Goal: Task Accomplishment & Management: Manage account settings

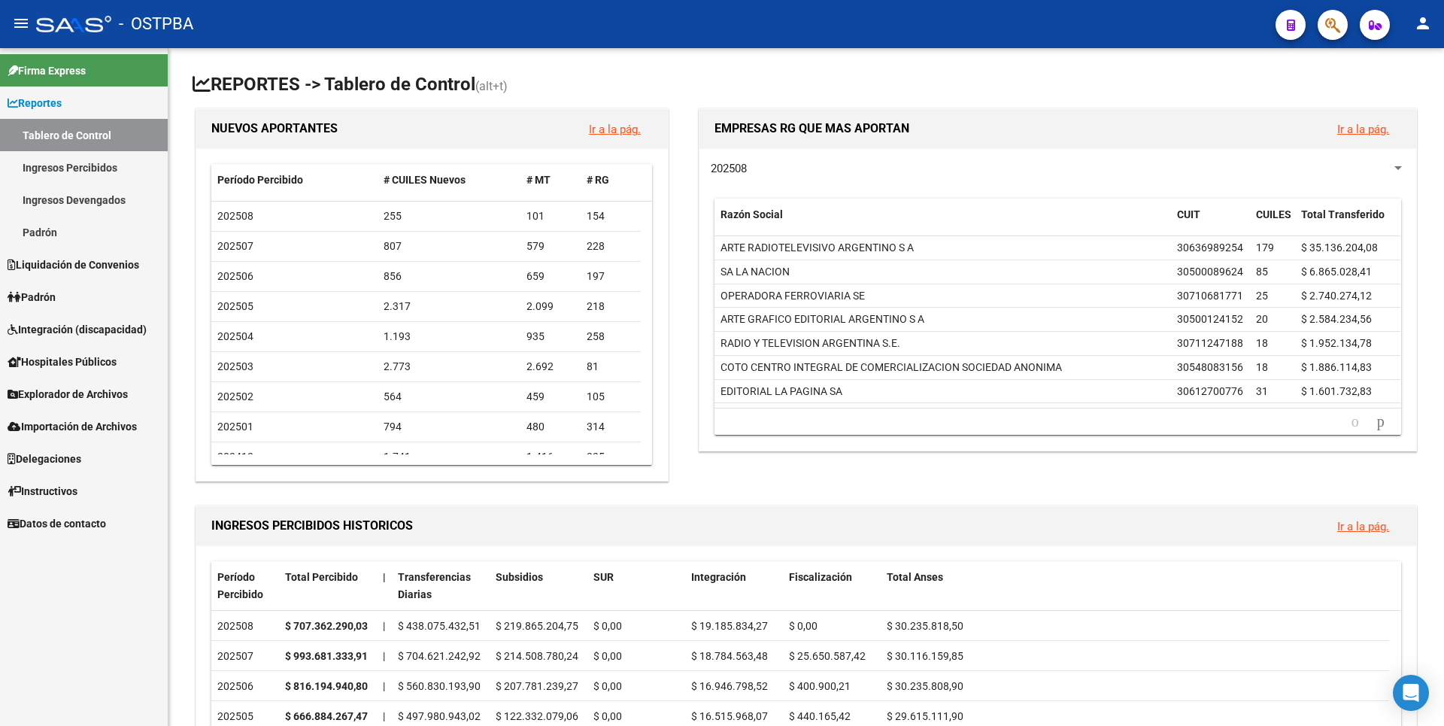
click at [62, 159] on link "Ingresos Percibidos" at bounding box center [84, 167] width 168 height 32
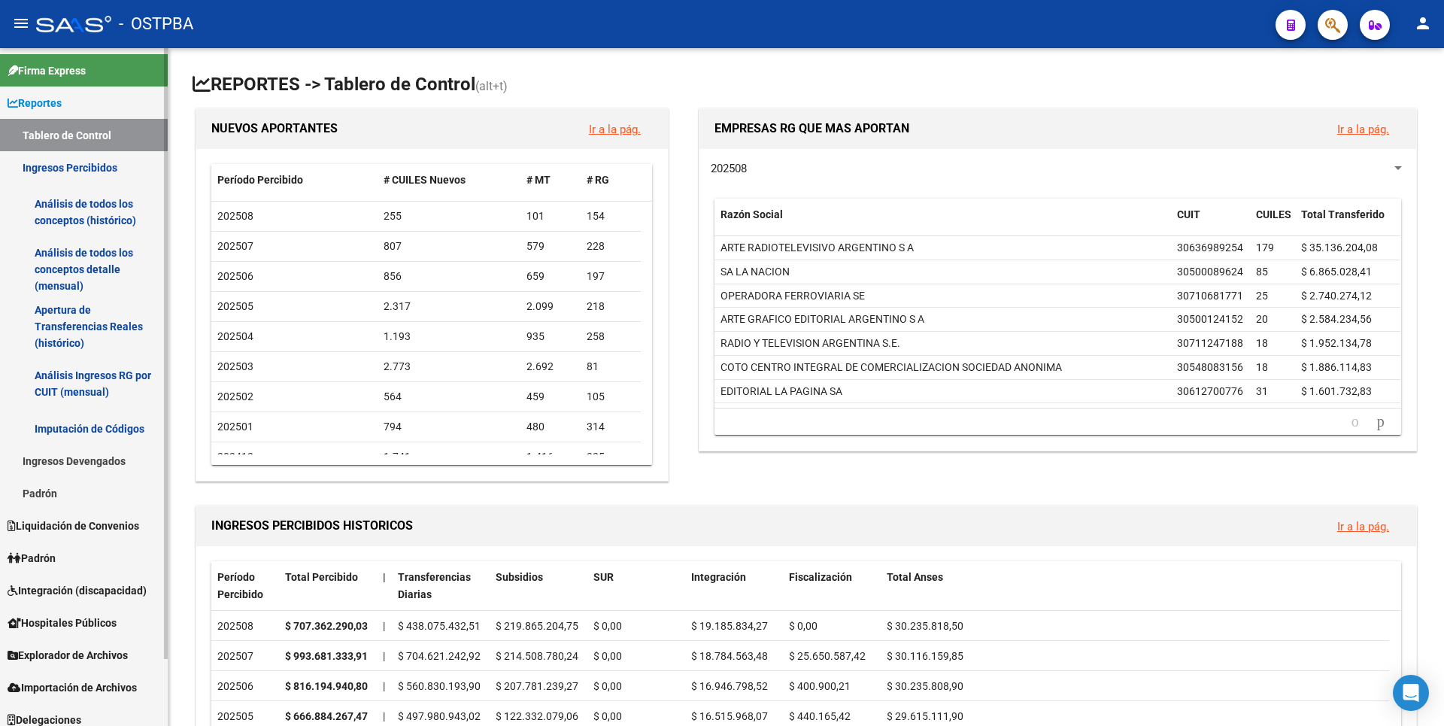
click at [59, 255] on link "Análisis de todos los conceptos detalle (mensual)" at bounding box center [84, 269] width 168 height 57
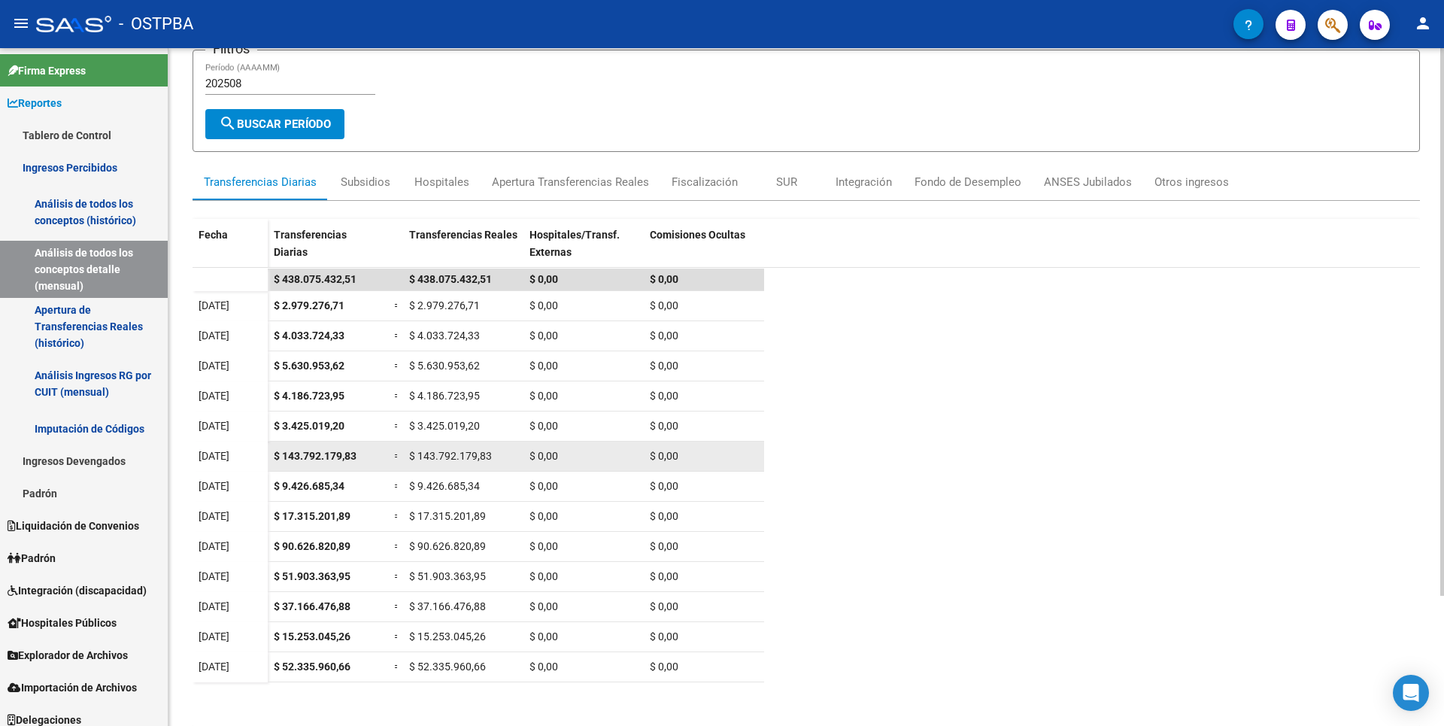
scroll to position [161, 0]
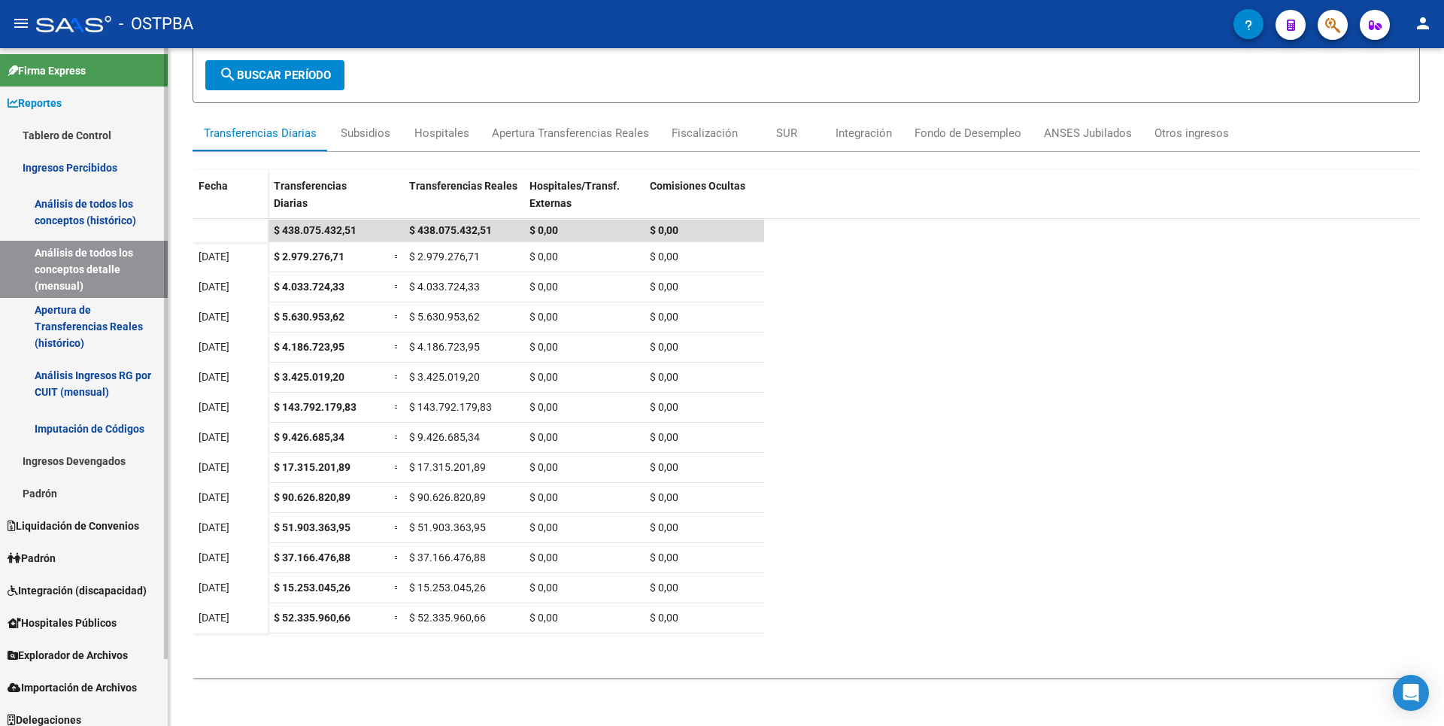
click at [68, 654] on span "Explorador de Archivos" at bounding box center [68, 655] width 120 height 17
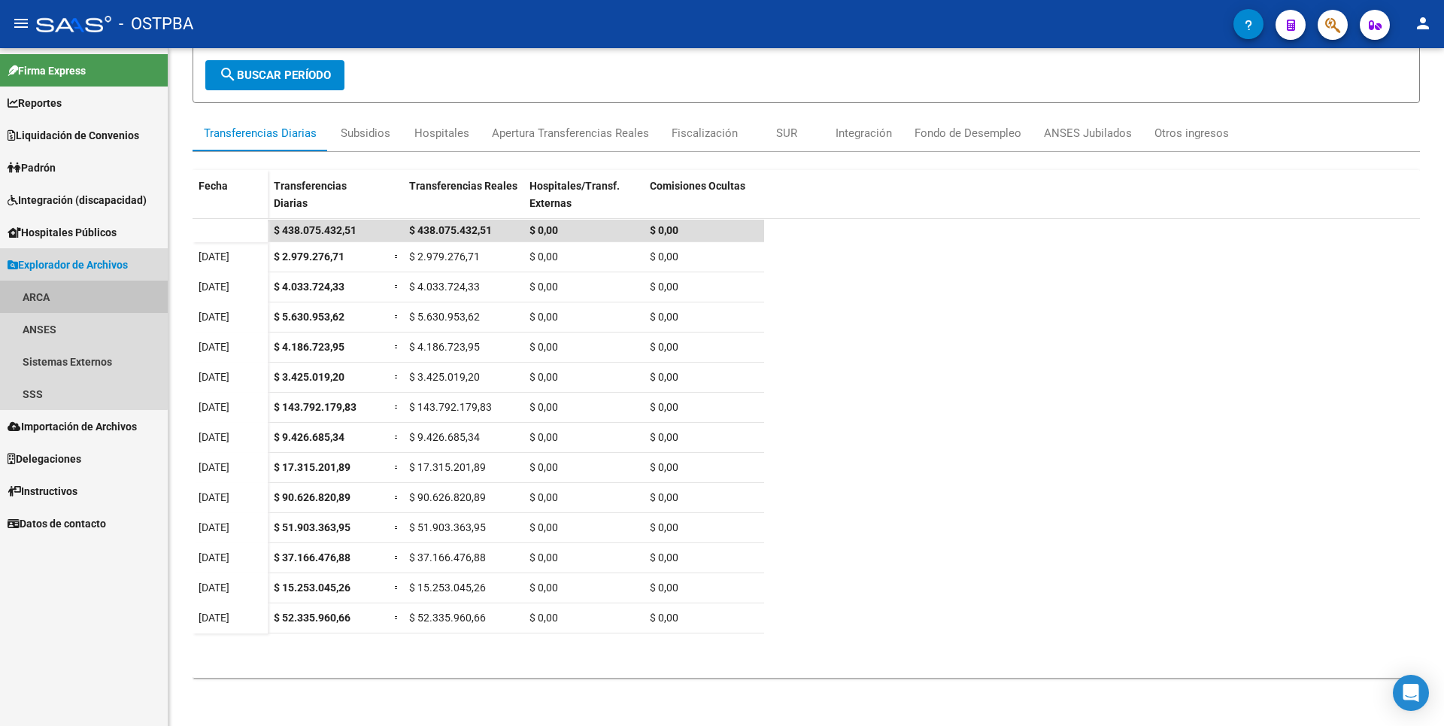
click at [49, 303] on link "ARCA" at bounding box center [84, 297] width 168 height 32
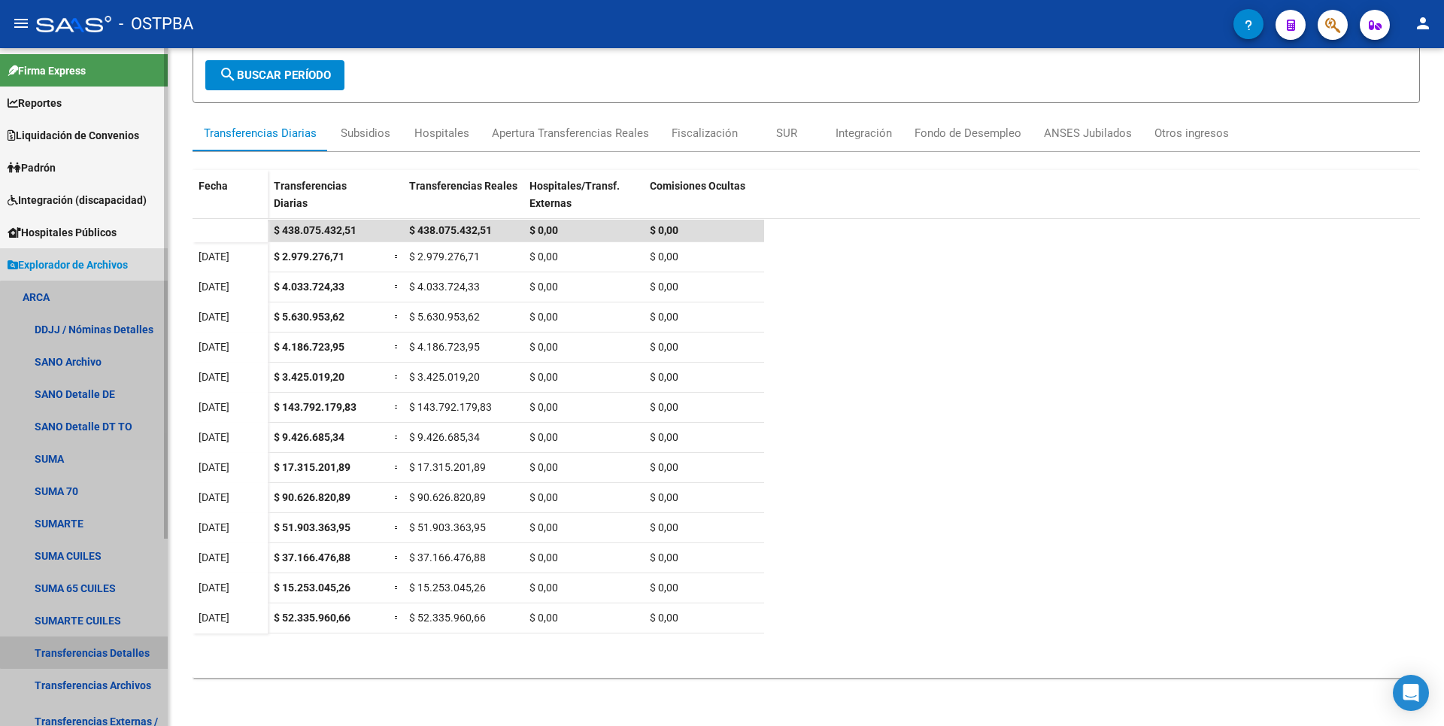
click at [95, 638] on link "Transferencias Detalles" at bounding box center [84, 652] width 168 height 32
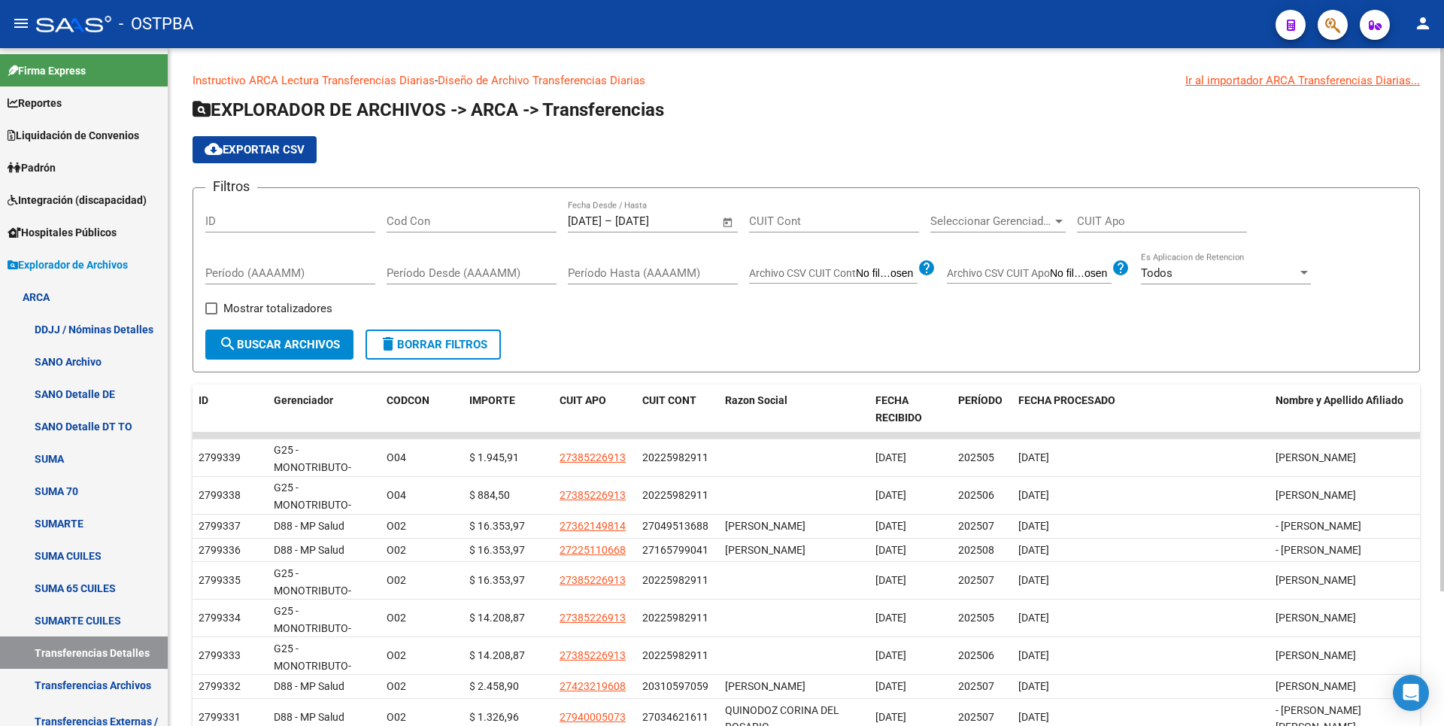
click at [729, 223] on span "Open calendar" at bounding box center [728, 222] width 36 height 36
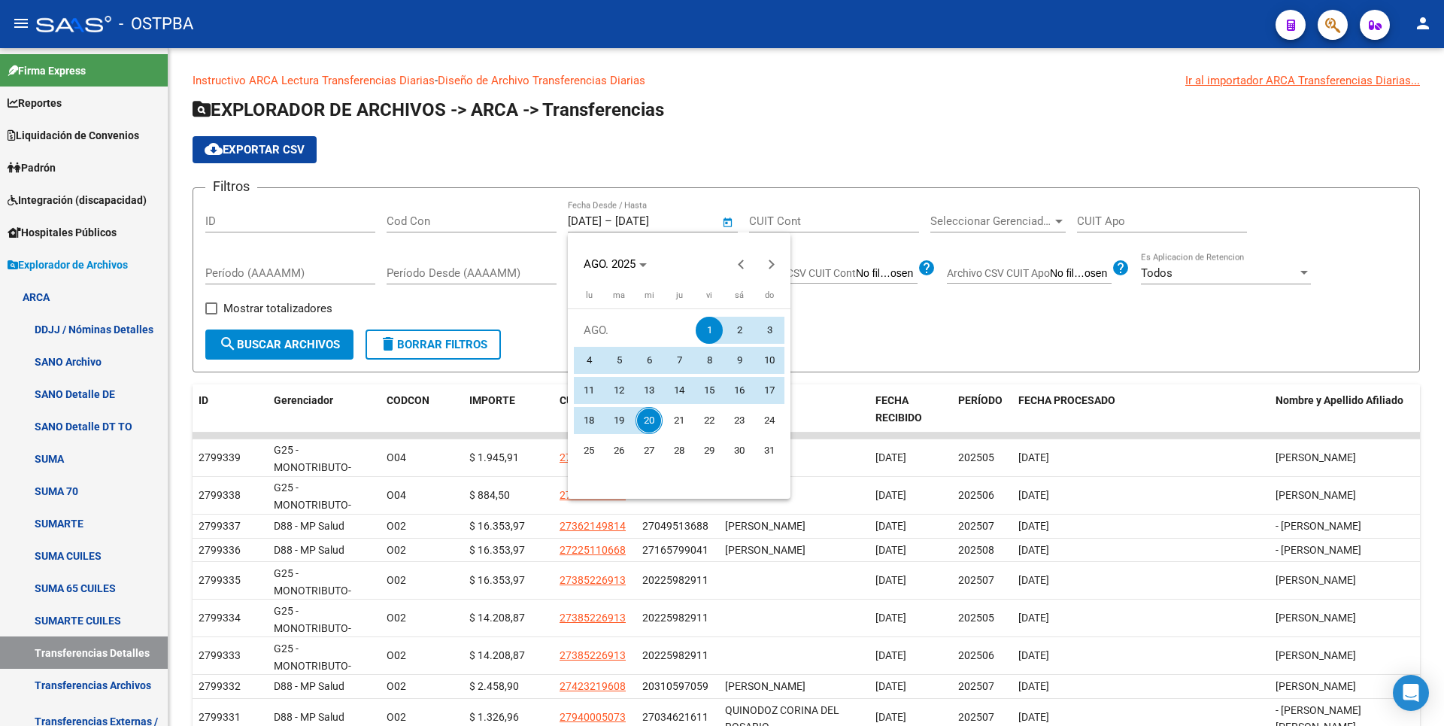
click at [641, 418] on span "20" at bounding box center [648, 420] width 27 height 27
type input "[DATE]"
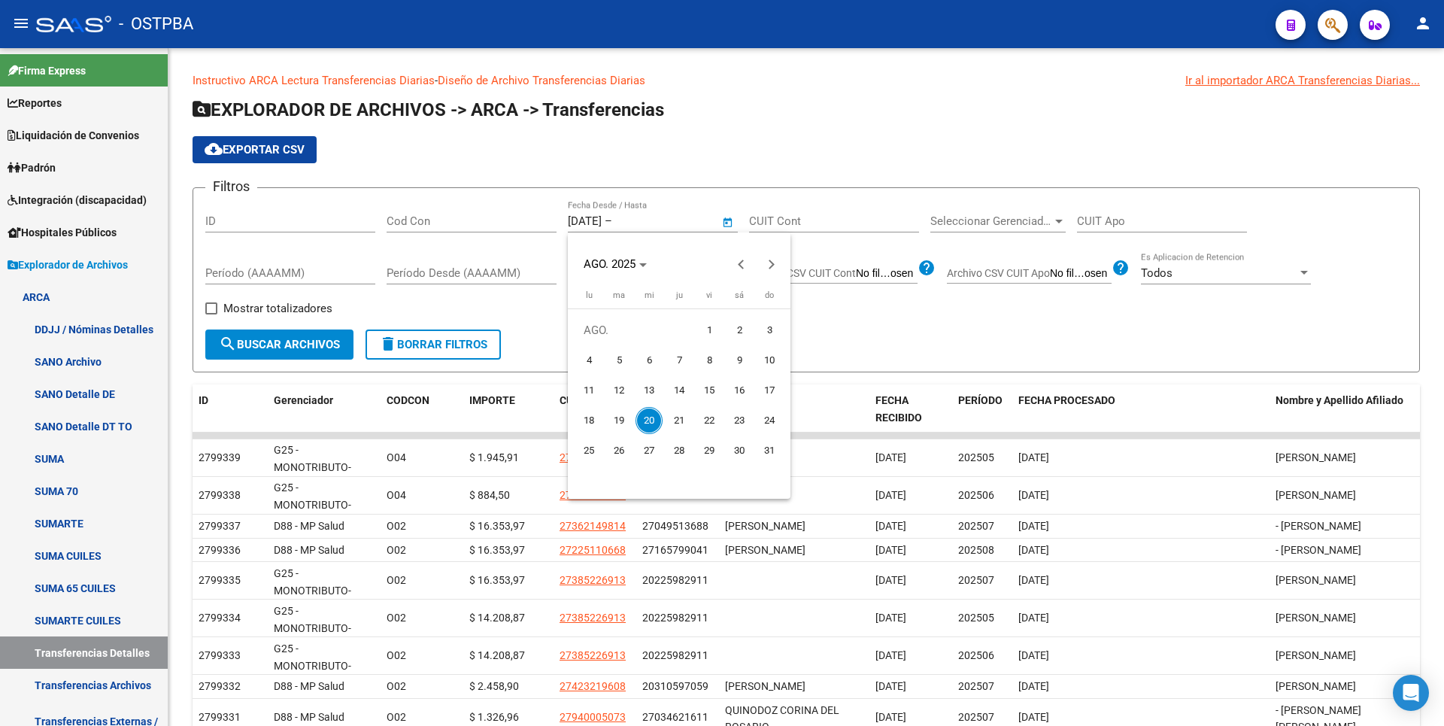
click at [641, 418] on span "20" at bounding box center [648, 420] width 27 height 27
type input "[DATE]"
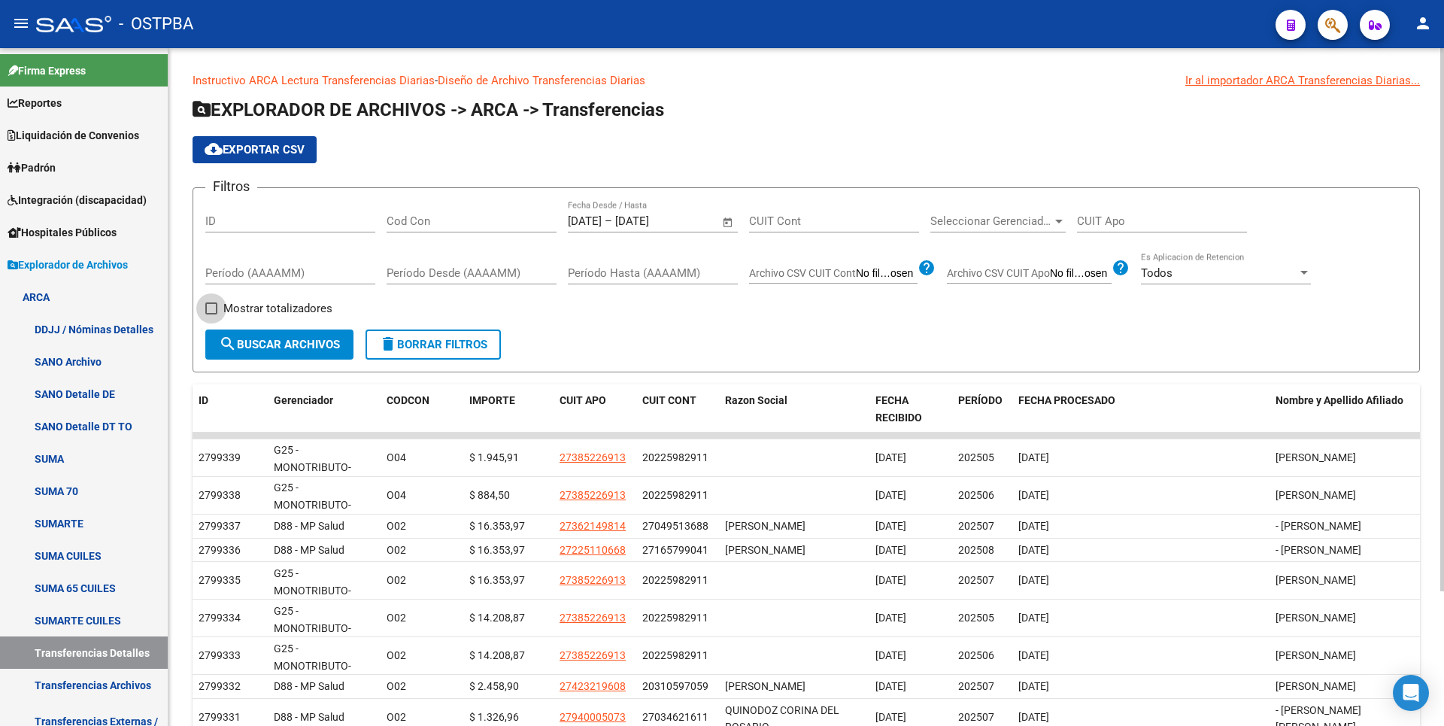
drag, startPoint x: 247, startPoint y: 305, endPoint x: 278, endPoint y: 302, distance: 31.0
click at [249, 304] on span "Mostrar totalizadores" at bounding box center [277, 308] width 109 height 18
click at [211, 314] on input "Mostrar totalizadores" at bounding box center [211, 314] width 1 height 1
checkbox input "true"
click at [286, 334] on button "search Buscar Archivos" at bounding box center [279, 344] width 148 height 30
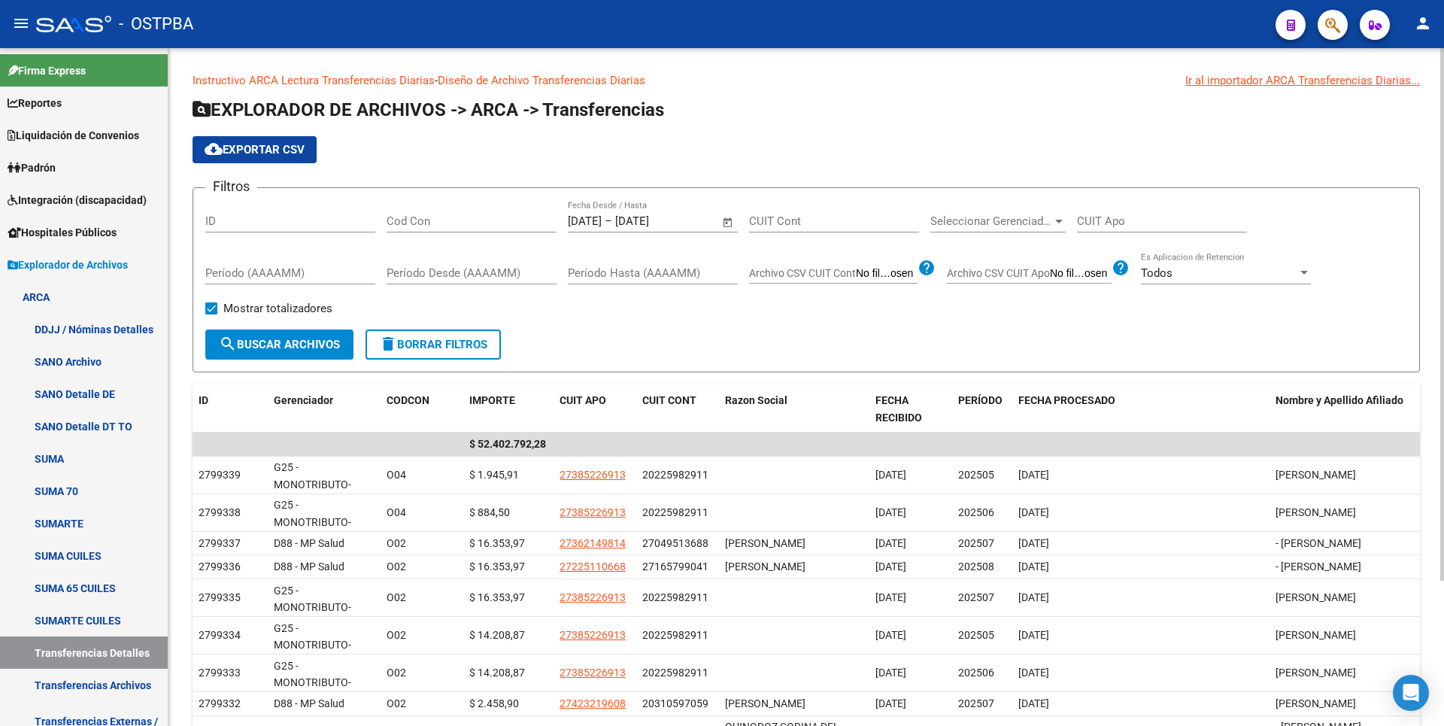
click at [426, 227] on input "Cod Con" at bounding box center [472, 221] width 170 height 14
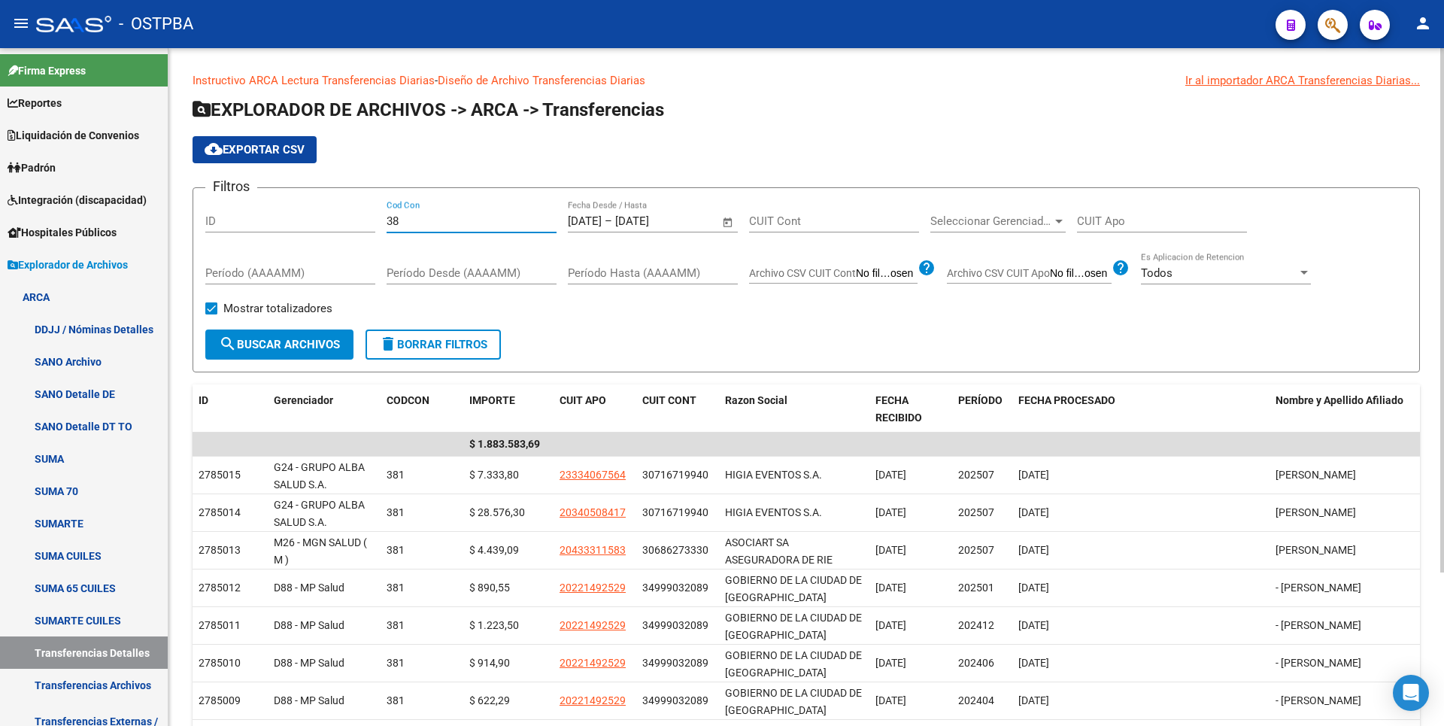
type input "3"
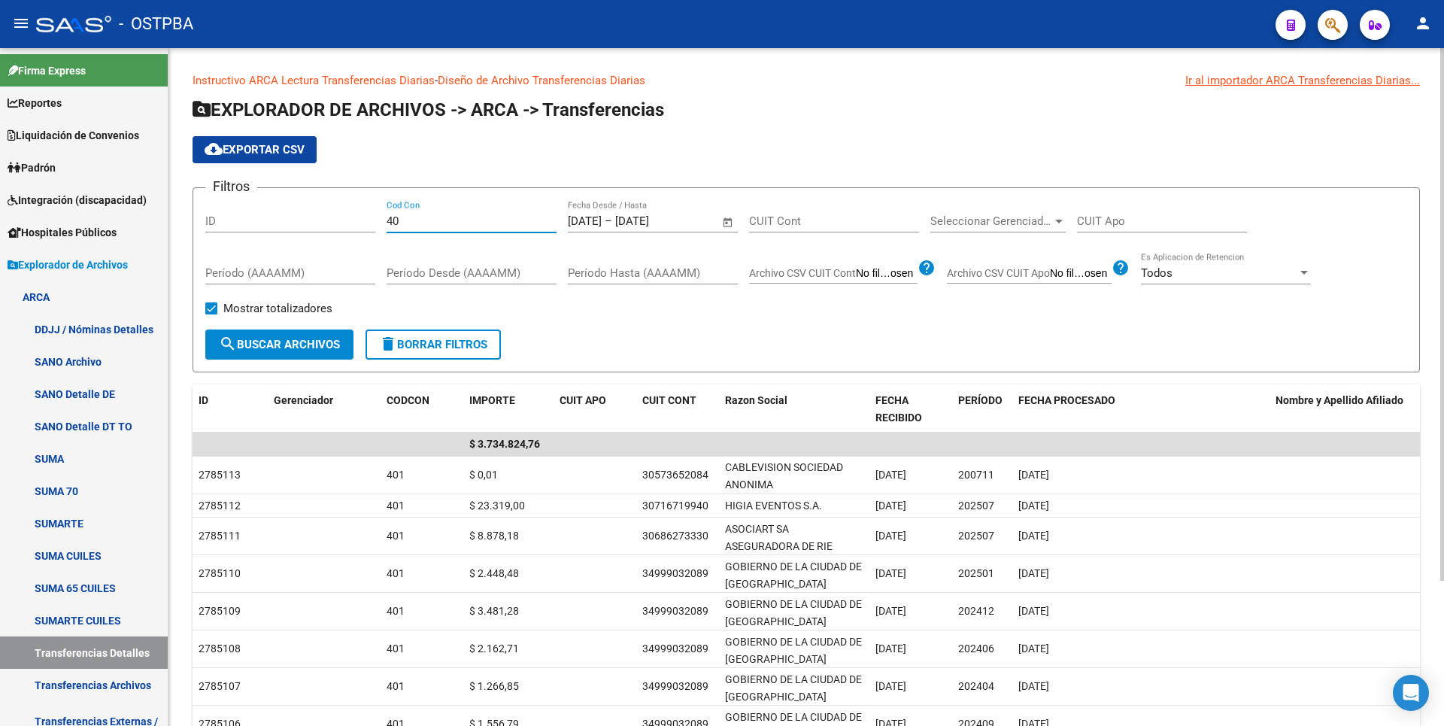
type input "4"
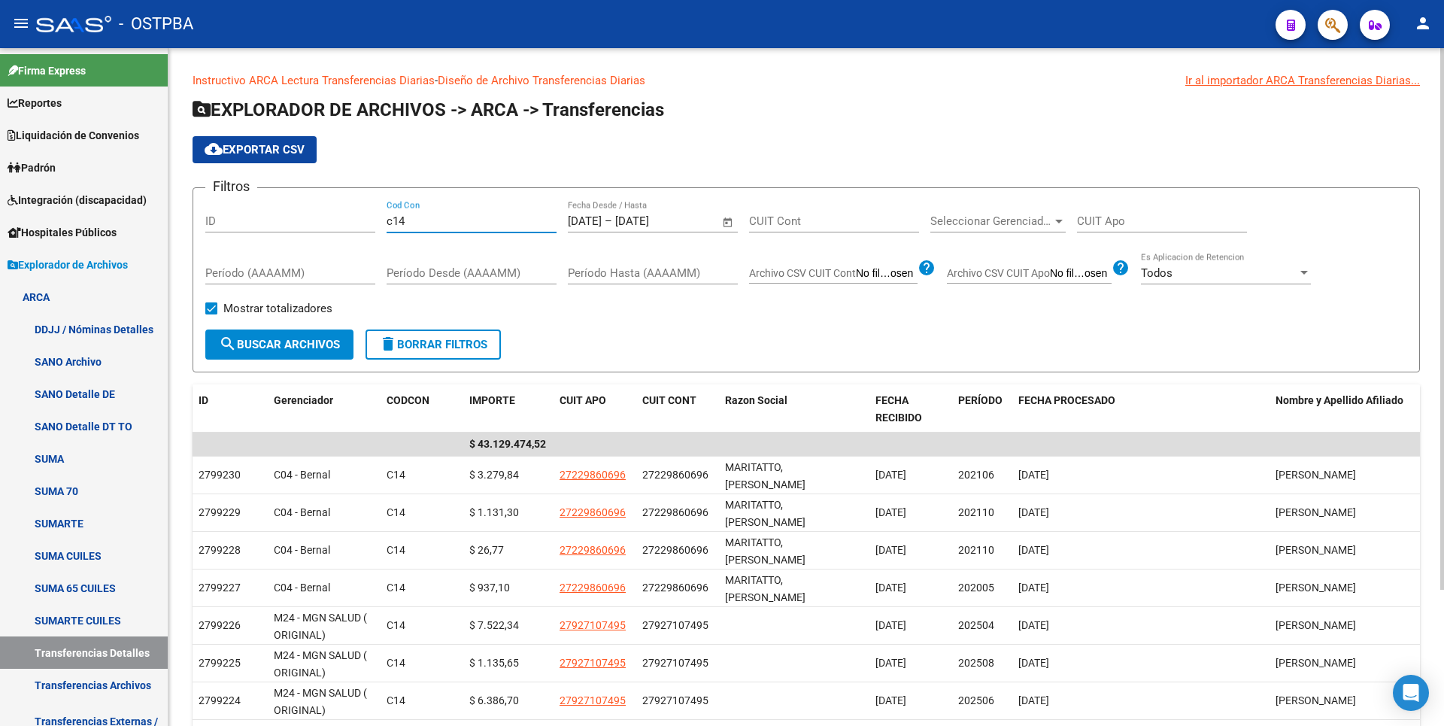
type input "c14"
click at [738, 328] on div "Filtros ID c14 Cod Con [DATE] [DATE] – [DATE] End date Fecha Desde / Hasta CUIT…" at bounding box center [806, 264] width 1202 height 129
click at [1055, 220] on div at bounding box center [1059, 222] width 8 height 4
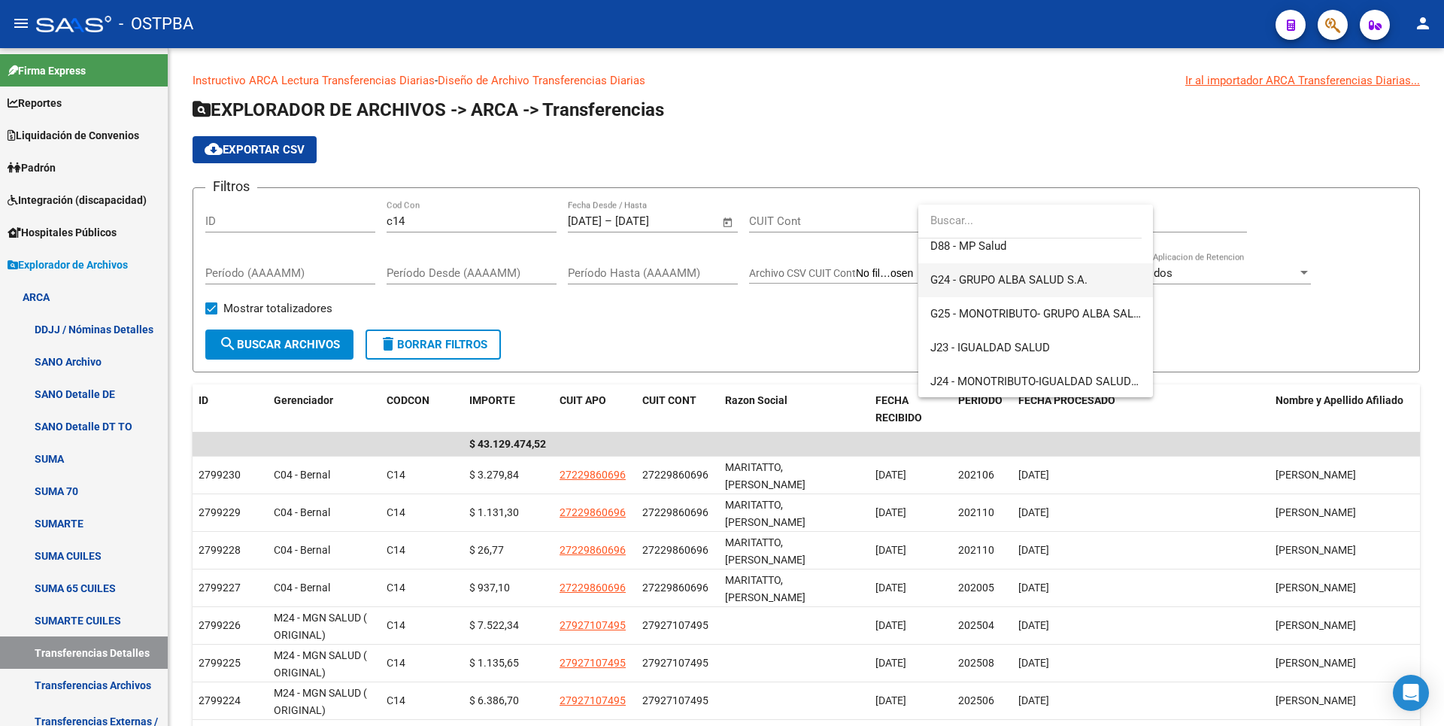
scroll to position [301, 0]
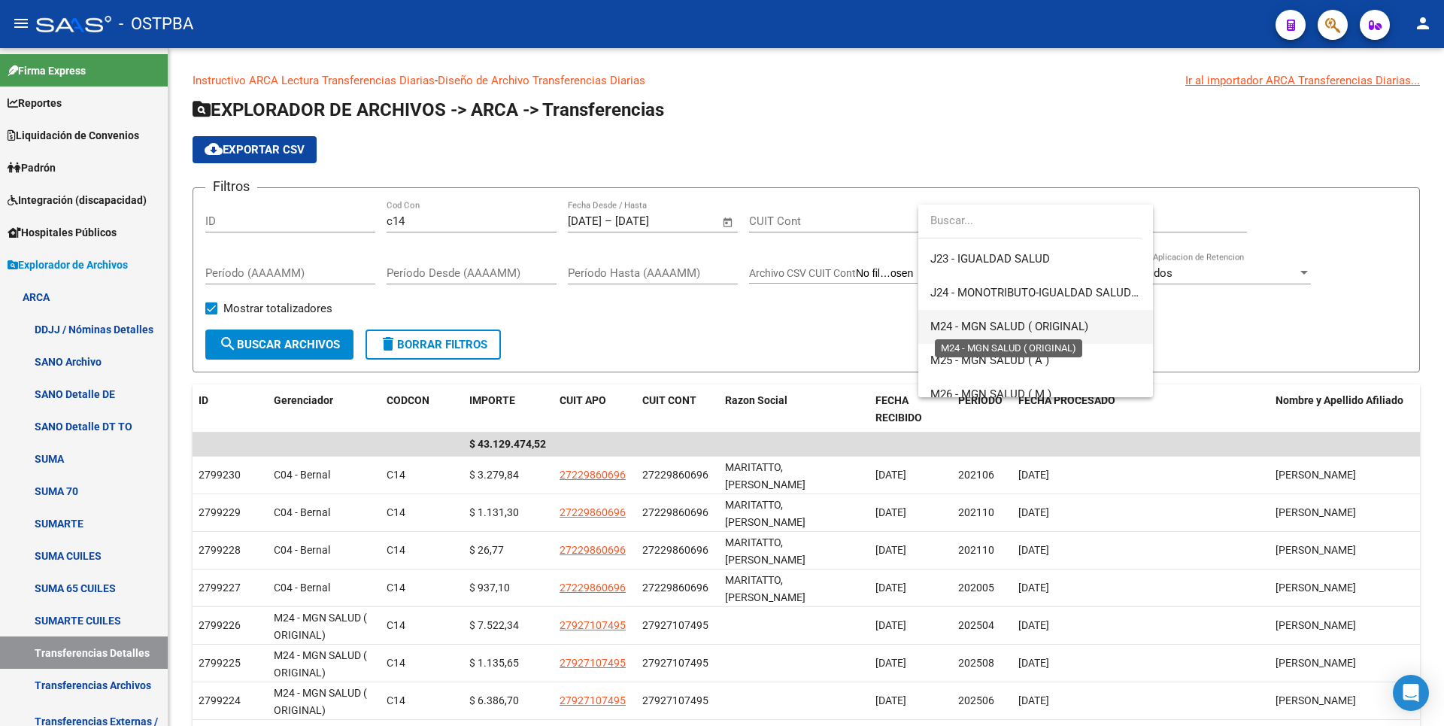
click at [990, 329] on span "M24 - MGN SALUD ( ORIGINAL)" at bounding box center [1009, 327] width 158 height 14
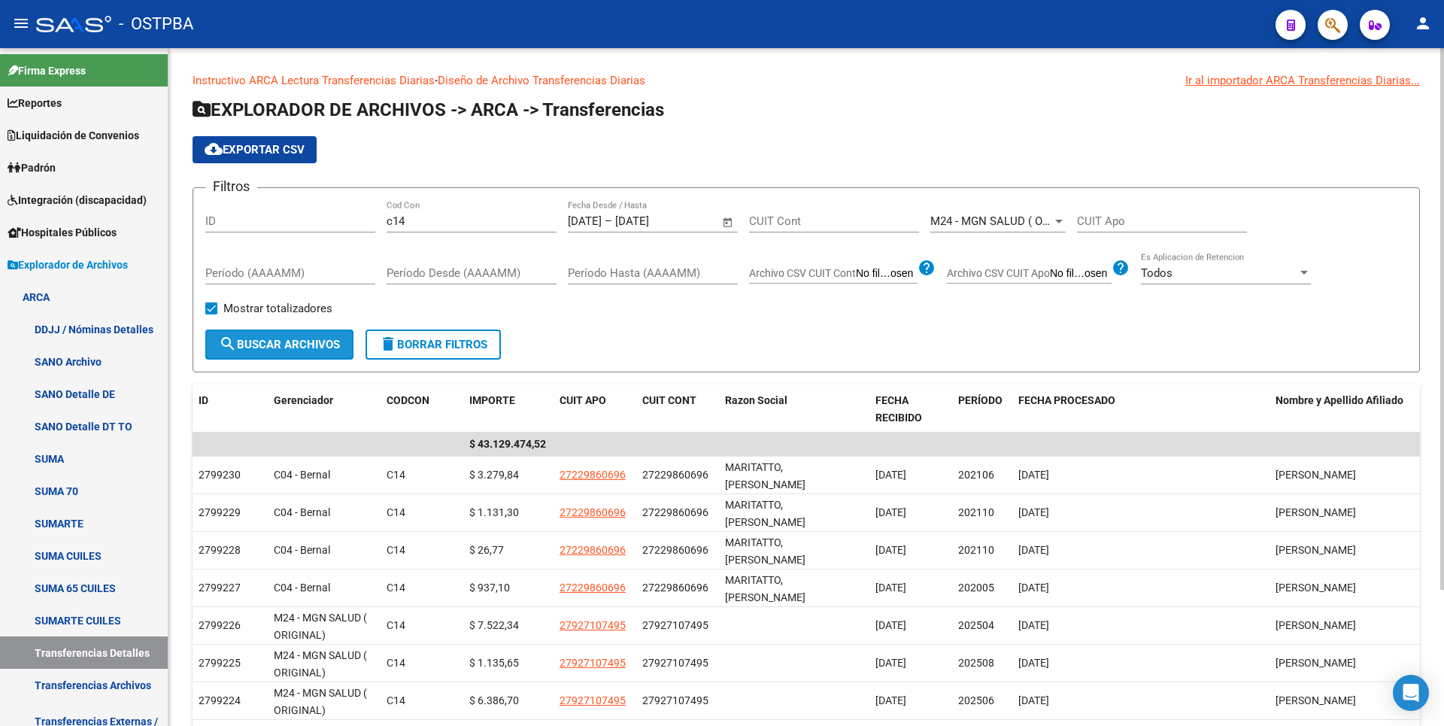
click at [329, 339] on span "search Buscar Archivos" at bounding box center [279, 345] width 121 height 14
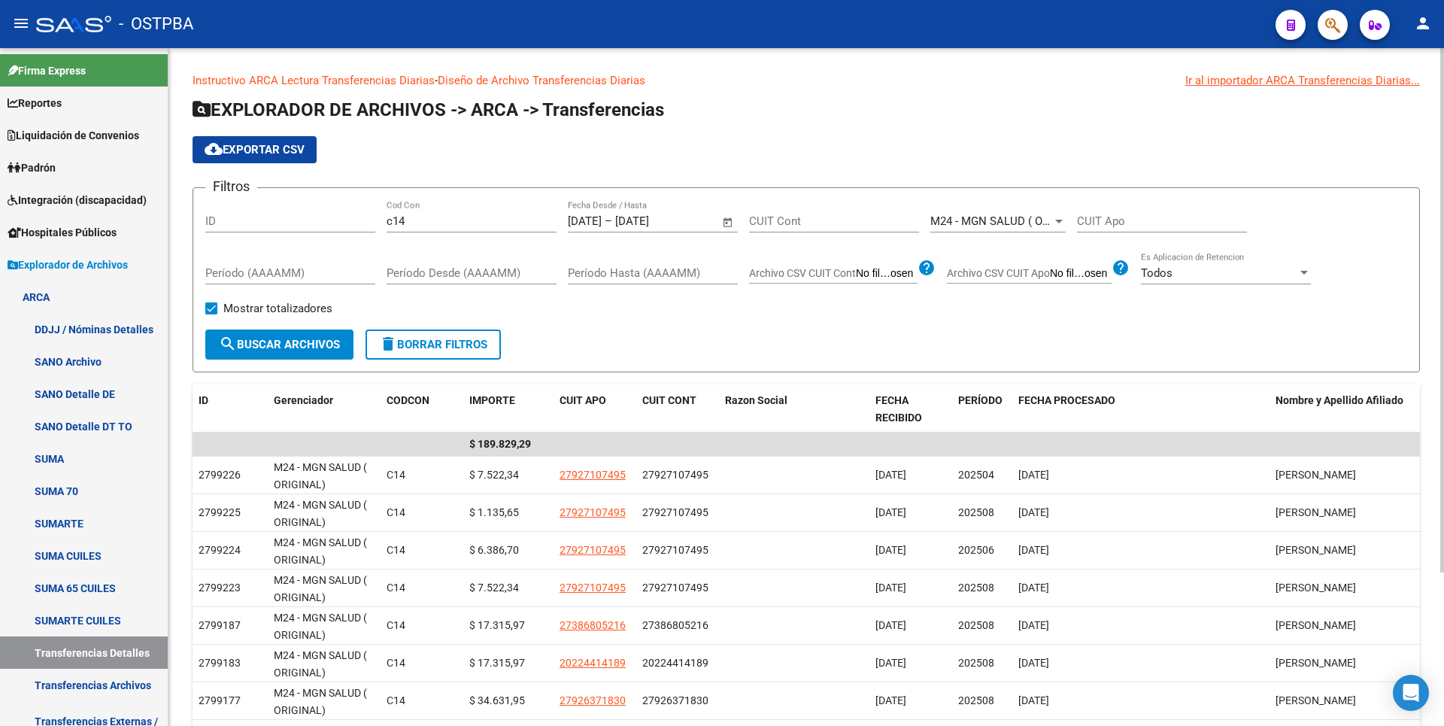
click at [1052, 218] on div at bounding box center [1059, 221] width 14 height 12
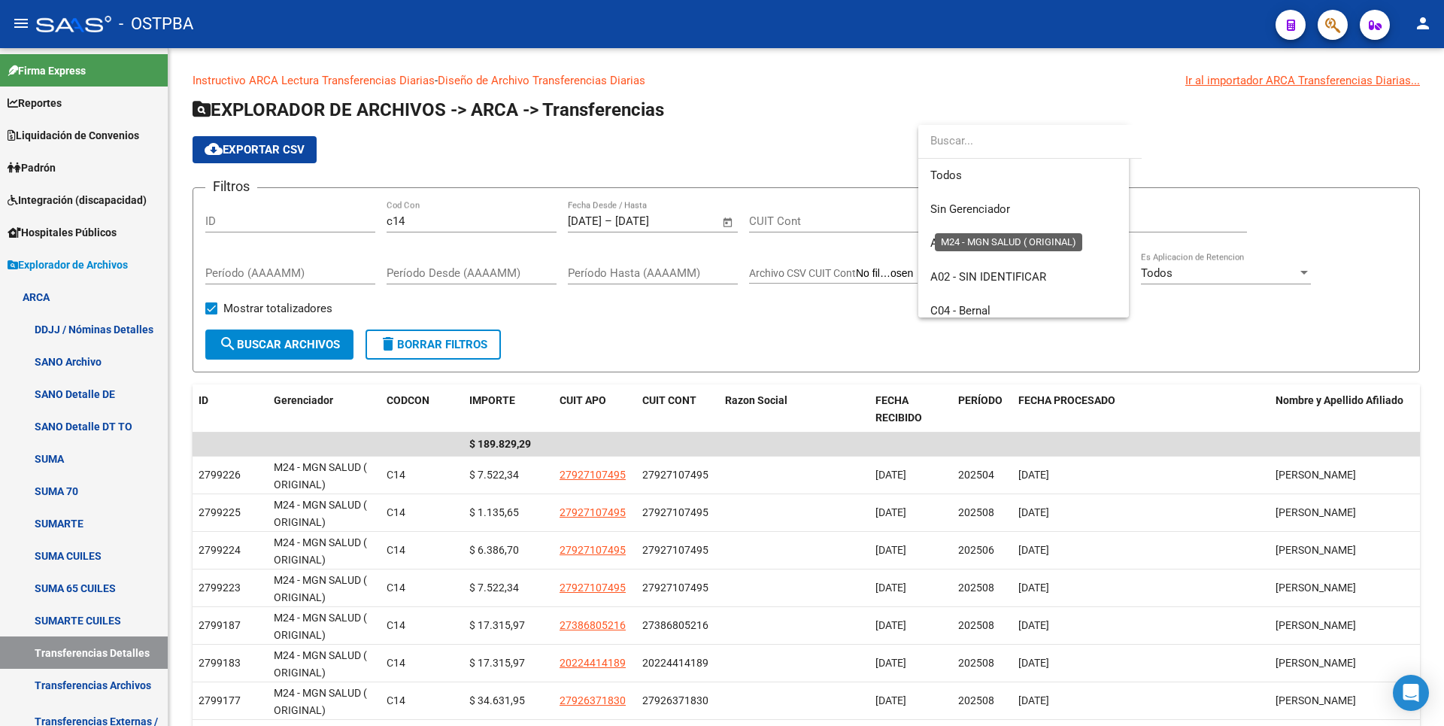
scroll to position [327, 0]
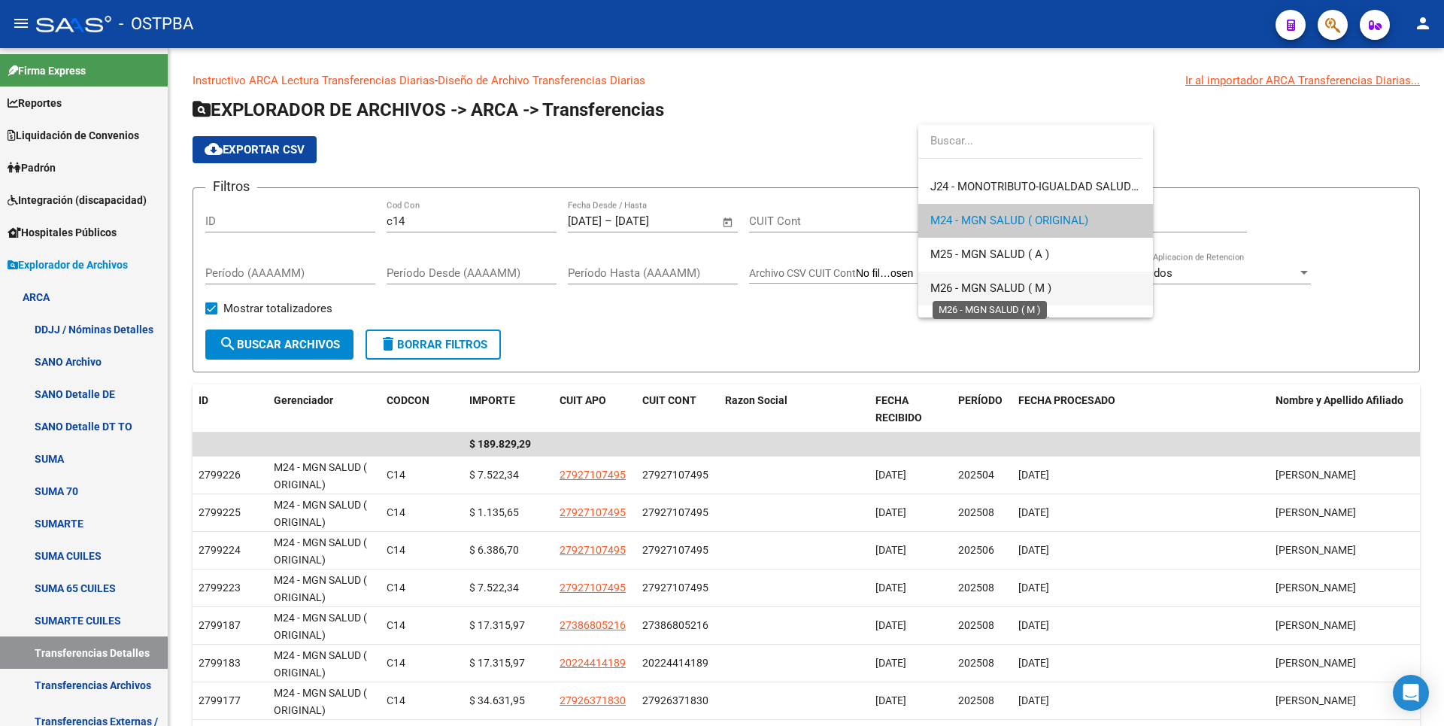
click at [997, 290] on span "M26 - MGN SALUD ( M )" at bounding box center [990, 288] width 121 height 14
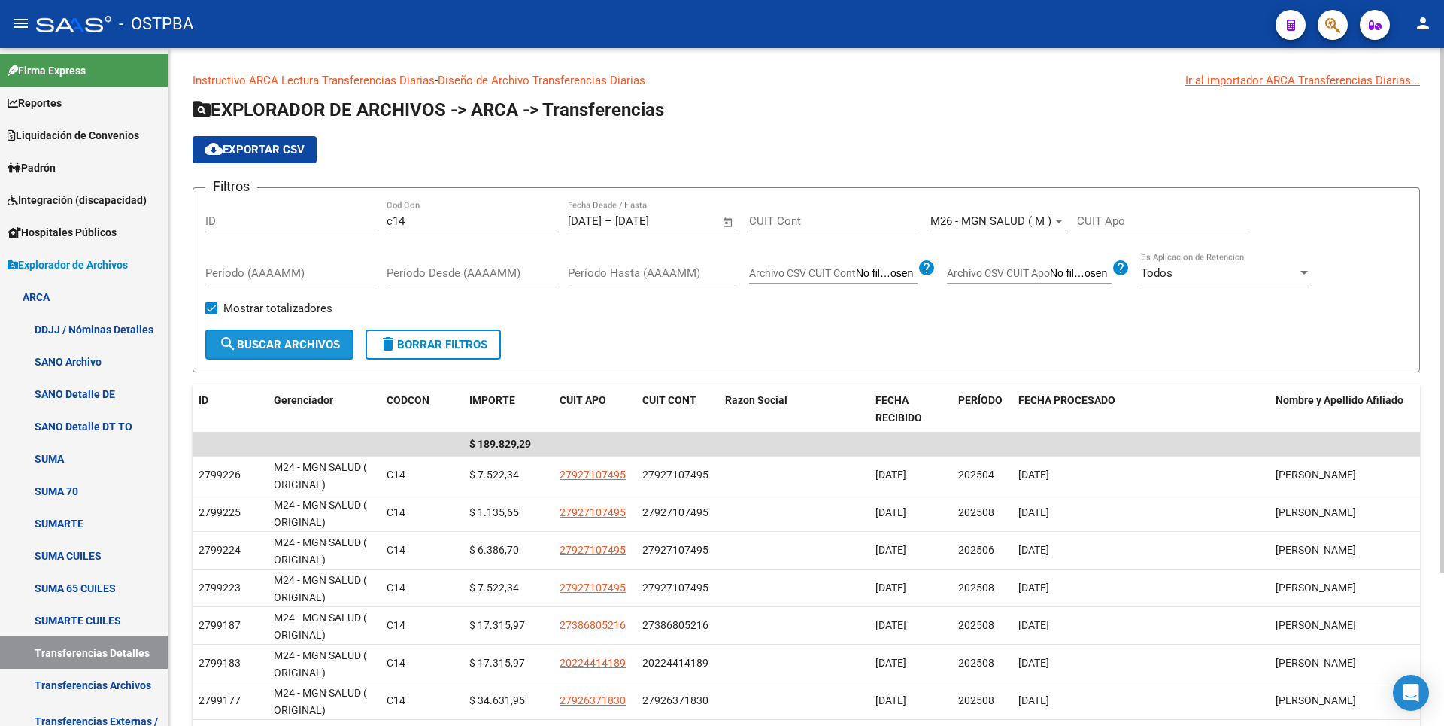
click at [287, 341] on span "search Buscar Archivos" at bounding box center [279, 345] width 121 height 14
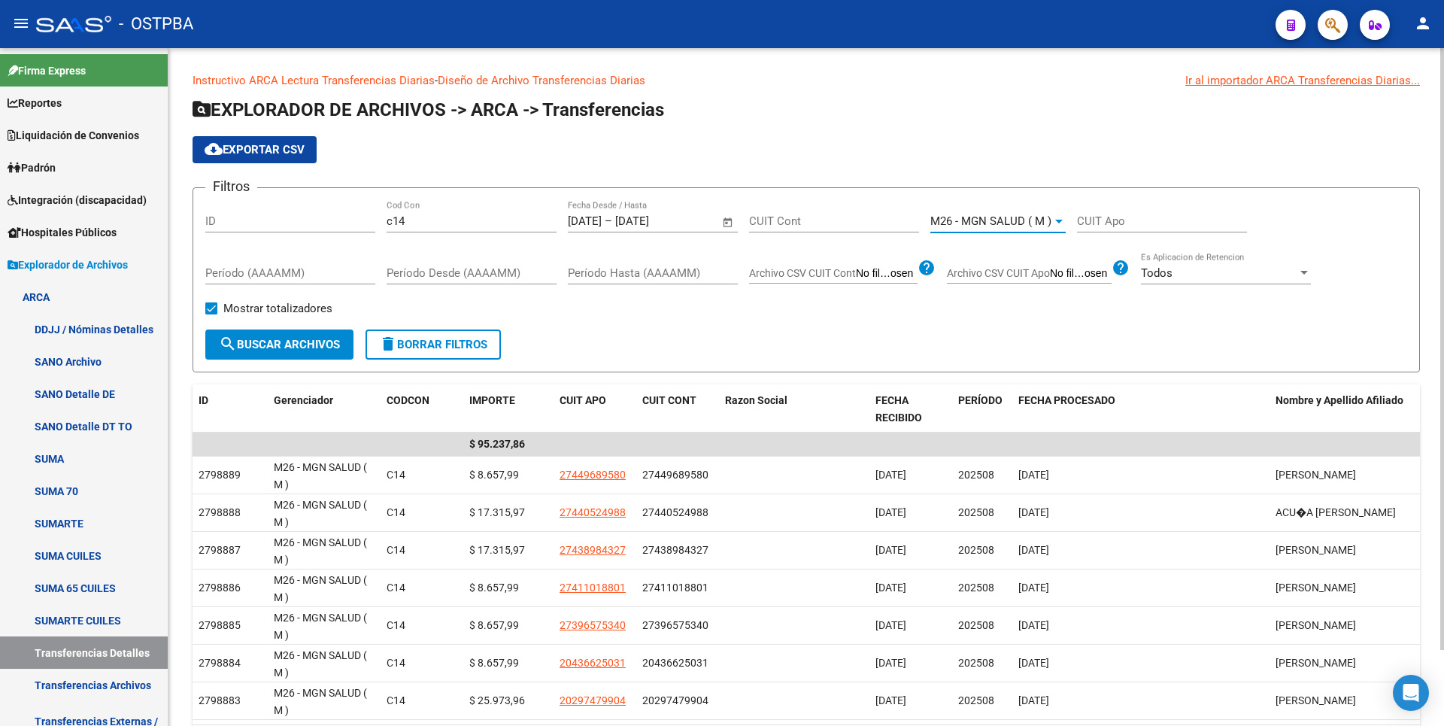
click at [1063, 223] on div at bounding box center [1059, 221] width 14 height 12
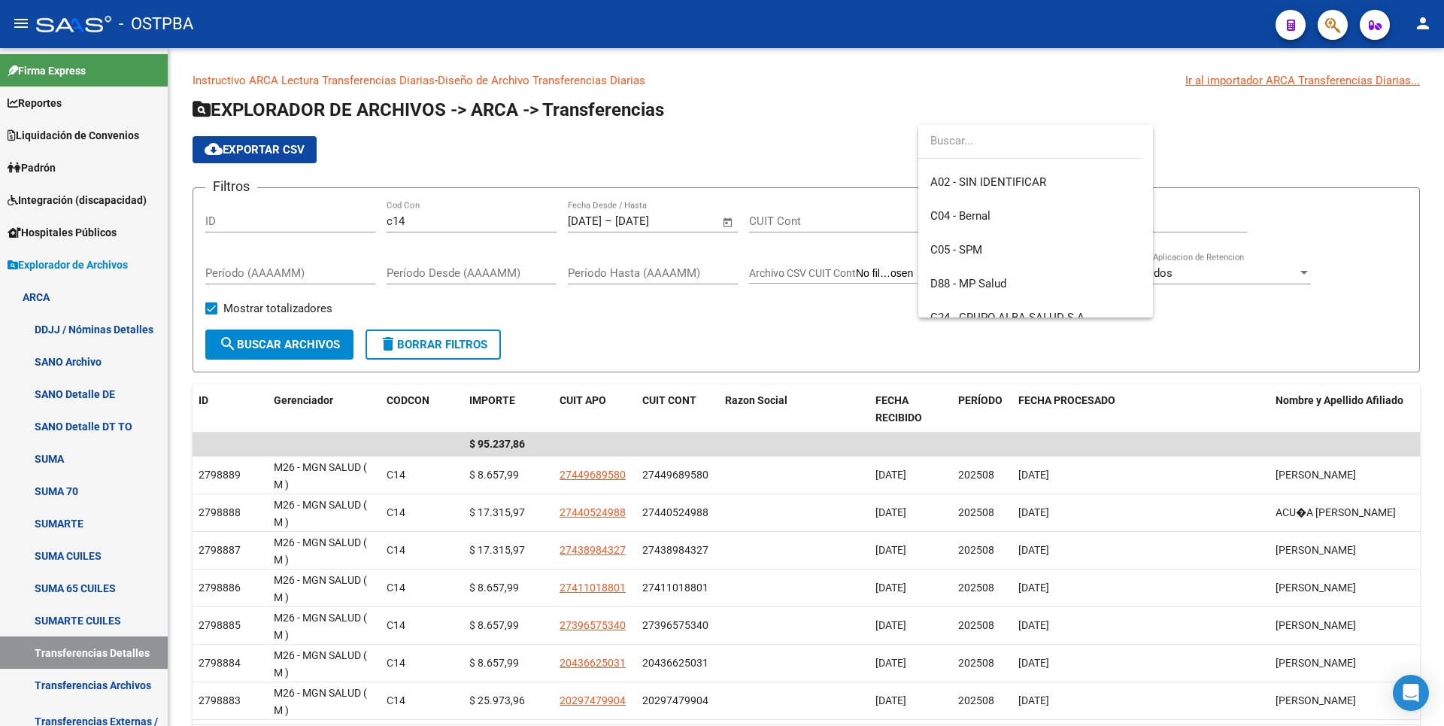
scroll to position [94, 0]
click at [985, 291] on span "D88 - MP Salud" at bounding box center [1035, 285] width 211 height 34
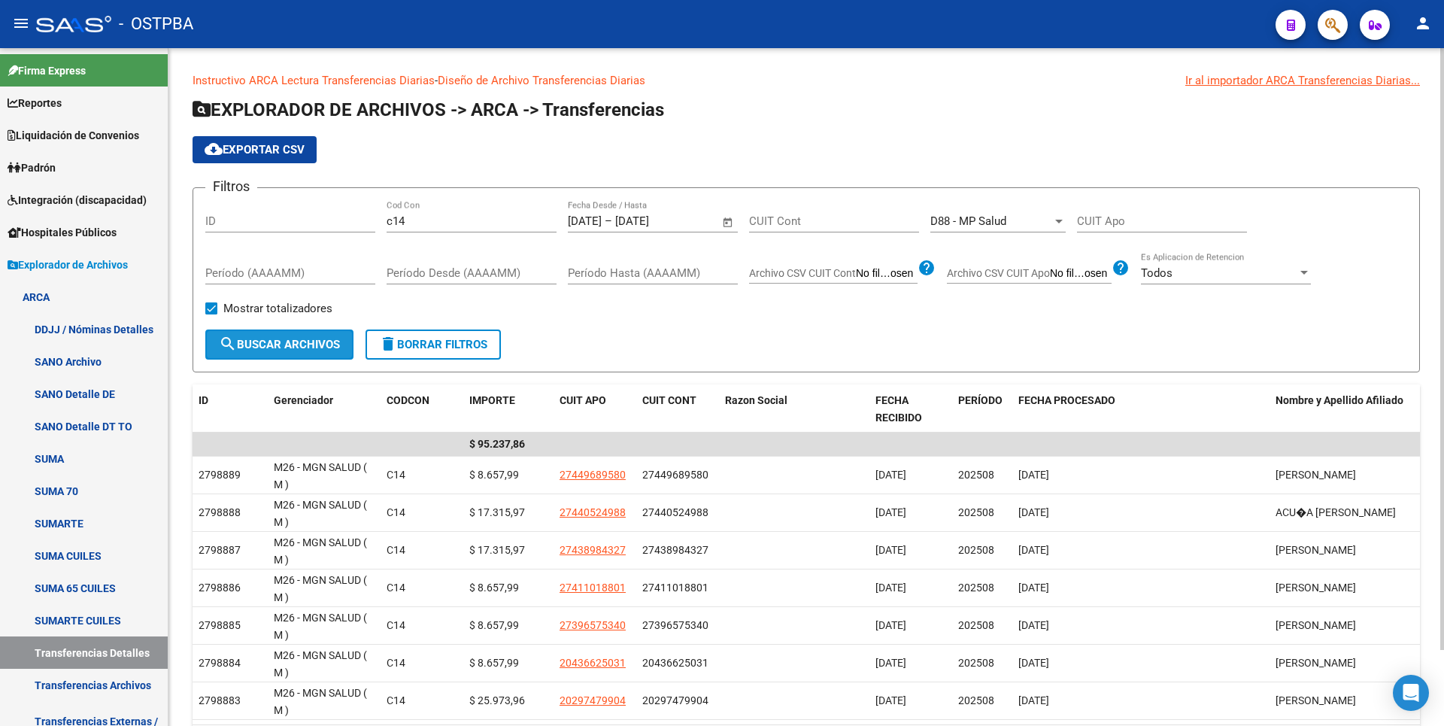
click at [264, 336] on button "search Buscar Archivos" at bounding box center [279, 344] width 148 height 30
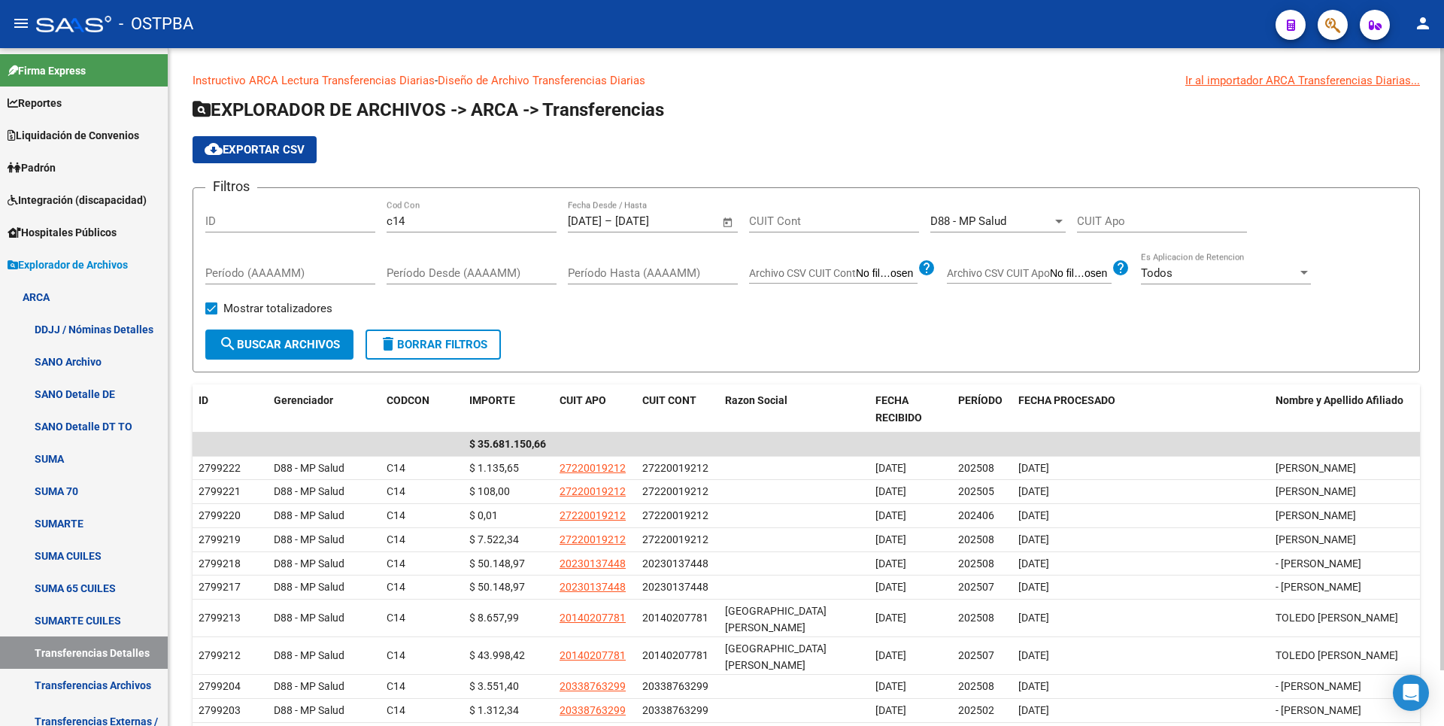
click at [1051, 220] on div "D88 - MP Salud" at bounding box center [991, 221] width 122 height 14
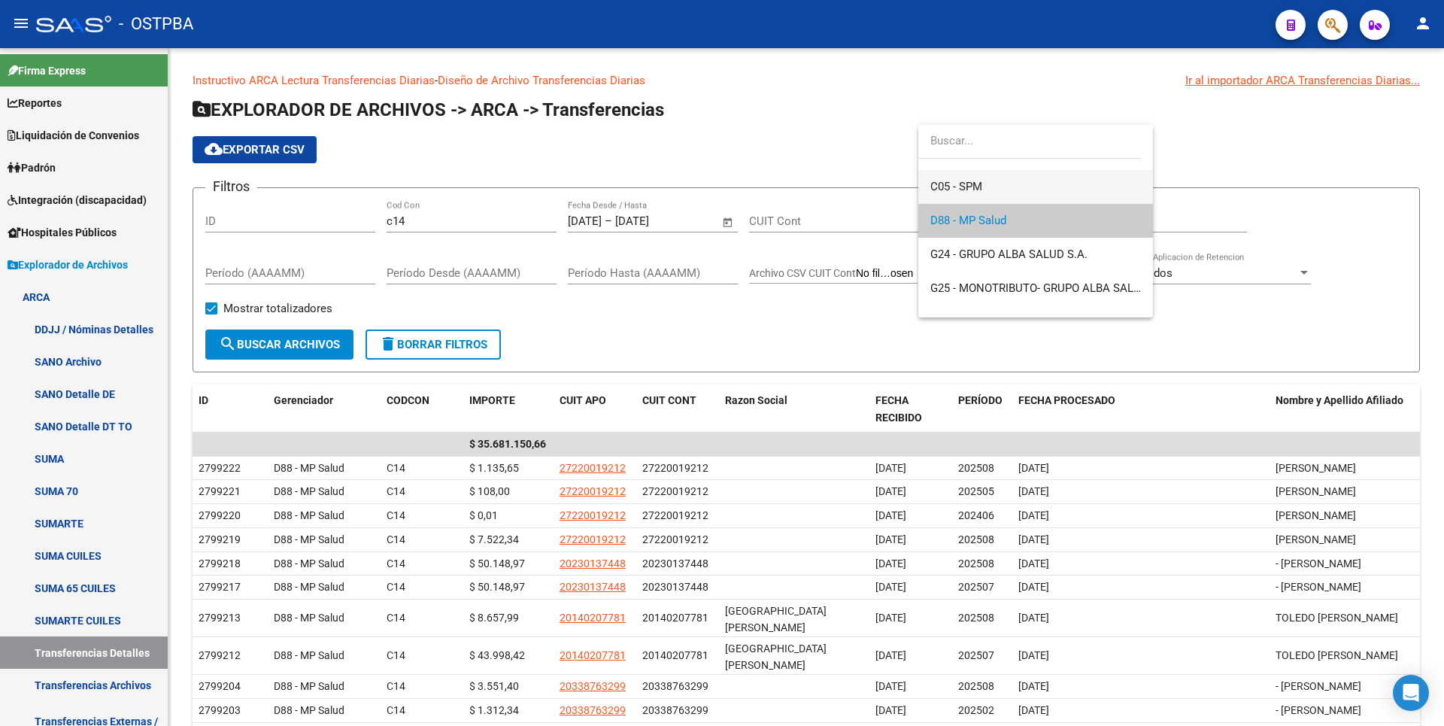
click at [979, 183] on span "C05 - SPM" at bounding box center [956, 187] width 52 height 14
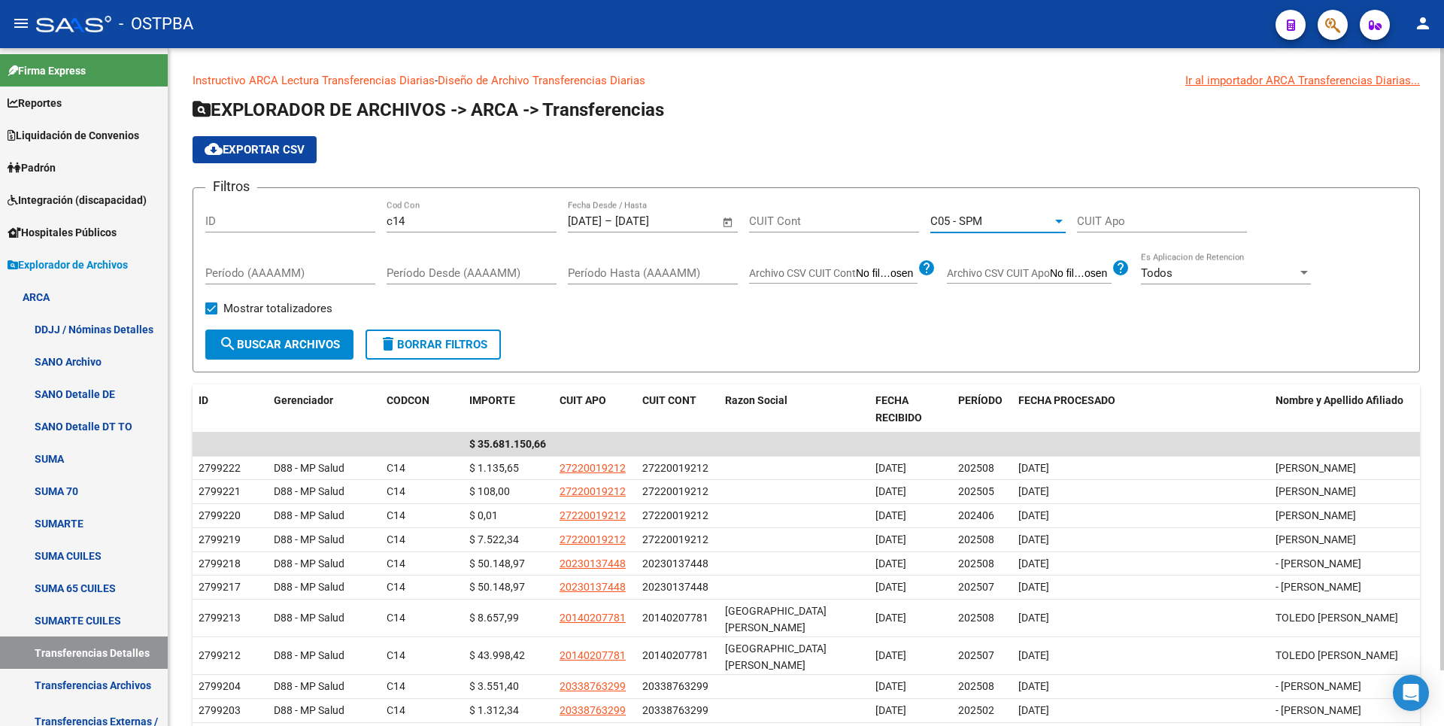
scroll to position [169, 0]
click at [314, 346] on span "search Buscar Archivos" at bounding box center [279, 345] width 121 height 14
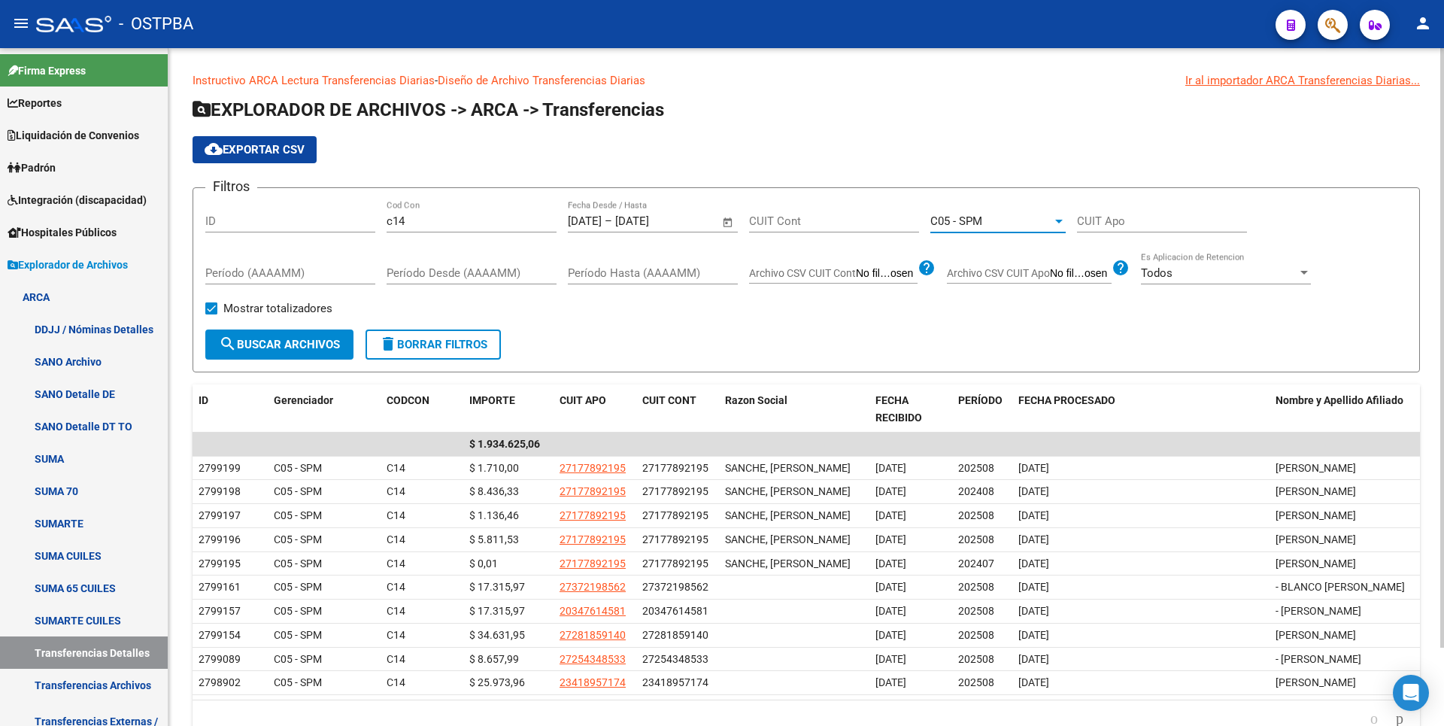
click at [1056, 220] on div at bounding box center [1059, 222] width 8 height 4
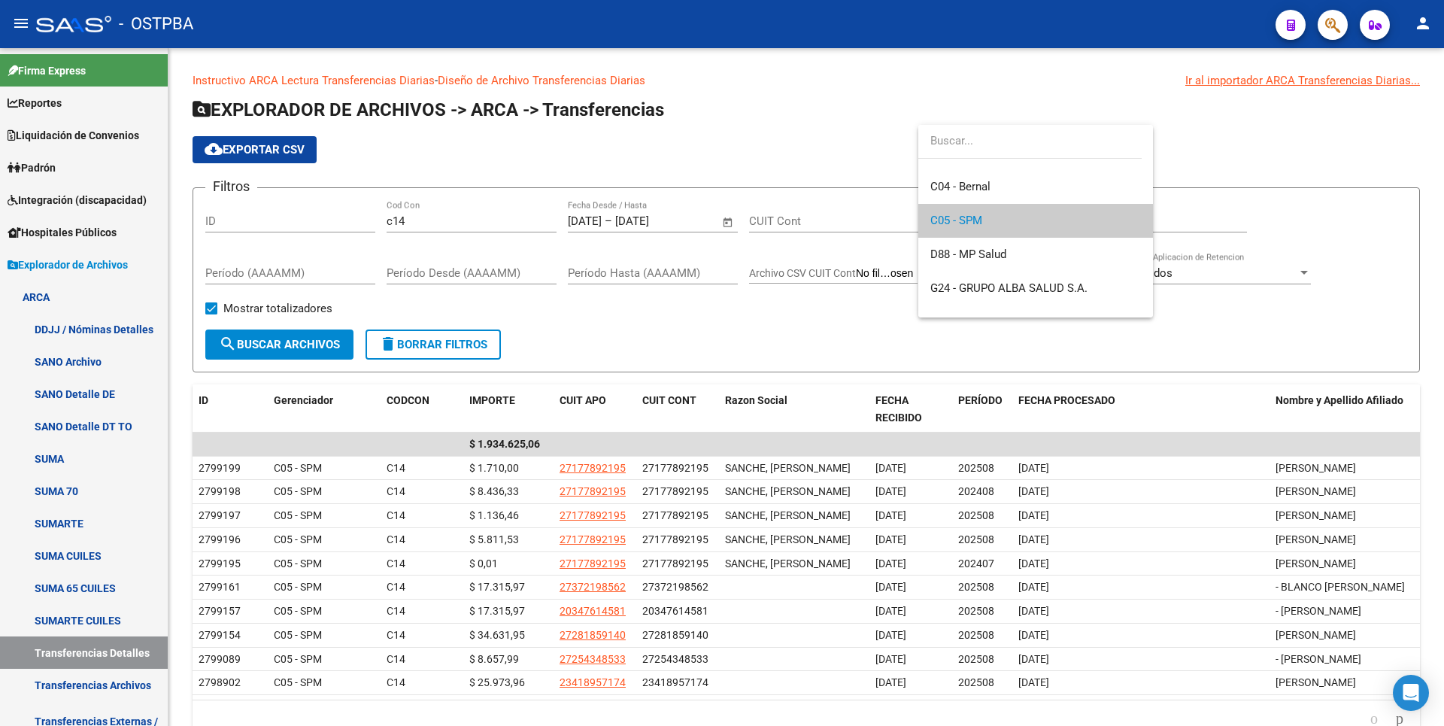
scroll to position [199, 0]
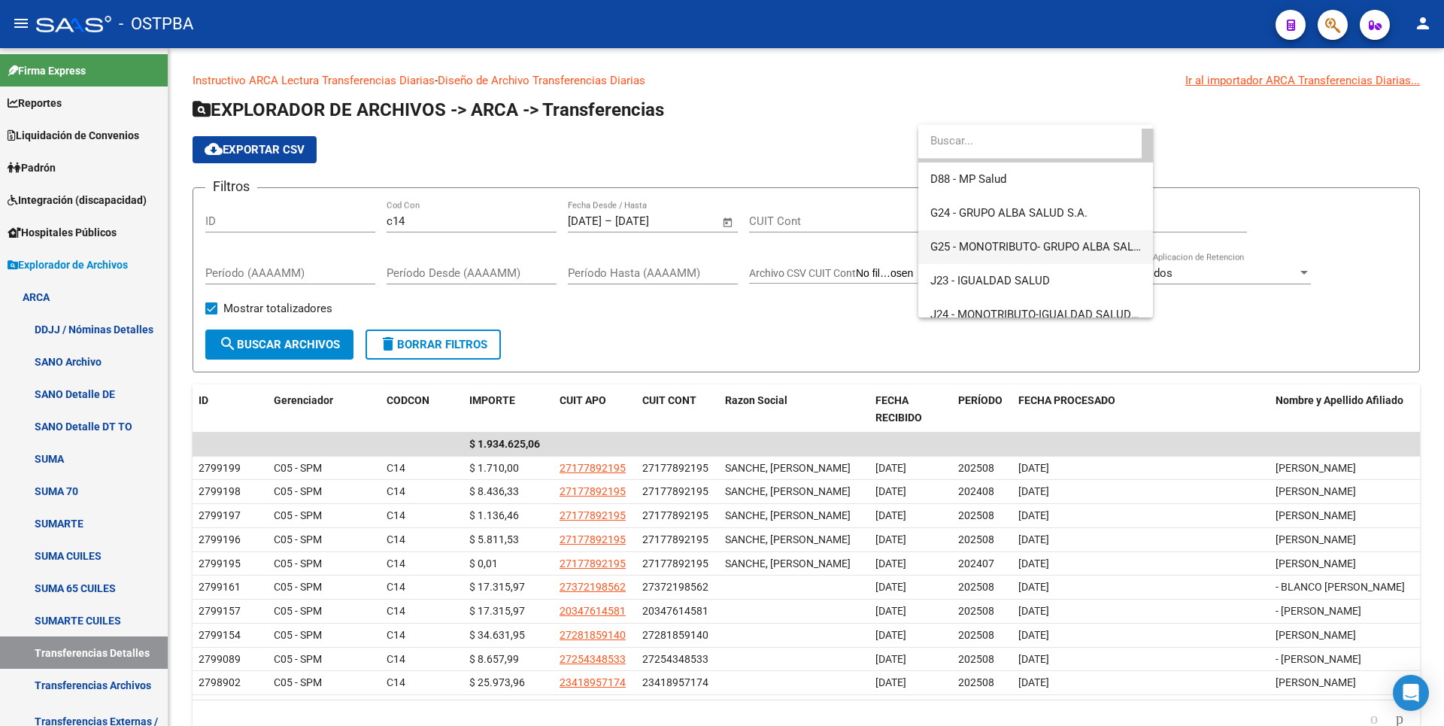
click at [1017, 232] on span "G25 - MONOTRIBUTO- GRUPO ALBA SALUD" at bounding box center [1035, 247] width 211 height 34
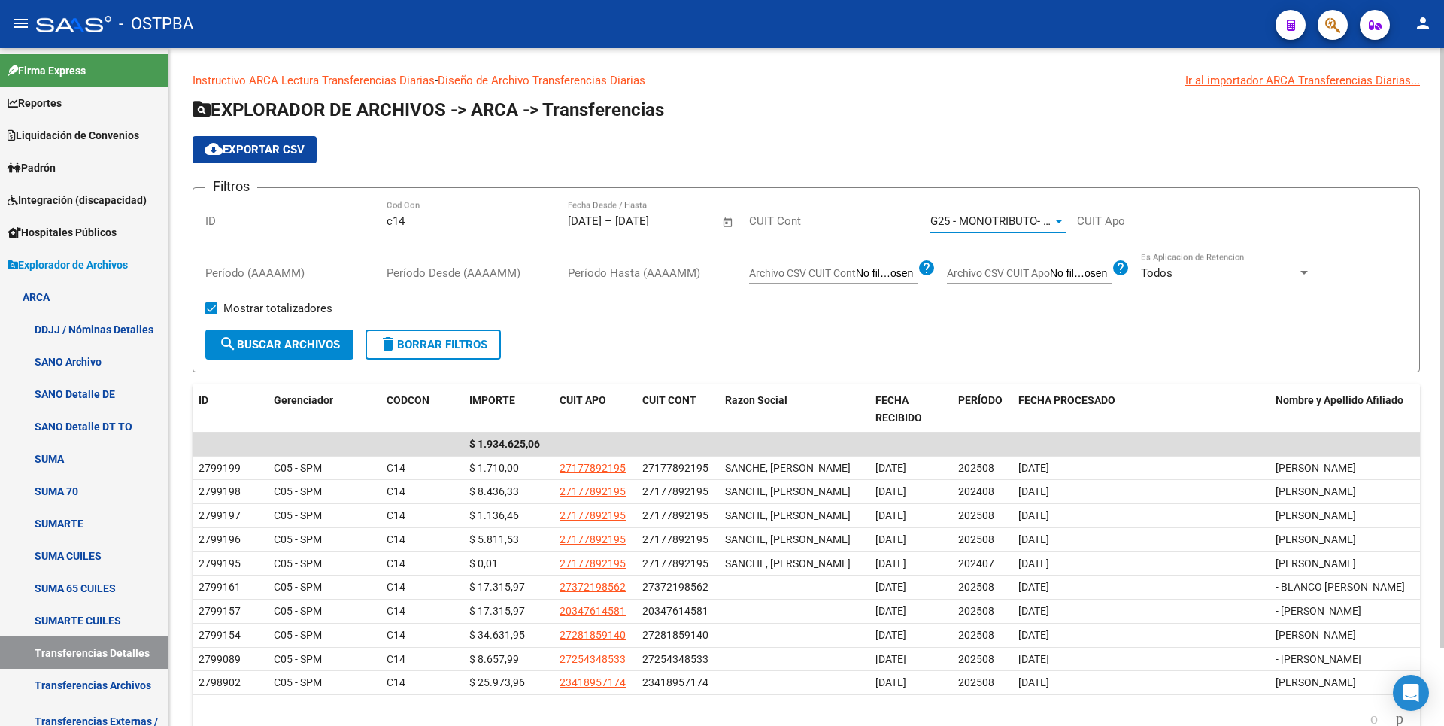
click at [325, 339] on span "search Buscar Archivos" at bounding box center [279, 345] width 121 height 14
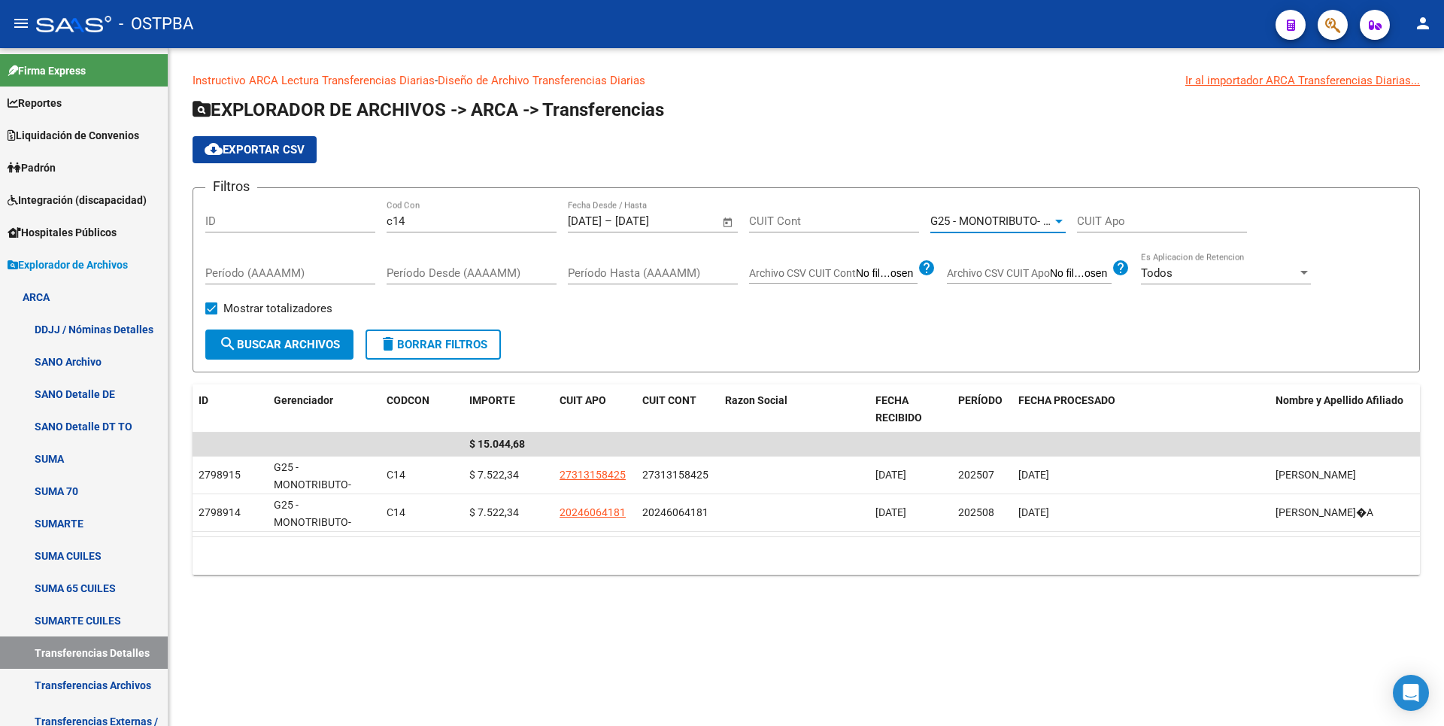
click at [1053, 220] on div at bounding box center [1059, 221] width 14 height 12
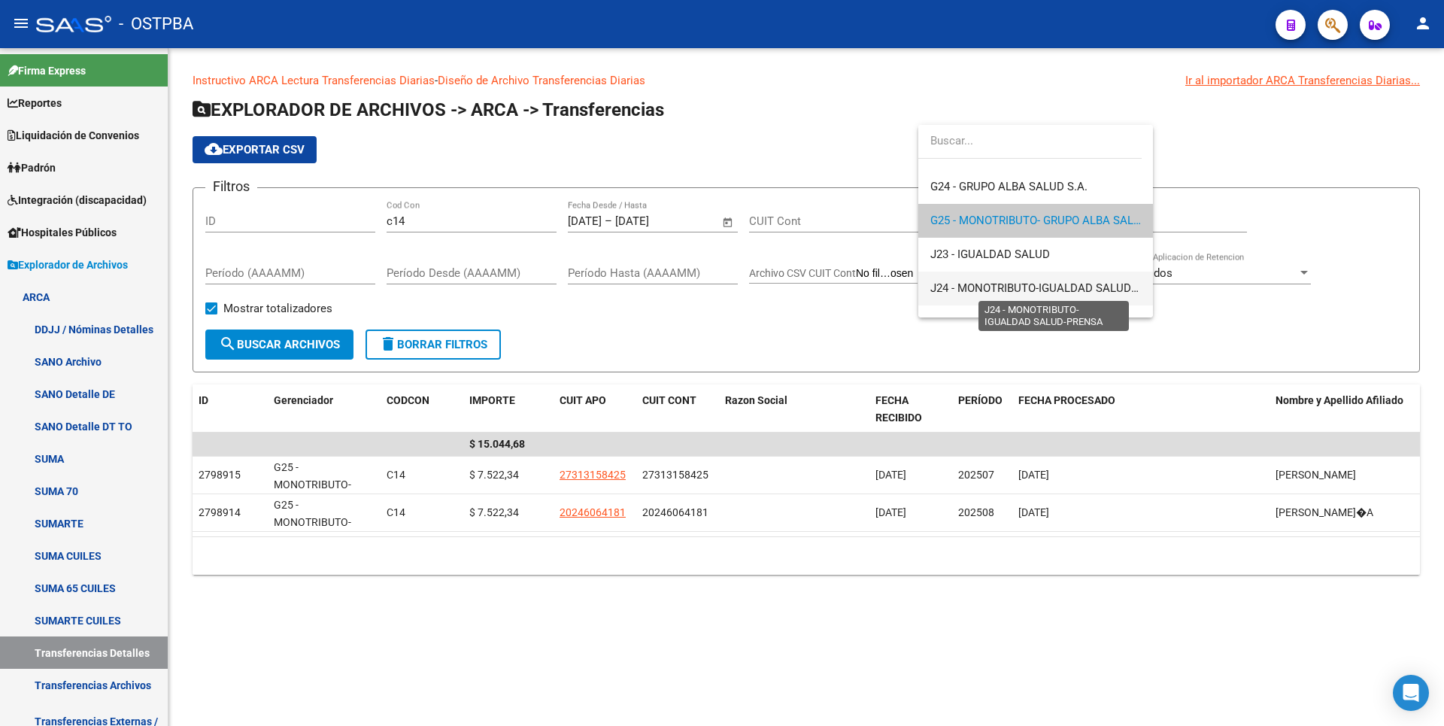
click at [1021, 290] on span "J24 - MONOTRIBUTO-IGUALDAD SALUD-PRENSA" at bounding box center [1053, 288] width 247 height 14
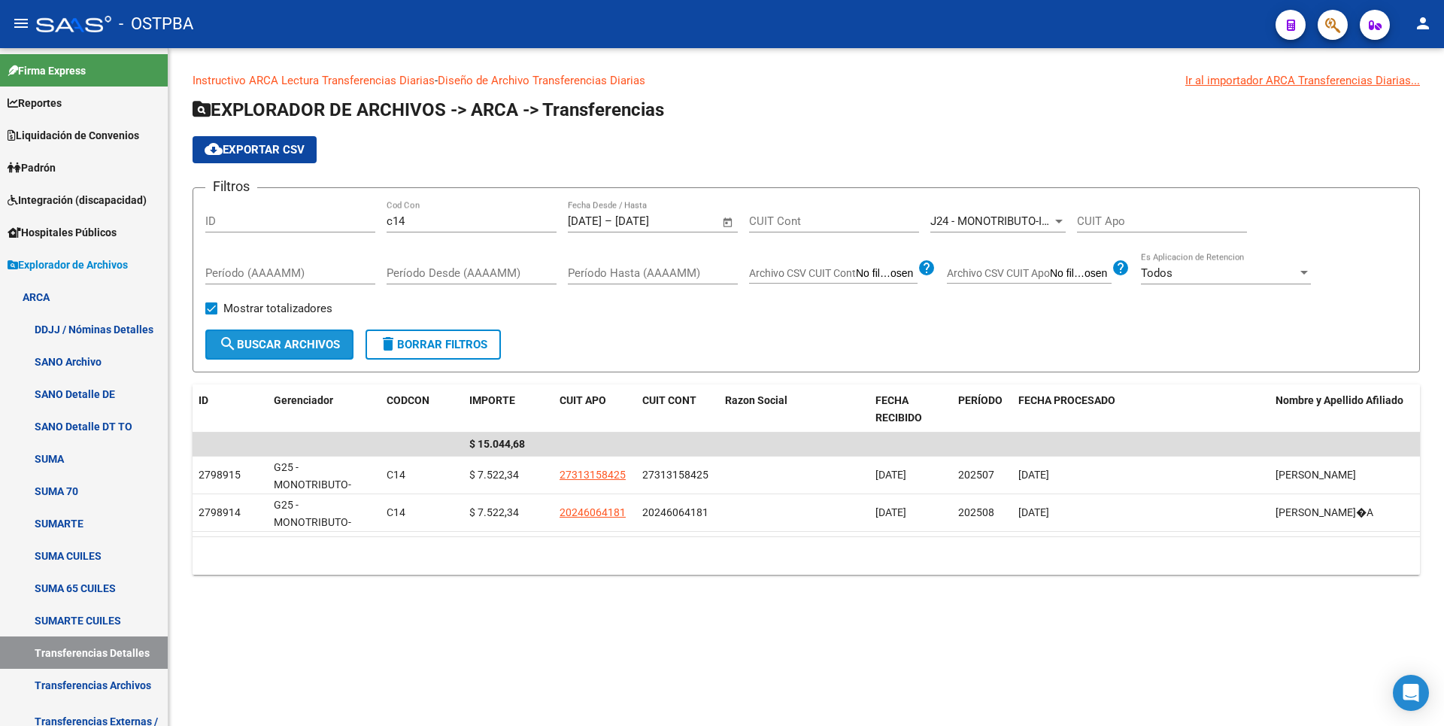
click at [336, 330] on button "search Buscar Archivos" at bounding box center [279, 344] width 148 height 30
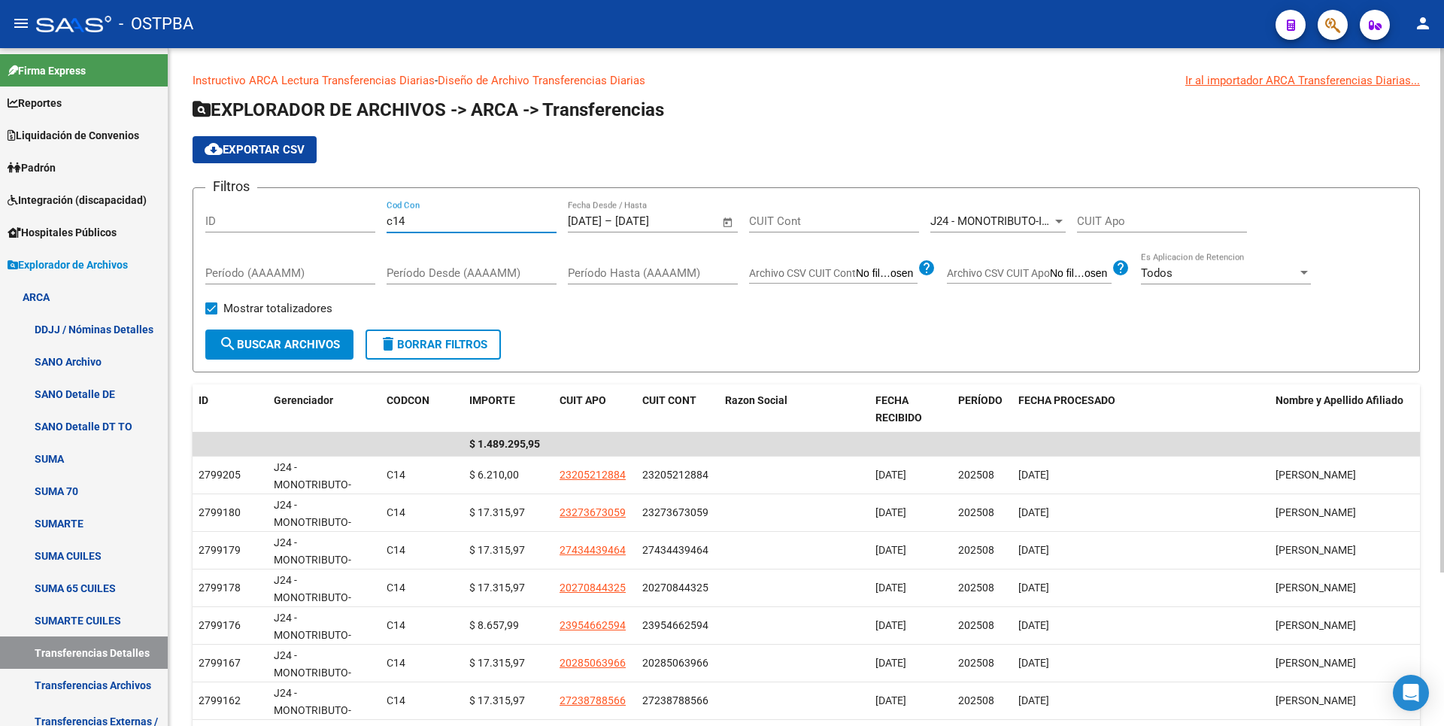
drag, startPoint x: 418, startPoint y: 221, endPoint x: 262, endPoint y: 222, distance: 155.7
click at [262, 222] on div "Filtros ID c14 Cod Con [DATE] [DATE] – [DATE] End date Fecha Desde / Hasta CUIT…" at bounding box center [806, 264] width 1202 height 129
click at [298, 343] on span "search Buscar Archivos" at bounding box center [279, 345] width 121 height 14
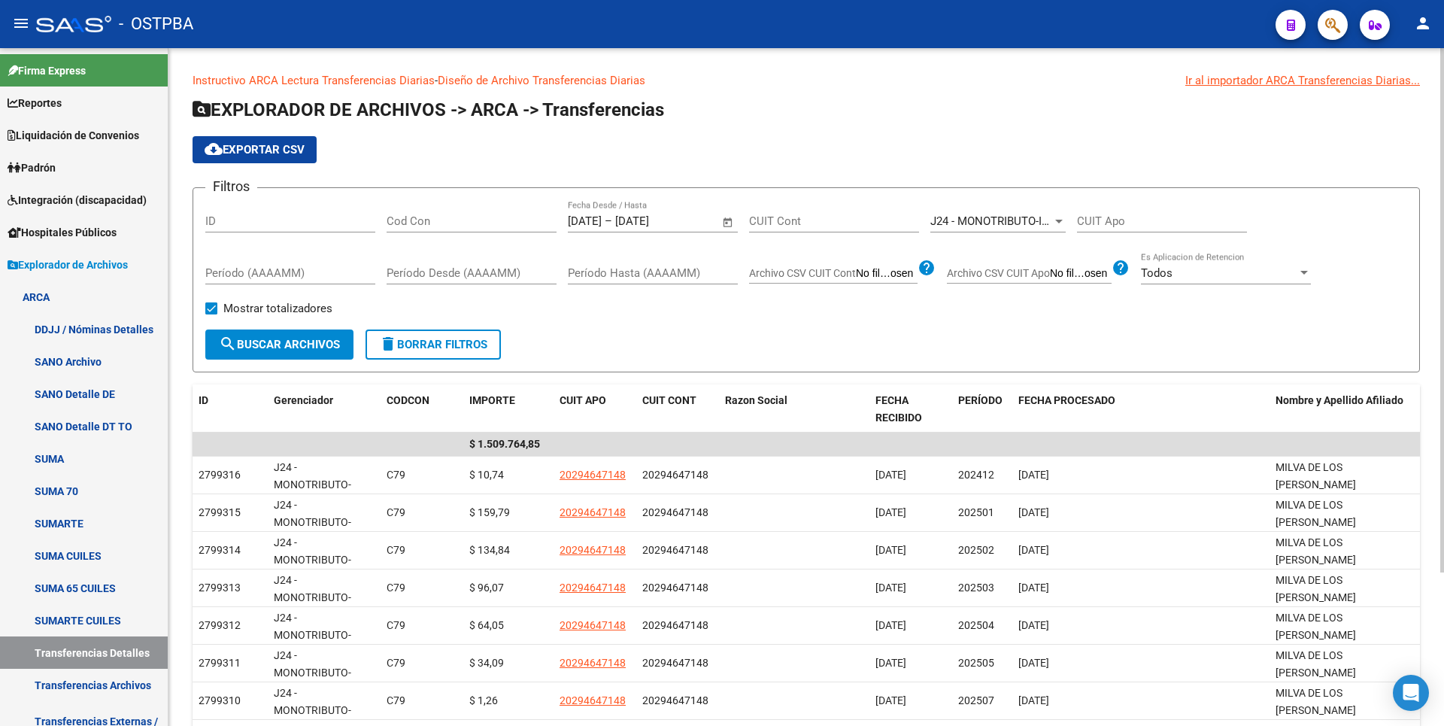
click at [271, 146] on span "cloud_download Exportar CSV" at bounding box center [255, 150] width 100 height 14
click at [731, 226] on span "Open calendar" at bounding box center [728, 222] width 36 height 36
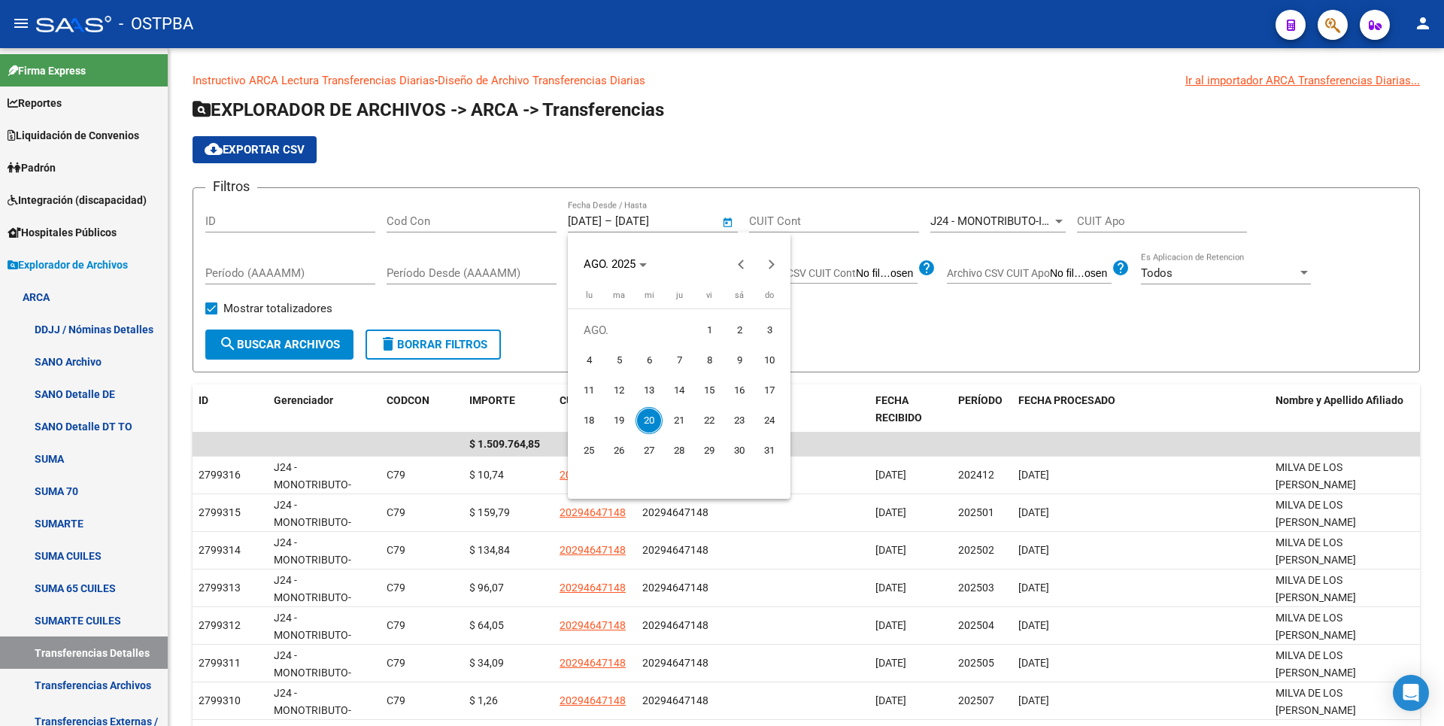
click at [1062, 224] on div at bounding box center [722, 363] width 1444 height 726
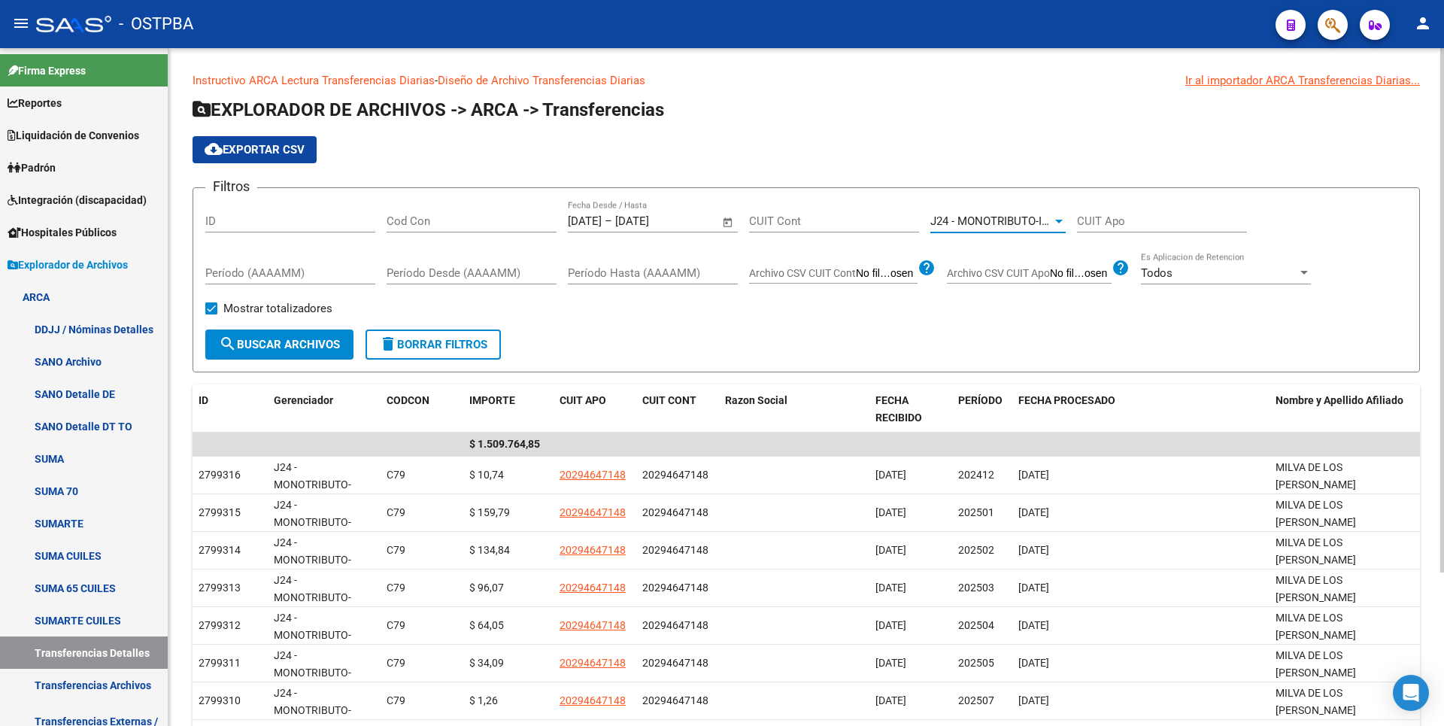
click at [1049, 217] on span "J24 - MONOTRIBUTO-IGUALDAD SALUD-PRENSA" at bounding box center [1053, 221] width 247 height 14
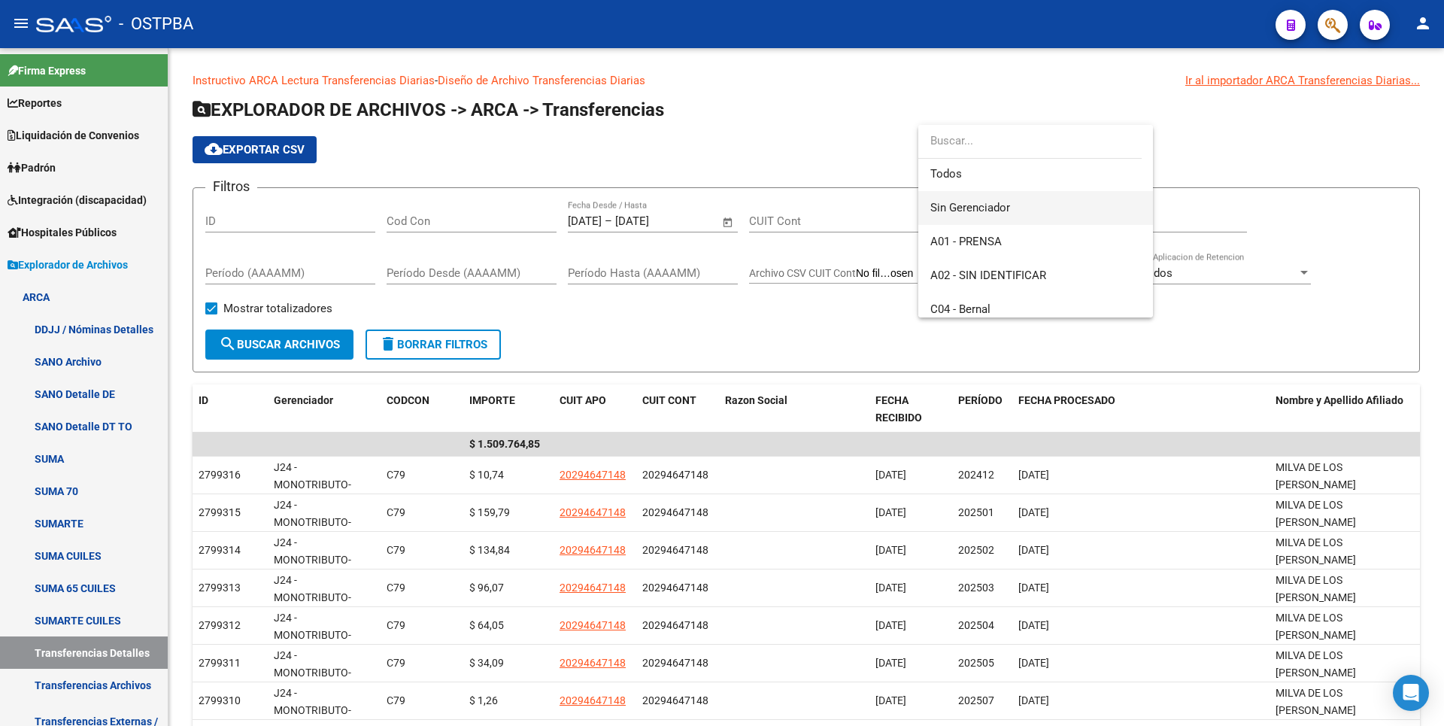
scroll to position [0, 0]
click at [983, 178] on span "Todos" at bounding box center [1035, 176] width 211 height 34
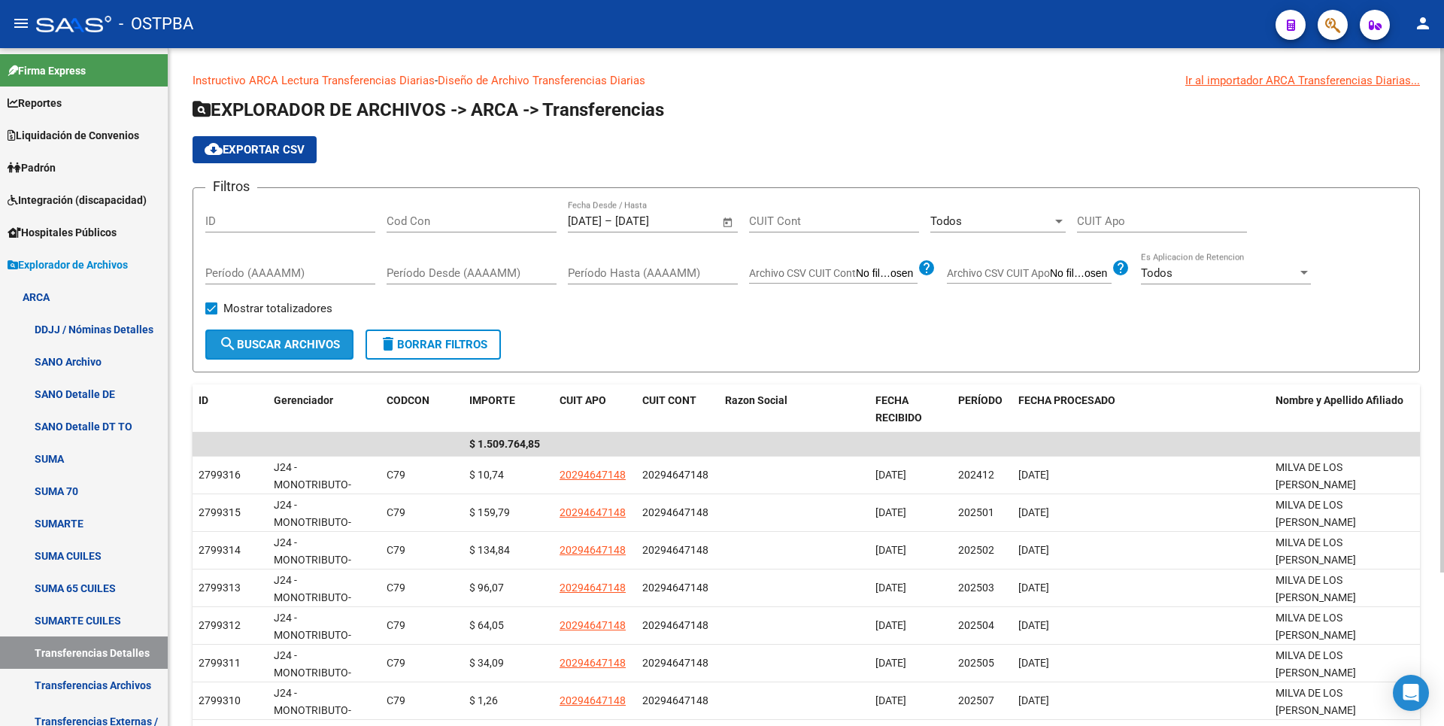
click at [274, 341] on span "search Buscar Archivos" at bounding box center [279, 345] width 121 height 14
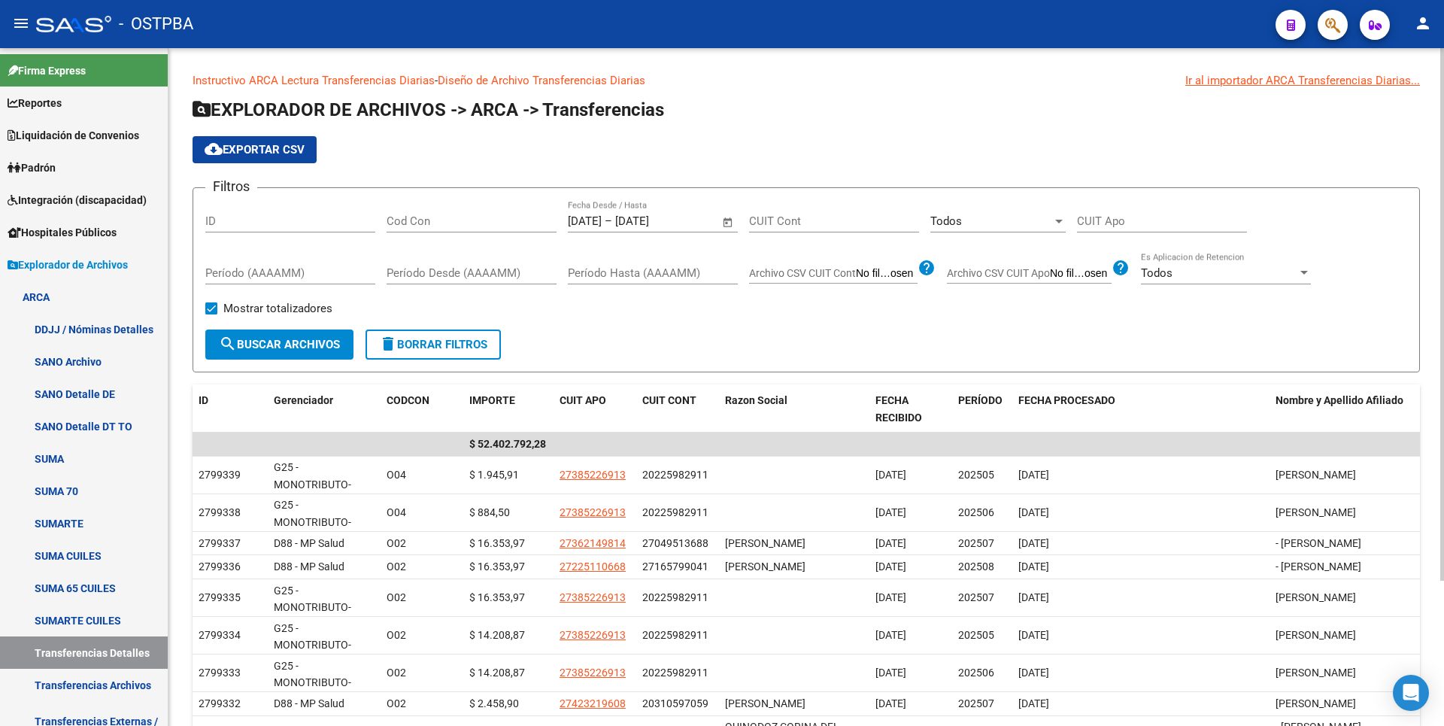
click at [283, 146] on span "cloud_download Exportar CSV" at bounding box center [255, 150] width 100 height 14
click at [725, 223] on span "Open calendar" at bounding box center [728, 222] width 36 height 36
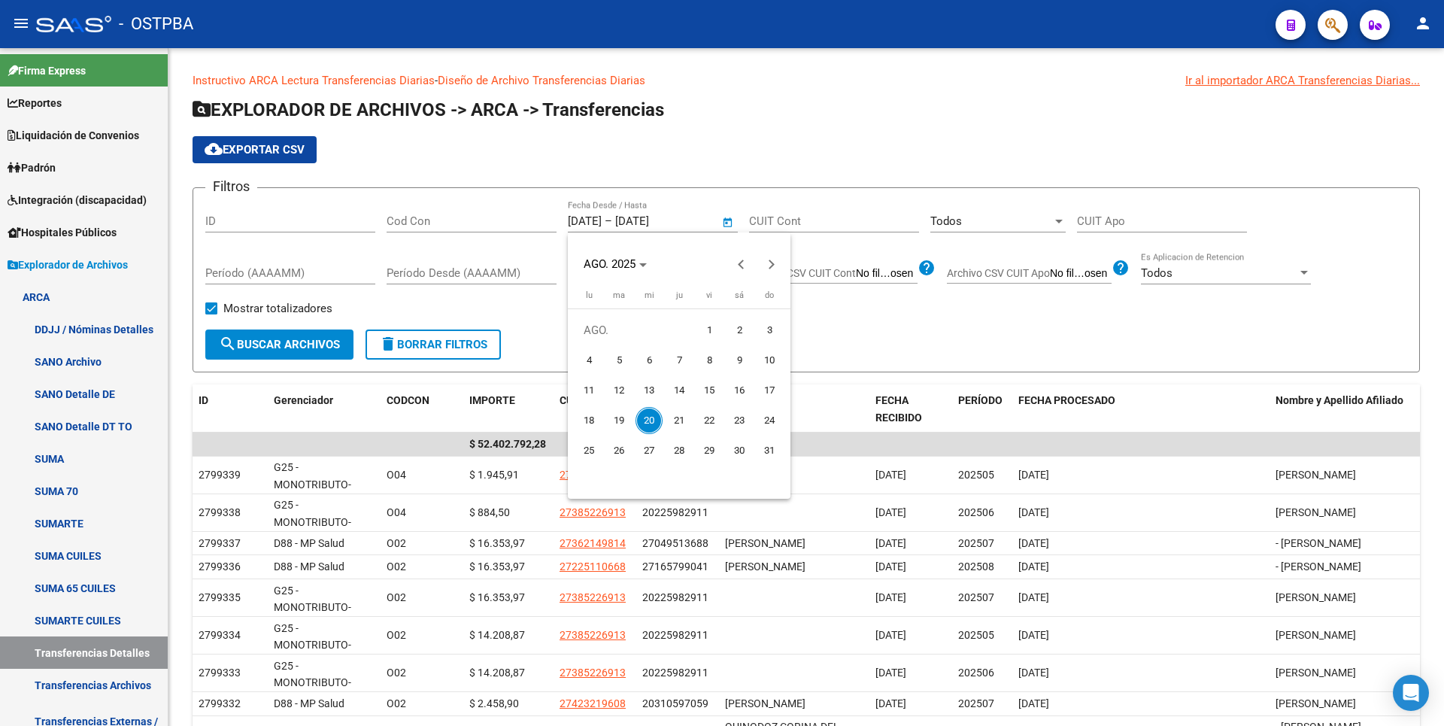
click at [707, 325] on span "1" at bounding box center [709, 330] width 27 height 27
type input "[DATE]"
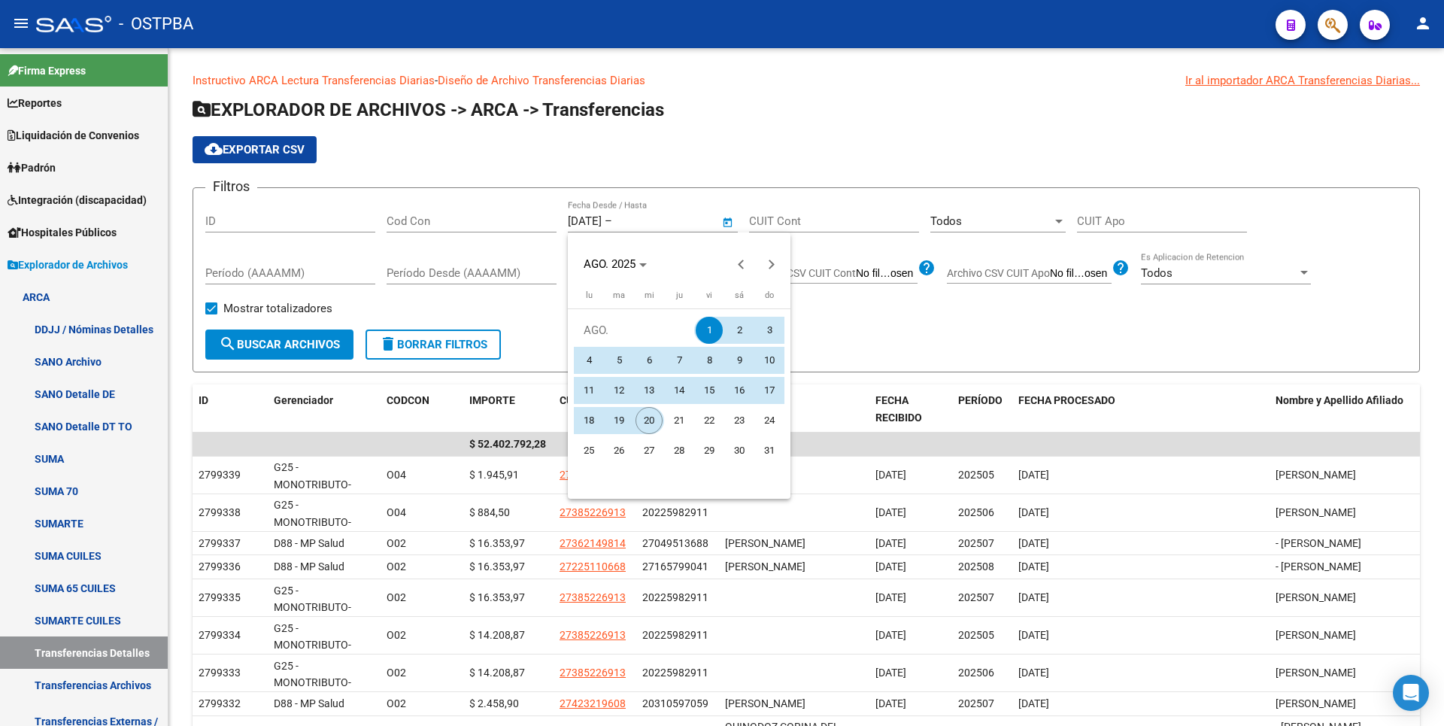
click at [650, 411] on span "20" at bounding box center [648, 420] width 27 height 27
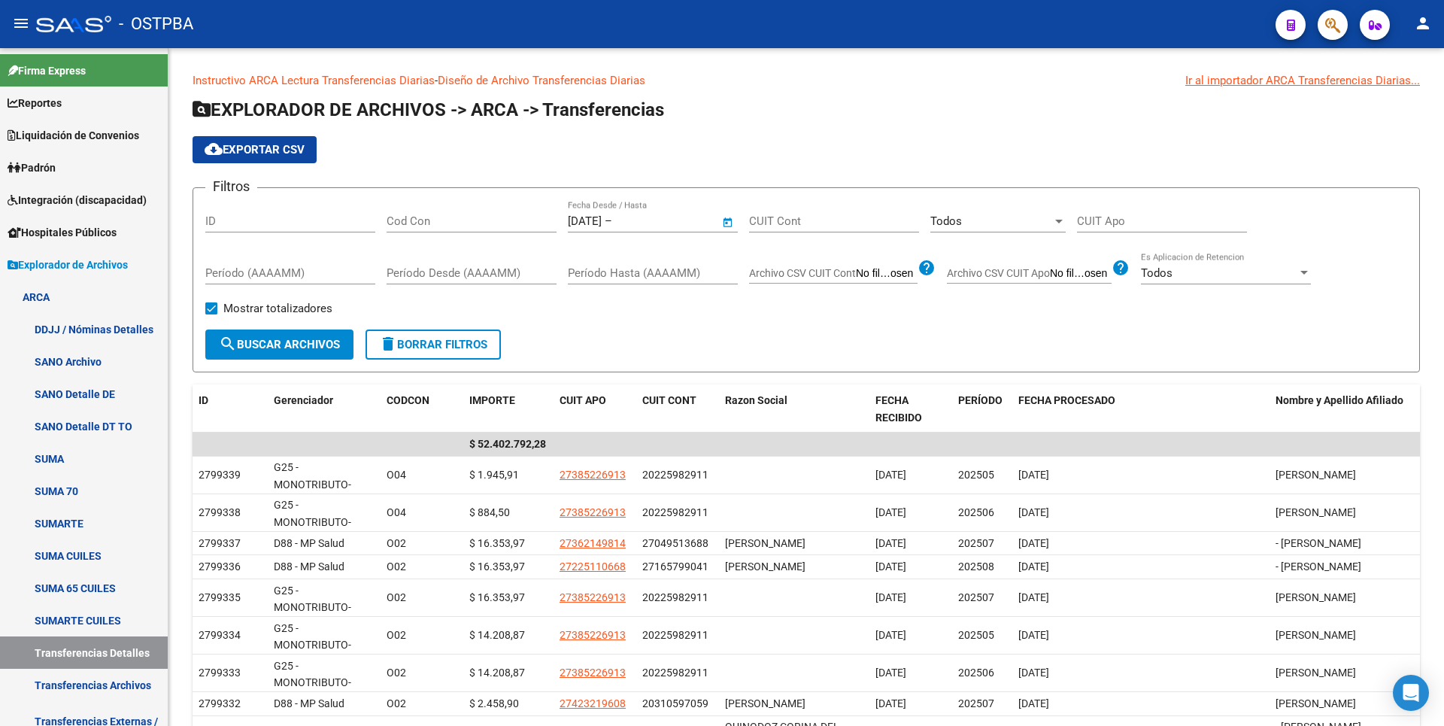
type input "[DATE]"
click at [263, 337] on button "search Buscar Archivos" at bounding box center [279, 344] width 148 height 30
click at [74, 102] on link "Reportes" at bounding box center [84, 102] width 168 height 32
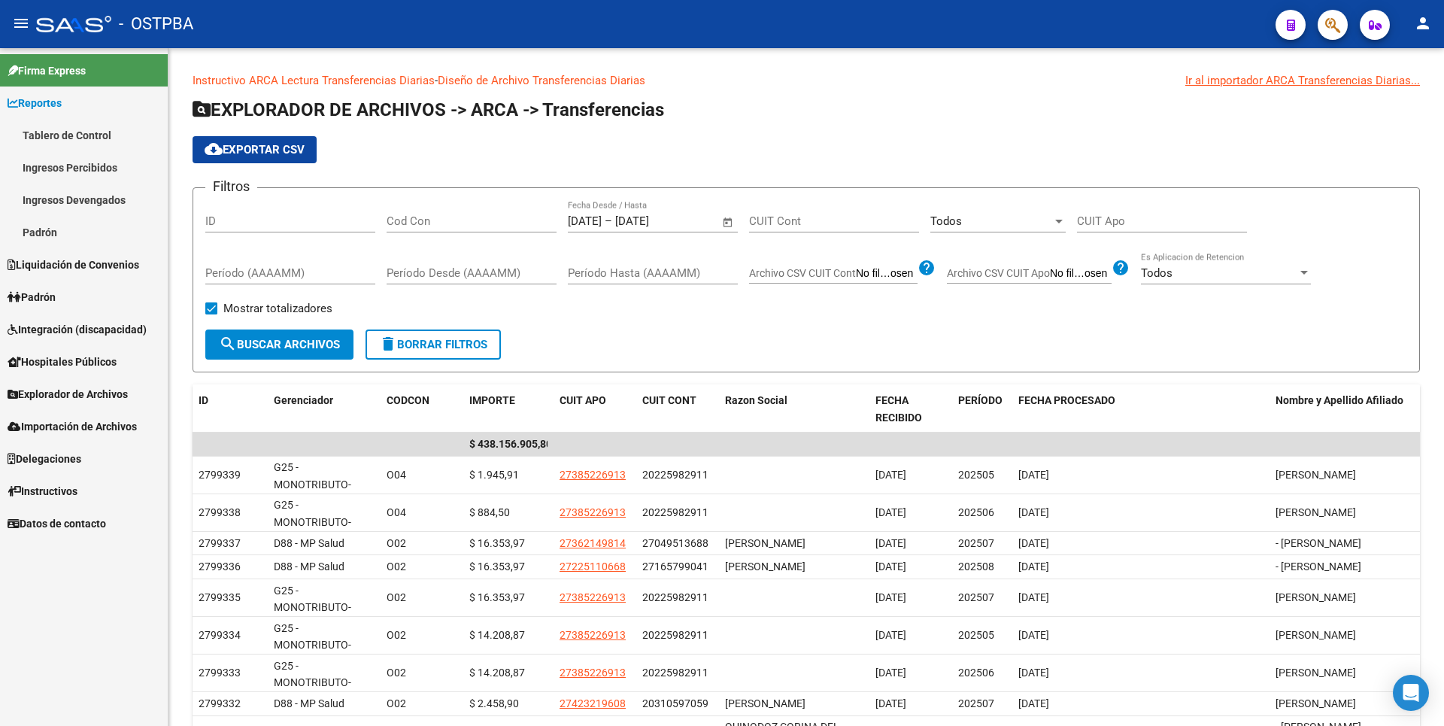
click at [82, 159] on link "Ingresos Percibidos" at bounding box center [84, 167] width 168 height 32
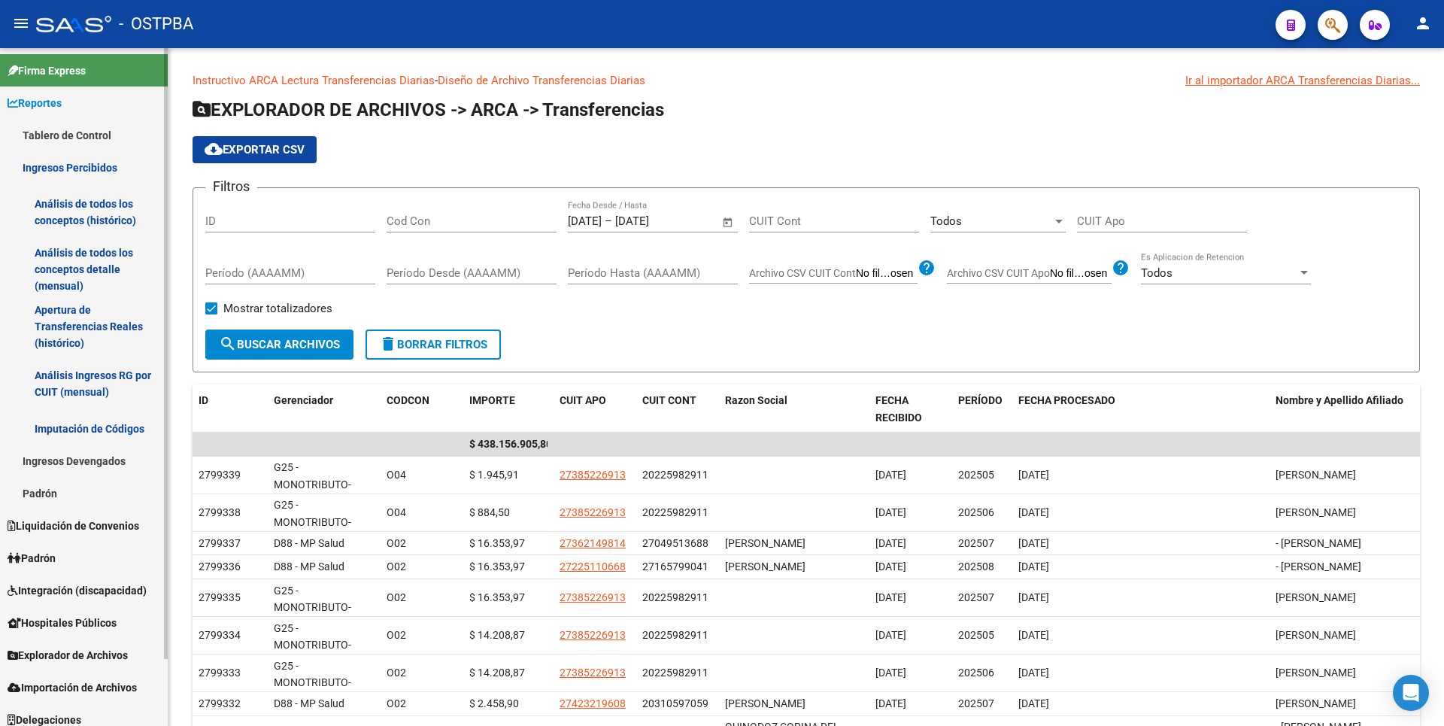
click at [95, 255] on link "Análisis de todos los conceptos detalle (mensual)" at bounding box center [84, 269] width 168 height 57
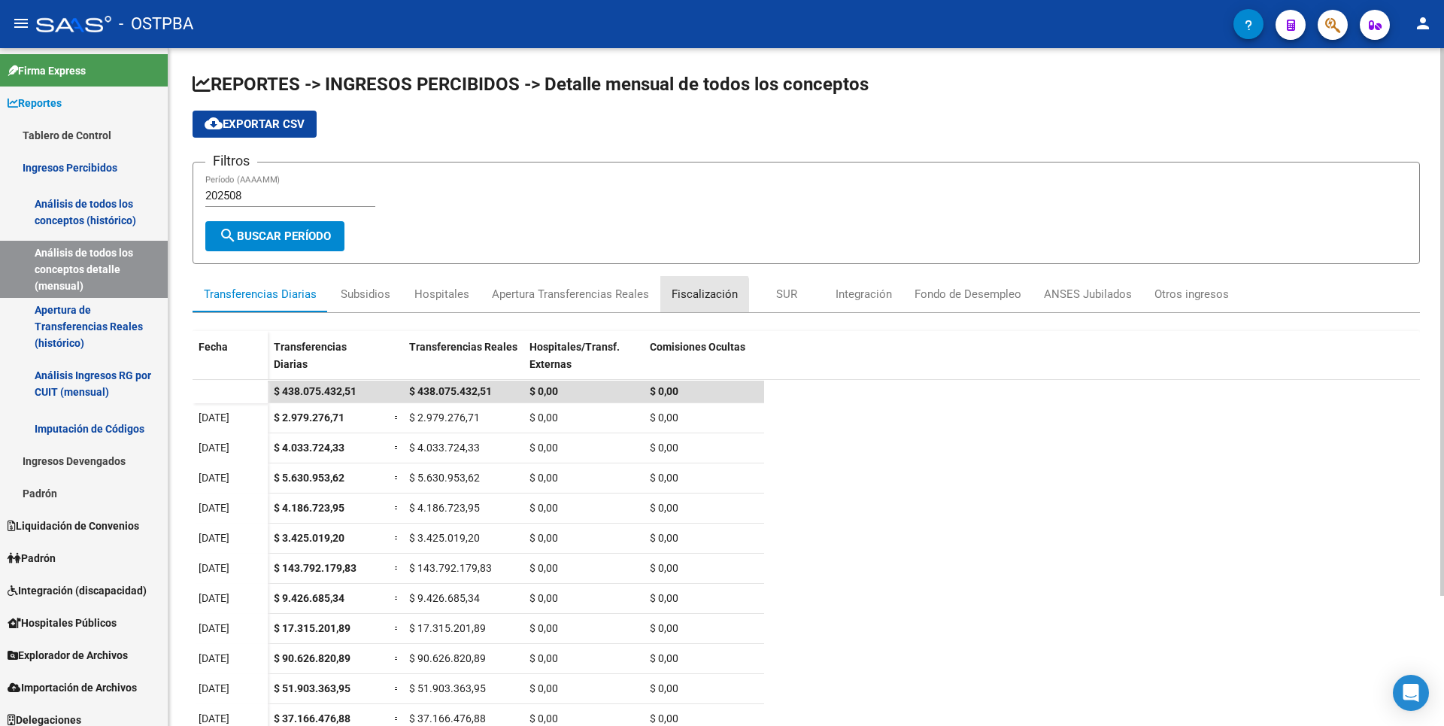
click at [691, 303] on div "Fiscalización" at bounding box center [704, 294] width 89 height 36
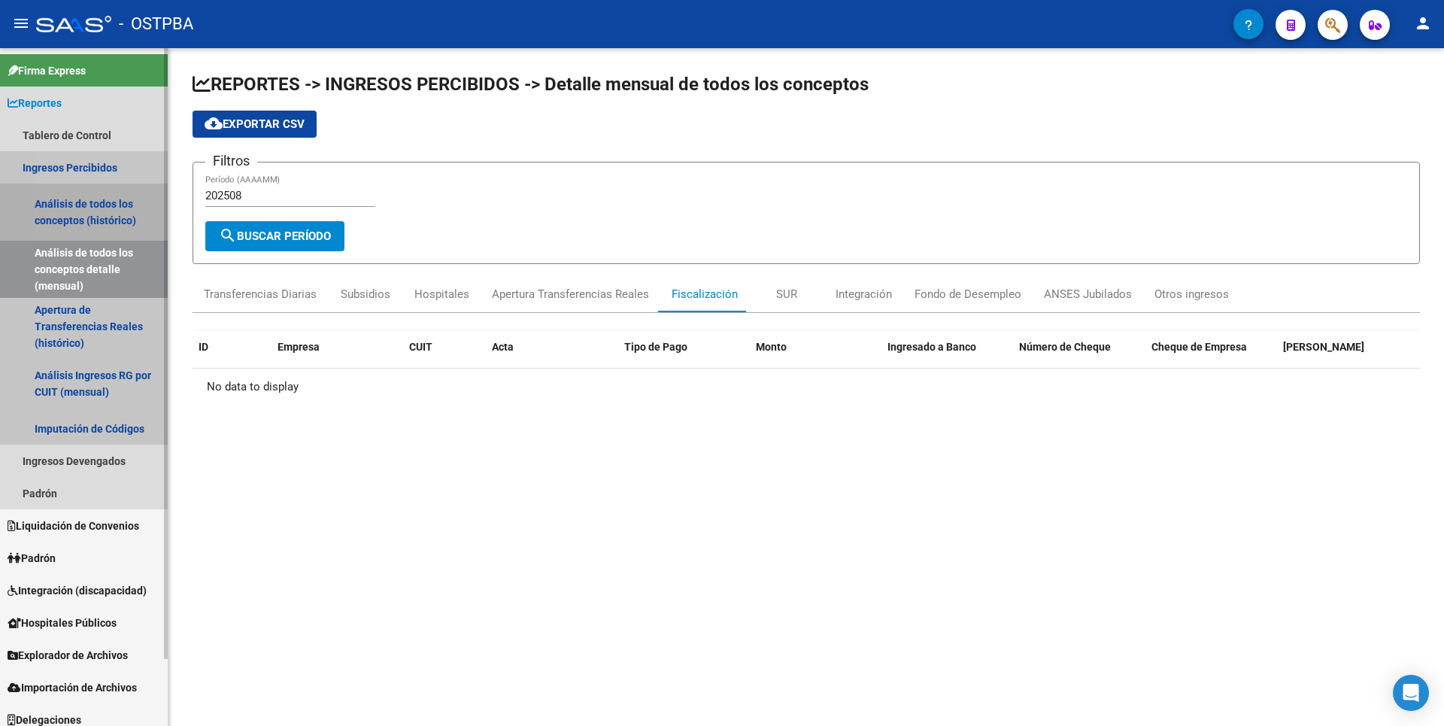
click at [108, 202] on link "Análisis de todos los conceptos (histórico)" at bounding box center [84, 211] width 168 height 57
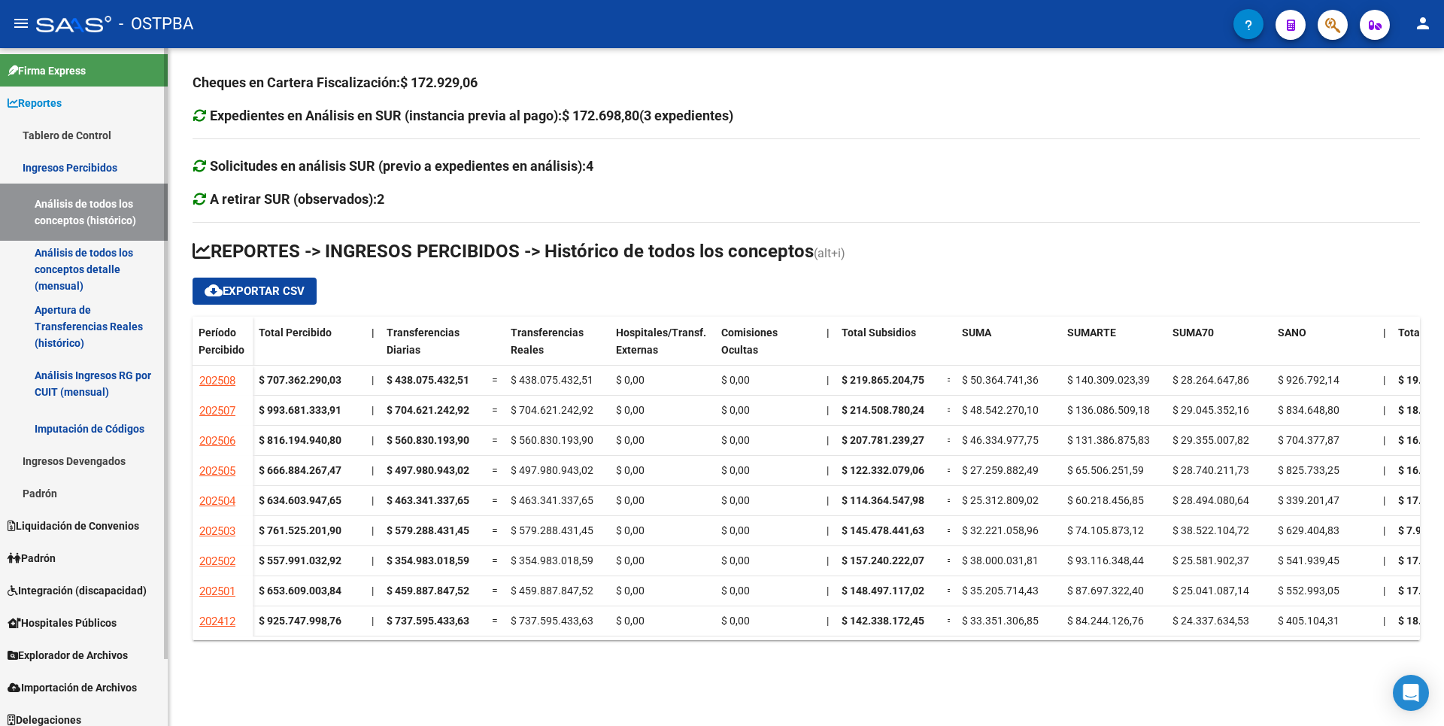
click at [86, 658] on span "Explorador de Archivos" at bounding box center [68, 655] width 120 height 17
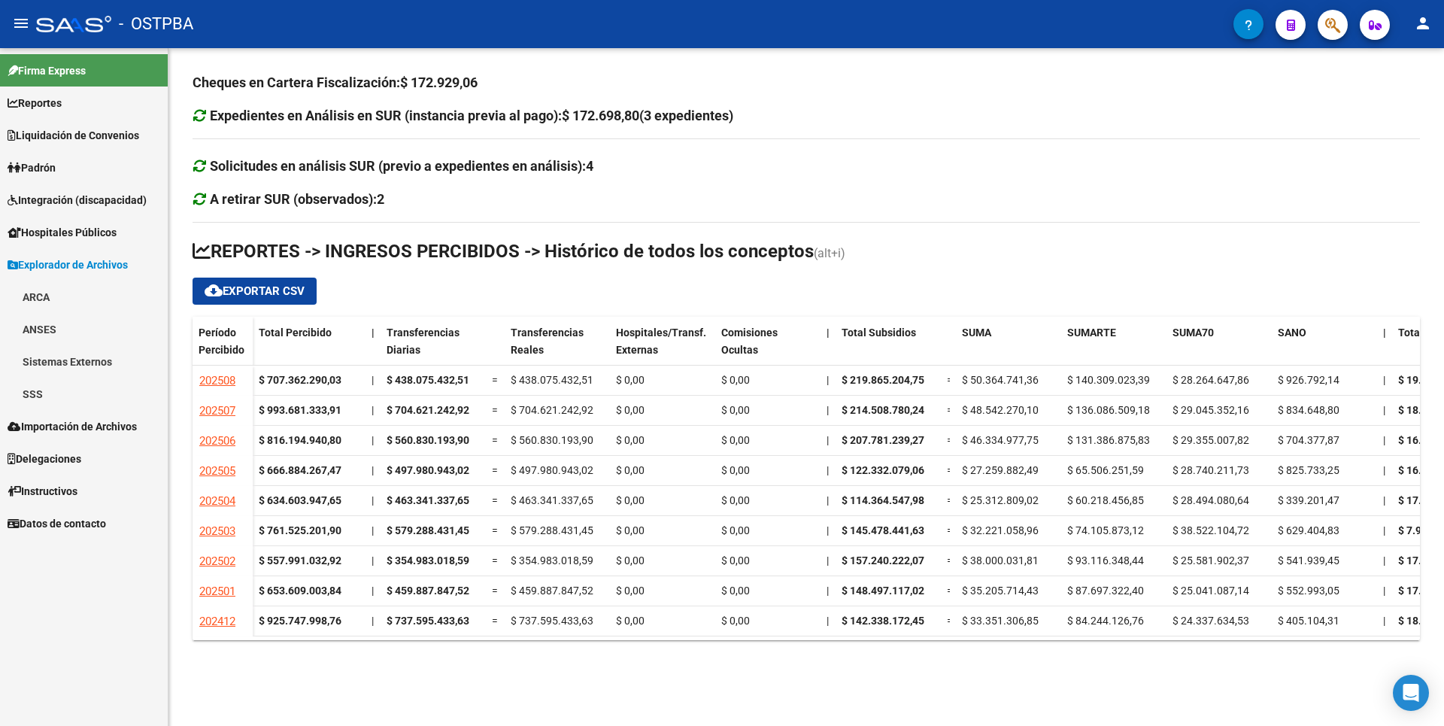
click at [59, 399] on link "SSS" at bounding box center [84, 394] width 168 height 32
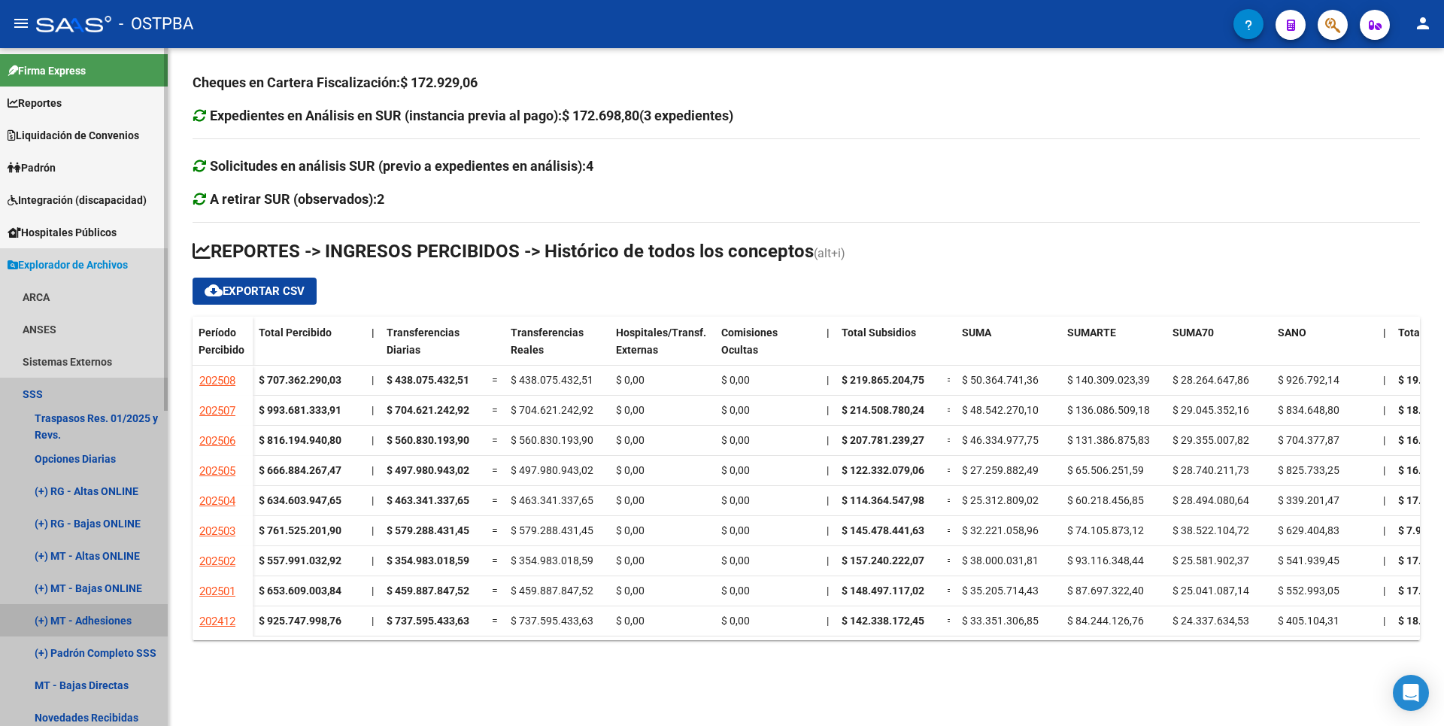
click at [117, 619] on link "(+) MT - Adhesiones" at bounding box center [84, 620] width 168 height 32
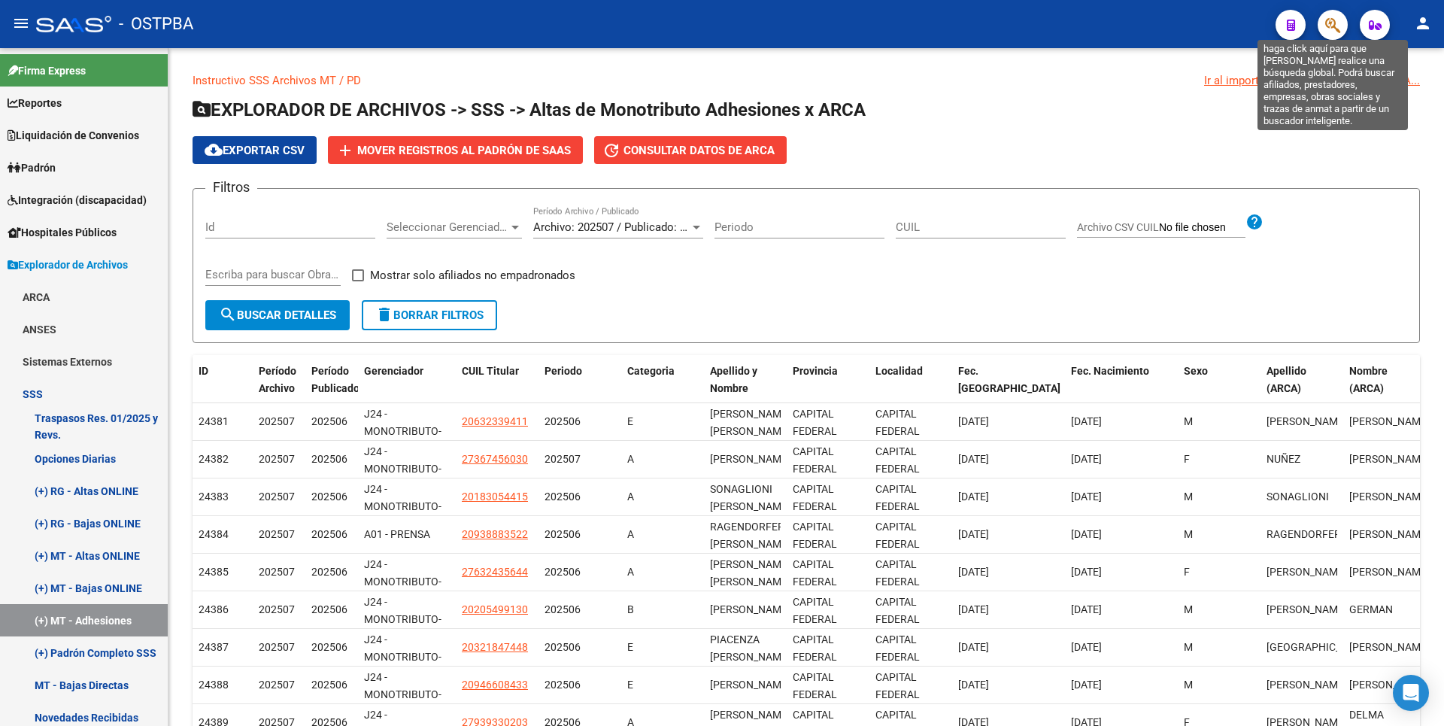
click at [1339, 23] on icon "button" at bounding box center [1332, 25] width 15 height 17
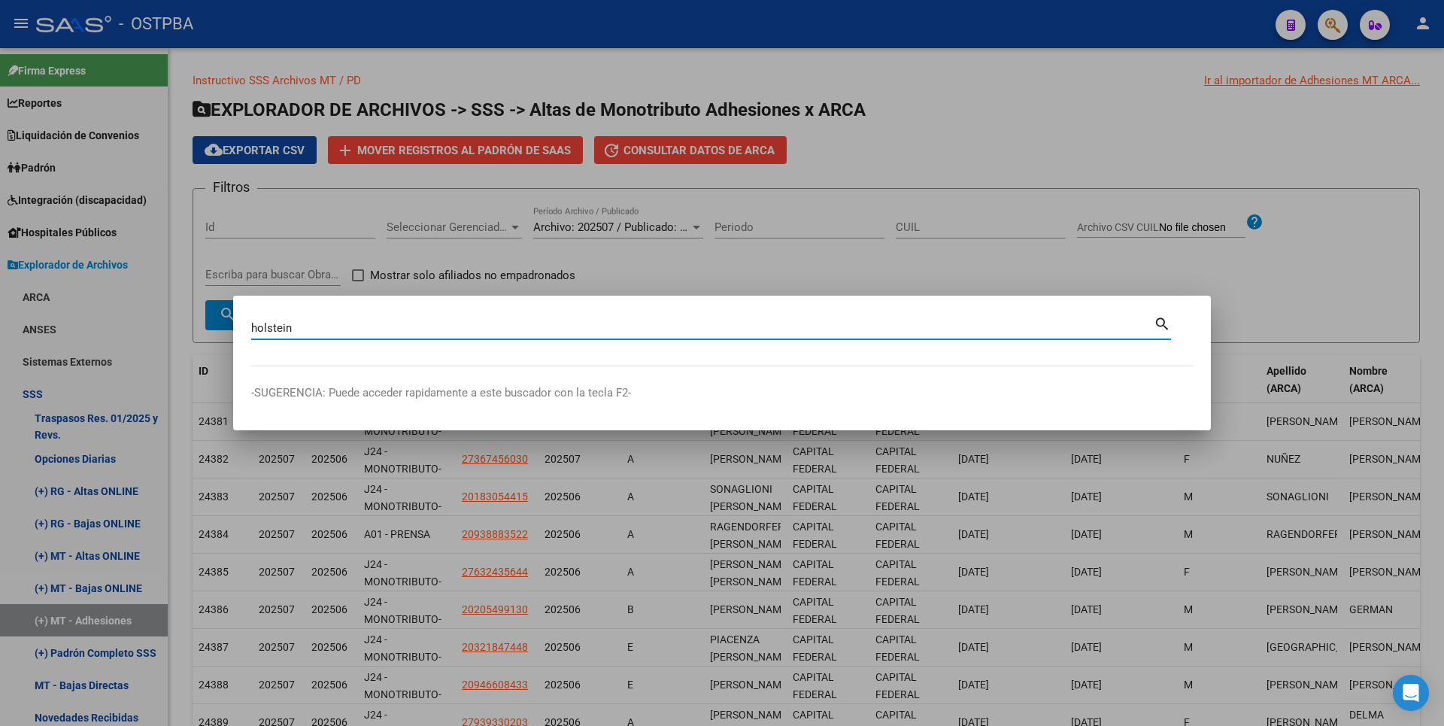
type input "holstein"
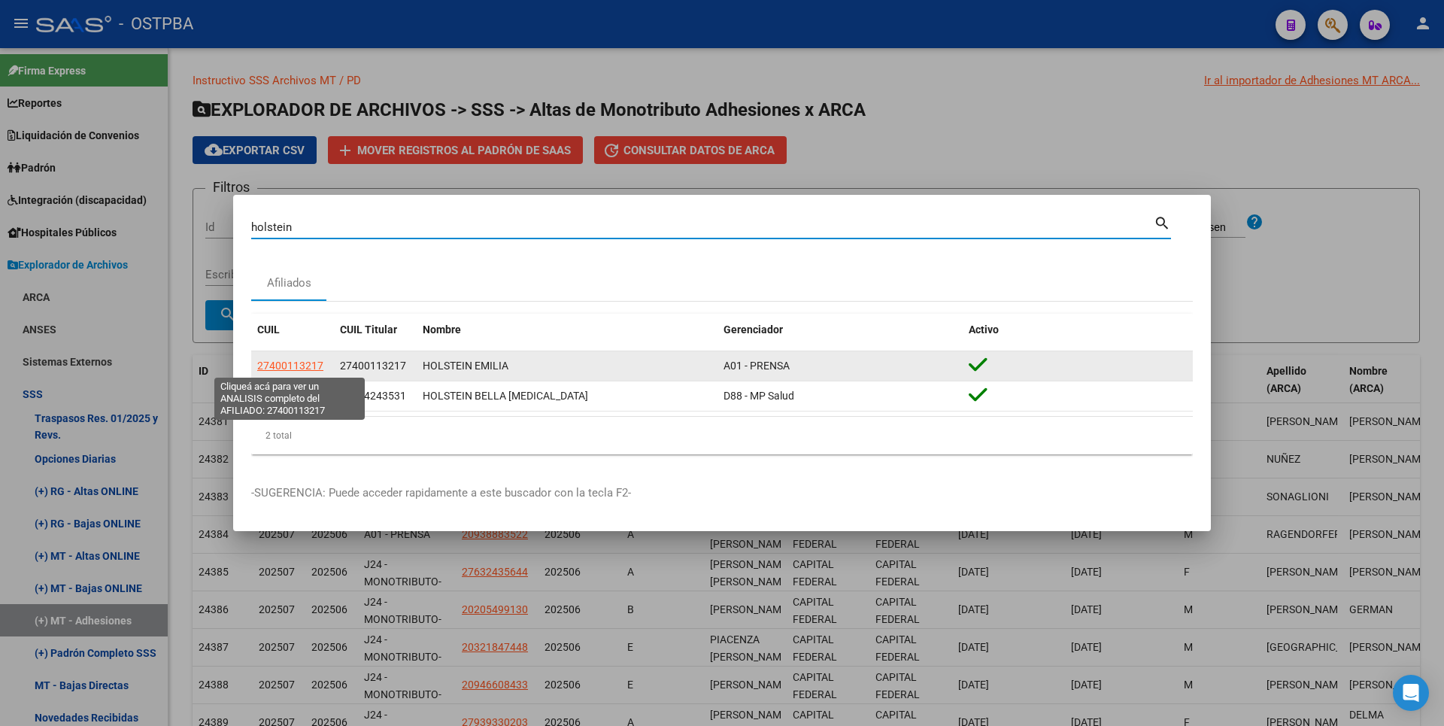
click at [305, 363] on span "27400113217" at bounding box center [290, 365] width 66 height 12
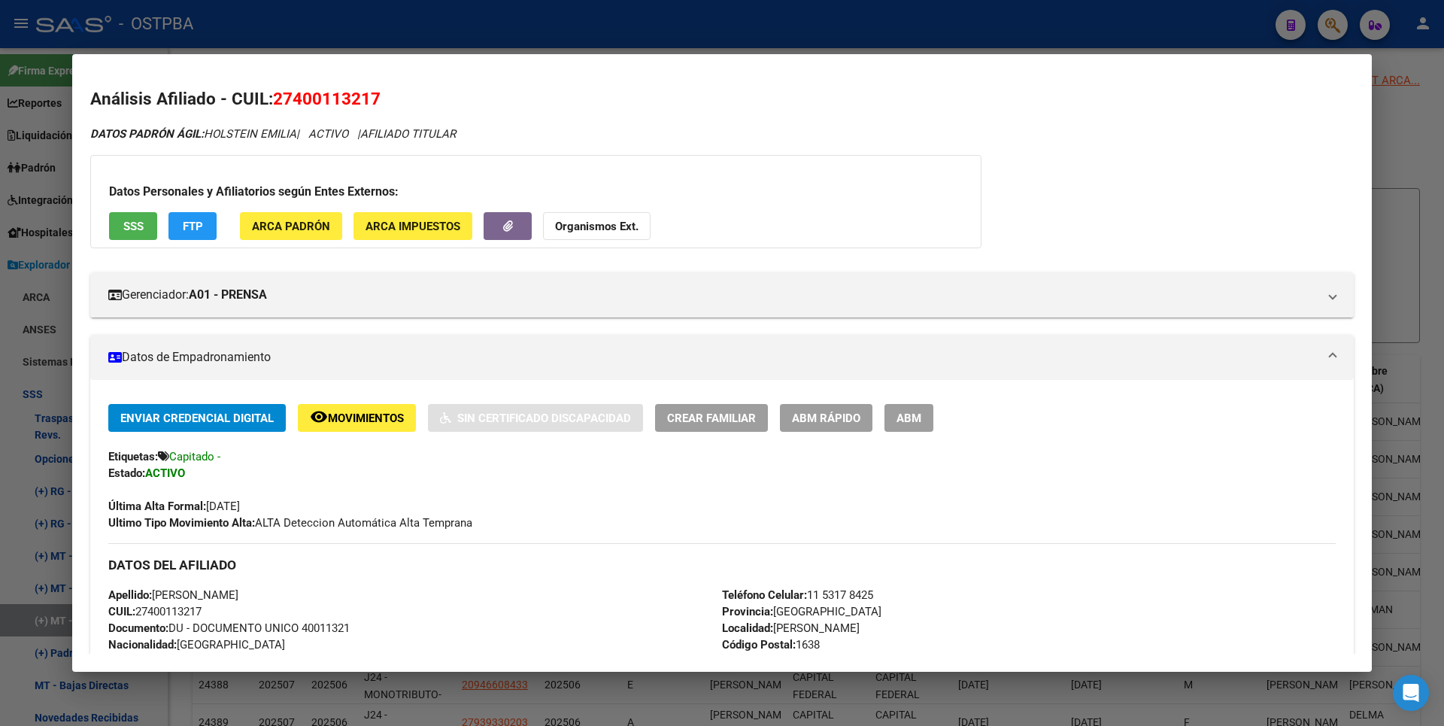
scroll to position [502, 0]
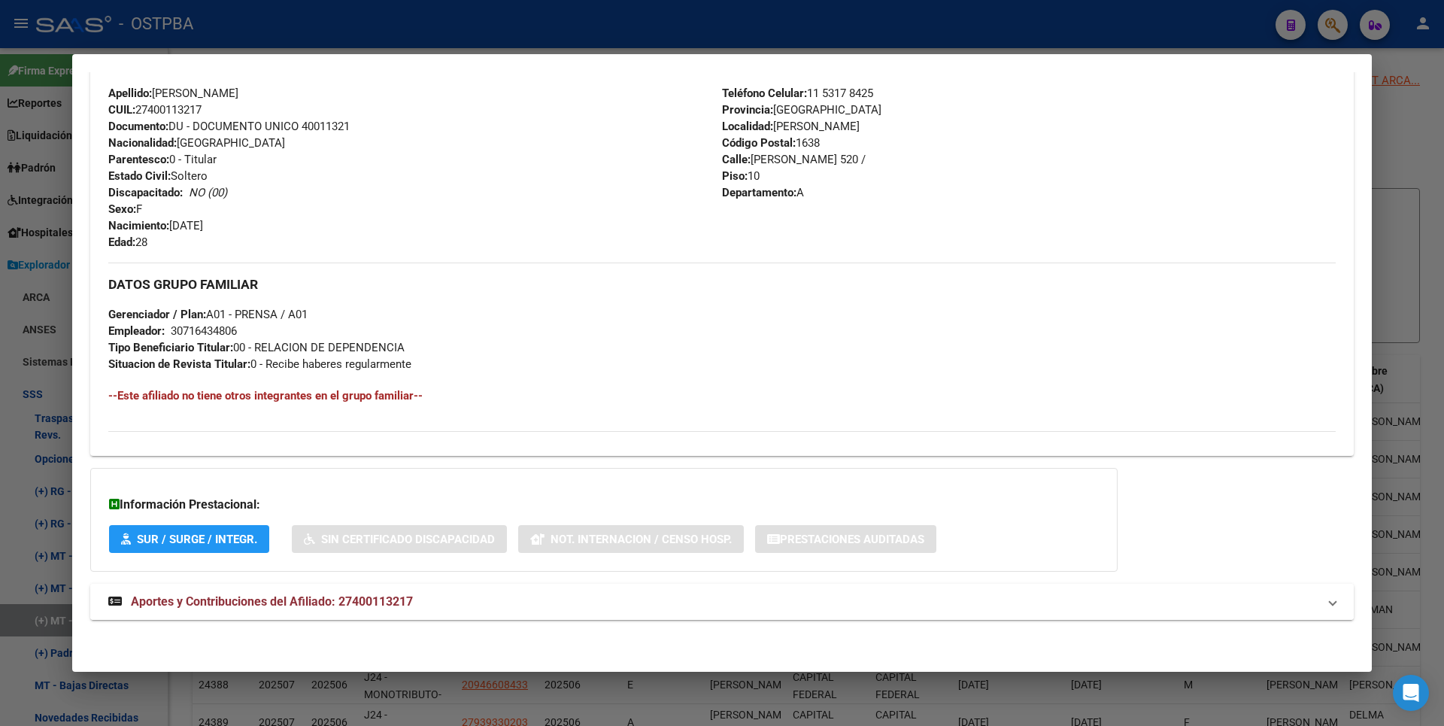
click at [341, 599] on span "Aportes y Contribuciones del Afiliado: 27400113217" at bounding box center [272, 601] width 282 height 14
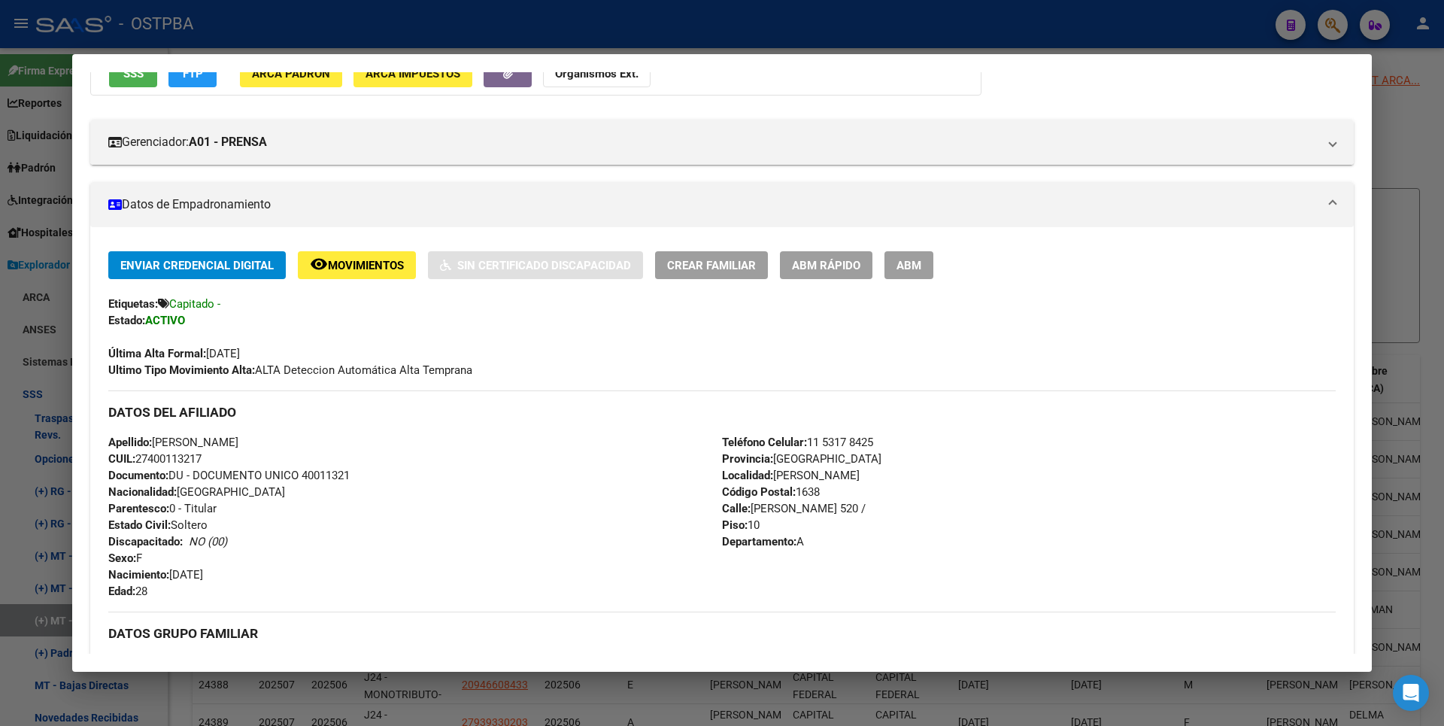
scroll to position [0, 0]
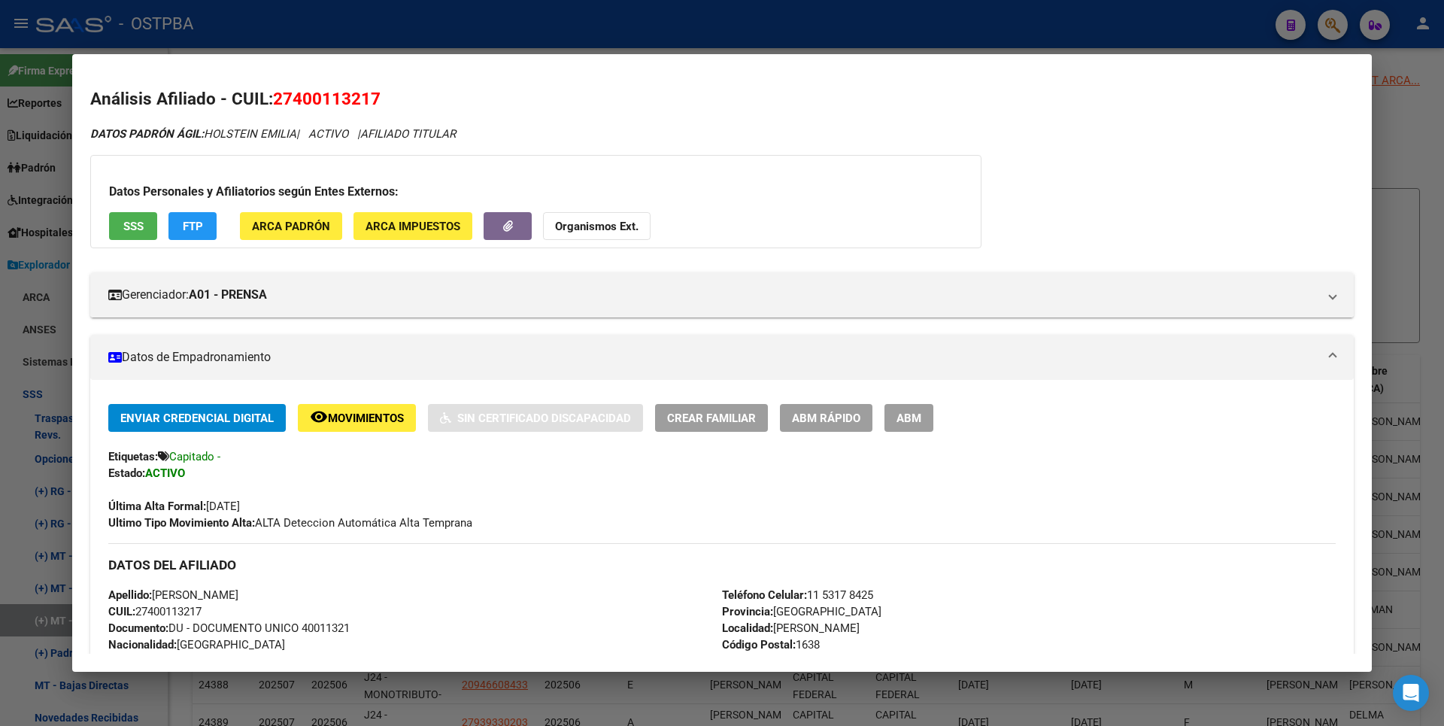
click at [138, 220] on span "SSS" at bounding box center [133, 227] width 20 height 14
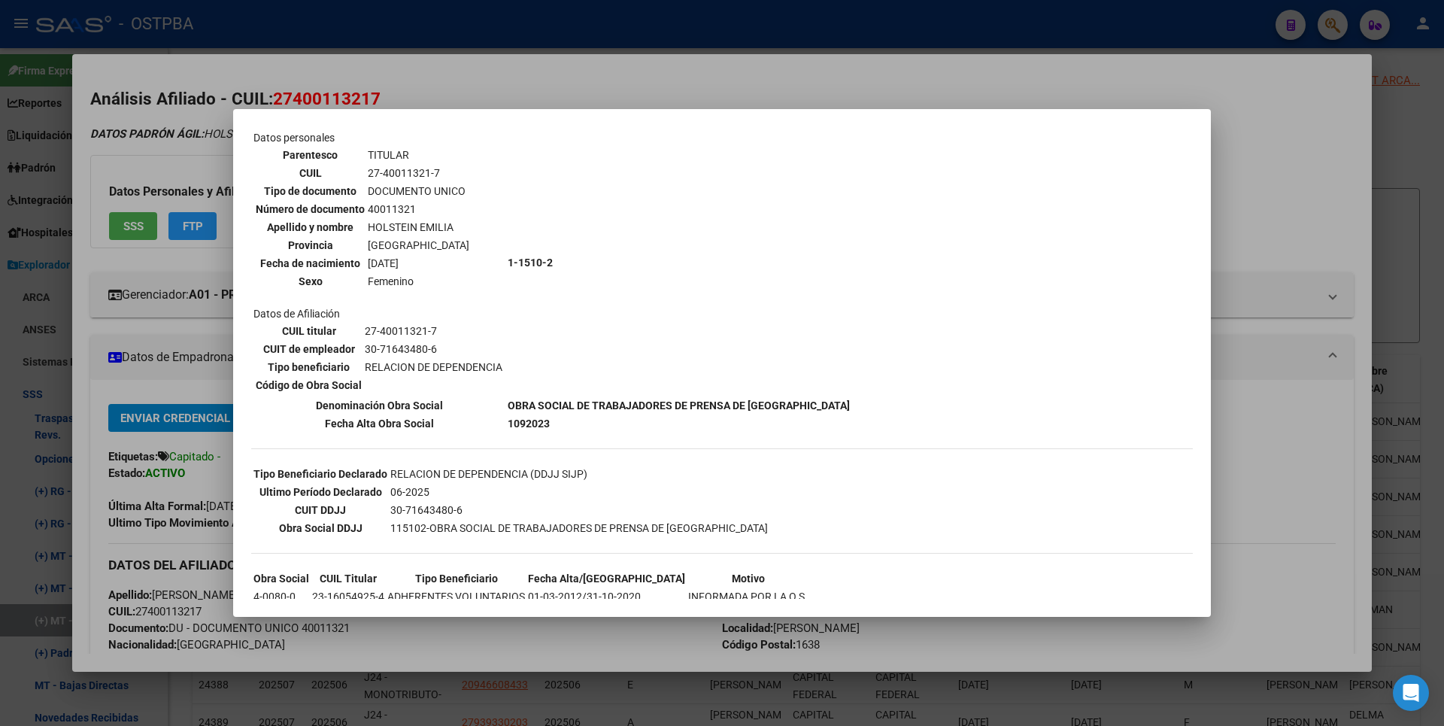
scroll to position [131, 0]
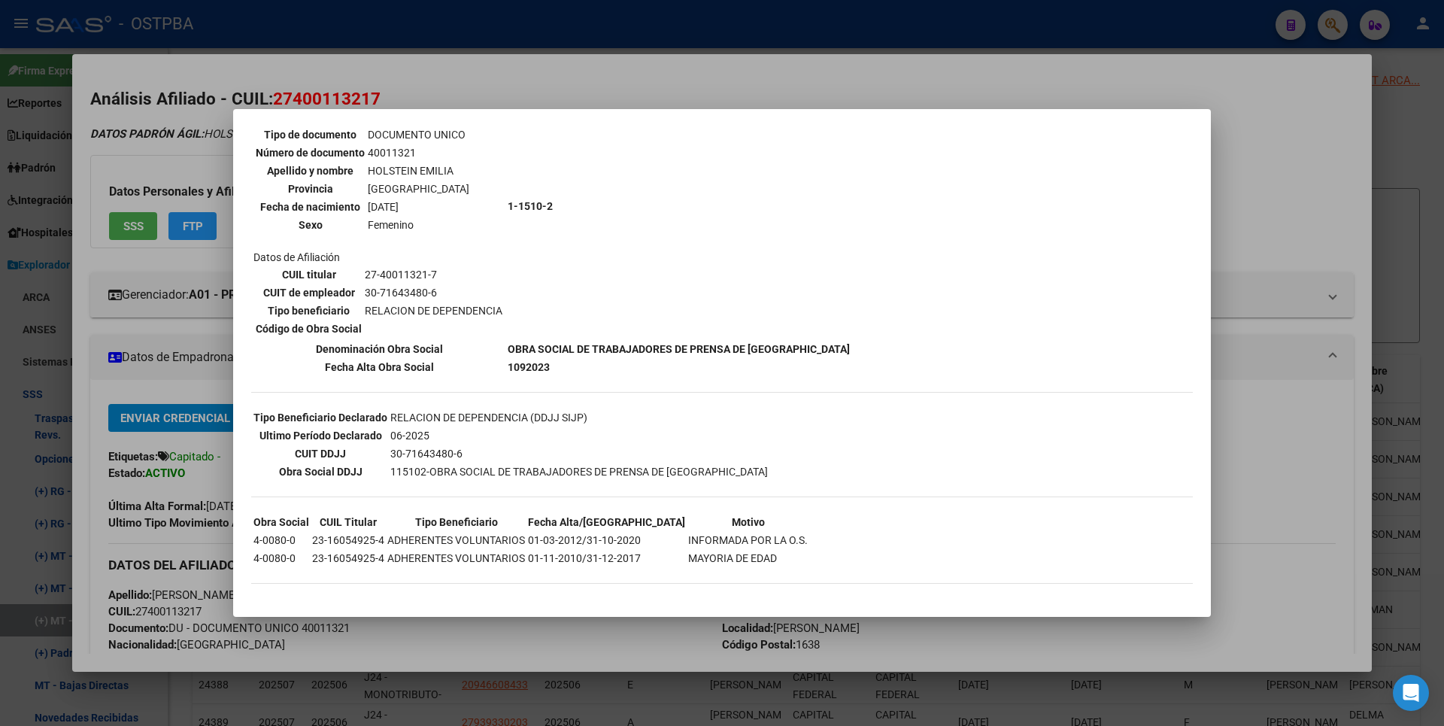
click at [1417, 111] on div at bounding box center [722, 363] width 1444 height 726
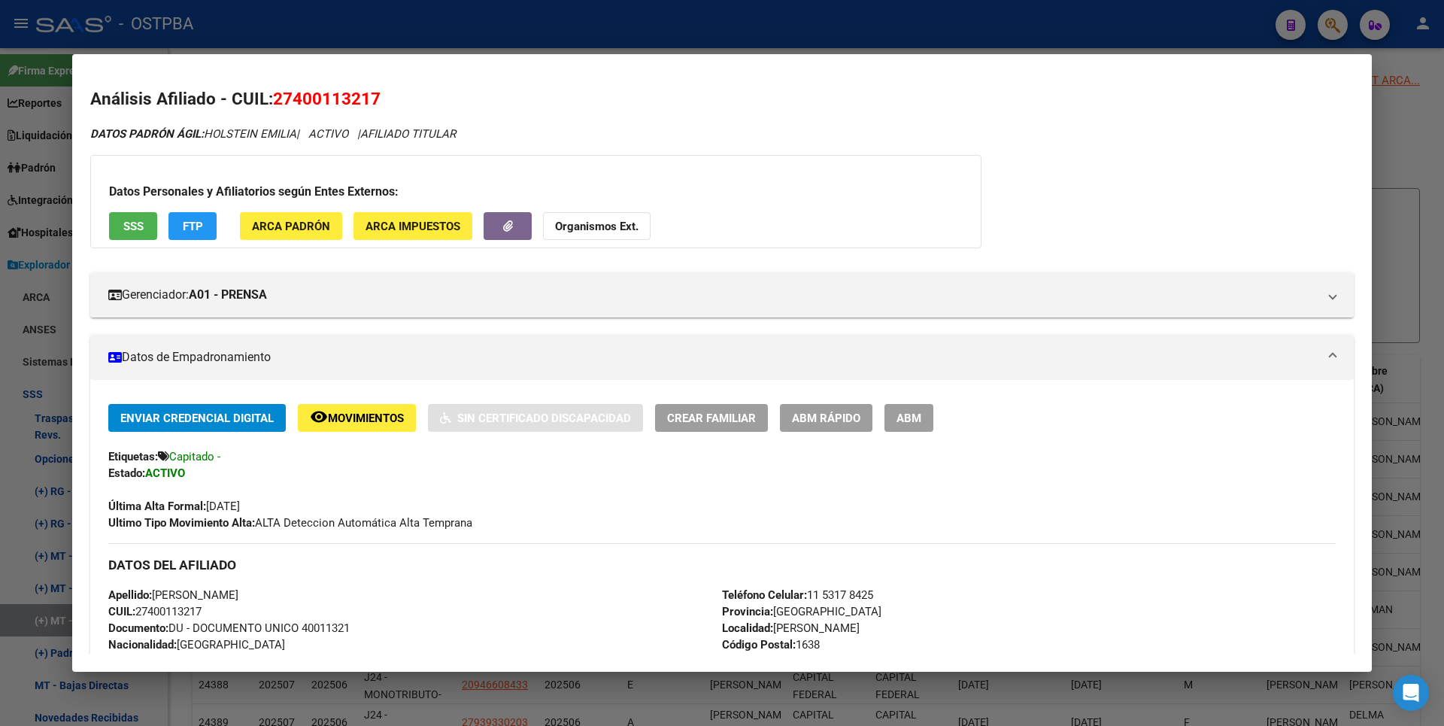
click at [1417, 111] on div at bounding box center [722, 363] width 1444 height 726
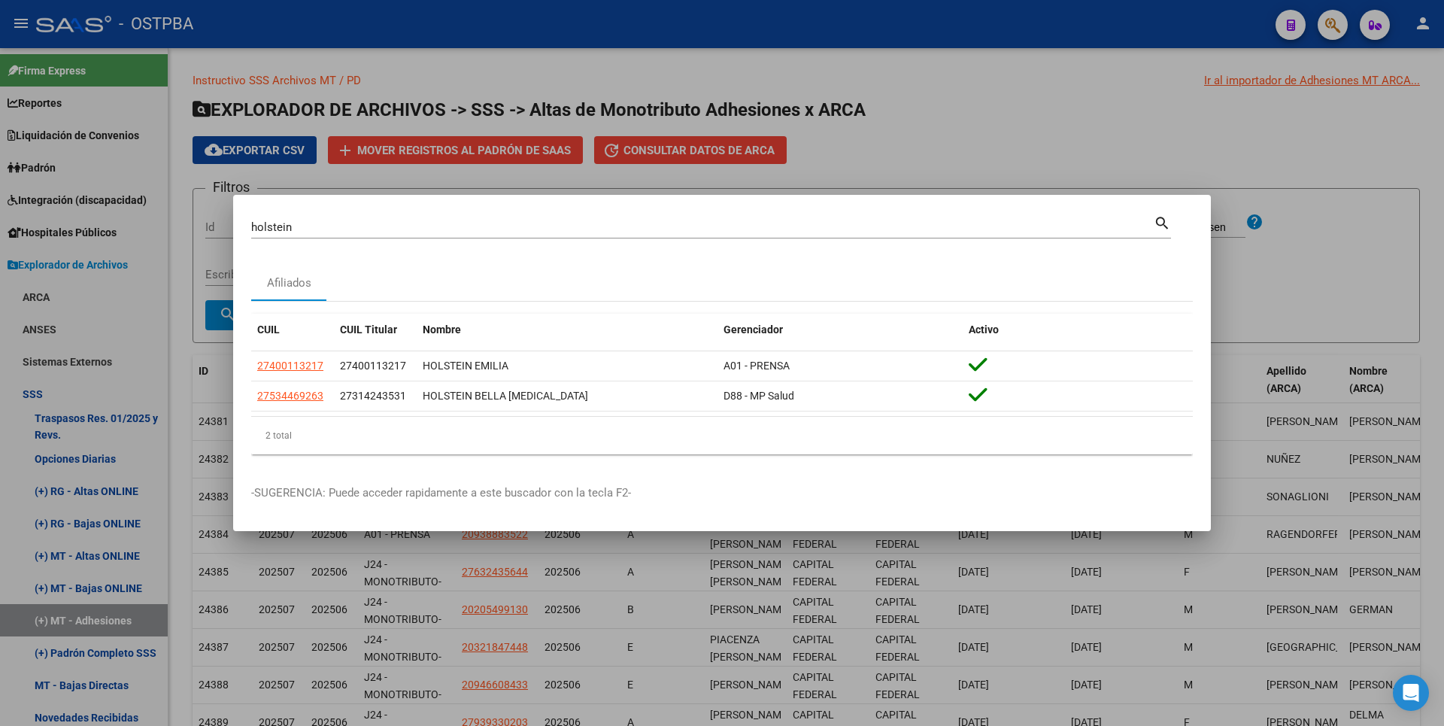
click at [1039, 121] on div at bounding box center [722, 363] width 1444 height 726
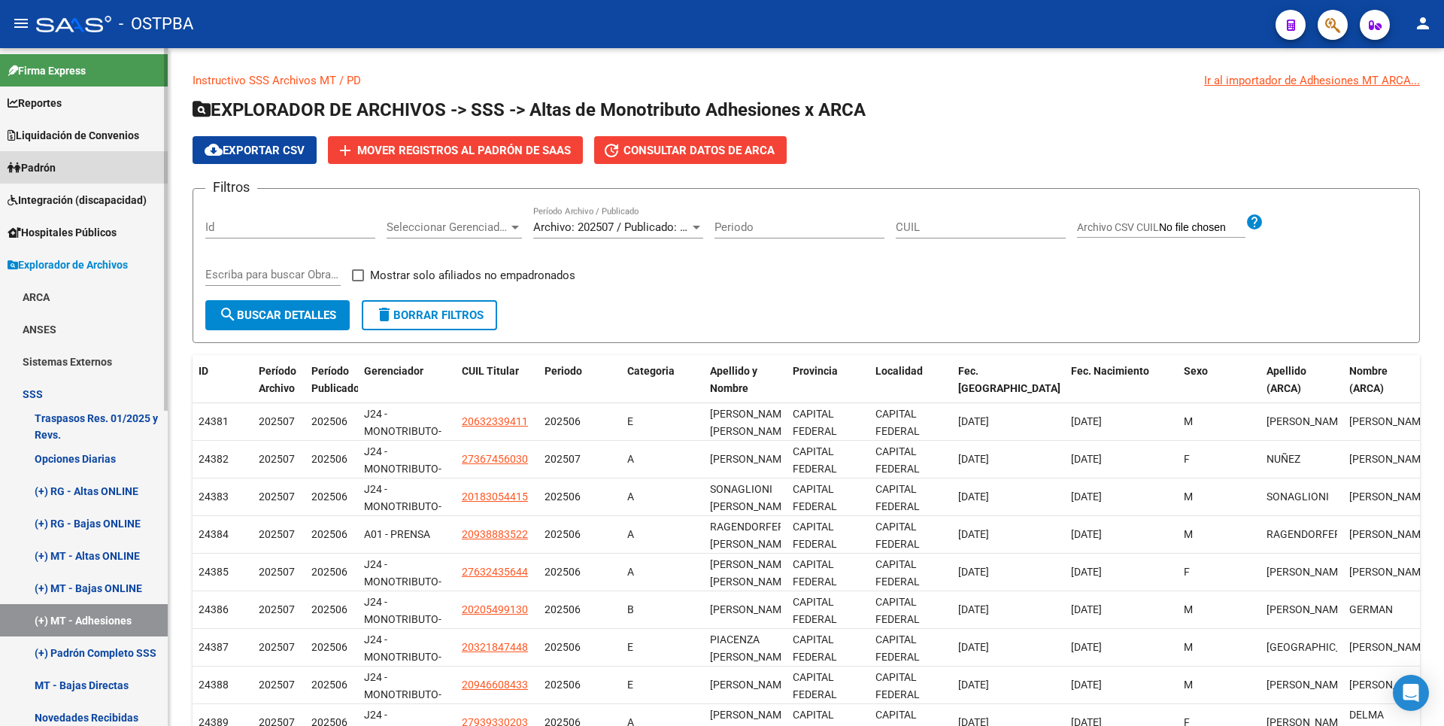
click at [56, 169] on span "Padrón" at bounding box center [32, 167] width 48 height 17
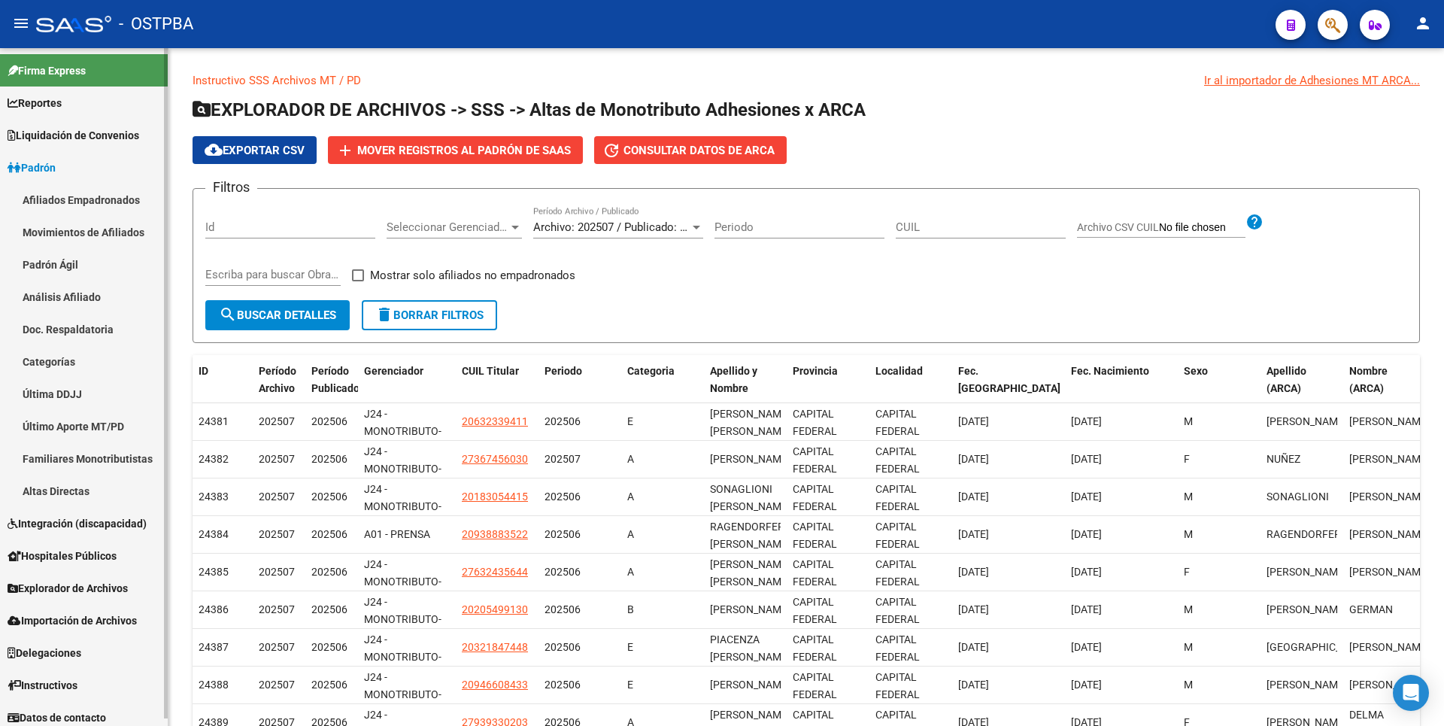
click at [76, 287] on link "Análisis Afiliado" at bounding box center [84, 297] width 168 height 32
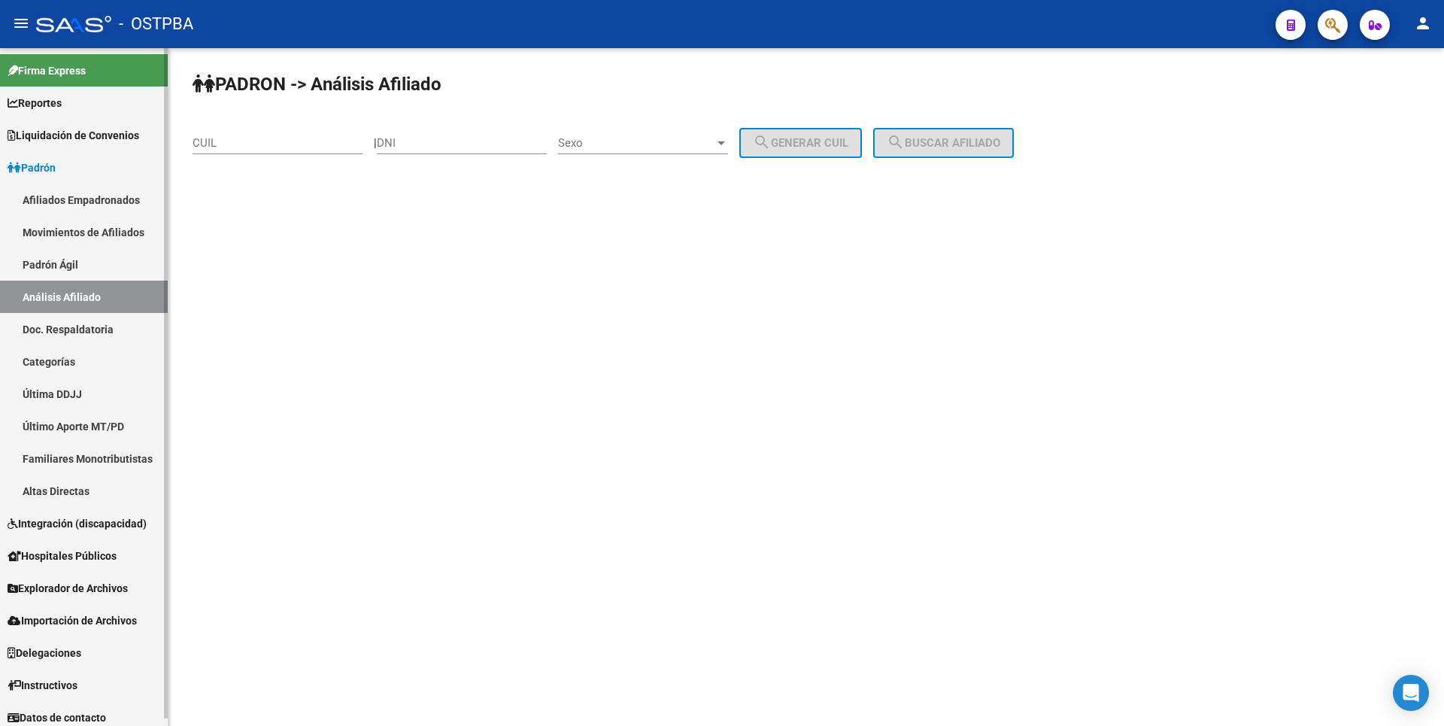
click at [119, 502] on link "Altas Directas" at bounding box center [84, 491] width 168 height 32
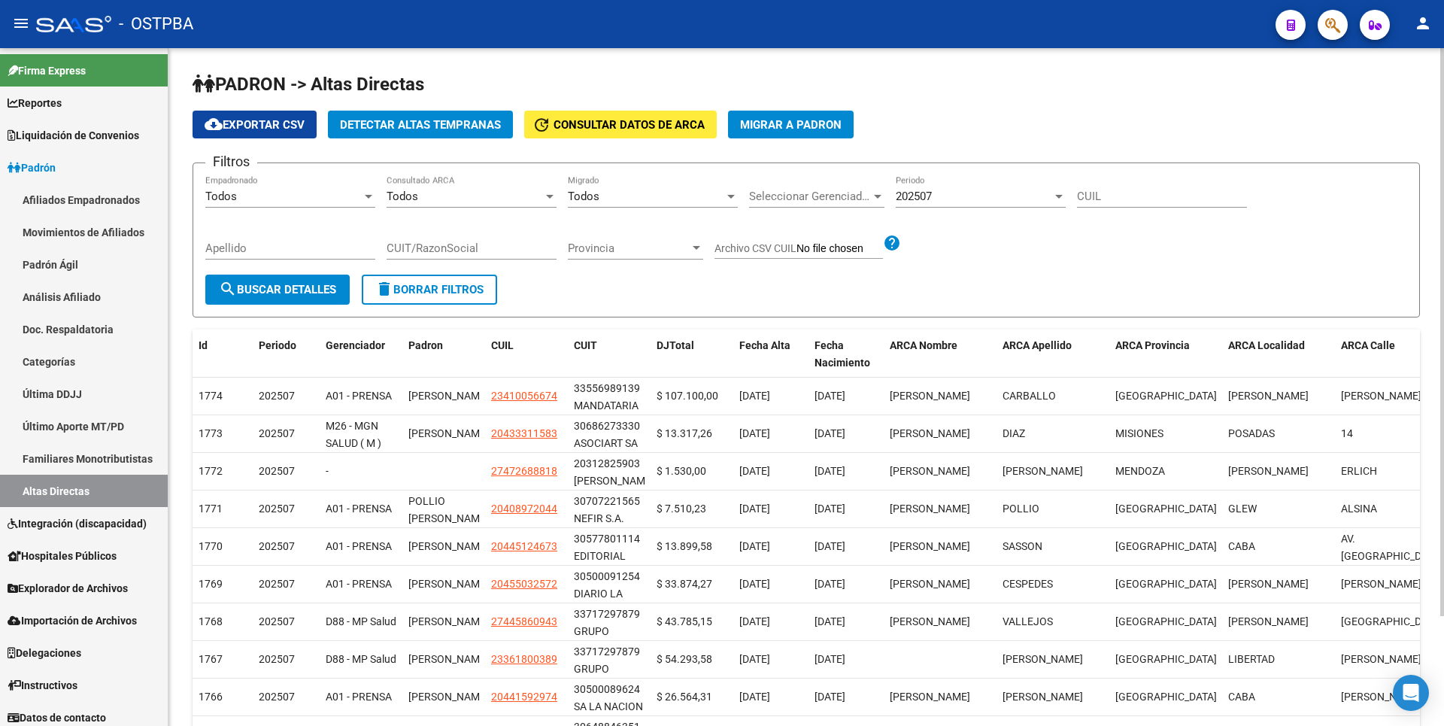
click at [415, 122] on span "Detectar Altas Tempranas" at bounding box center [420, 125] width 161 height 14
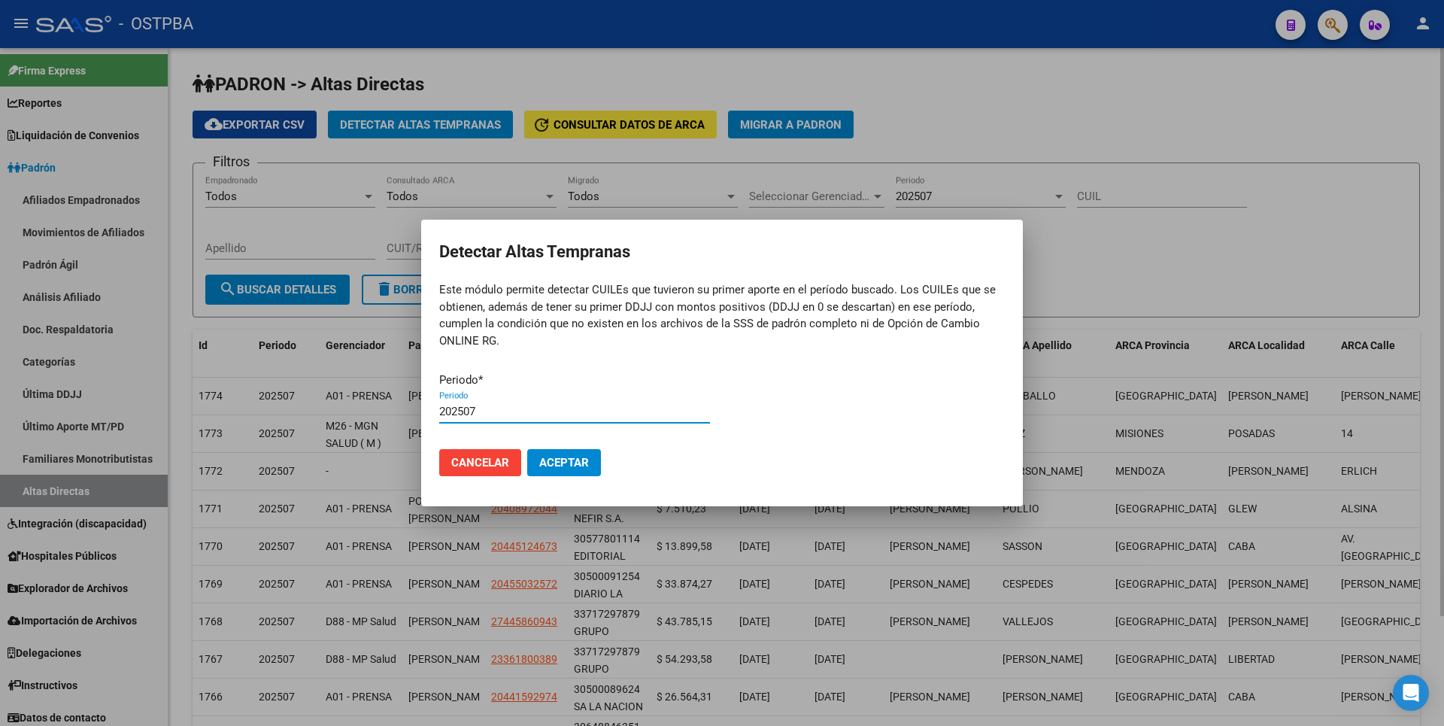
type input "202507"
click at [527, 449] on button "Aceptar" at bounding box center [564, 462] width 74 height 27
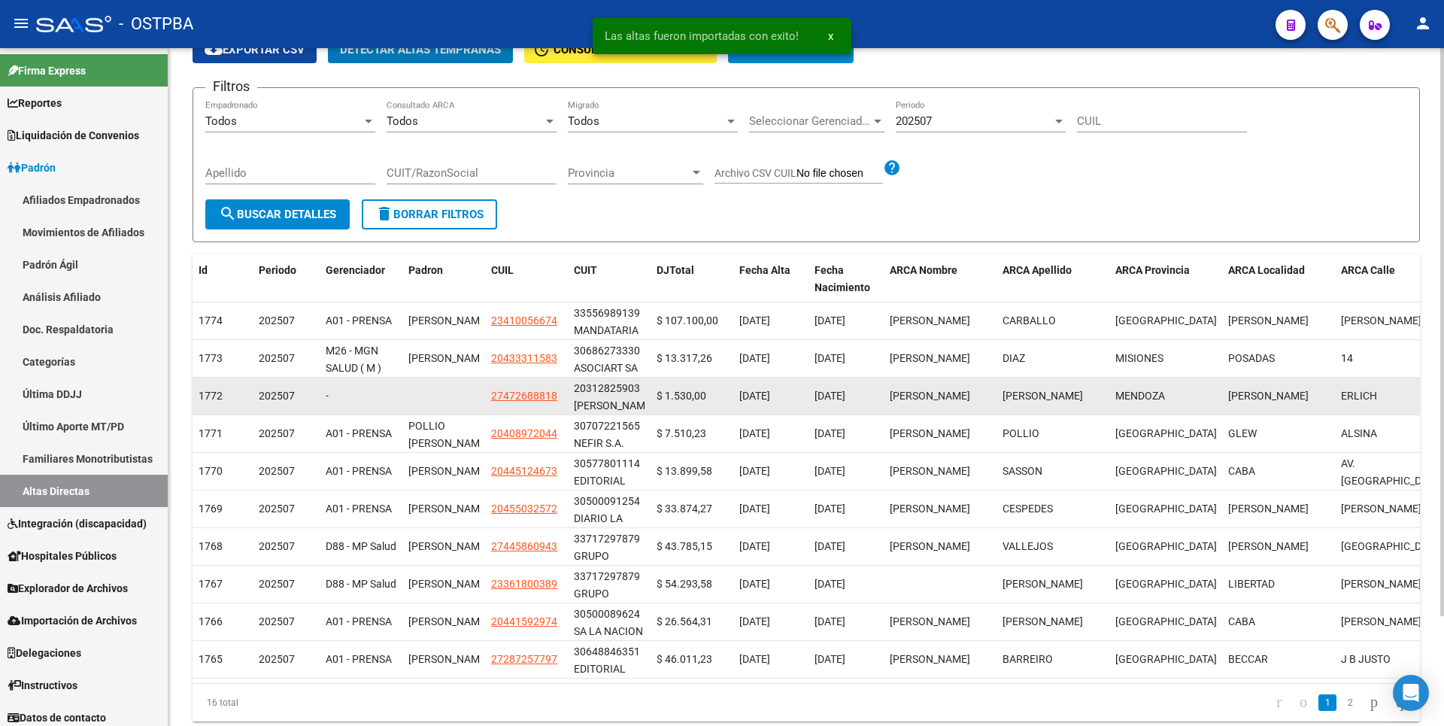
scroll to position [131, 0]
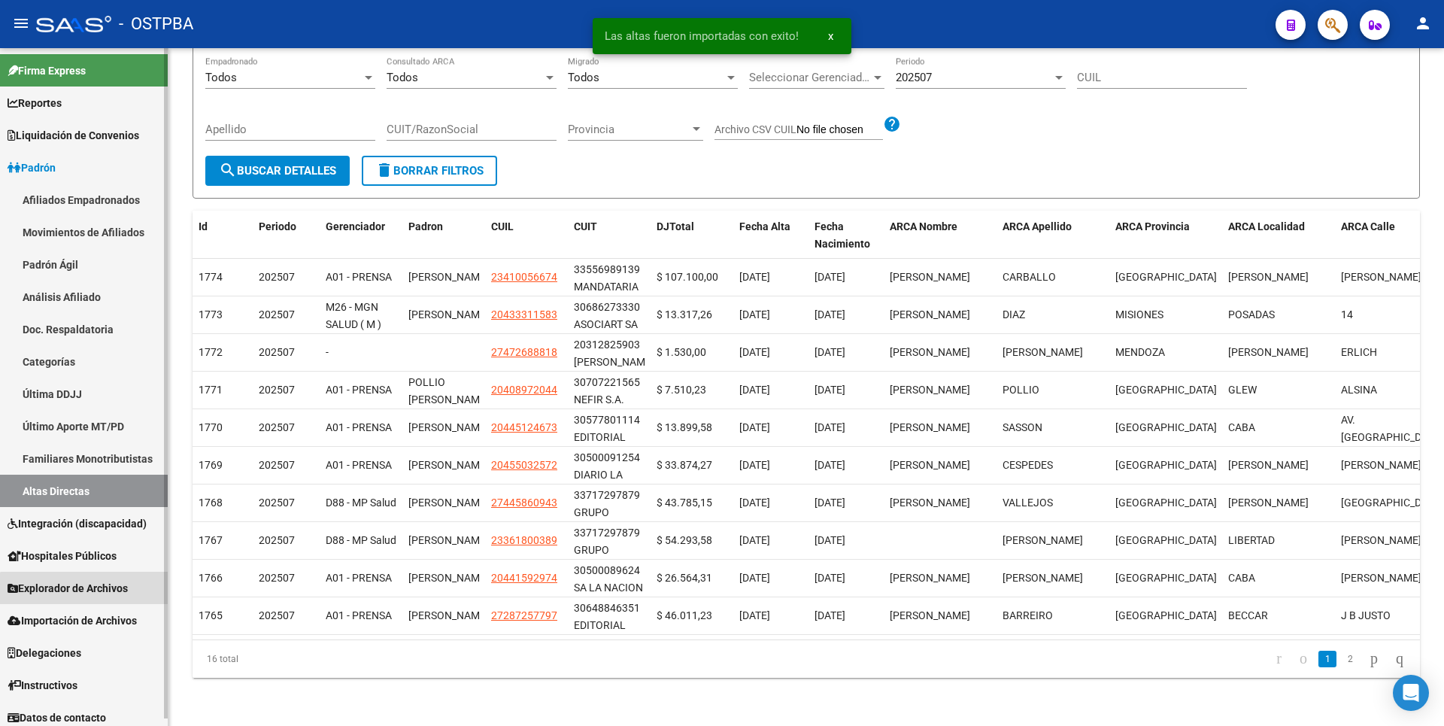
click at [94, 593] on span "Explorador de Archivos" at bounding box center [68, 588] width 120 height 17
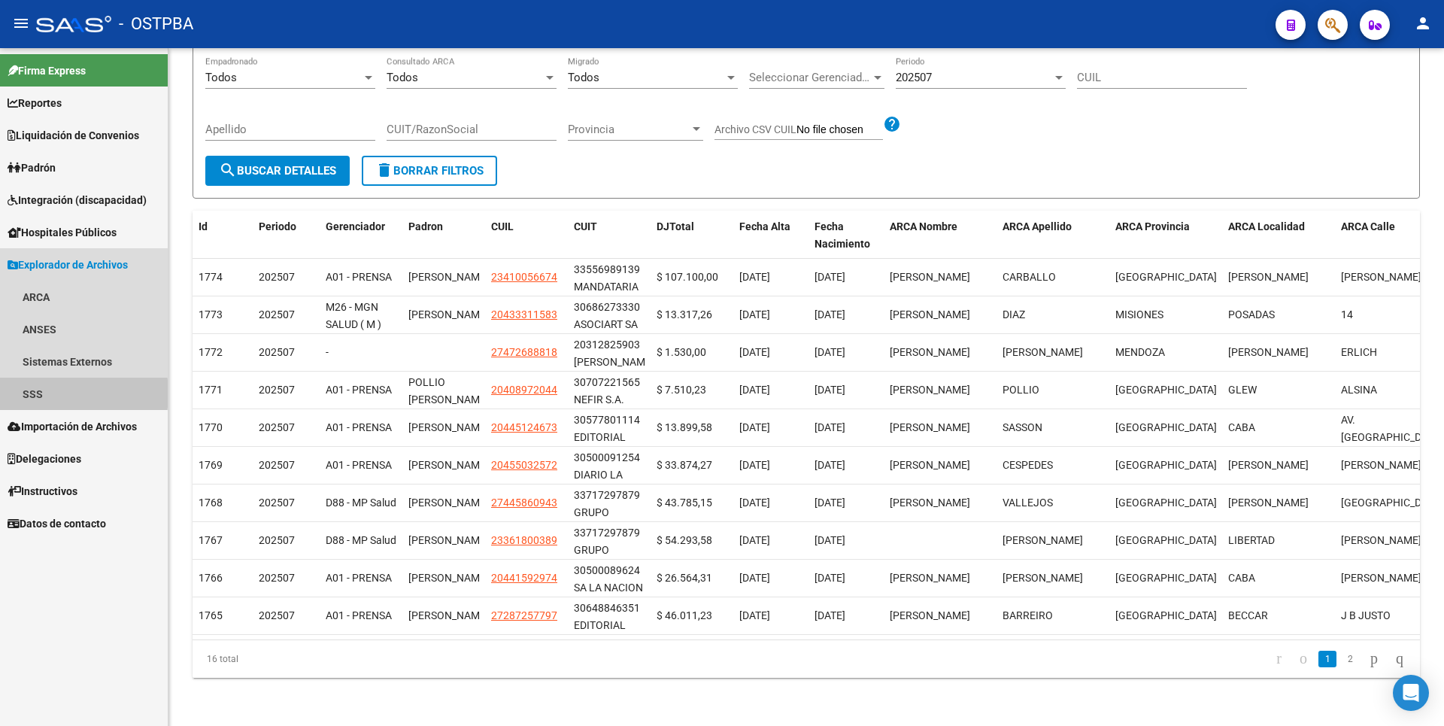
click at [39, 393] on link "SSS" at bounding box center [84, 394] width 168 height 32
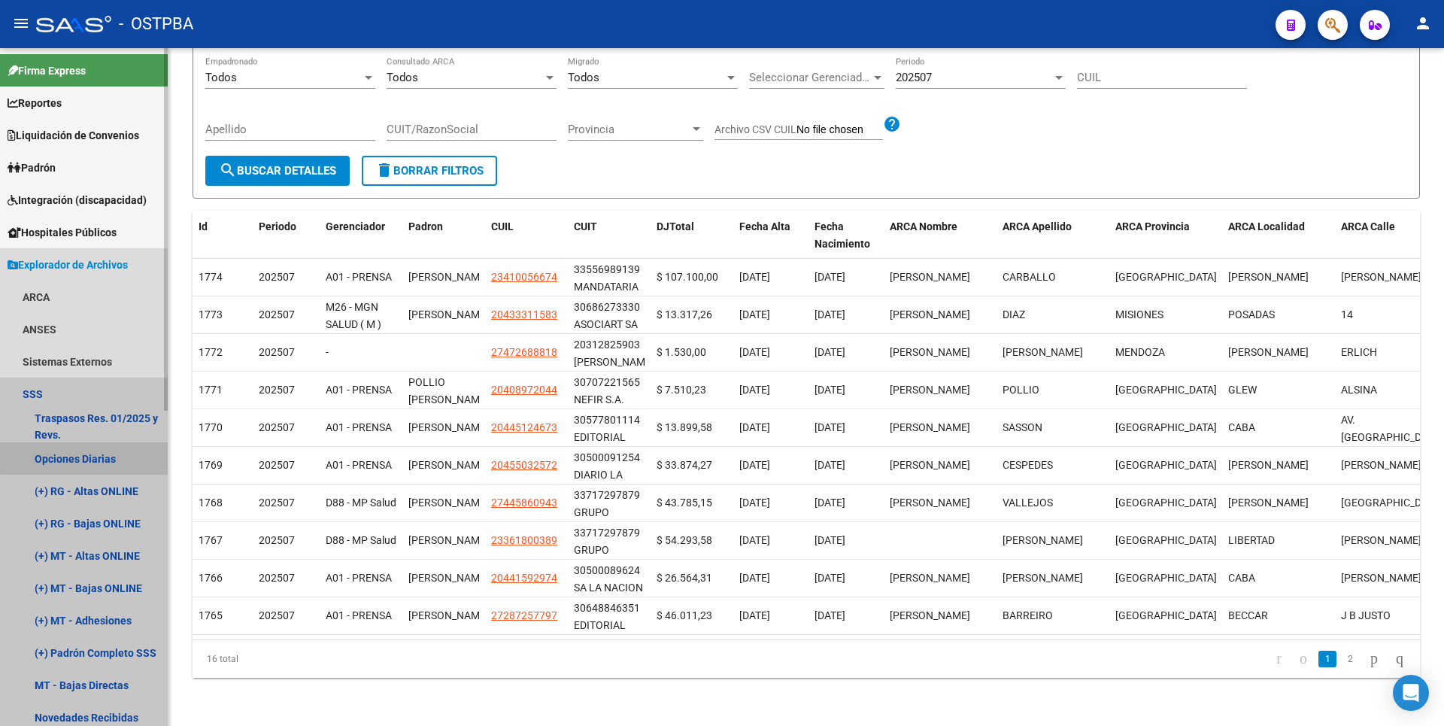
click at [110, 455] on link "Opciones Diarias" at bounding box center [84, 458] width 168 height 32
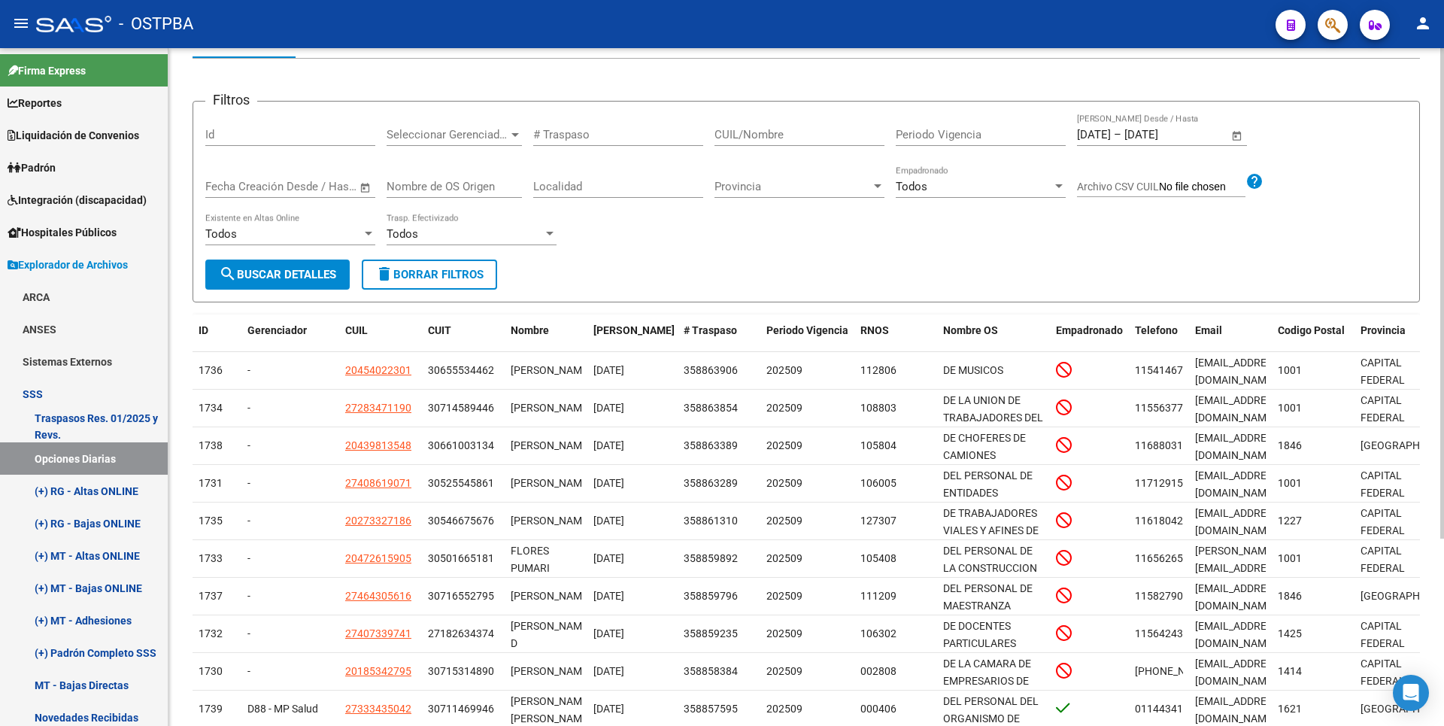
scroll to position [259, 0]
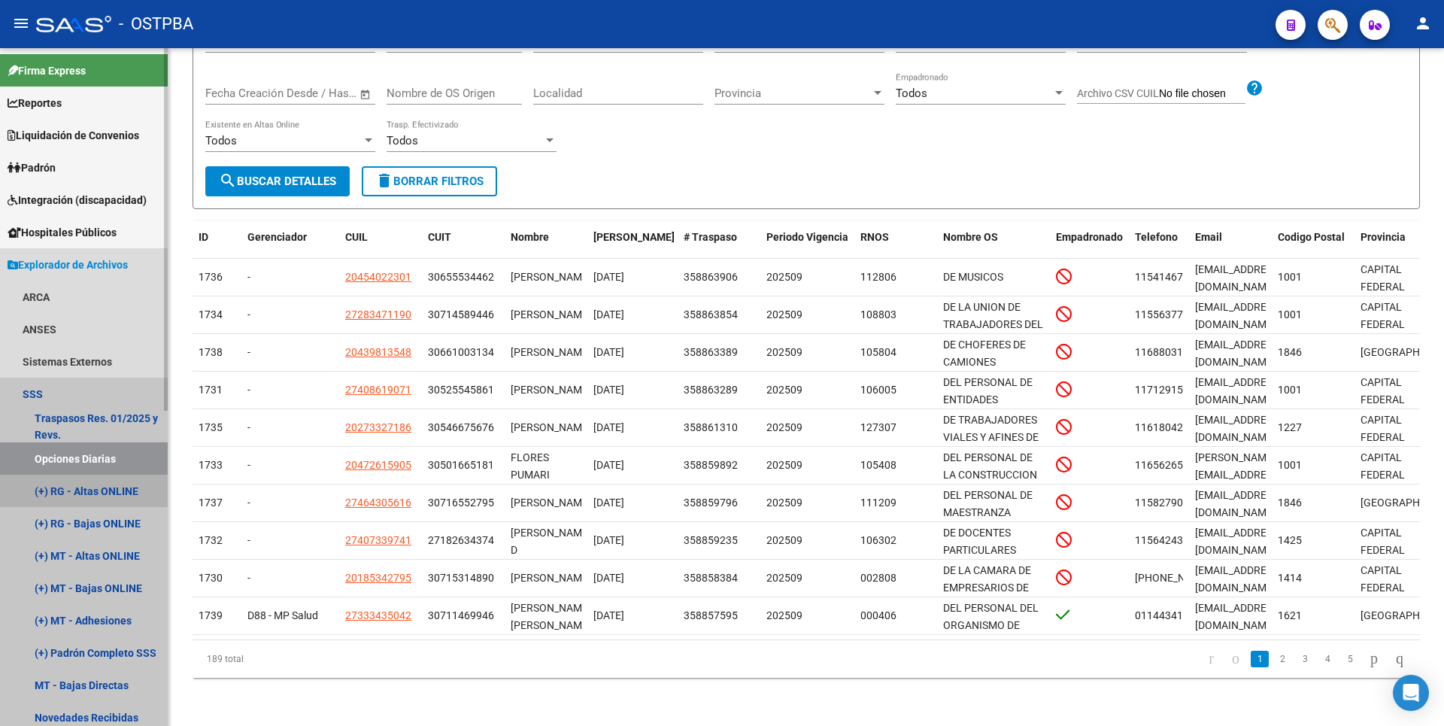
click at [99, 490] on link "(+) RG - Altas ONLINE" at bounding box center [84, 491] width 168 height 32
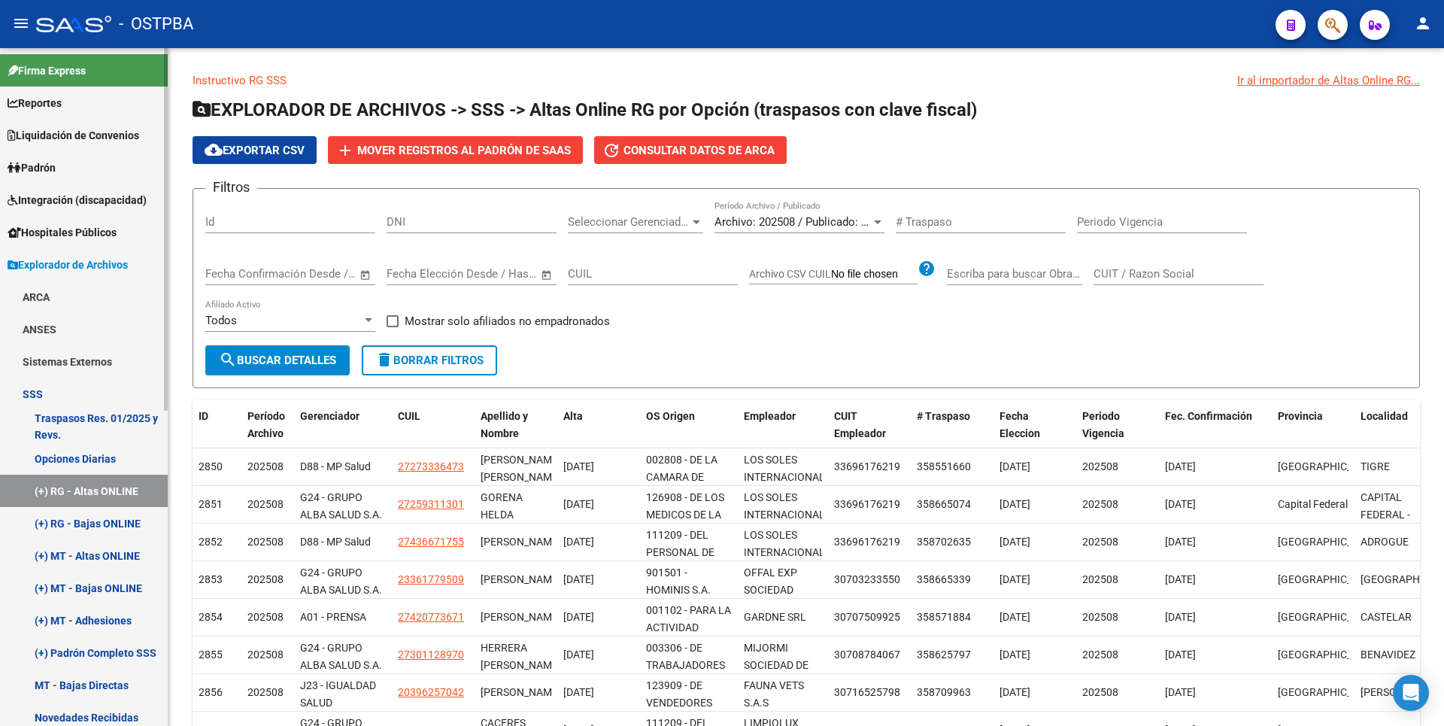
click at [116, 528] on link "(+) RG - Bajas ONLINE" at bounding box center [84, 523] width 168 height 32
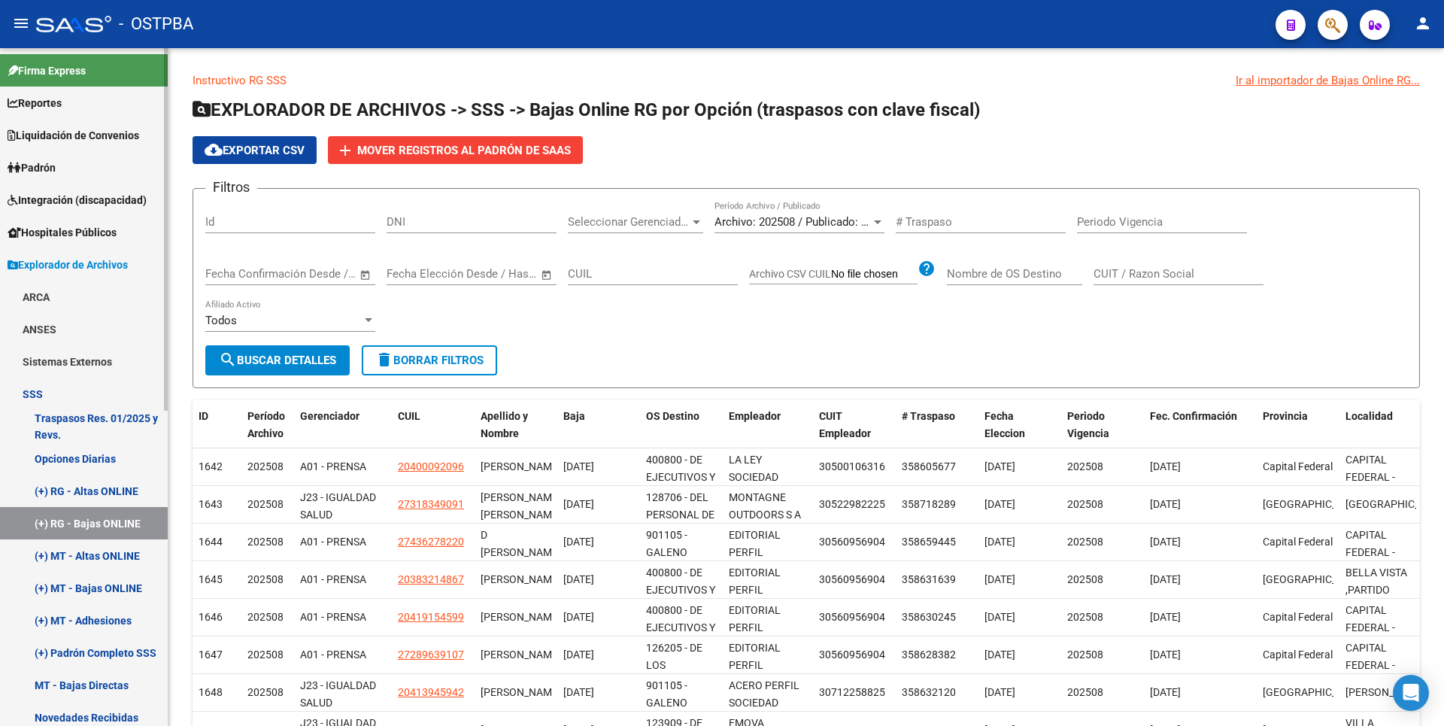
click at [116, 558] on link "(+) MT - Altas ONLINE" at bounding box center [84, 555] width 168 height 32
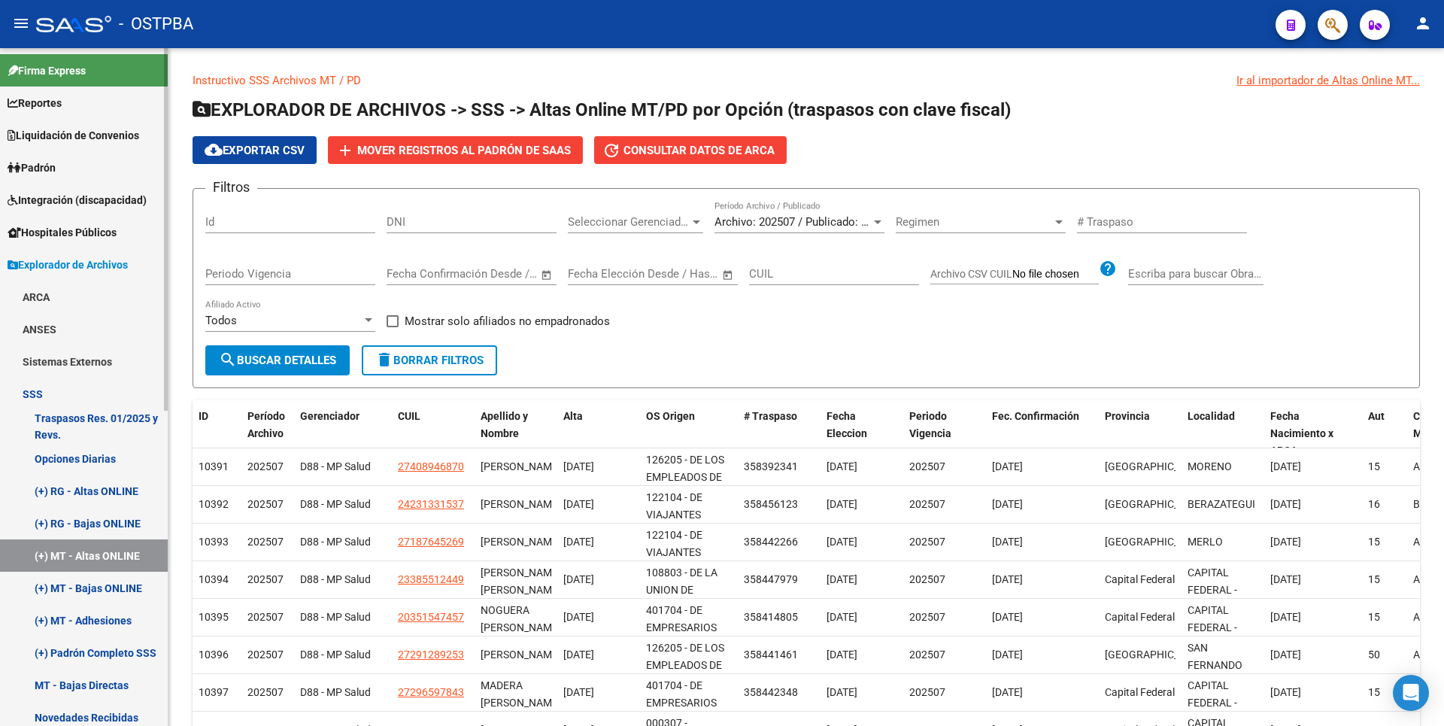
click at [78, 233] on span "Hospitales Públicos" at bounding box center [62, 232] width 109 height 17
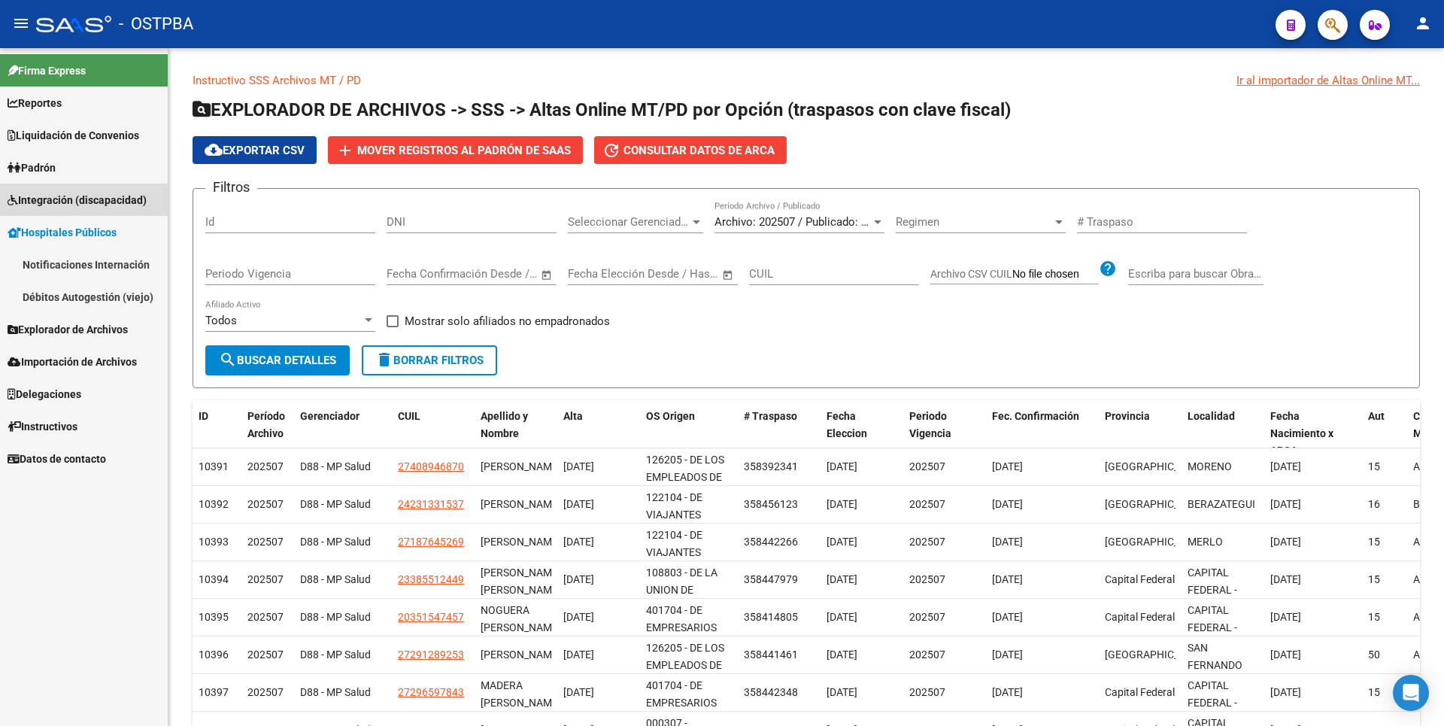
click at [90, 204] on span "Integración (discapacidad)" at bounding box center [77, 200] width 139 height 17
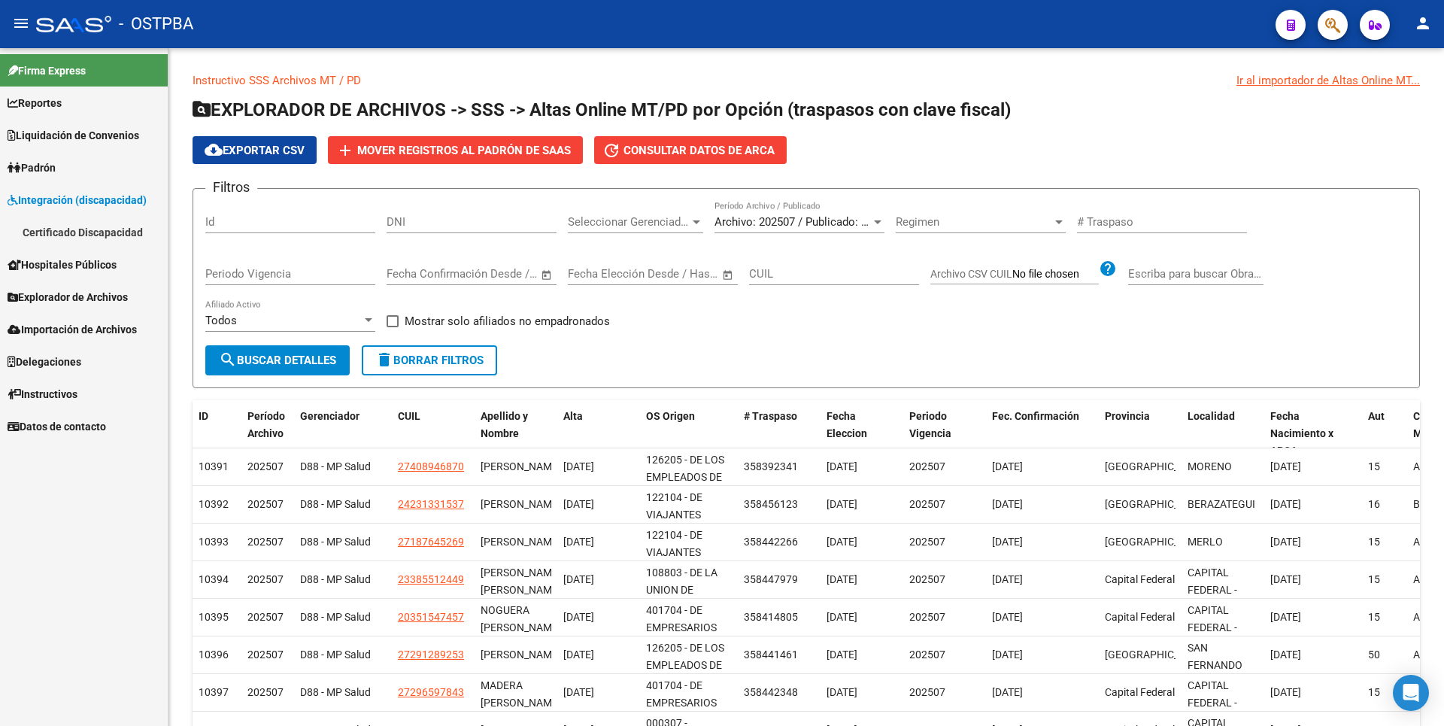
click at [47, 171] on span "Padrón" at bounding box center [32, 167] width 48 height 17
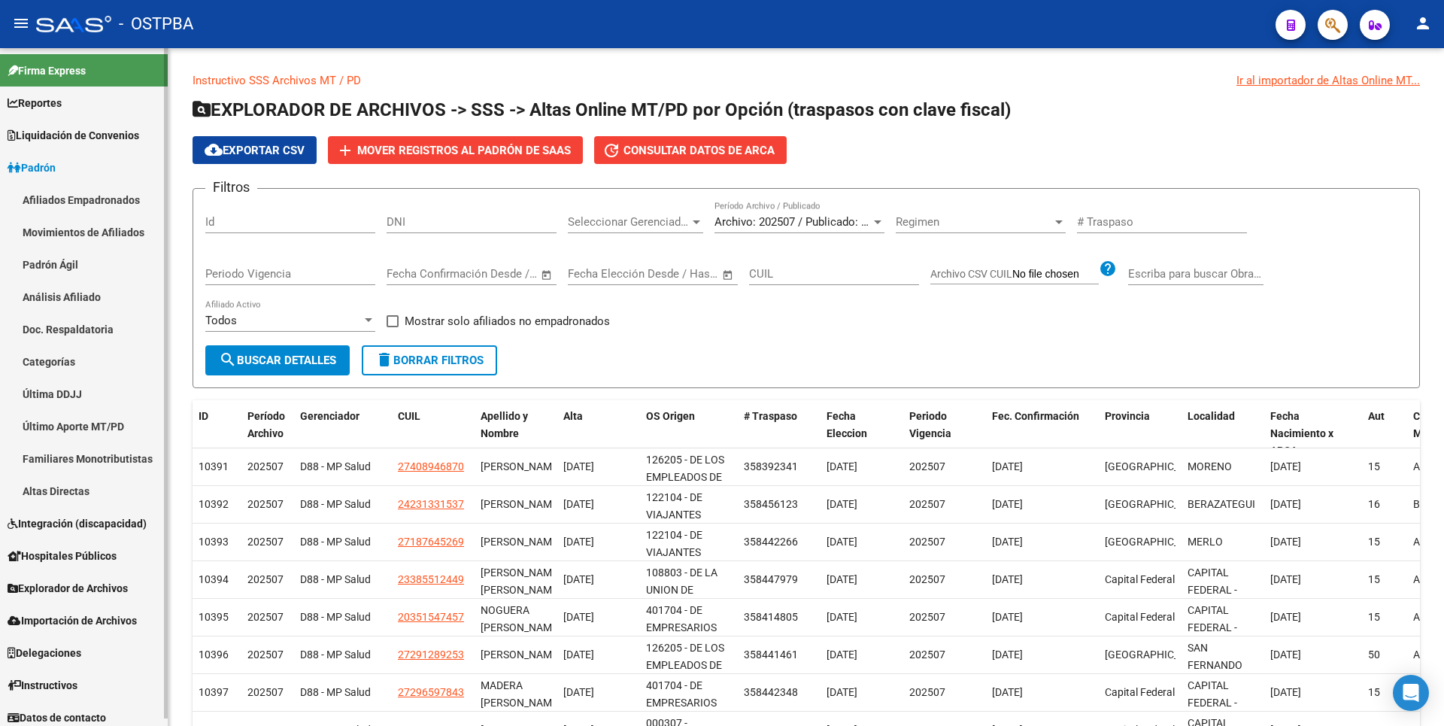
click at [79, 131] on span "Liquidación de Convenios" at bounding box center [74, 135] width 132 height 17
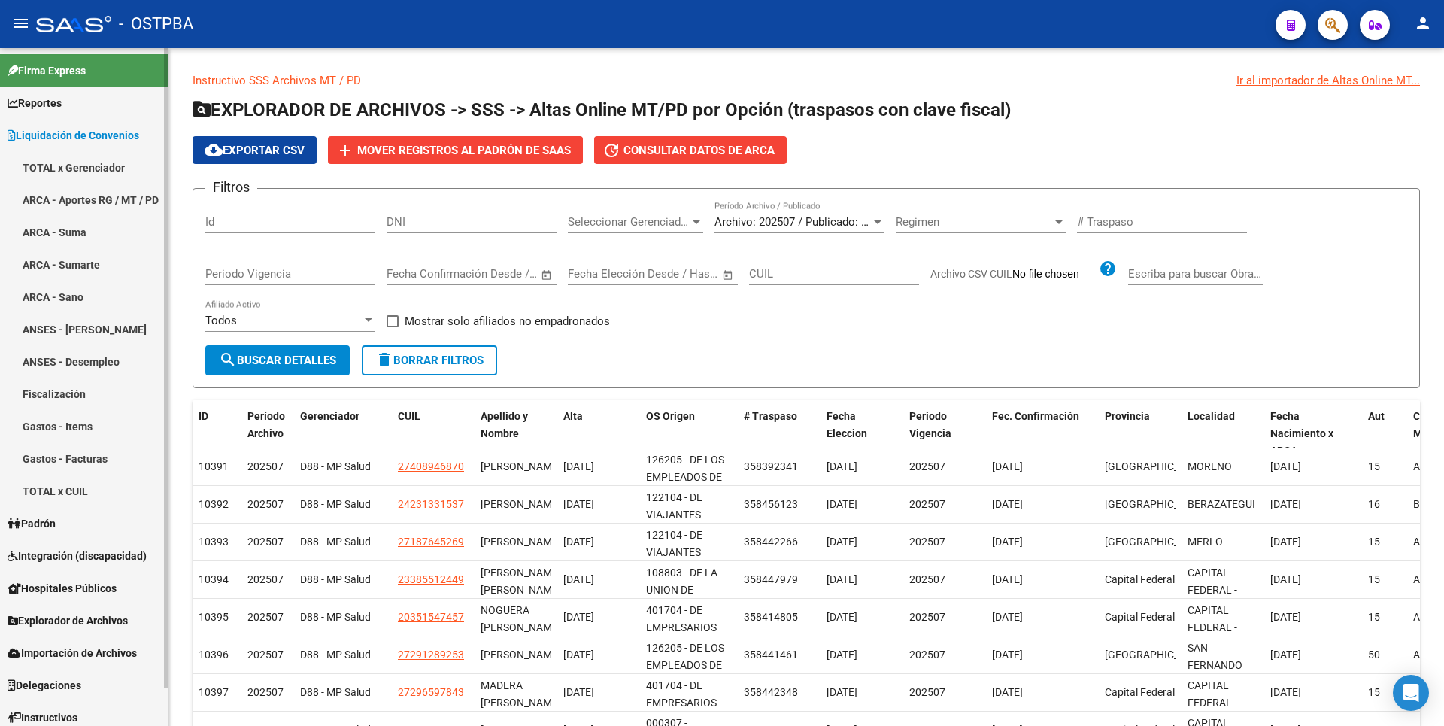
click at [60, 96] on span "Reportes" at bounding box center [35, 103] width 54 height 17
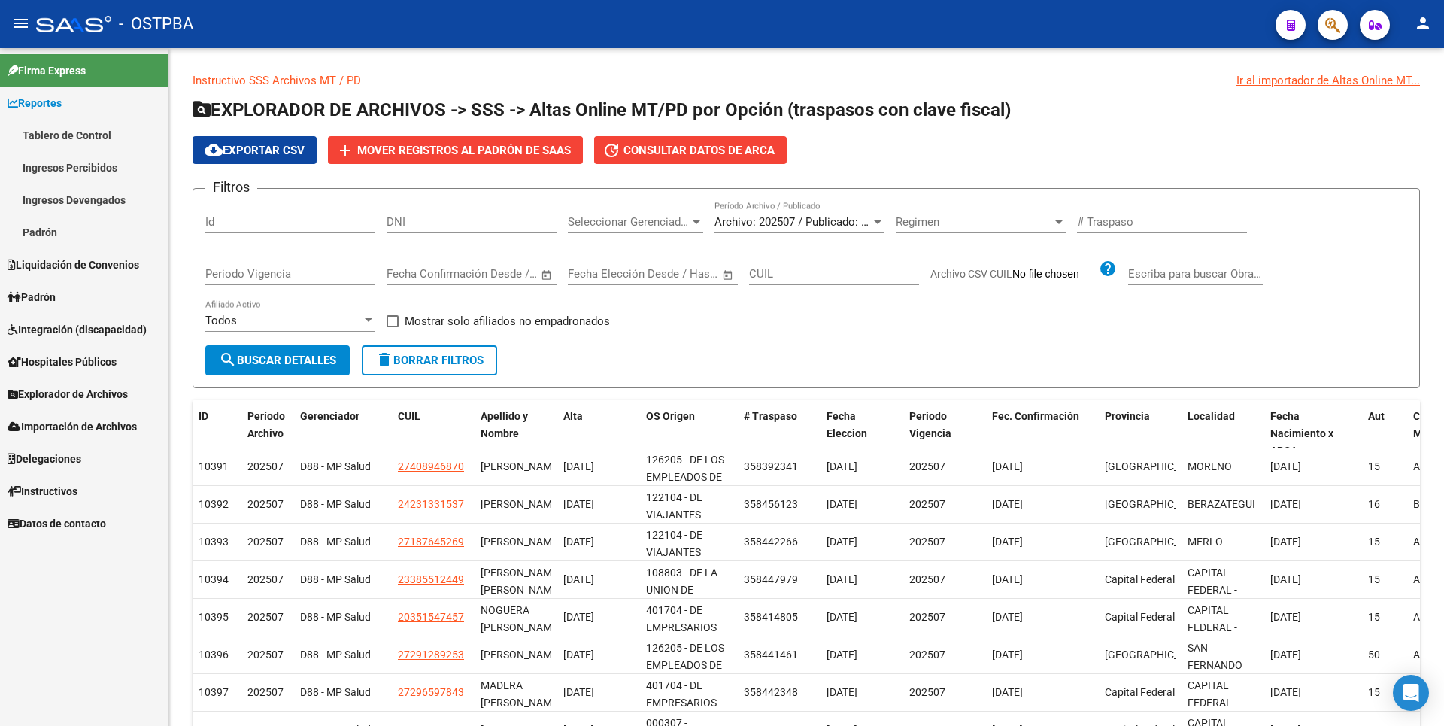
click at [60, 160] on link "Ingresos Percibidos" at bounding box center [84, 167] width 168 height 32
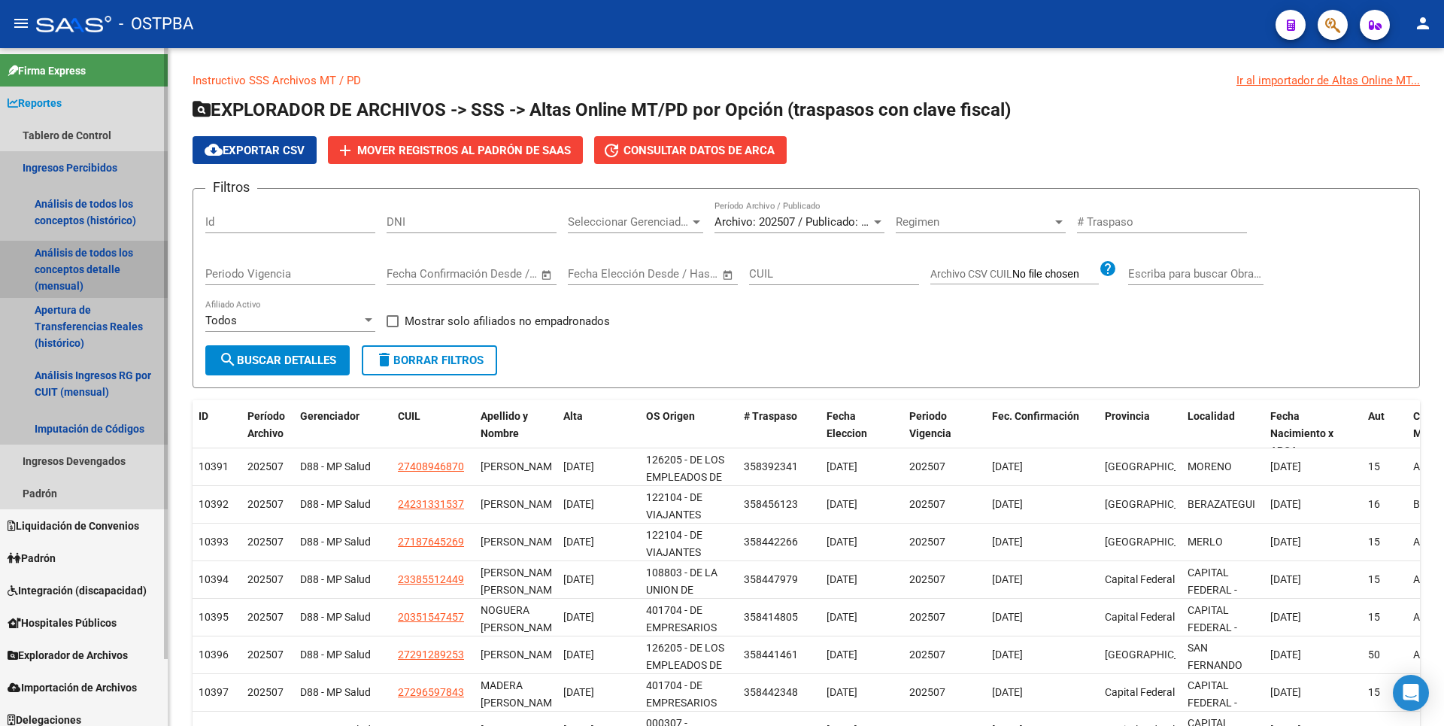
click at [71, 252] on link "Análisis de todos los conceptos detalle (mensual)" at bounding box center [84, 269] width 168 height 57
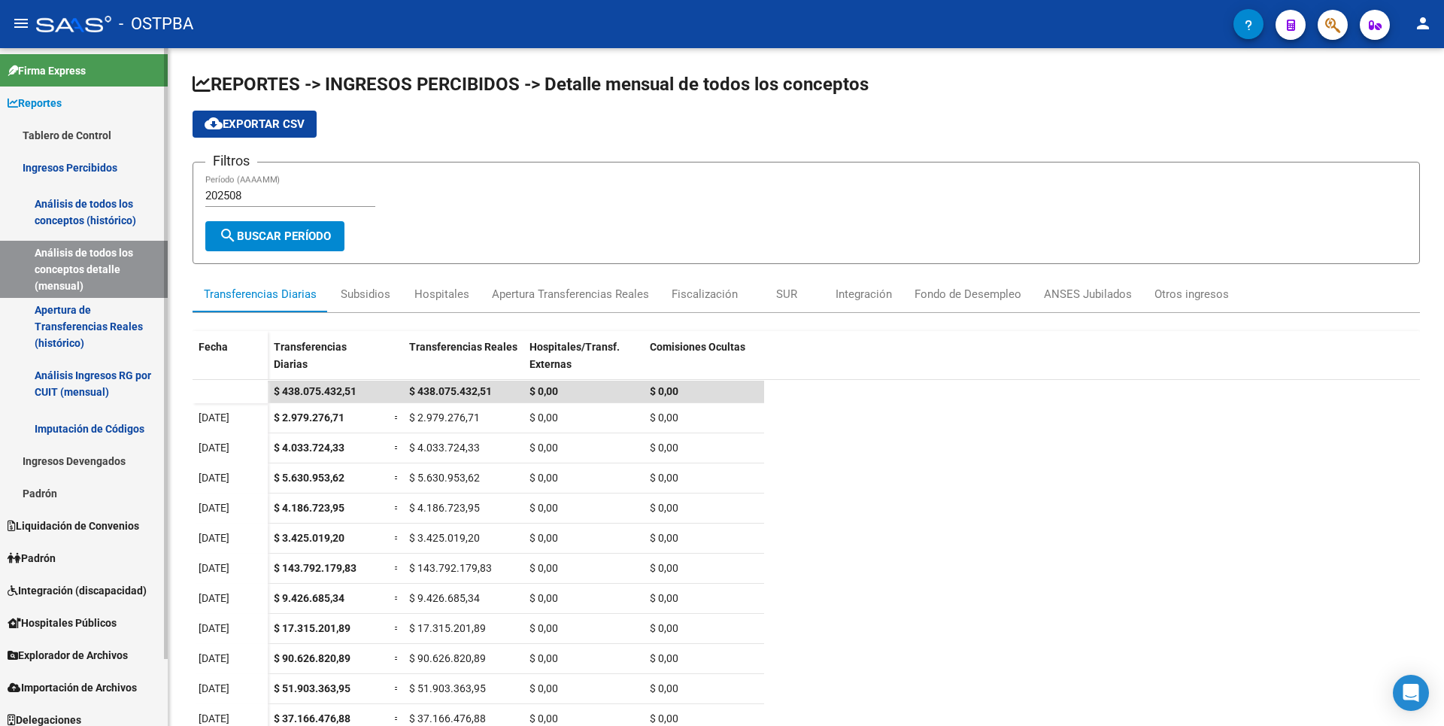
click at [79, 397] on link "Análisis Ingresos RG por CUIT (mensual)" at bounding box center [84, 383] width 168 height 57
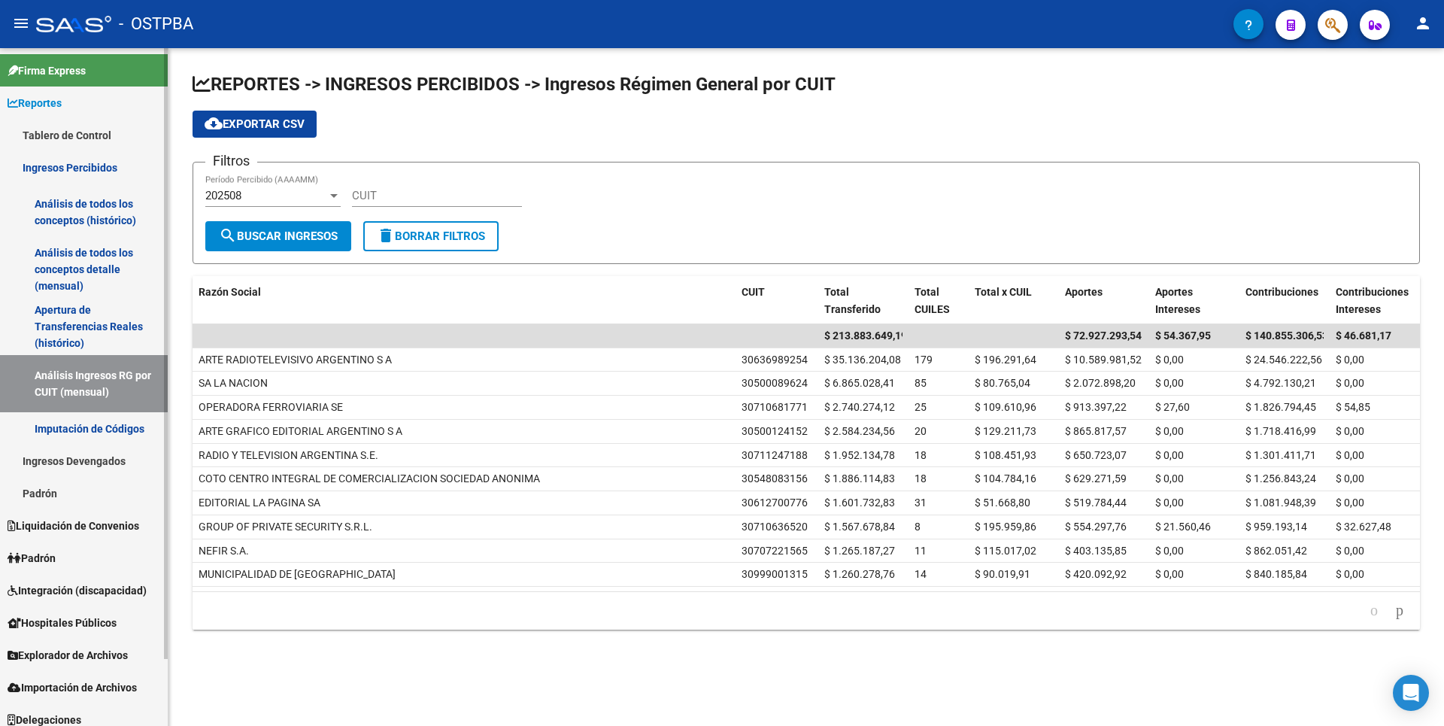
click at [102, 423] on link "Imputación de Códigos" at bounding box center [84, 428] width 168 height 32
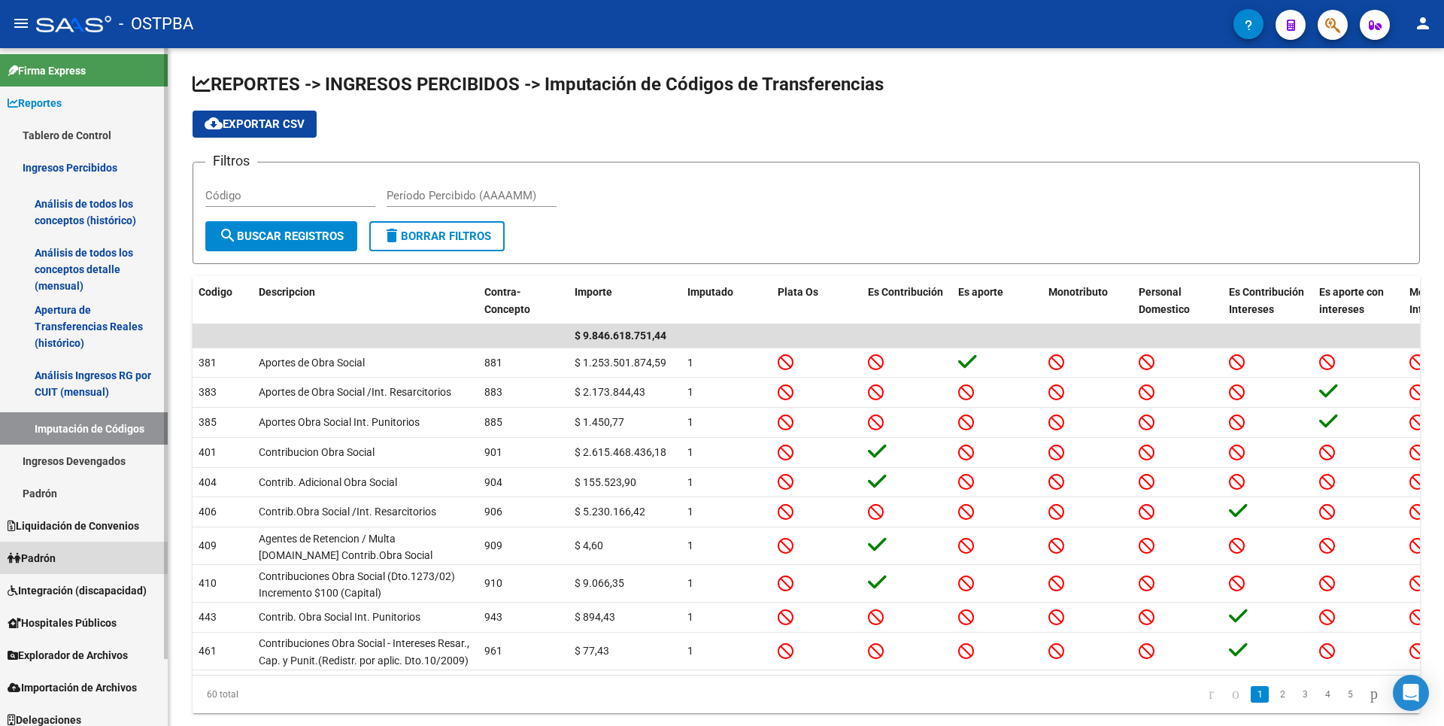
click at [44, 553] on span "Padrón" at bounding box center [32, 558] width 48 height 17
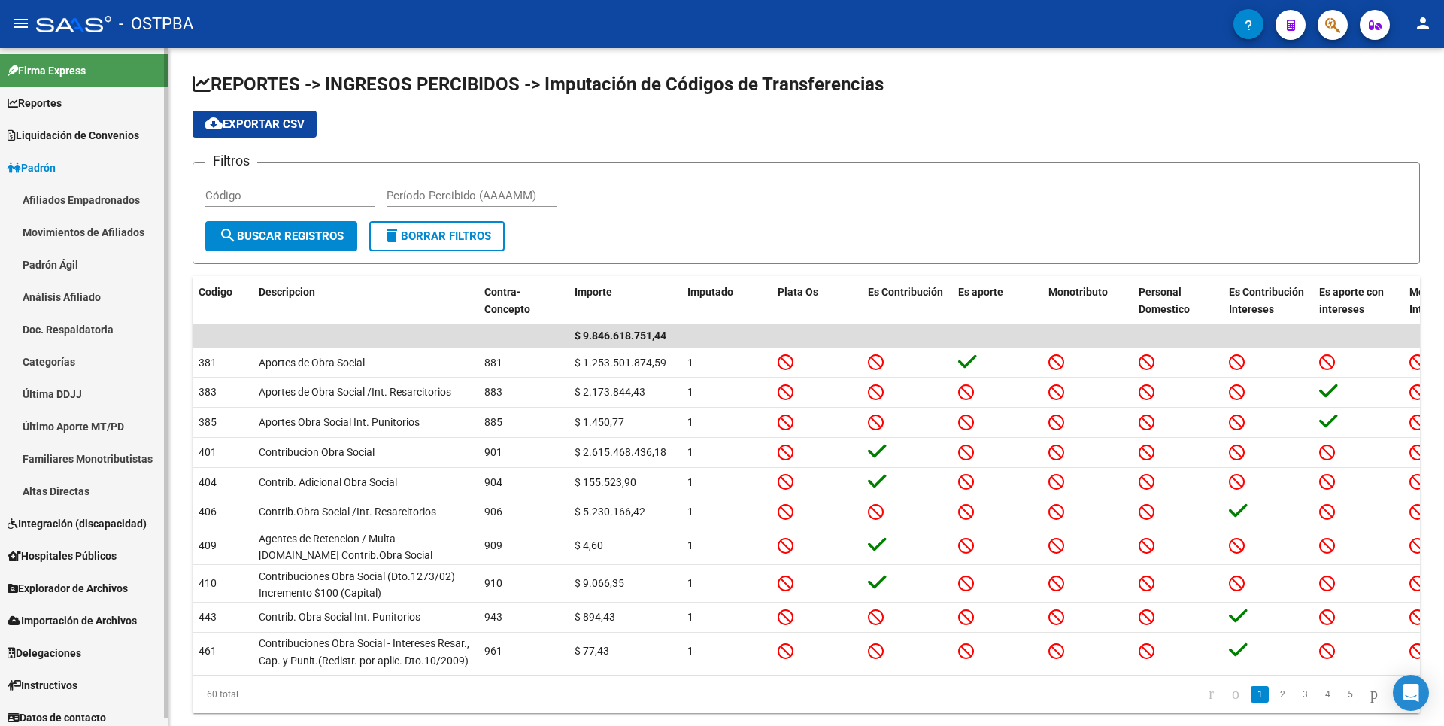
click at [72, 295] on link "Análisis Afiliado" at bounding box center [84, 297] width 168 height 32
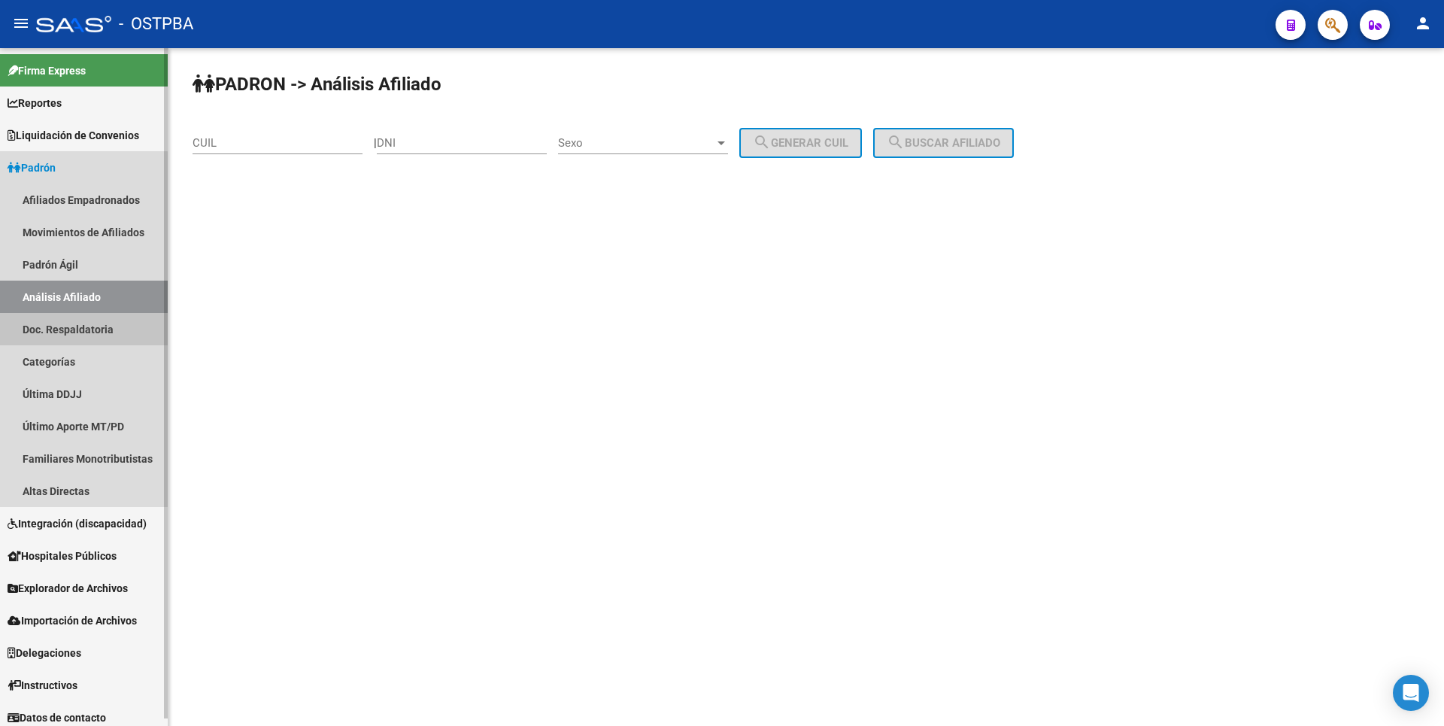
click at [78, 344] on link "Doc. Respaldatoria" at bounding box center [84, 329] width 168 height 32
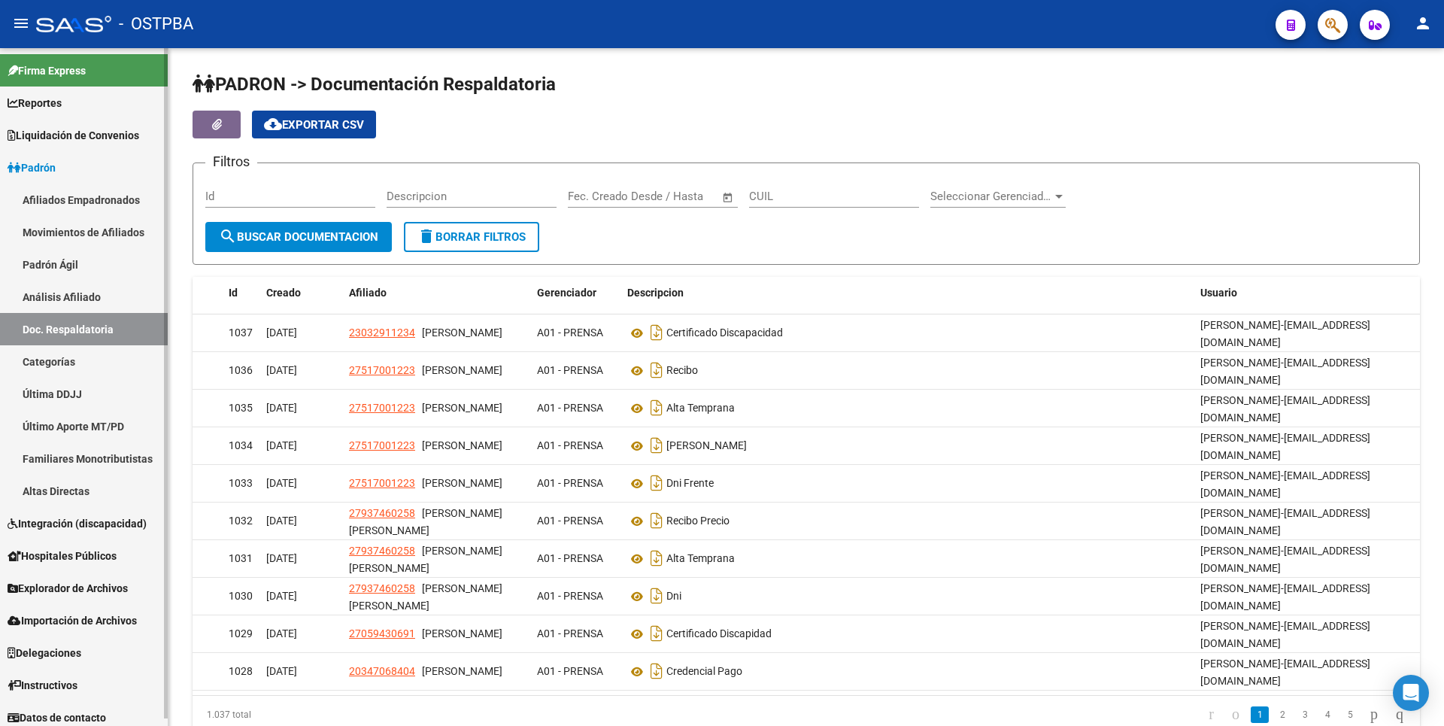
click at [64, 287] on link "Análisis Afiliado" at bounding box center [84, 297] width 168 height 32
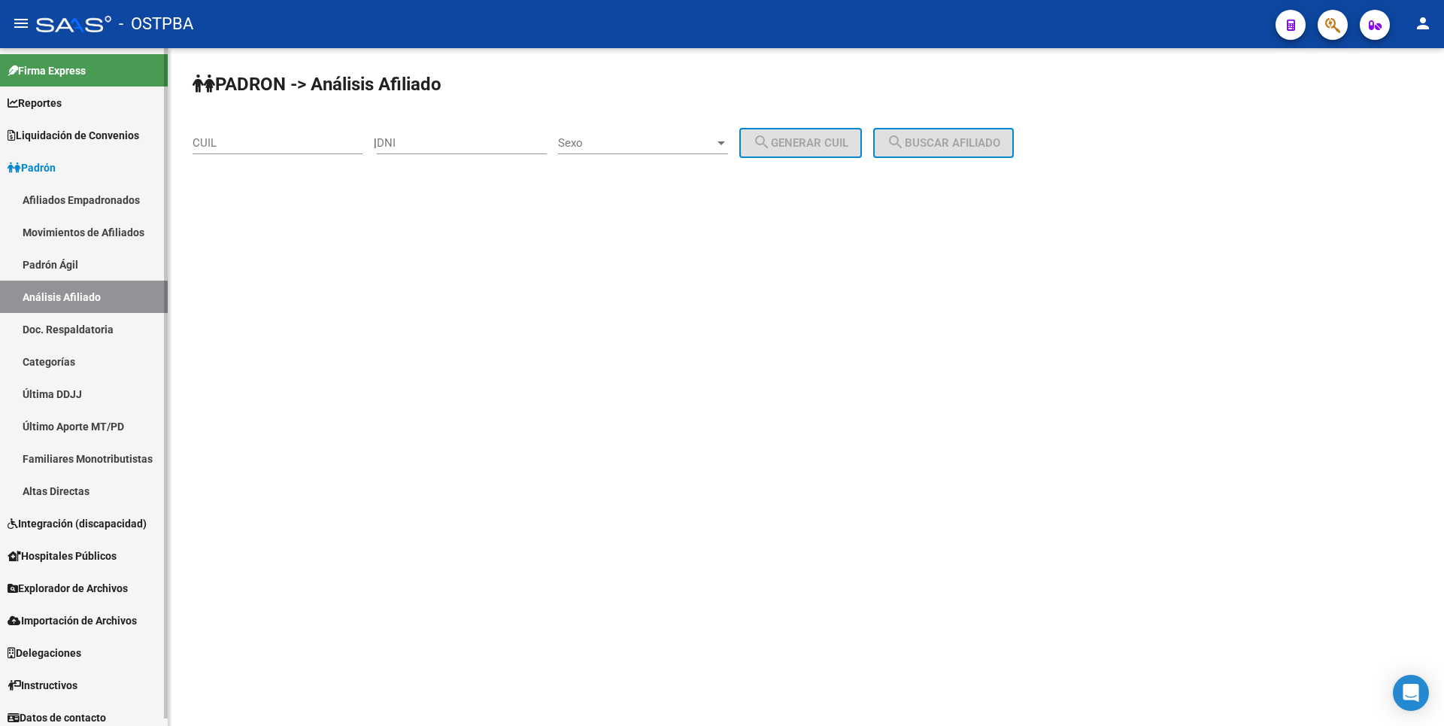
click at [92, 222] on link "Movimientos de Afiliados" at bounding box center [84, 232] width 168 height 32
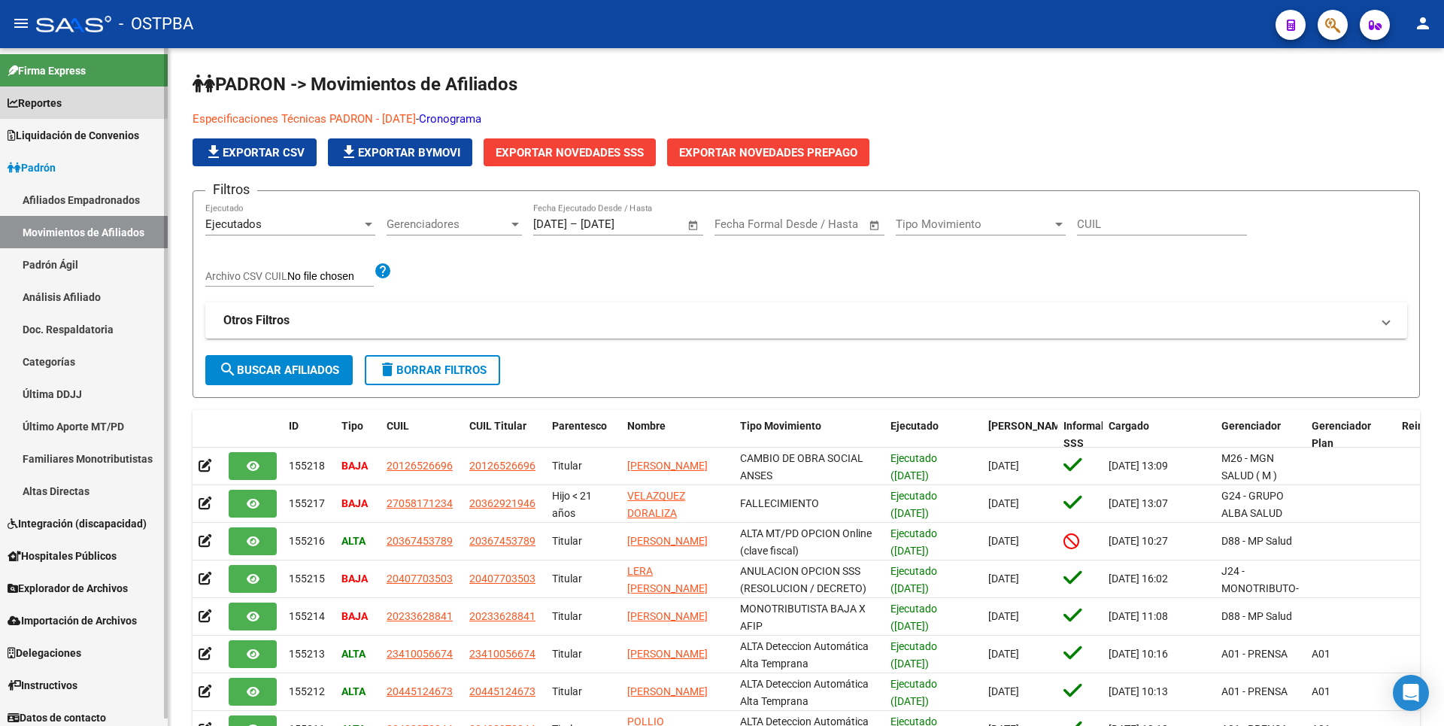
click at [41, 103] on span "Reportes" at bounding box center [35, 103] width 54 height 17
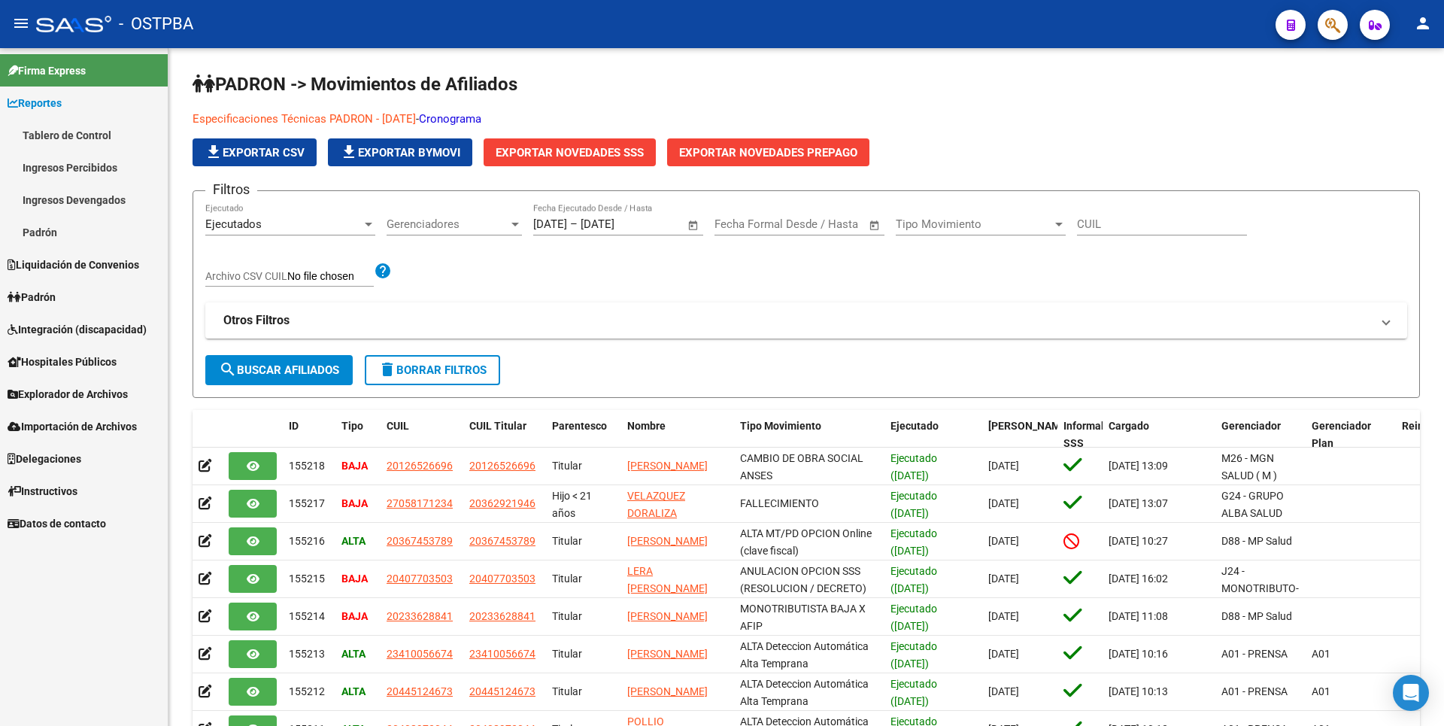
click at [72, 205] on link "Ingresos Devengados" at bounding box center [84, 199] width 168 height 32
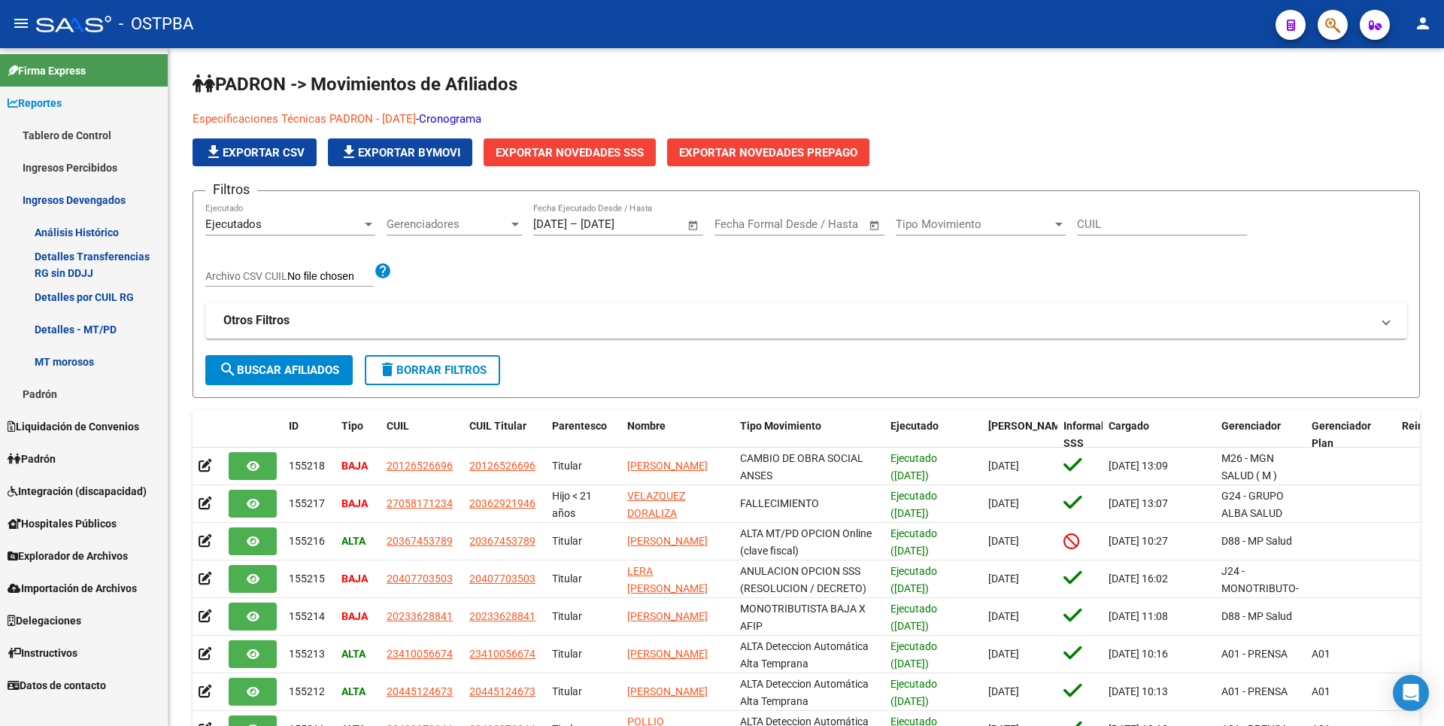
click at [61, 267] on link "Detalles Transferencias RG sin DDJJ" at bounding box center [84, 264] width 168 height 32
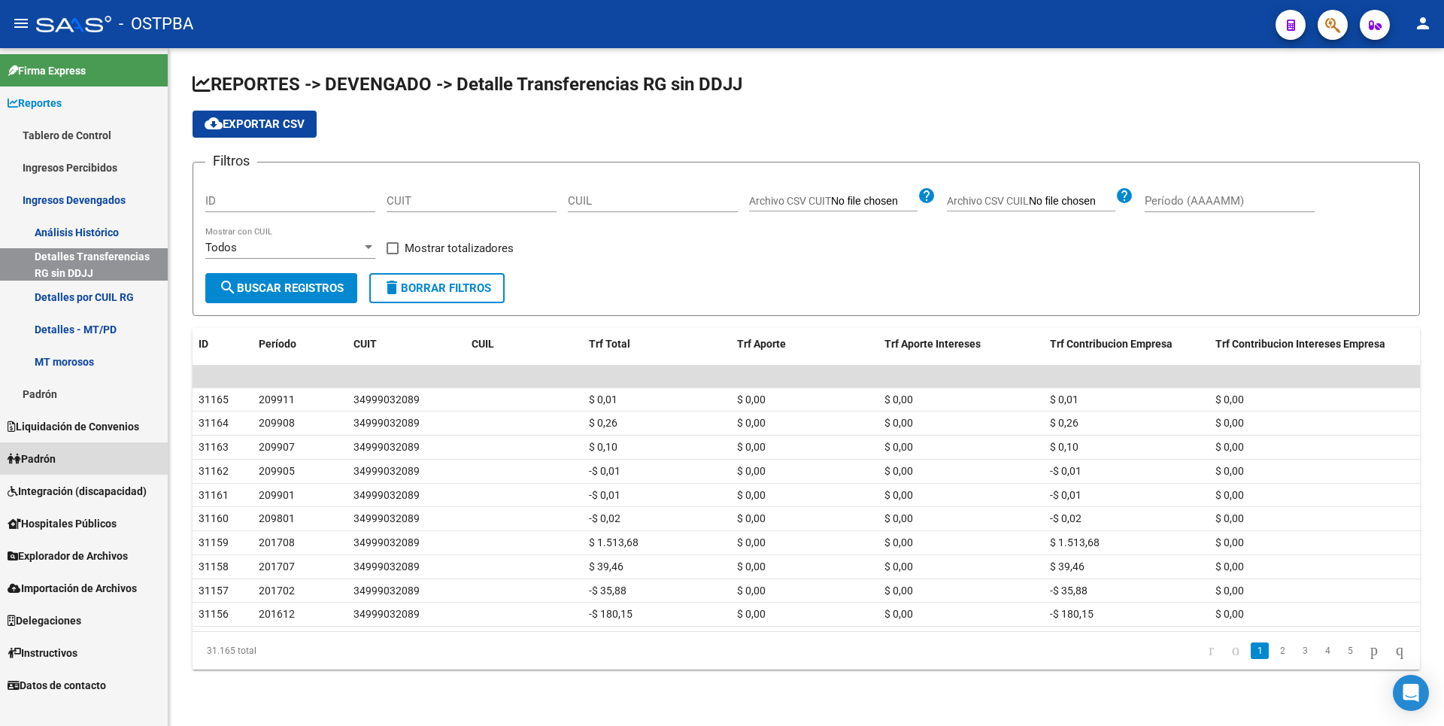
click at [36, 468] on link "Padrón" at bounding box center [84, 458] width 168 height 32
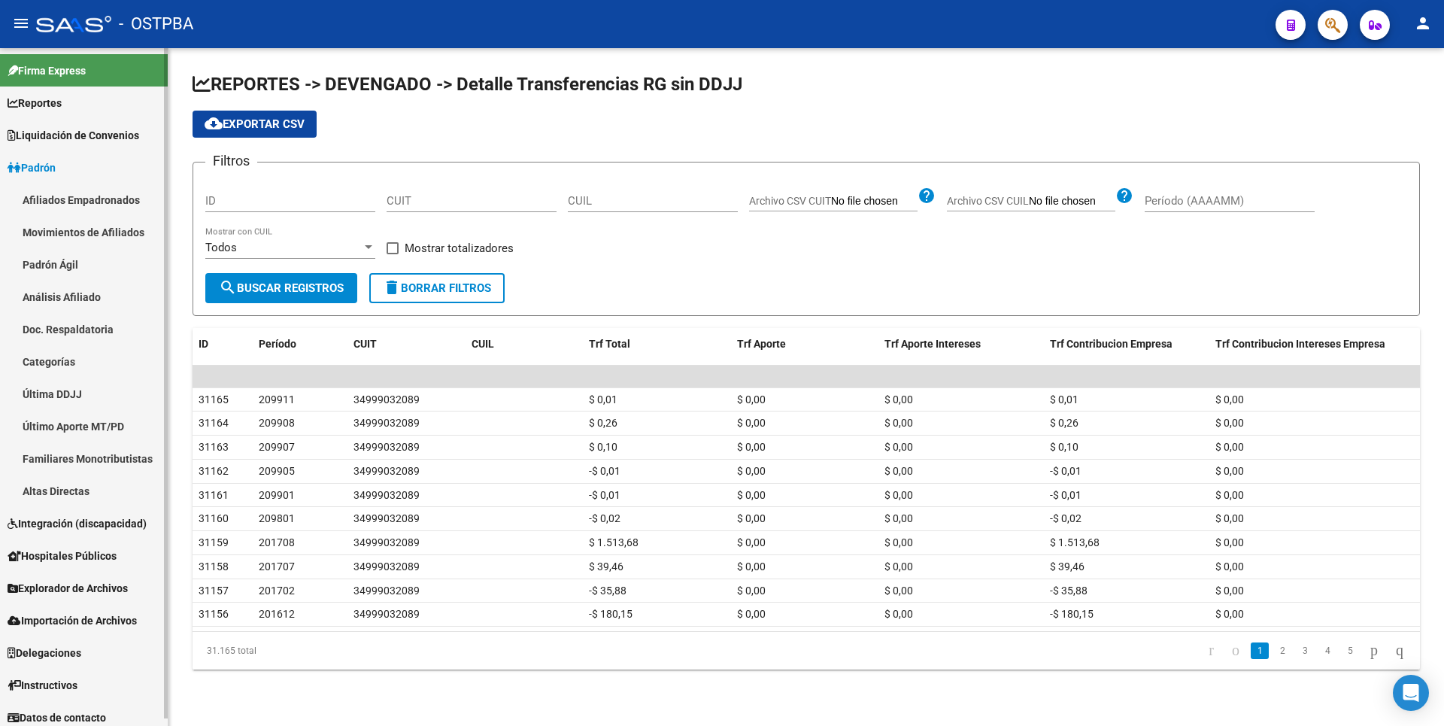
click at [55, 546] on link "Hospitales Públicos" at bounding box center [84, 555] width 168 height 32
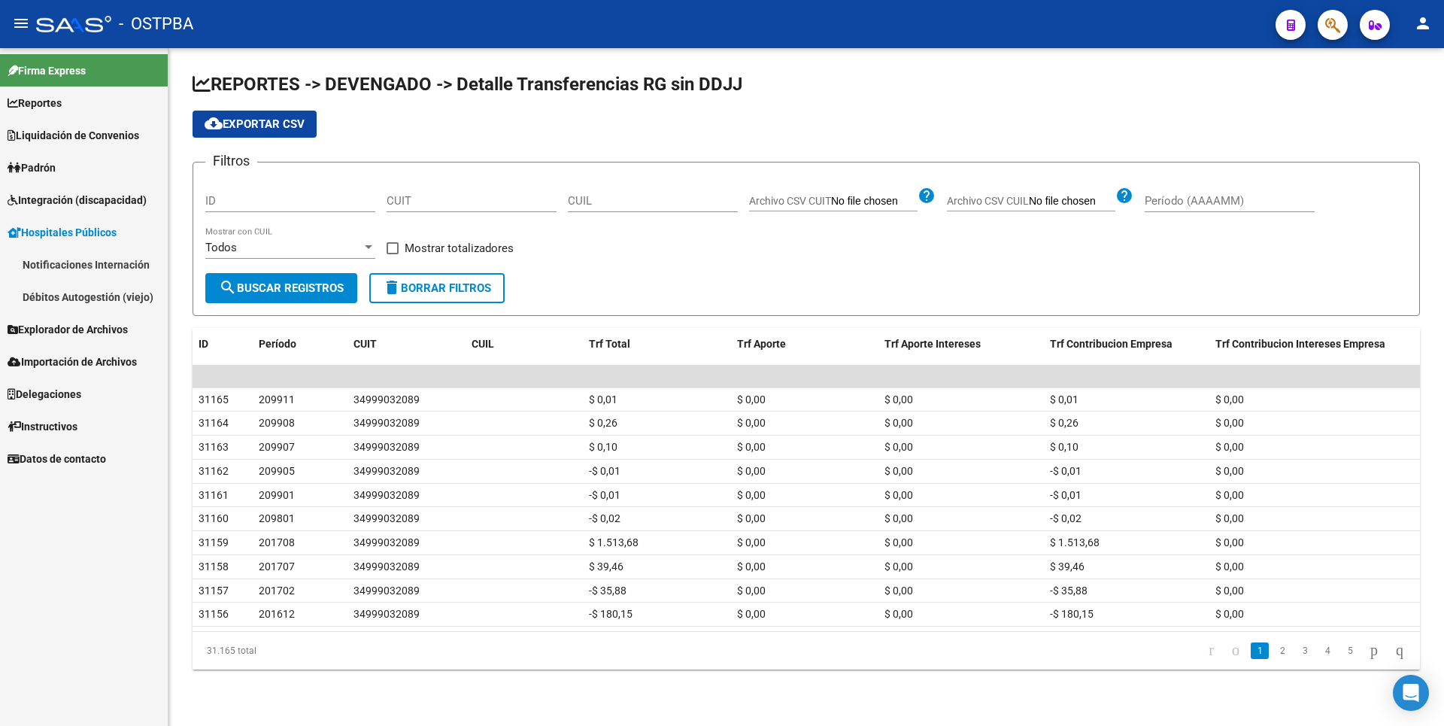
click at [83, 319] on link "Explorador de Archivos" at bounding box center [84, 329] width 168 height 32
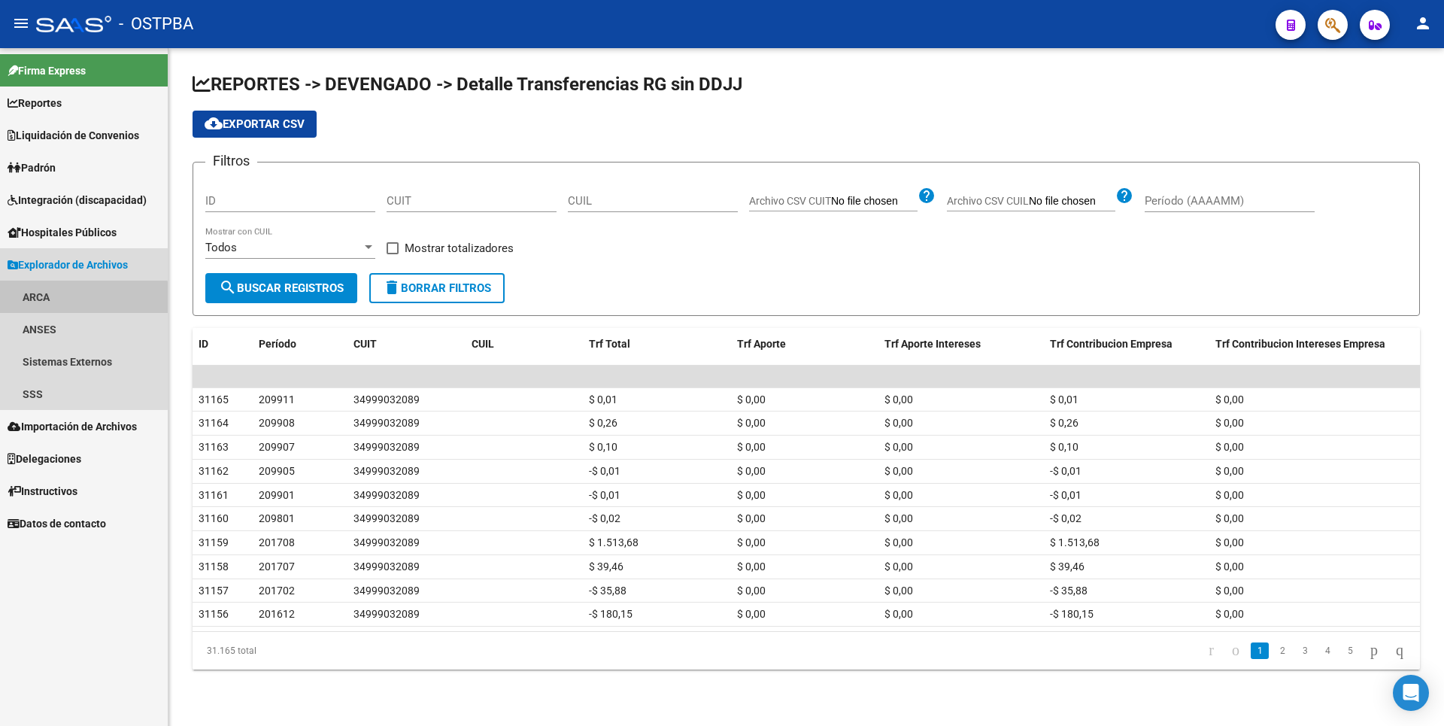
click at [50, 300] on link "ARCA" at bounding box center [84, 297] width 168 height 32
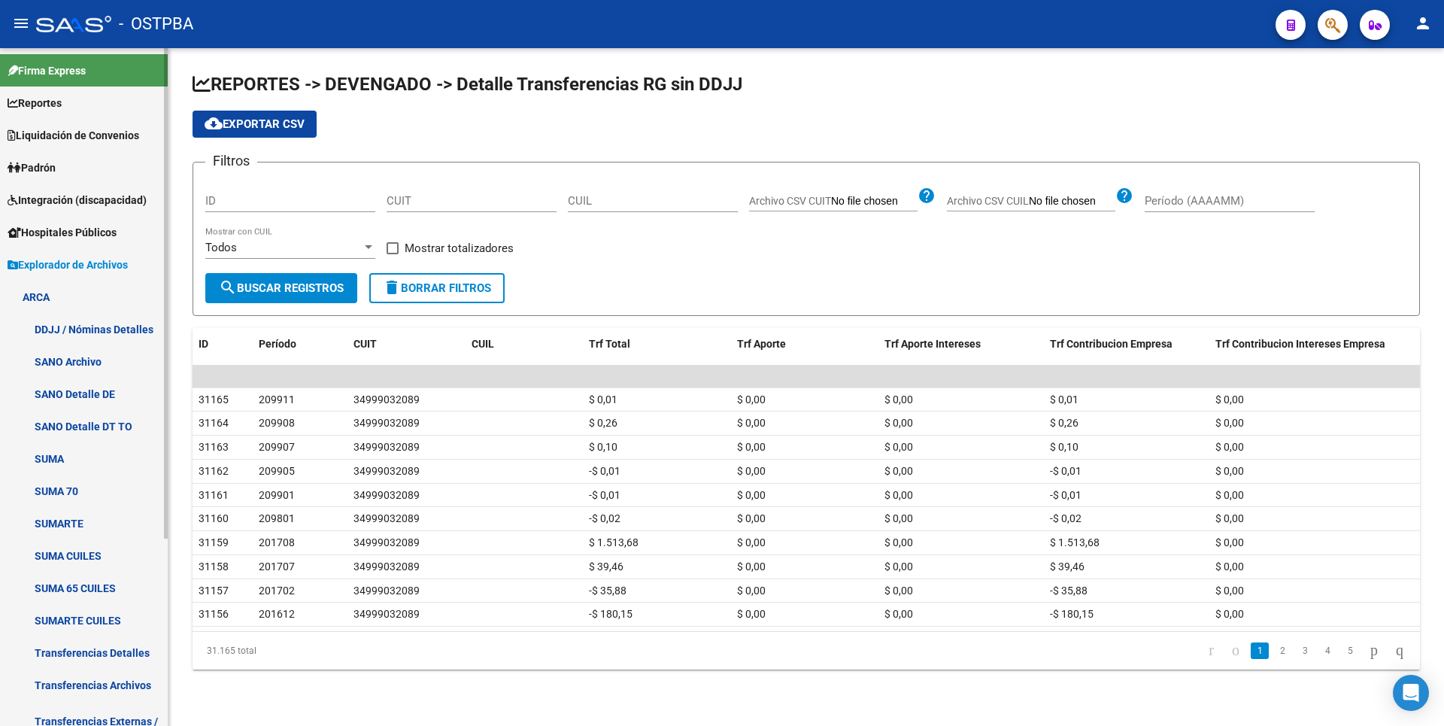
click at [90, 656] on link "Transferencias Detalles" at bounding box center [84, 652] width 168 height 32
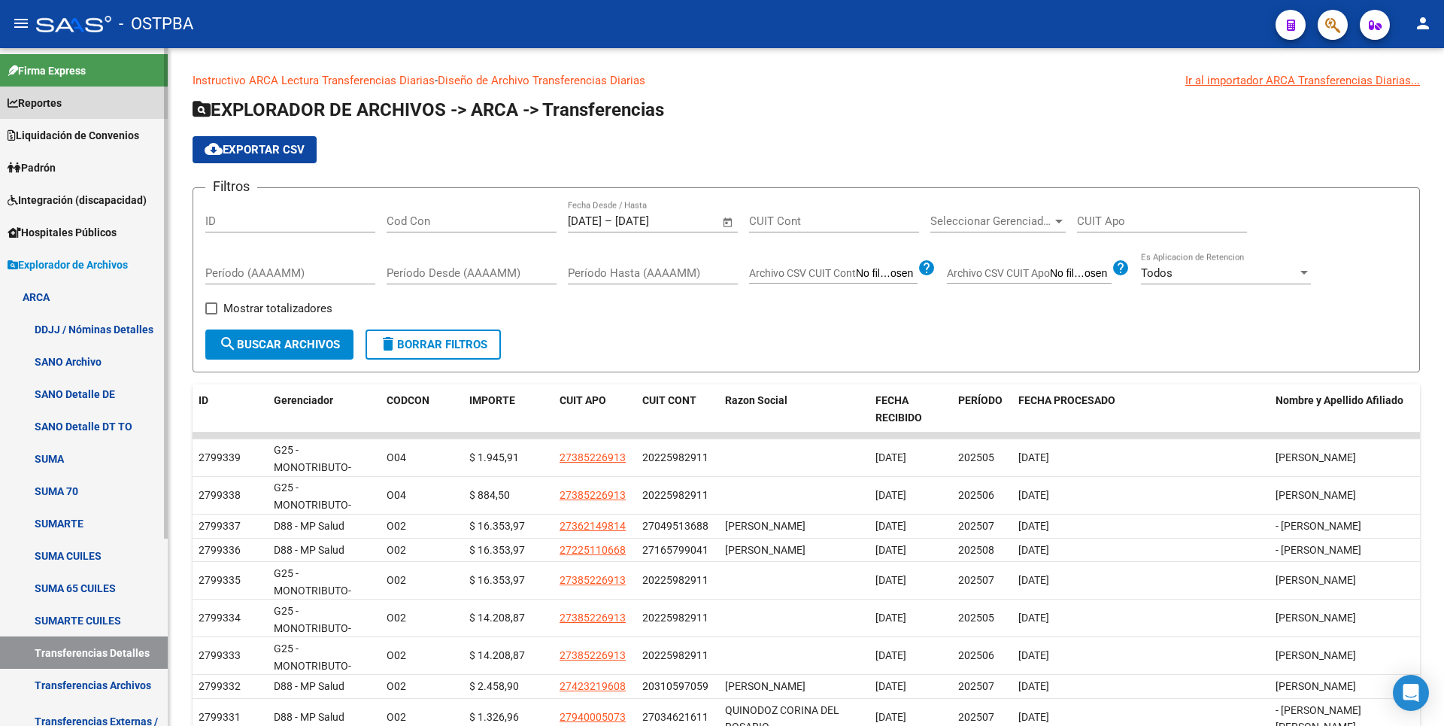
click at [74, 110] on link "Reportes" at bounding box center [84, 102] width 168 height 32
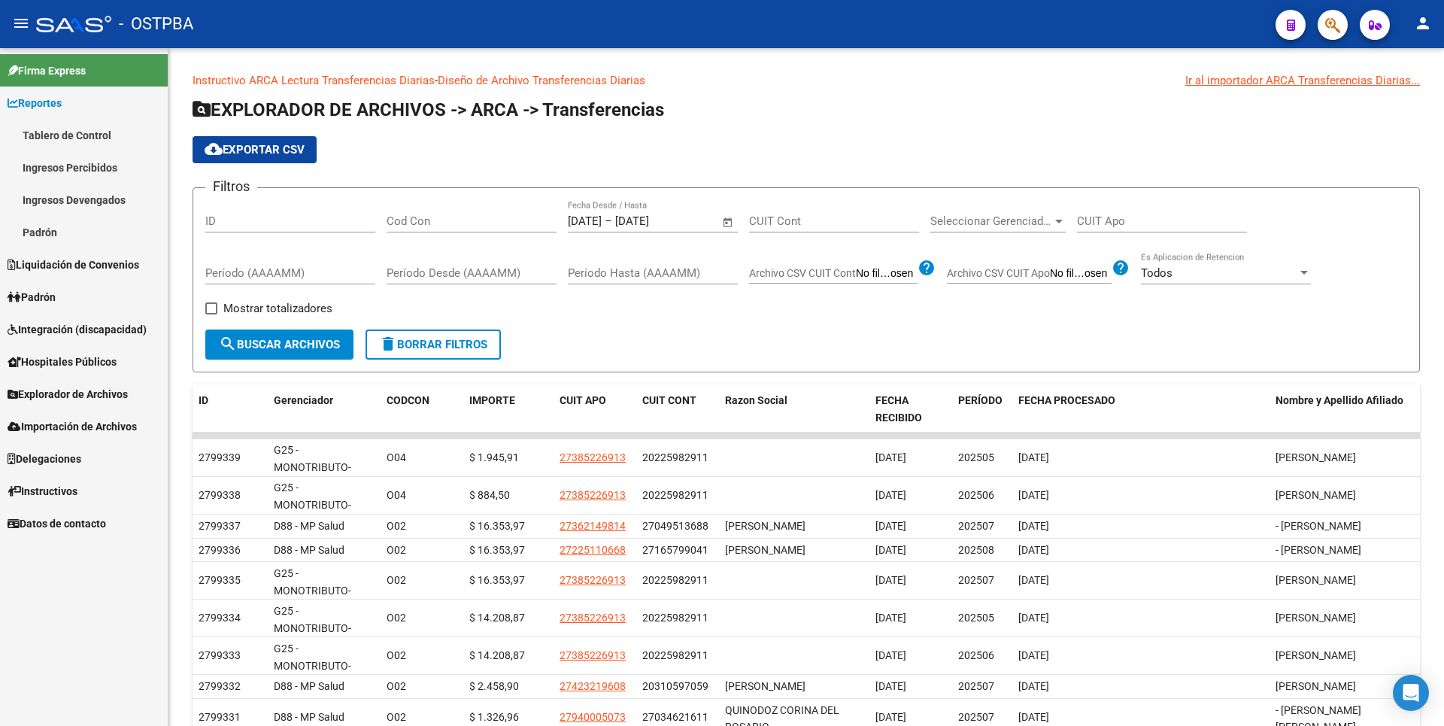
click at [86, 174] on link "Ingresos Percibidos" at bounding box center [84, 167] width 168 height 32
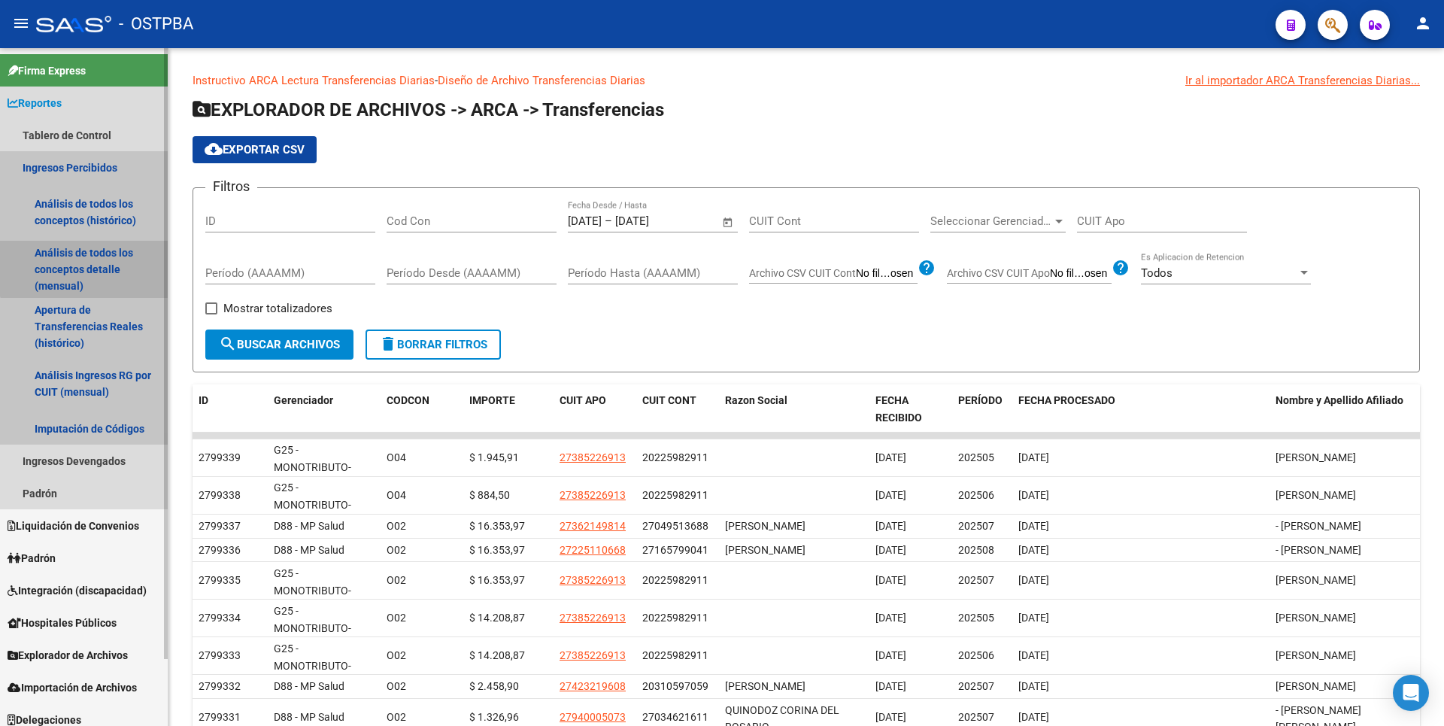
click at [86, 268] on link "Análisis de todos los conceptos detalle (mensual)" at bounding box center [84, 269] width 168 height 57
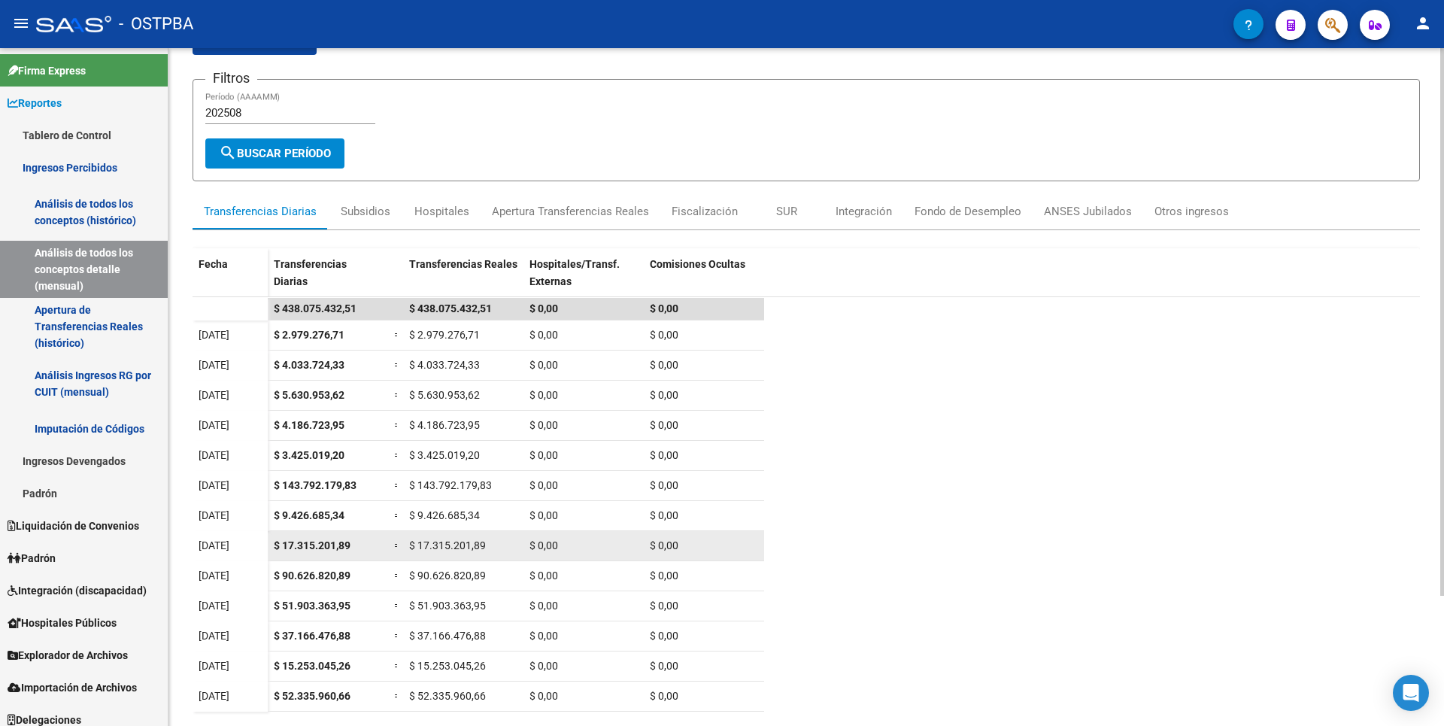
scroll to position [161, 0]
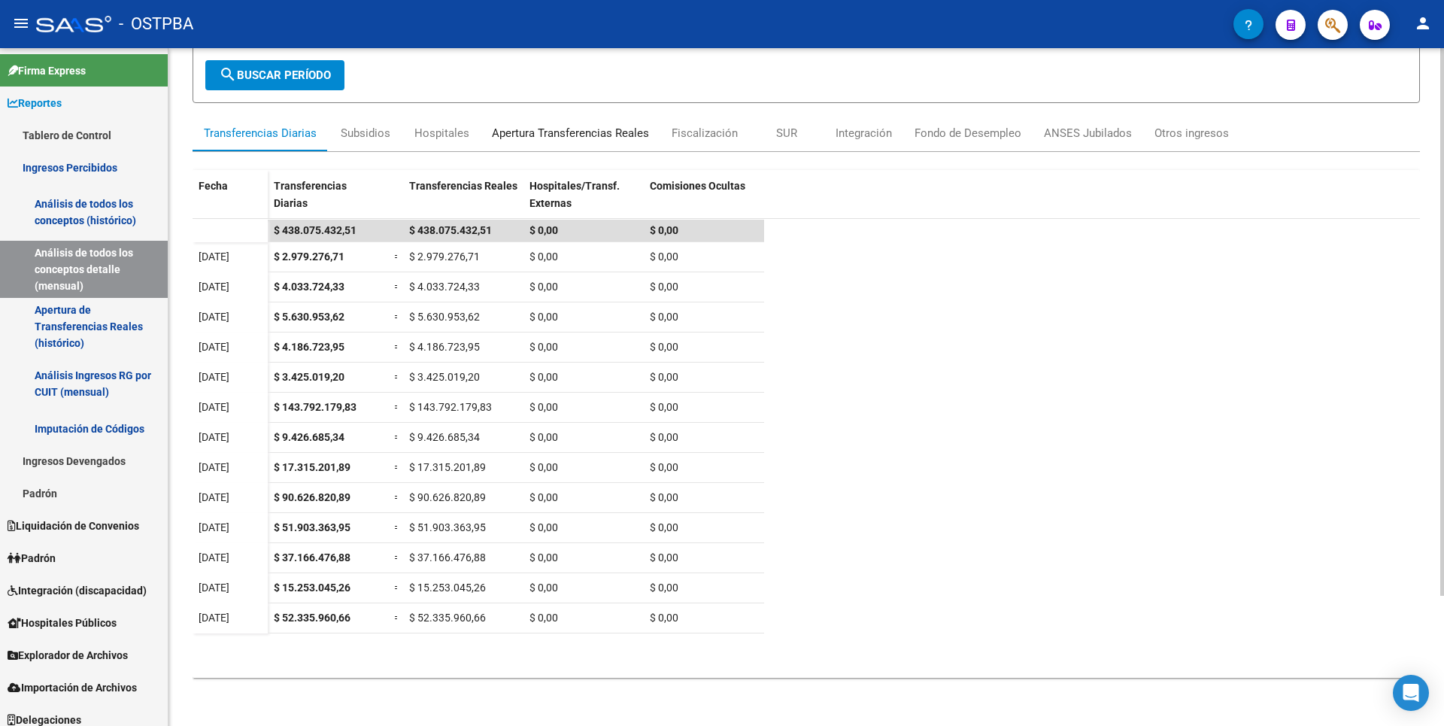
click at [510, 127] on div "Apertura Transferencias Reales" at bounding box center [570, 133] width 157 height 17
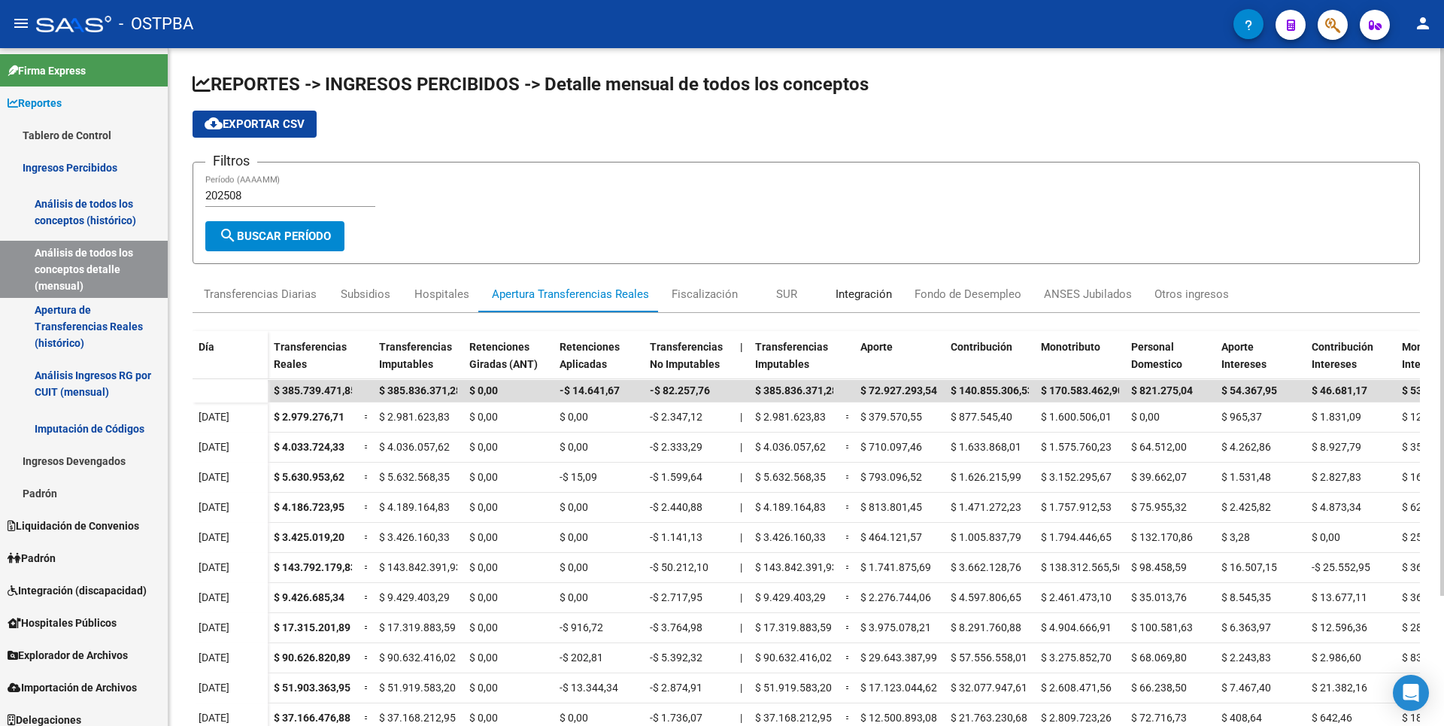
click at [882, 288] on div "Integración" at bounding box center [863, 294] width 56 height 17
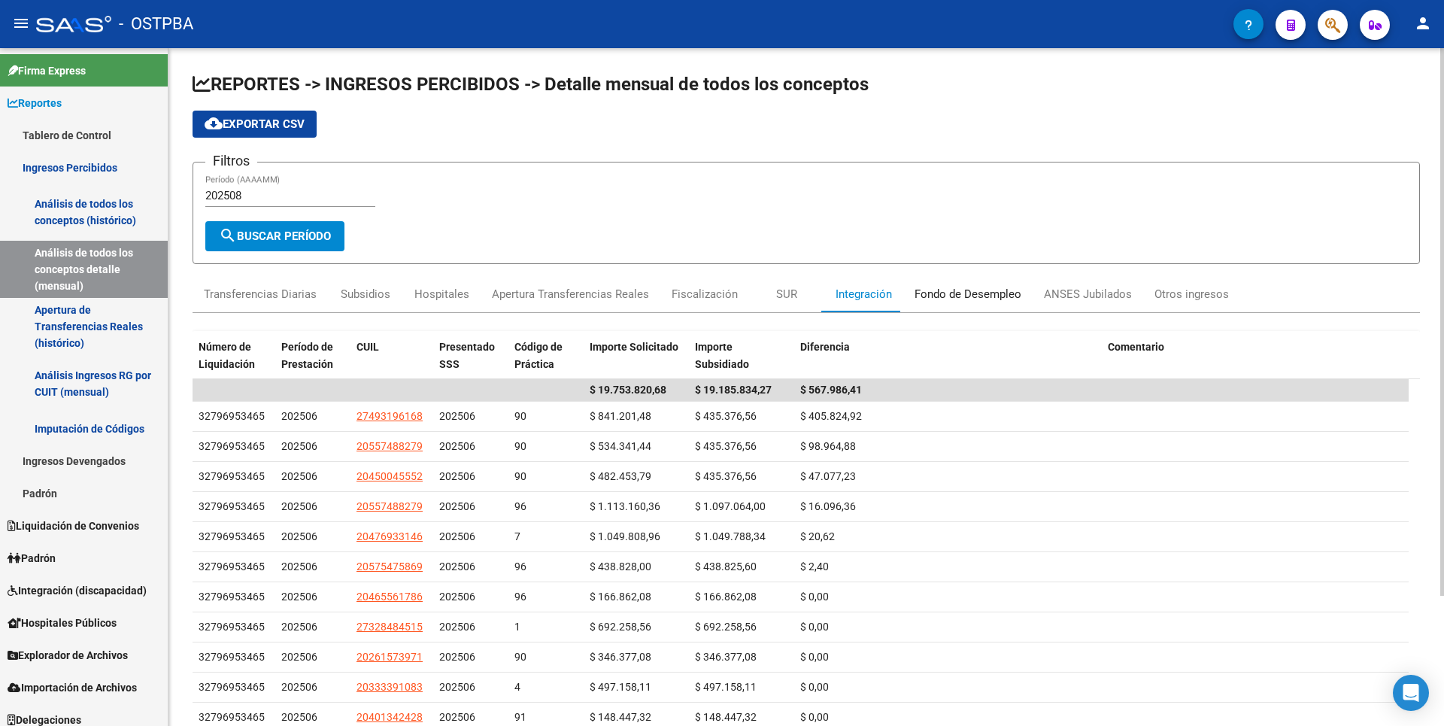
click at [949, 294] on div "Fondo de Desempleo" at bounding box center [967, 294] width 107 height 17
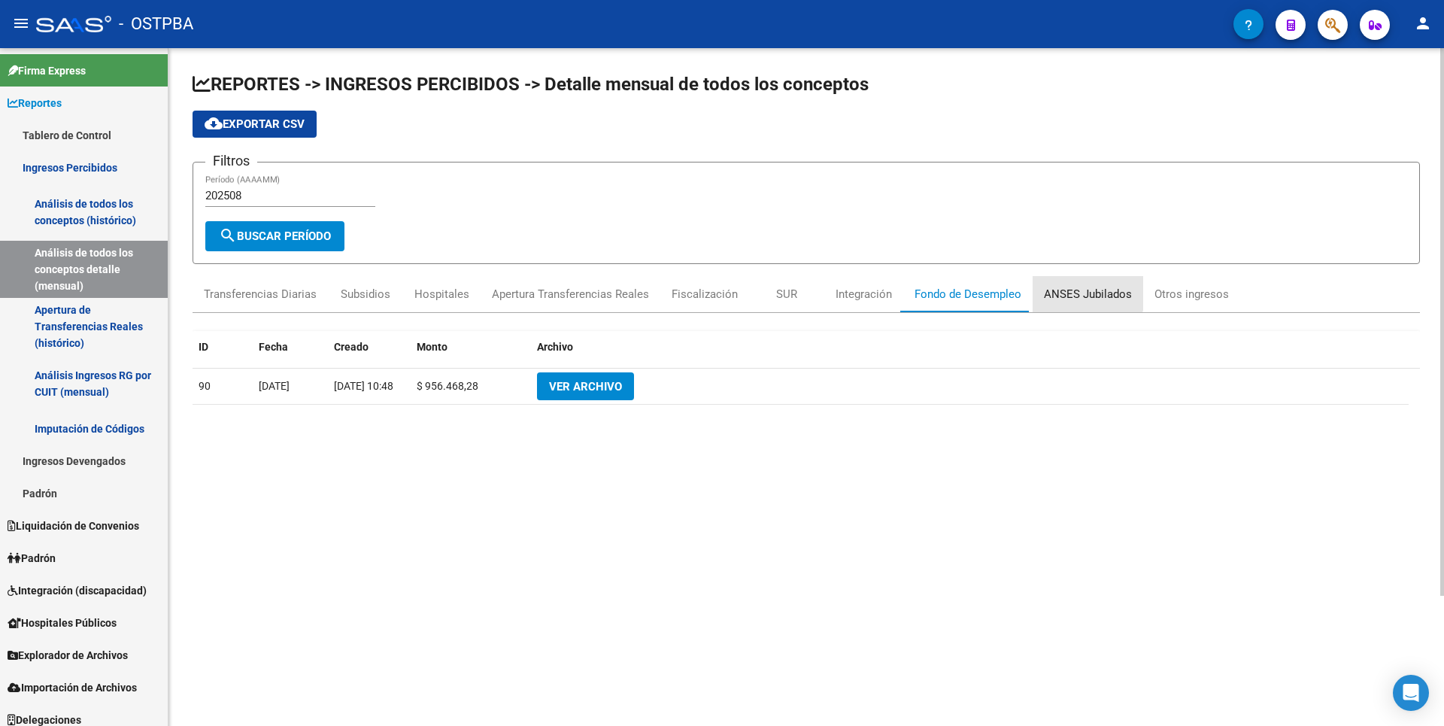
click at [1058, 286] on div "ANSES Jubilados" at bounding box center [1088, 294] width 88 height 17
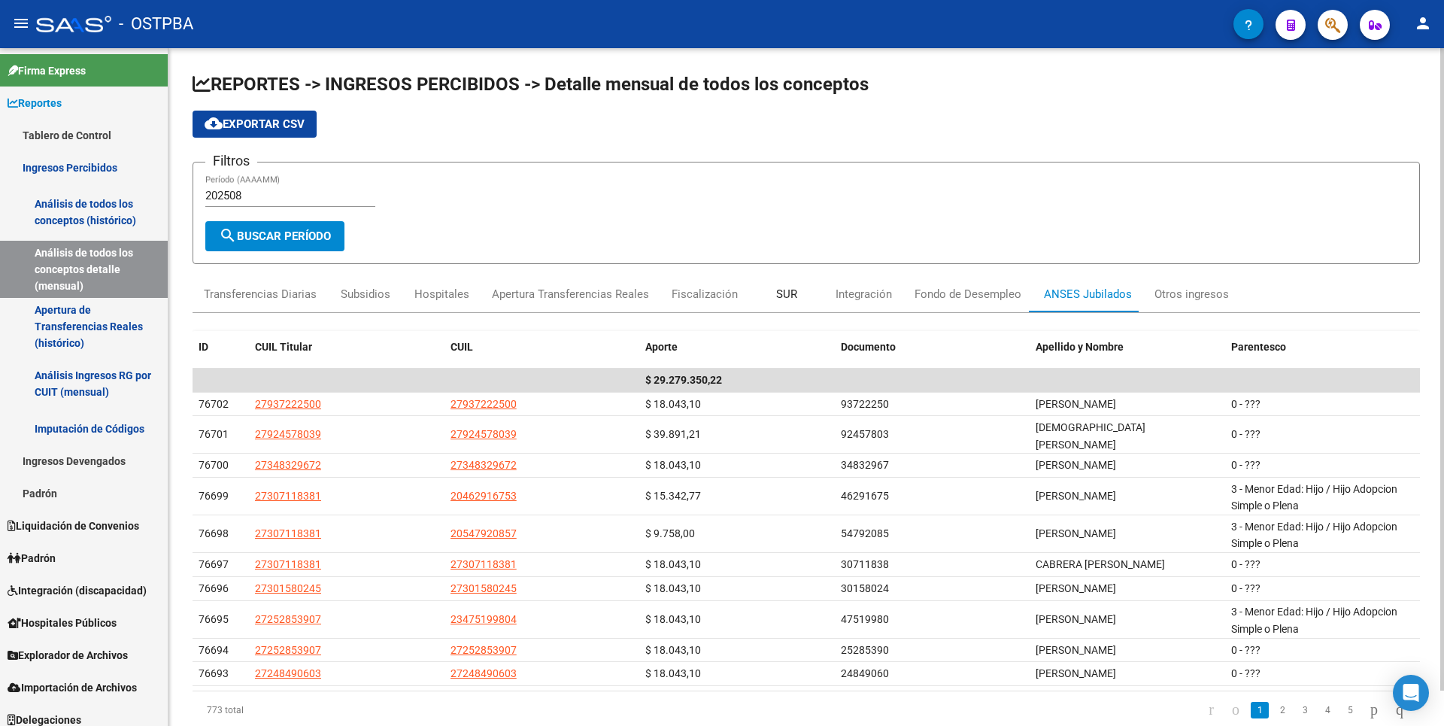
click at [785, 299] on div "SUR" at bounding box center [786, 294] width 21 height 17
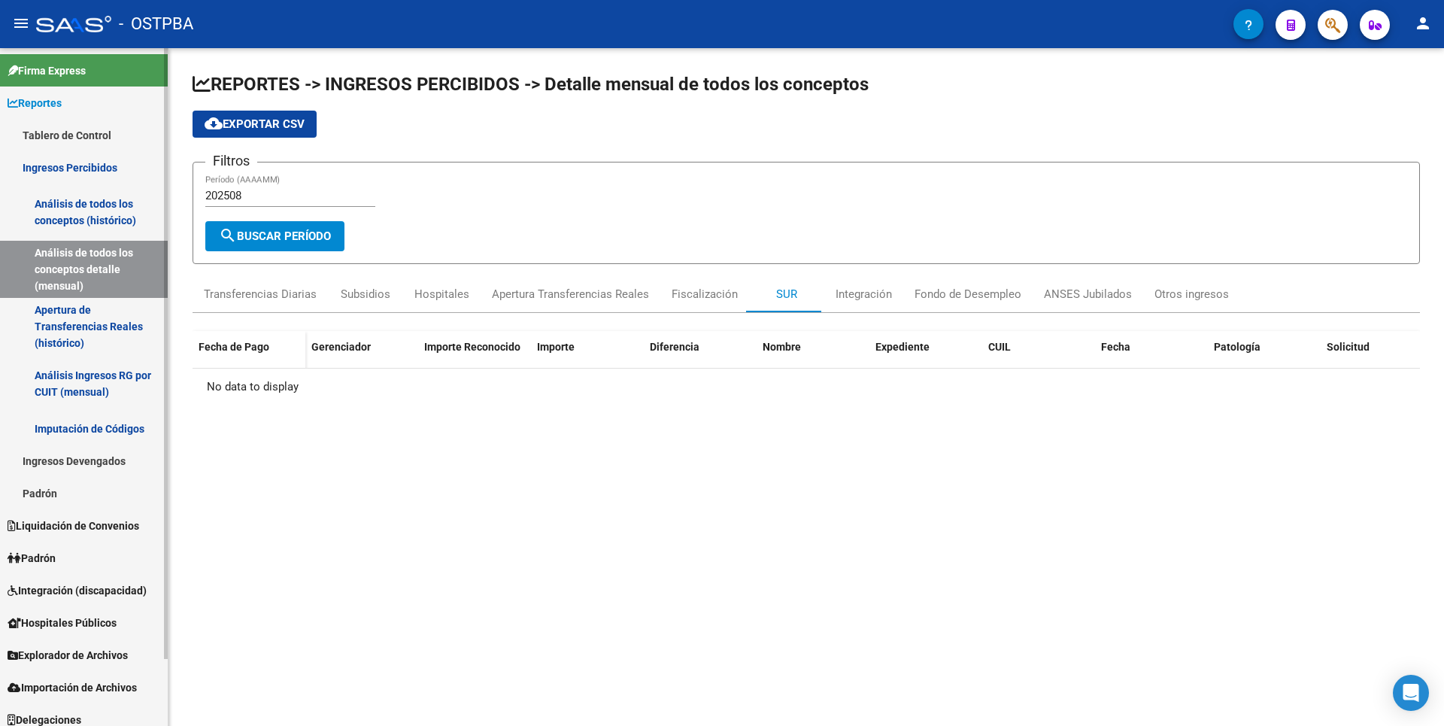
click at [83, 214] on link "Análisis de todos los conceptos (histórico)" at bounding box center [84, 211] width 168 height 57
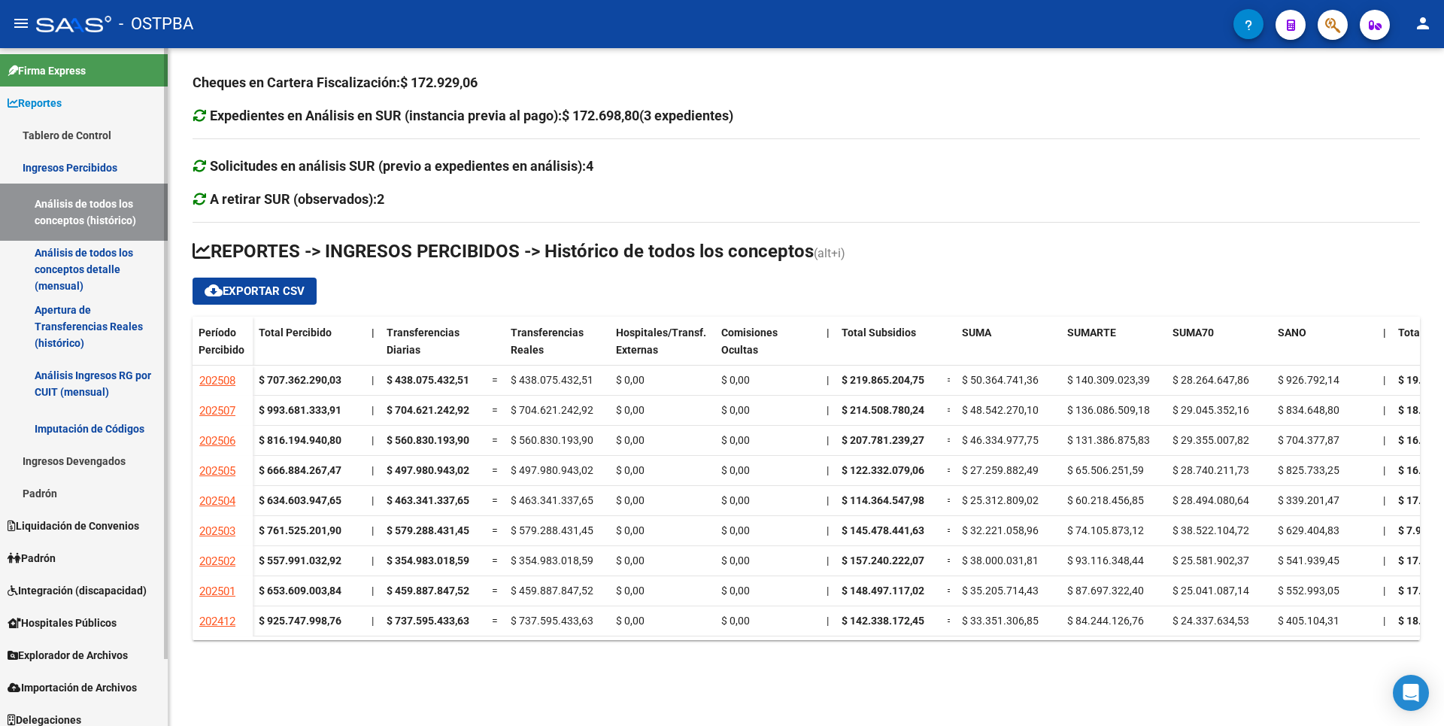
click at [80, 323] on link "Apertura de Transferencias Reales (histórico)" at bounding box center [84, 326] width 168 height 57
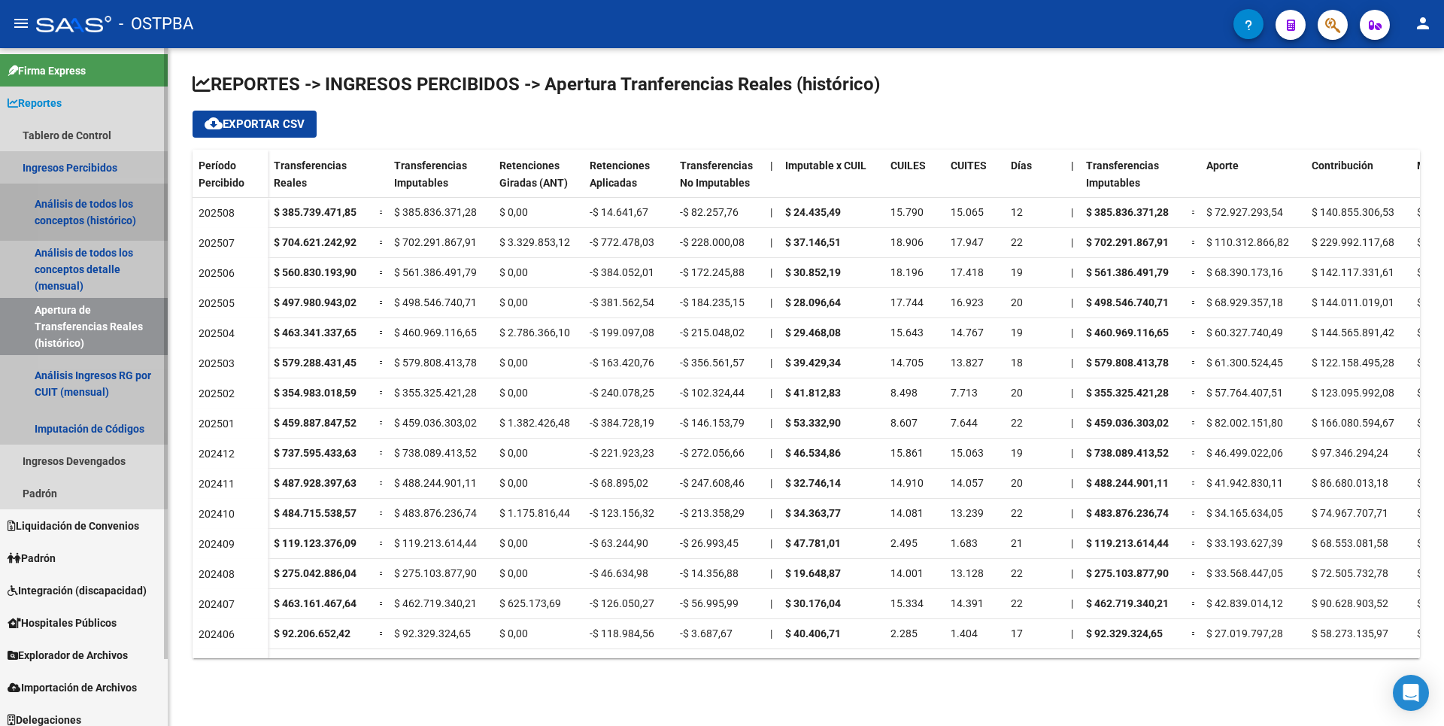
click at [83, 223] on link "Análisis de todos los conceptos (histórico)" at bounding box center [84, 211] width 168 height 57
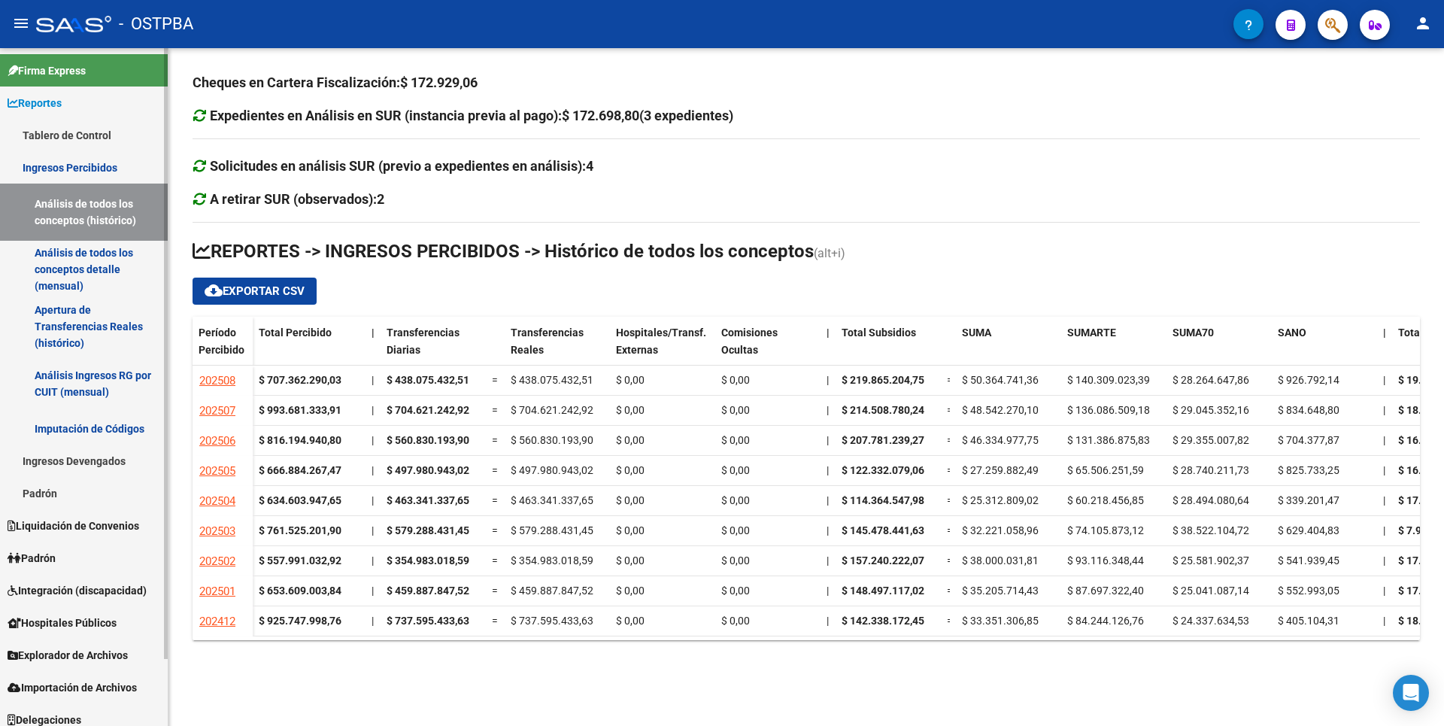
click at [114, 285] on link "Análisis de todos los conceptos detalle (mensual)" at bounding box center [84, 269] width 168 height 57
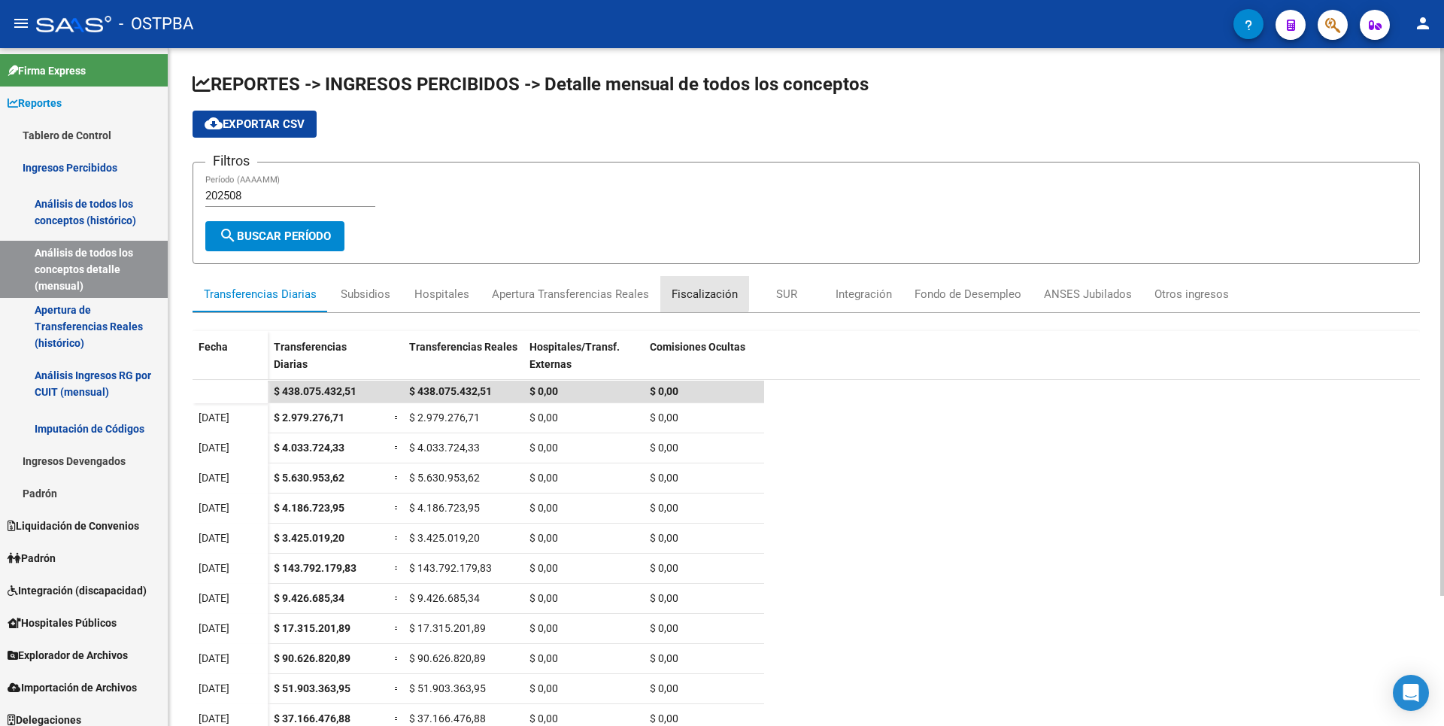
click at [696, 290] on div "Fiscalización" at bounding box center [705, 294] width 66 height 17
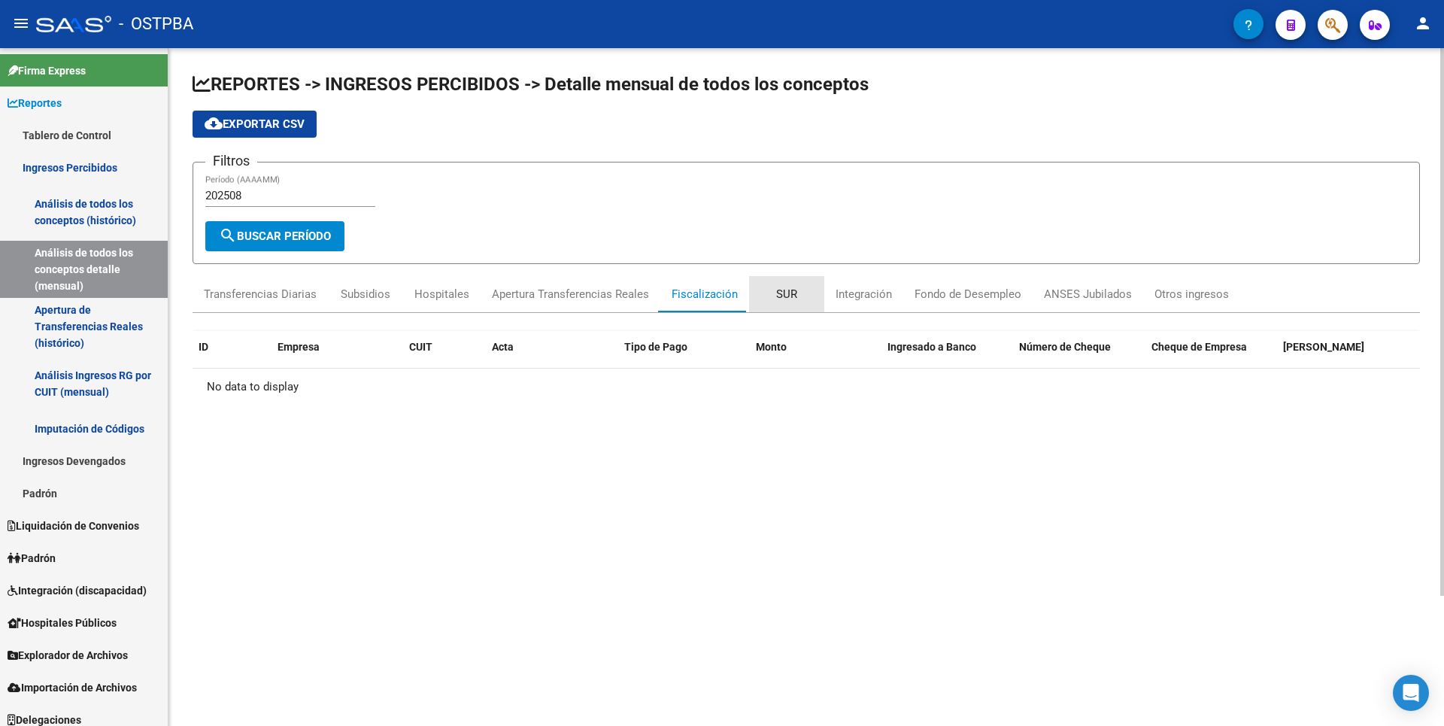
click at [785, 299] on div "SUR" at bounding box center [786, 294] width 21 height 17
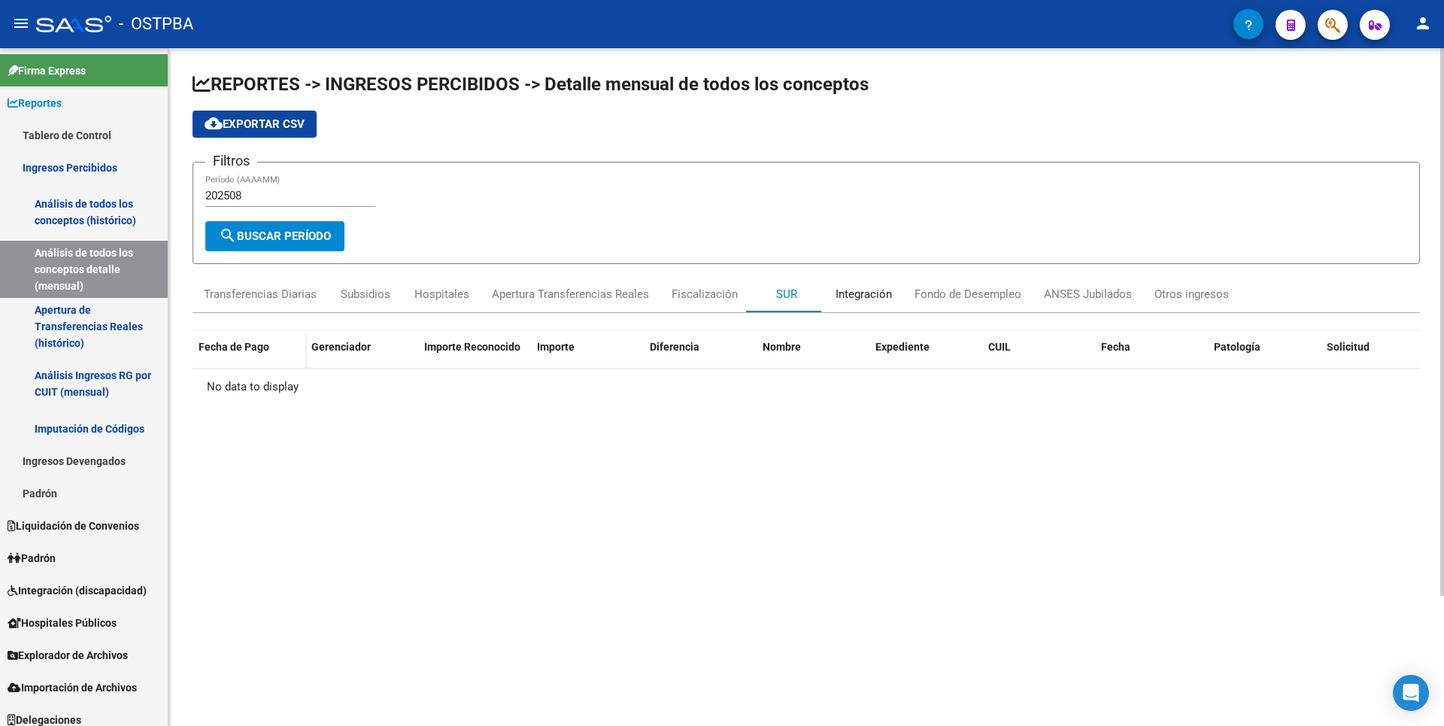
click at [874, 290] on div "Integración" at bounding box center [863, 294] width 56 height 17
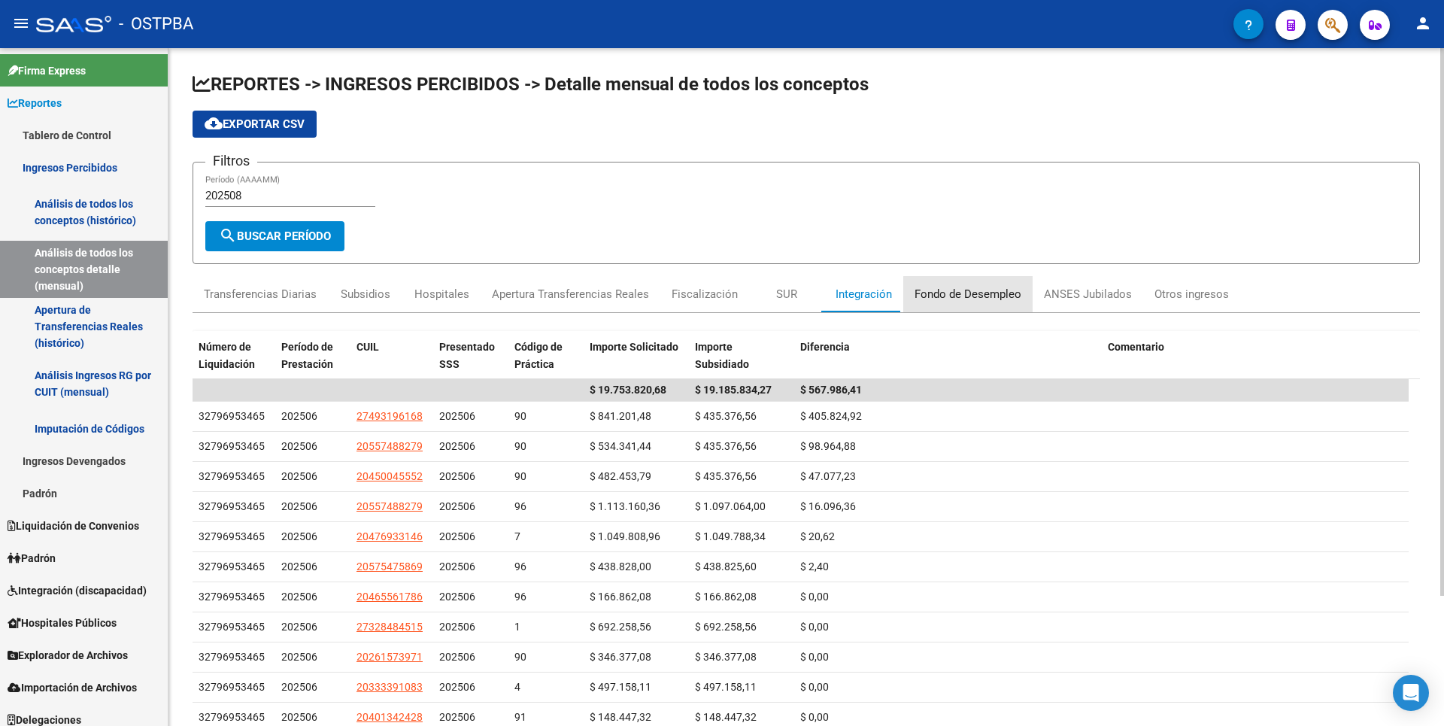
click at [983, 296] on div "Fondo de Desempleo" at bounding box center [967, 294] width 107 height 17
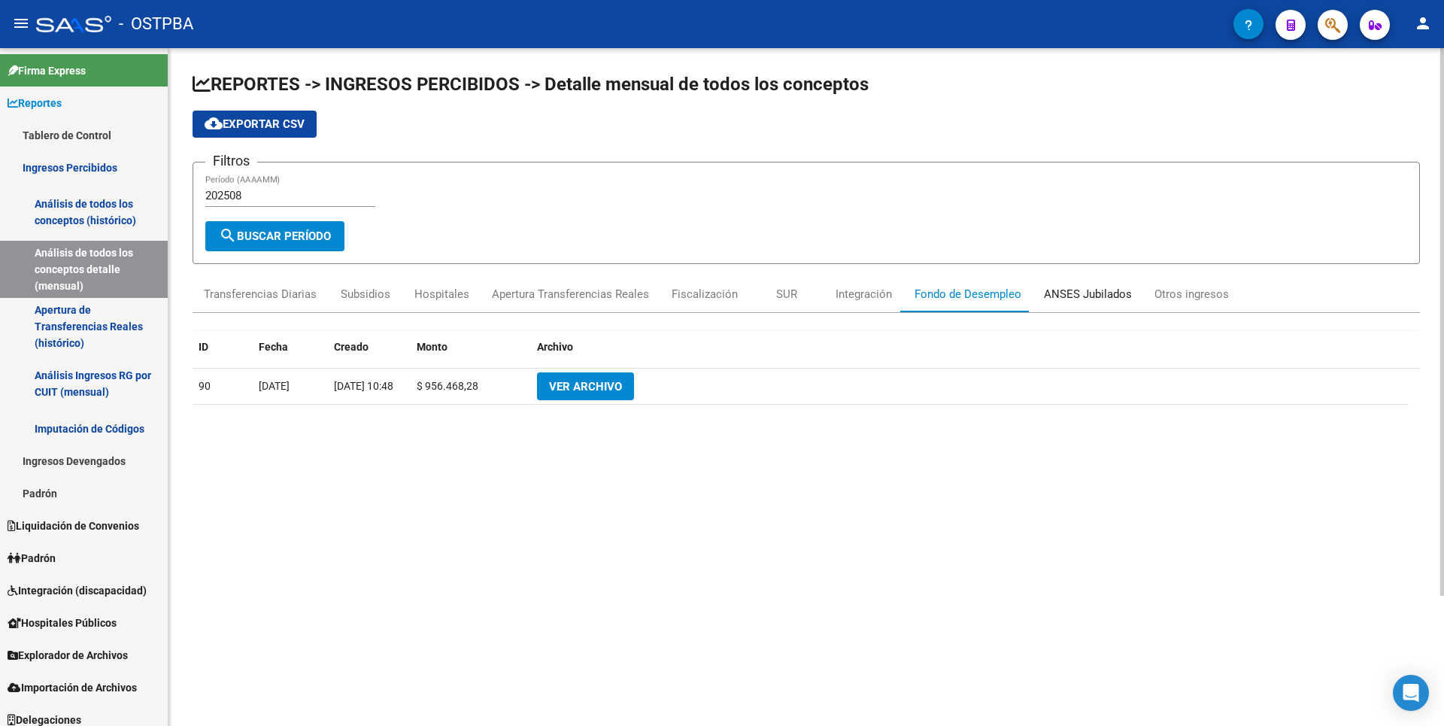
click at [1086, 290] on div "ANSES Jubilados" at bounding box center [1088, 294] width 88 height 17
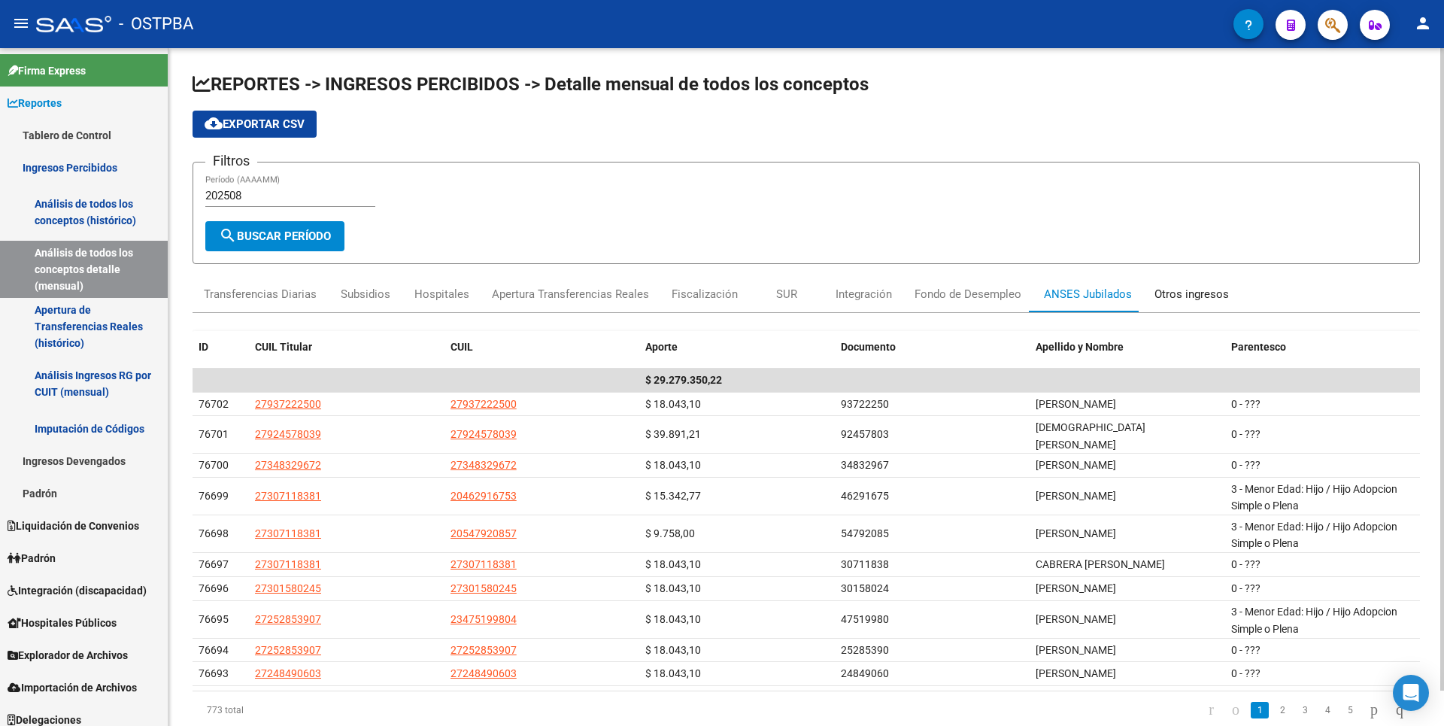
click at [1190, 290] on div "Otros ingresos" at bounding box center [1191, 294] width 74 height 17
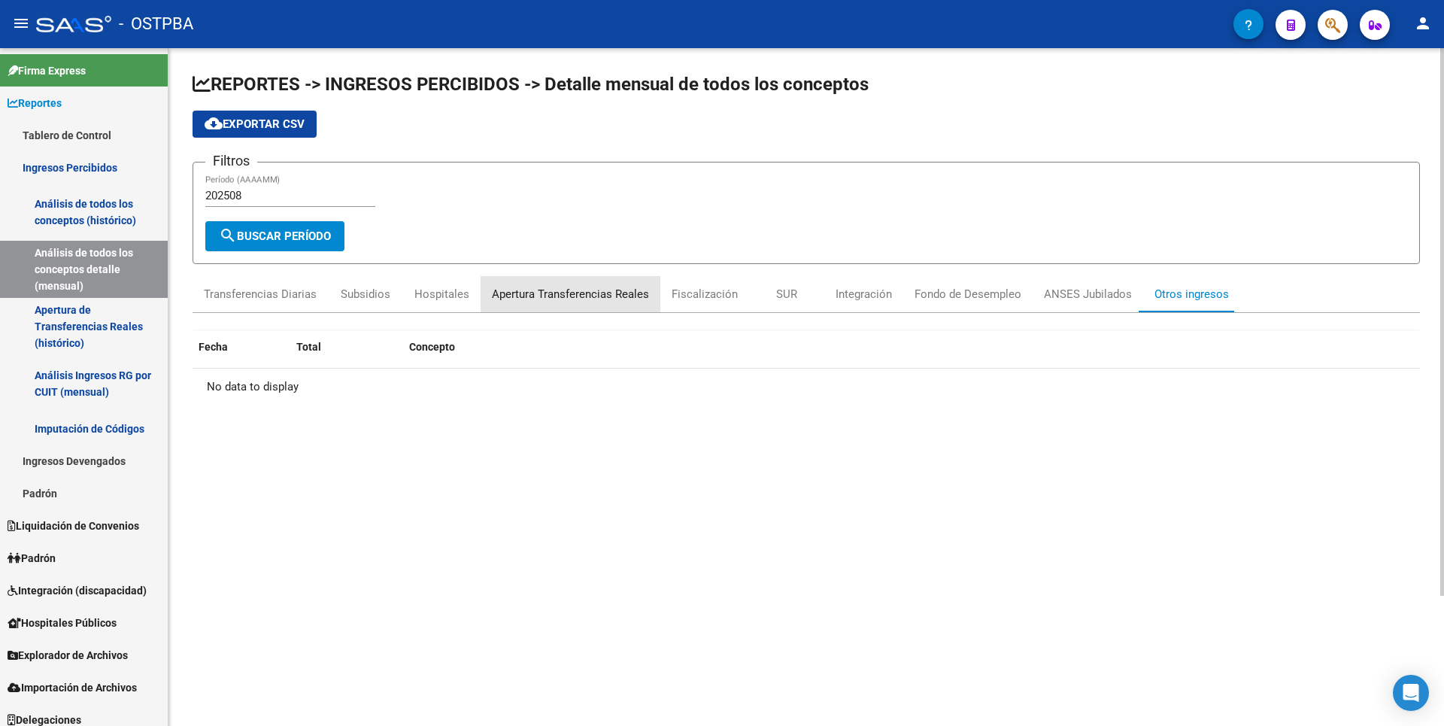
click at [603, 299] on div "Apertura Transferencias Reales" at bounding box center [570, 294] width 157 height 17
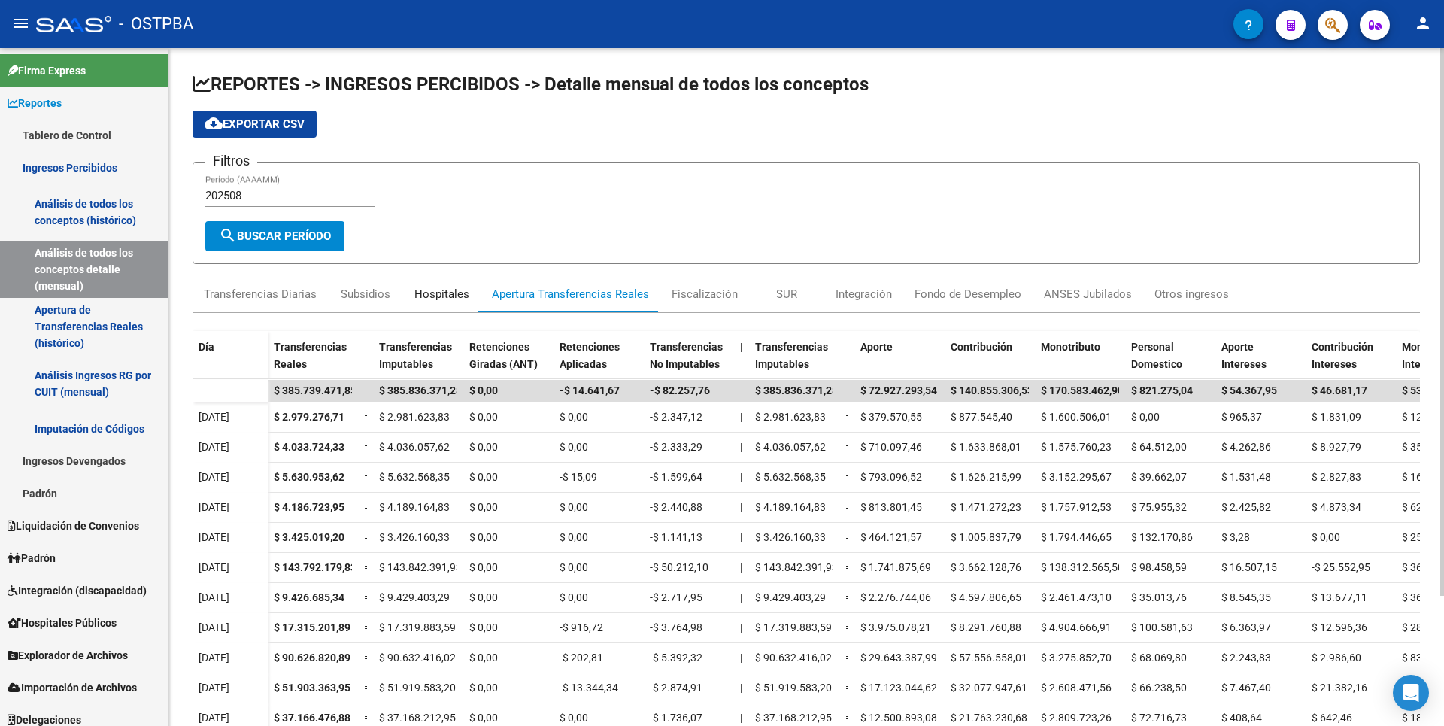
click at [435, 299] on div "Hospitales" at bounding box center [441, 294] width 55 height 17
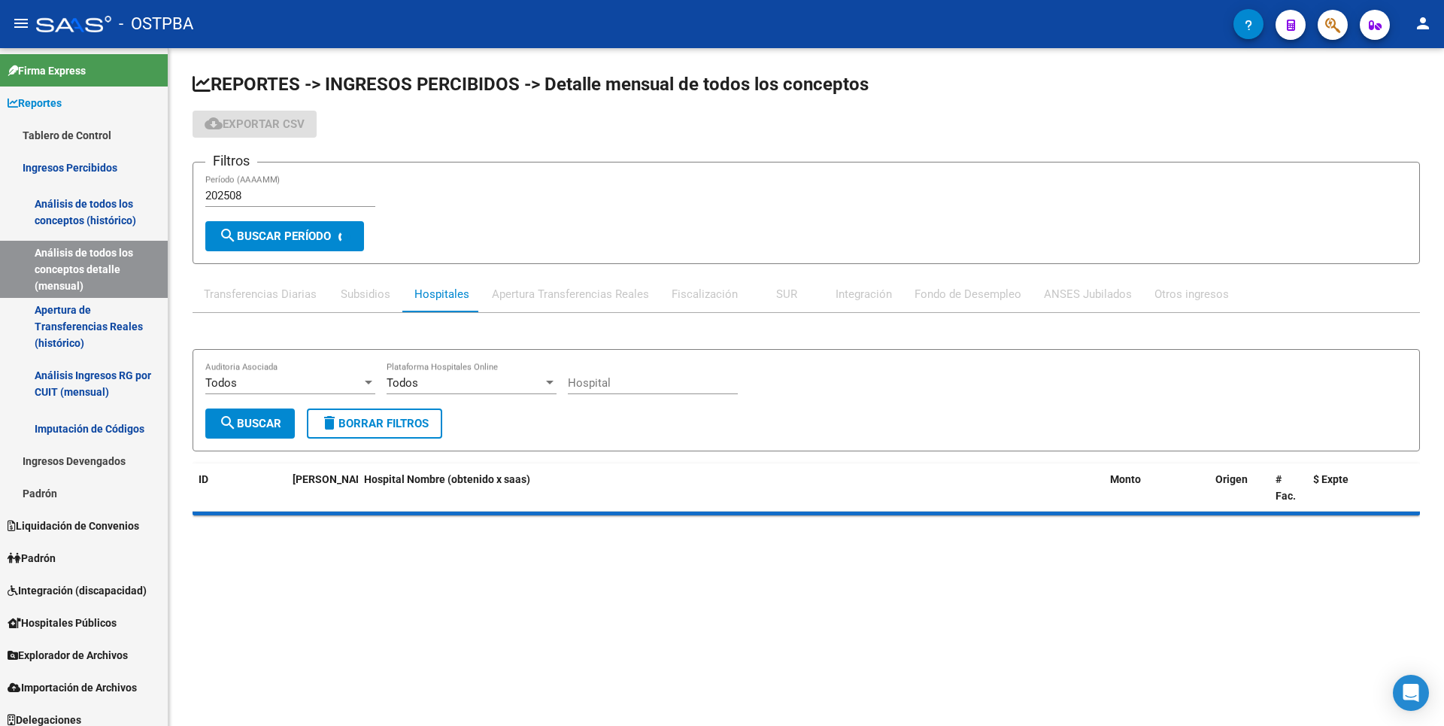
click at [375, 295] on div "Subsidios" at bounding box center [366, 294] width 50 height 17
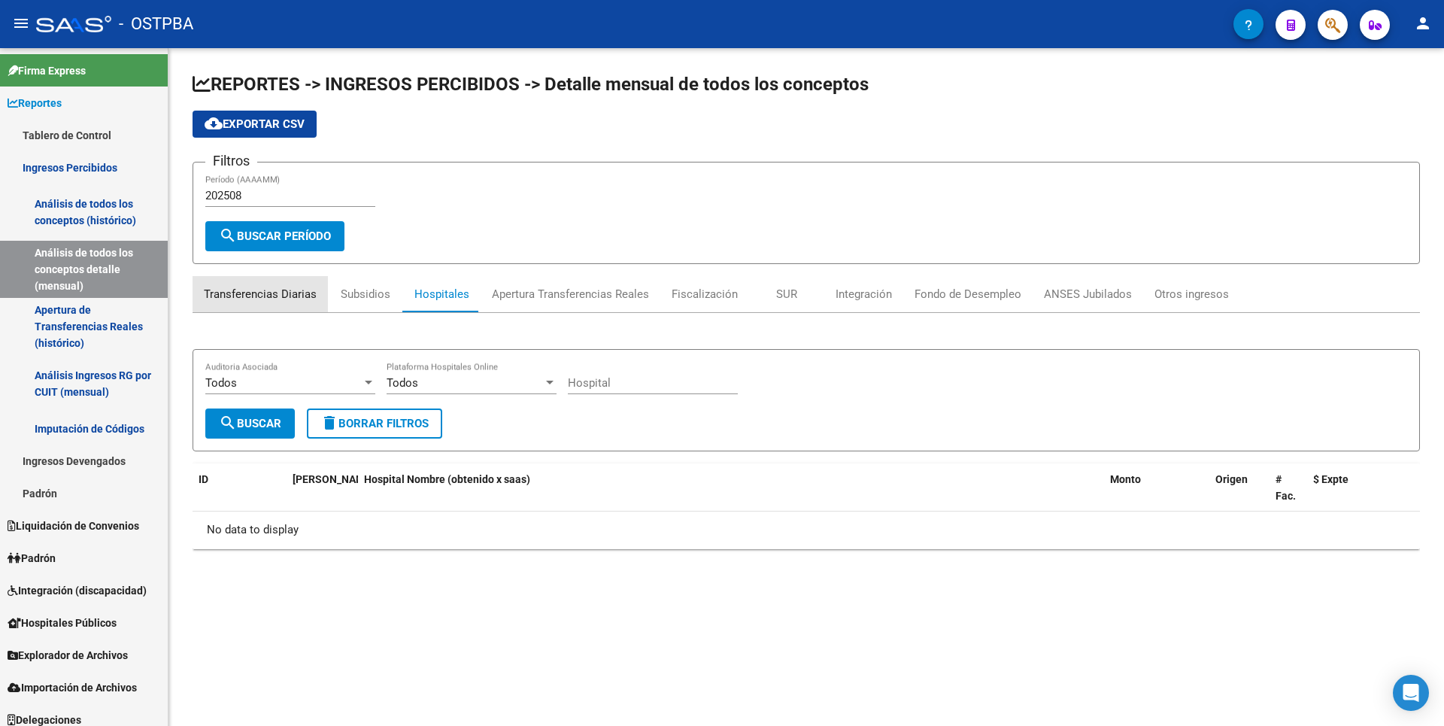
click at [308, 288] on div "Transferencias Diarias" at bounding box center [260, 294] width 113 height 17
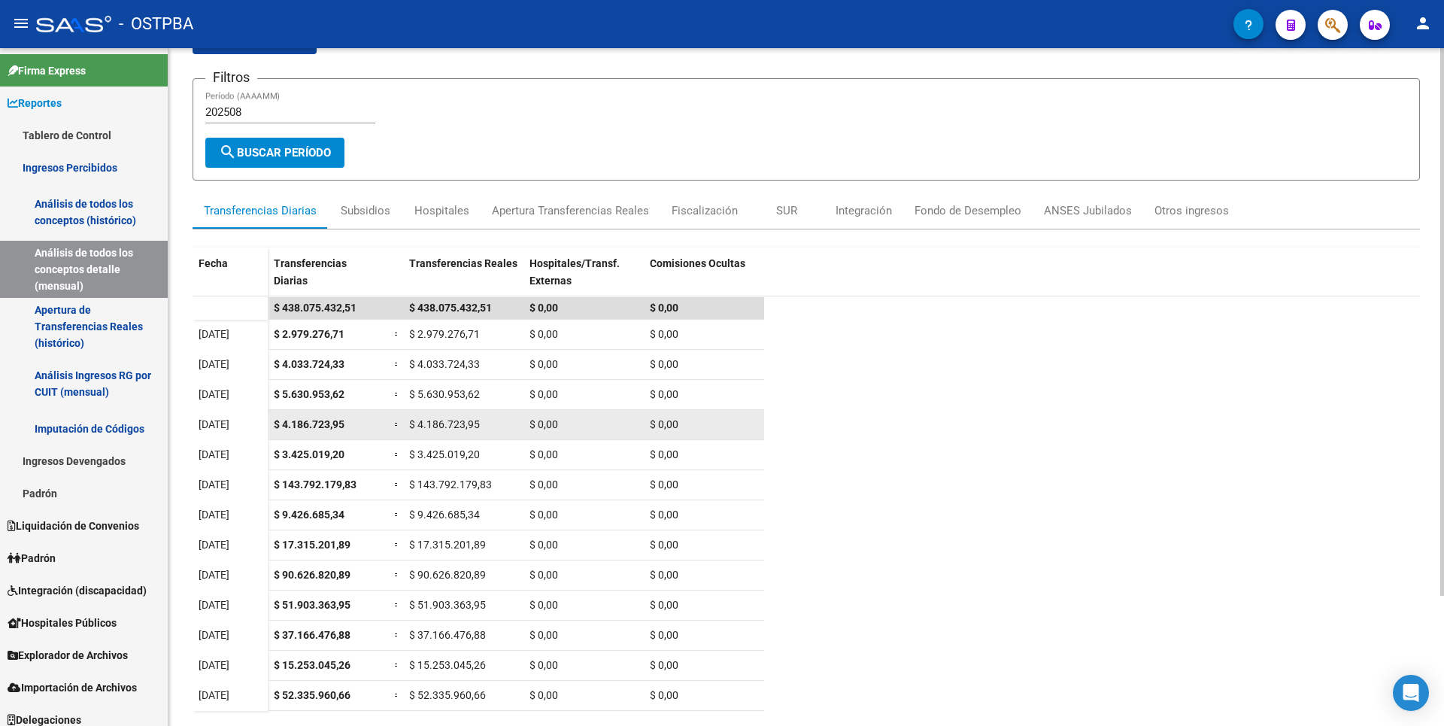
scroll to position [161, 0]
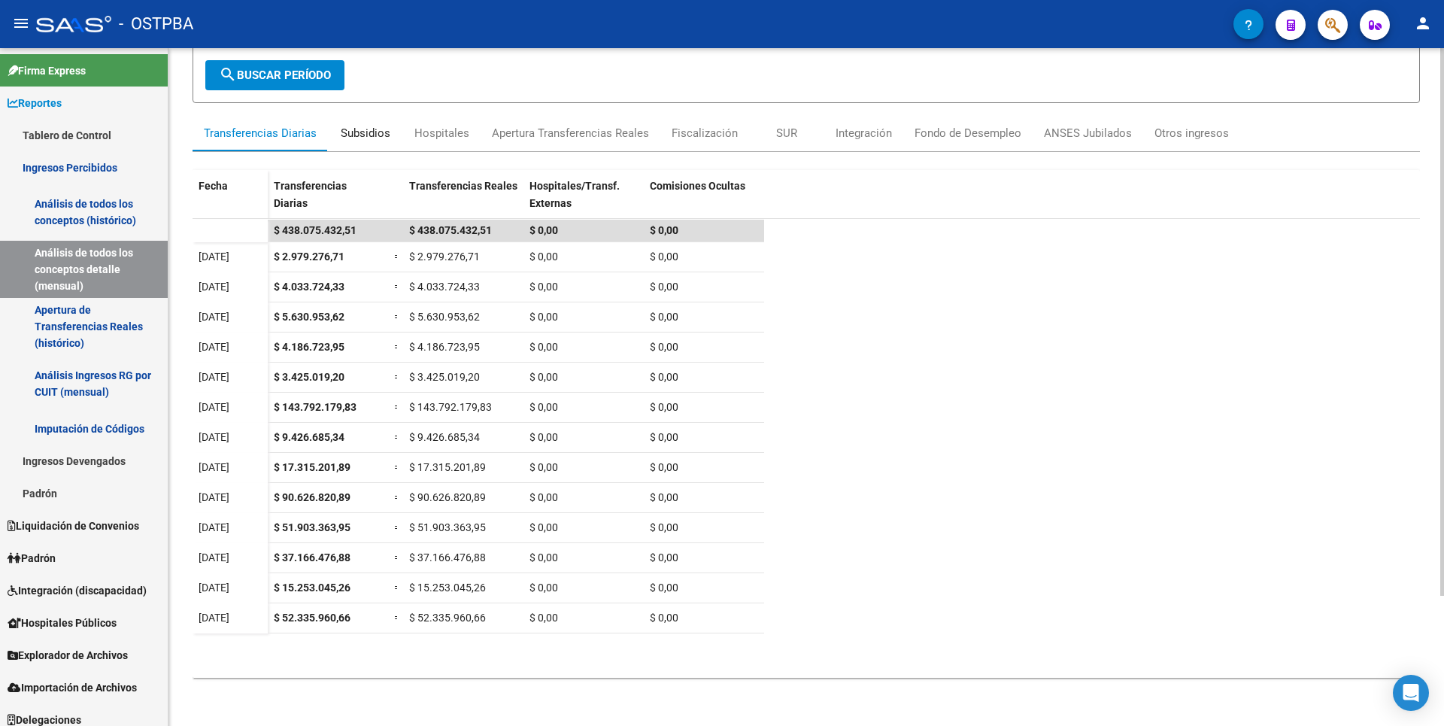
click at [392, 132] on div "Subsidios" at bounding box center [365, 133] width 75 height 36
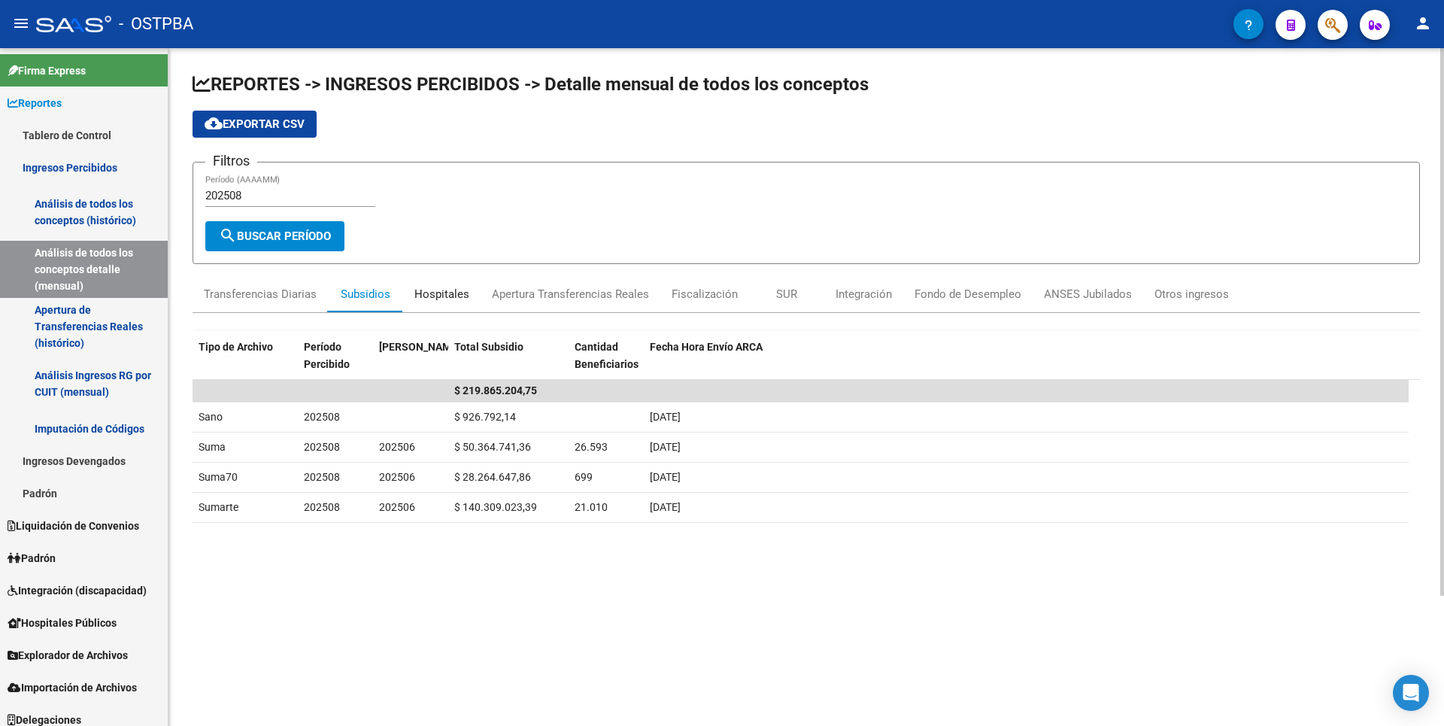
click at [450, 288] on div "Hospitales" at bounding box center [441, 294] width 55 height 17
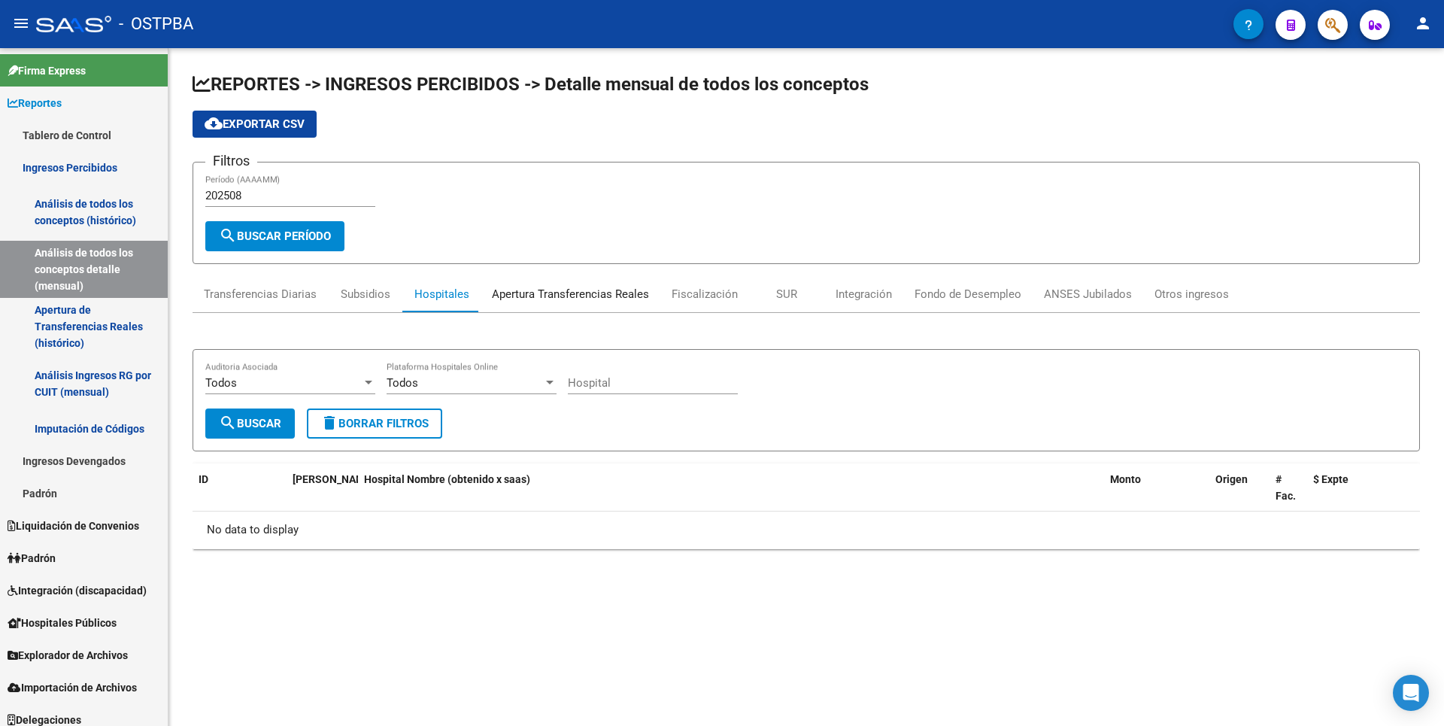
click at [559, 300] on div "Apertura Transferencias Reales" at bounding box center [570, 294] width 157 height 17
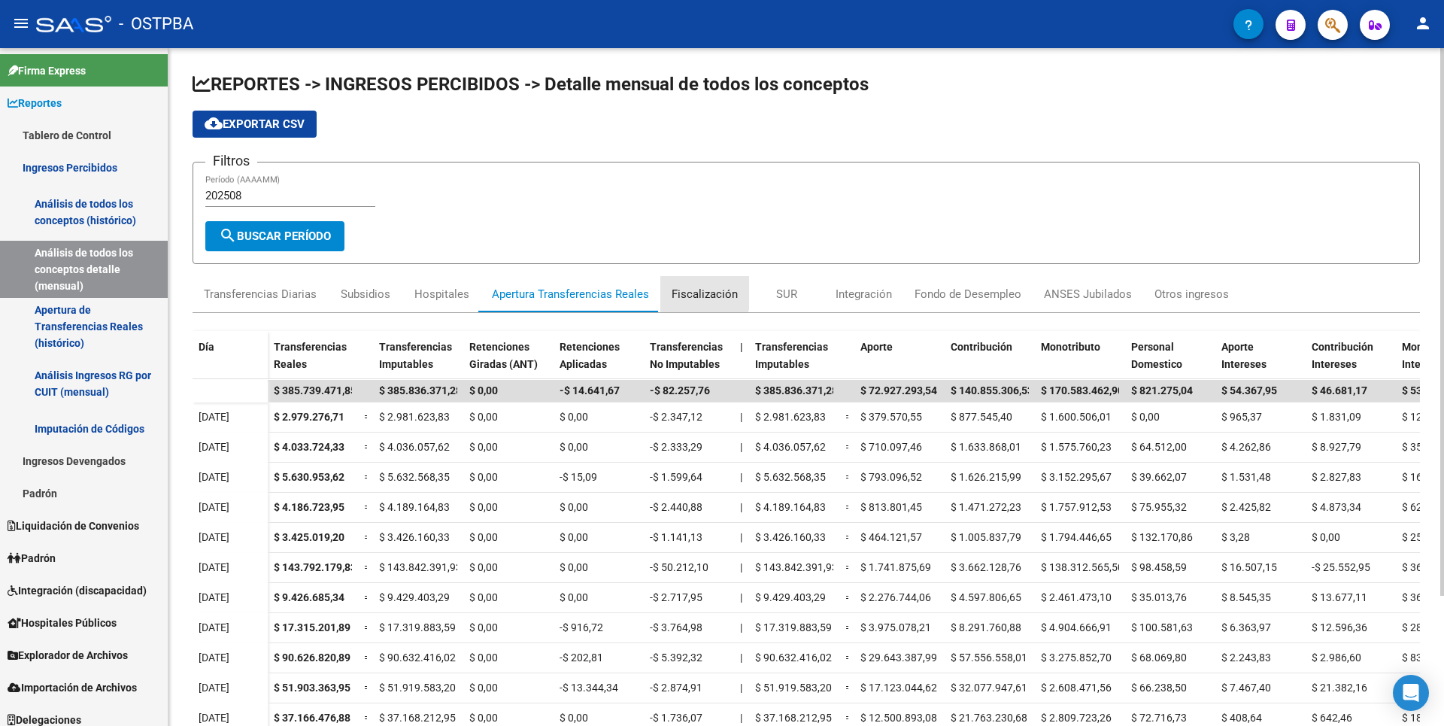
click at [698, 290] on div "Fiscalización" at bounding box center [705, 294] width 66 height 17
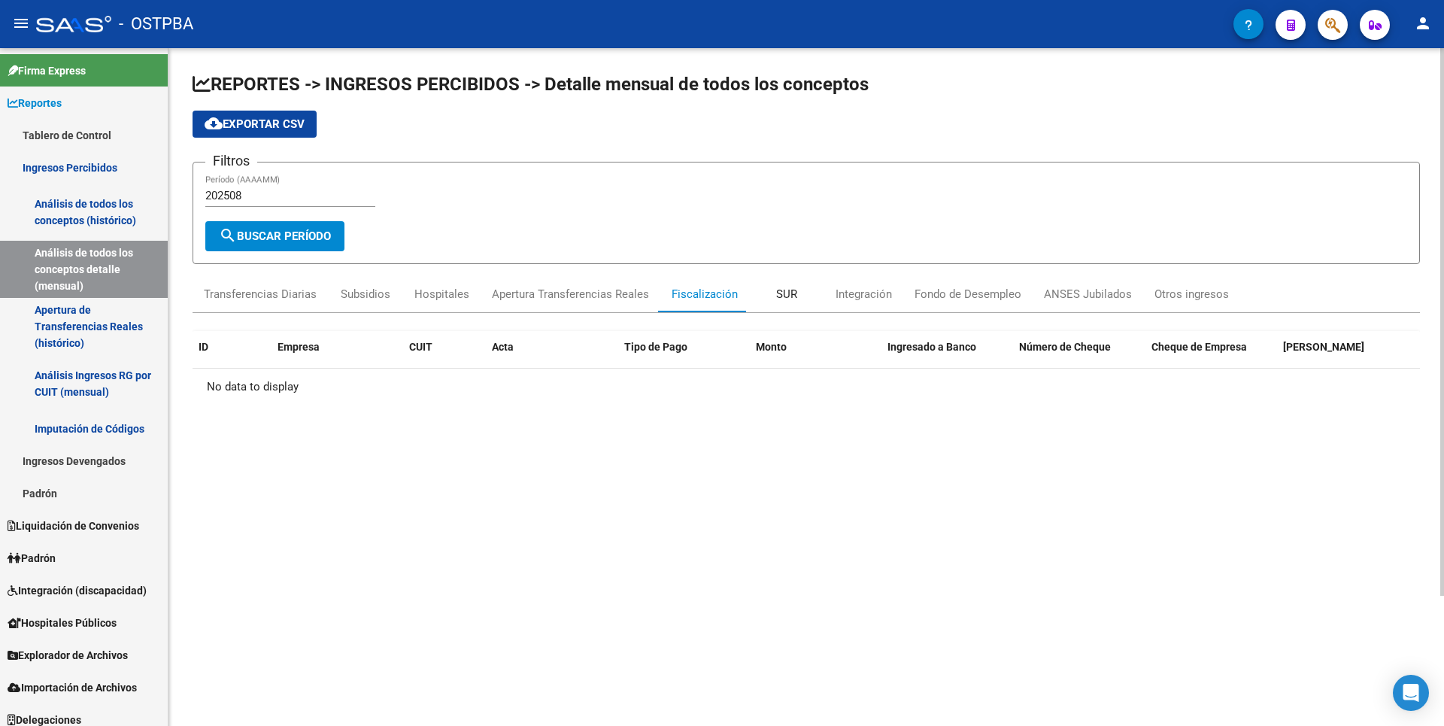
click at [791, 291] on div "SUR" at bounding box center [786, 294] width 21 height 17
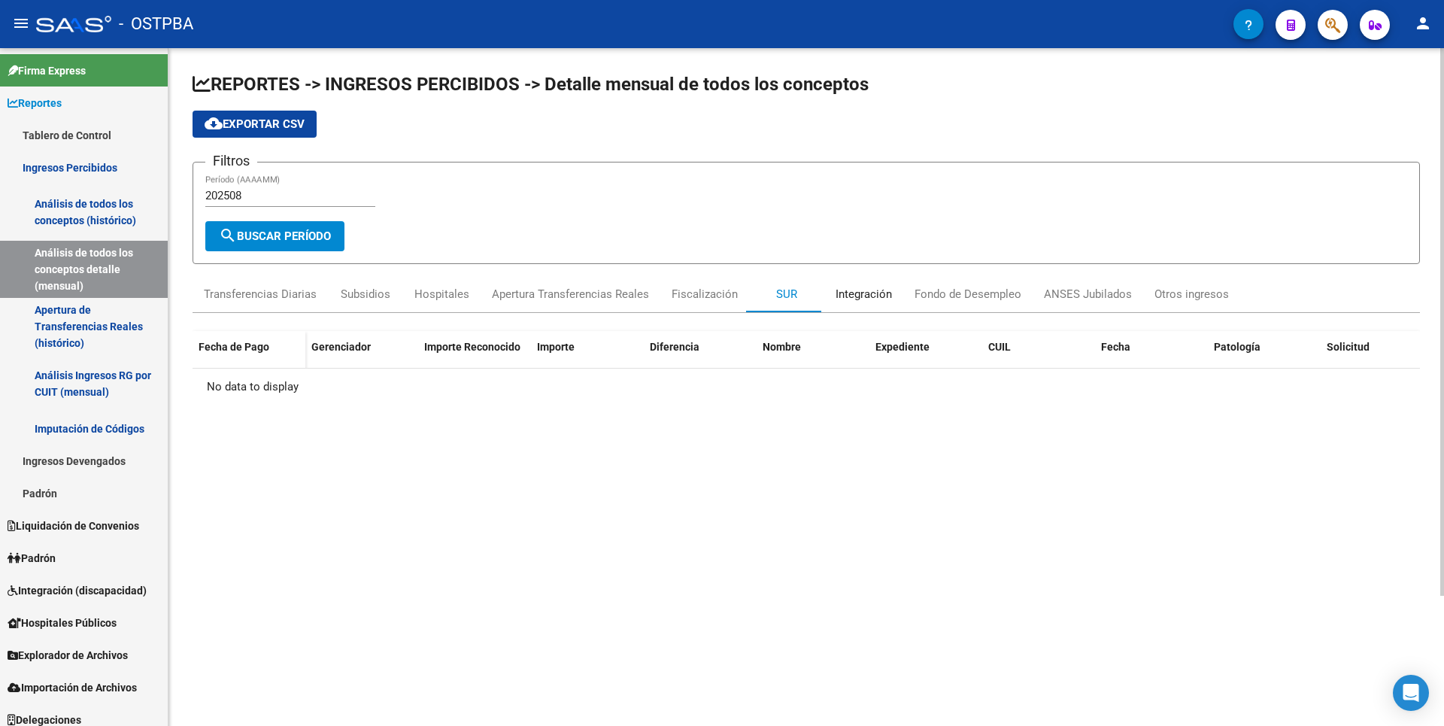
click at [884, 290] on div "Integración" at bounding box center [863, 294] width 56 height 17
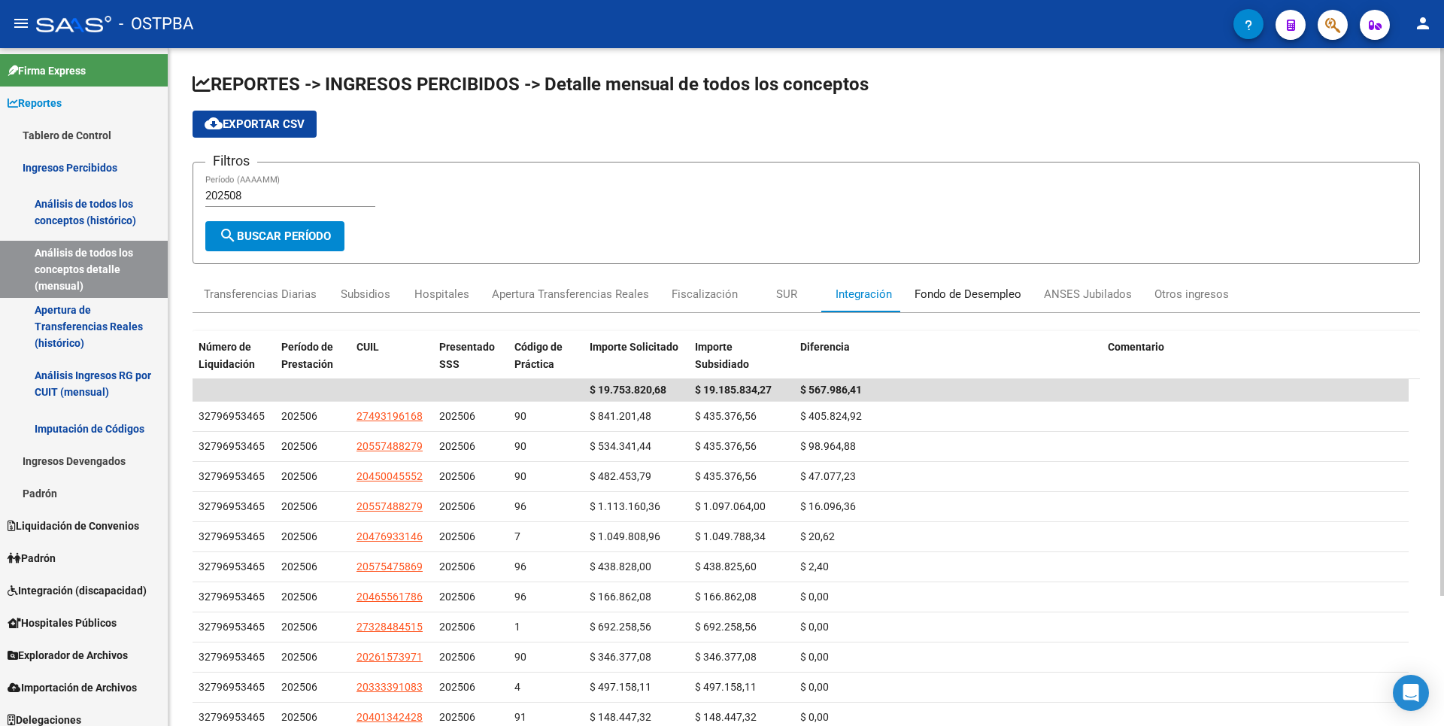
click at [941, 287] on div "Fondo de Desempleo" at bounding box center [967, 294] width 107 height 17
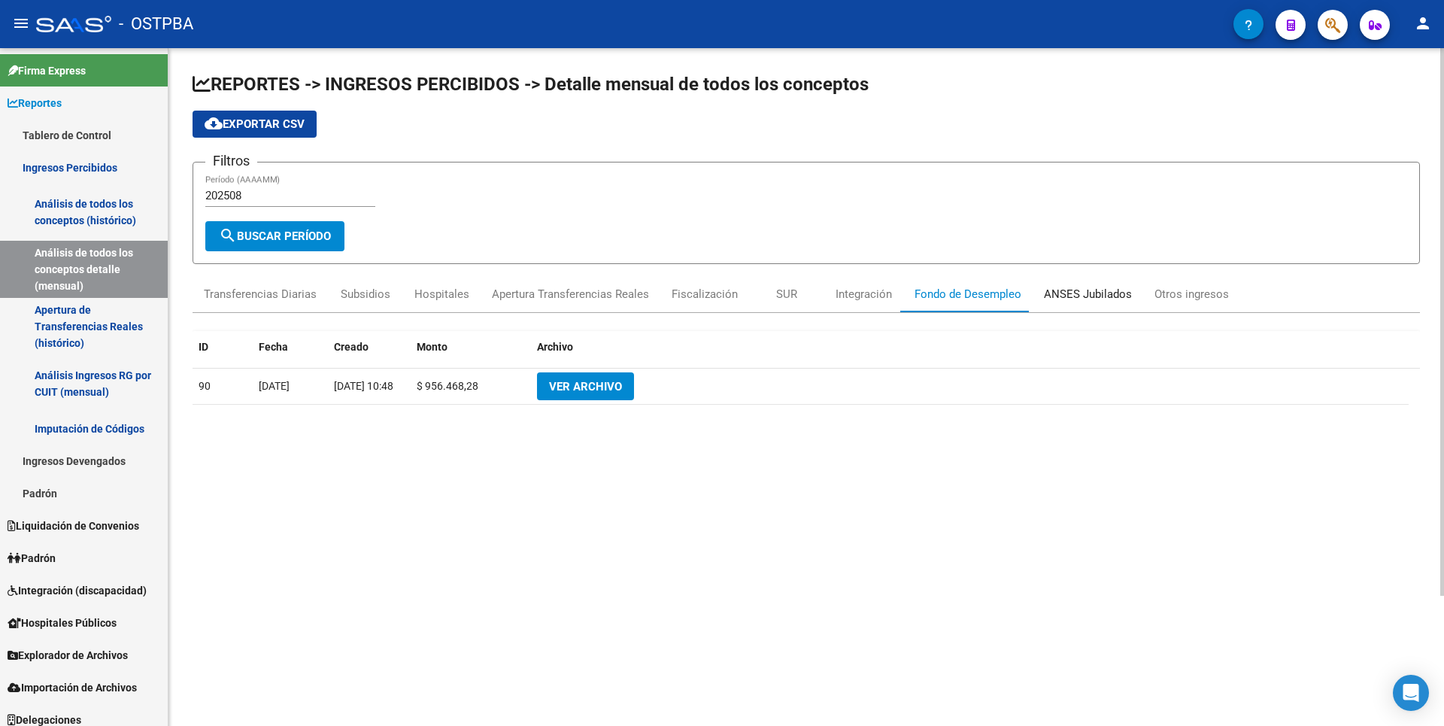
click at [1061, 284] on div "ANSES Jubilados" at bounding box center [1088, 294] width 111 height 36
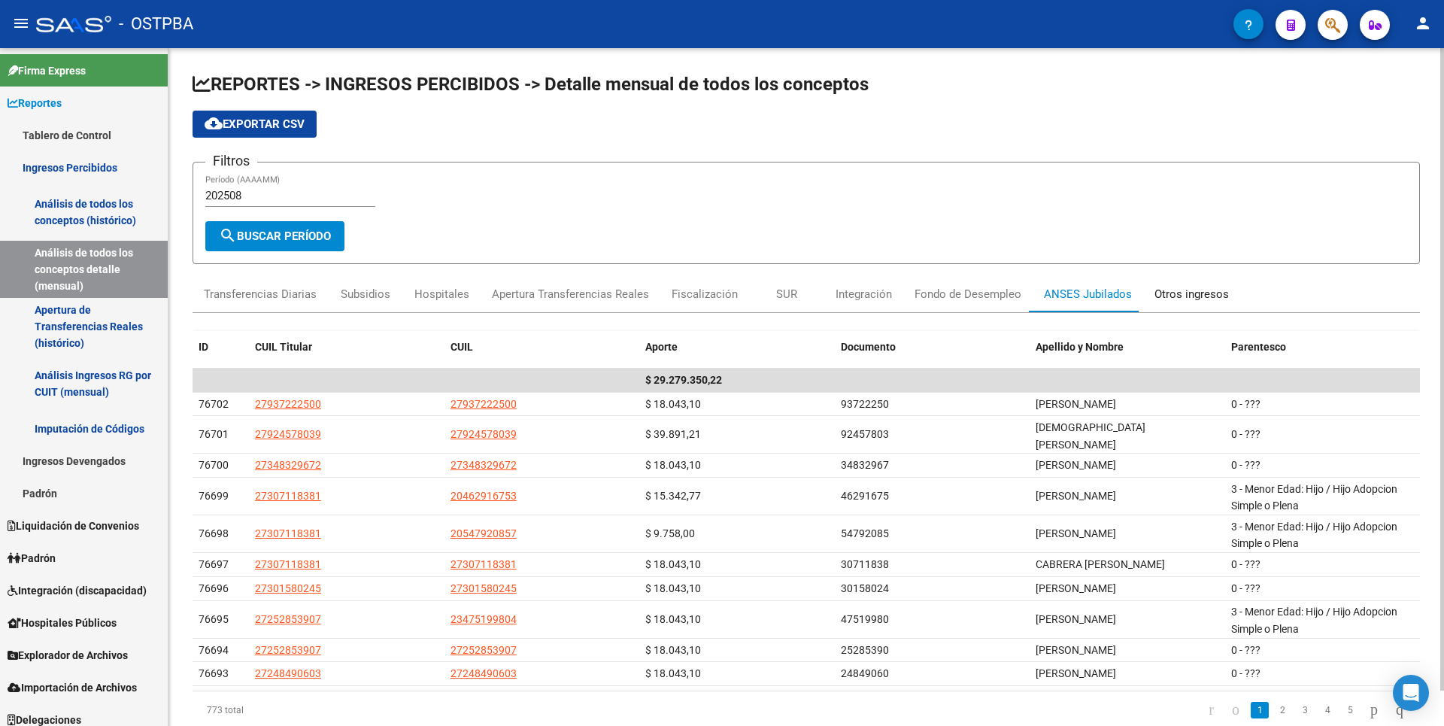
click at [1161, 289] on div "Otros ingresos" at bounding box center [1191, 294] width 74 height 17
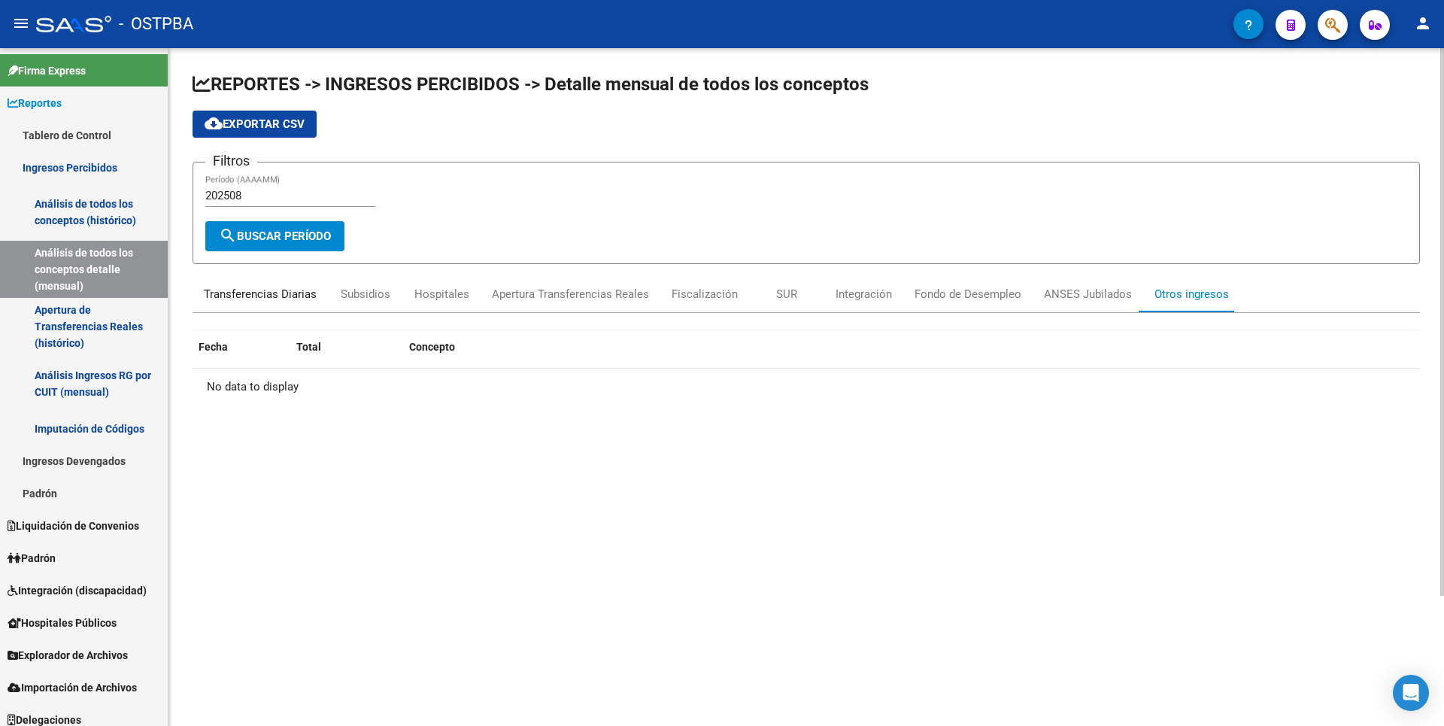
click at [265, 296] on div "Transferencias Diarias" at bounding box center [260, 294] width 113 height 17
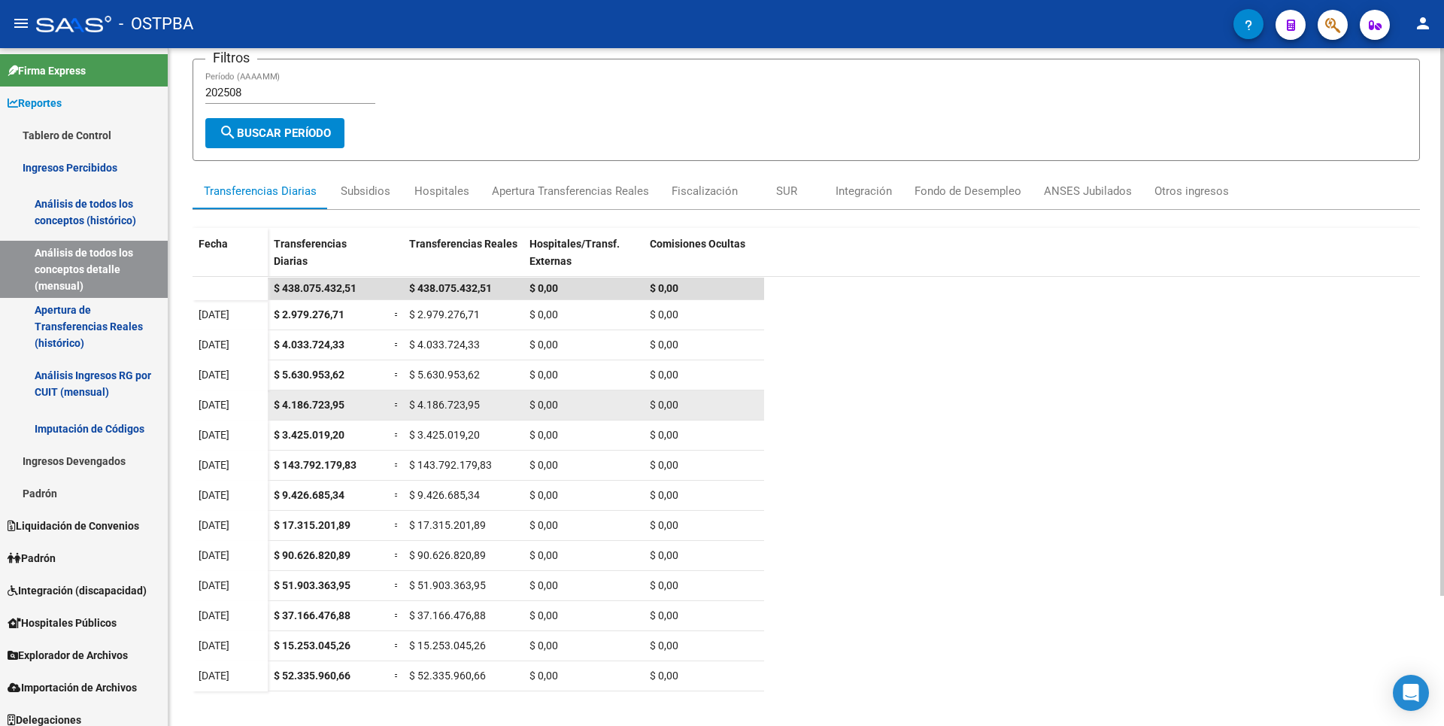
scroll to position [161, 0]
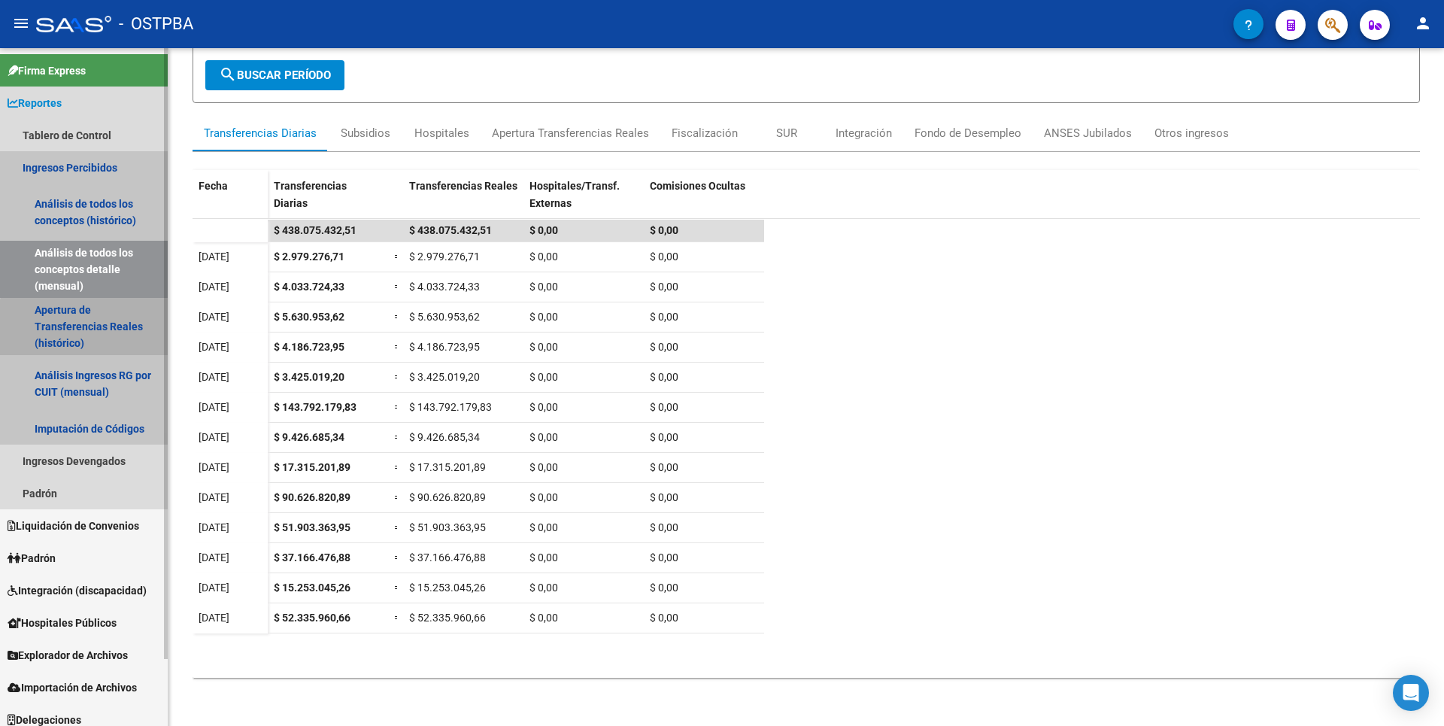
click at [110, 328] on link "Apertura de Transferencias Reales (histórico)" at bounding box center [84, 326] width 168 height 57
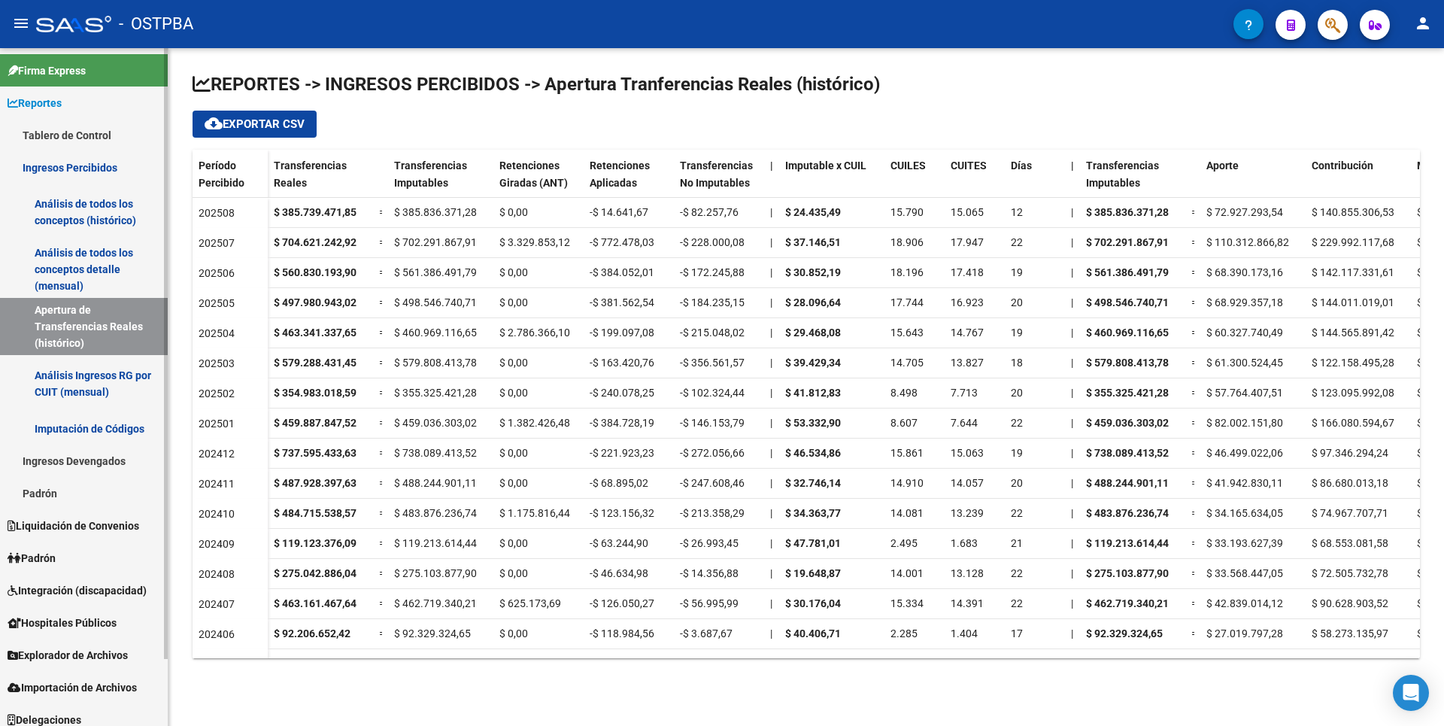
click at [96, 250] on link "Análisis de todos los conceptos detalle (mensual)" at bounding box center [84, 269] width 168 height 57
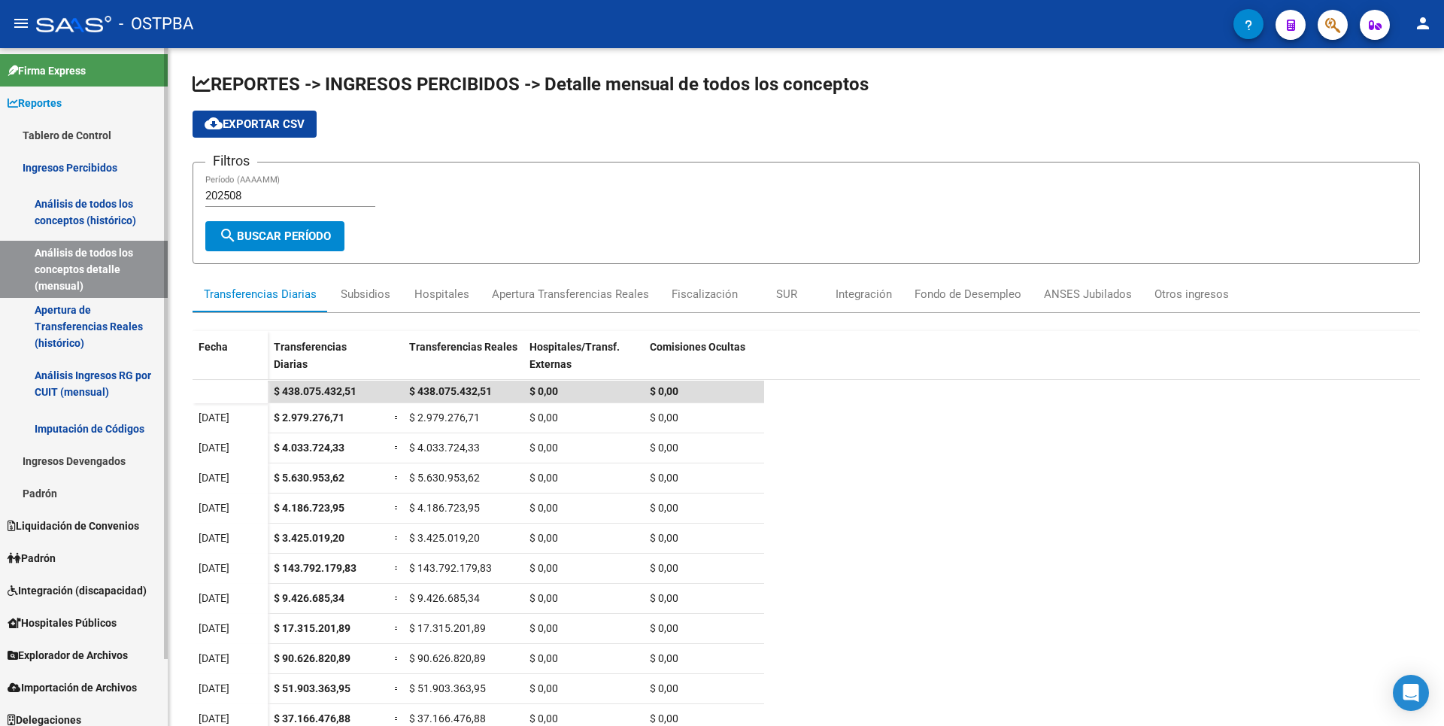
click at [92, 315] on link "Apertura de Transferencias Reales (histórico)" at bounding box center [84, 326] width 168 height 57
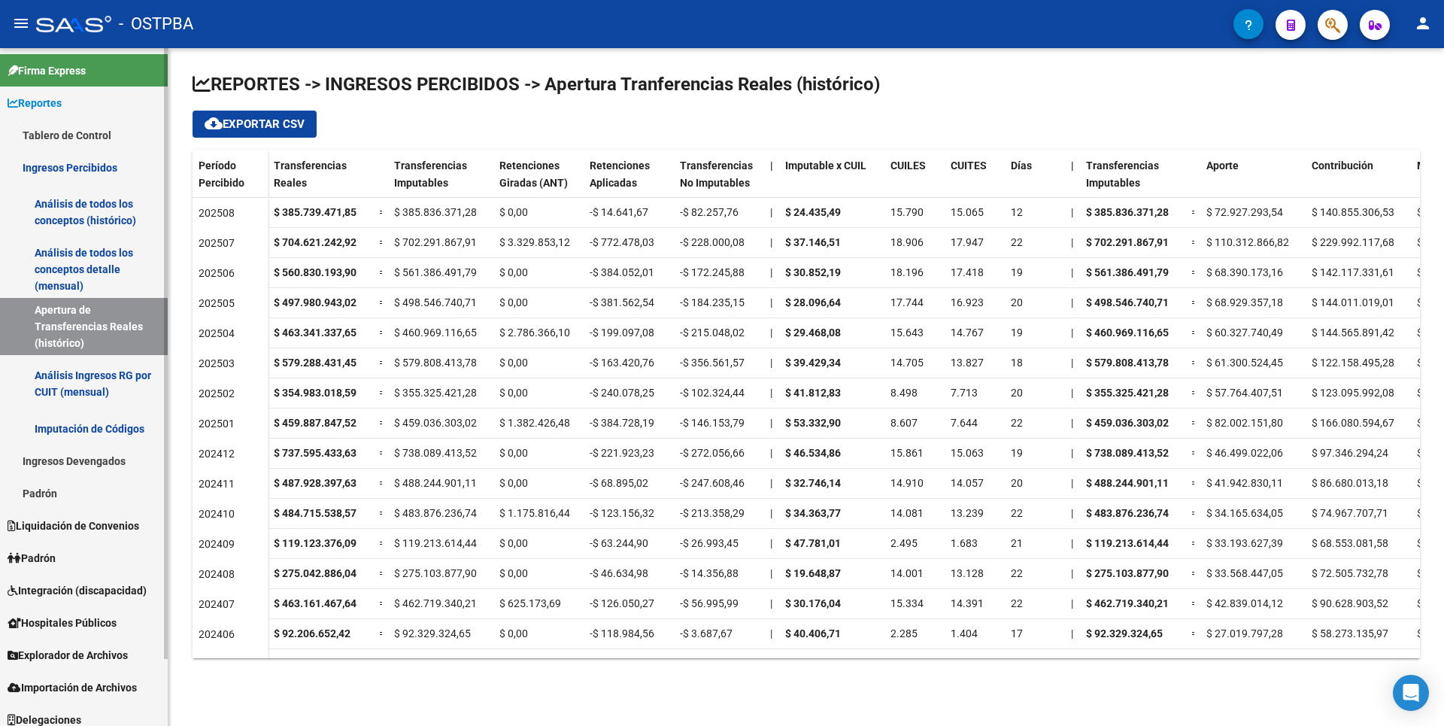
click at [113, 396] on link "Análisis Ingresos RG por CUIT (mensual)" at bounding box center [84, 383] width 168 height 57
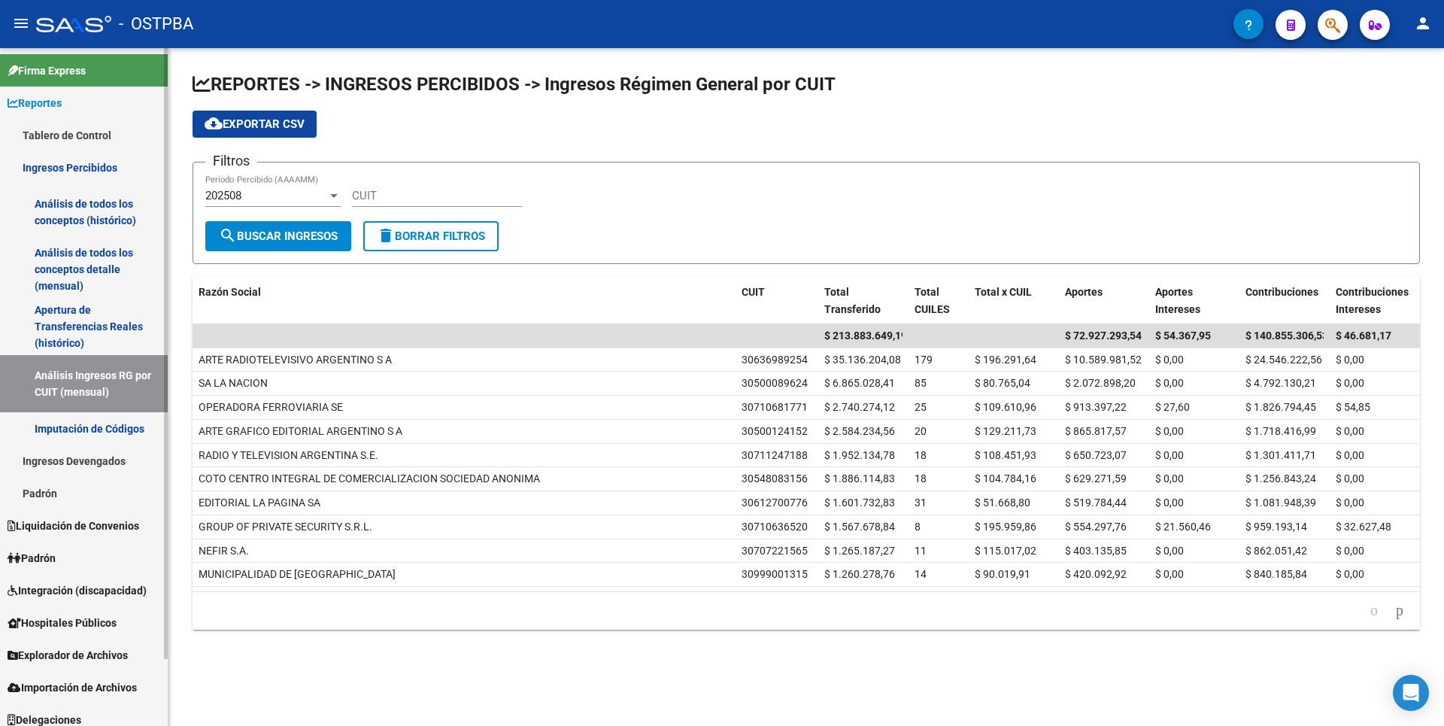
click at [105, 438] on link "Imputación de Códigos" at bounding box center [84, 428] width 168 height 32
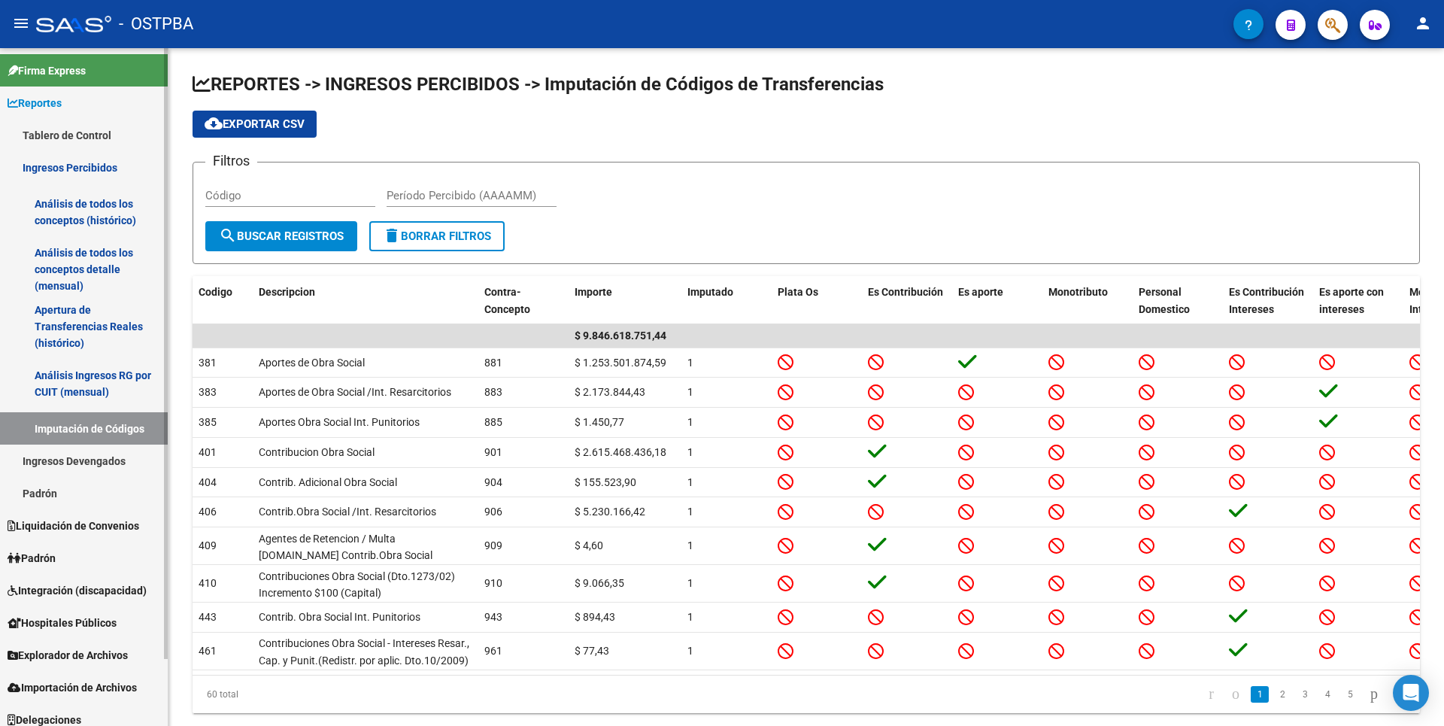
click at [96, 465] on link "Ingresos Devengados" at bounding box center [84, 460] width 168 height 32
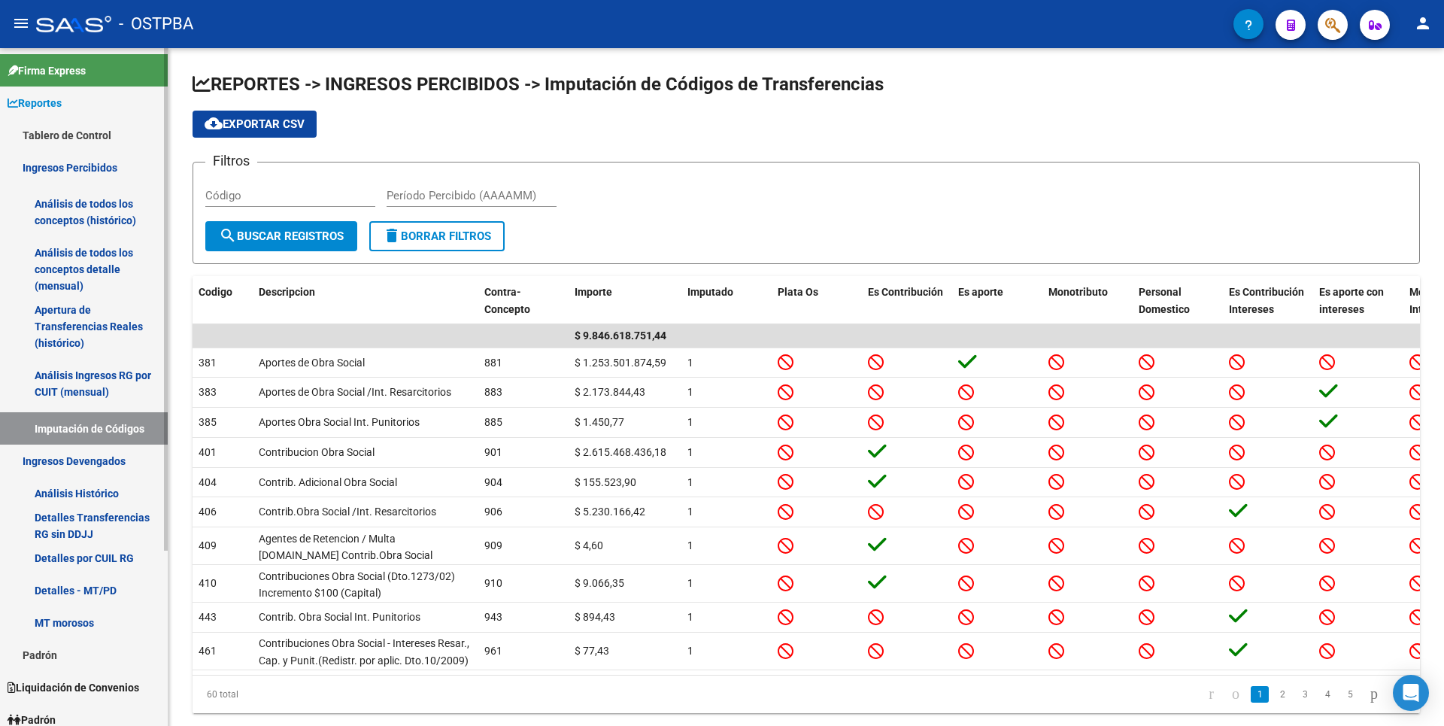
click at [88, 520] on link "Detalles Transferencias RG sin DDJJ" at bounding box center [84, 525] width 168 height 32
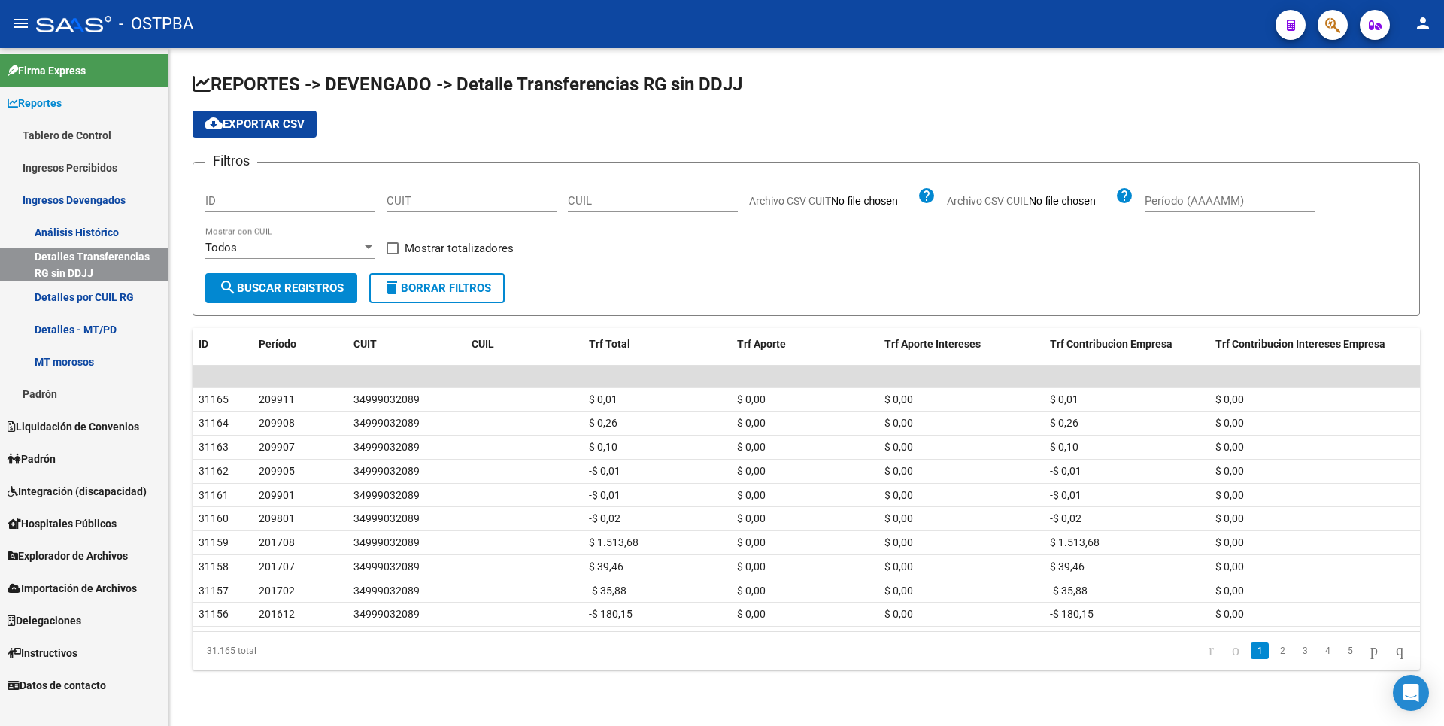
click at [35, 399] on link "Padrón" at bounding box center [84, 394] width 168 height 32
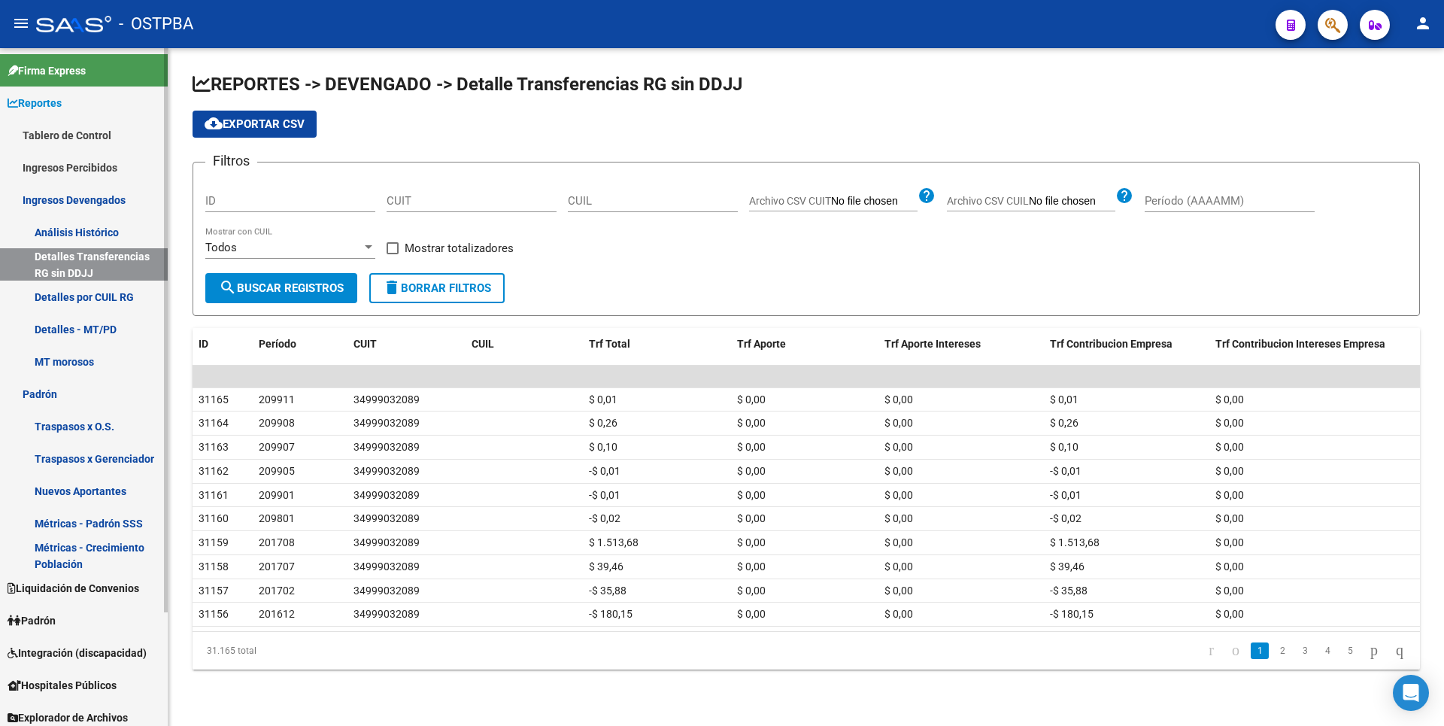
click at [102, 455] on link "Traspasos x Gerenciador" at bounding box center [84, 458] width 168 height 32
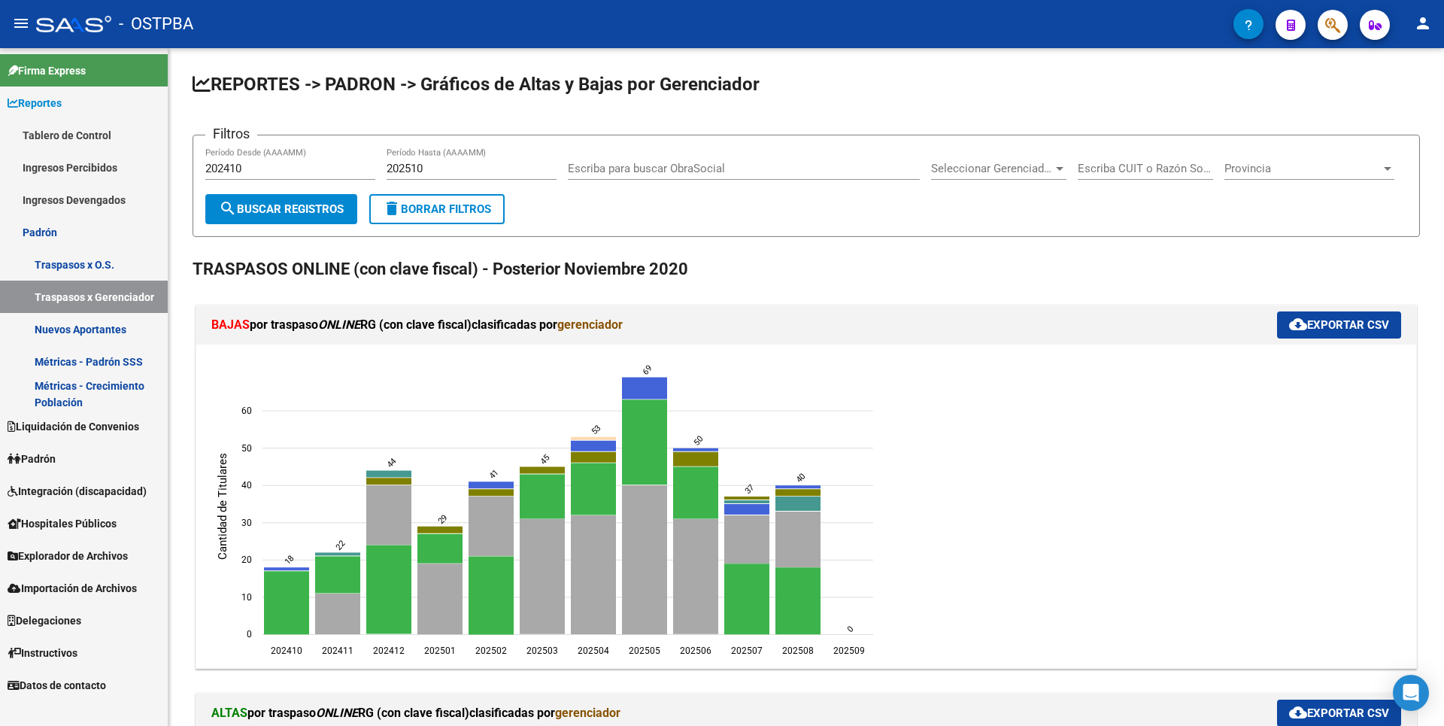
click at [91, 362] on link "Métricas - Padrón SSS" at bounding box center [84, 361] width 168 height 32
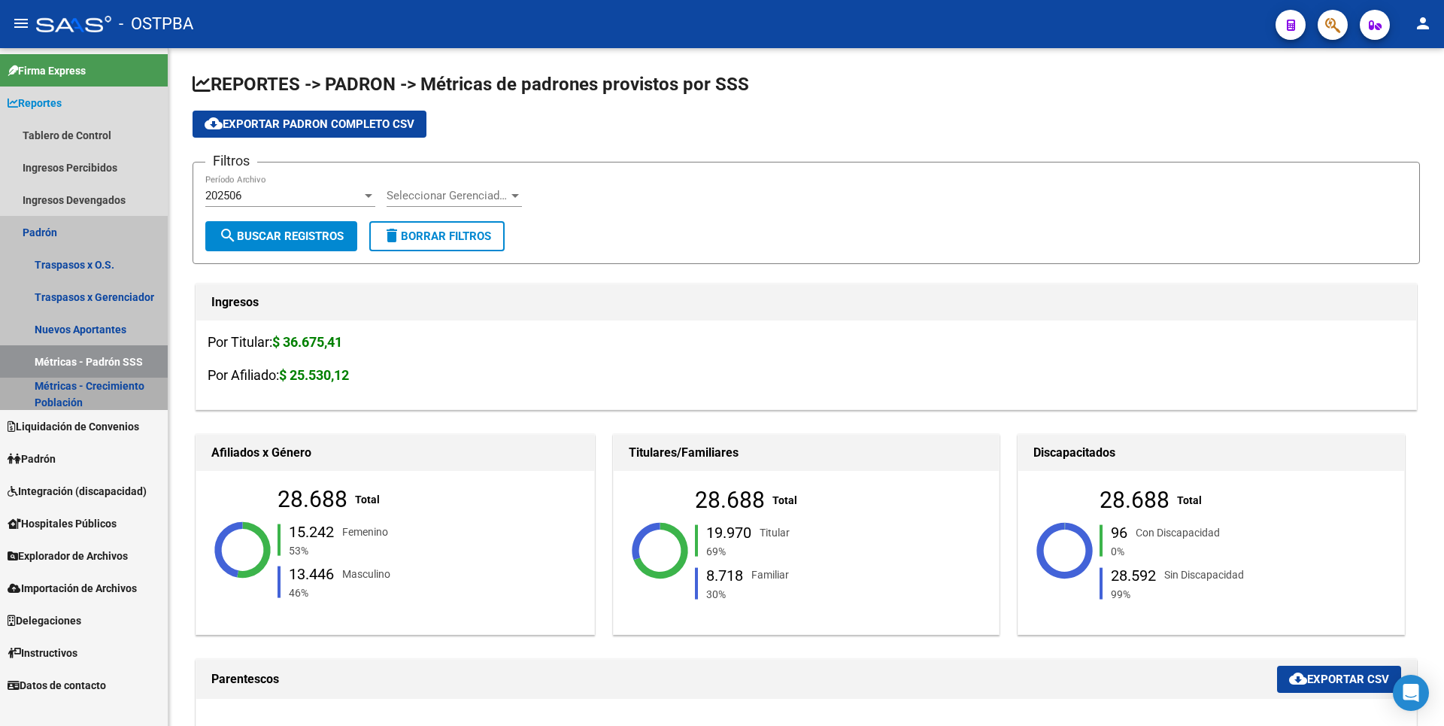
click at [111, 399] on link "Métricas - Crecimiento Población" at bounding box center [84, 394] width 168 height 32
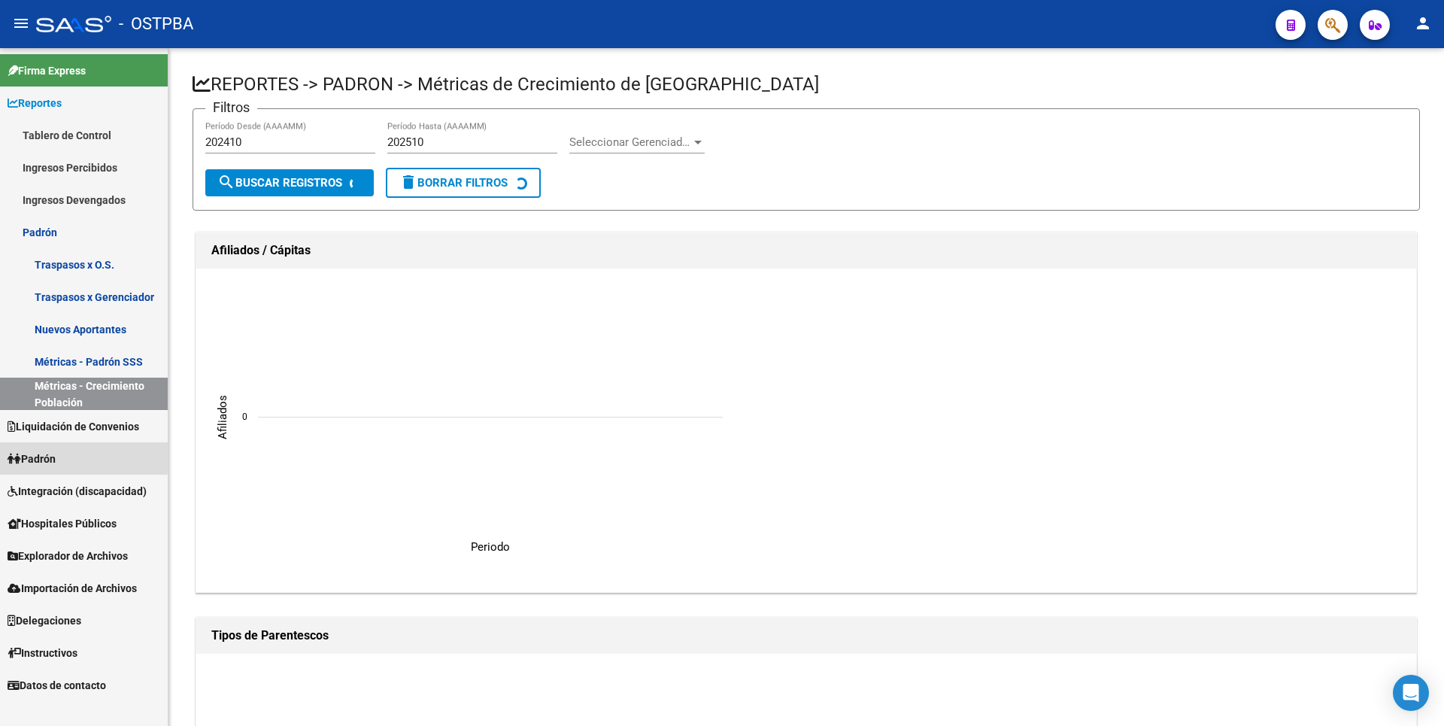
click at [48, 453] on span "Padrón" at bounding box center [32, 458] width 48 height 17
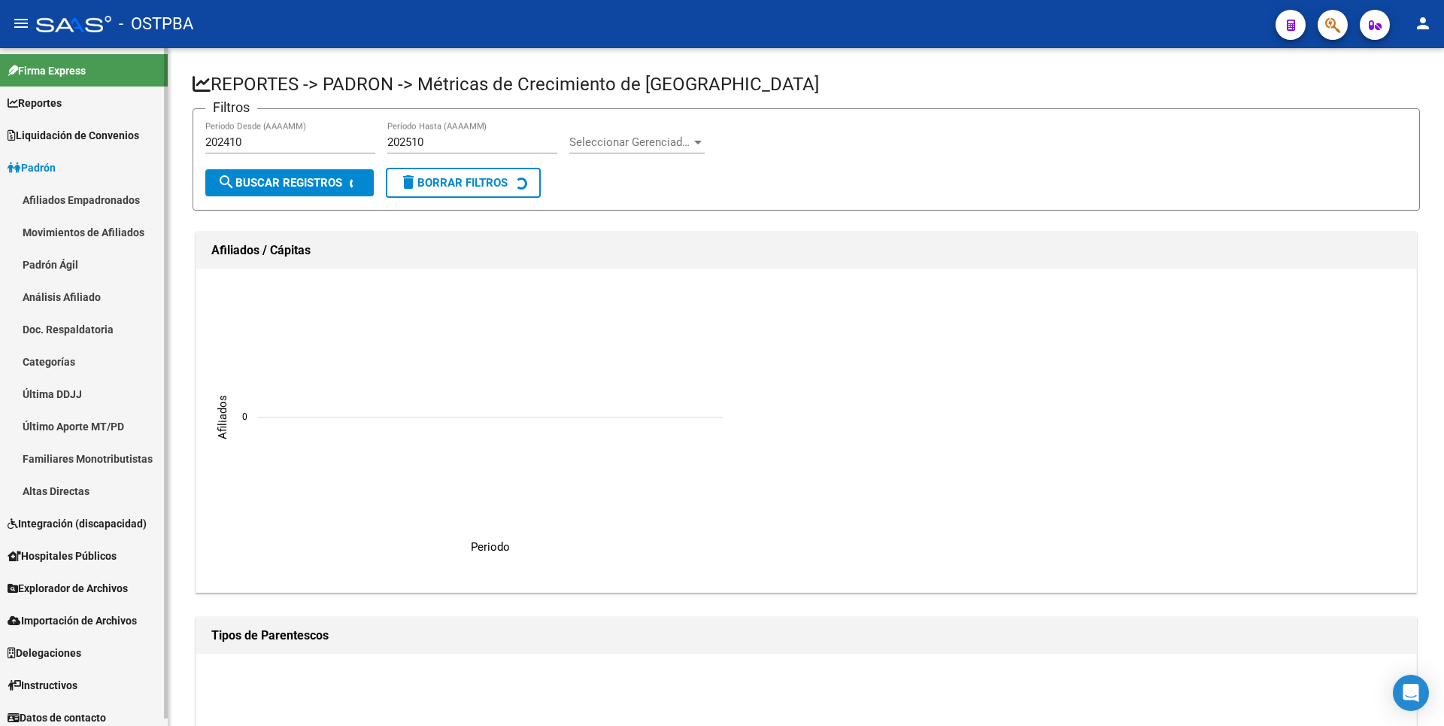
click at [65, 255] on link "Padrón Ágil" at bounding box center [84, 264] width 168 height 32
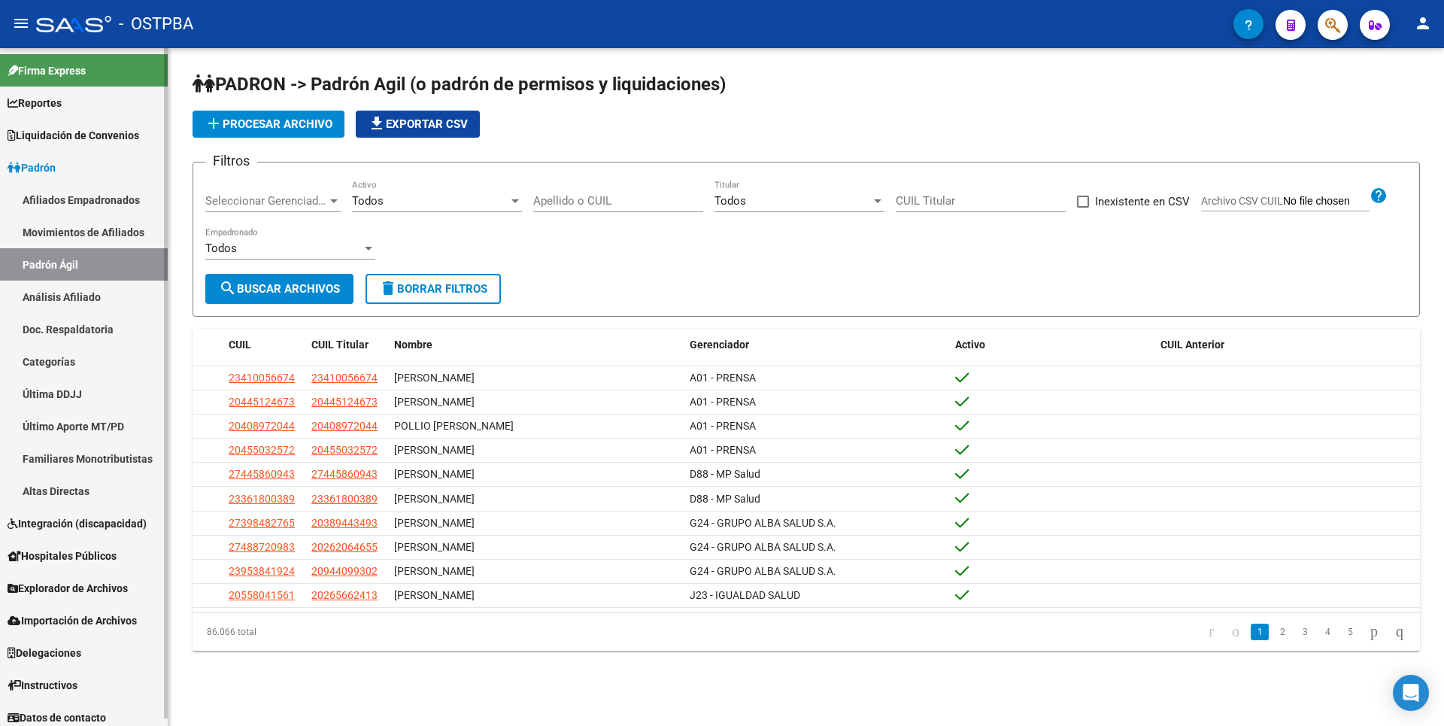
click at [52, 493] on link "Altas Directas" at bounding box center [84, 491] width 168 height 32
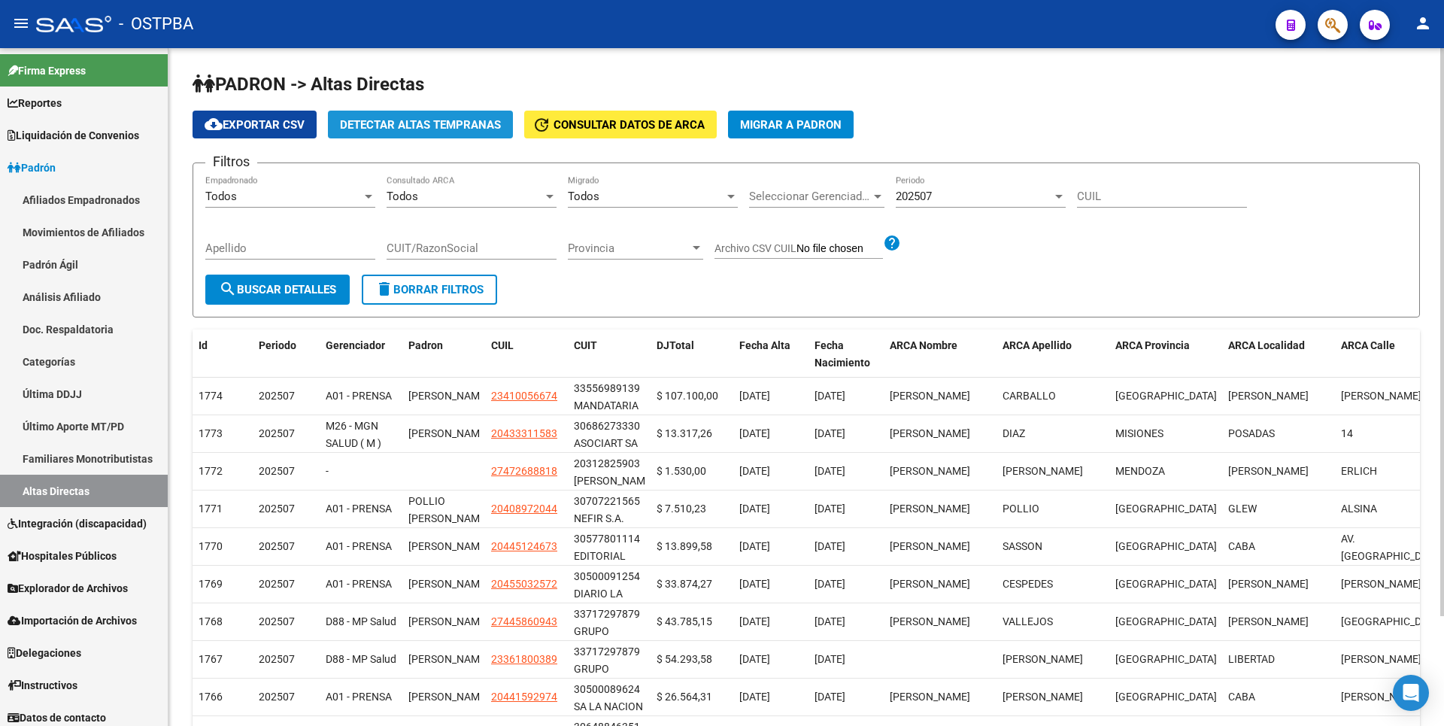
click at [410, 117] on span "Detectar Altas Tempranas" at bounding box center [420, 124] width 161 height 14
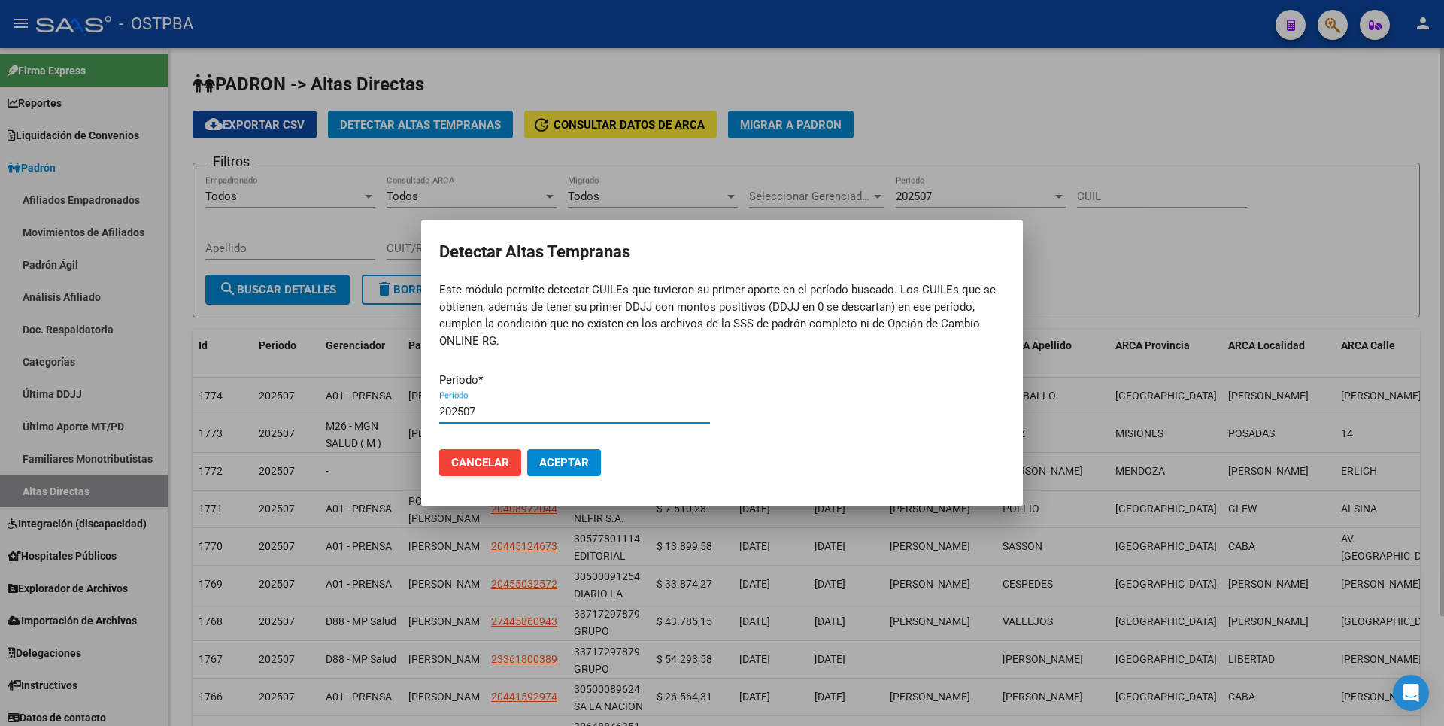
type input "202507"
click at [527, 449] on button "Aceptar" at bounding box center [564, 462] width 74 height 27
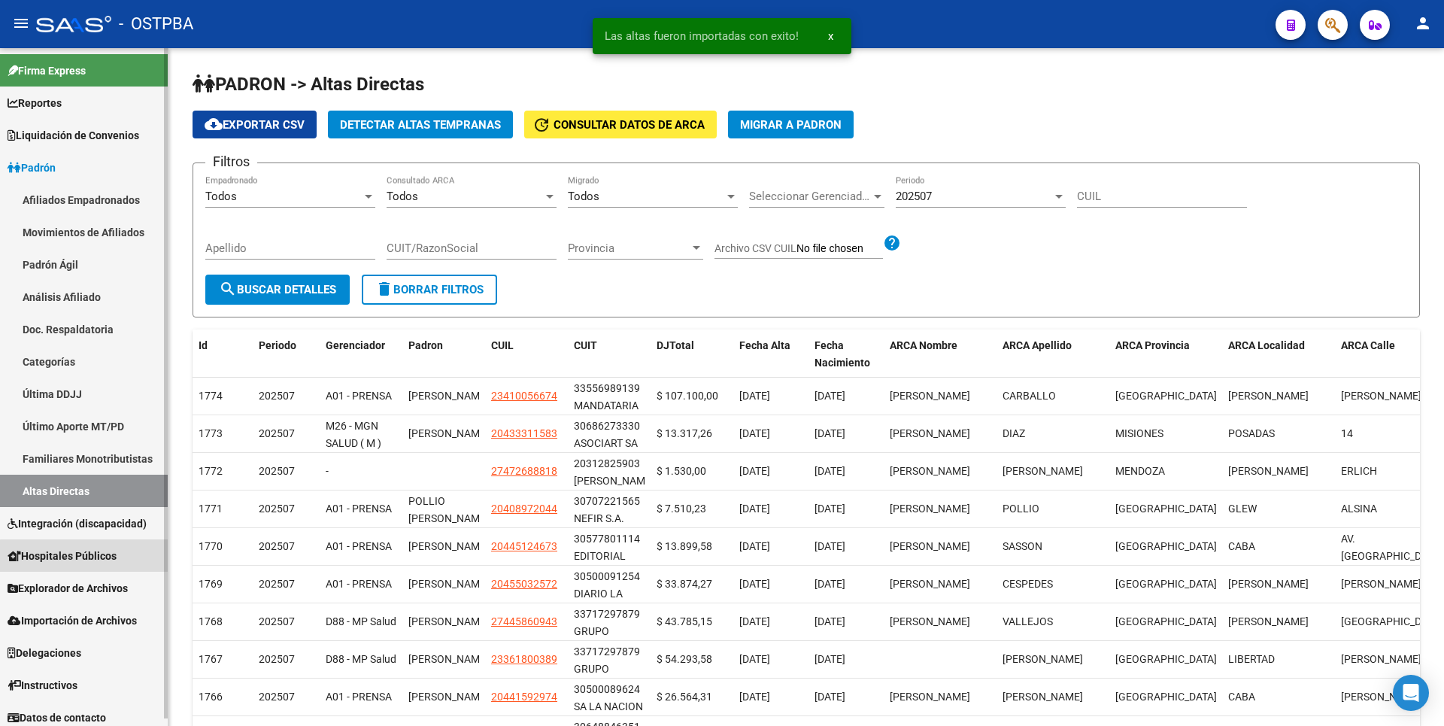
click at [96, 560] on span "Hospitales Públicos" at bounding box center [62, 555] width 109 height 17
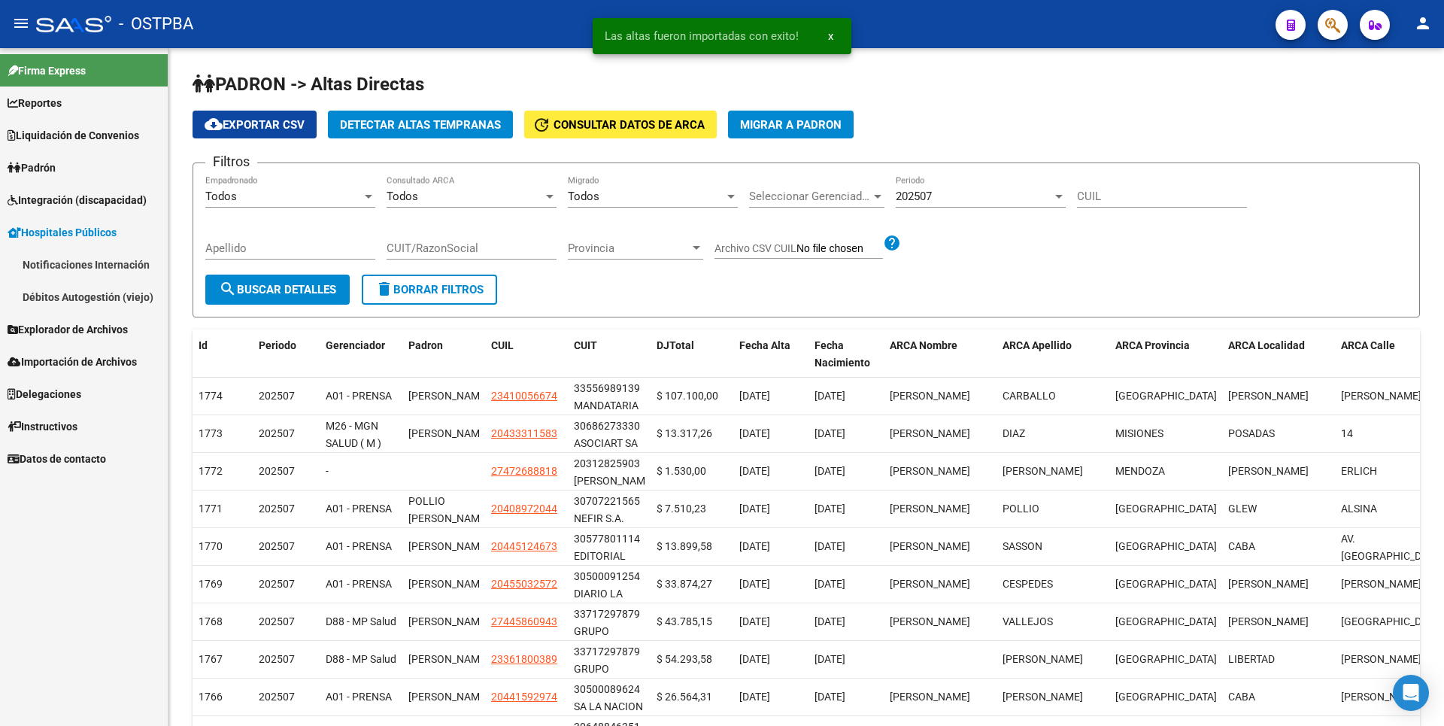
click at [71, 322] on span "Explorador de Archivos" at bounding box center [68, 329] width 120 height 17
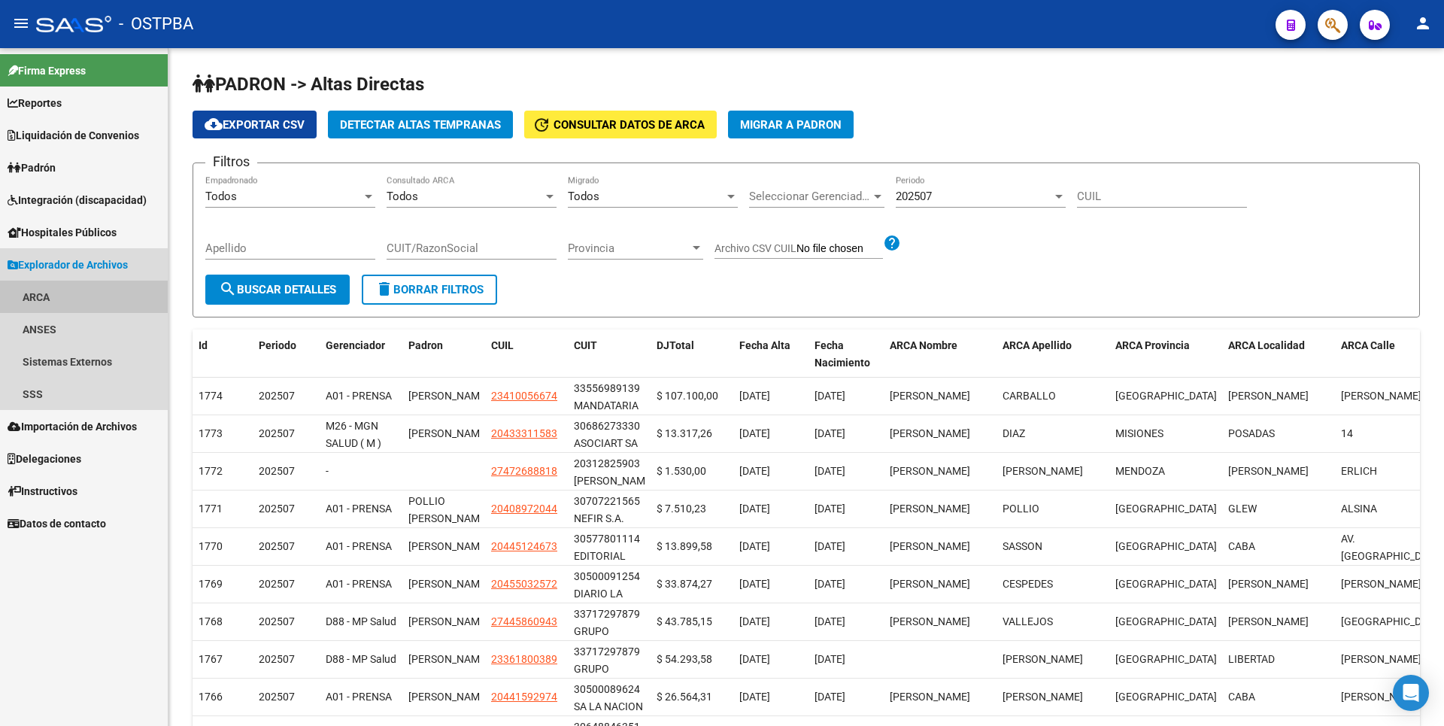
click at [42, 298] on link "ARCA" at bounding box center [84, 297] width 168 height 32
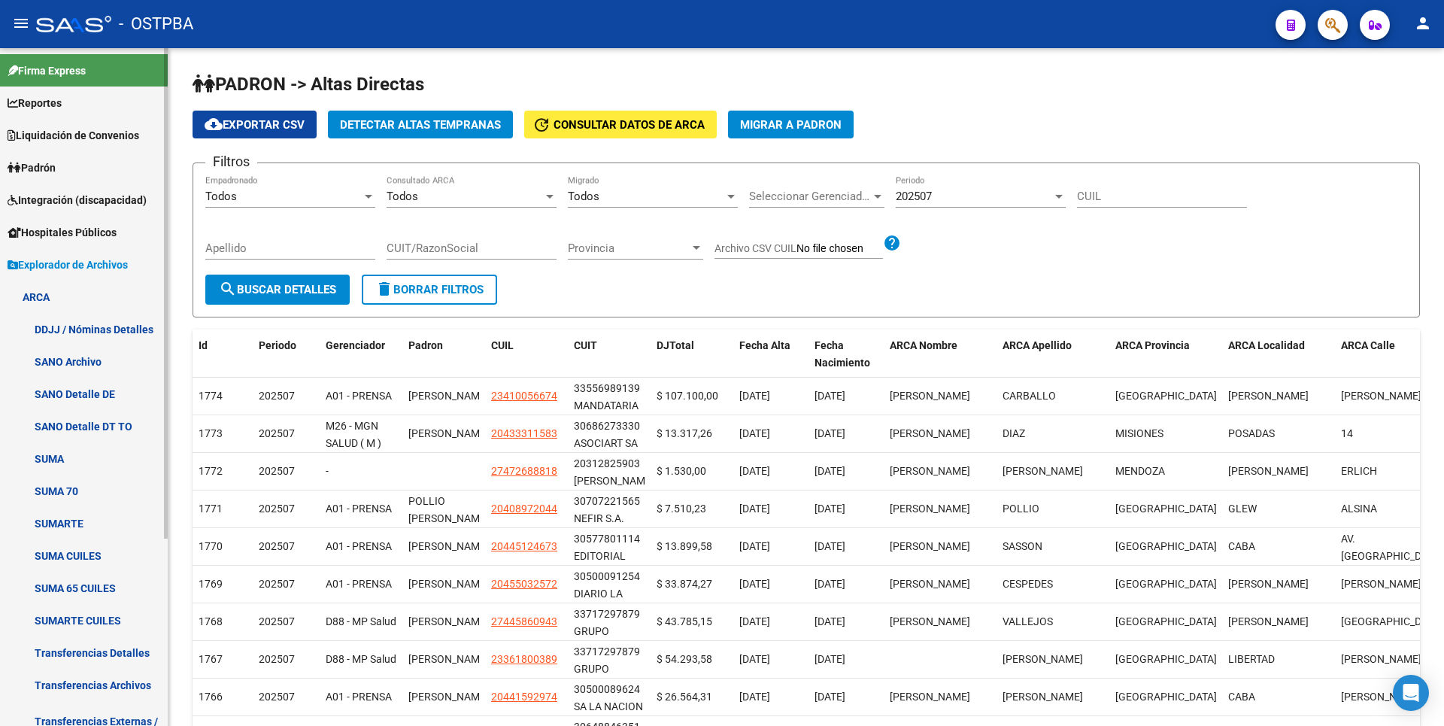
click at [103, 585] on link "SUMA 65 CUILES" at bounding box center [84, 588] width 168 height 32
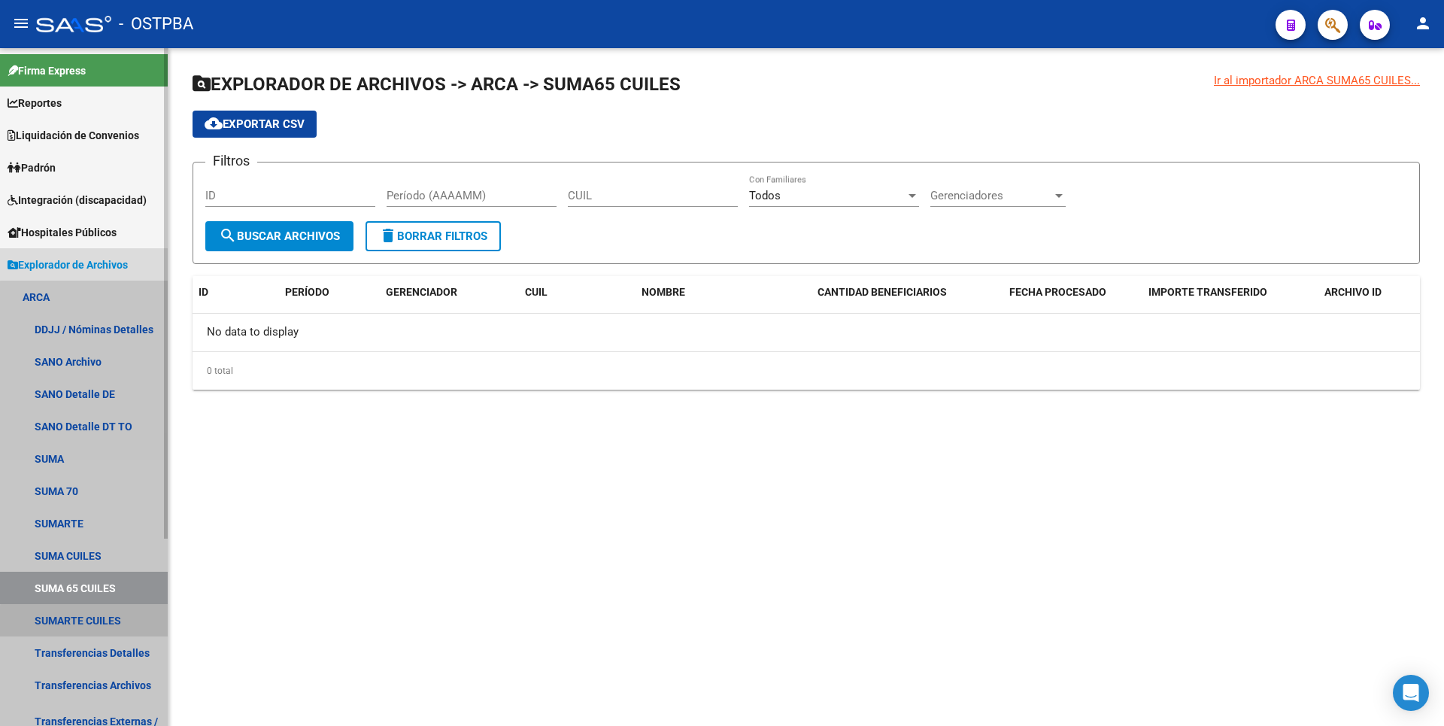
click at [92, 622] on link "SUMARTE CUILES" at bounding box center [84, 620] width 168 height 32
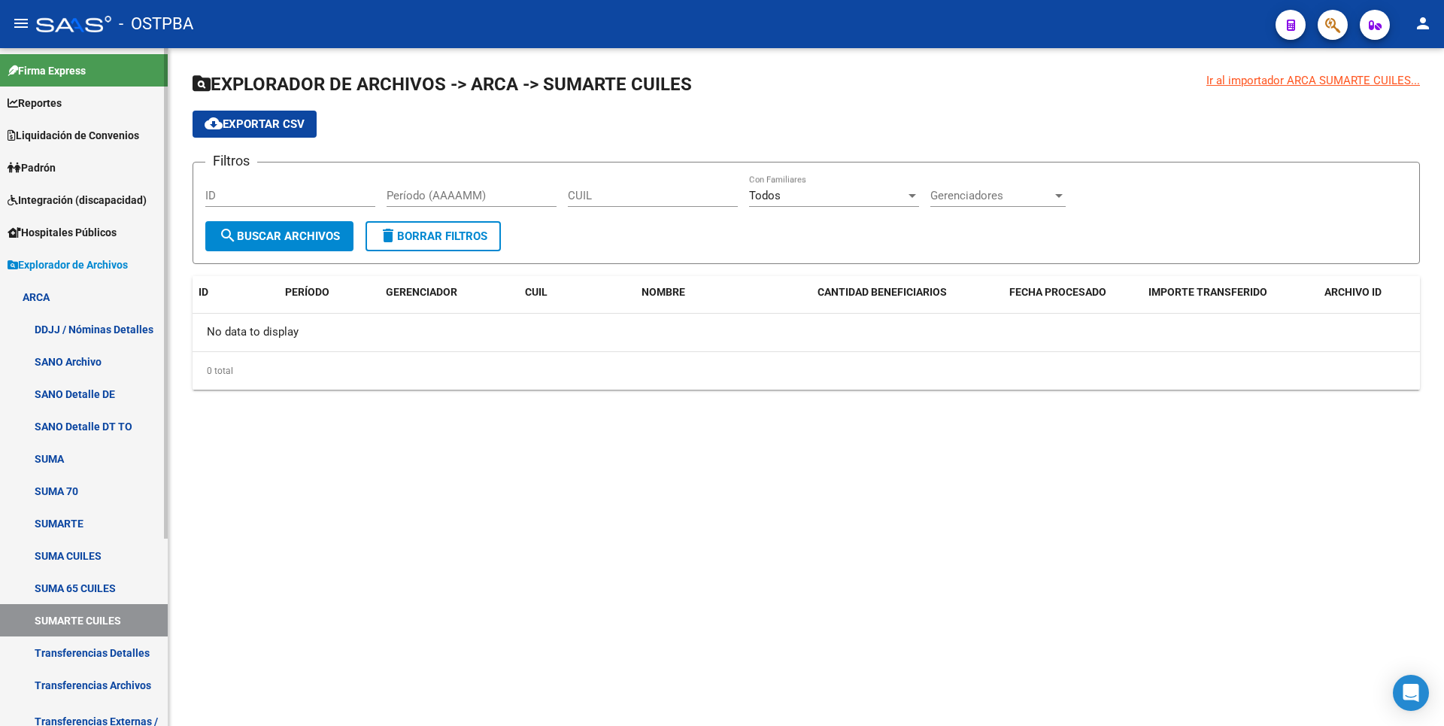
click at [87, 549] on link "SUMA CUILES" at bounding box center [84, 555] width 168 height 32
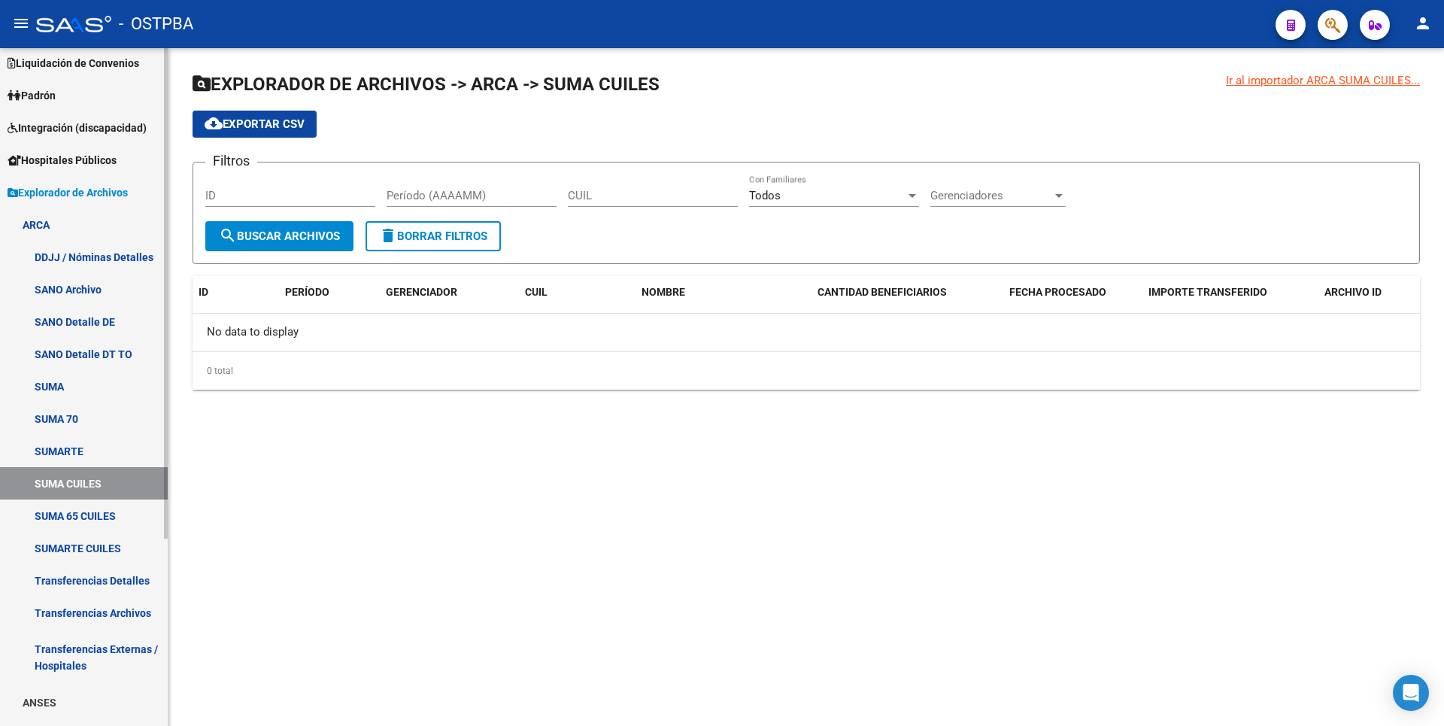
scroll to position [150, 0]
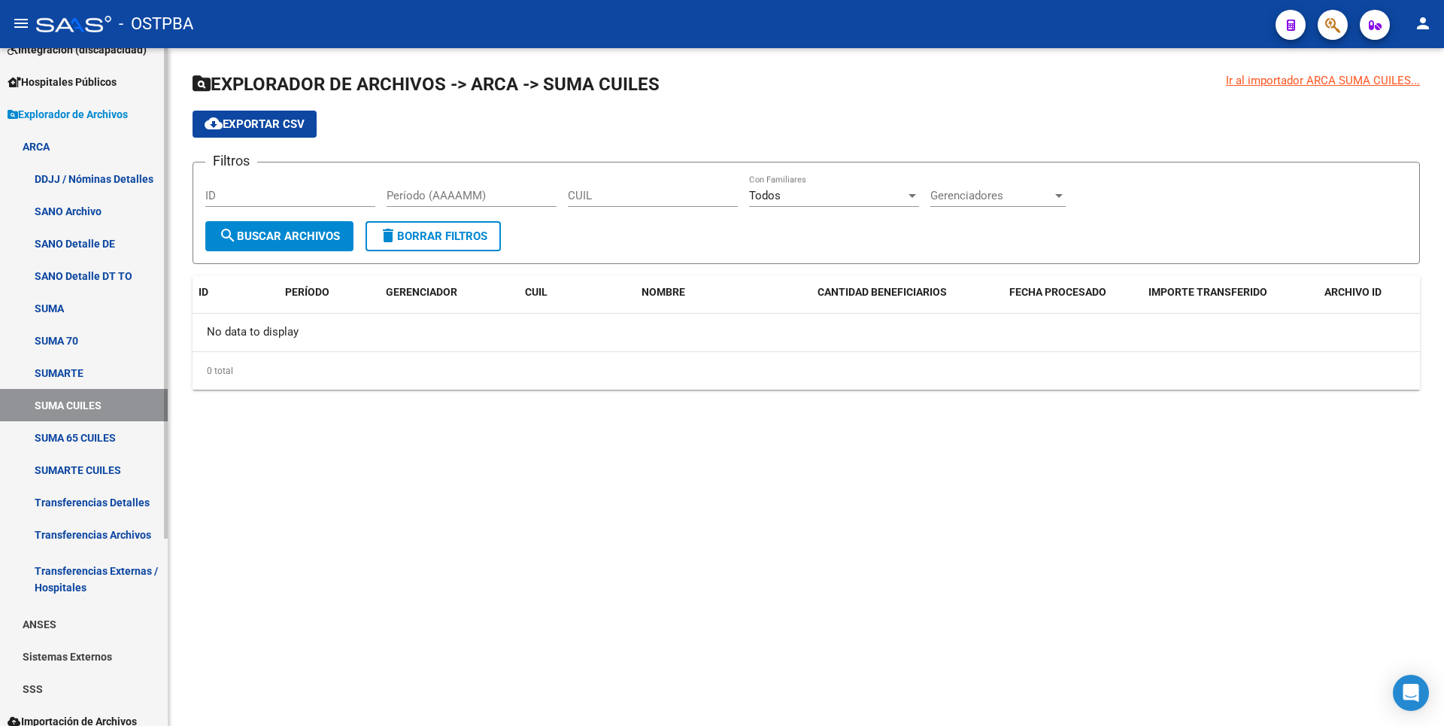
click at [105, 495] on link "Transferencias Detalles" at bounding box center [84, 502] width 168 height 32
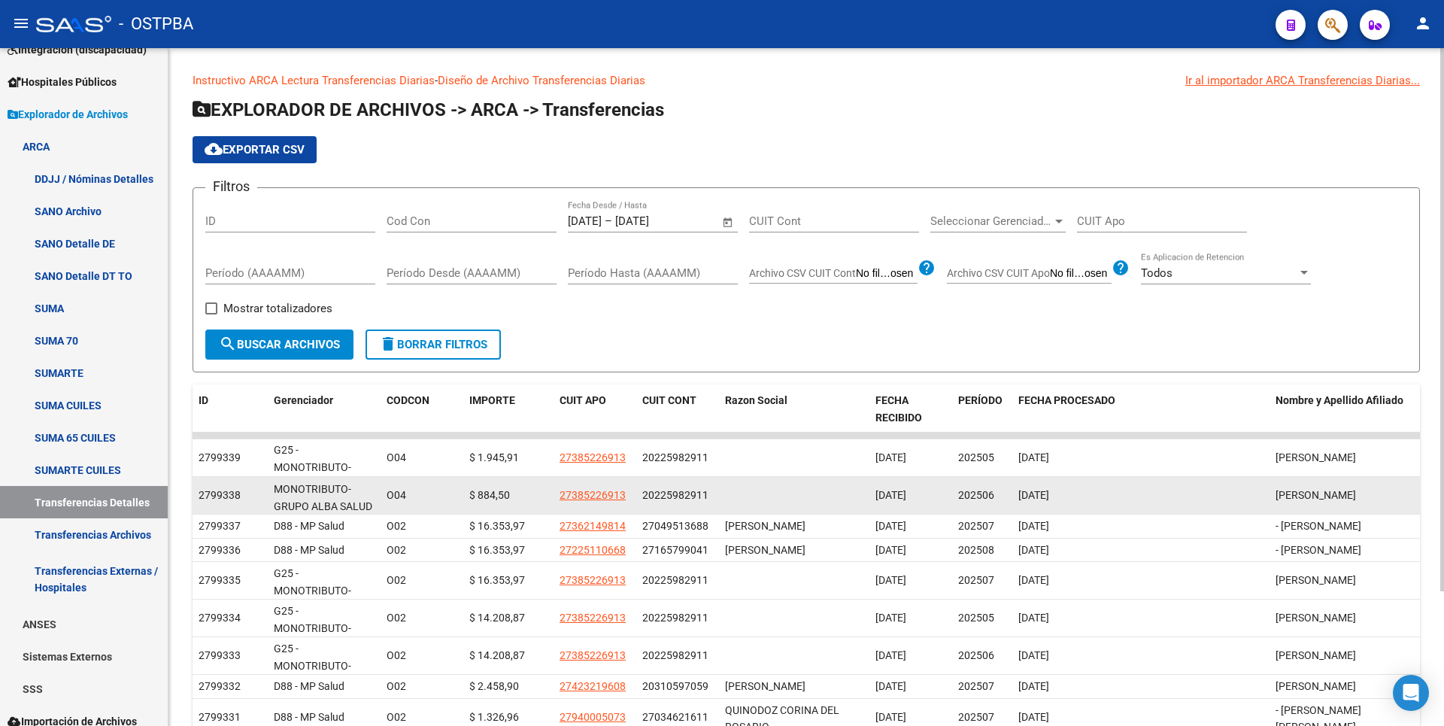
scroll to position [20, 0]
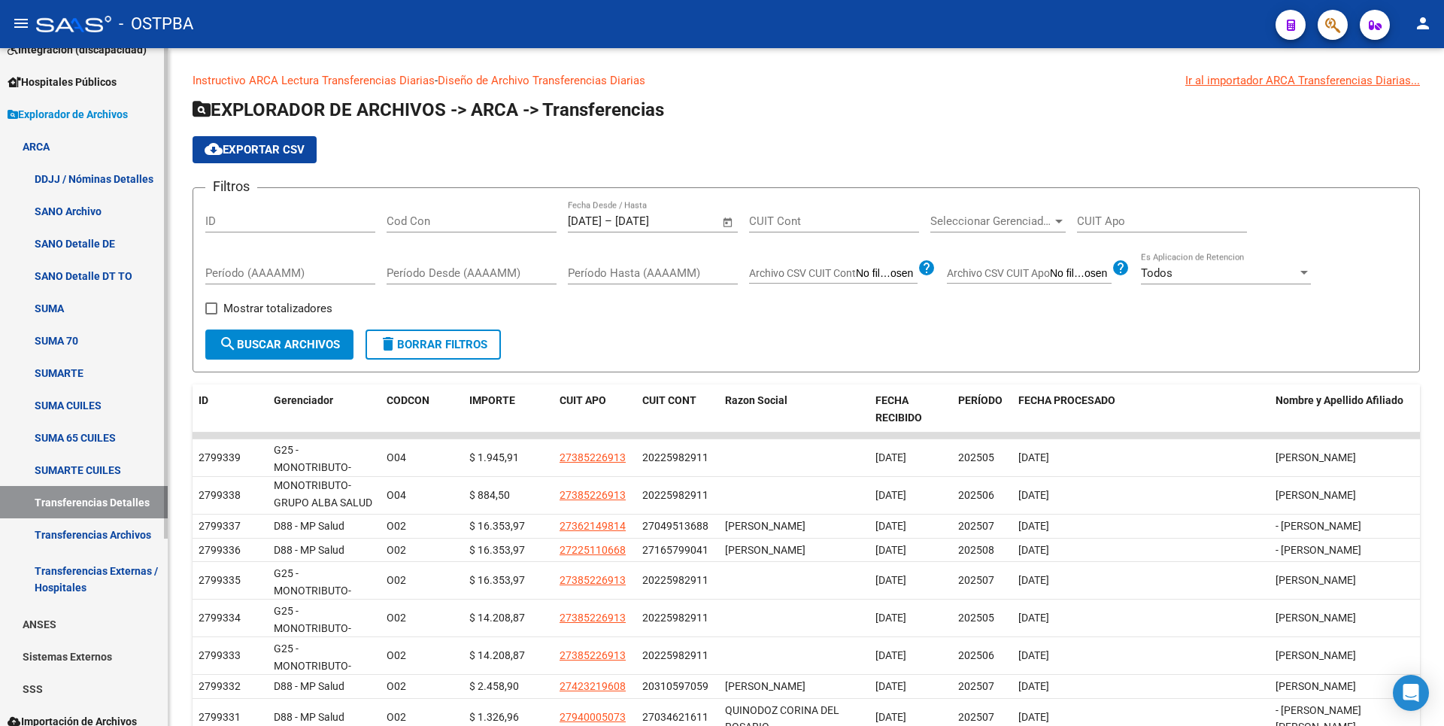
click at [75, 613] on link "ANSES" at bounding box center [84, 624] width 168 height 32
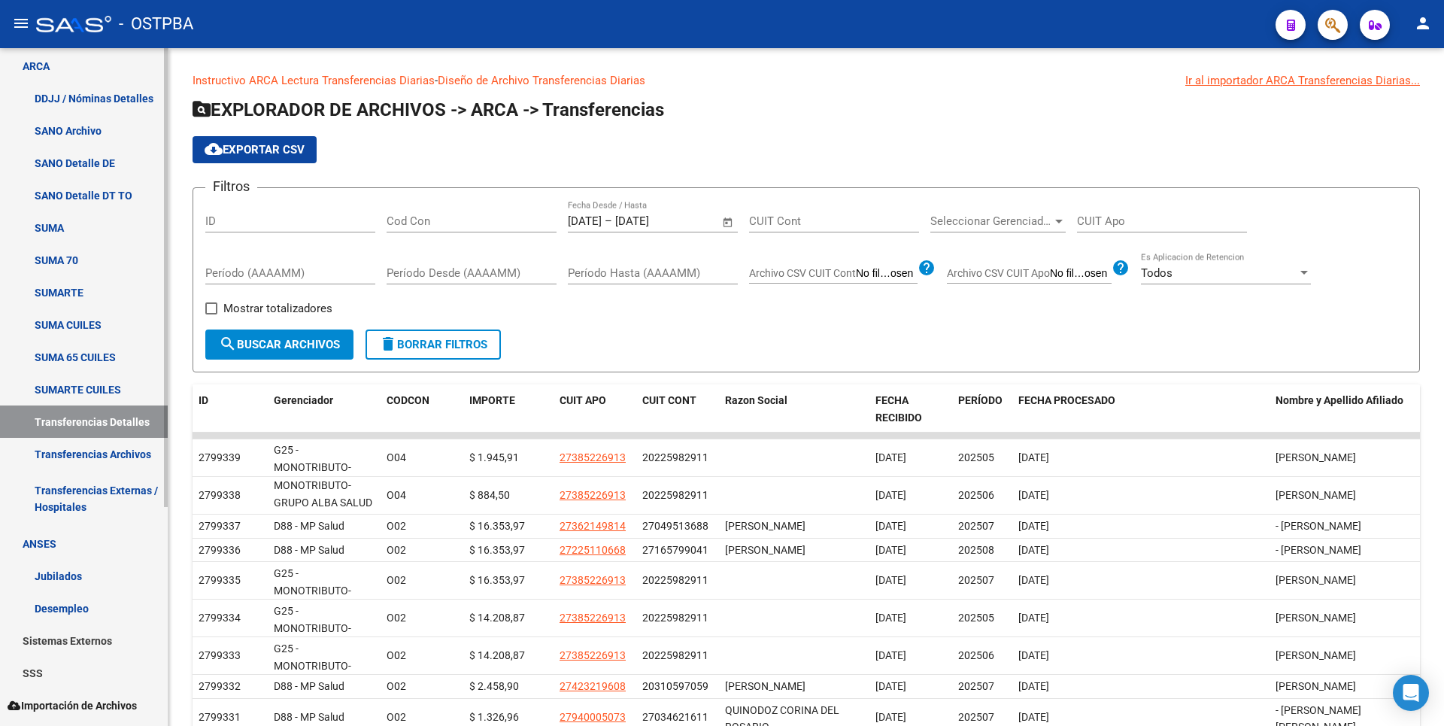
scroll to position [323, 0]
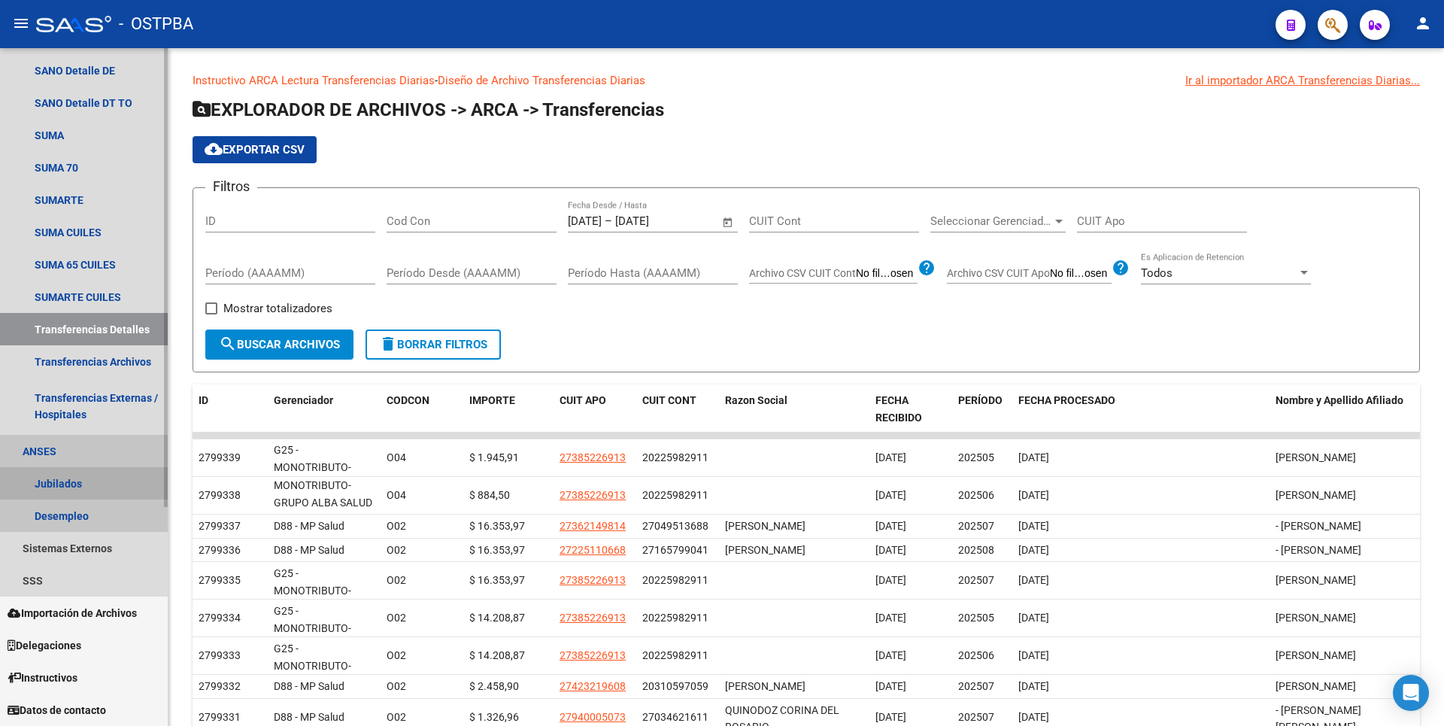
click at [81, 493] on link "Jubilados" at bounding box center [84, 483] width 168 height 32
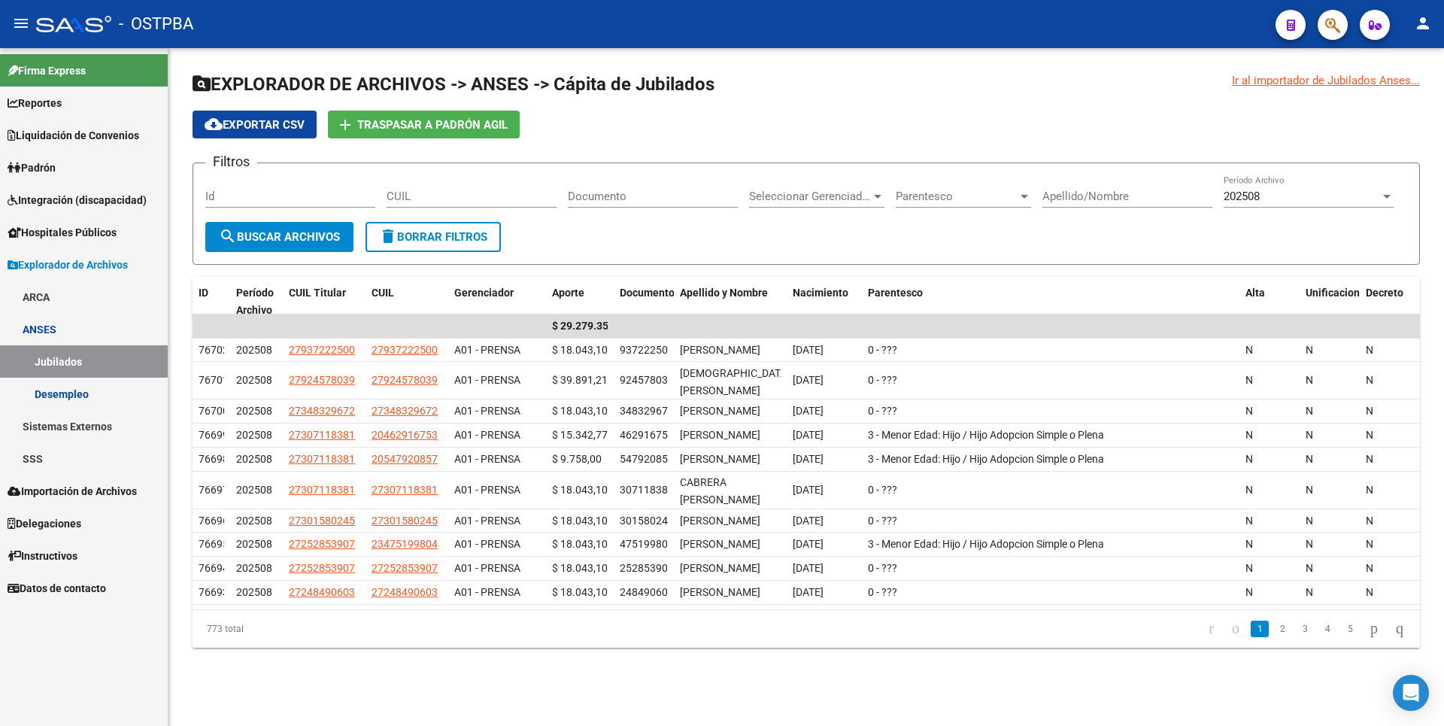
click at [74, 392] on link "Desempleo" at bounding box center [84, 394] width 168 height 32
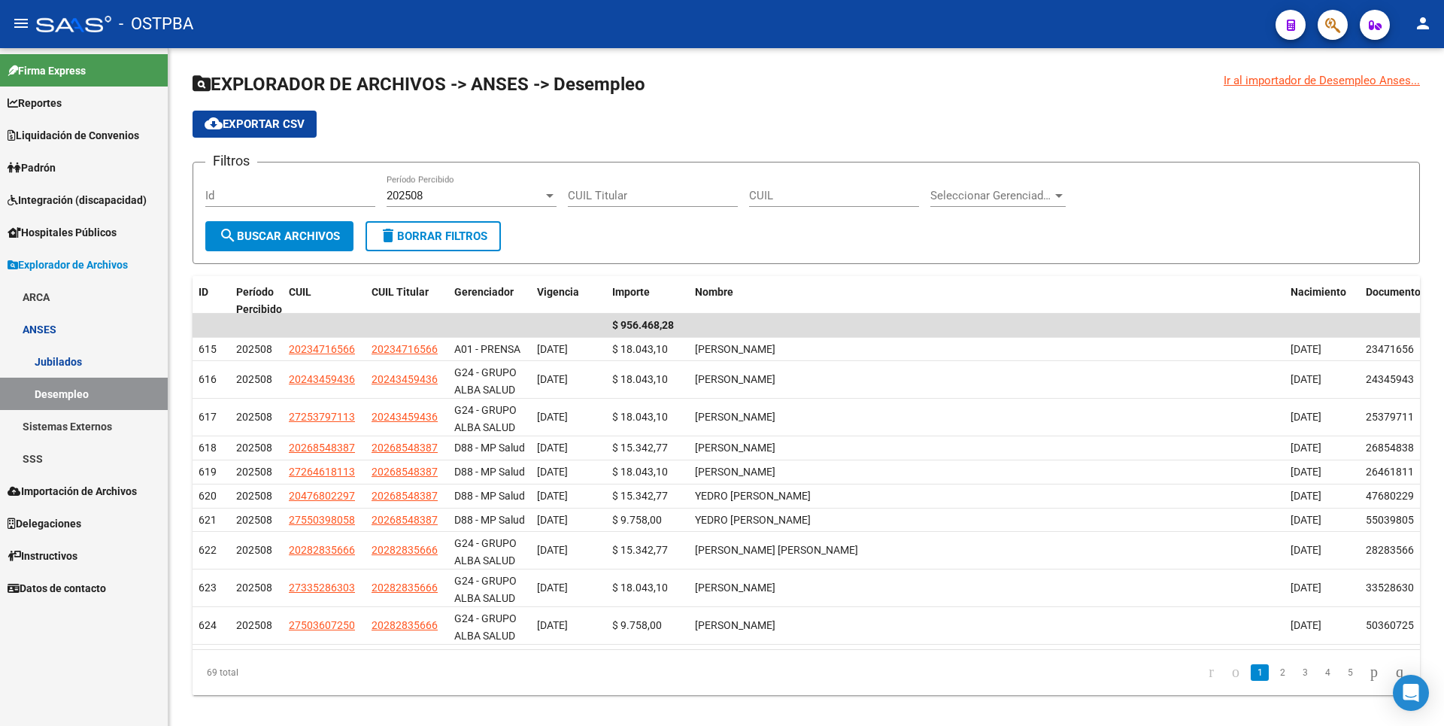
click at [46, 451] on link "SSS" at bounding box center [84, 458] width 168 height 32
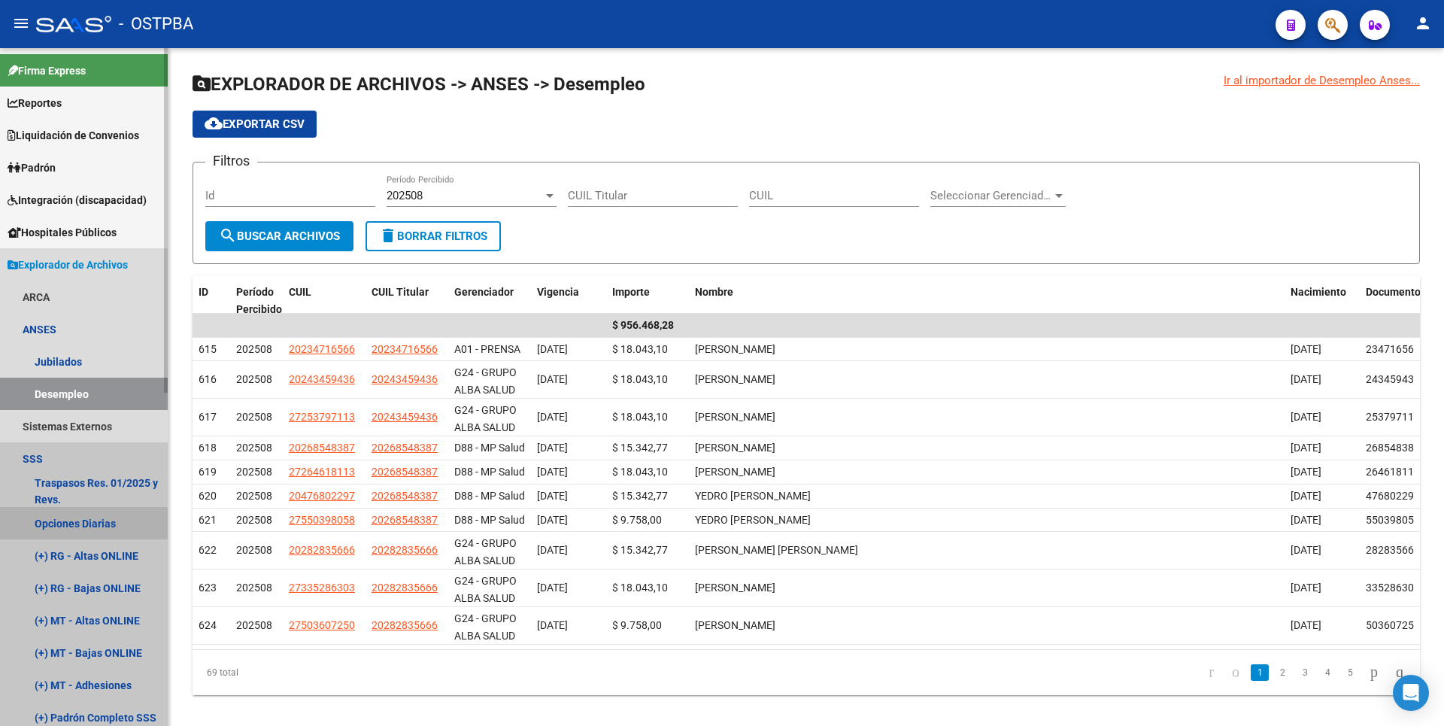
click at [74, 532] on link "Opciones Diarias" at bounding box center [84, 523] width 168 height 32
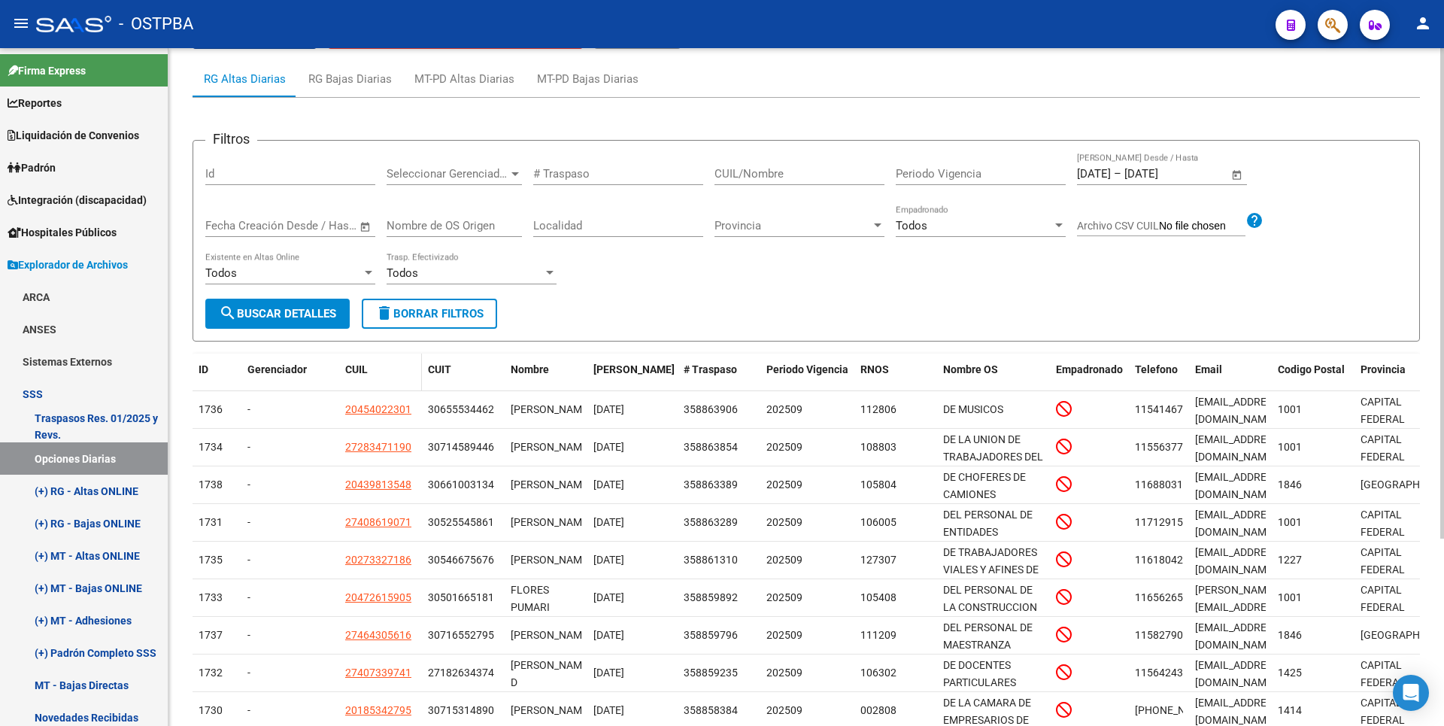
scroll to position [259, 0]
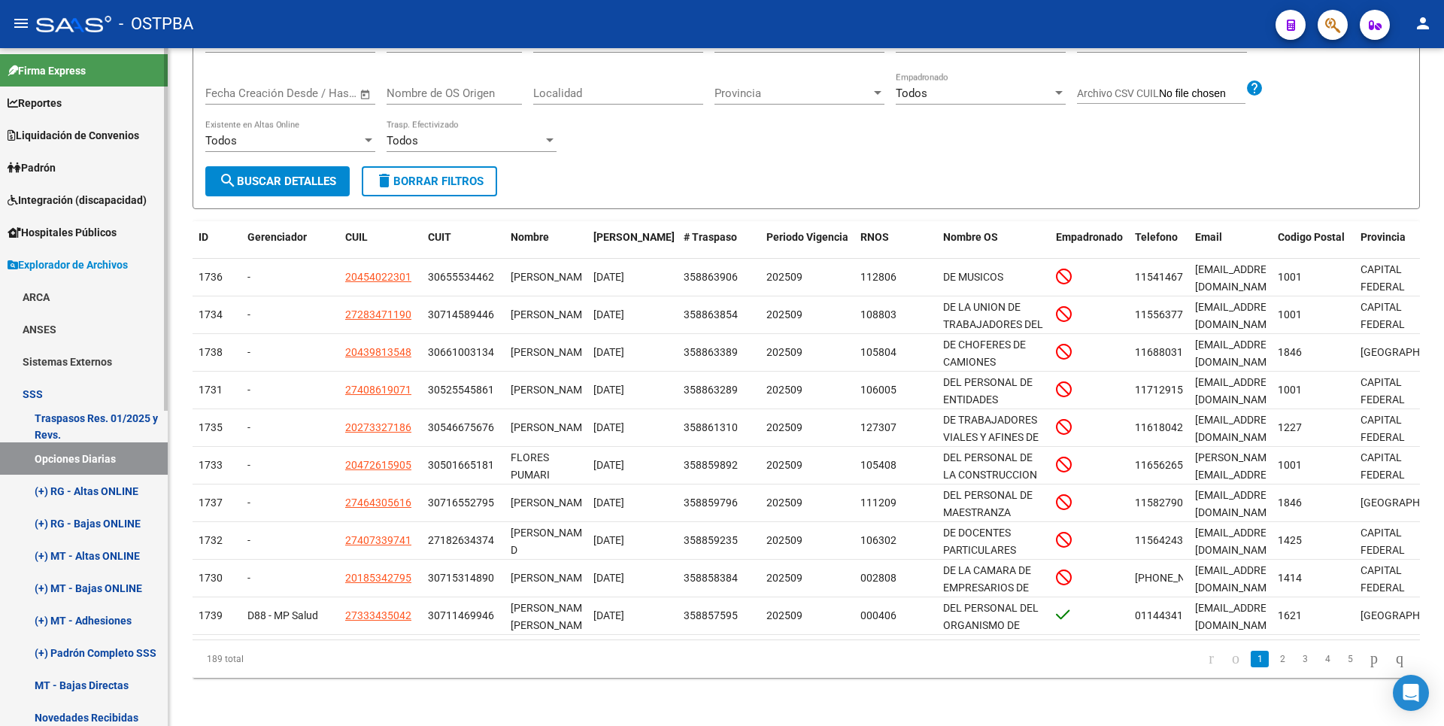
click at [114, 490] on link "(+) RG - Altas ONLINE" at bounding box center [84, 491] width 168 height 32
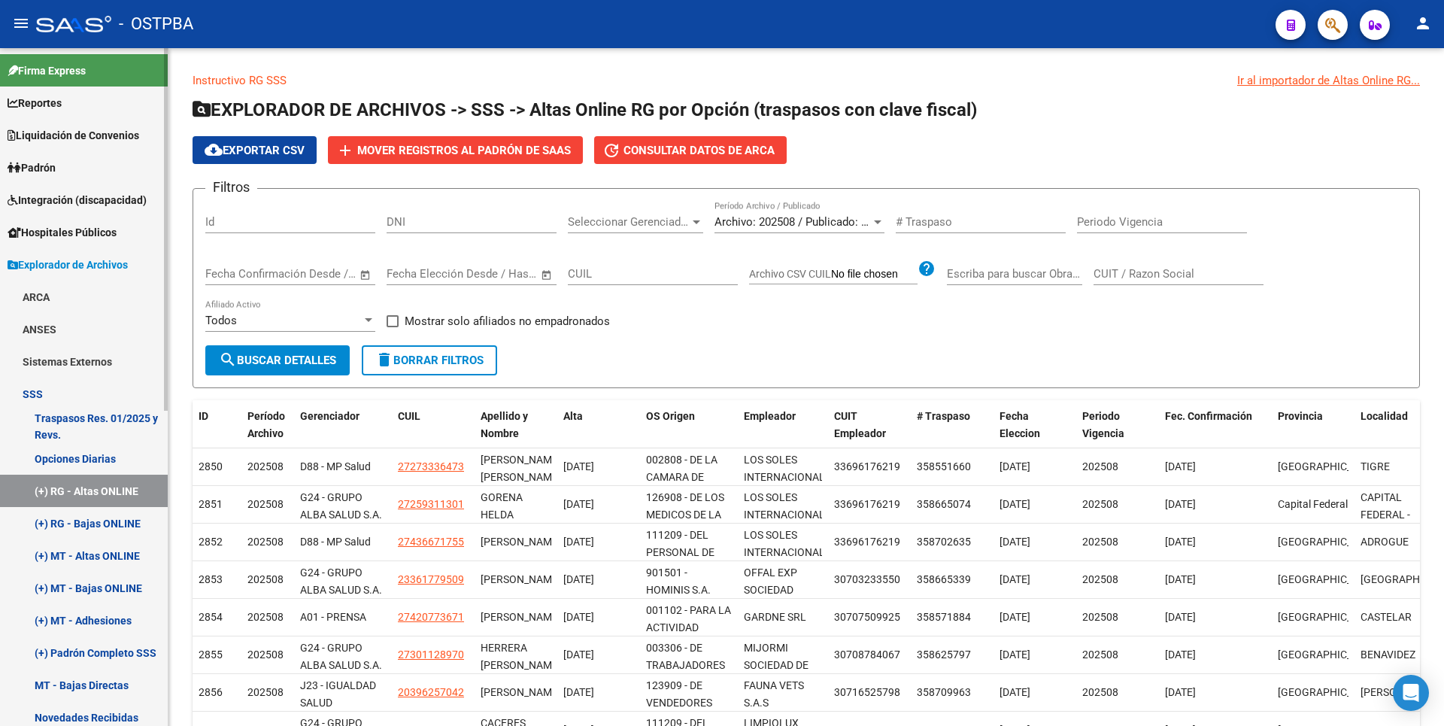
click at [100, 529] on link "(+) RG - Bajas ONLINE" at bounding box center [84, 523] width 168 height 32
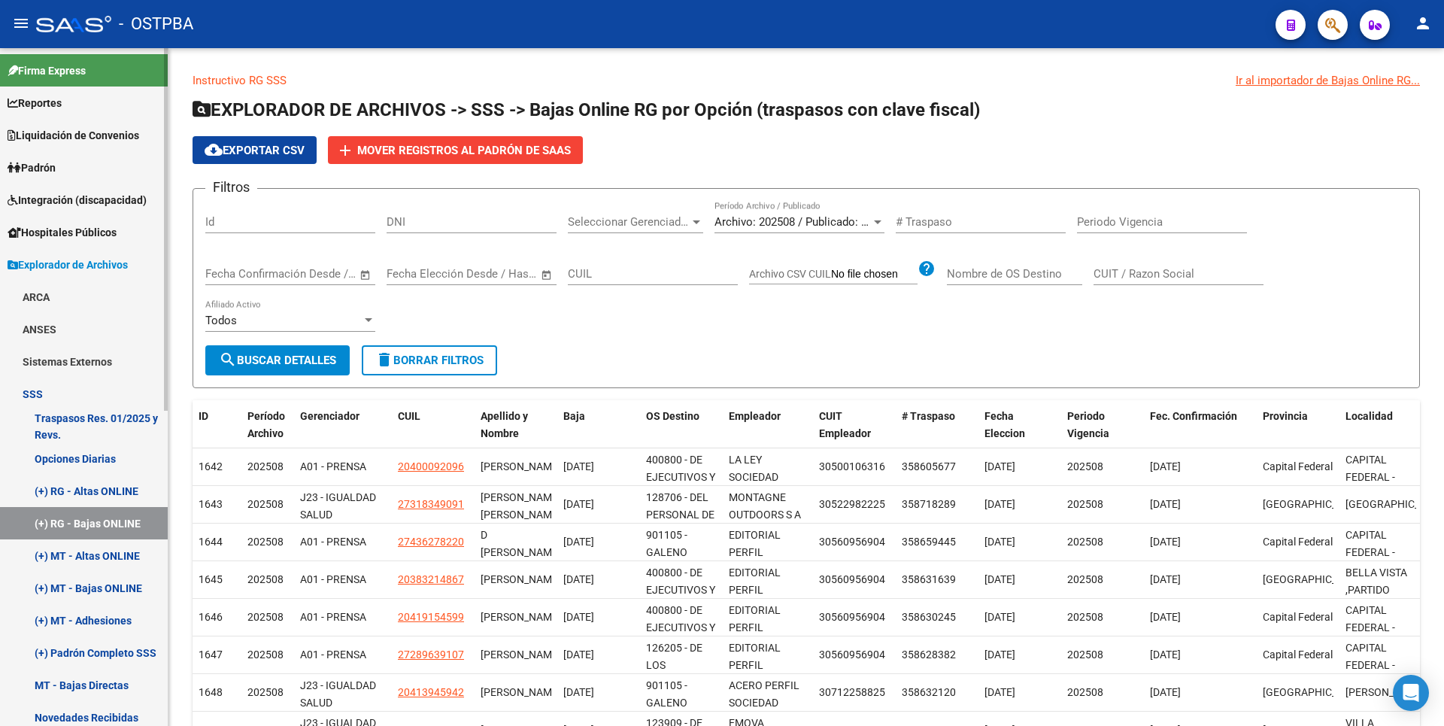
click at [108, 550] on link "(+) MT - Altas ONLINE" at bounding box center [84, 555] width 168 height 32
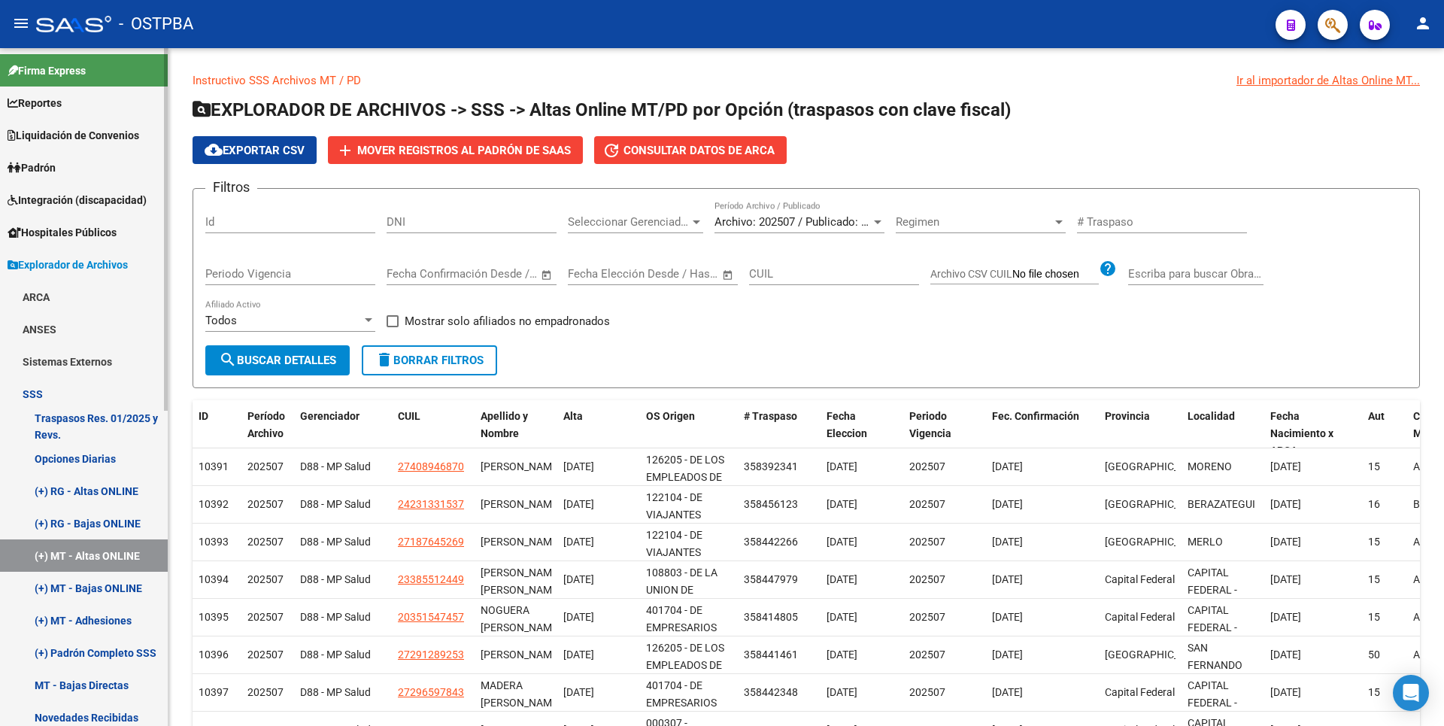
click at [117, 590] on link "(+) MT - Bajas ONLINE" at bounding box center [84, 588] width 168 height 32
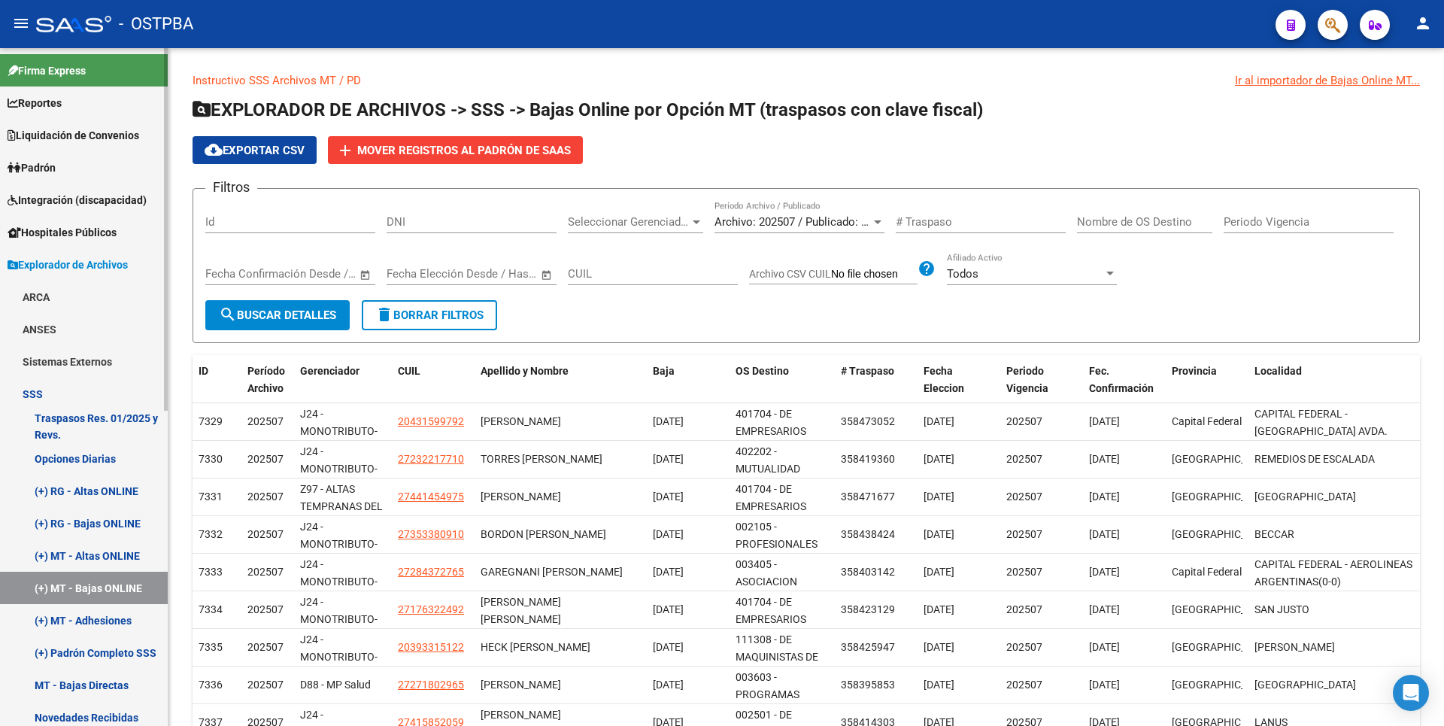
click at [117, 611] on link "(+) MT - Adhesiones" at bounding box center [84, 620] width 168 height 32
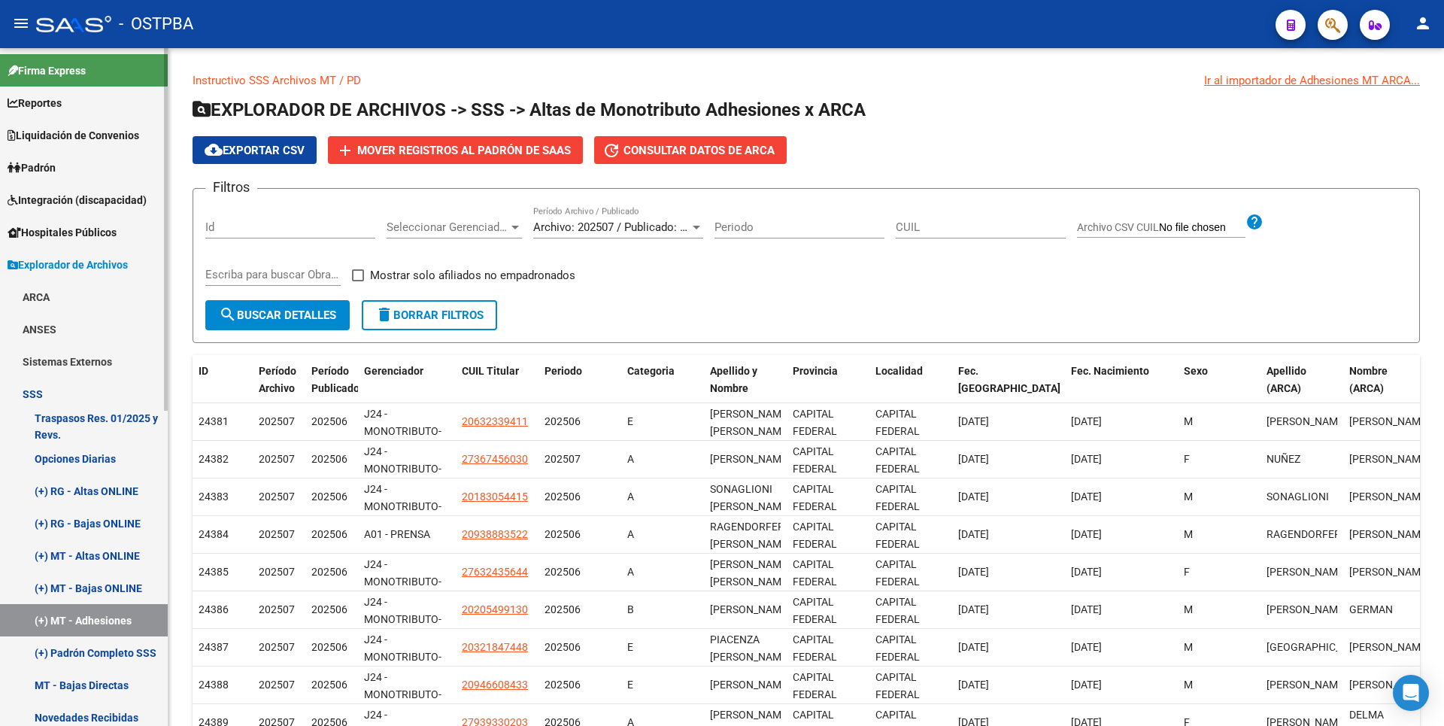
click at [66, 660] on link "(+) Padrón Completo SSS" at bounding box center [84, 652] width 168 height 32
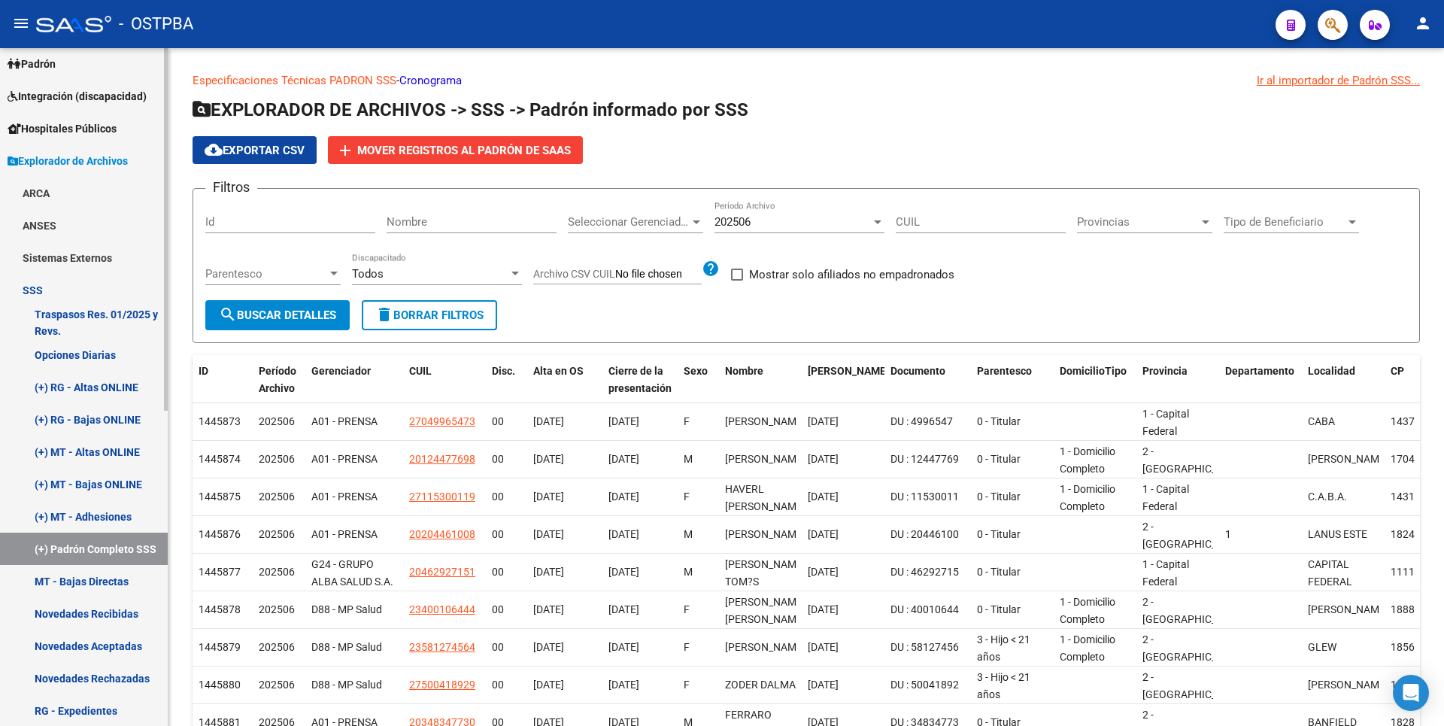
scroll to position [301, 0]
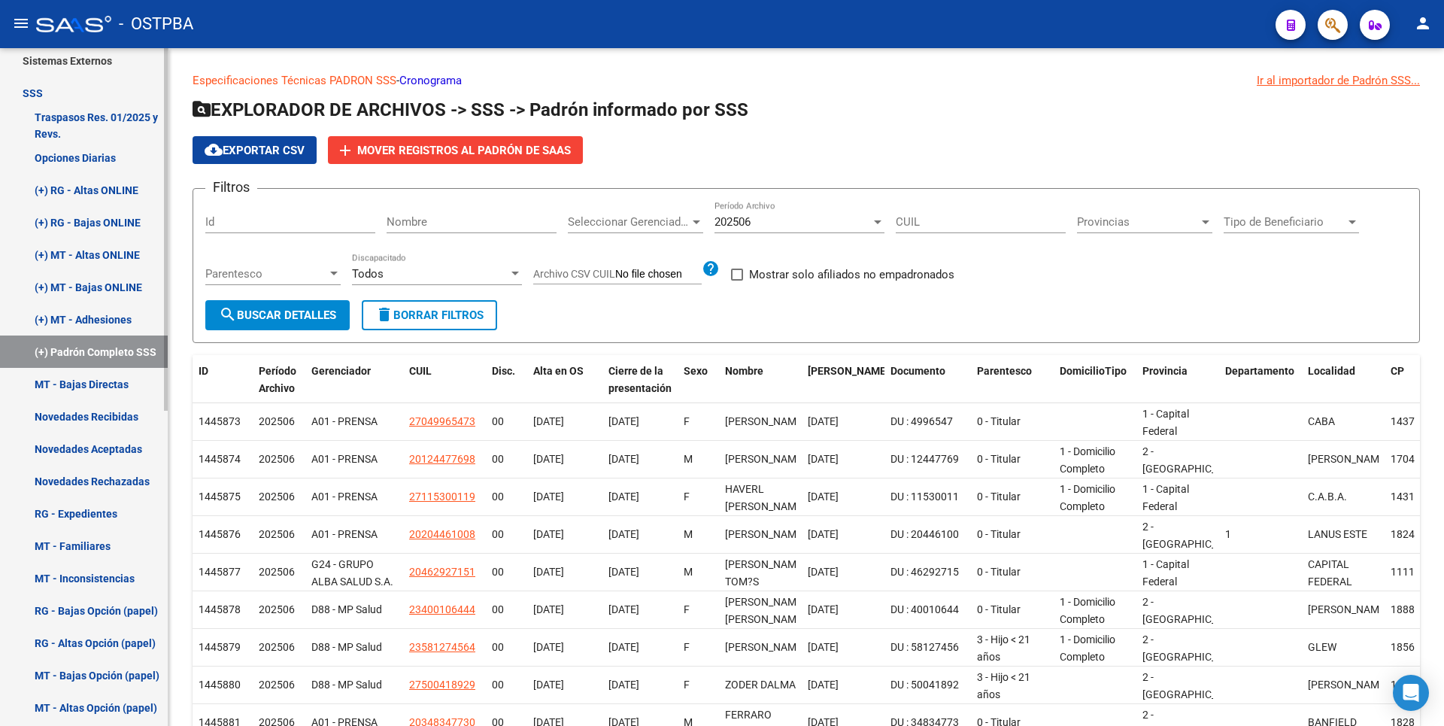
click at [86, 387] on link "MT - Bajas Directas" at bounding box center [84, 384] width 168 height 32
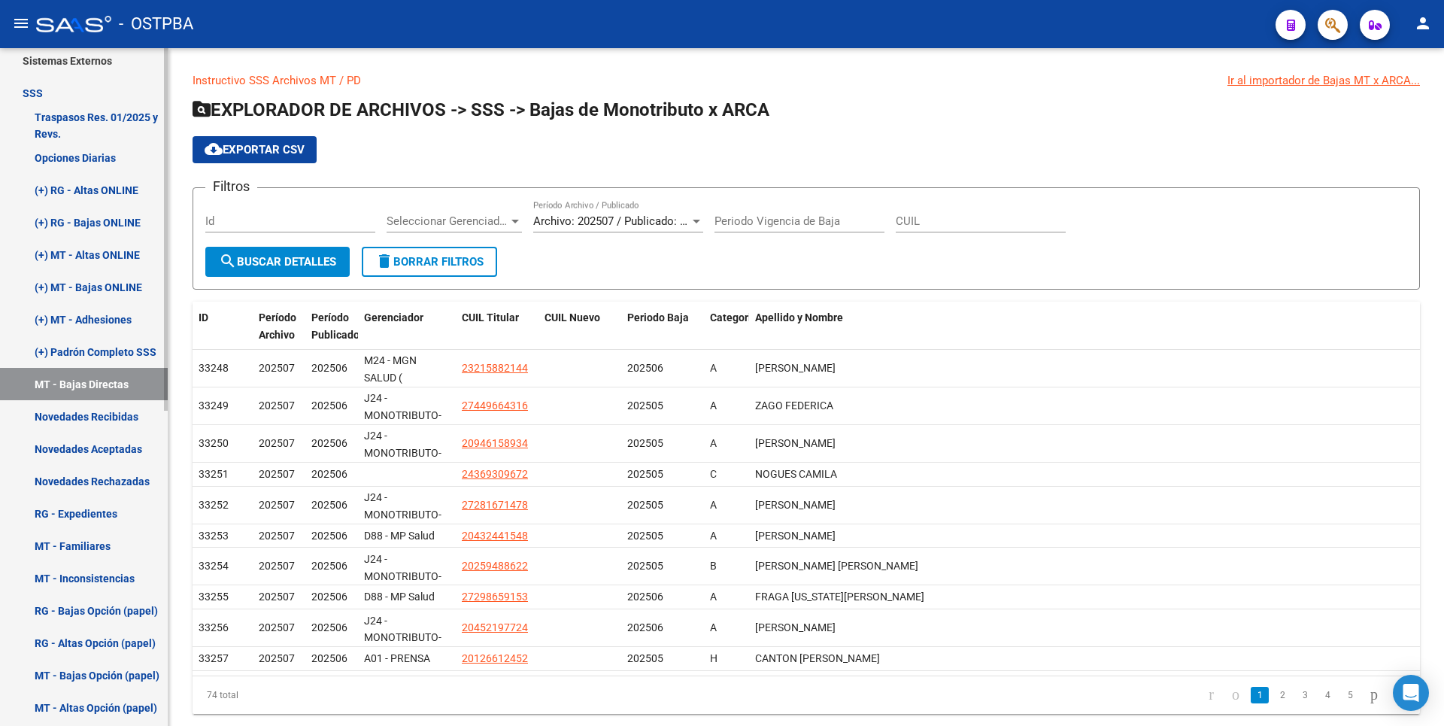
click at [114, 417] on link "Novedades Recibidas" at bounding box center [84, 416] width 168 height 32
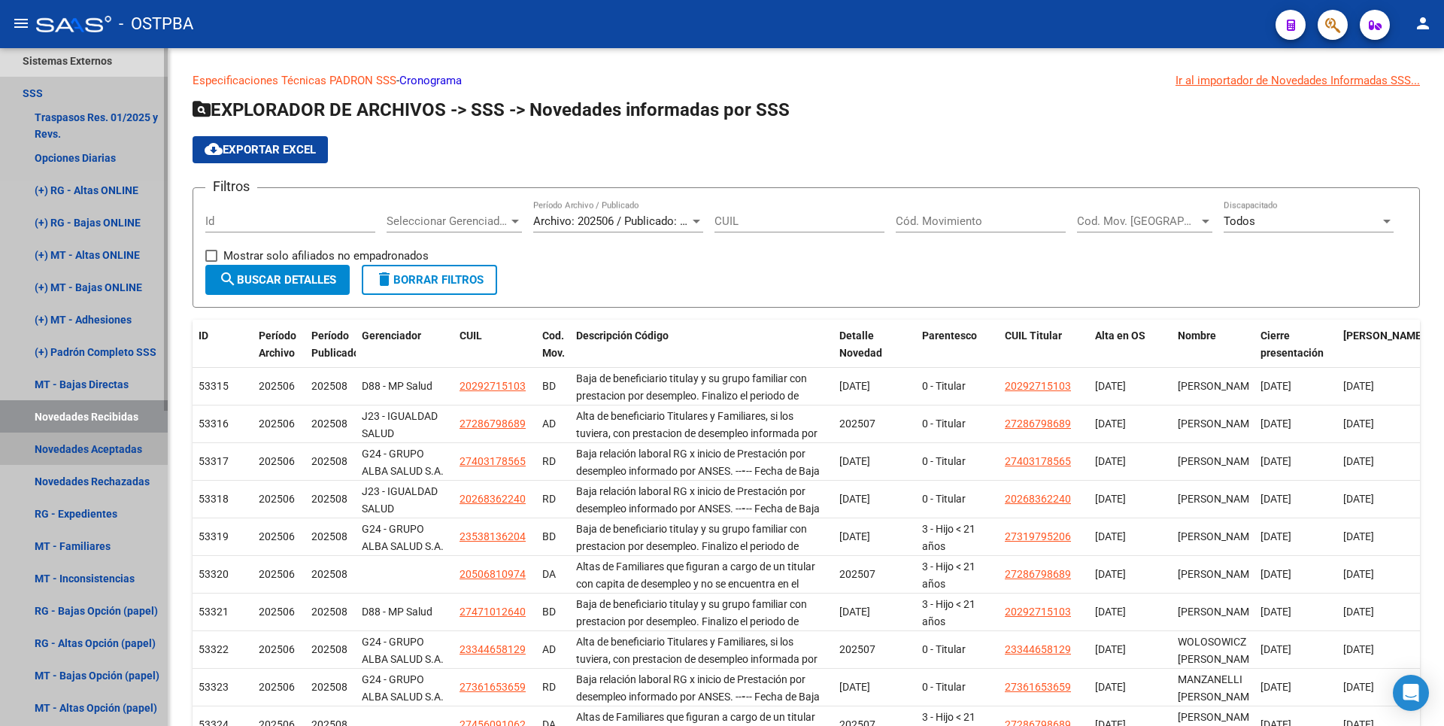
click at [123, 446] on link "Novedades Aceptadas" at bounding box center [84, 448] width 168 height 32
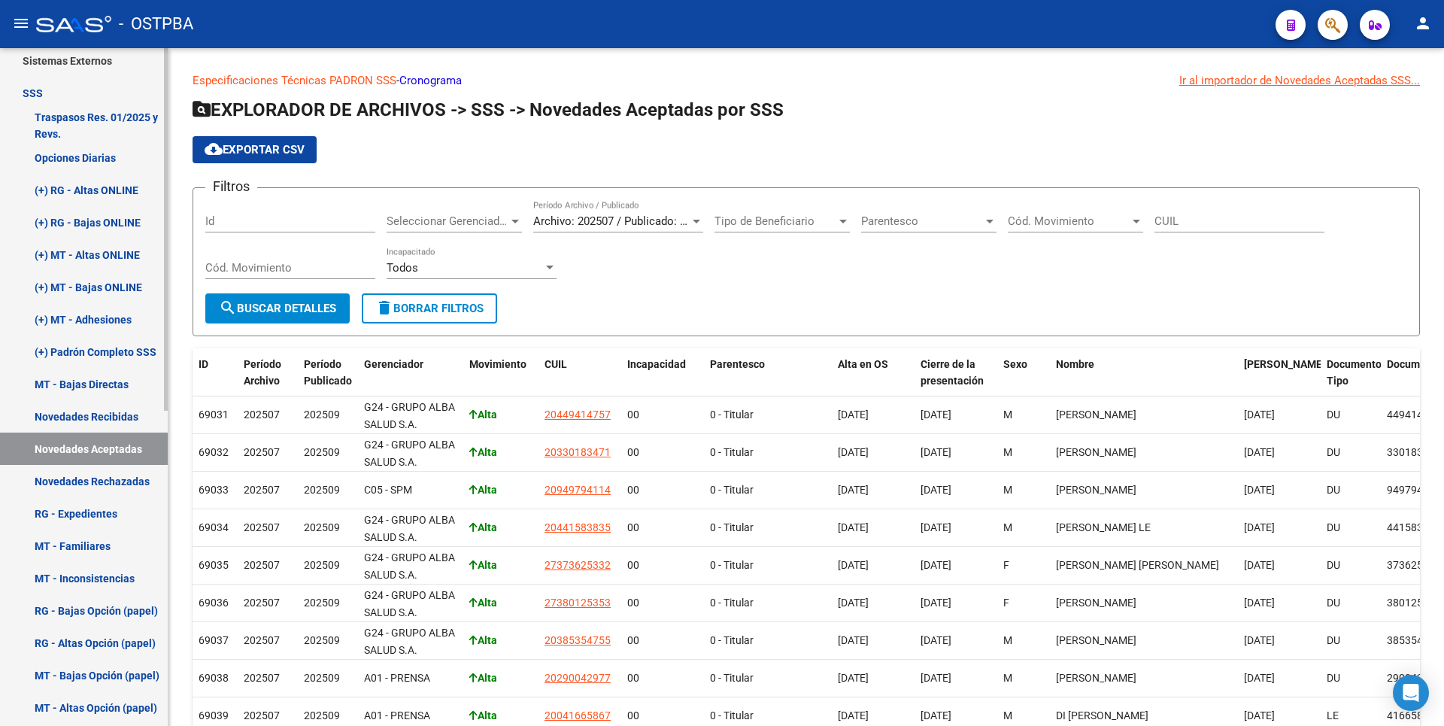
click at [123, 481] on link "Novedades Rechazadas" at bounding box center [84, 481] width 168 height 32
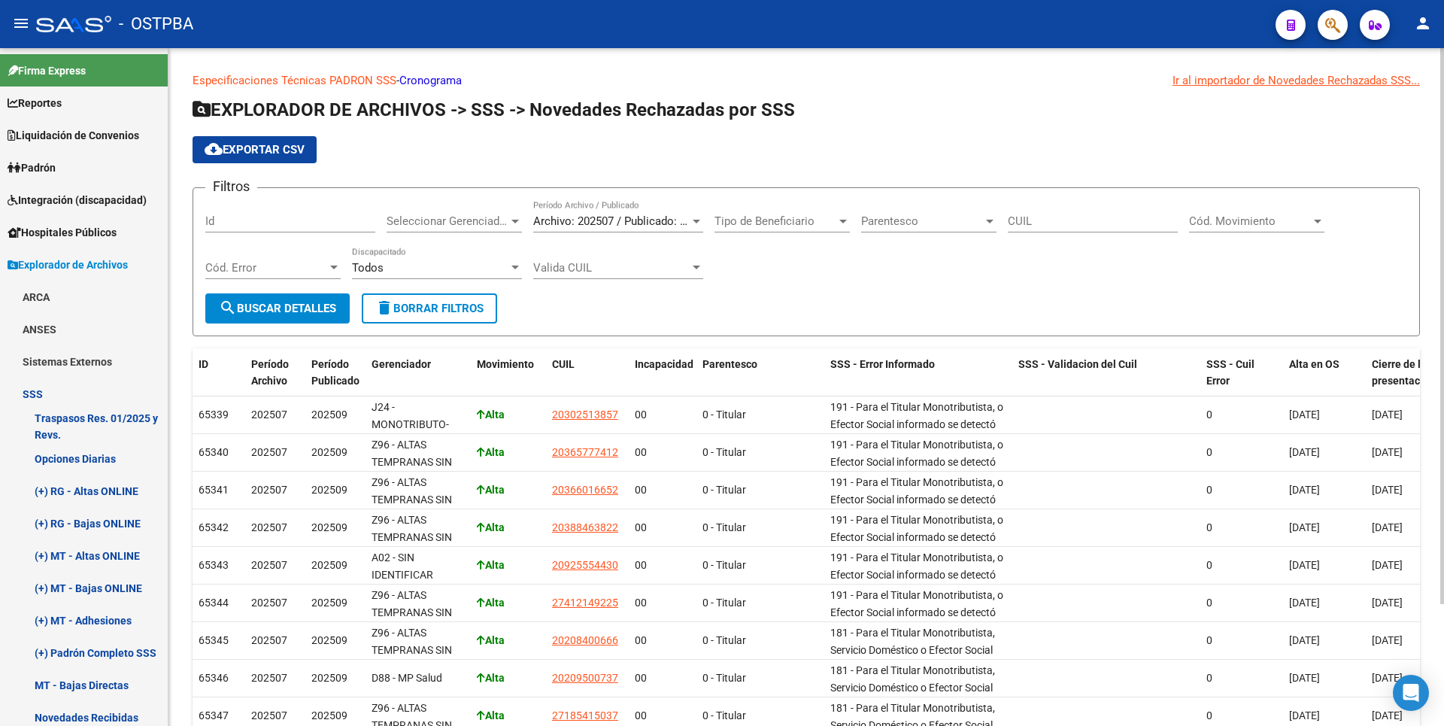
click at [432, 81] on link "Cronograma" at bounding box center [430, 81] width 62 height 14
click at [61, 295] on link "ARCA" at bounding box center [84, 297] width 168 height 32
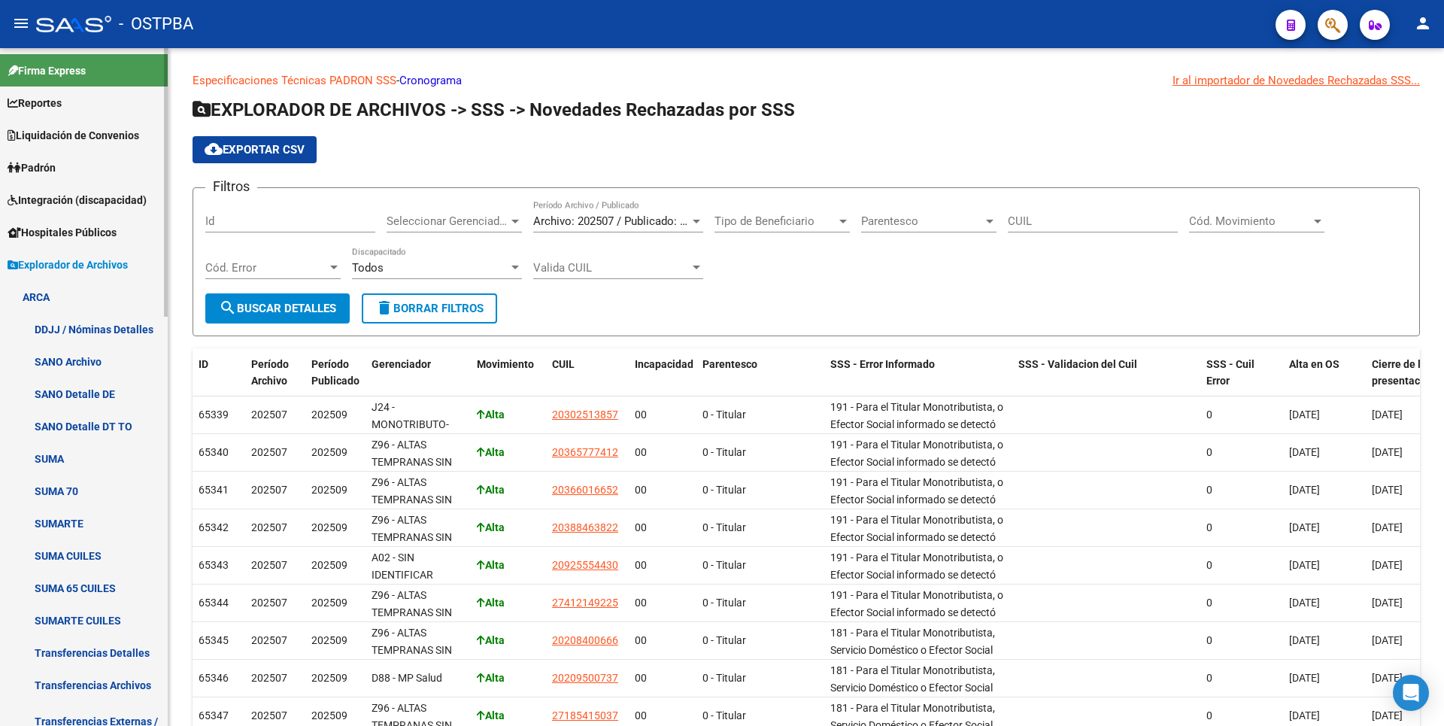
click at [107, 662] on link "Transferencias Detalles" at bounding box center [84, 652] width 168 height 32
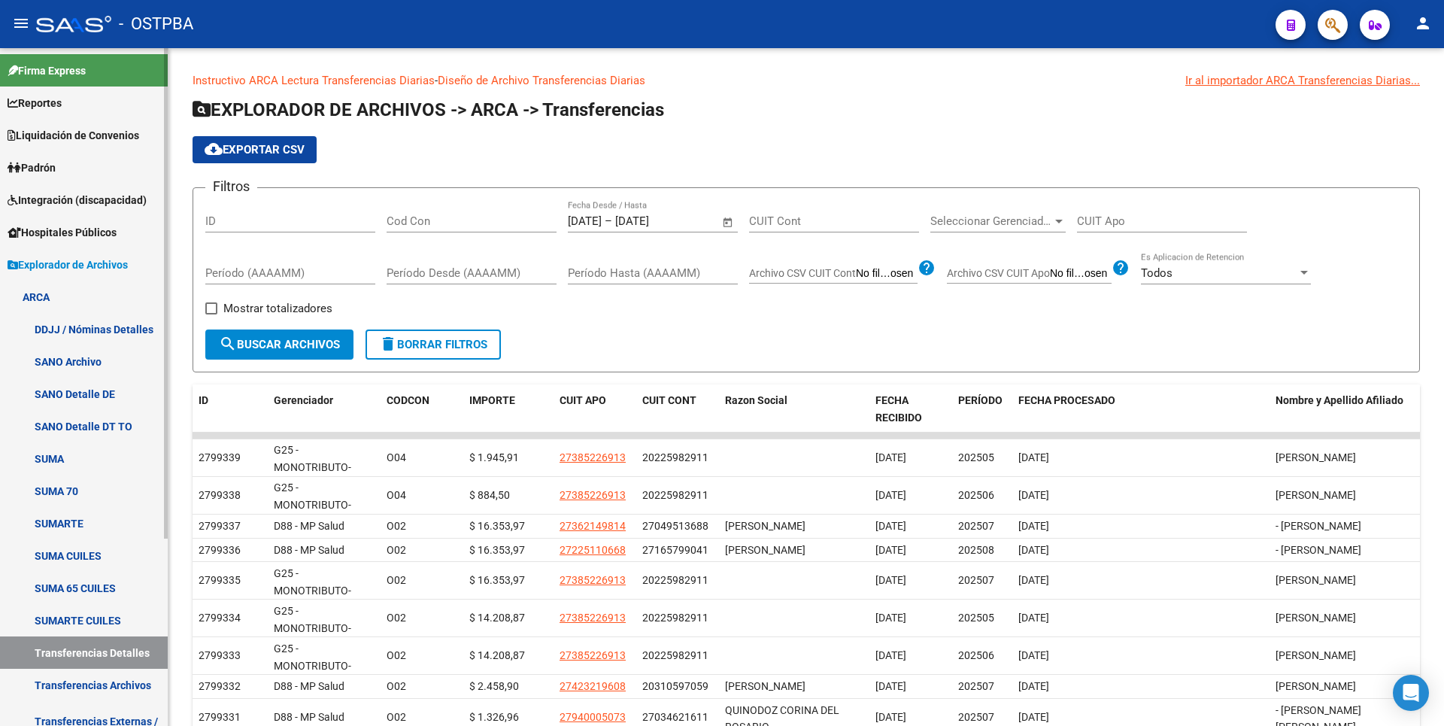
click at [65, 169] on link "Padrón" at bounding box center [84, 167] width 168 height 32
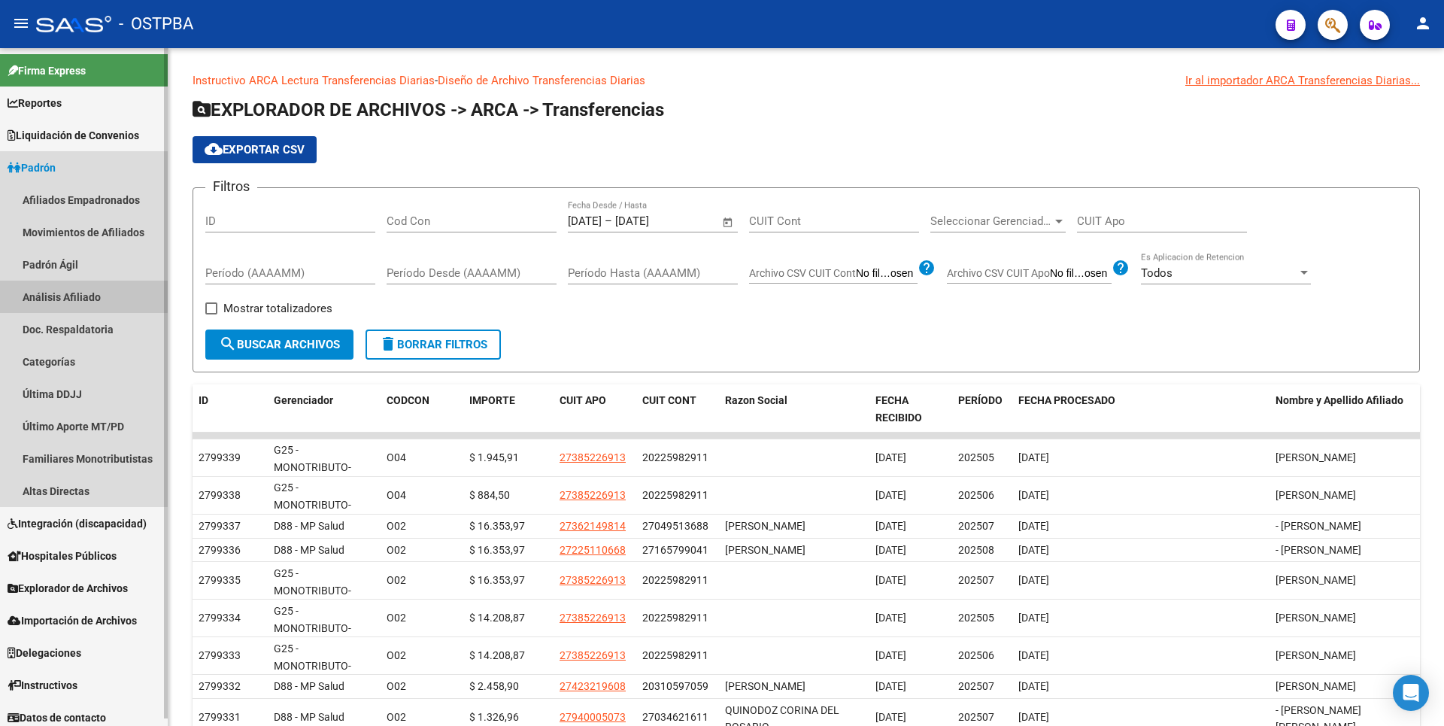
click at [68, 285] on link "Análisis Afiliado" at bounding box center [84, 297] width 168 height 32
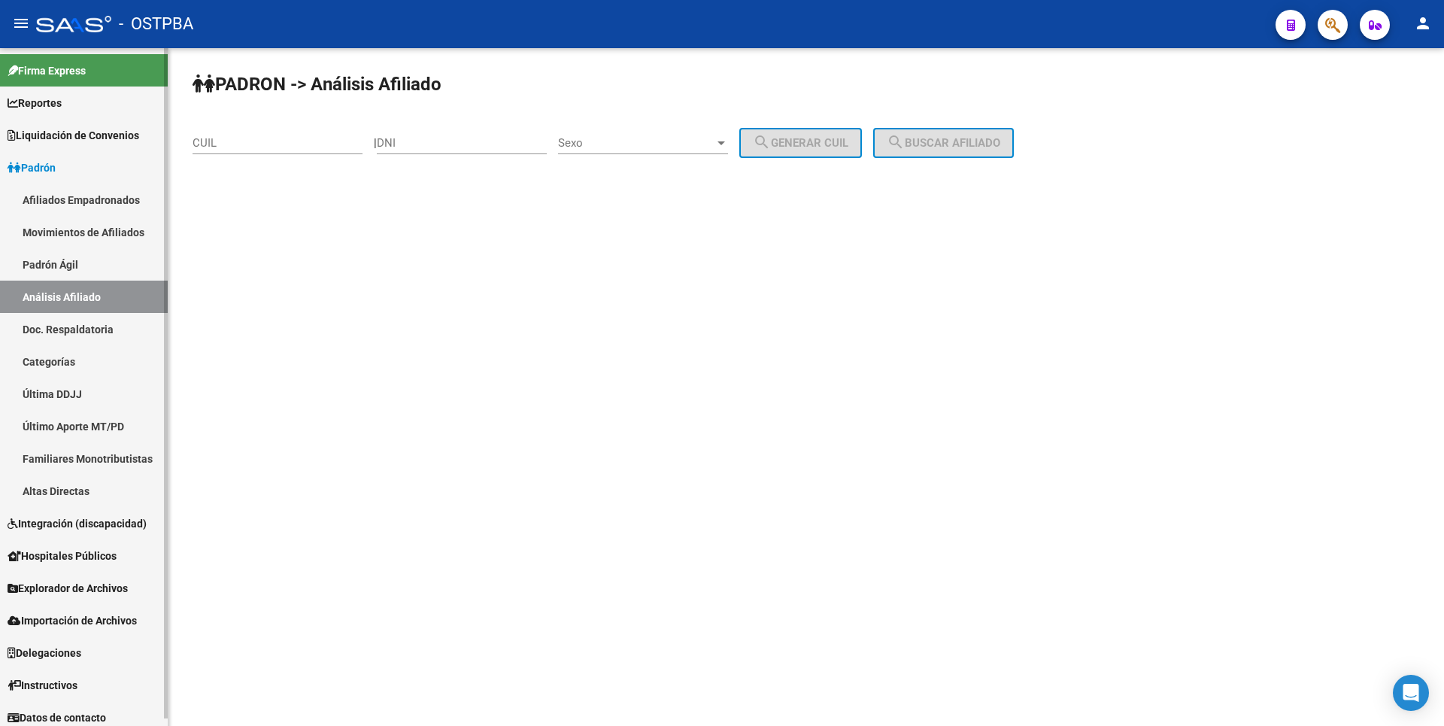
scroll to position [8, 0]
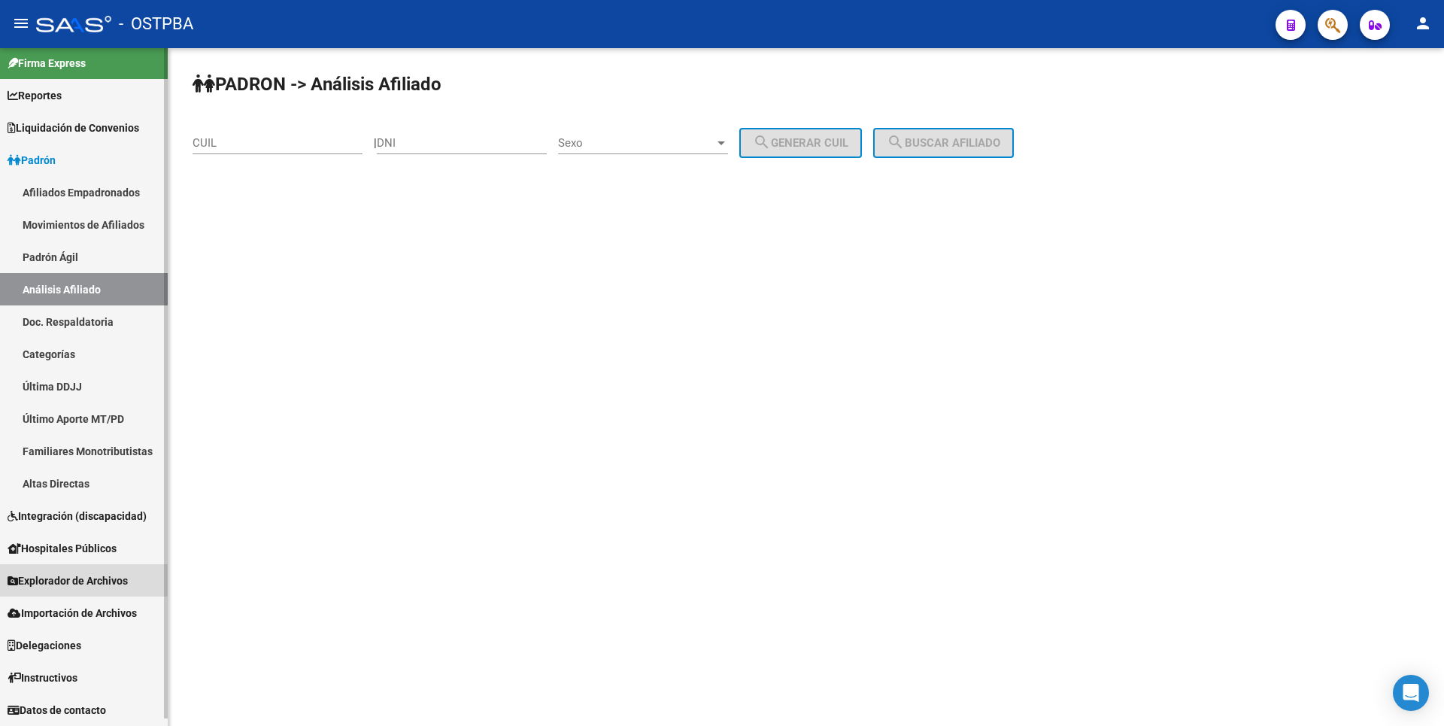
click at [56, 573] on span "Explorador de Archivos" at bounding box center [68, 580] width 120 height 17
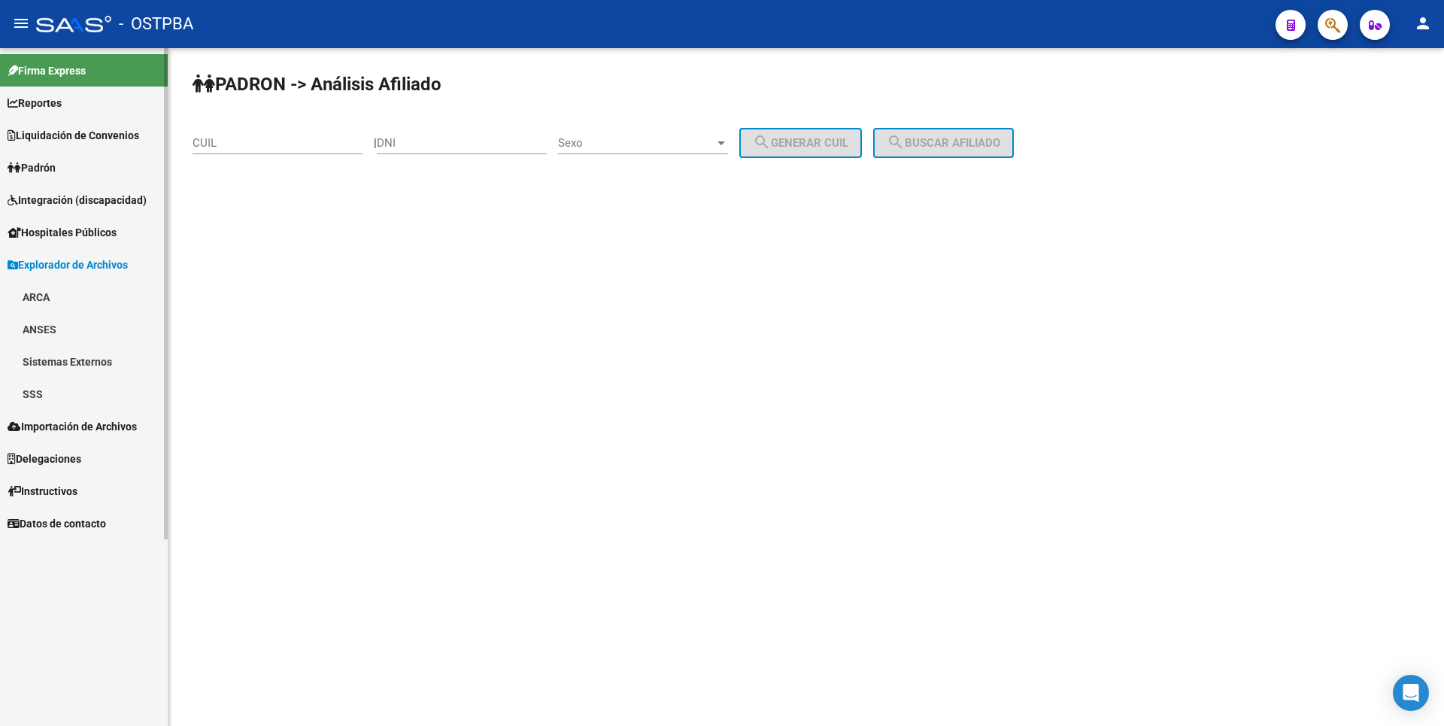
scroll to position [0, 0]
click at [47, 399] on link "SSS" at bounding box center [84, 394] width 168 height 32
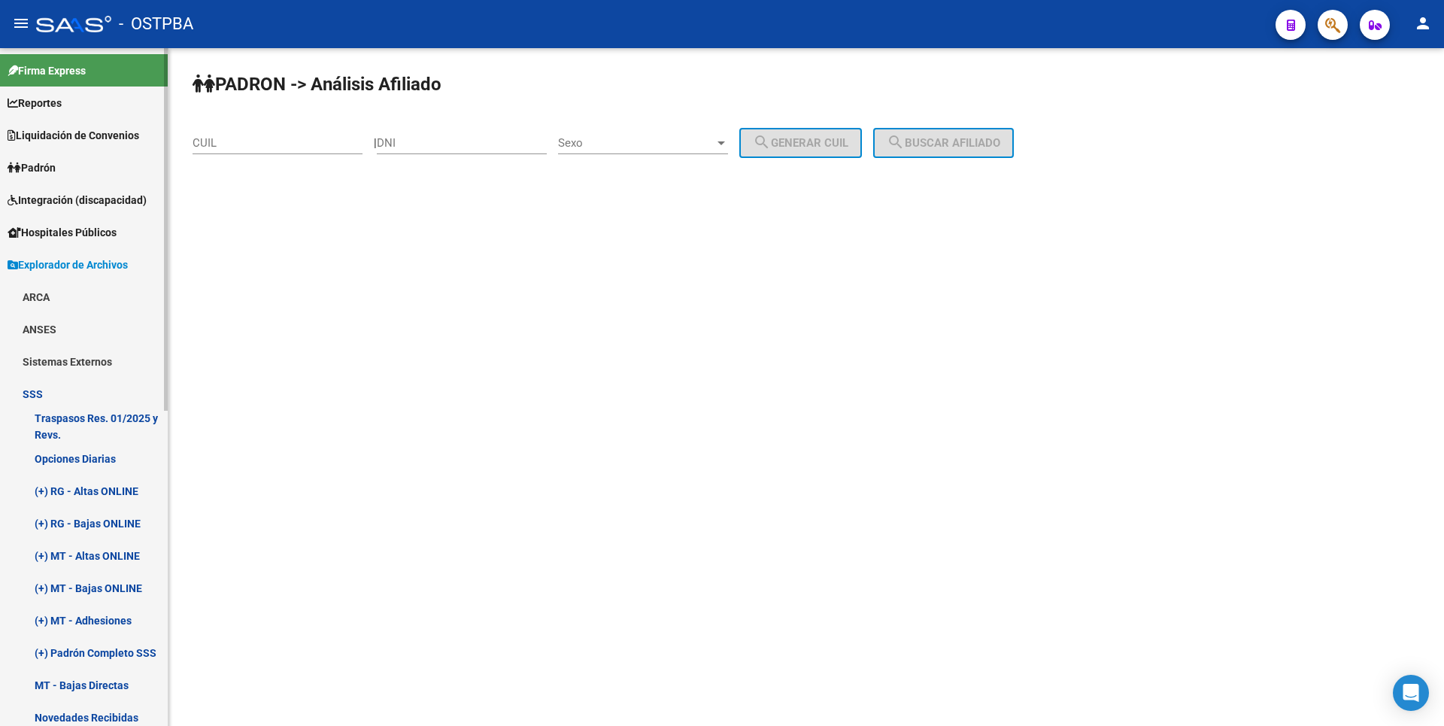
click at [103, 626] on link "(+) MT - Adhesiones" at bounding box center [84, 620] width 168 height 32
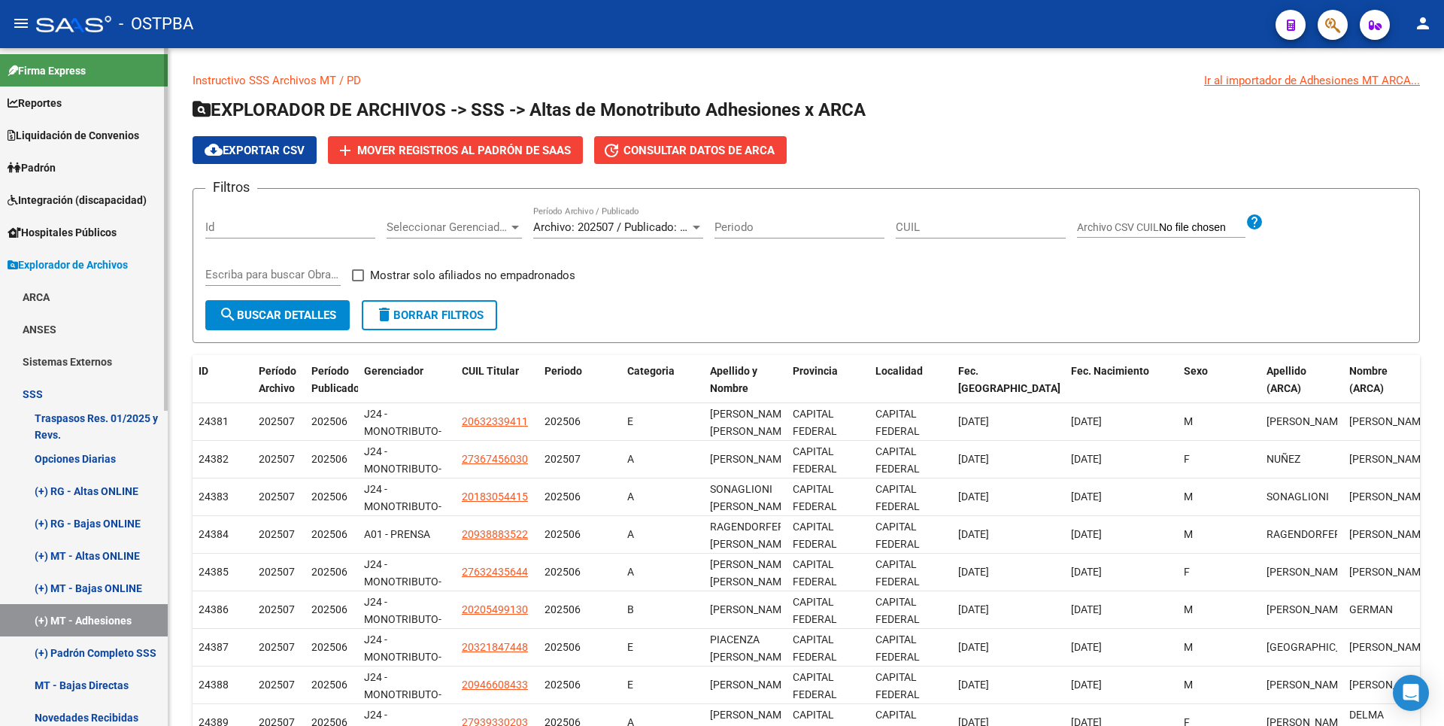
click at [92, 674] on link "MT - Bajas Directas" at bounding box center [84, 685] width 168 height 32
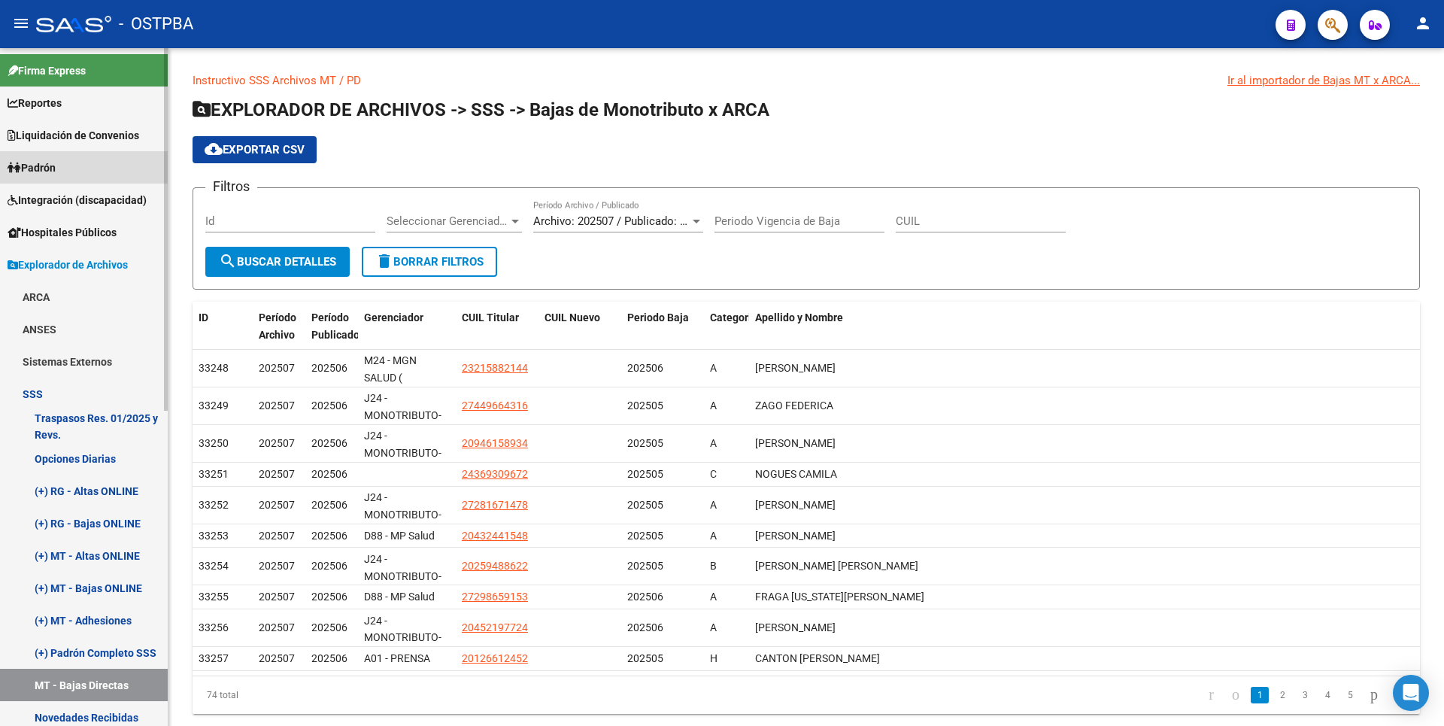
click at [71, 167] on link "Padrón" at bounding box center [84, 167] width 168 height 32
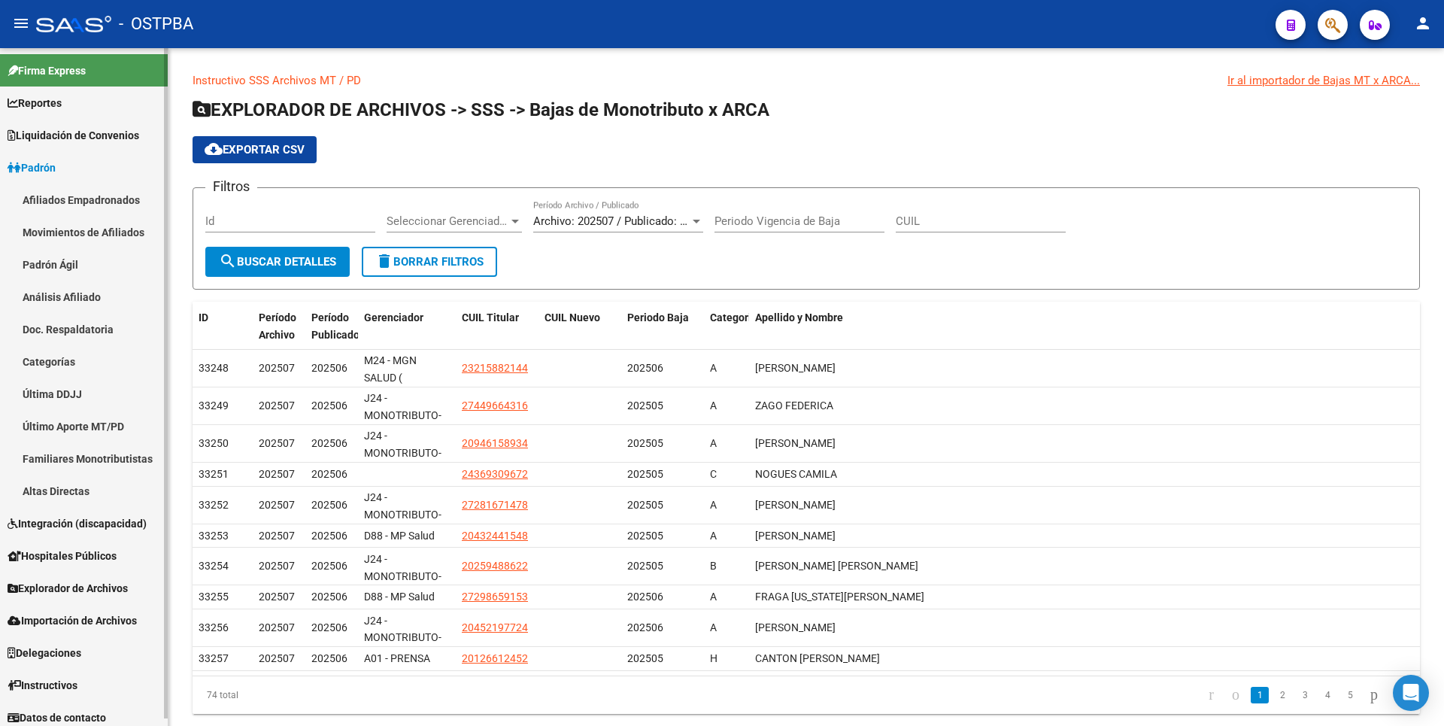
click at [93, 229] on link "Movimientos de Afiliados" at bounding box center [84, 232] width 168 height 32
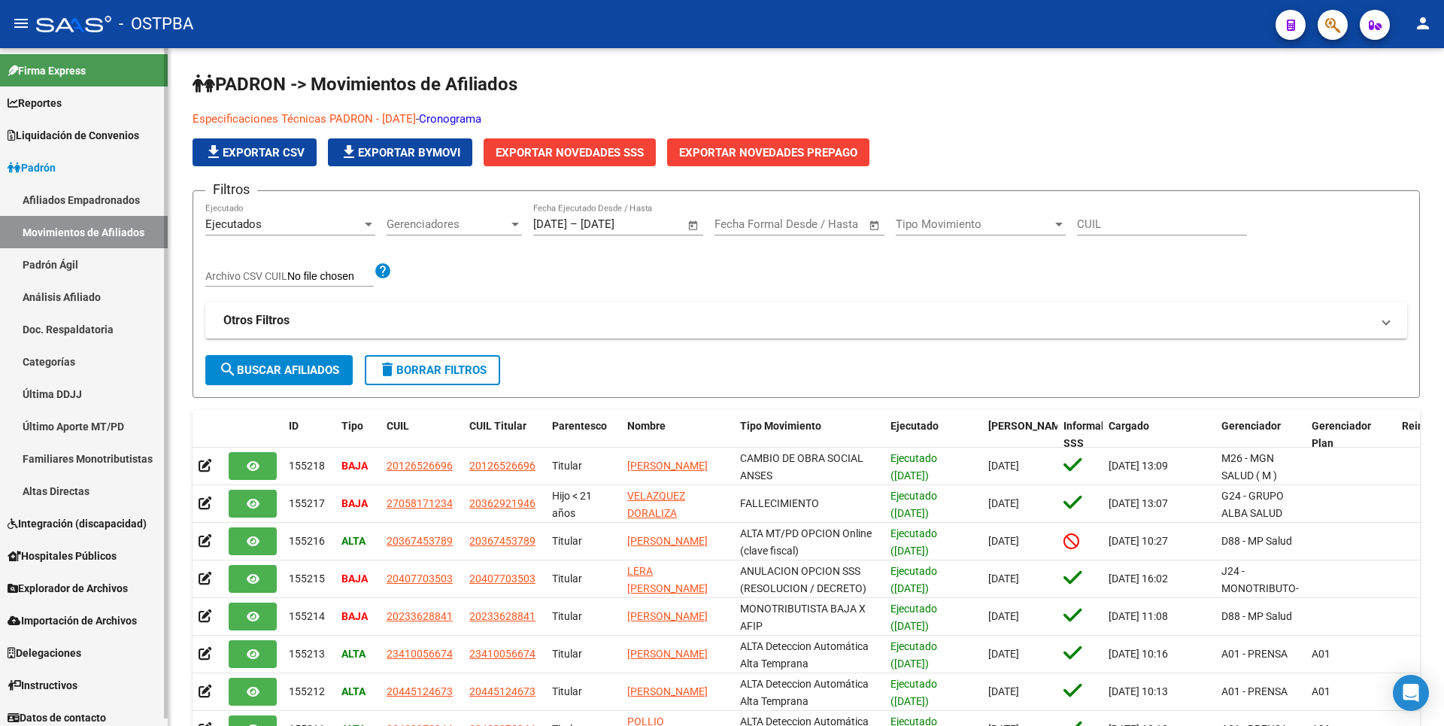
click at [40, 104] on span "Reportes" at bounding box center [35, 103] width 54 height 17
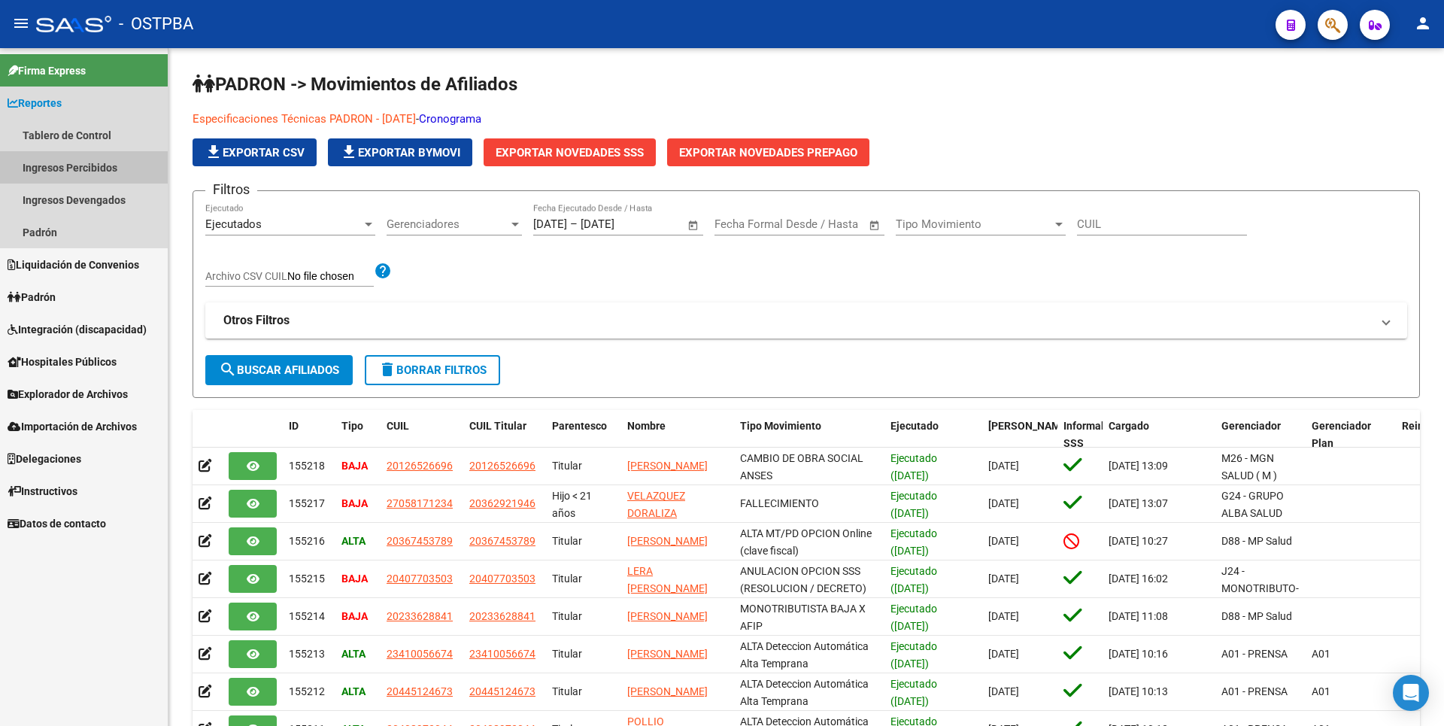
click at [53, 172] on link "Ingresos Percibidos" at bounding box center [84, 167] width 168 height 32
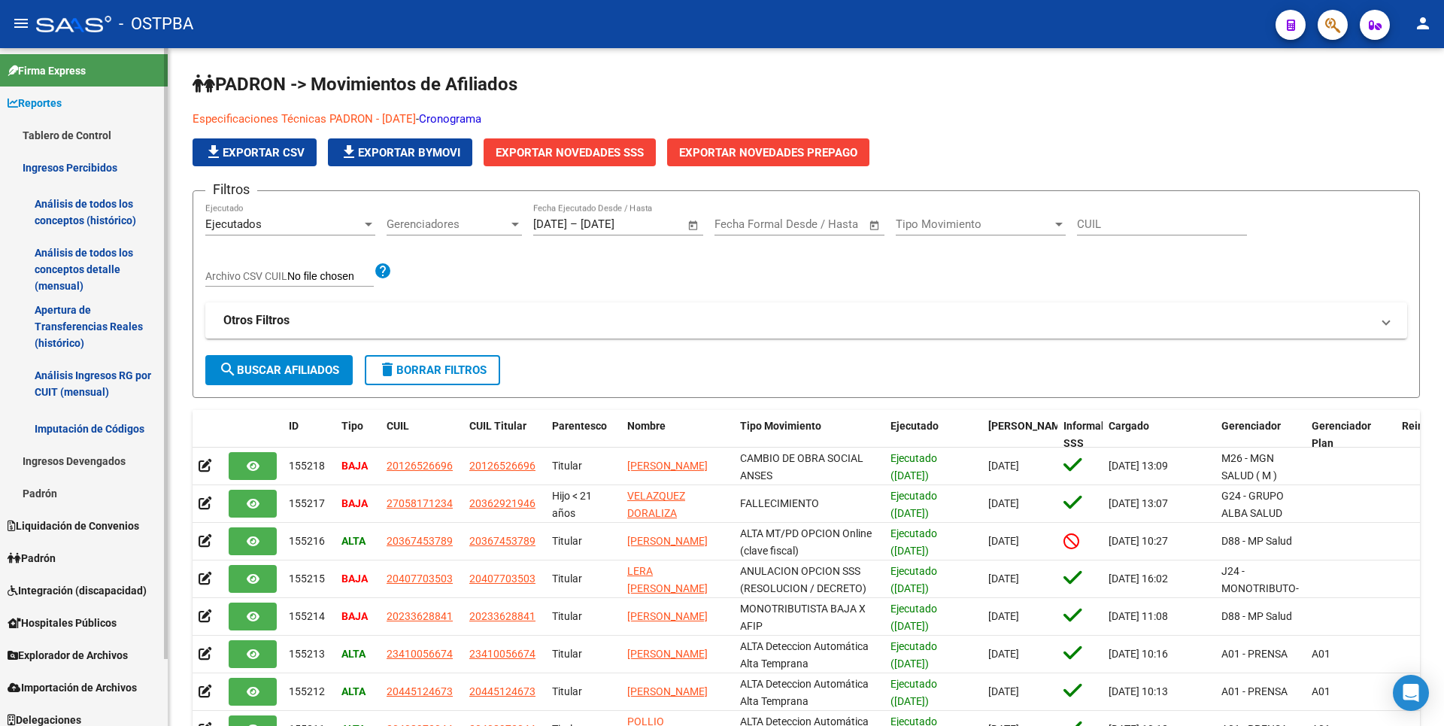
click at [86, 277] on link "Análisis de todos los conceptos detalle (mensual)" at bounding box center [84, 269] width 168 height 57
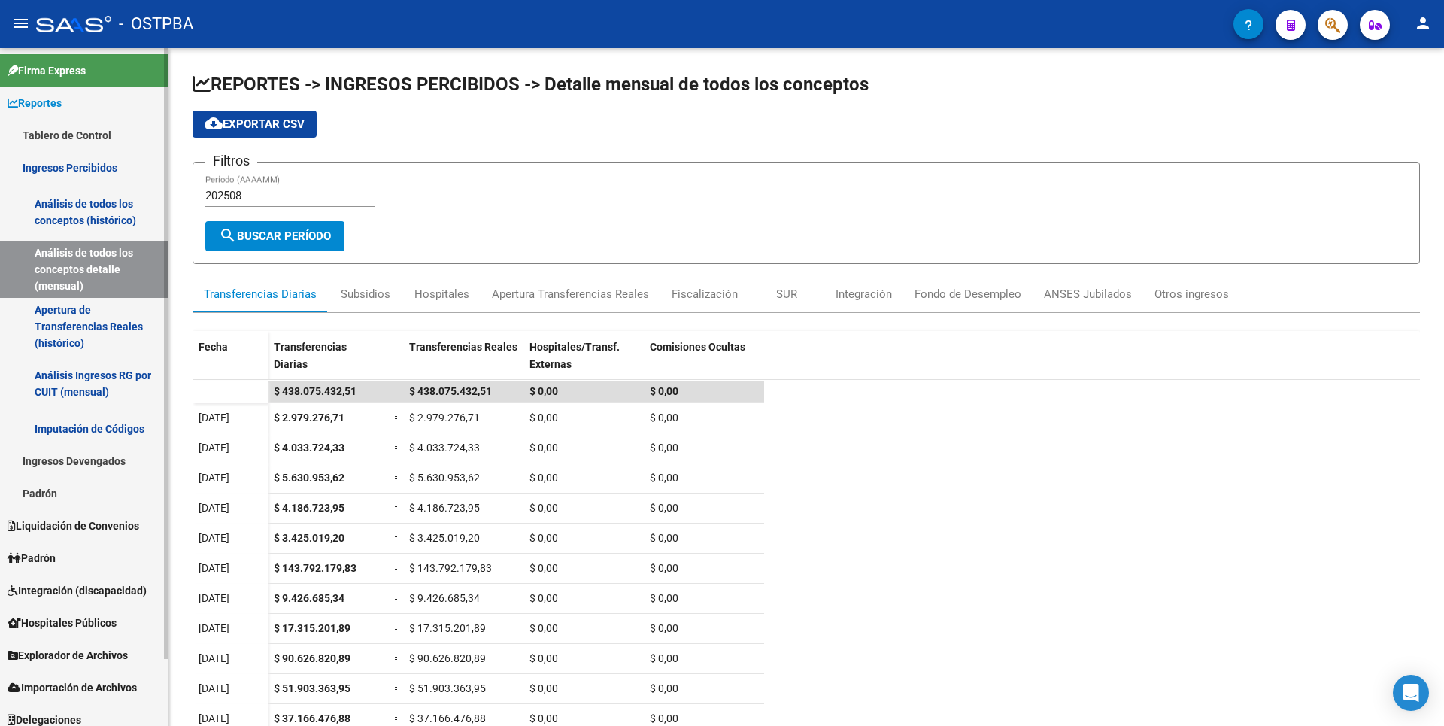
click at [58, 315] on link "Apertura de Transferencias Reales (histórico)" at bounding box center [84, 326] width 168 height 57
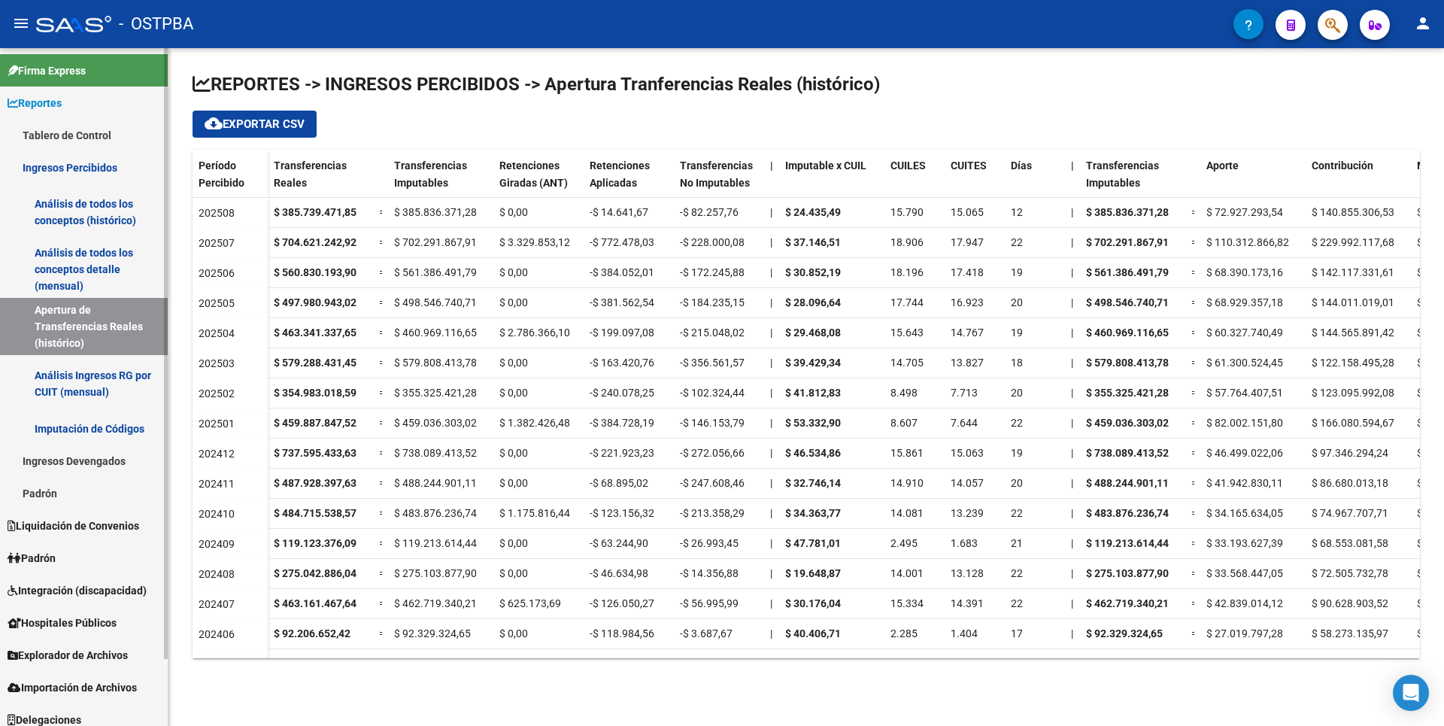
click at [95, 273] on link "Análisis de todos los conceptos detalle (mensual)" at bounding box center [84, 269] width 168 height 57
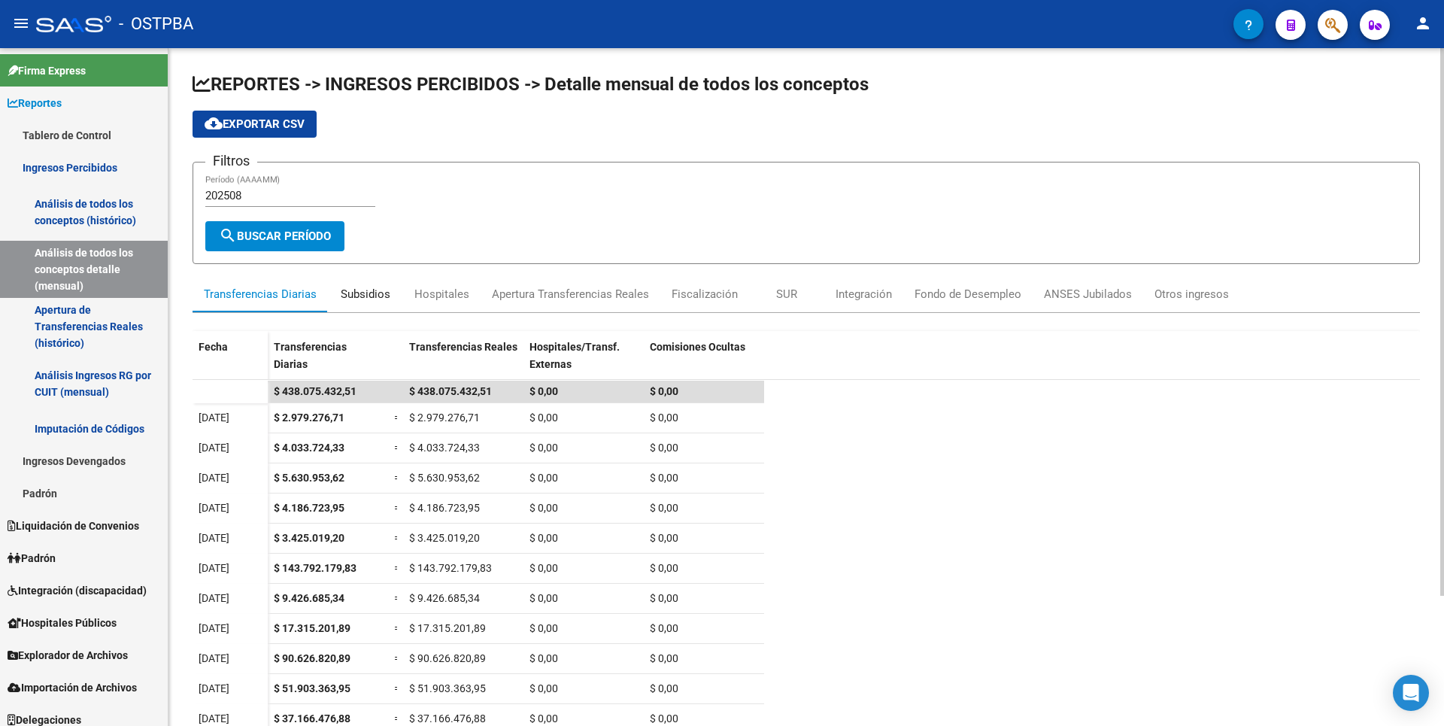
click at [362, 301] on div "Subsidios" at bounding box center [366, 294] width 50 height 17
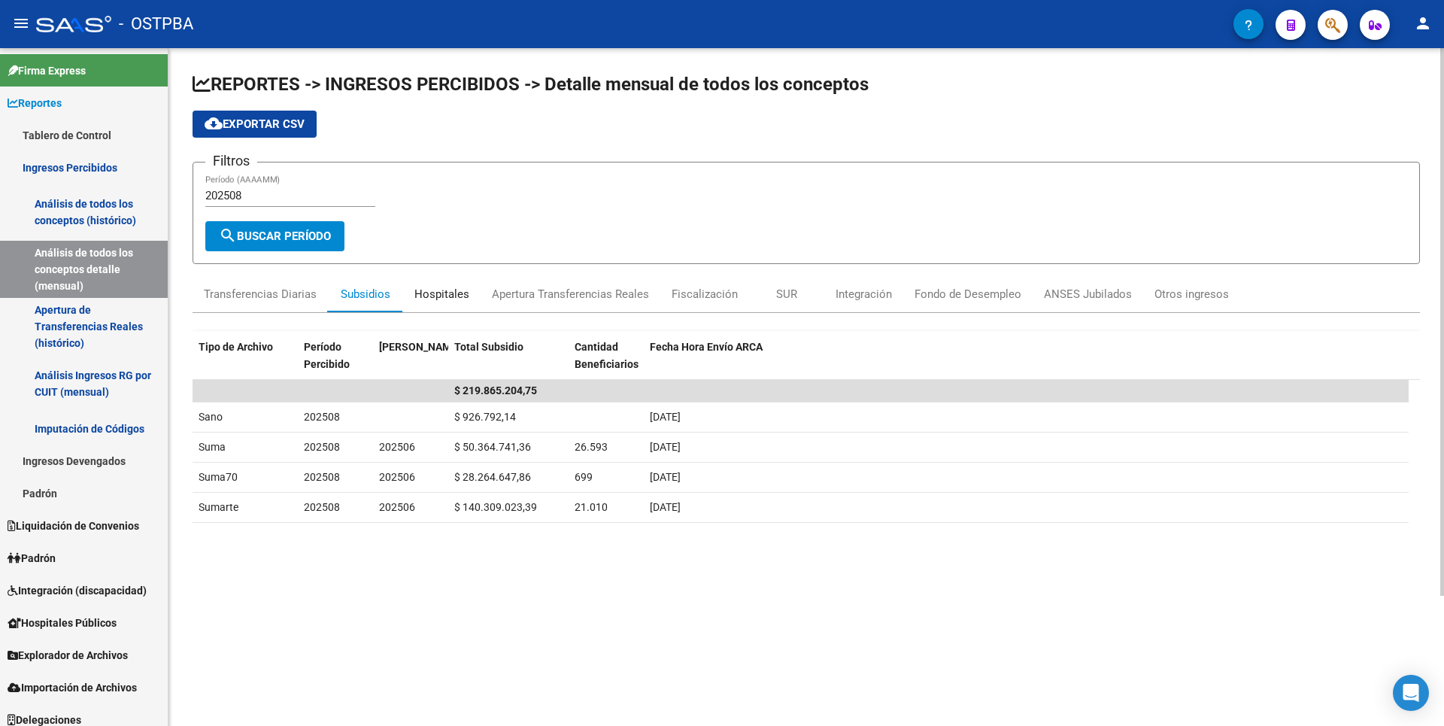
click at [439, 295] on div "Hospitales" at bounding box center [441, 294] width 55 height 17
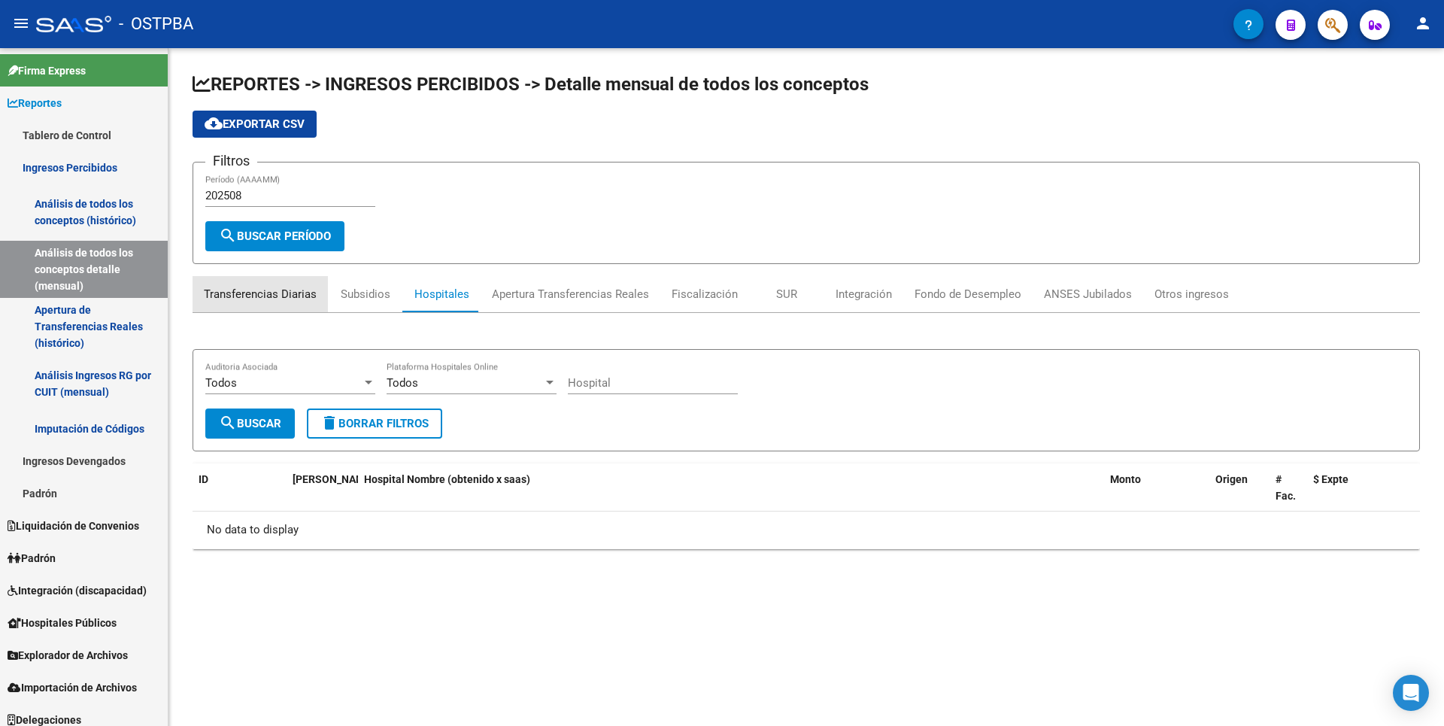
click at [286, 299] on div "Transferencias Diarias" at bounding box center [260, 294] width 113 height 17
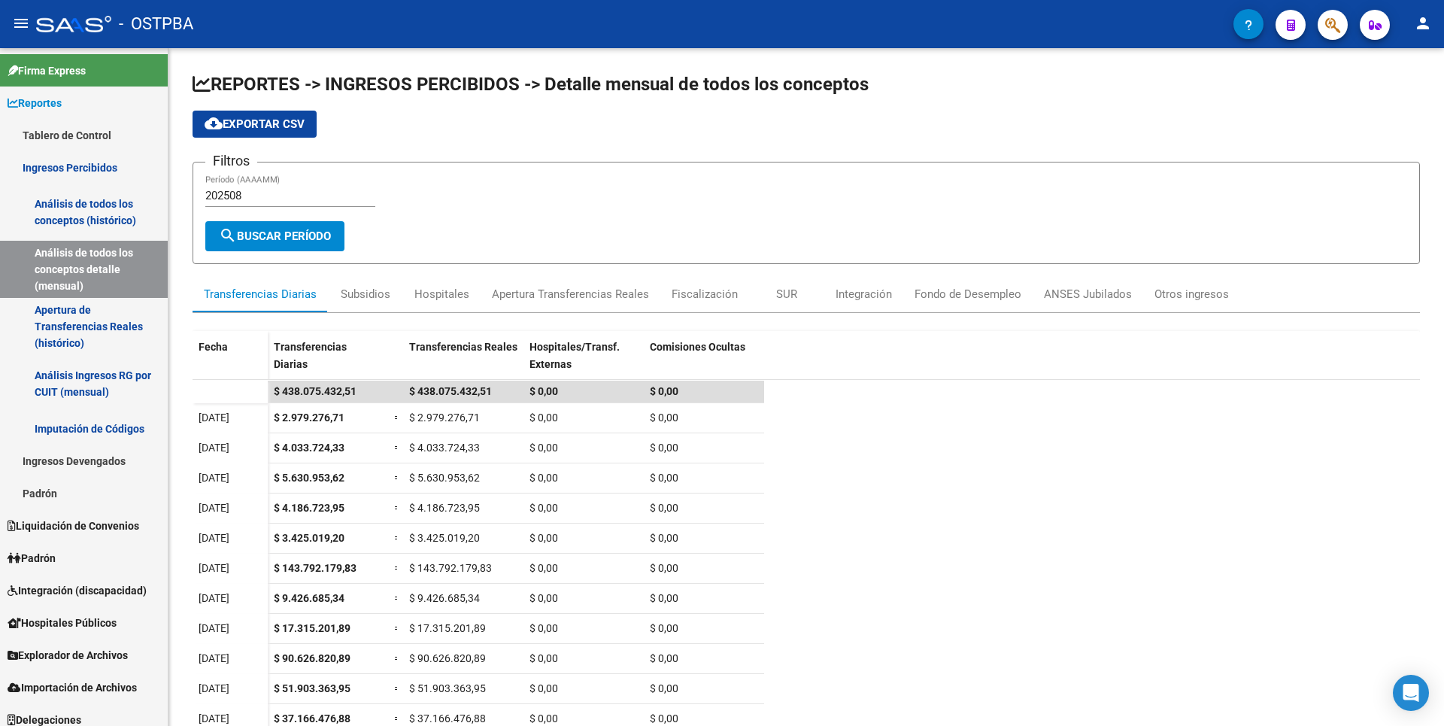
click at [562, 39] on div "- OSTPBA" at bounding box center [634, 24] width 1197 height 33
click at [68, 561] on link "Padrón" at bounding box center [84, 557] width 168 height 32
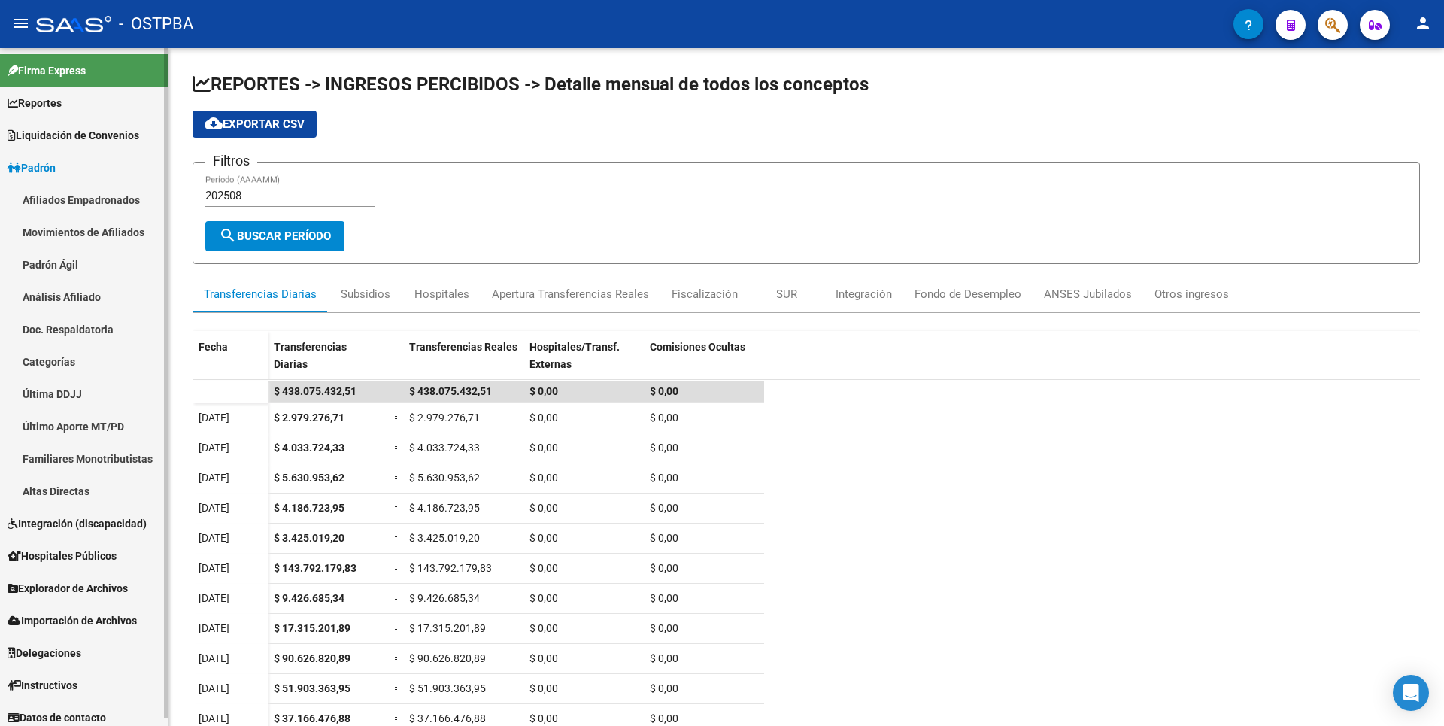
click at [86, 586] on span "Explorador de Archivos" at bounding box center [68, 588] width 120 height 17
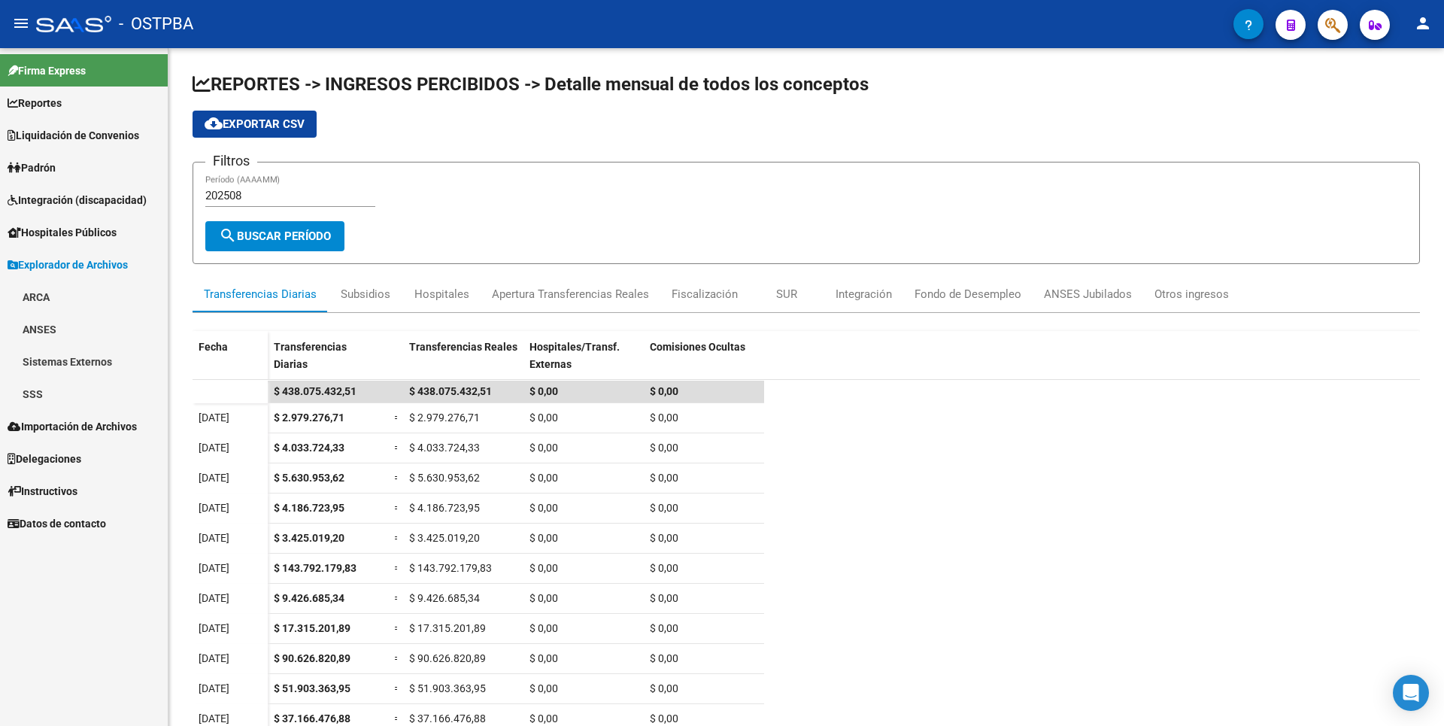
click at [81, 164] on link "Padrón" at bounding box center [84, 167] width 168 height 32
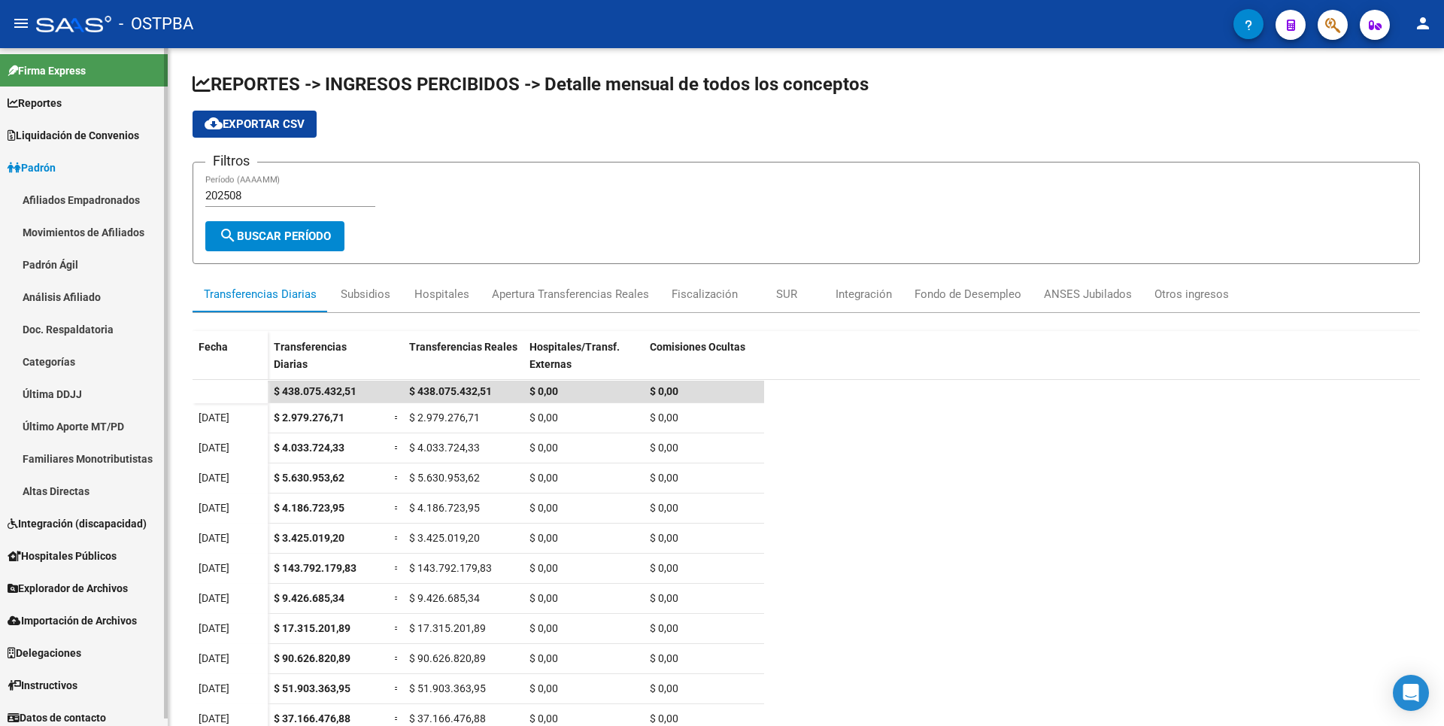
click at [96, 199] on link "Afiliados Empadronados" at bounding box center [84, 199] width 168 height 32
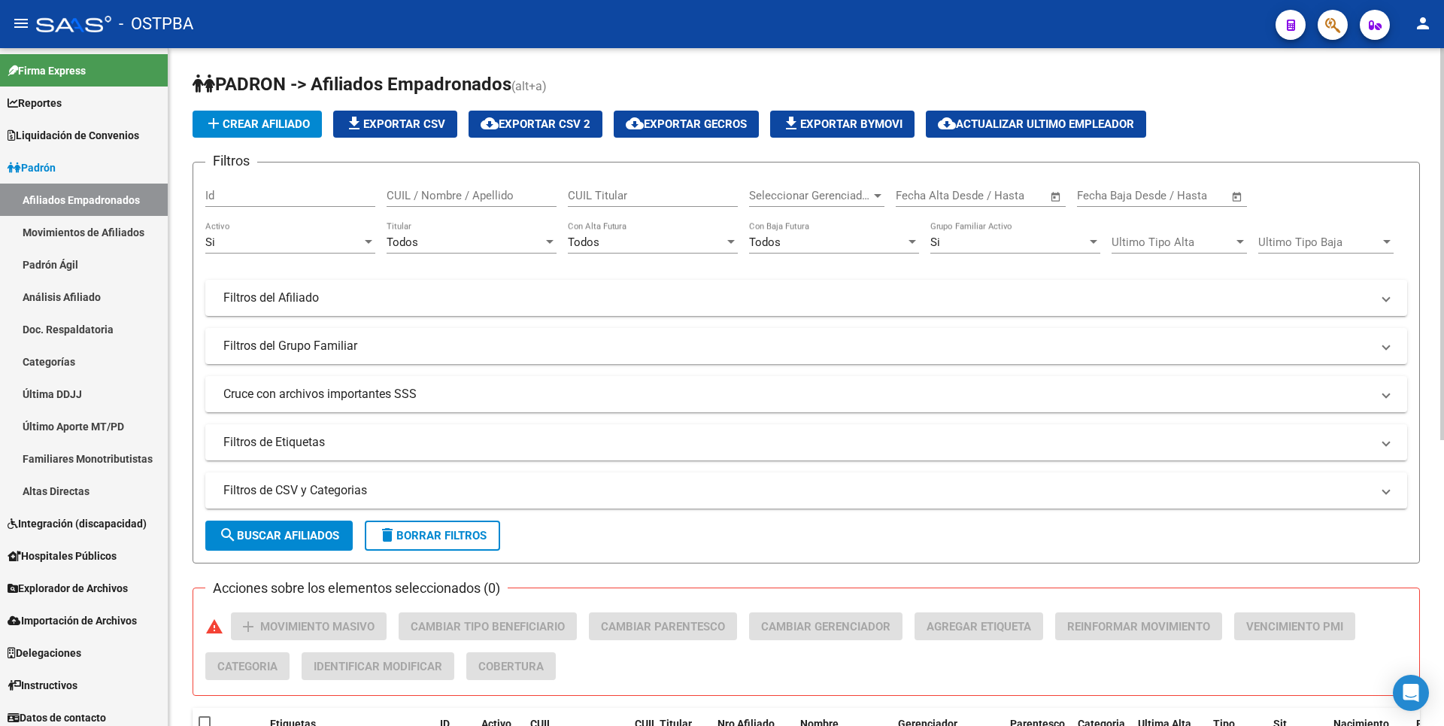
click at [873, 200] on div at bounding box center [878, 196] width 14 height 12
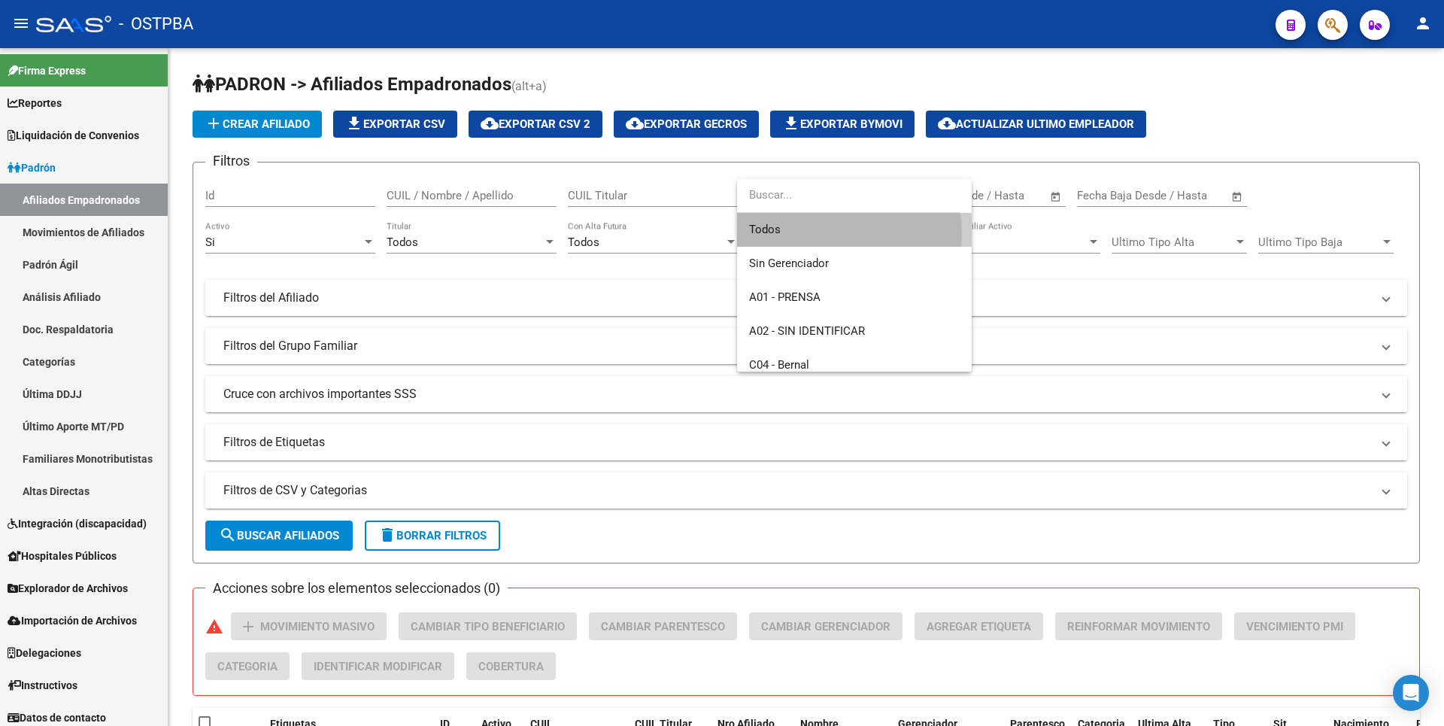
click at [823, 233] on span "Todos" at bounding box center [854, 230] width 211 height 34
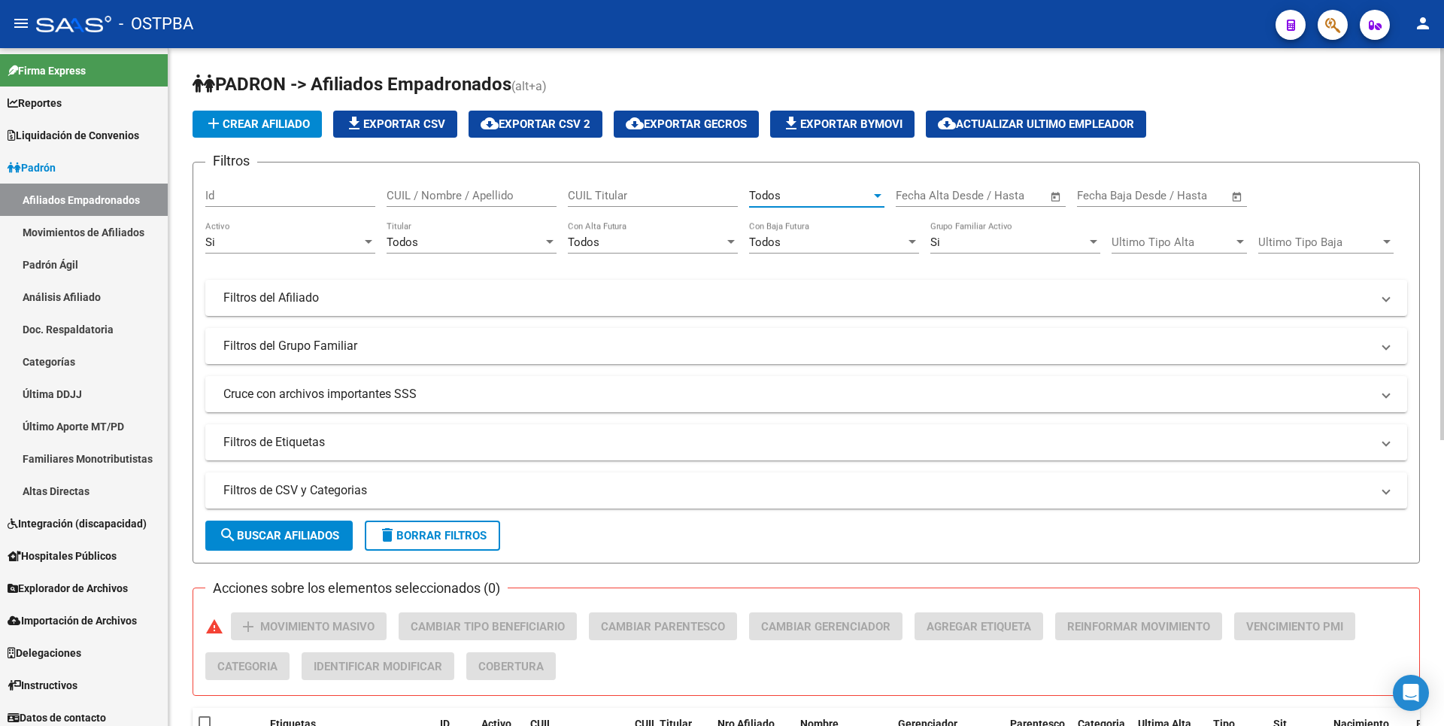
click at [558, 239] on app-bool-drop-down "Todos Titular" at bounding box center [477, 242] width 181 height 14
click at [553, 240] on div at bounding box center [550, 242] width 14 height 12
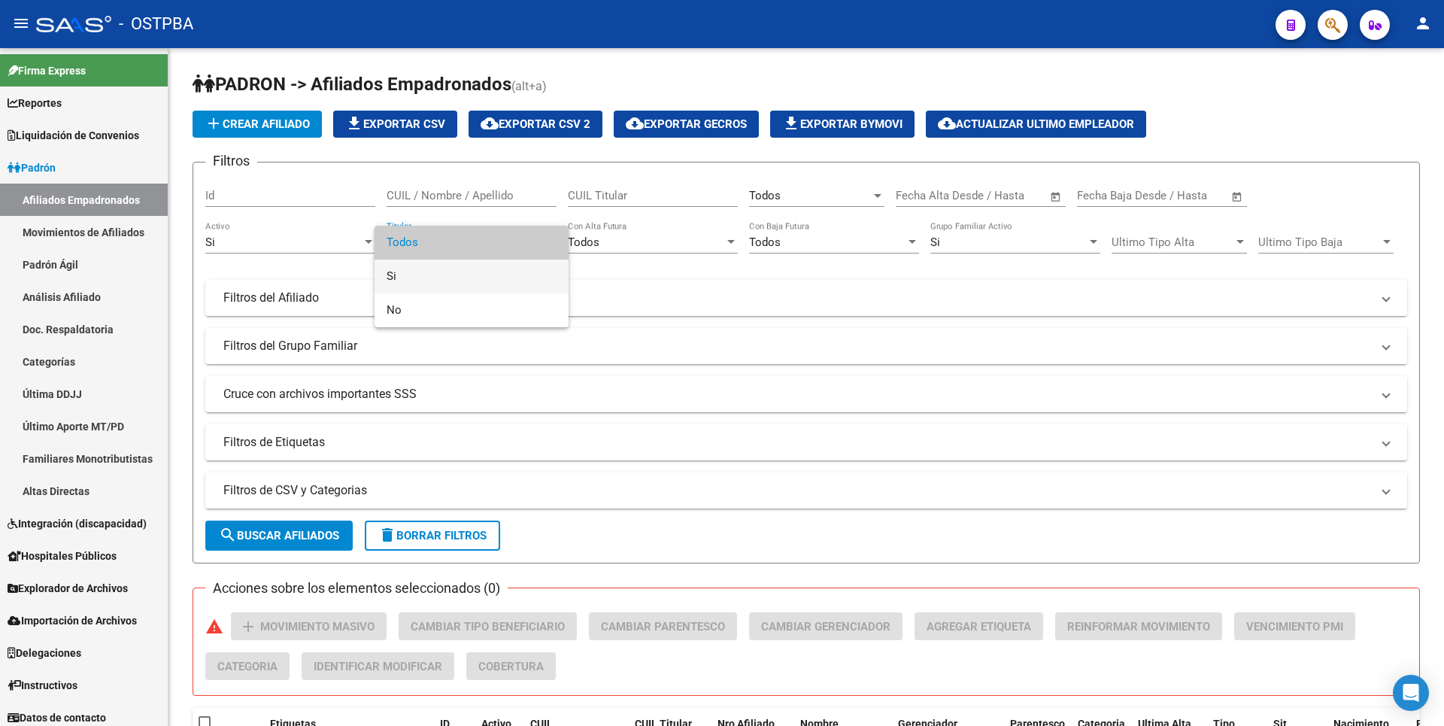
click at [396, 275] on span "Si" at bounding box center [472, 276] width 170 height 34
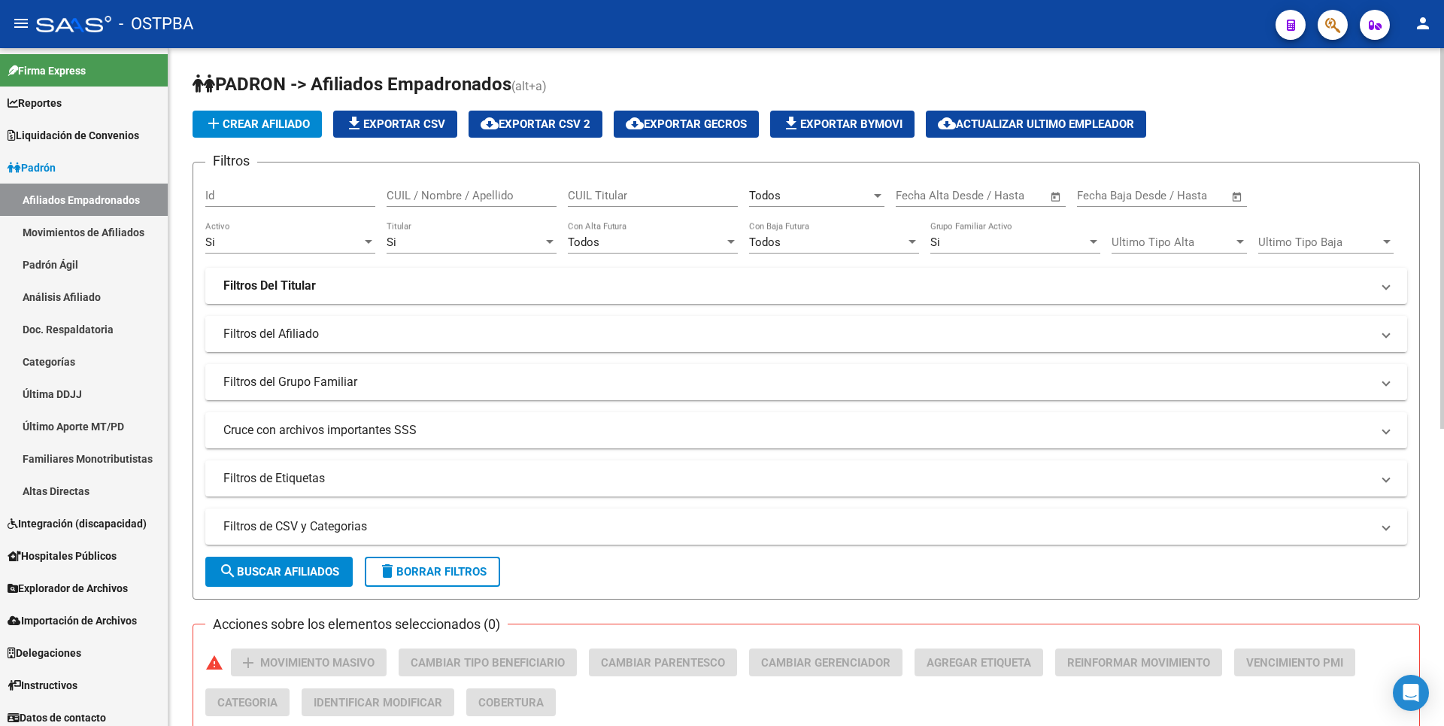
click at [308, 338] on mat-panel-title "Filtros del Afiliado" at bounding box center [797, 334] width 1148 height 17
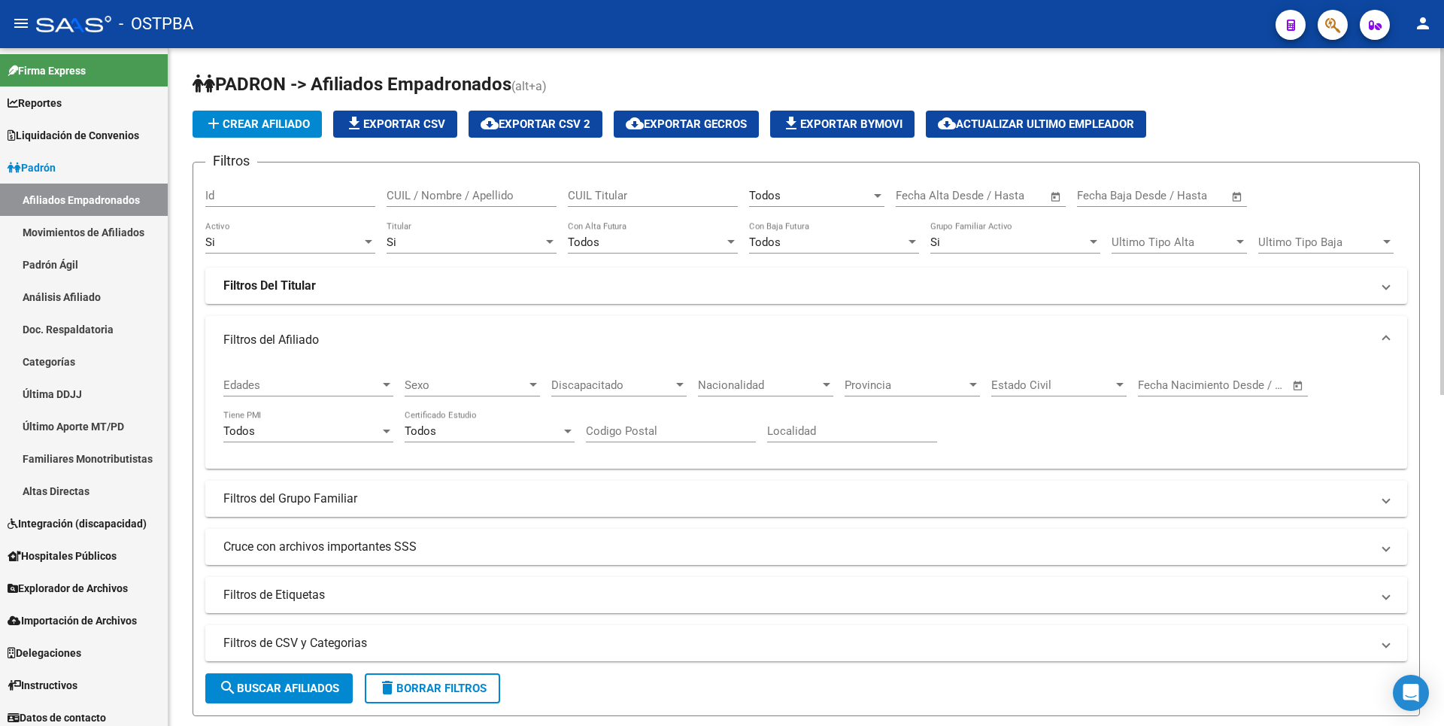
click at [343, 504] on mat-panel-title "Filtros del Grupo Familiar" at bounding box center [797, 498] width 1148 height 17
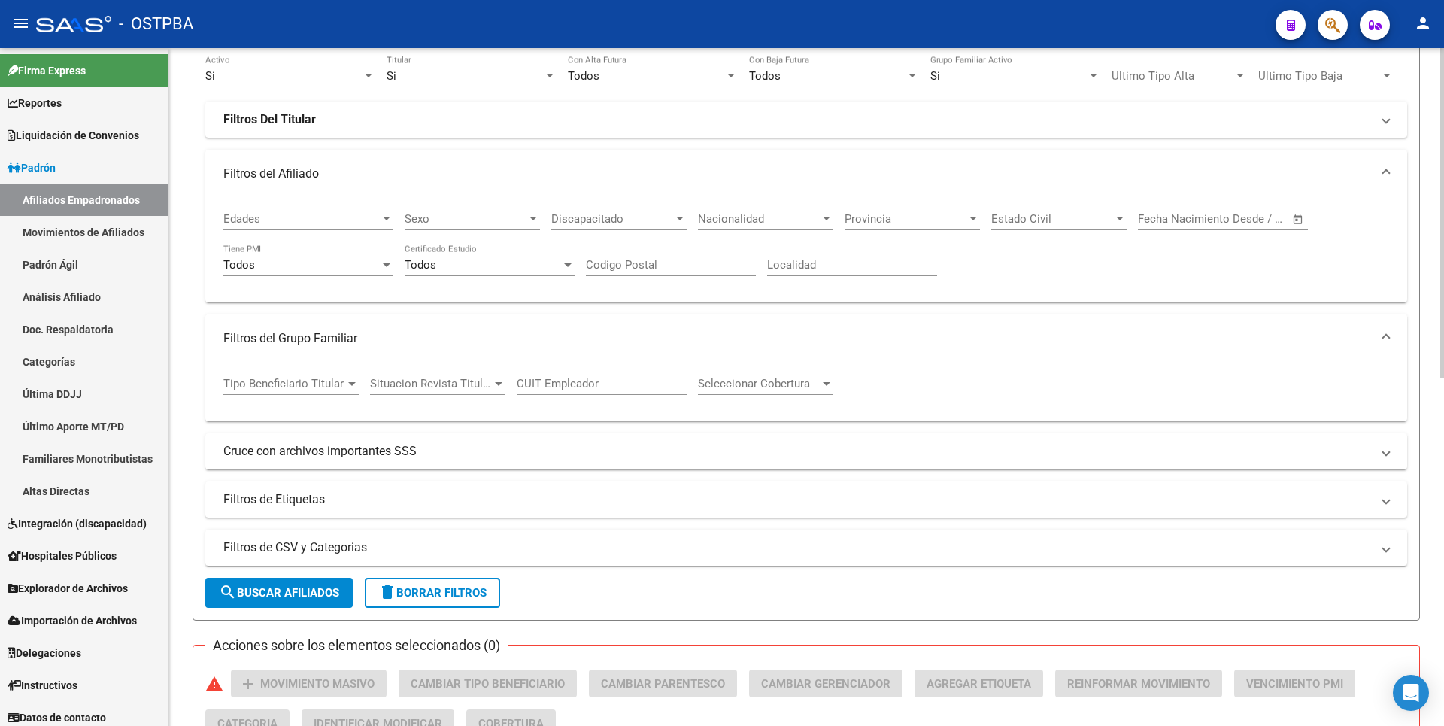
scroll to position [301, 0]
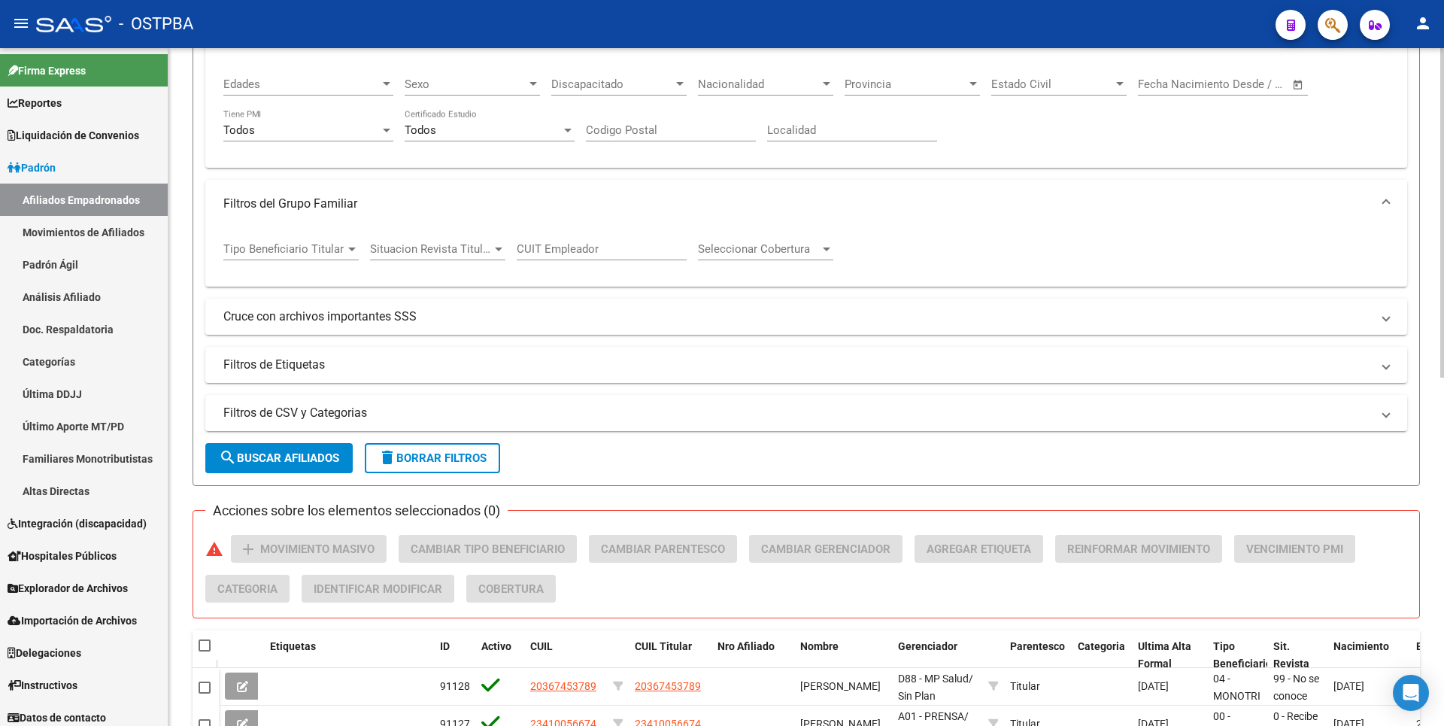
click at [344, 247] on span "Tipo Beneficiario Titular" at bounding box center [284, 249] width 122 height 14
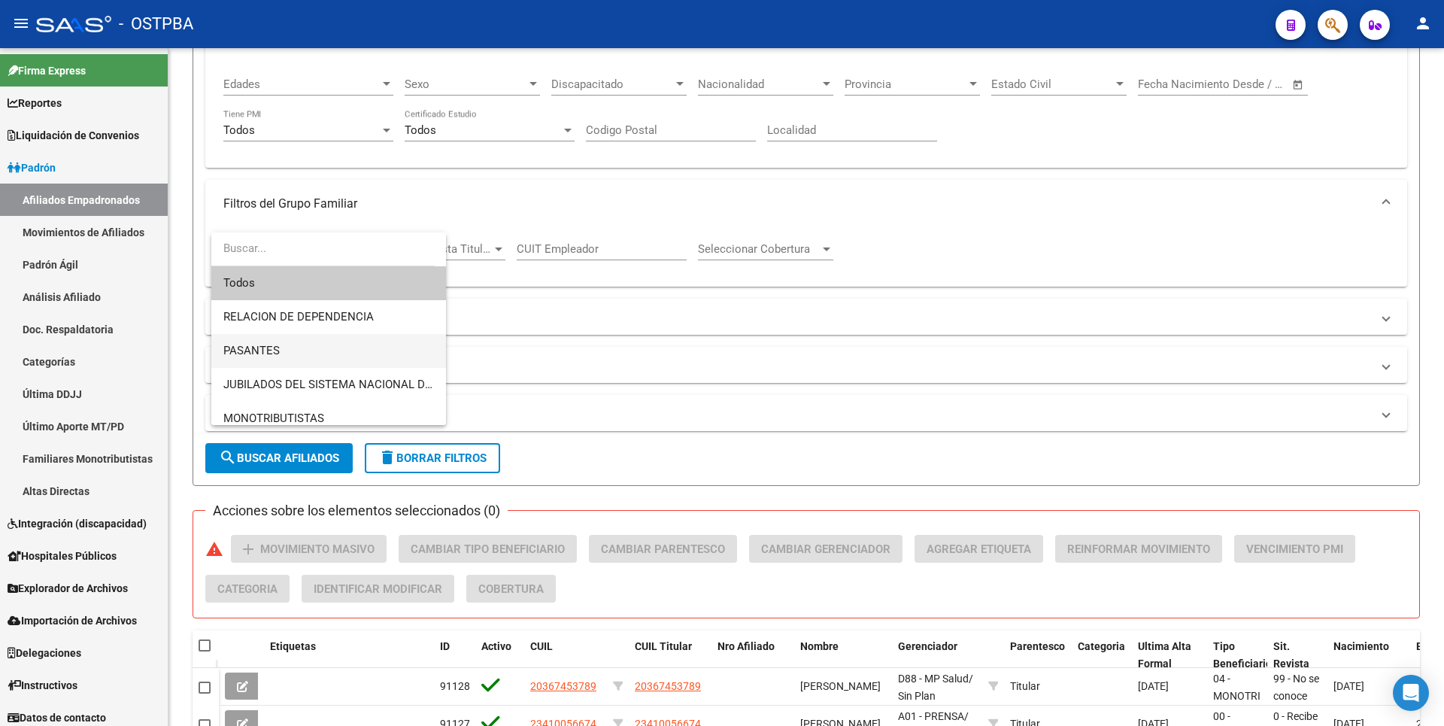
scroll to position [75, 0]
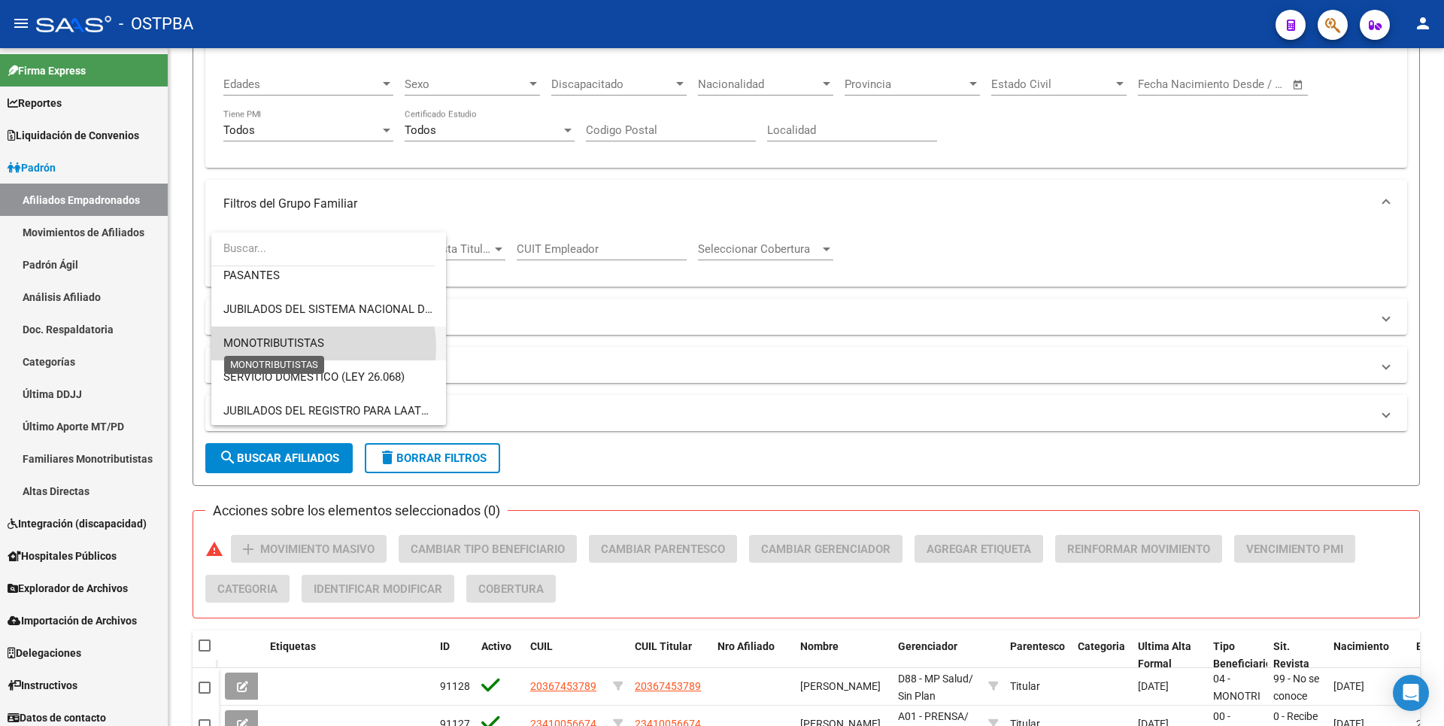
click at [303, 347] on span "MONOTRIBUTISTAS" at bounding box center [273, 343] width 101 height 14
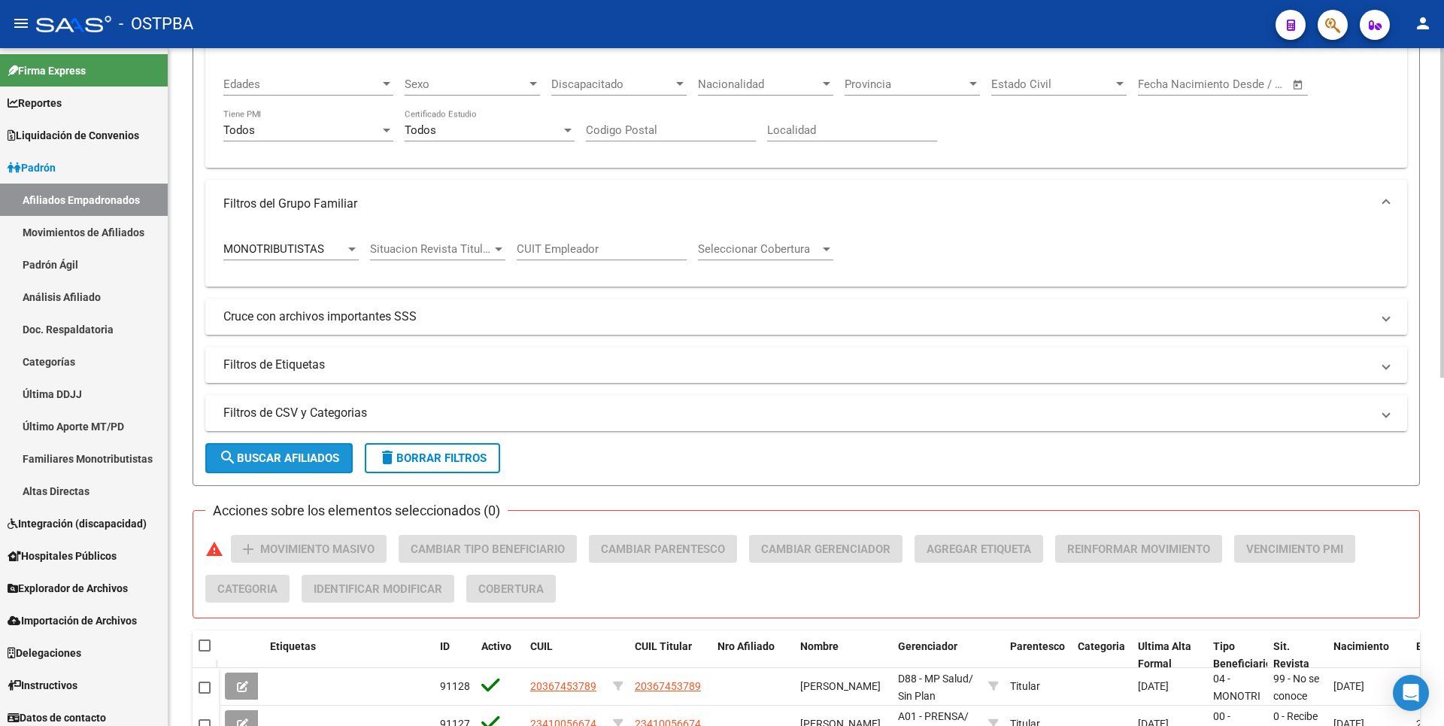
click at [309, 456] on span "search Buscar Afiliados" at bounding box center [279, 458] width 120 height 14
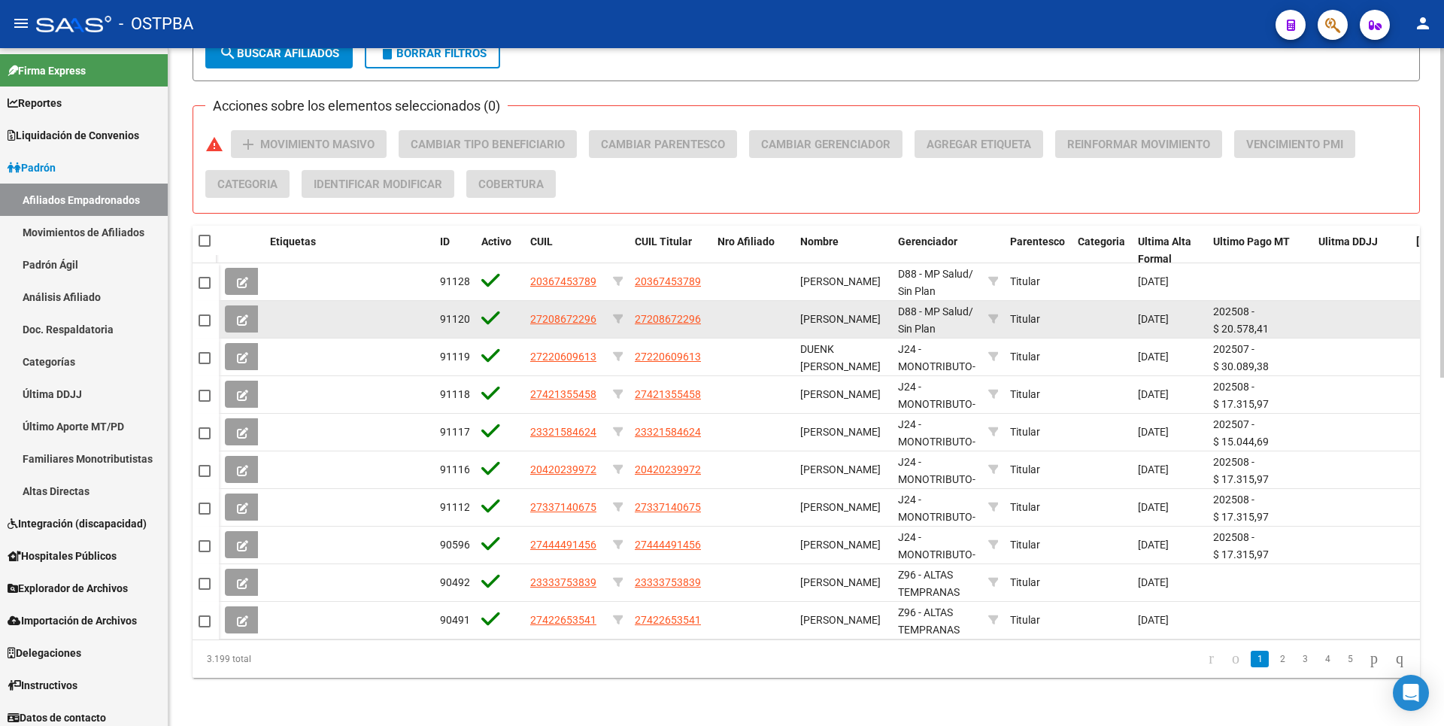
scroll to position [717, 0]
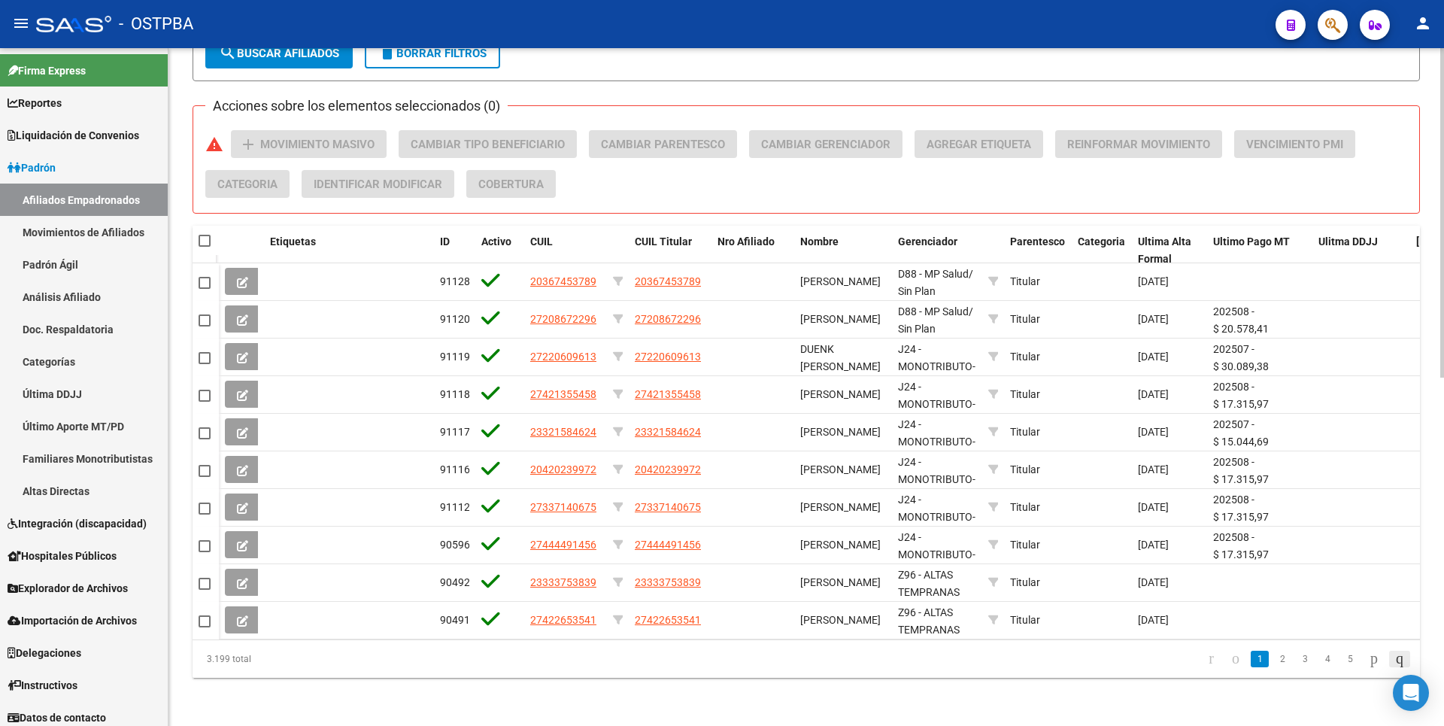
click at [1400, 654] on icon "go to last page" at bounding box center [1399, 658] width 12 height 18
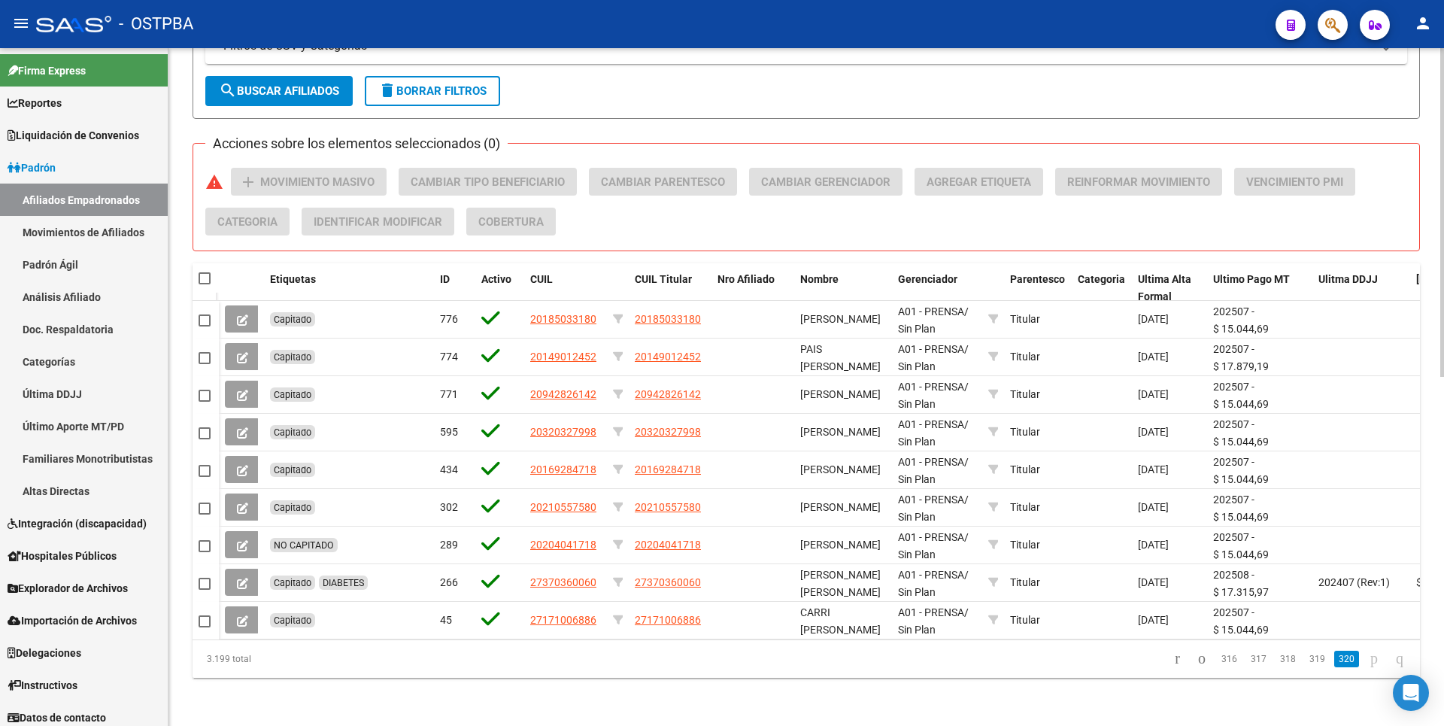
scroll to position [679, 0]
click at [1307, 662] on link "319" at bounding box center [1317, 658] width 25 height 17
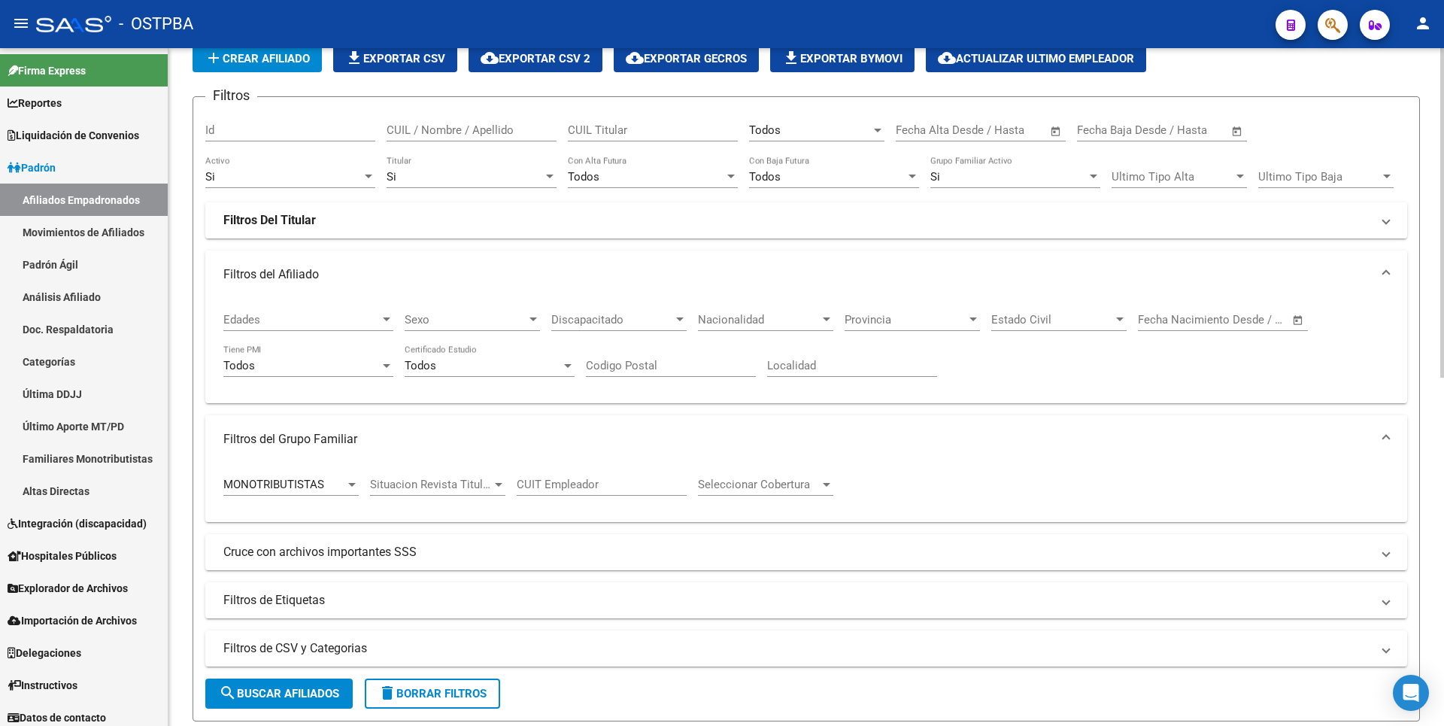
scroll to position [2, 0]
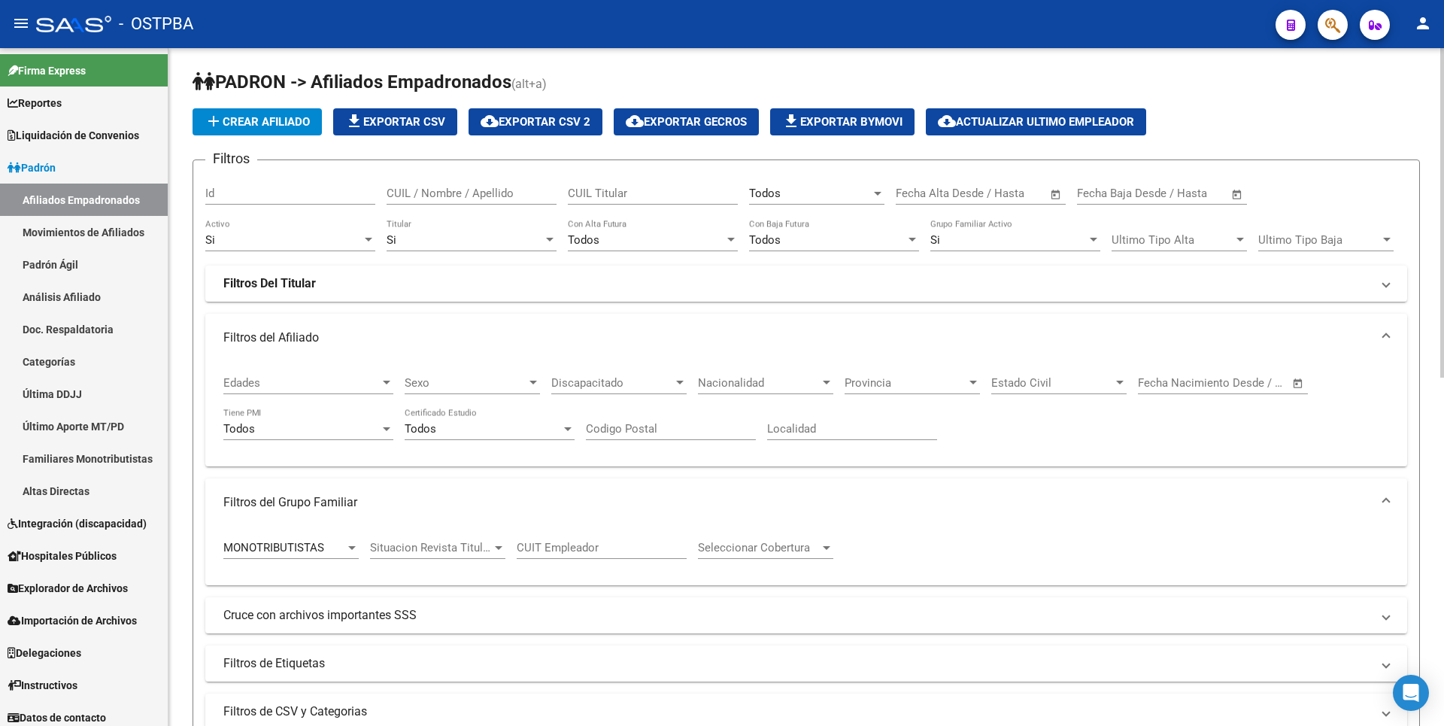
click at [875, 194] on div at bounding box center [878, 194] width 8 height 4
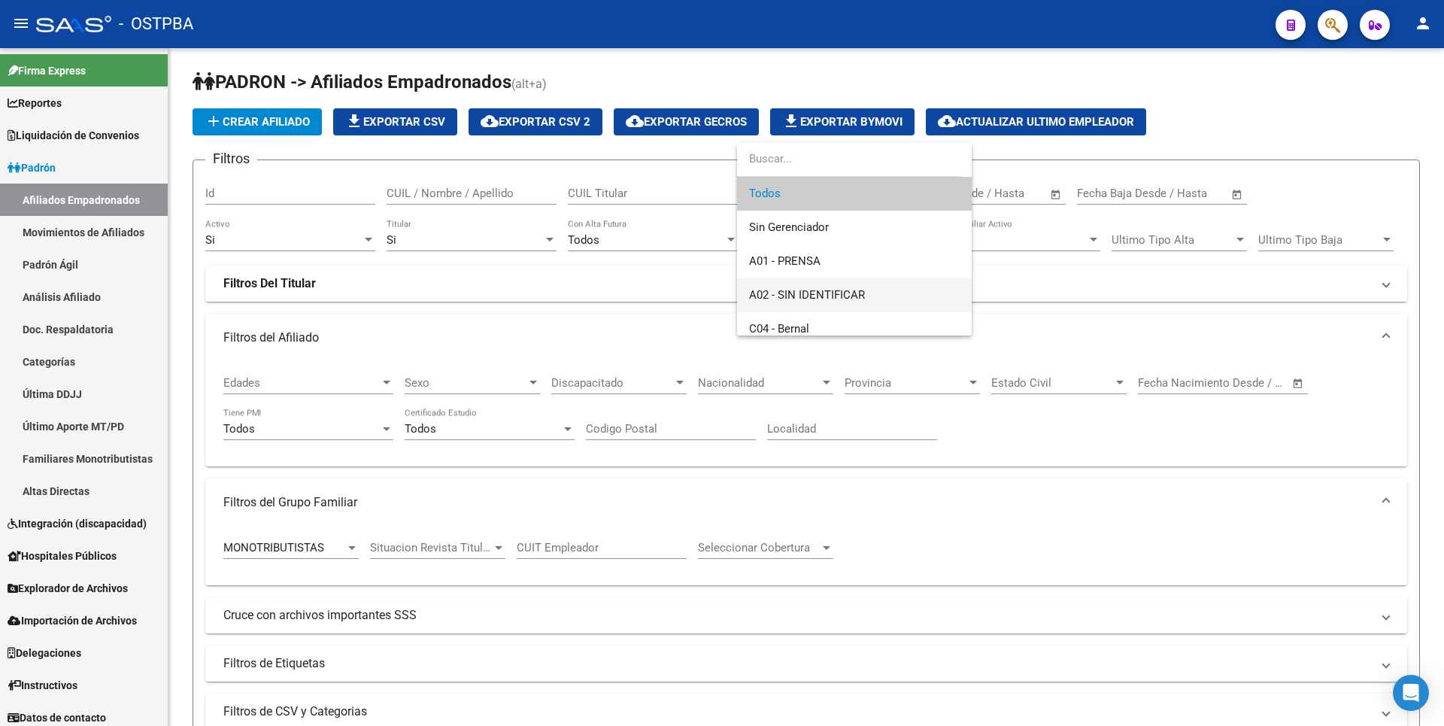
scroll to position [75, 0]
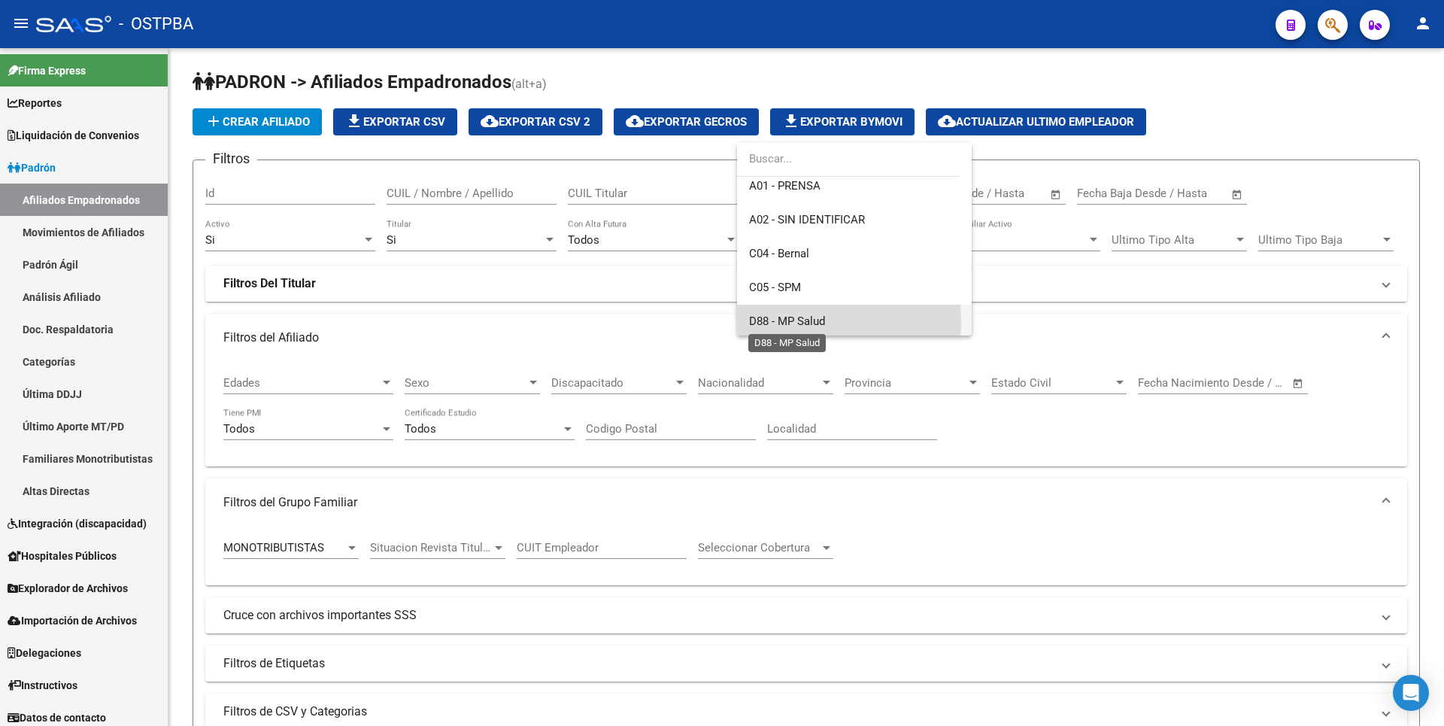
click at [790, 323] on span "D88 - MP Salud" at bounding box center [787, 321] width 76 height 14
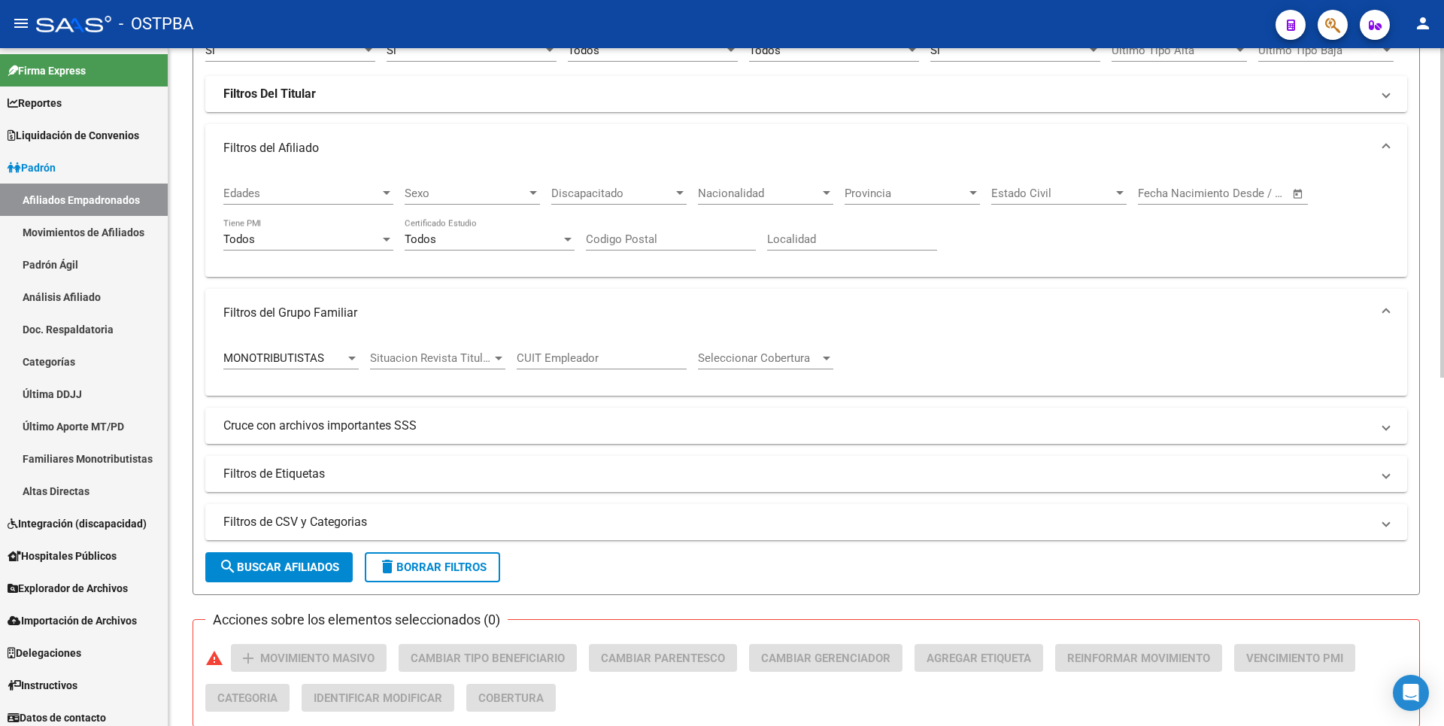
scroll to position [378, 0]
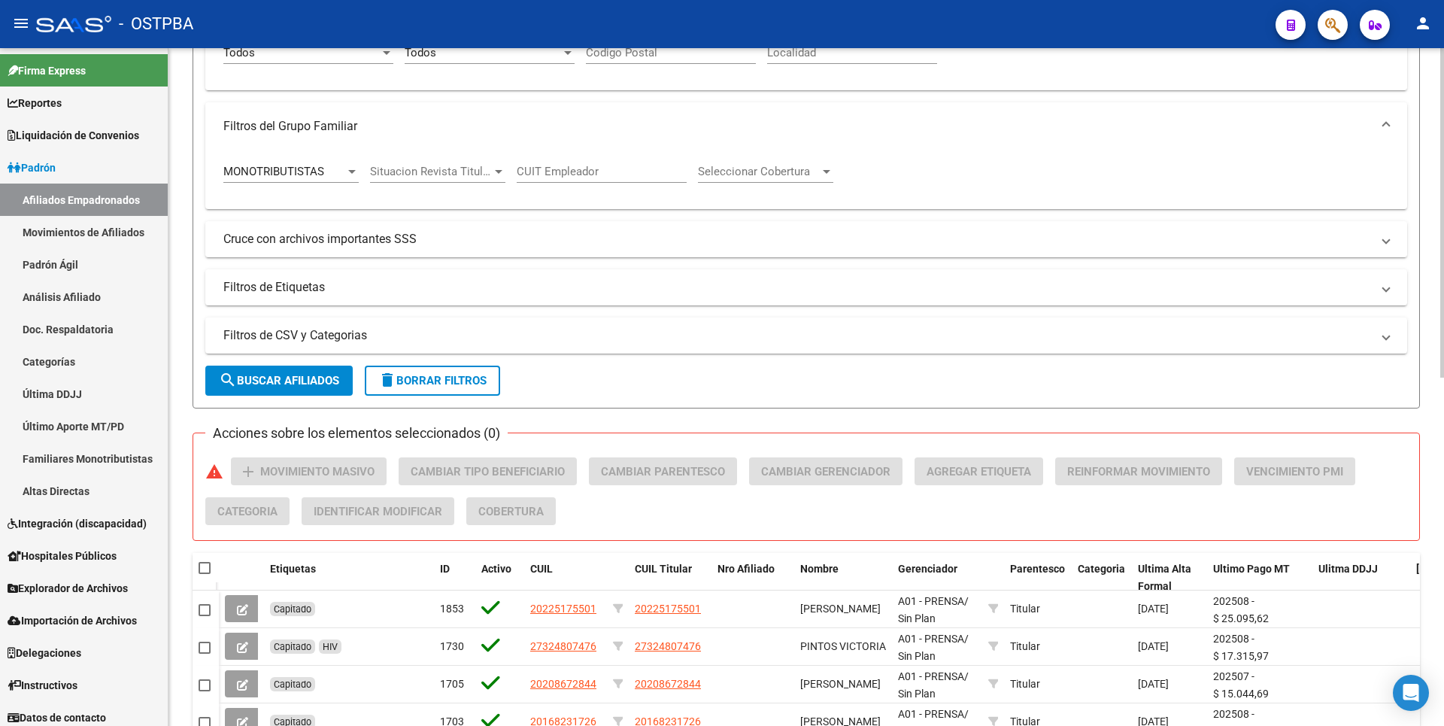
click at [299, 376] on span "search Buscar Afiliados" at bounding box center [279, 381] width 120 height 14
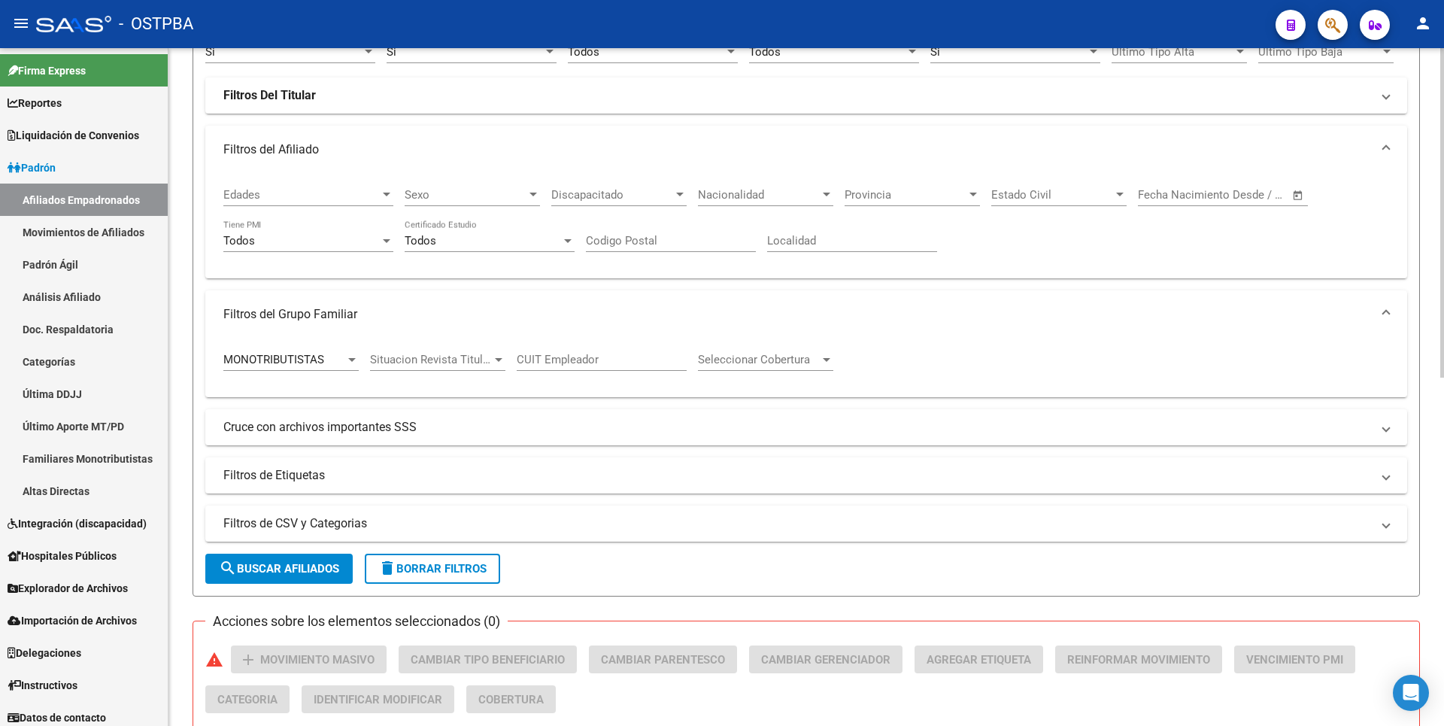
scroll to position [0, 0]
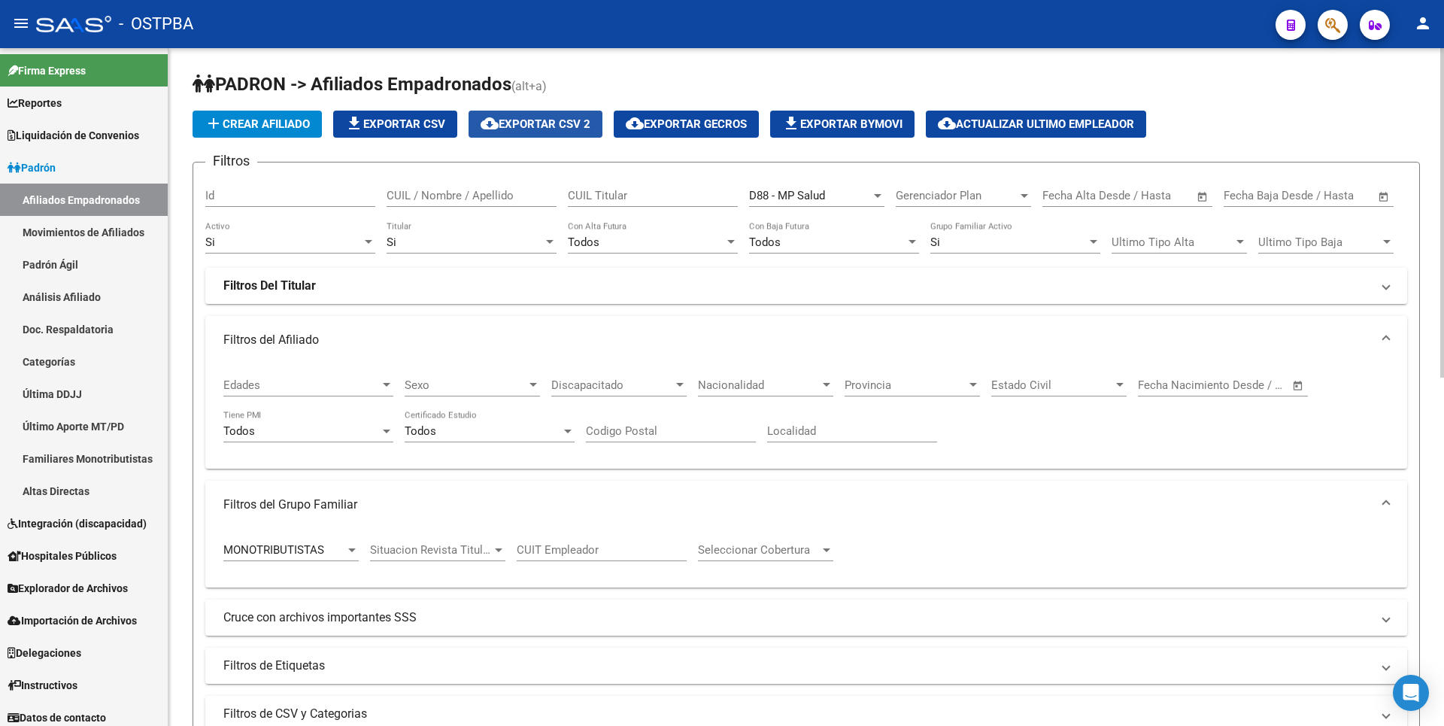
click at [542, 116] on button "cloud_download Exportar CSV 2" at bounding box center [536, 124] width 134 height 27
click at [878, 194] on div at bounding box center [878, 196] width 8 height 4
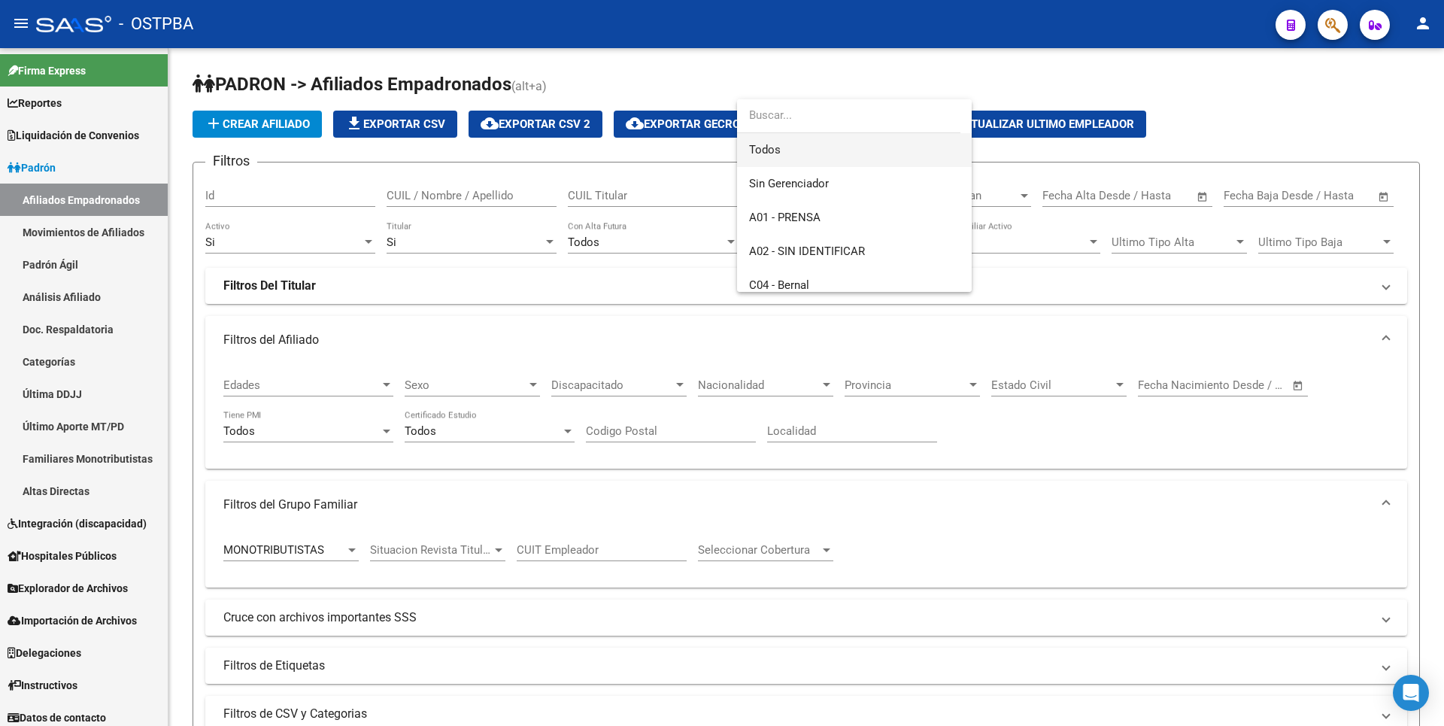
click at [797, 146] on span "Todos" at bounding box center [854, 150] width 211 height 34
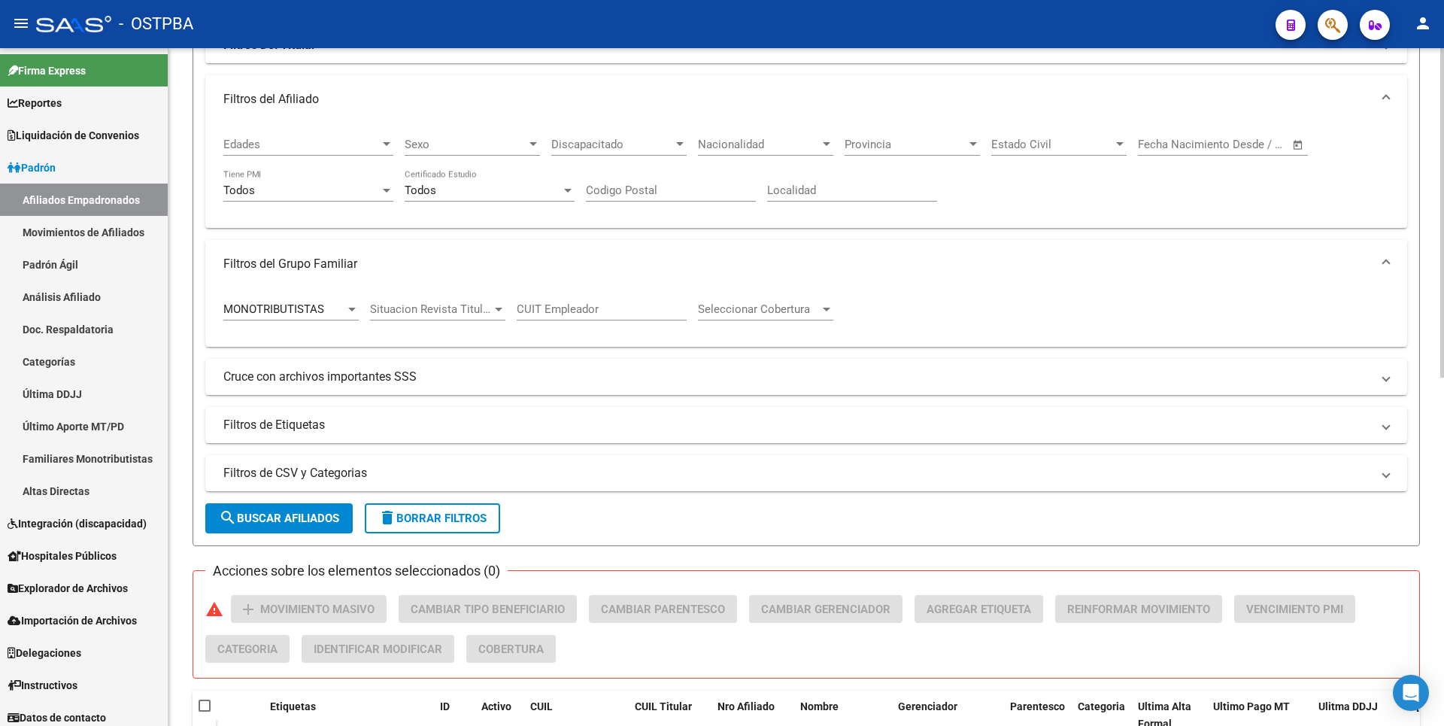
scroll to position [451, 0]
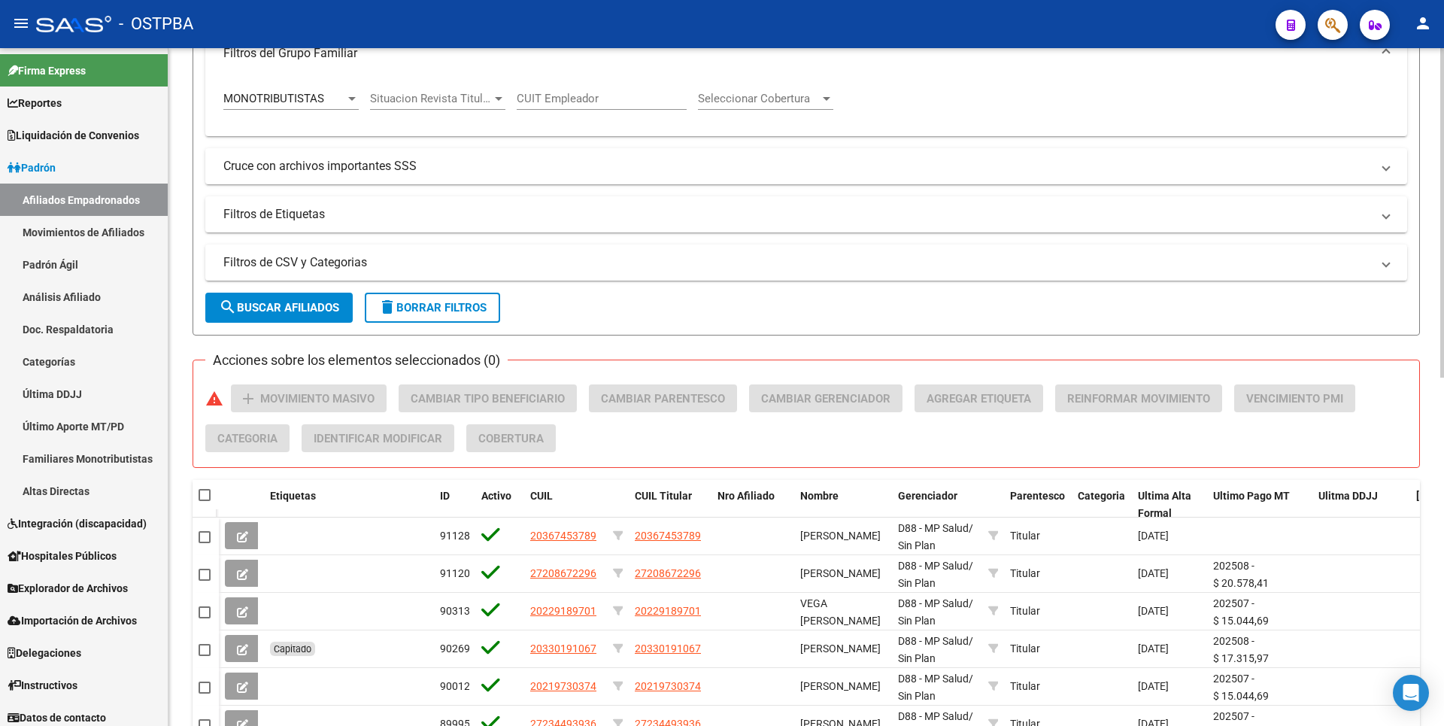
click at [301, 305] on span "search Buscar Afiliados" at bounding box center [279, 308] width 120 height 14
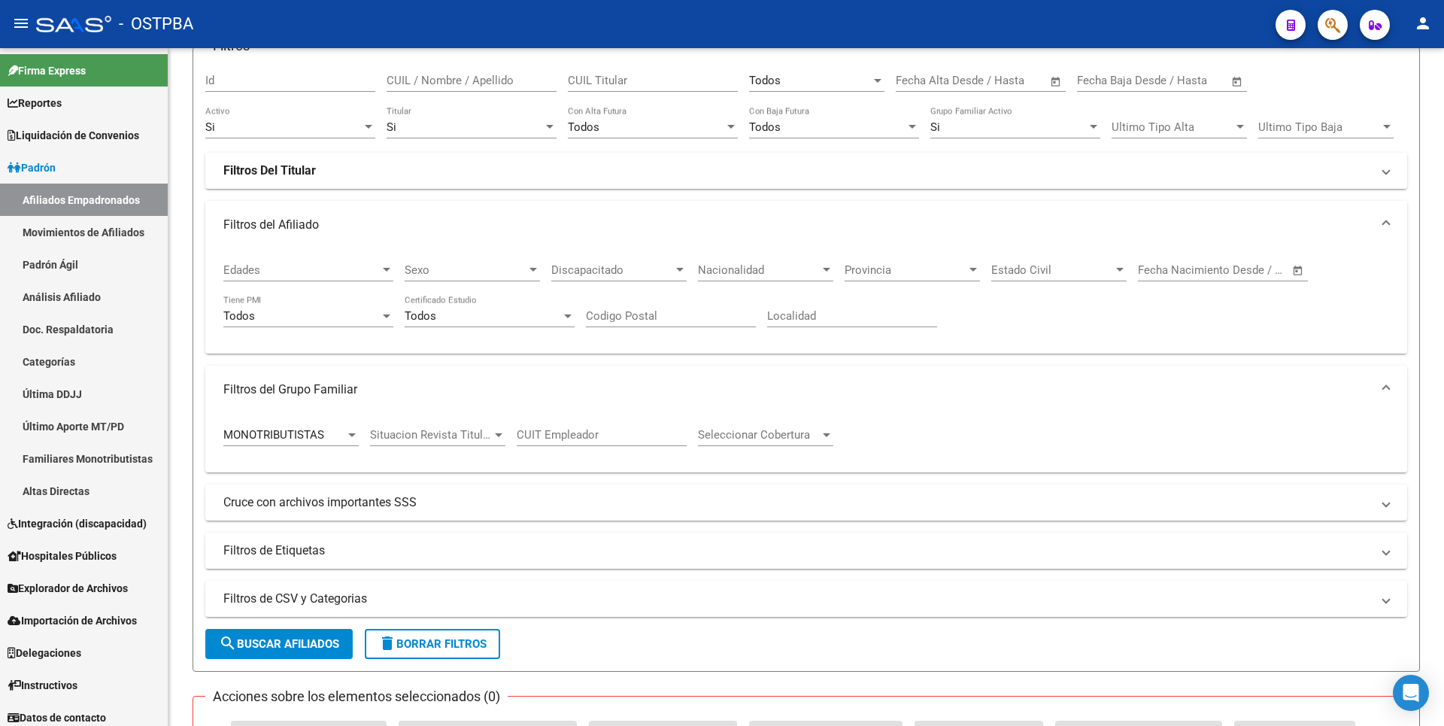
scroll to position [0, 0]
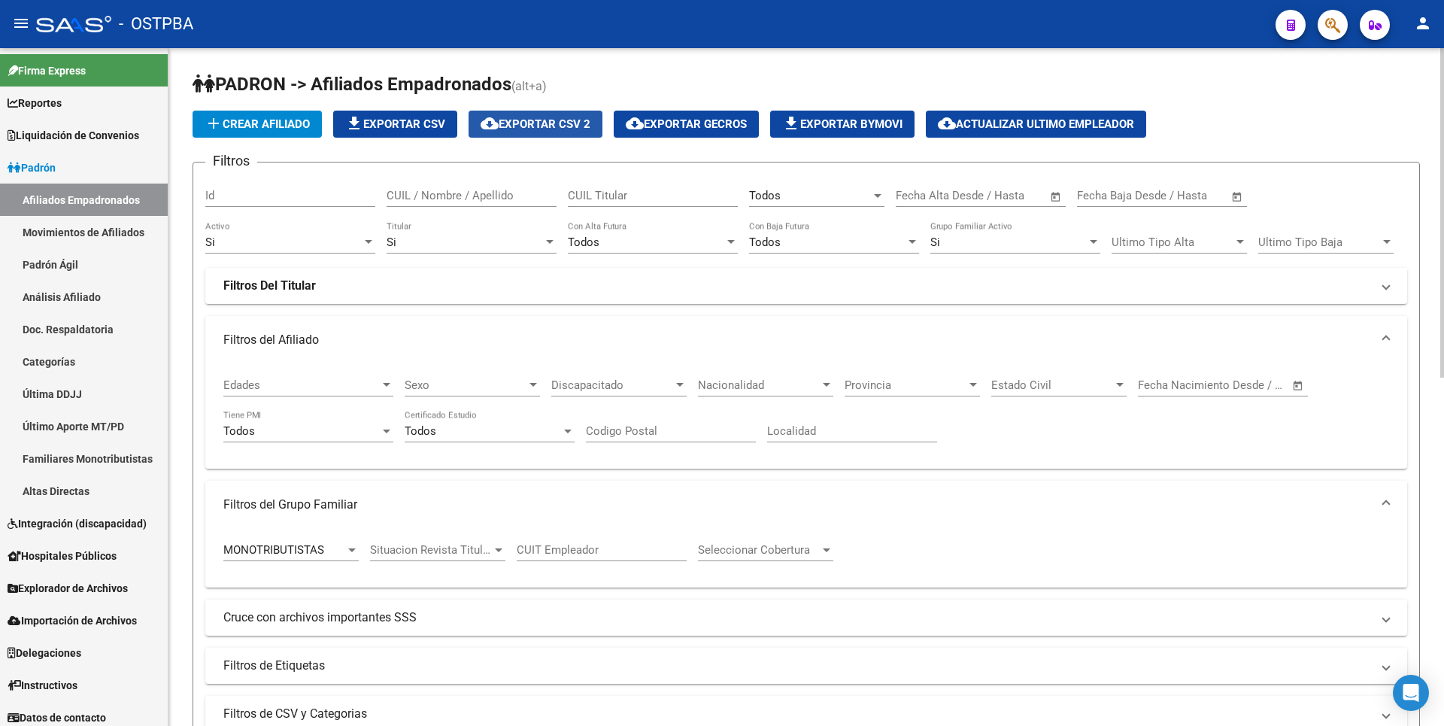
click at [531, 130] on span "cloud_download Exportar CSV 2" at bounding box center [536, 124] width 110 height 14
click at [353, 549] on div at bounding box center [352, 550] width 8 height 4
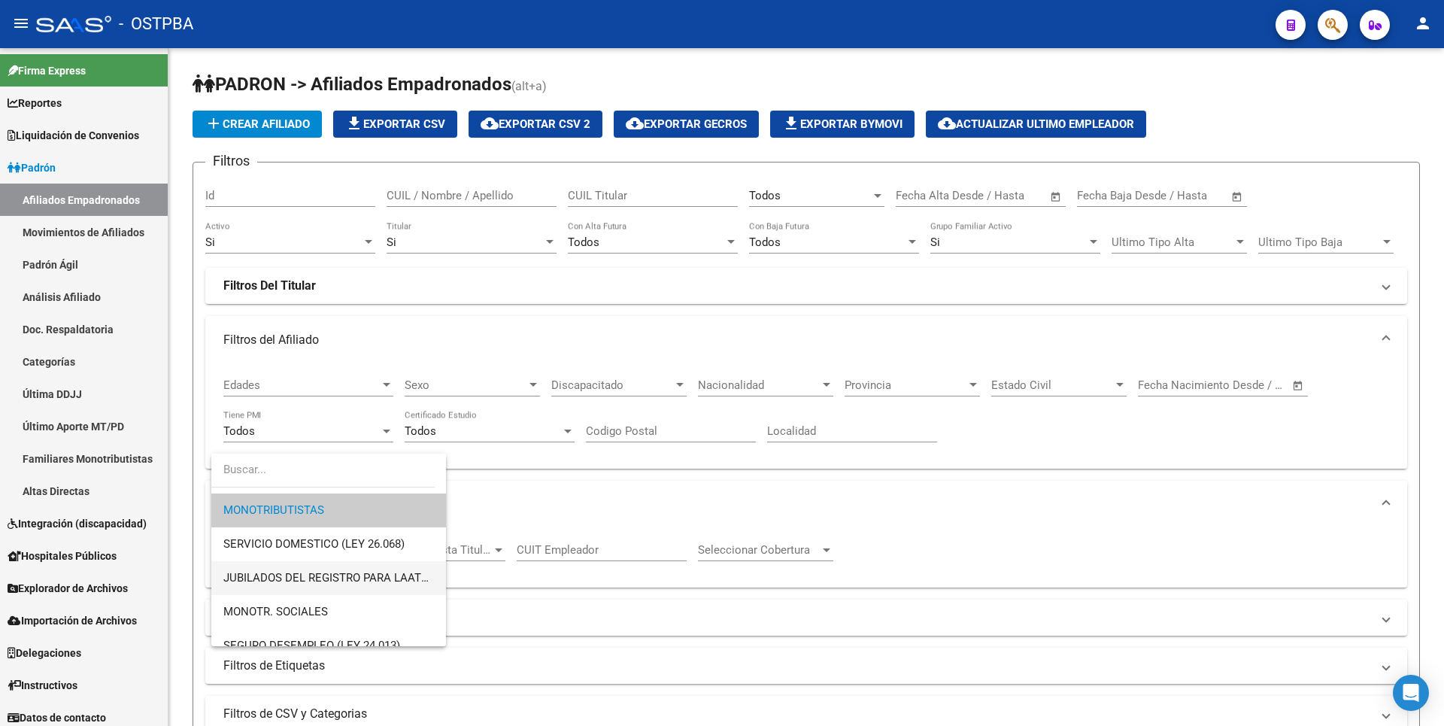
scroll to position [165, 0]
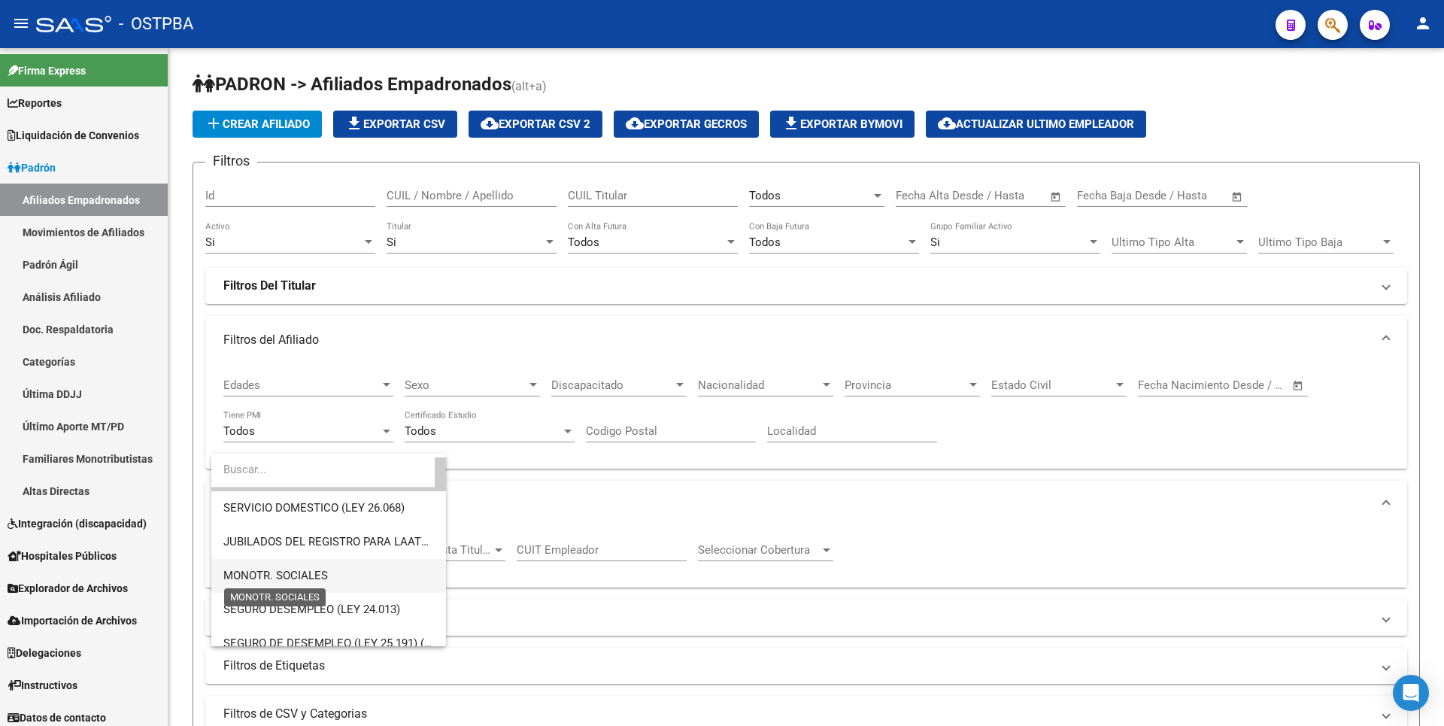
click at [321, 577] on span "MONOTR. SOCIALES" at bounding box center [275, 576] width 105 height 14
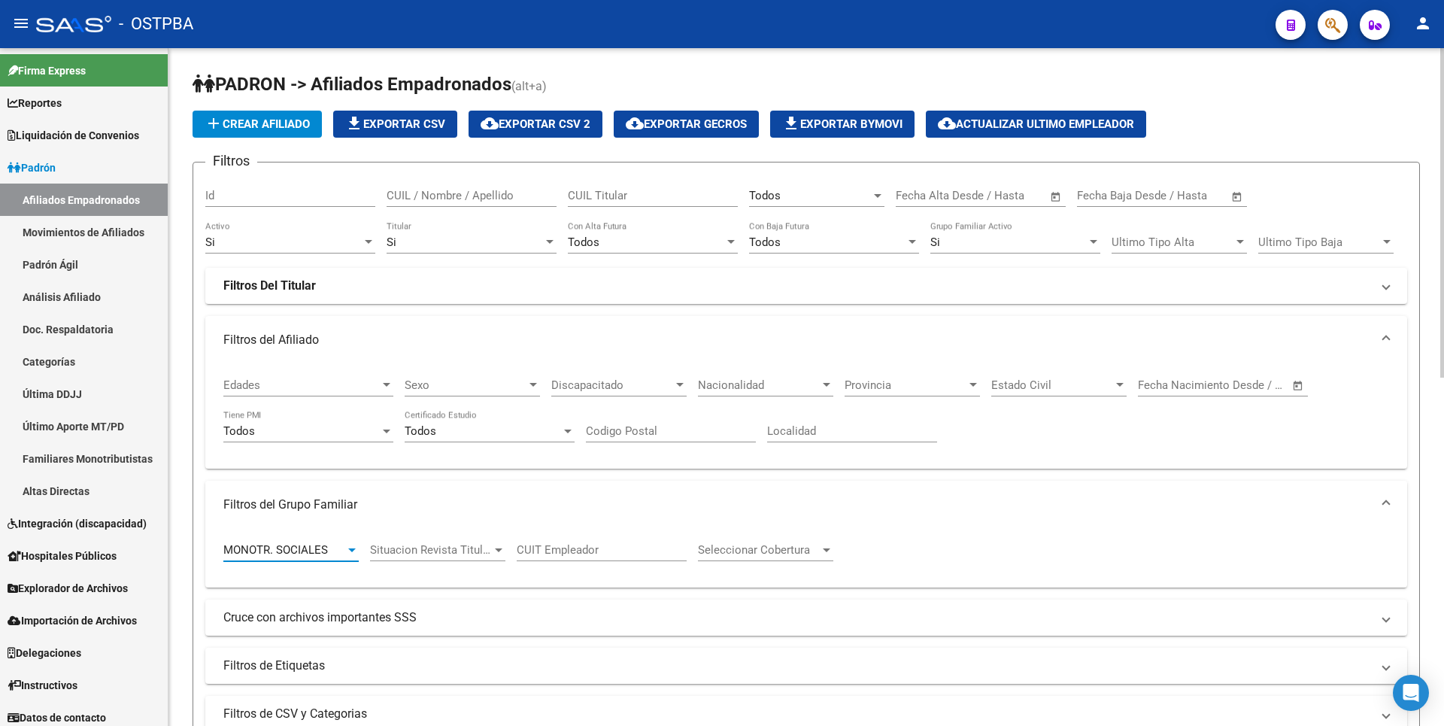
scroll to position [451, 0]
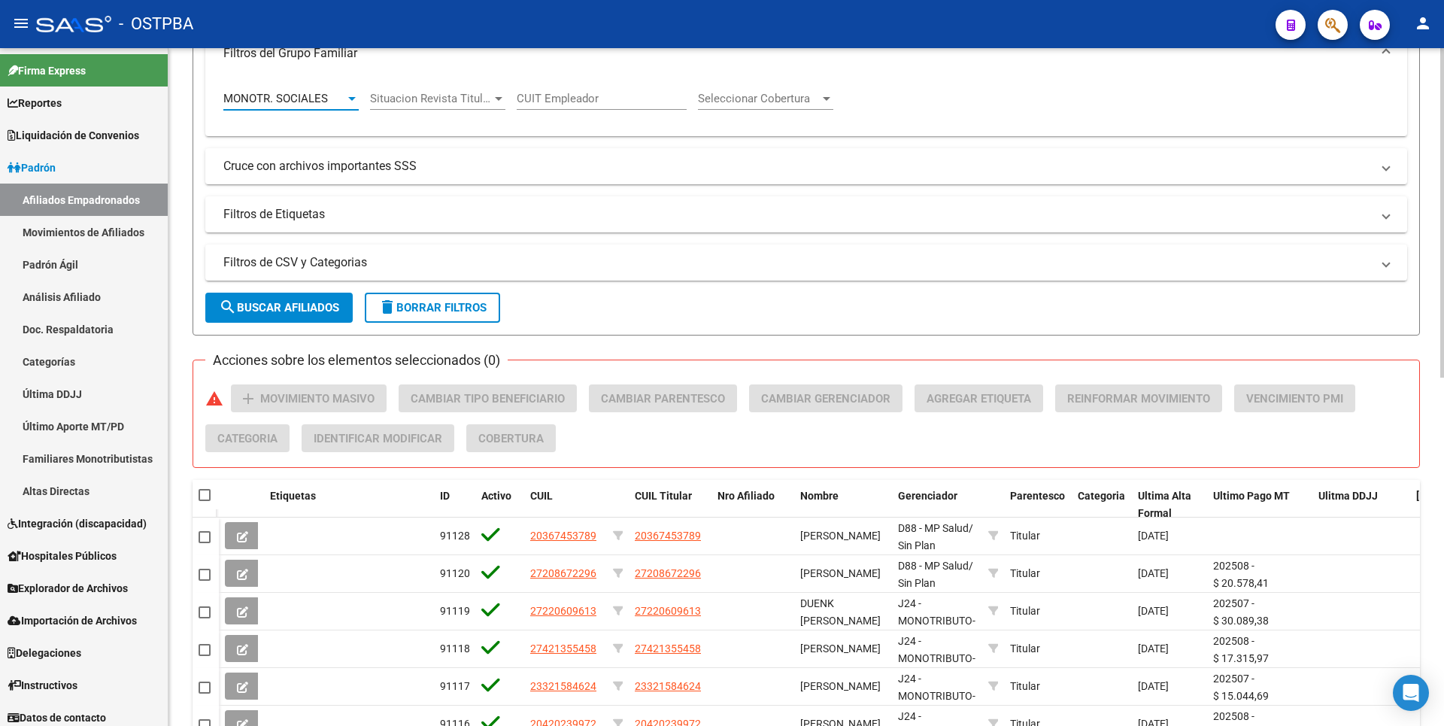
click at [299, 308] on span "search Buscar Afiliados" at bounding box center [279, 308] width 120 height 14
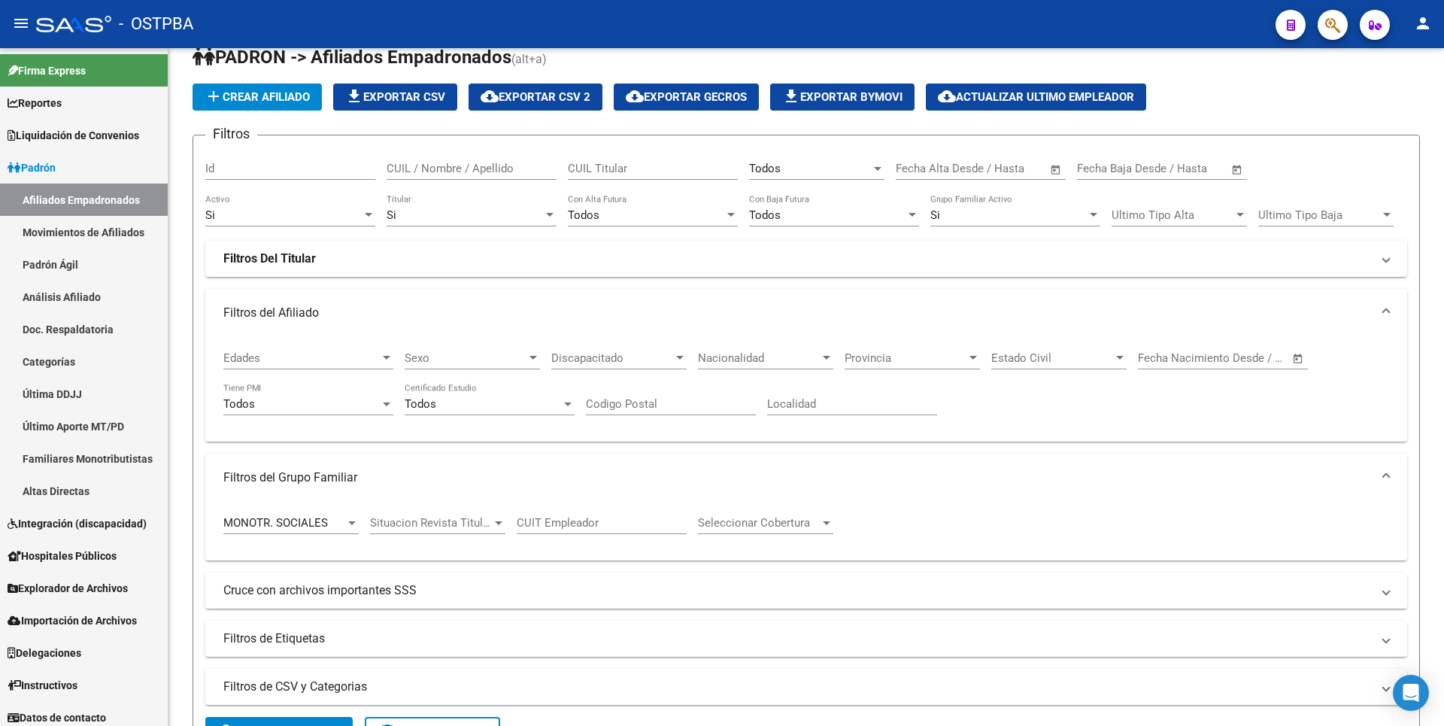
scroll to position [0, 0]
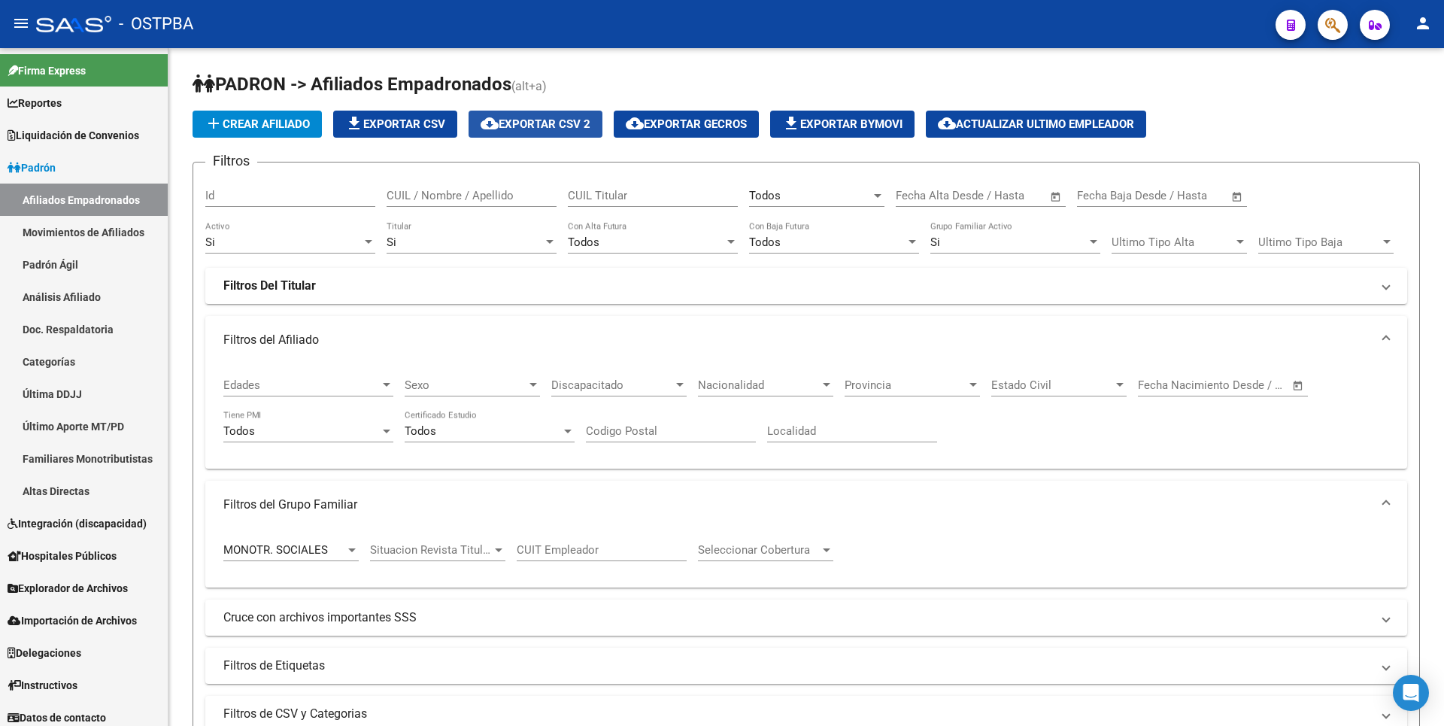
click at [550, 122] on span "cloud_download Exportar CSV 2" at bounding box center [536, 124] width 110 height 14
click at [345, 553] on div at bounding box center [352, 550] width 14 height 12
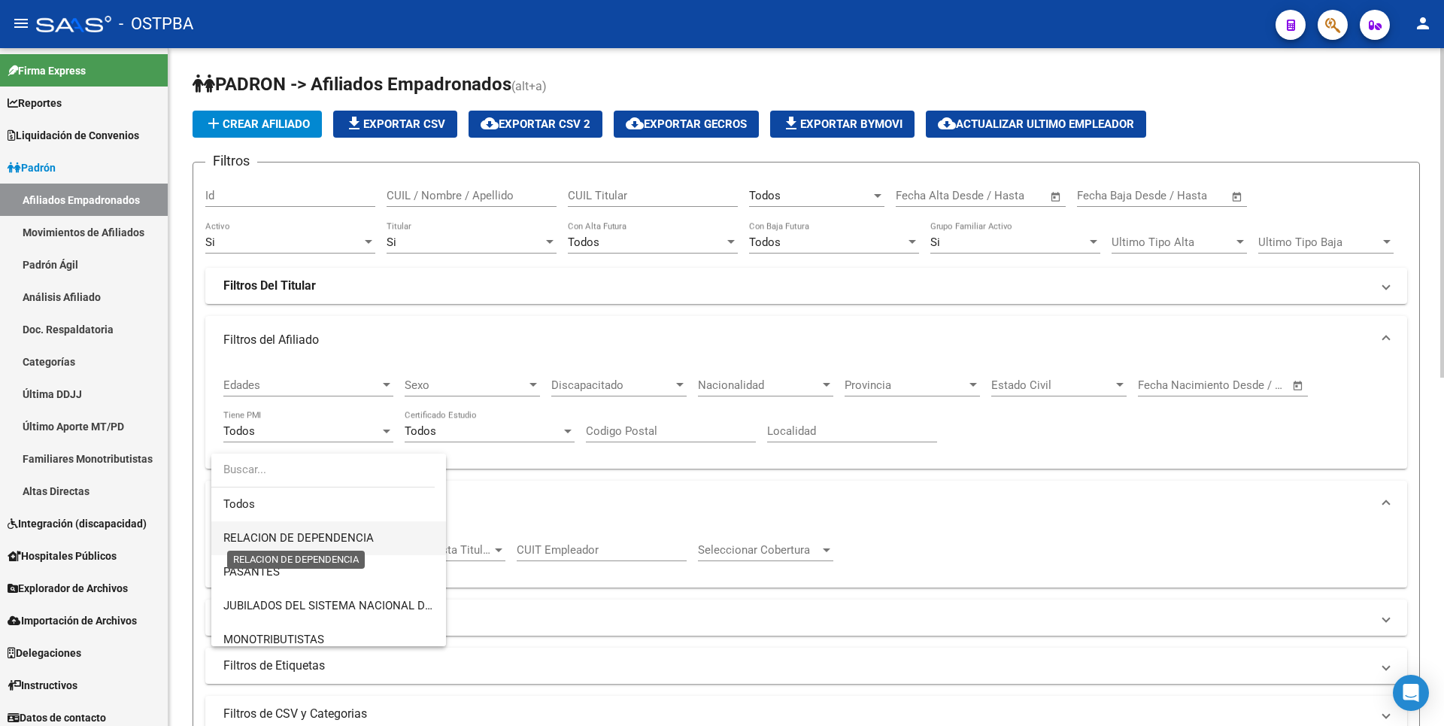
click at [292, 536] on span "RELACION DE DEPENDENCIA" at bounding box center [298, 538] width 150 height 14
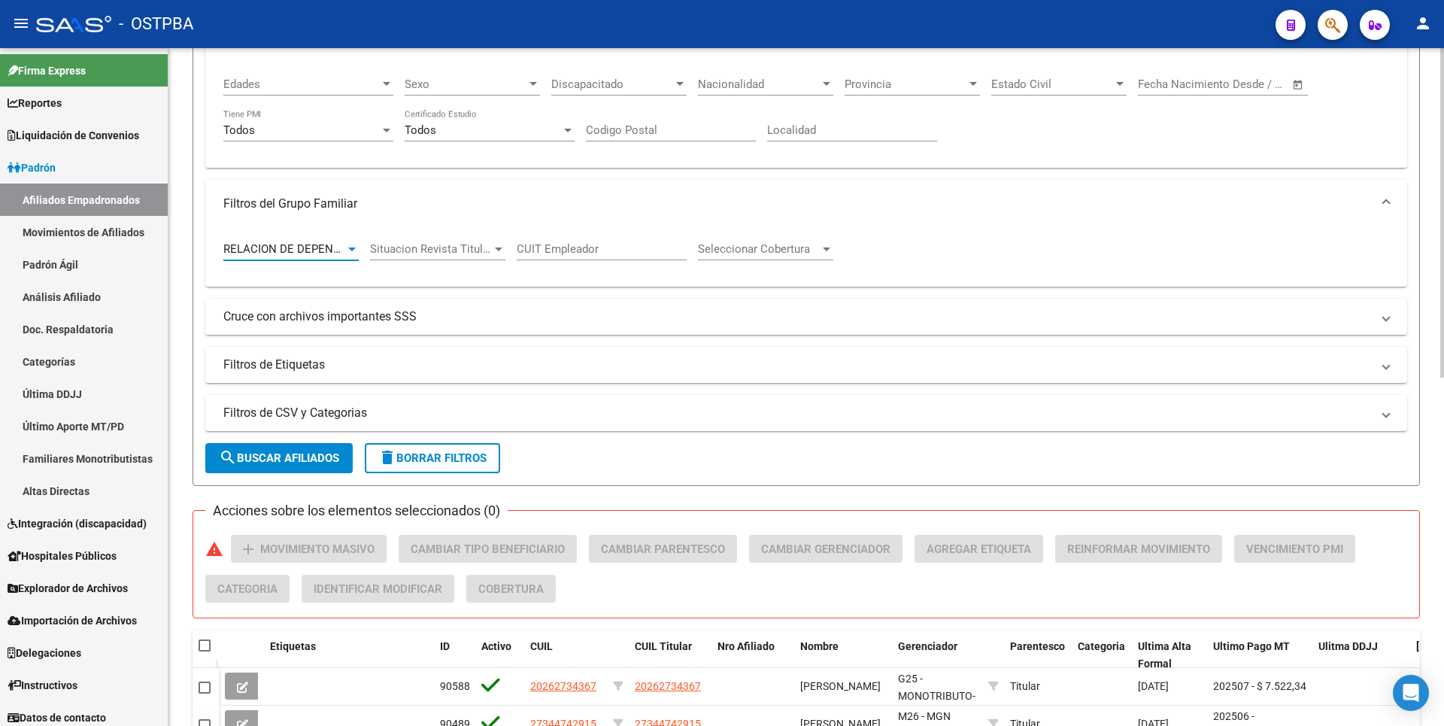
scroll to position [602, 0]
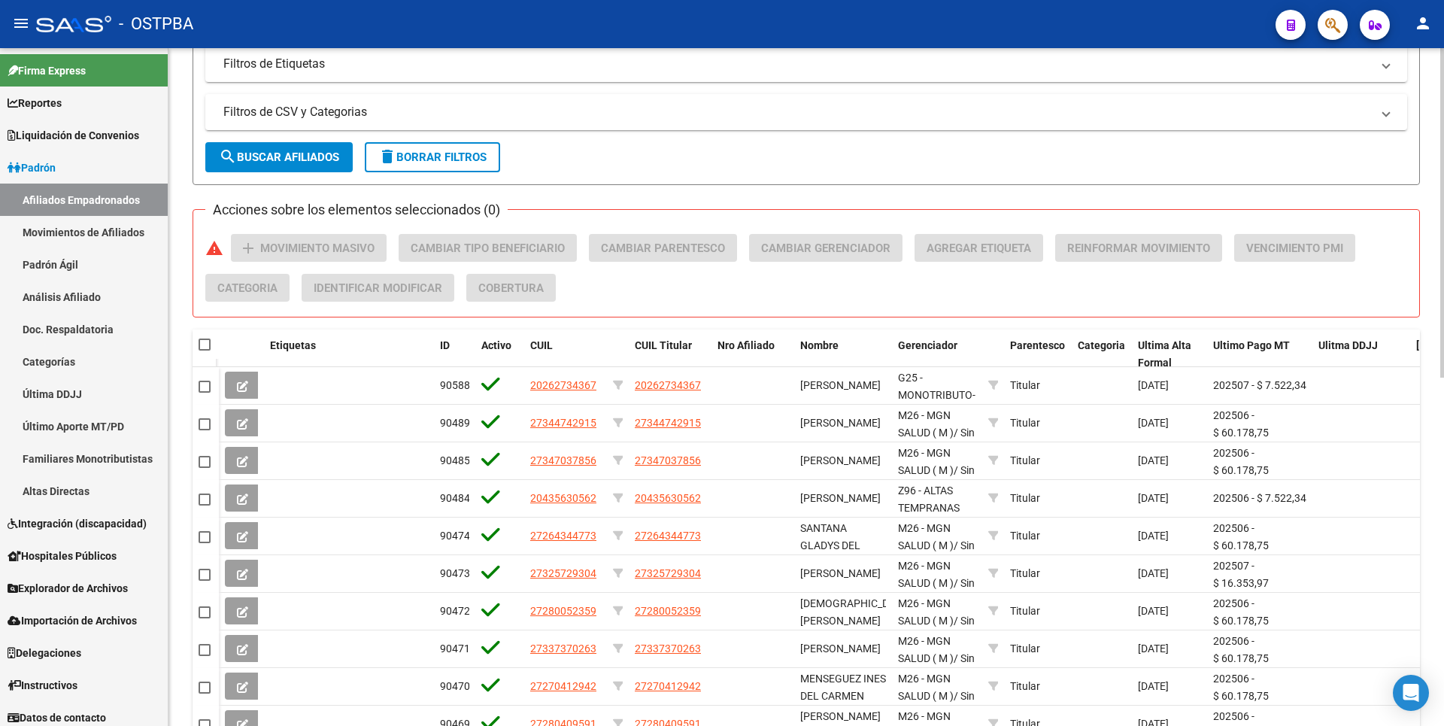
click at [298, 155] on span "search Buscar Afiliados" at bounding box center [279, 157] width 120 height 14
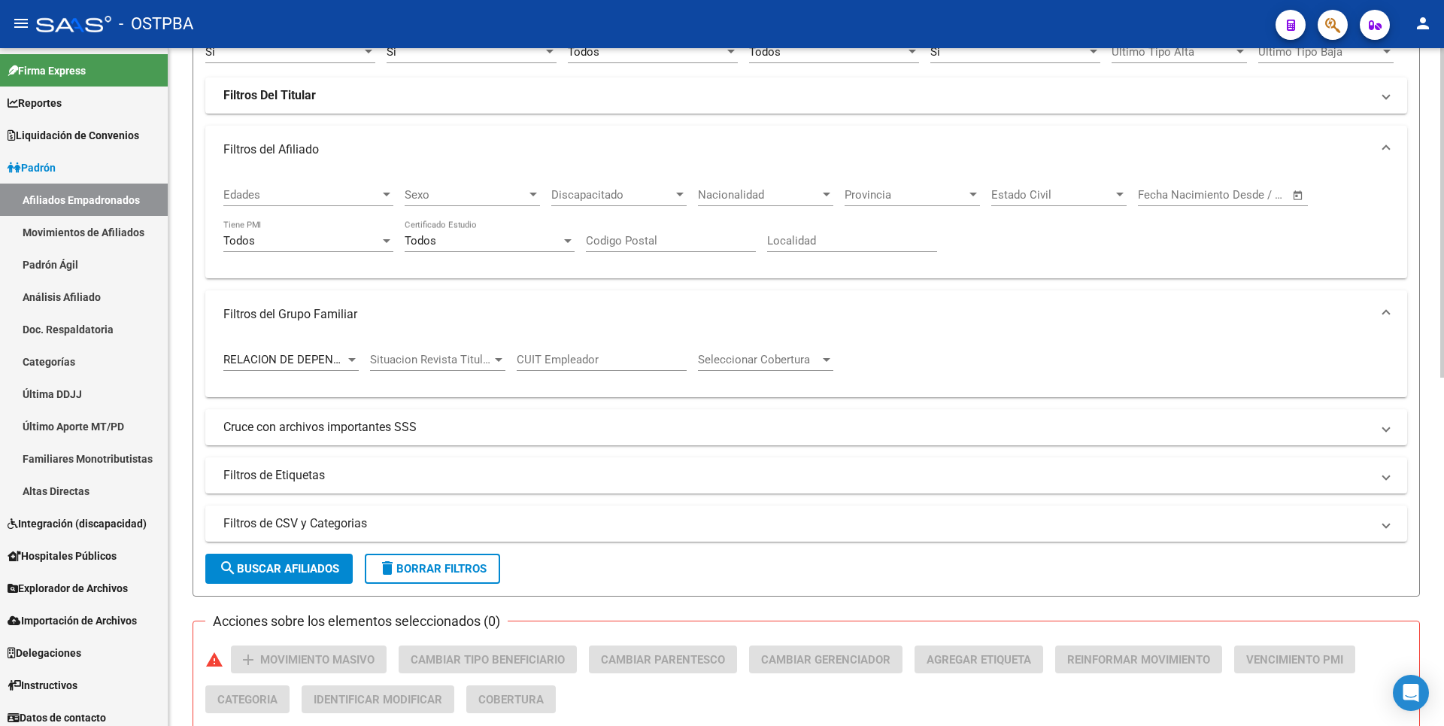
scroll to position [0, 0]
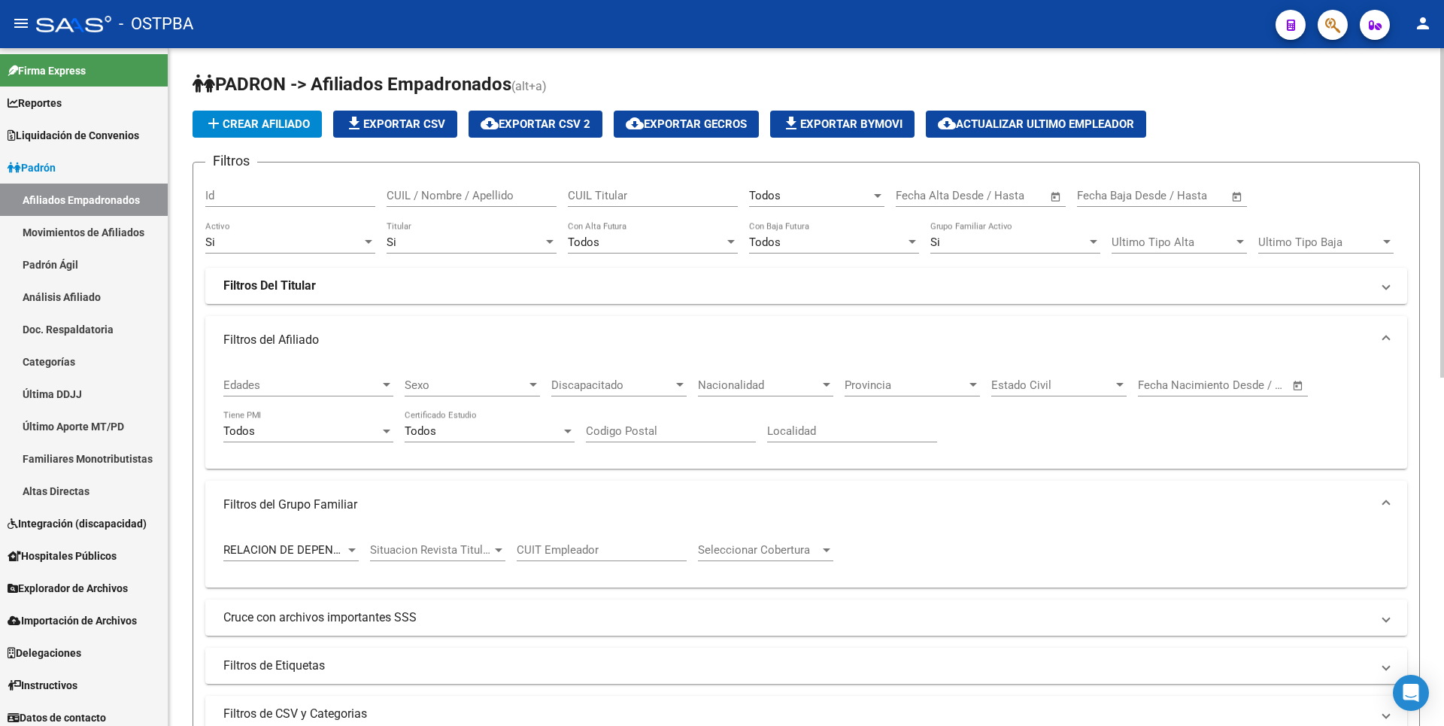
click at [573, 112] on button "cloud_download Exportar CSV 2" at bounding box center [536, 124] width 134 height 27
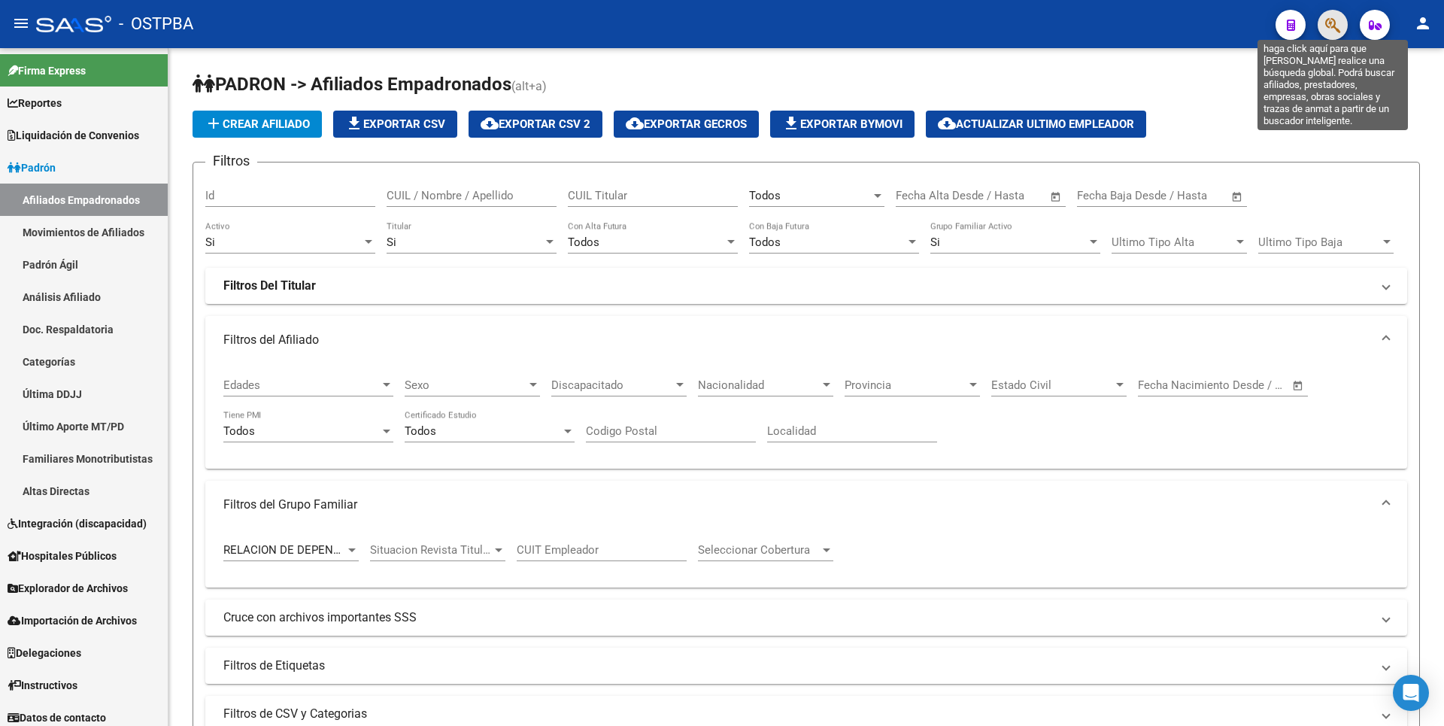
click at [1336, 23] on icon "button" at bounding box center [1332, 25] width 15 height 17
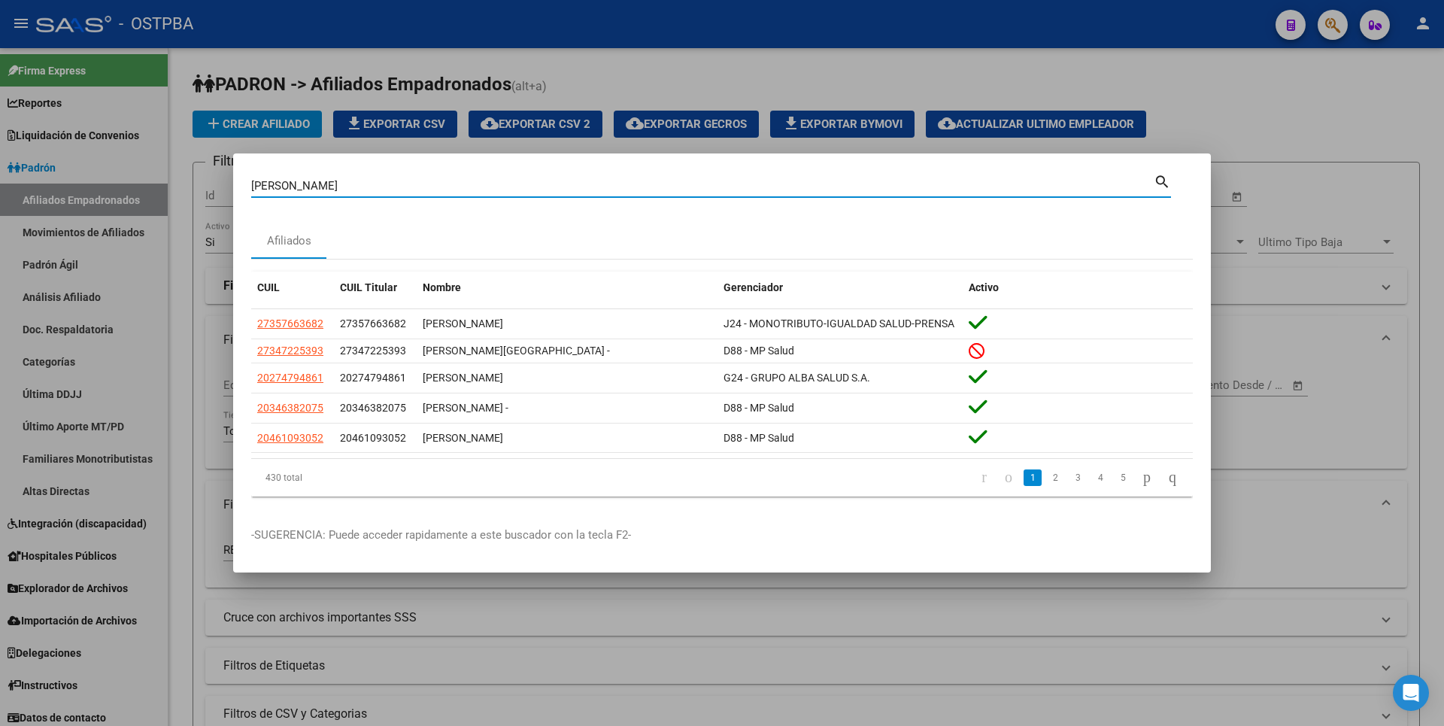
type input "[PERSON_NAME]"
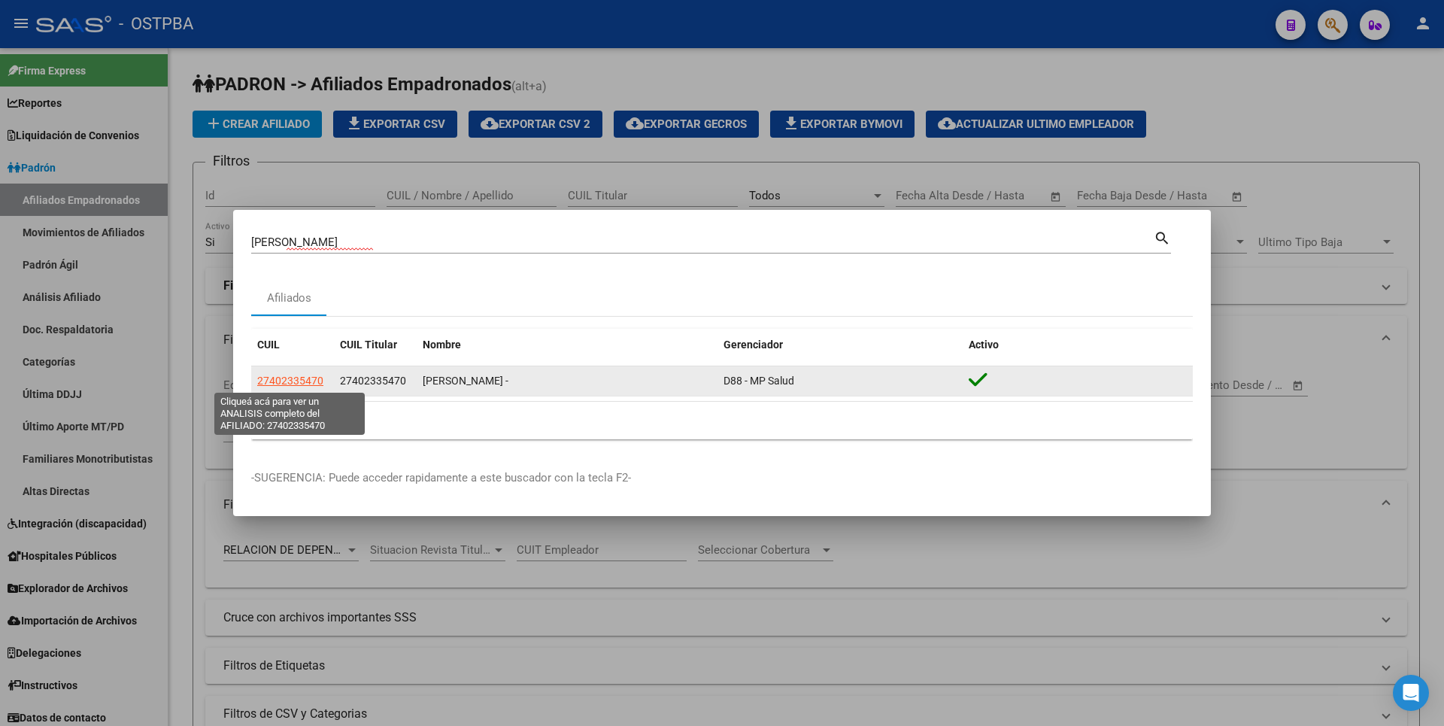
click at [309, 381] on span "27402335470" at bounding box center [290, 381] width 66 height 12
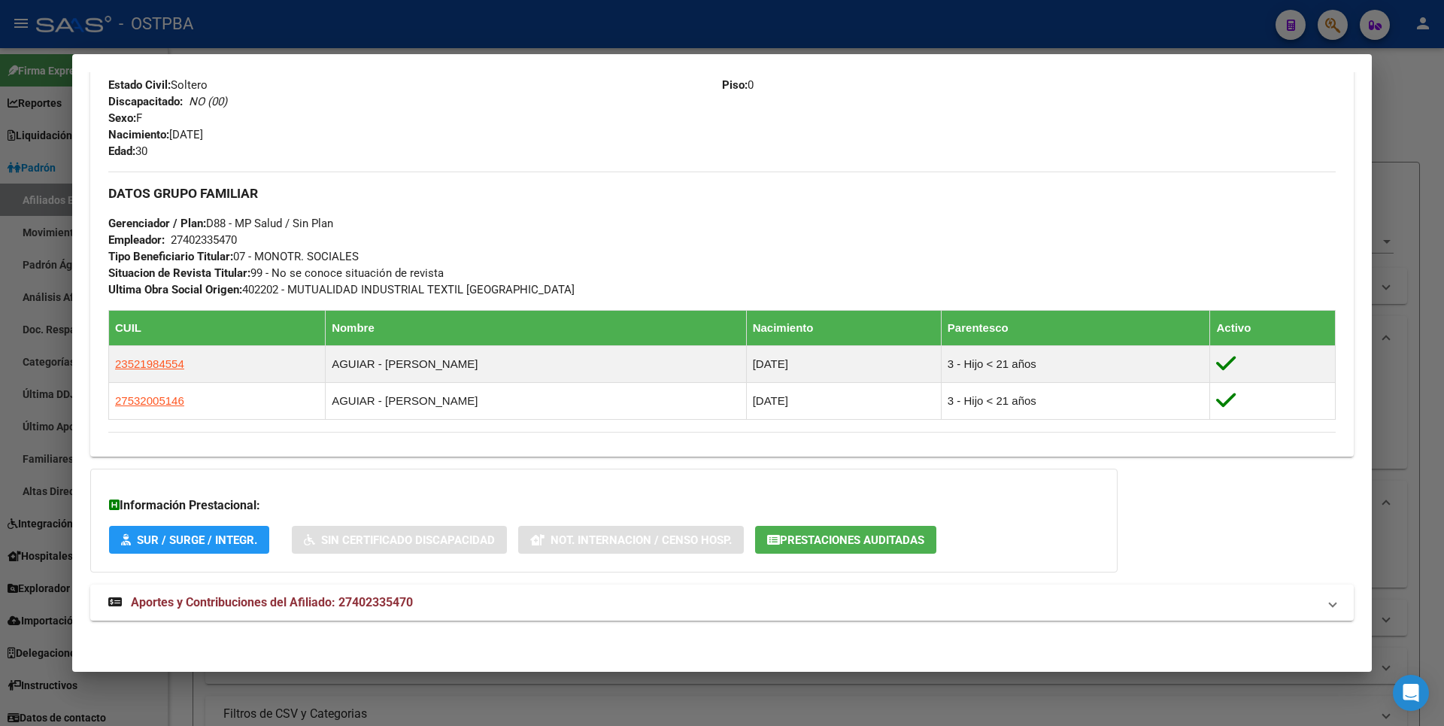
scroll to position [622, 0]
click at [338, 595] on span "Aportes y Contribuciones del Afiliado: 27402335470" at bounding box center [272, 601] width 282 height 14
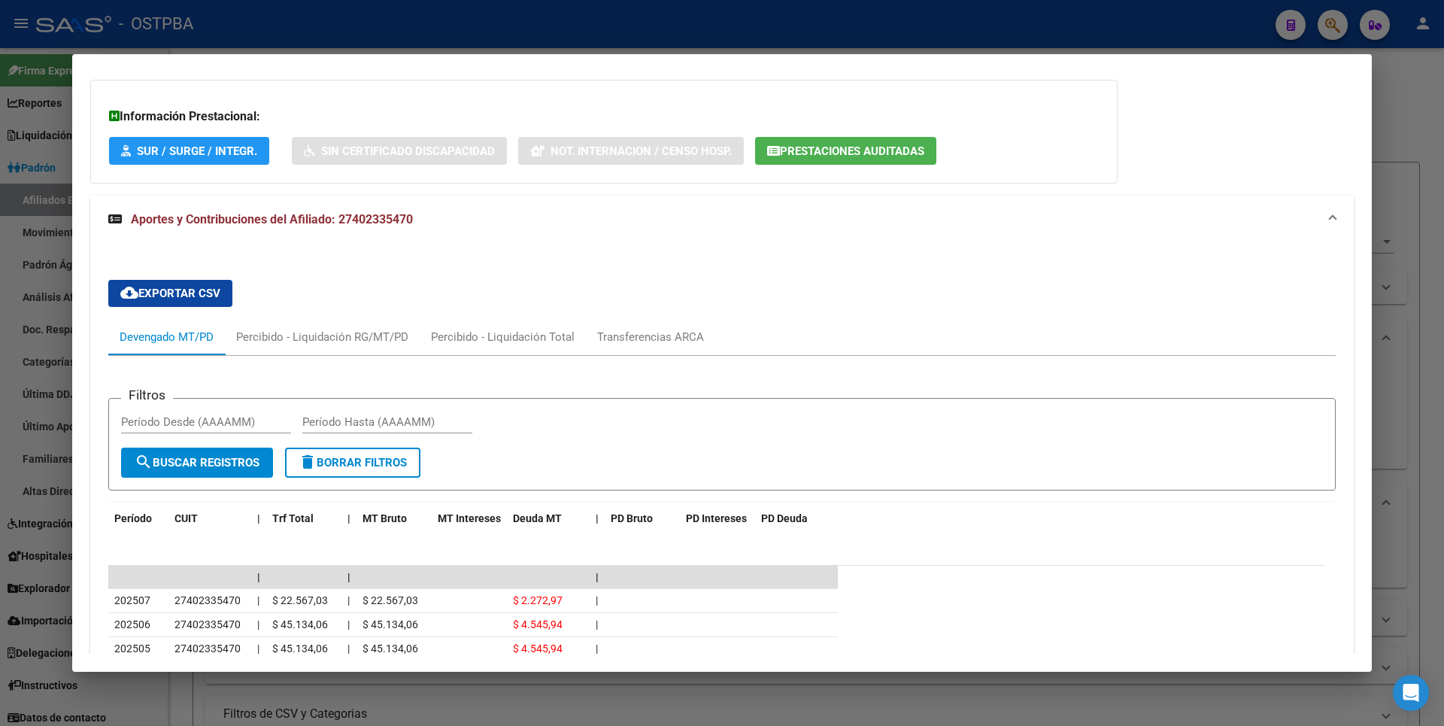
scroll to position [784, 0]
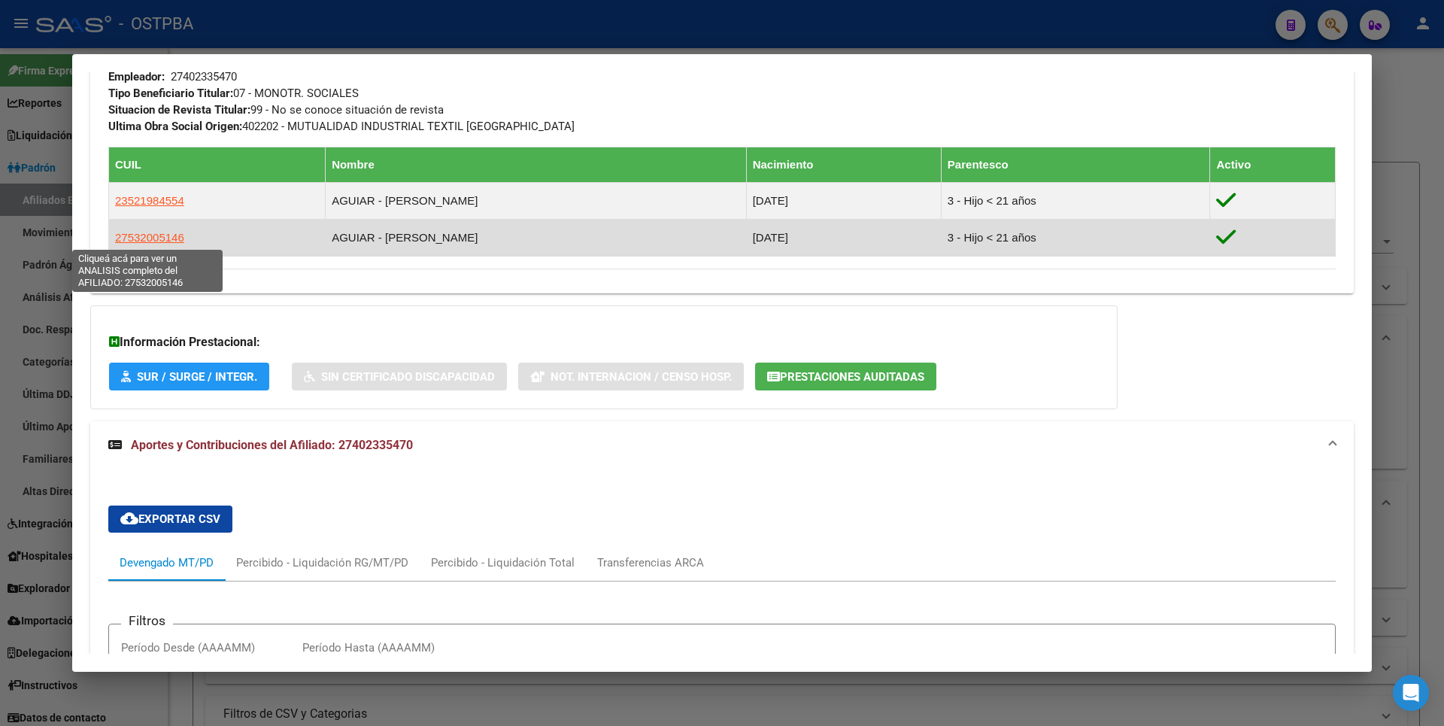
click at [159, 234] on span "27532005146" at bounding box center [149, 237] width 69 height 13
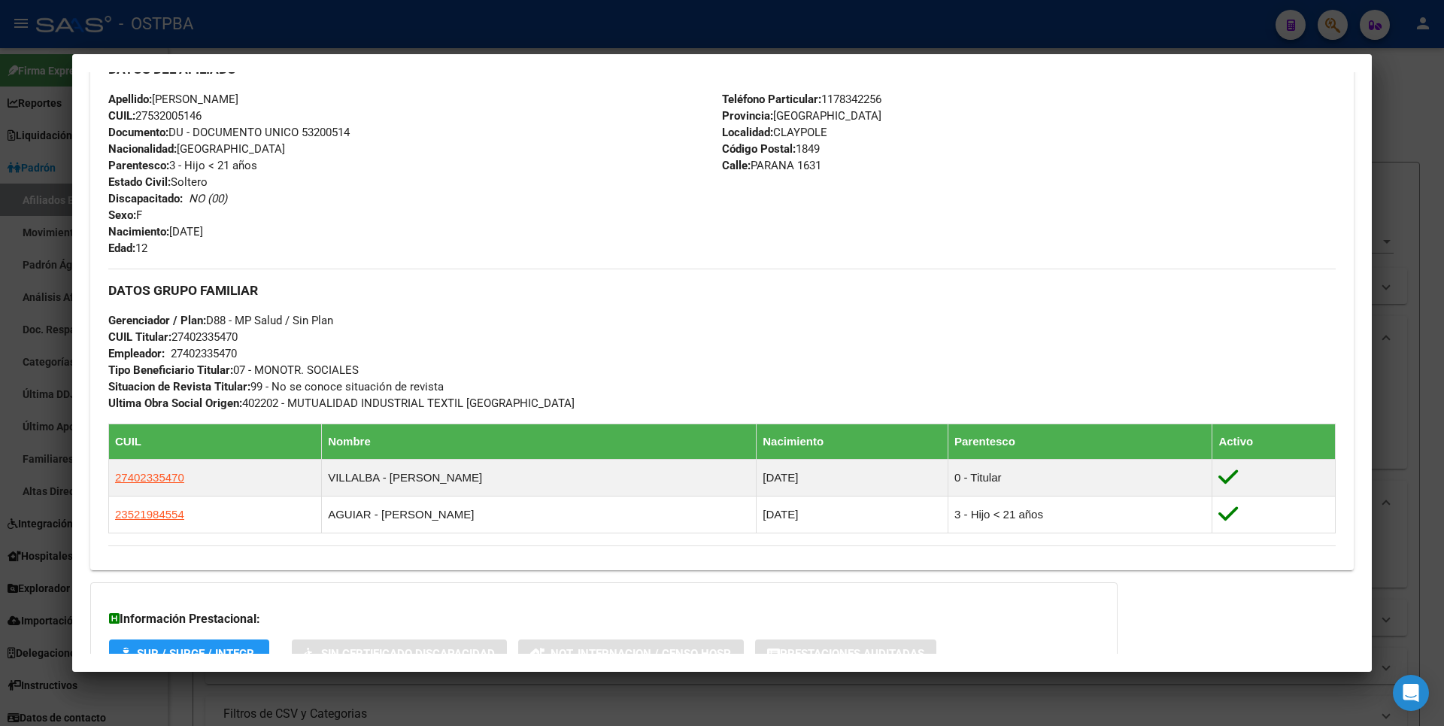
scroll to position [675, 0]
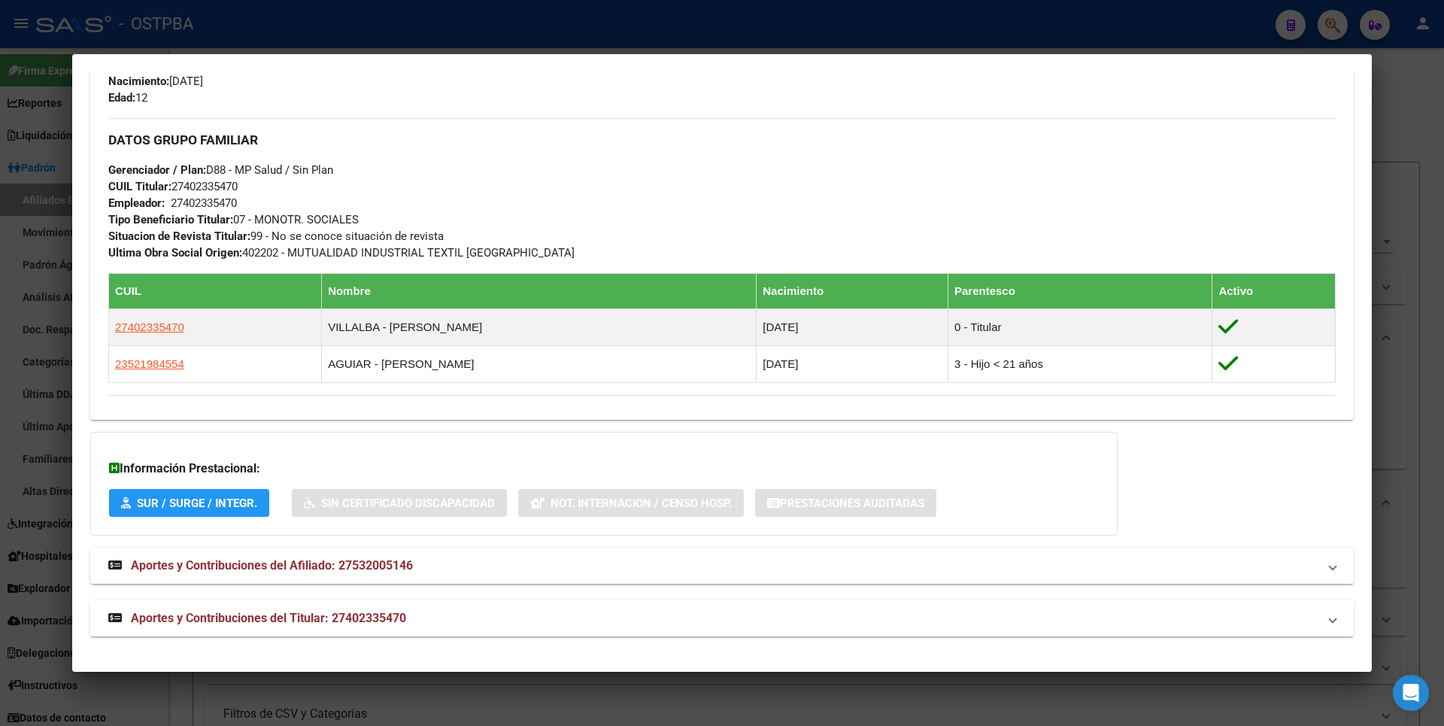
click at [379, 562] on span "Aportes y Contribuciones del Afiliado: 27532005146" at bounding box center [272, 565] width 282 height 14
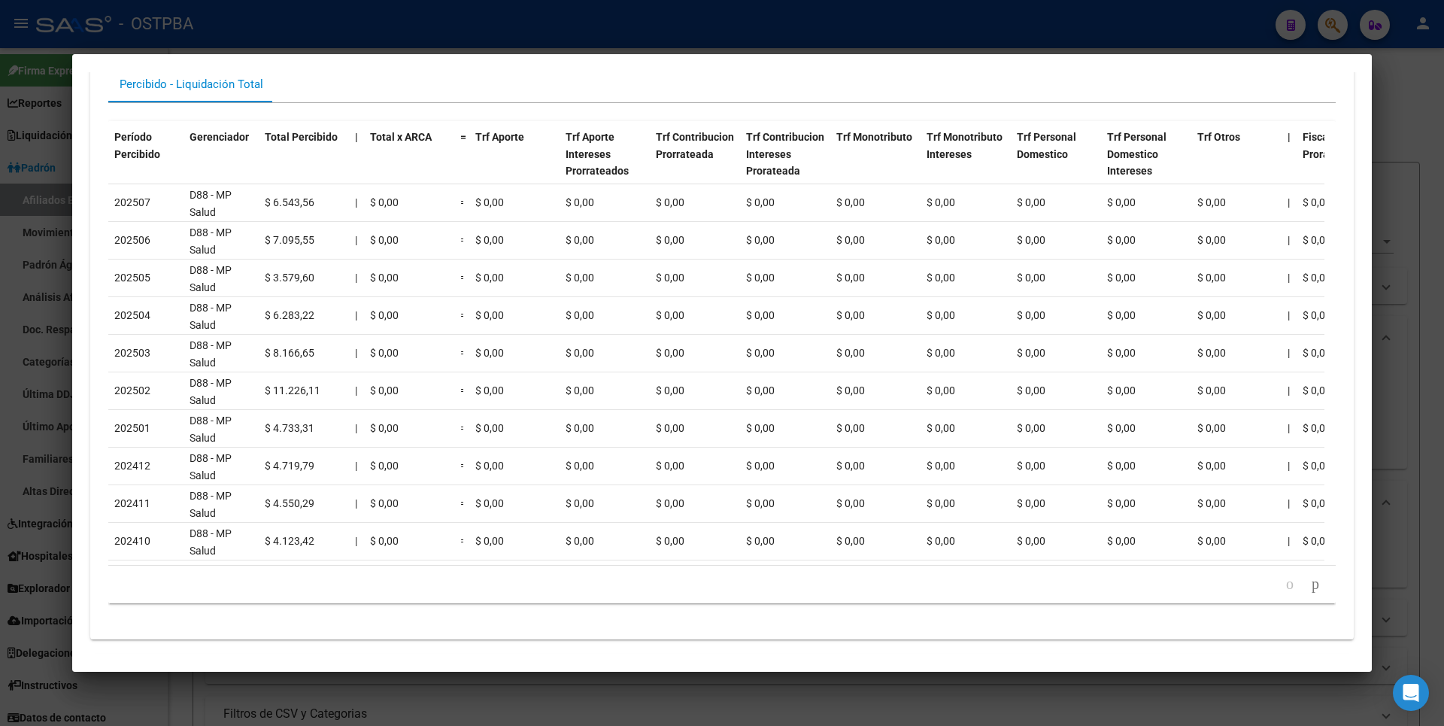
scroll to position [1346, 0]
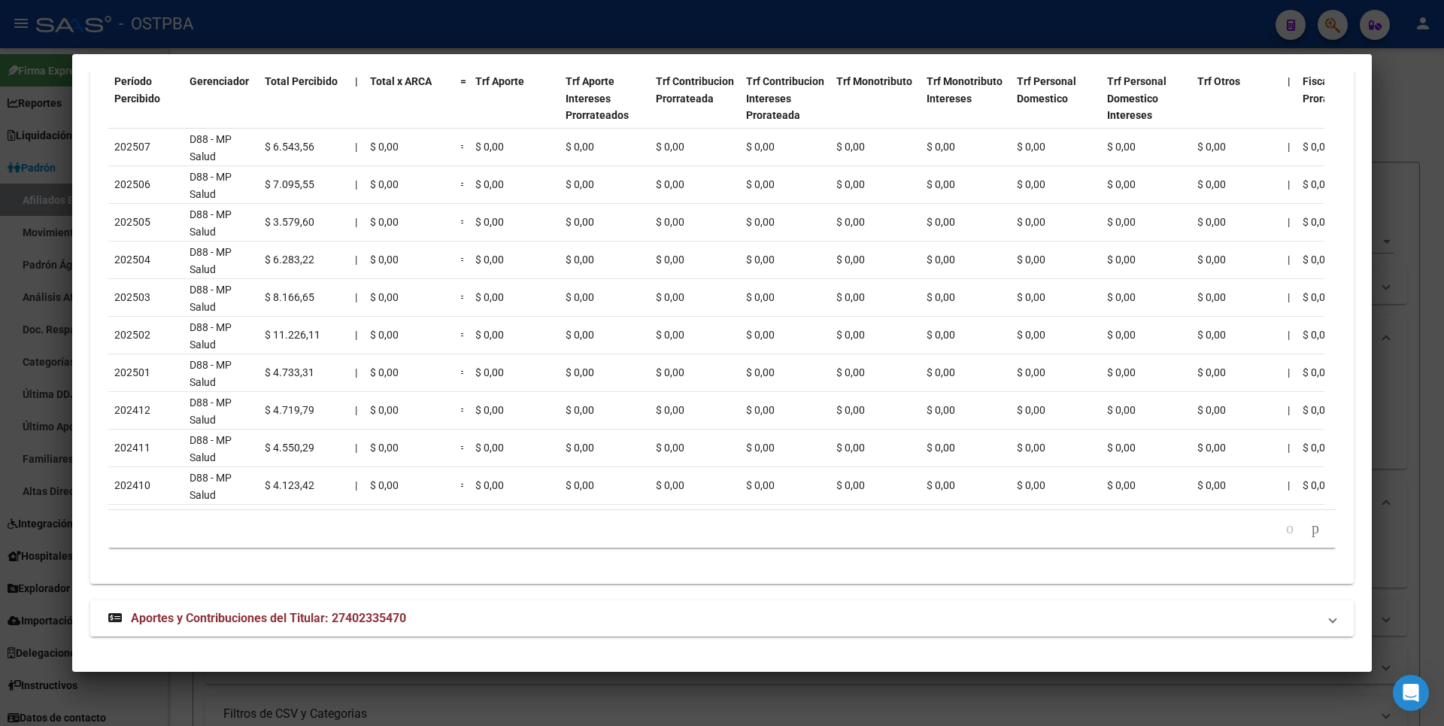
click at [332, 629] on mat-expansion-panel-header "Aportes y Contribuciones del Titular: 27402335470" at bounding box center [721, 618] width 1263 height 36
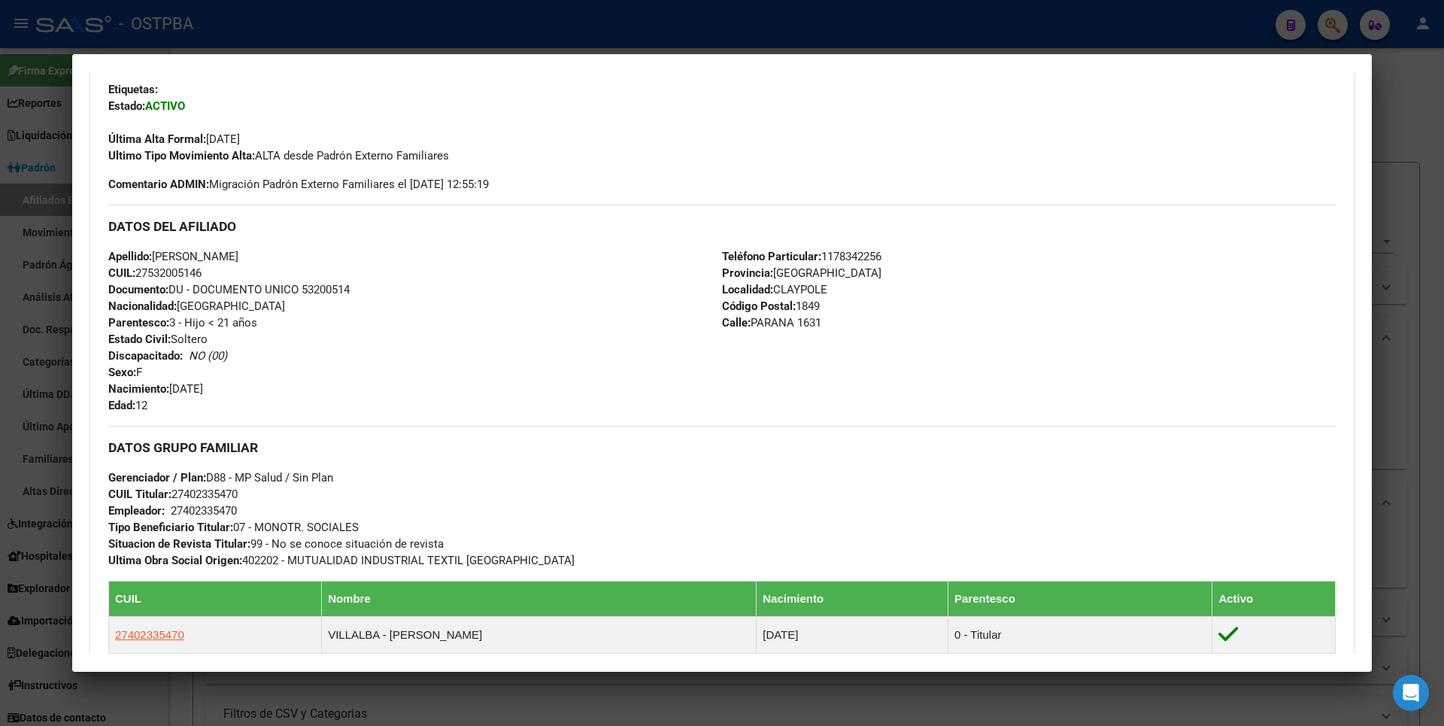
scroll to position [0, 0]
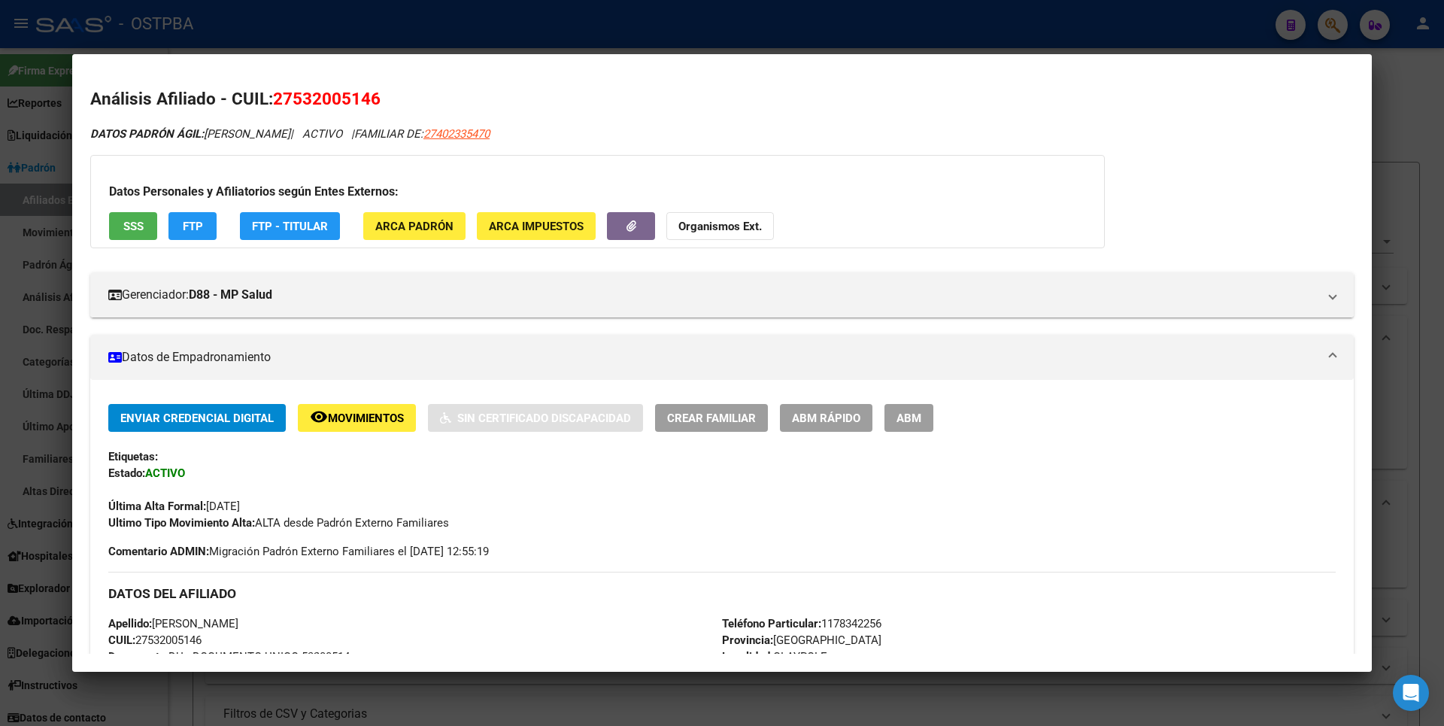
click at [261, 219] on span "FTP - Titular" at bounding box center [290, 226] width 76 height 14
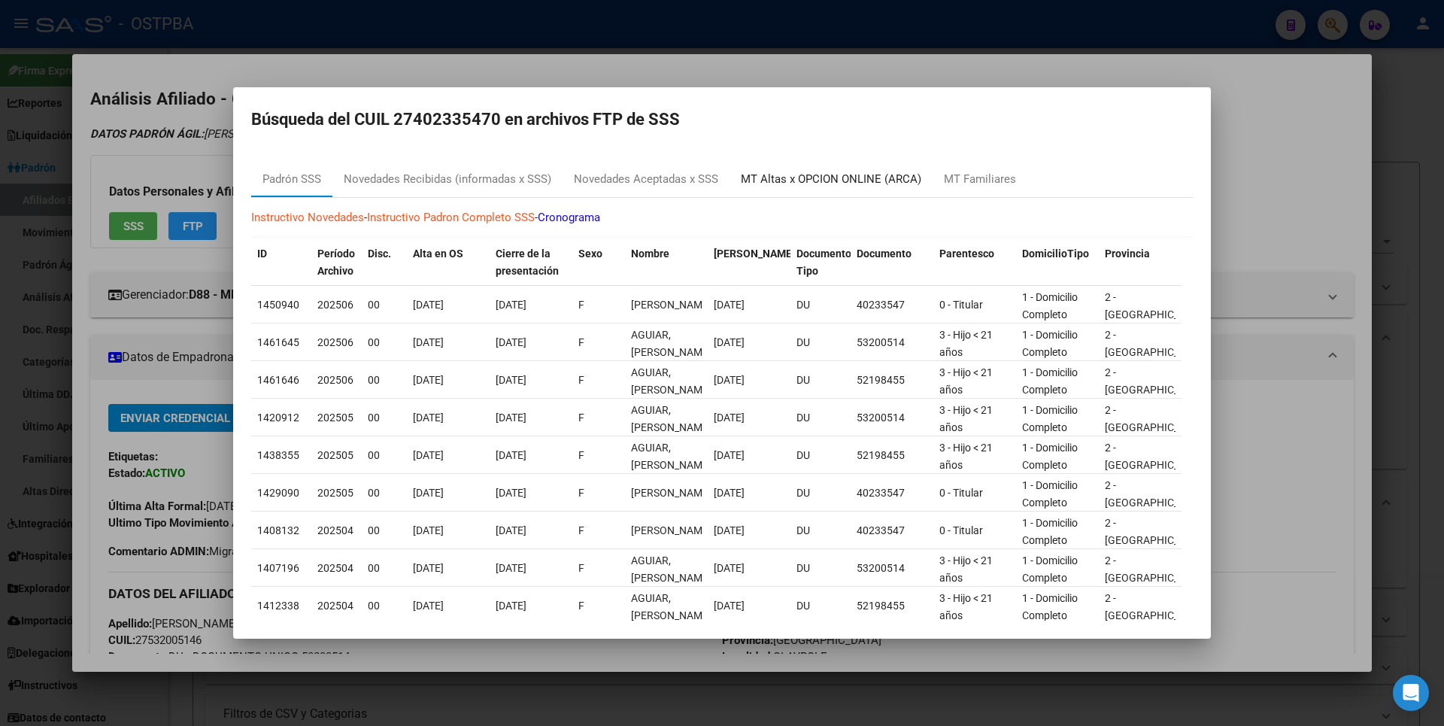
click at [905, 171] on div "MT Altas x OPCION ONLINE (ARCA)" at bounding box center [831, 179] width 180 height 17
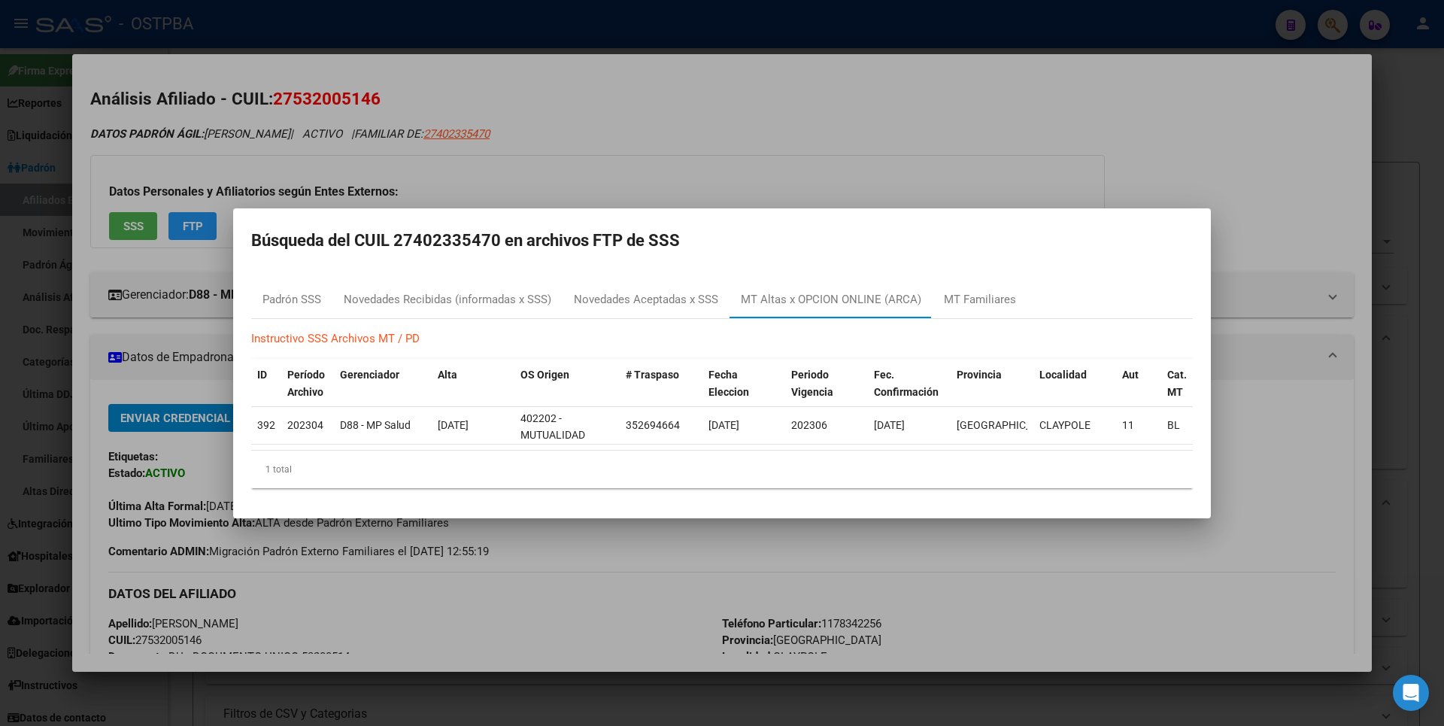
click at [1179, 153] on div at bounding box center [722, 363] width 1444 height 726
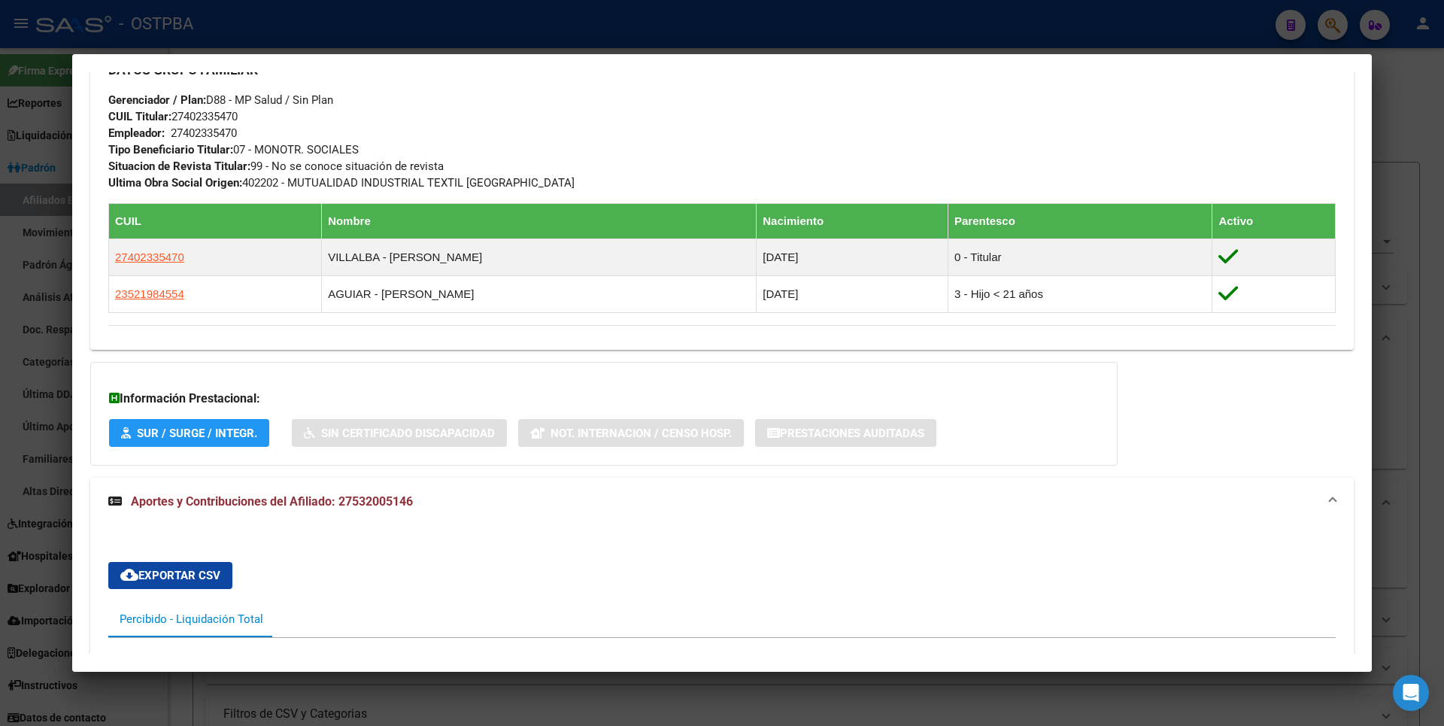
scroll to position [526, 0]
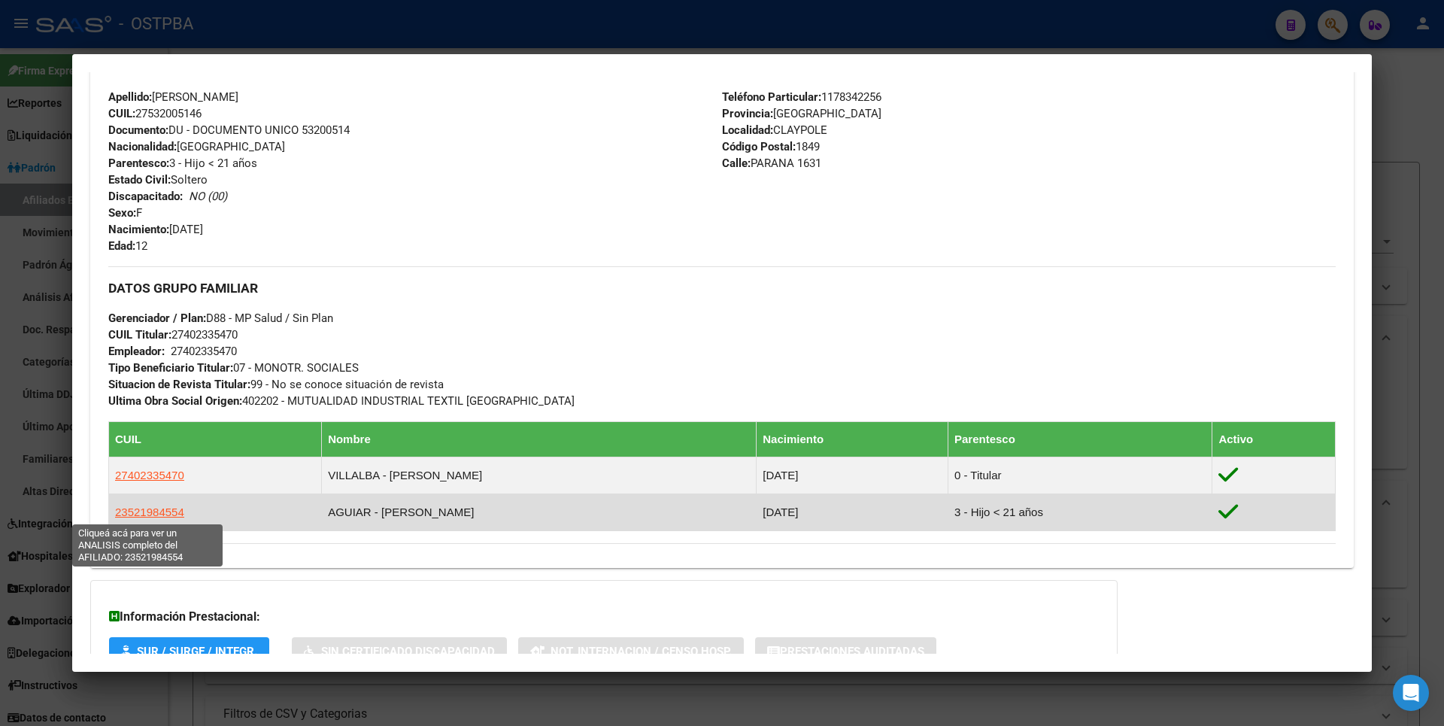
click at [171, 513] on span "23521984554" at bounding box center [149, 511] width 69 height 13
type textarea "23521984554"
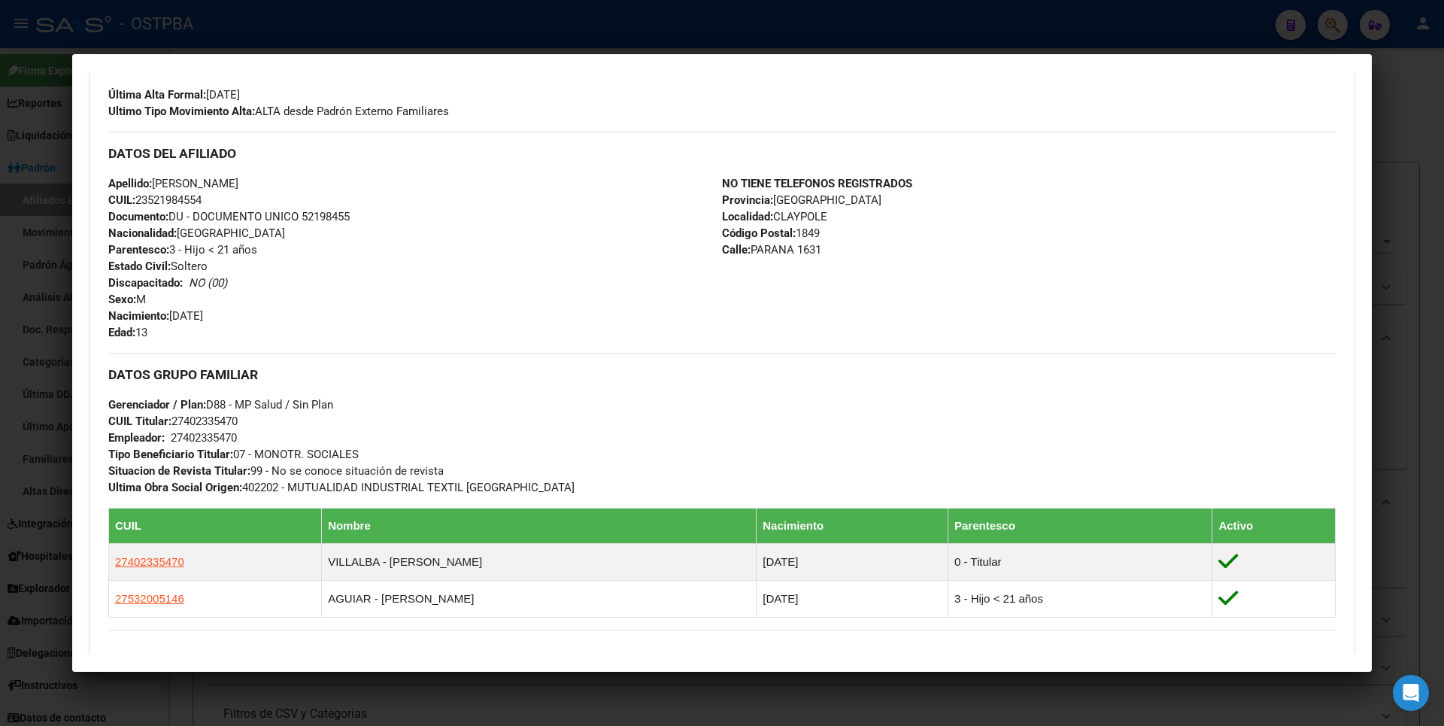
scroll to position [0, 0]
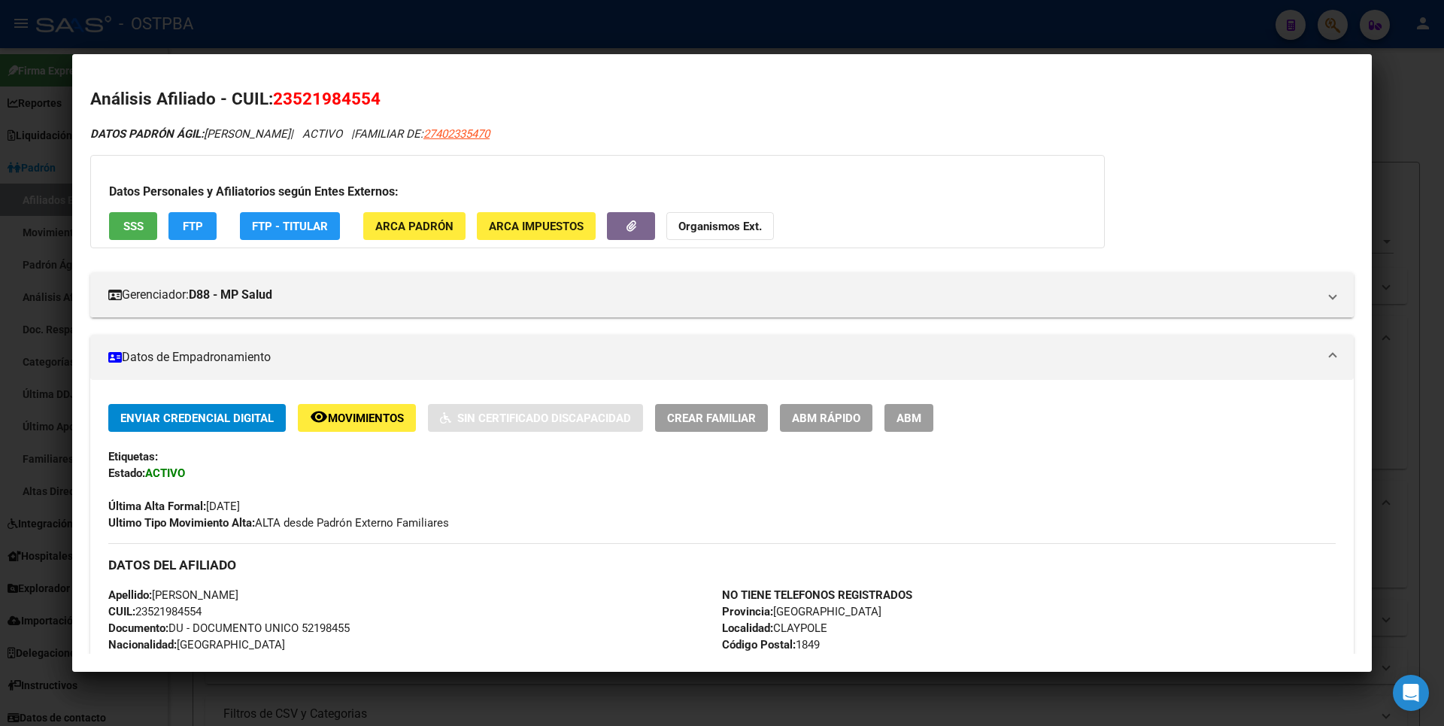
click at [406, 224] on span "ARCA Padrón" at bounding box center [414, 227] width 78 height 14
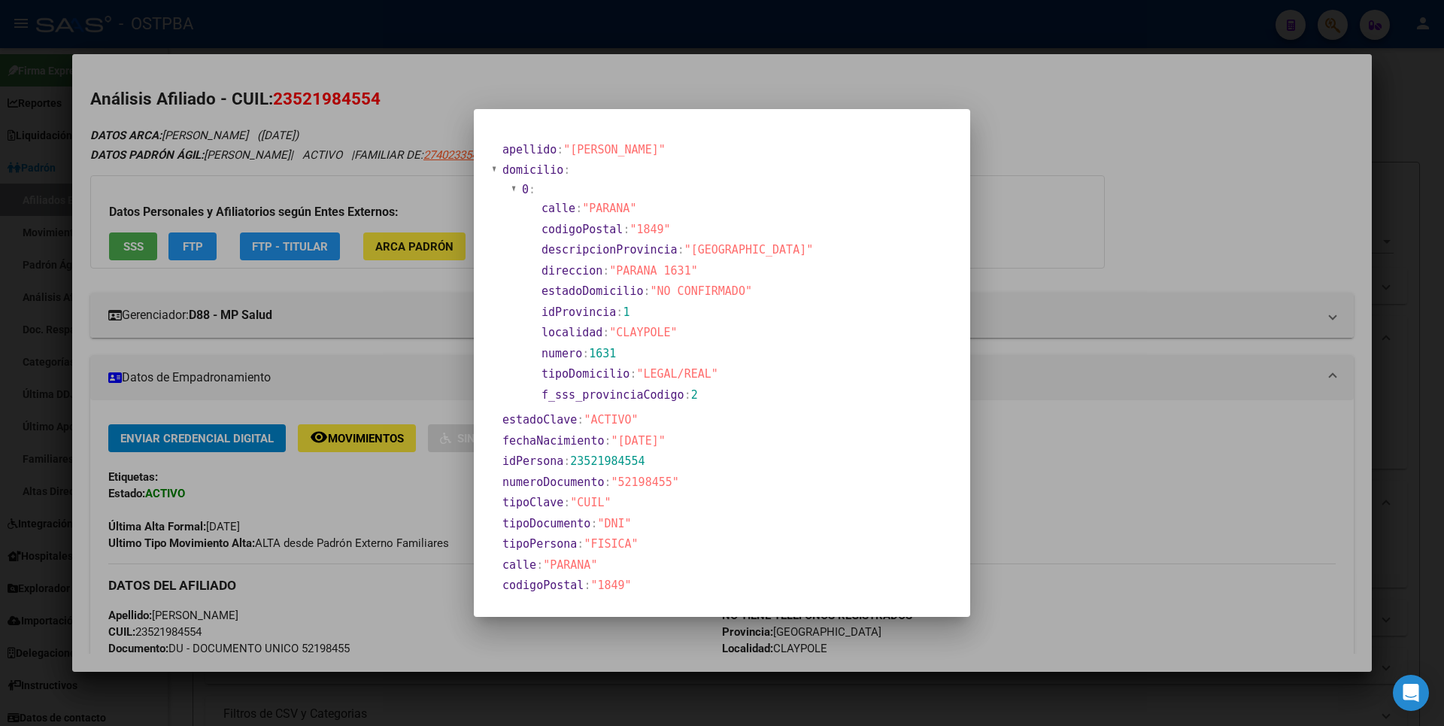
scroll to position [183, 0]
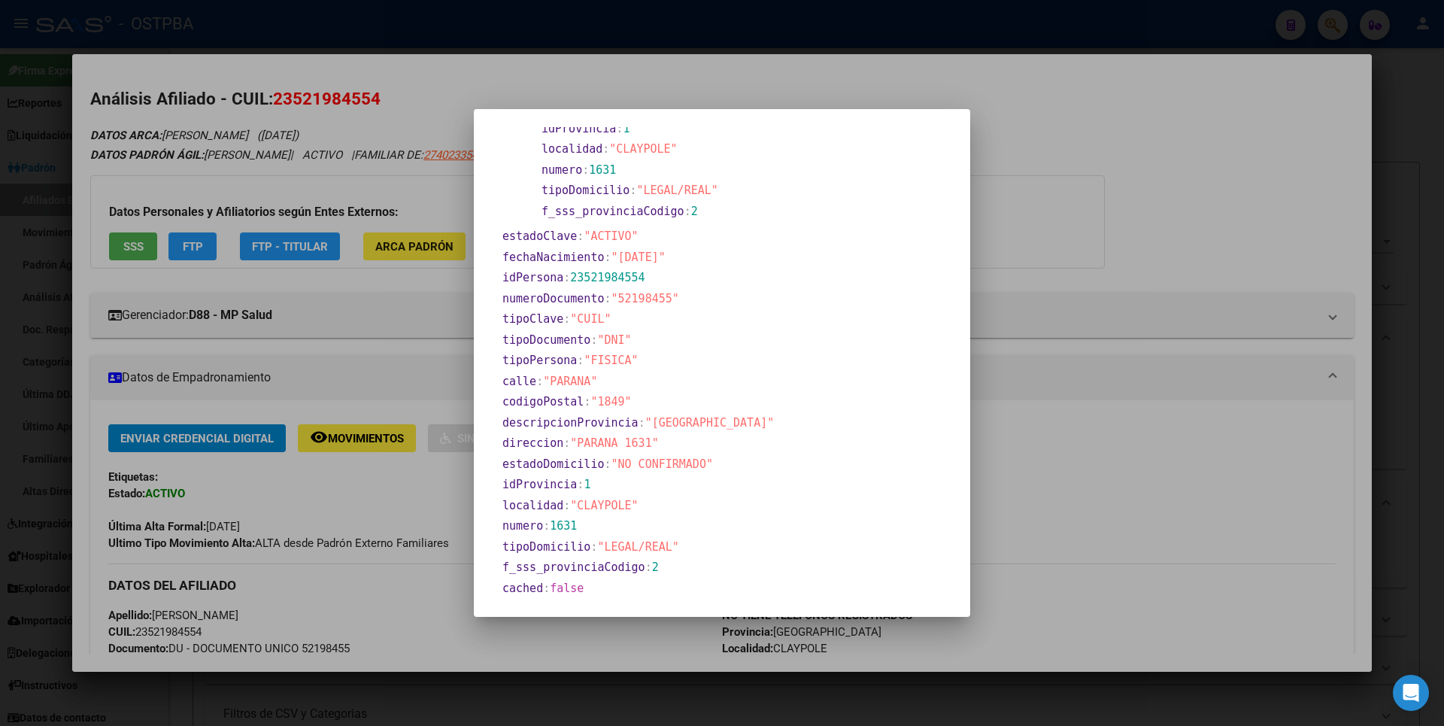
click at [1085, 270] on div at bounding box center [722, 363] width 1444 height 726
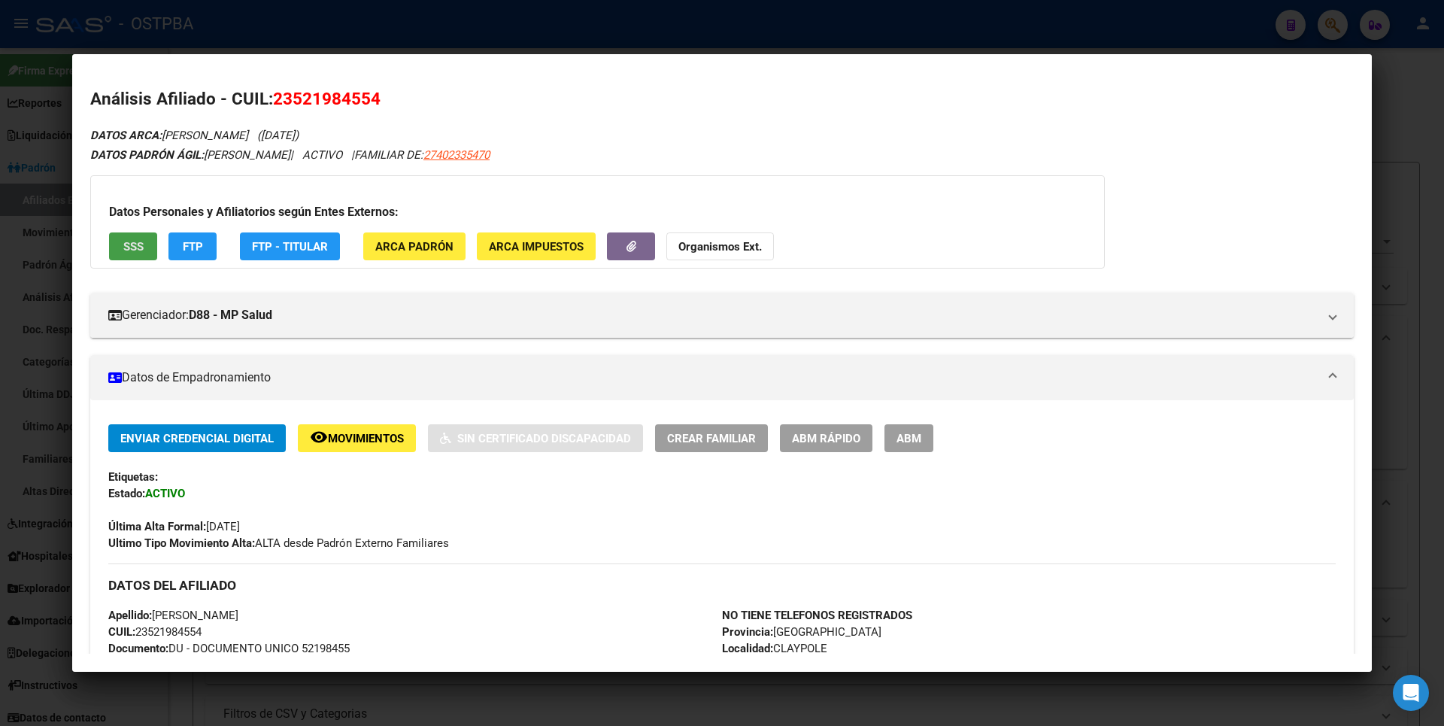
click at [143, 252] on span "SSS" at bounding box center [133, 247] width 20 height 14
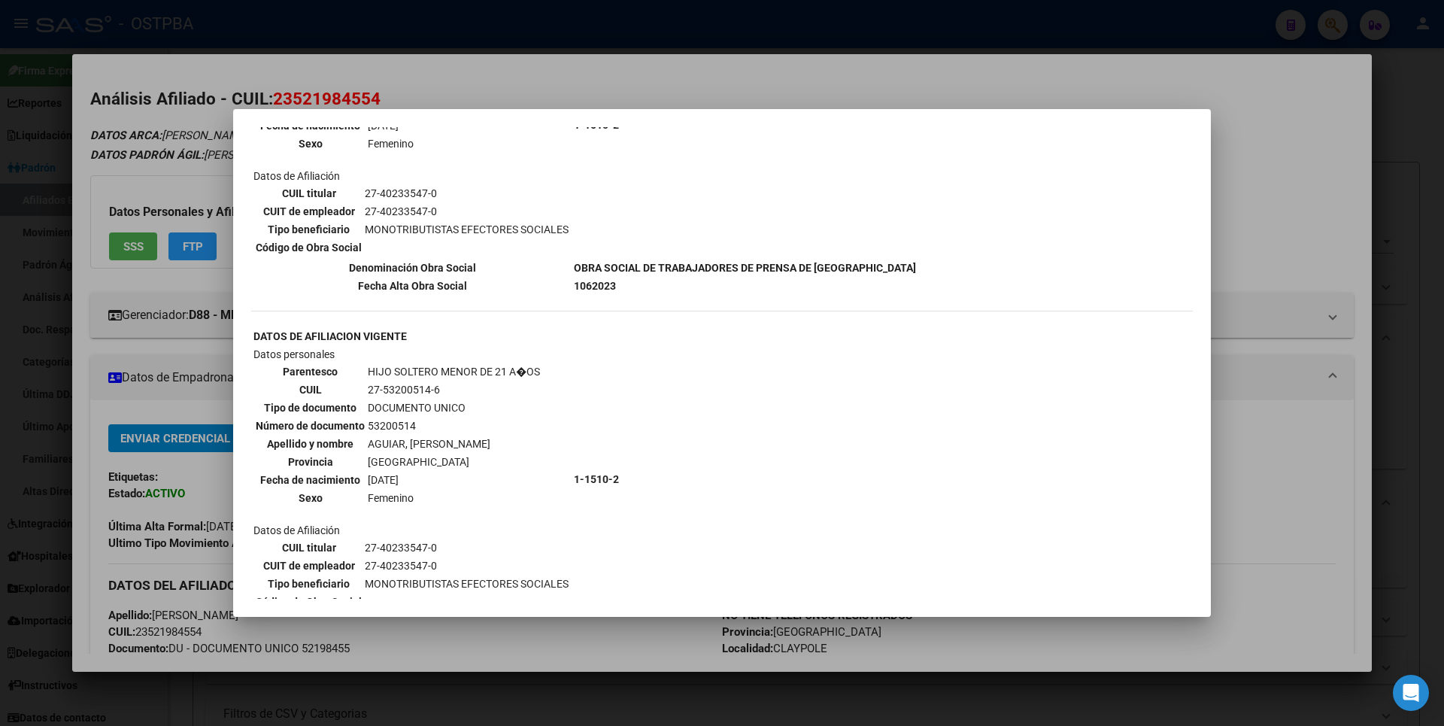
scroll to position [752, 0]
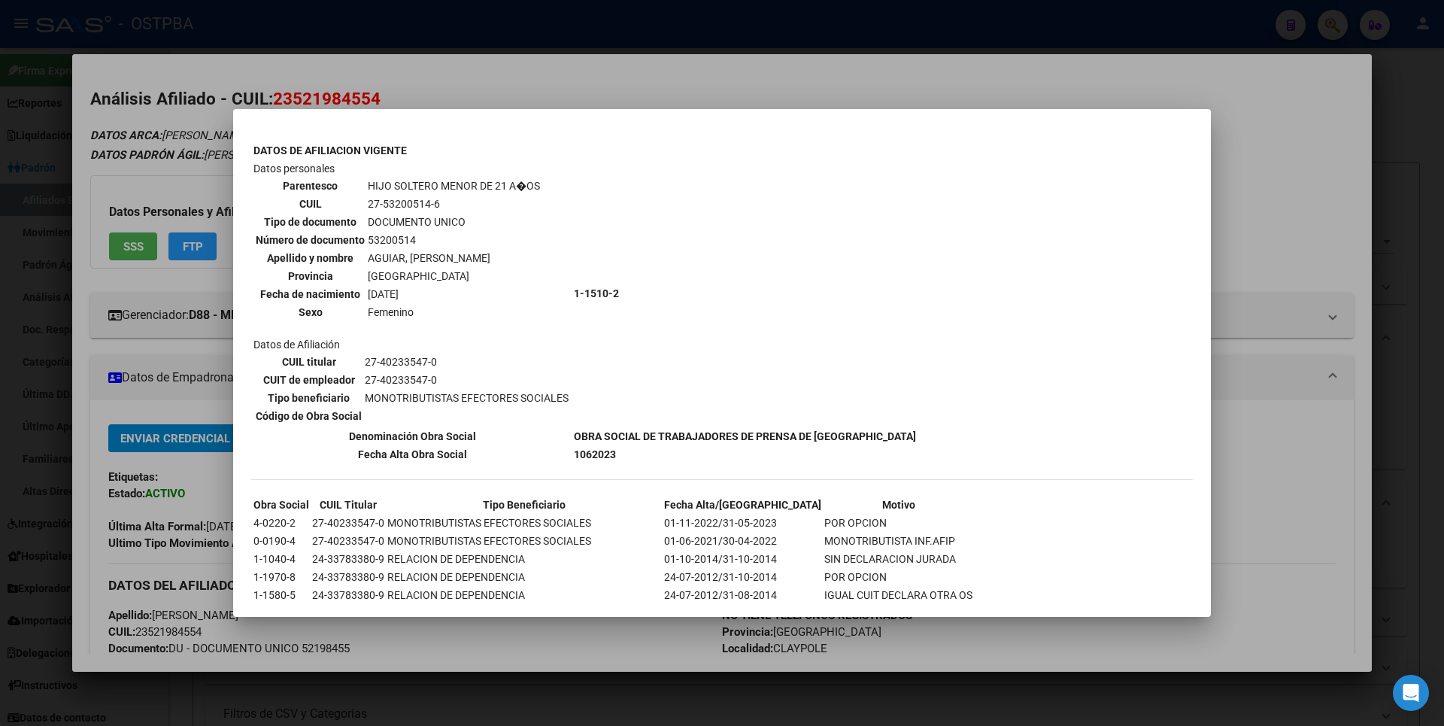
click at [1276, 176] on div at bounding box center [722, 363] width 1444 height 726
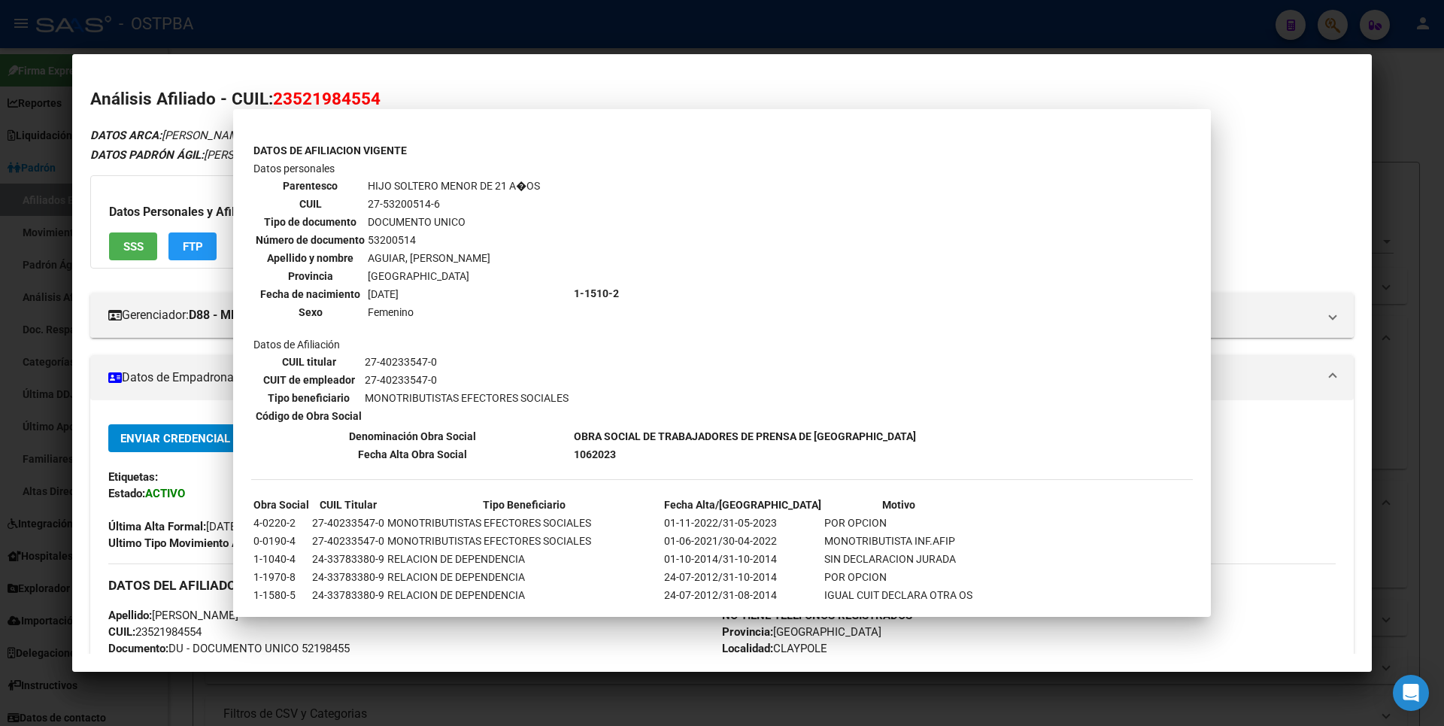
click at [1275, 176] on div "DATOS ARCA: [PERSON_NAME] ([DATE]) DATOS PADRÓN ÁGIL: [PERSON_NAME] | ACTIVO | …" at bounding box center [721, 714] width 1263 height 1177
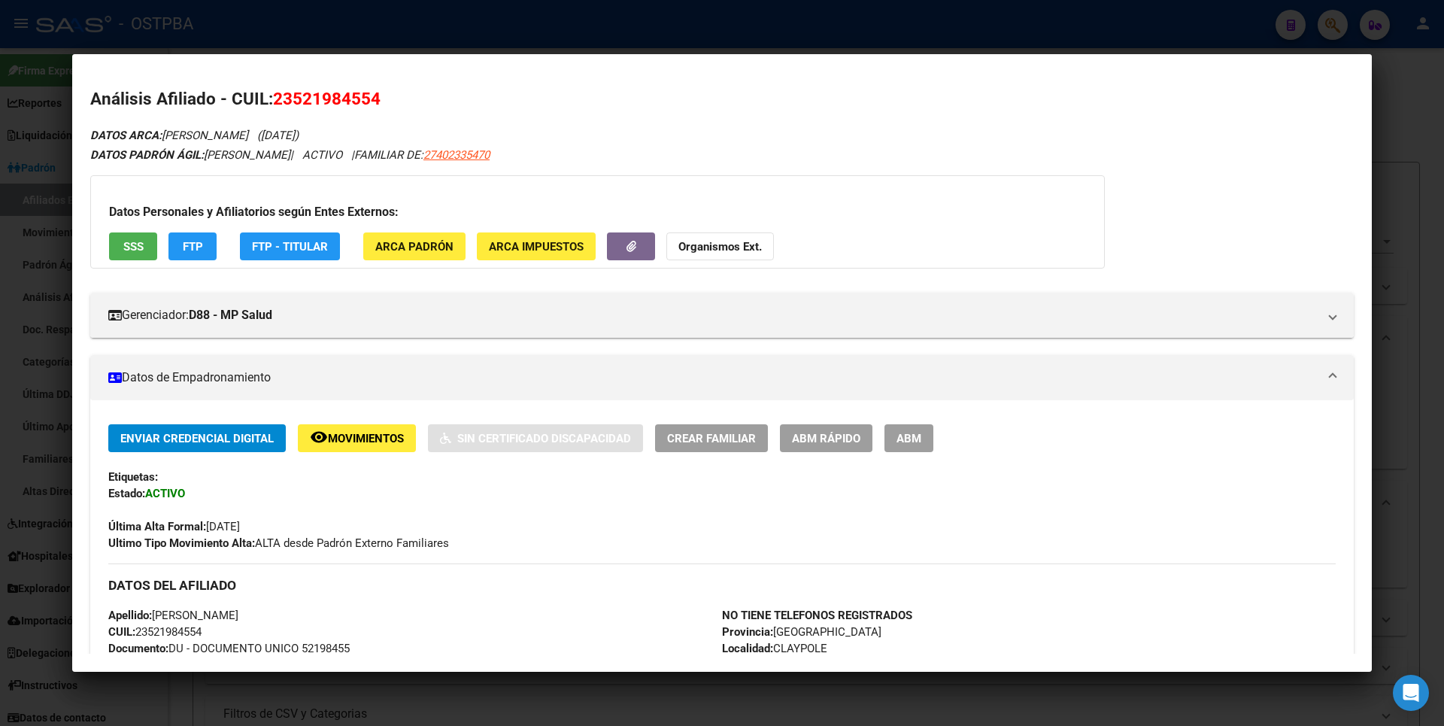
click at [1400, 123] on div at bounding box center [722, 363] width 1444 height 726
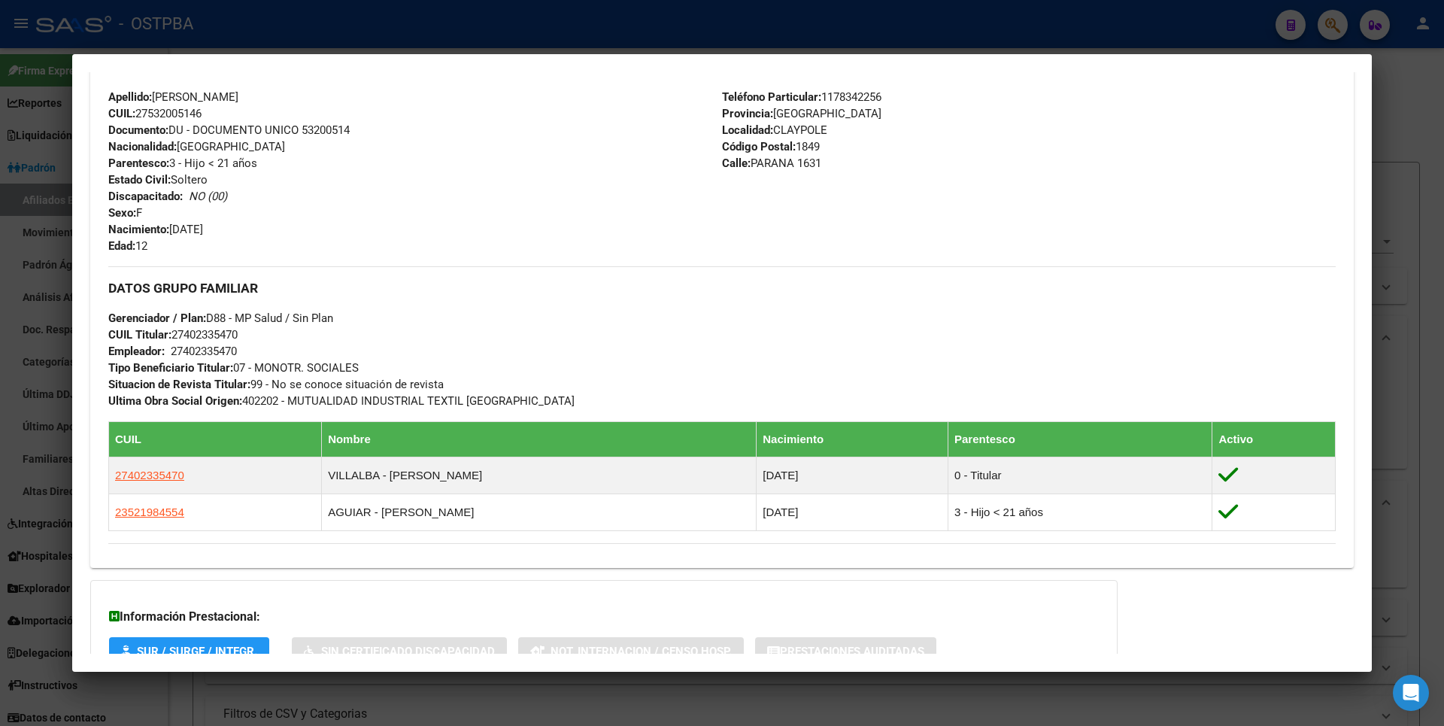
click at [1408, 97] on div at bounding box center [722, 363] width 1444 height 726
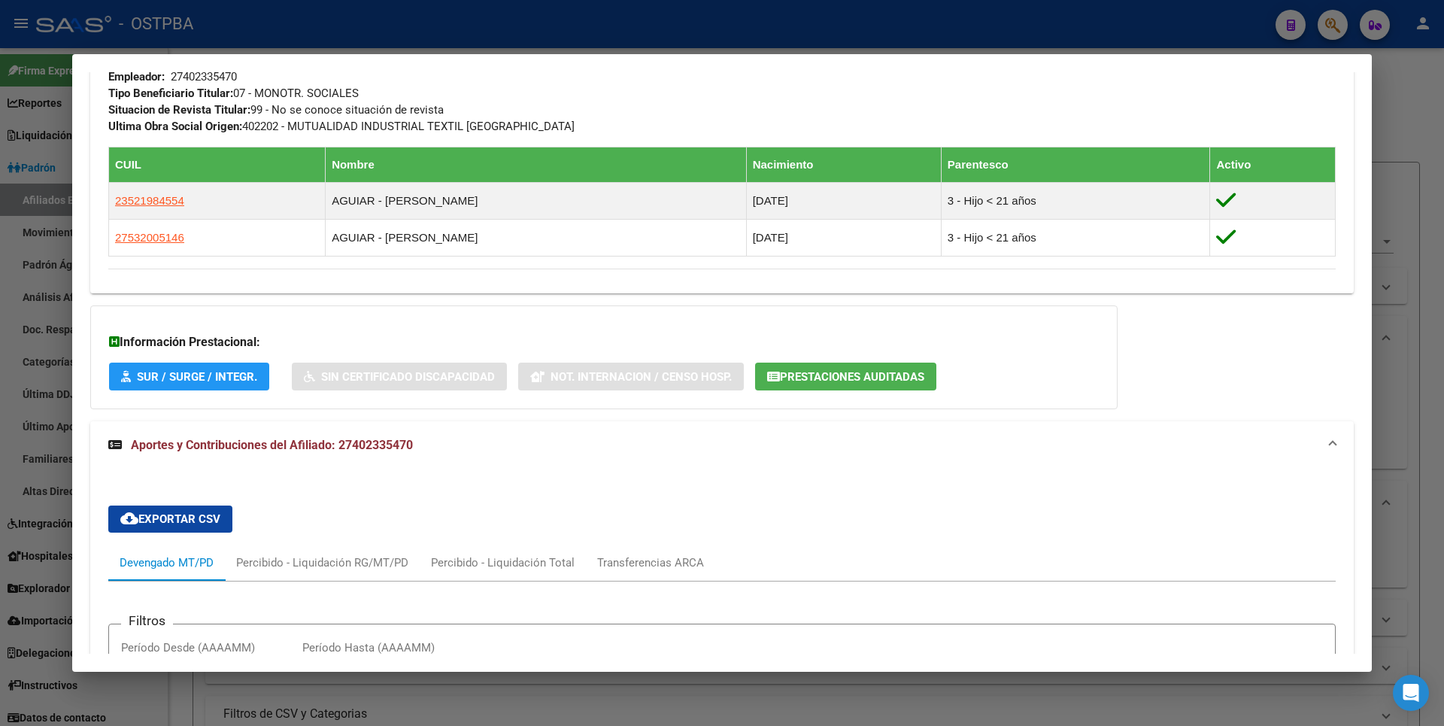
click at [1407, 130] on div at bounding box center [722, 363] width 1444 height 726
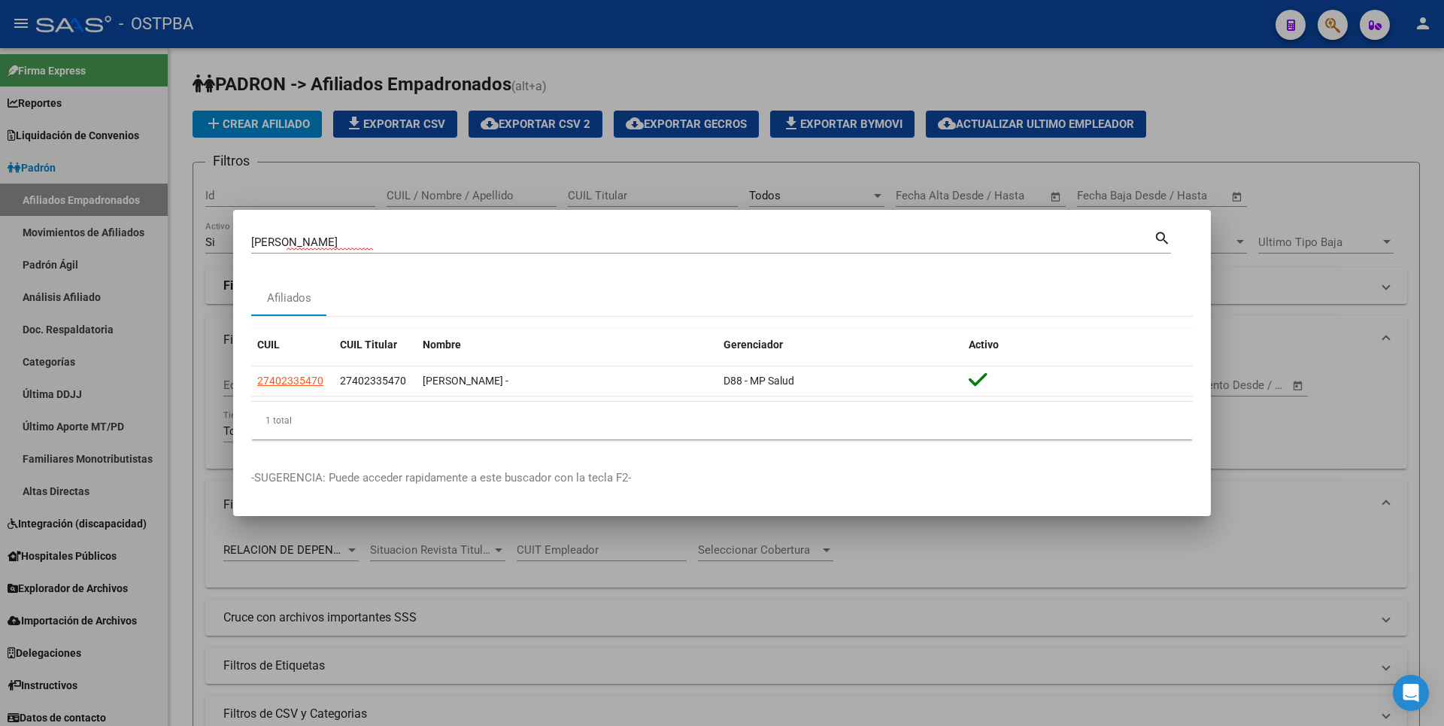
click at [1404, 130] on div at bounding box center [722, 363] width 1444 height 726
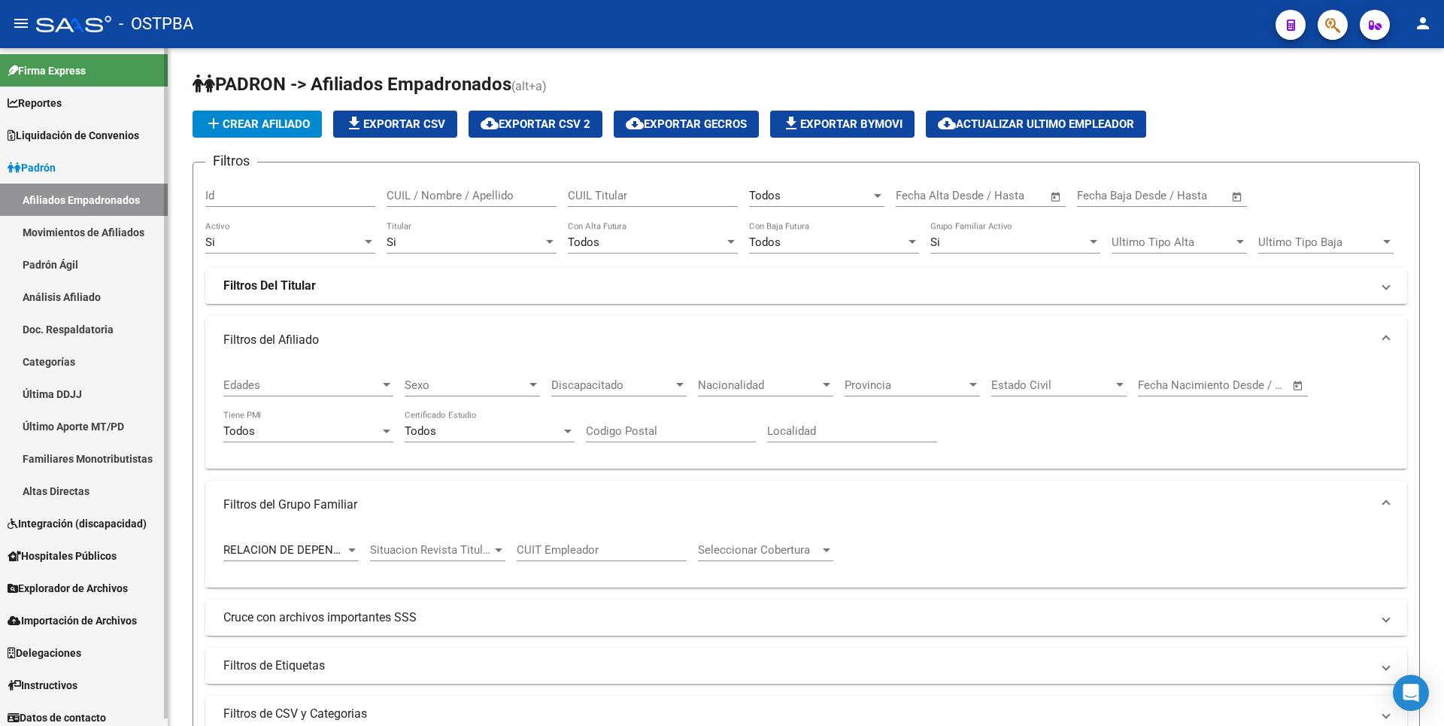
click at [102, 296] on link "Análisis Afiliado" at bounding box center [84, 297] width 168 height 32
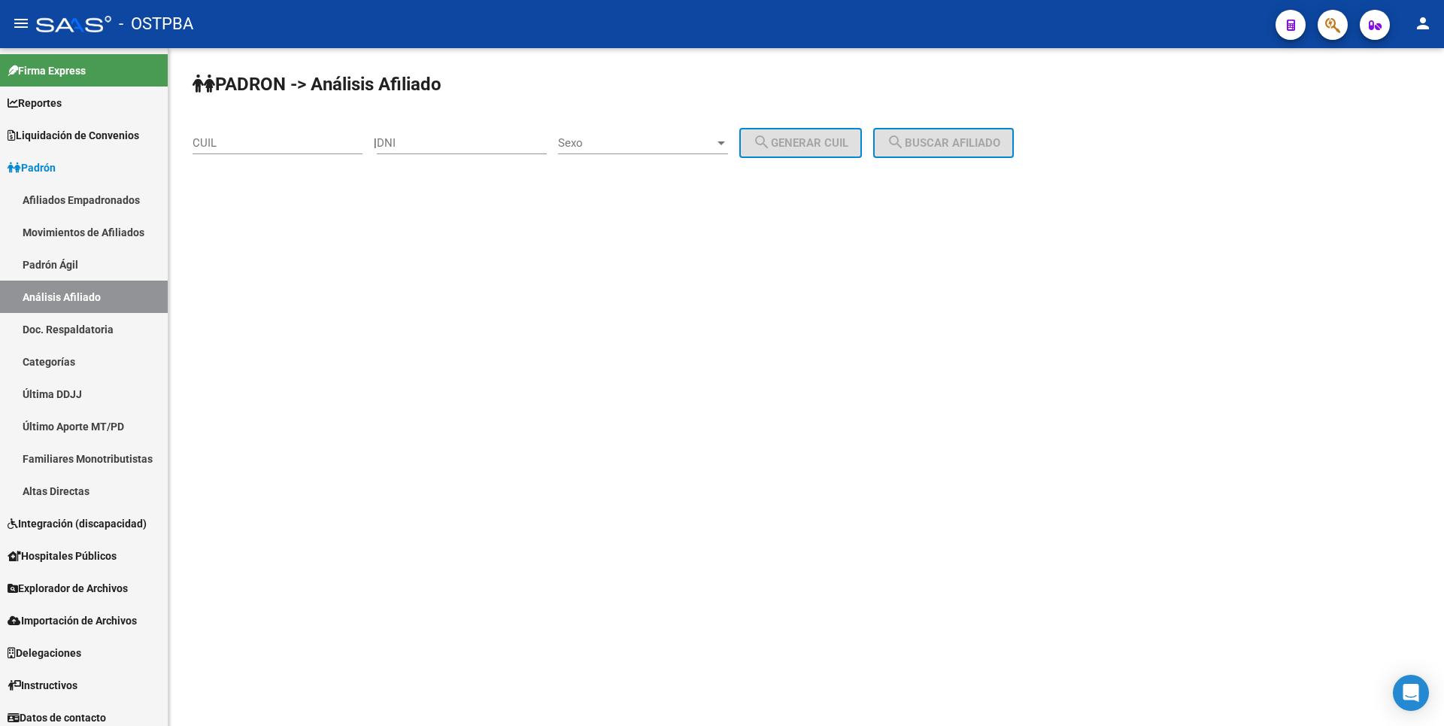
click at [218, 150] on div "CUIL" at bounding box center [278, 138] width 170 height 32
paste input "27-03609152-0"
type input "27-03609152-0"
click at [940, 145] on span "search Buscar afiliado" at bounding box center [944, 143] width 114 height 14
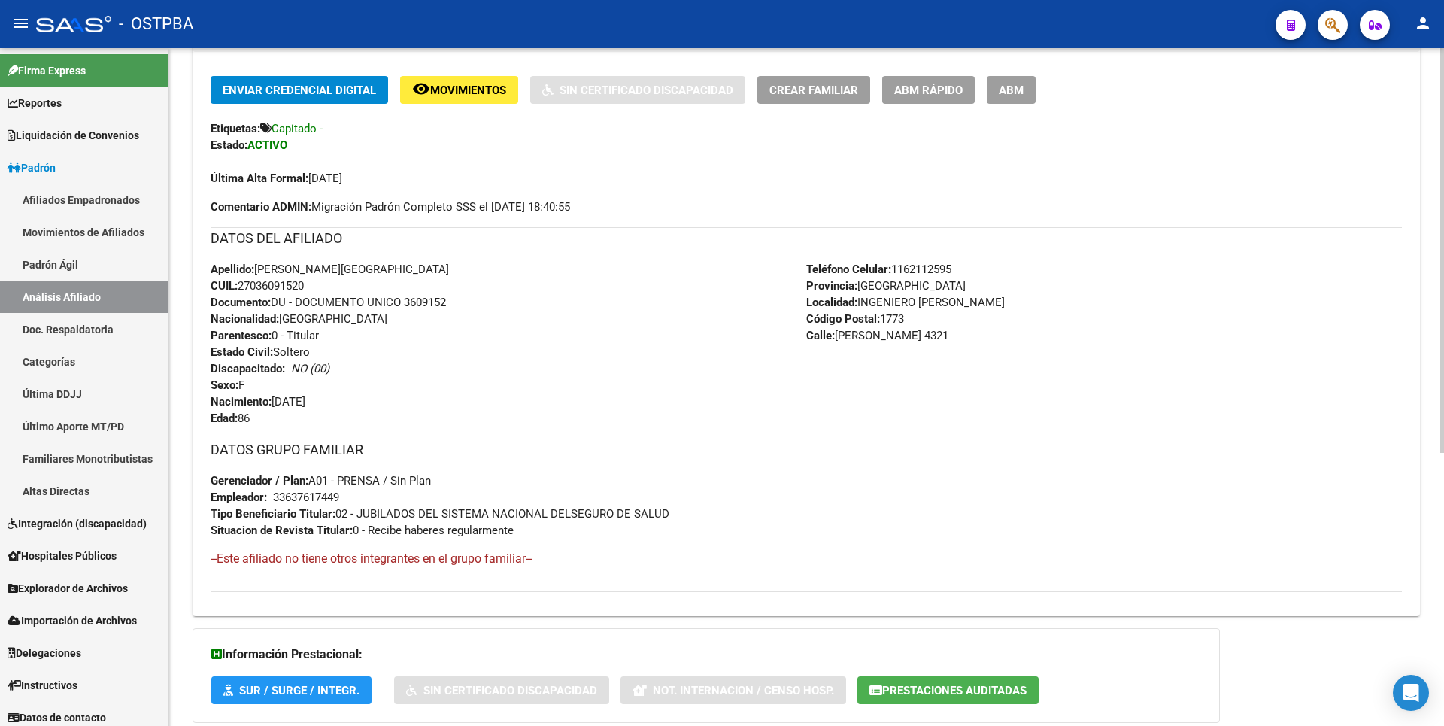
scroll to position [458, 0]
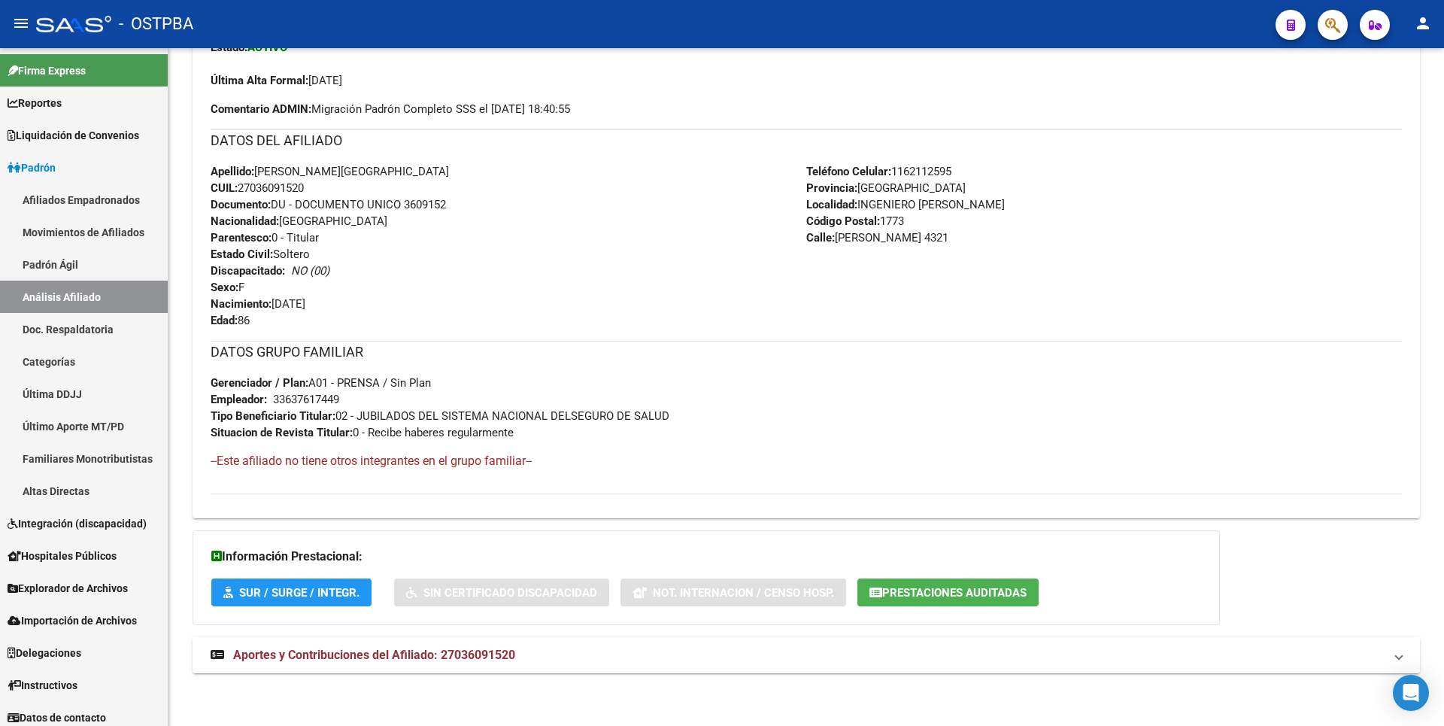
click at [447, 644] on mat-expansion-panel-header "Aportes y Contribuciones del Afiliado: 27036091520" at bounding box center [806, 655] width 1227 height 36
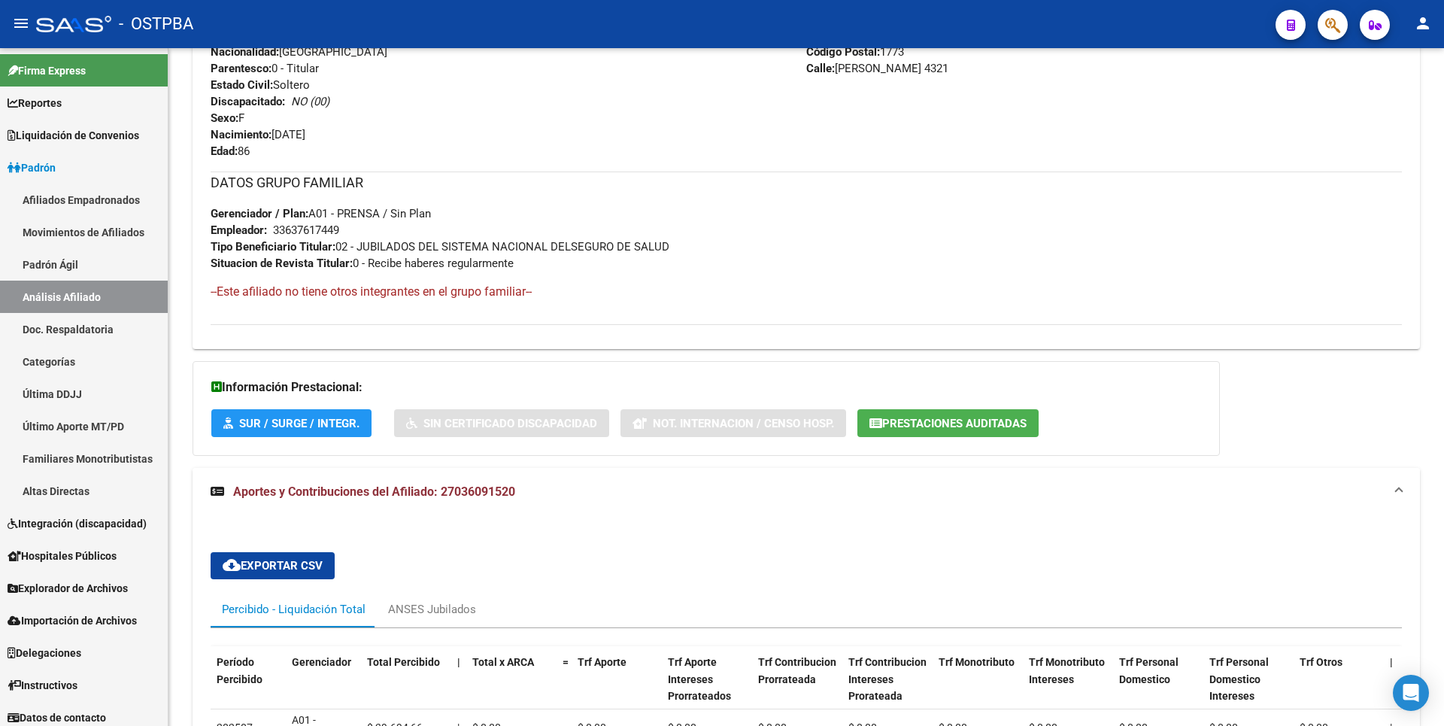
scroll to position [717, 0]
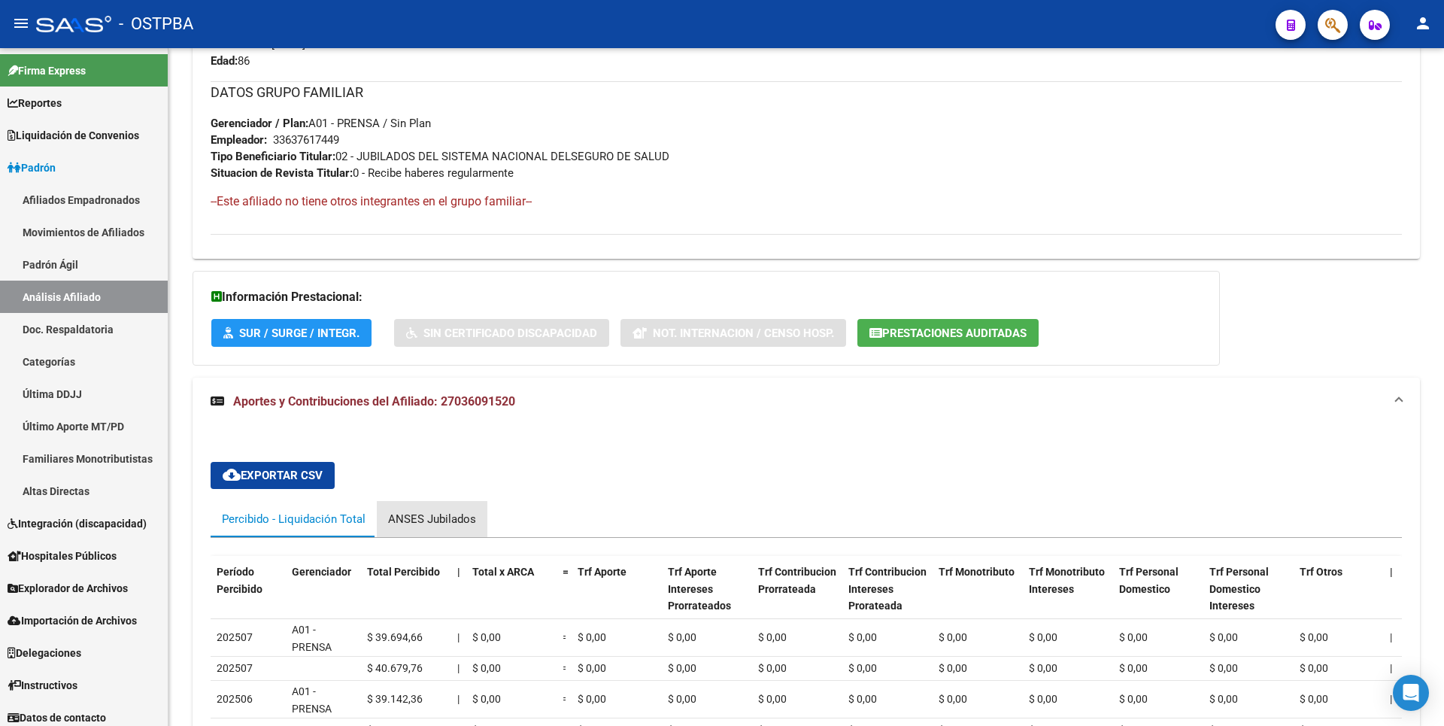
click at [453, 529] on div "ANSES Jubilados" at bounding box center [432, 519] width 111 height 36
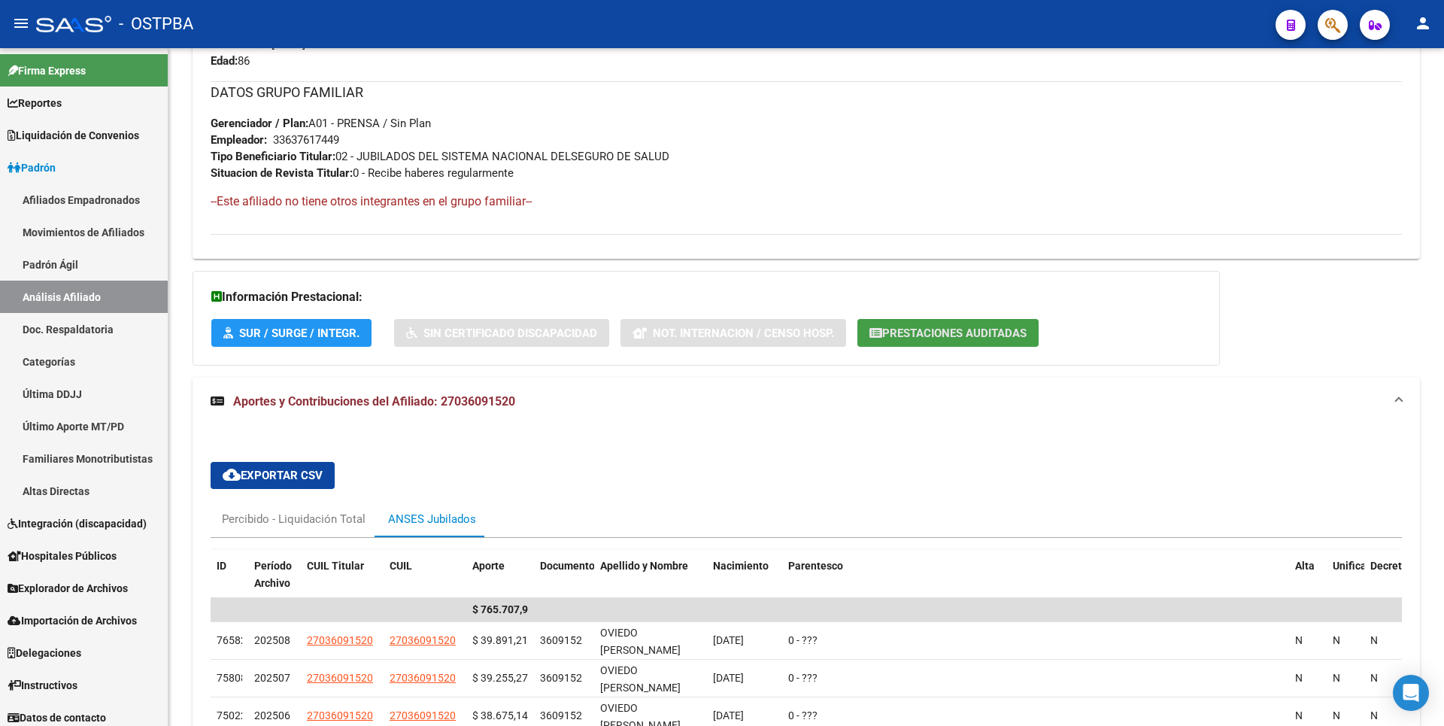
click at [960, 329] on span "Prestaciones Auditadas" at bounding box center [954, 333] width 144 height 14
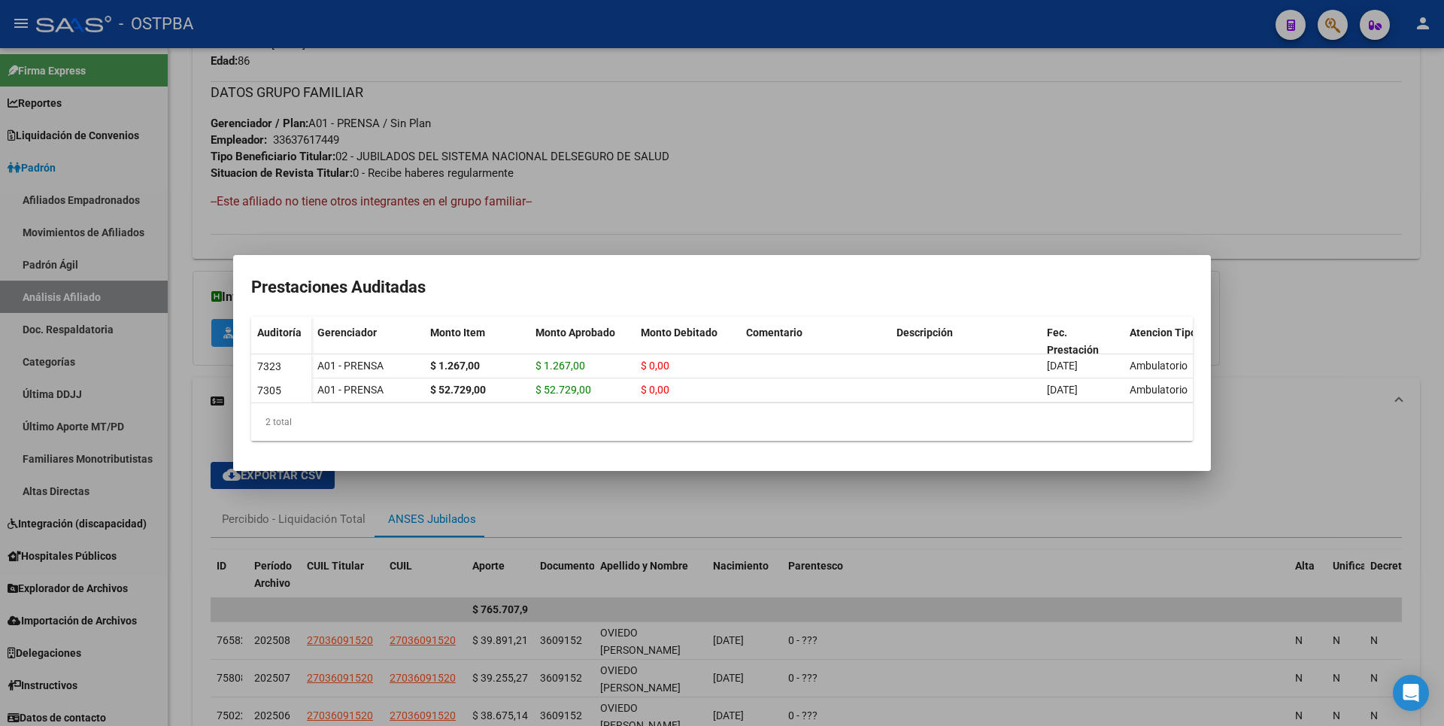
click at [803, 187] on div at bounding box center [722, 363] width 1444 height 726
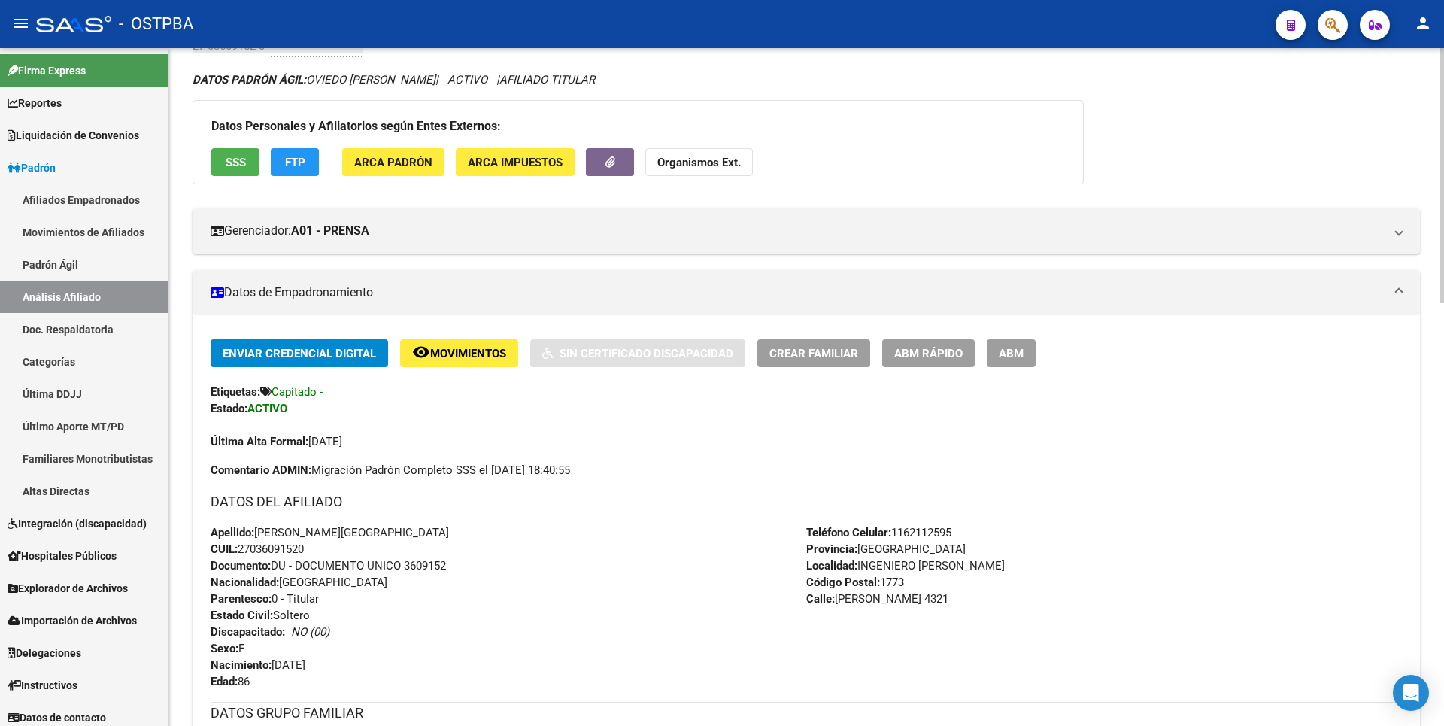
scroll to position [0, 0]
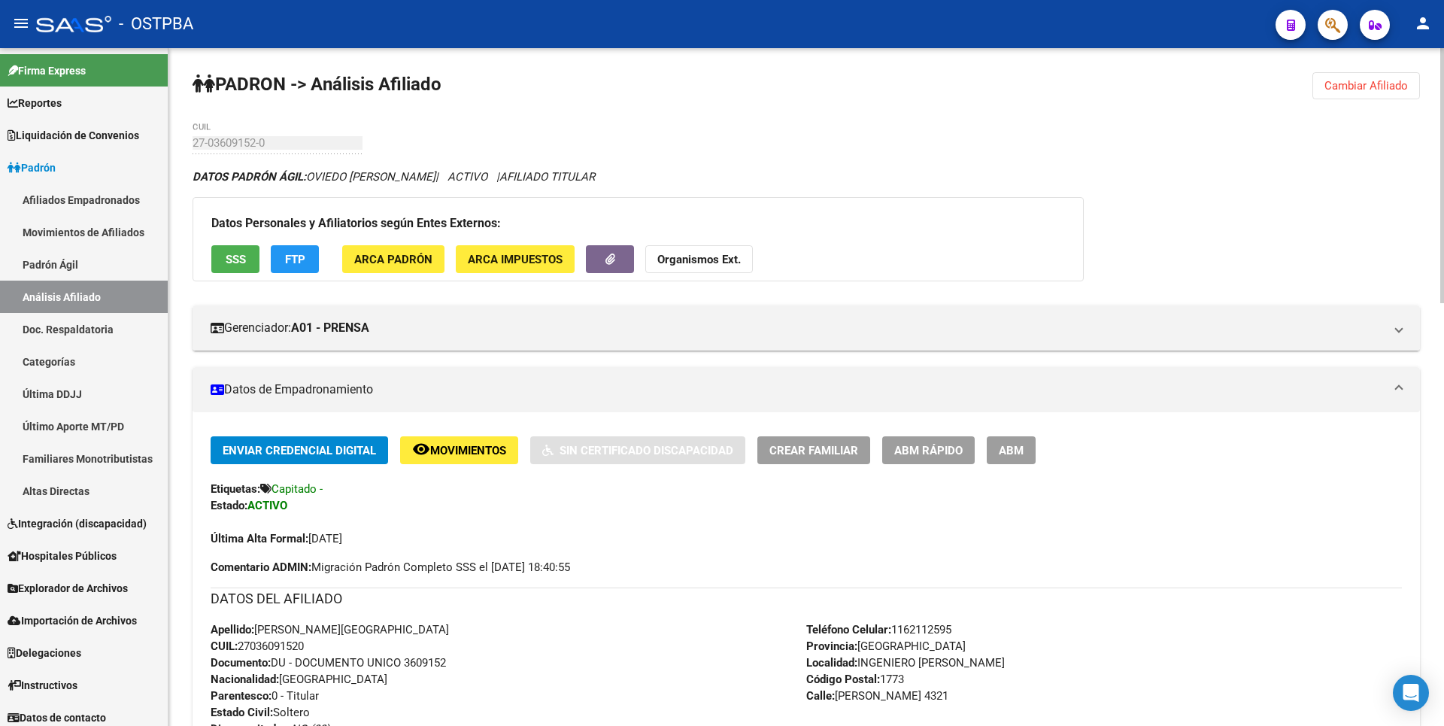
click at [393, 260] on span "ARCA Padrón" at bounding box center [393, 260] width 78 height 14
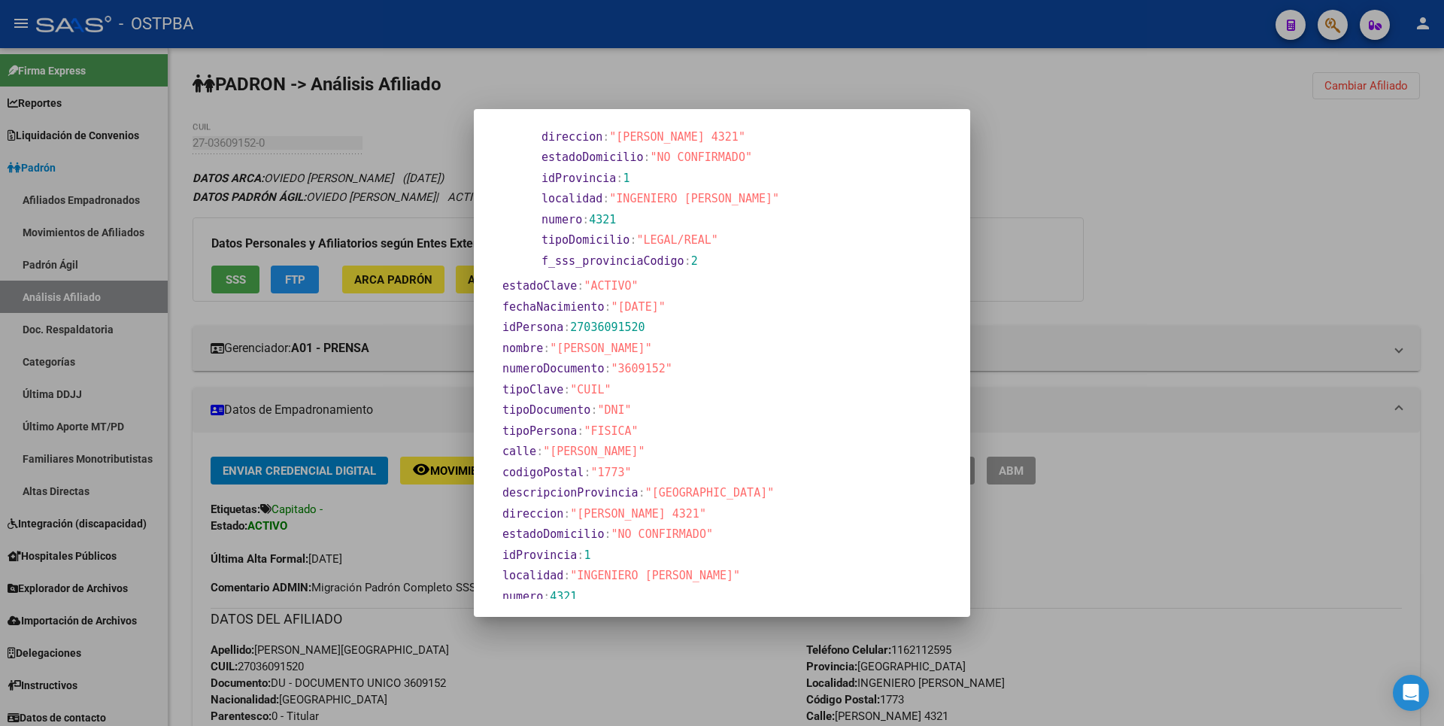
scroll to position [205, 0]
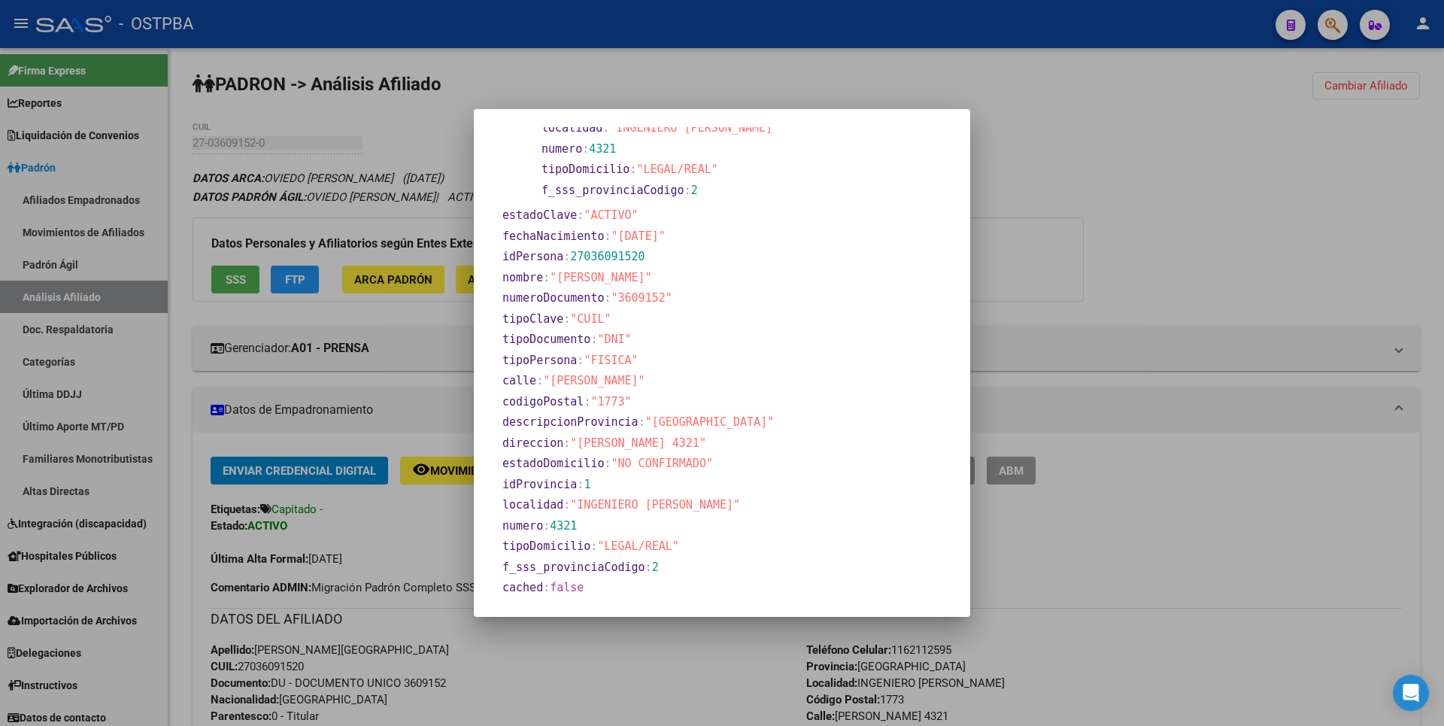
click at [1050, 235] on div at bounding box center [722, 363] width 1444 height 726
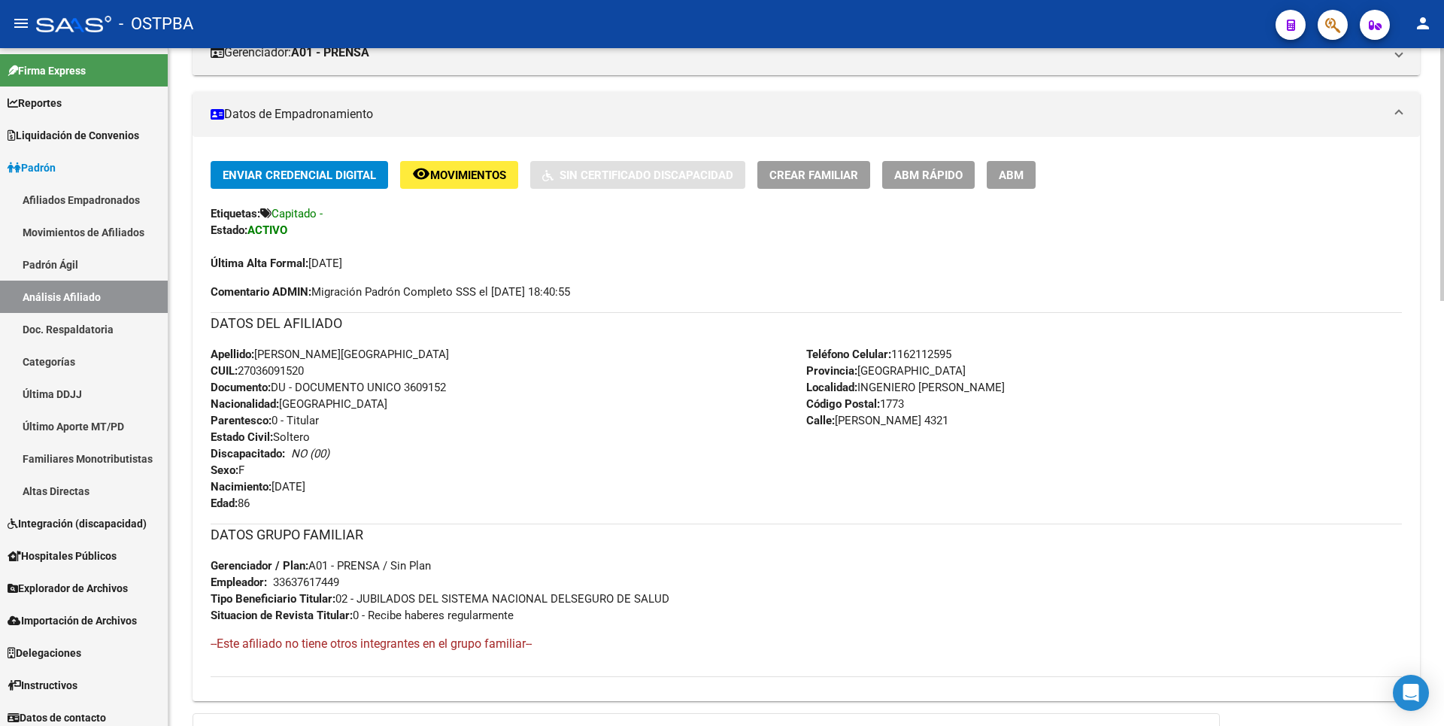
scroll to position [451, 0]
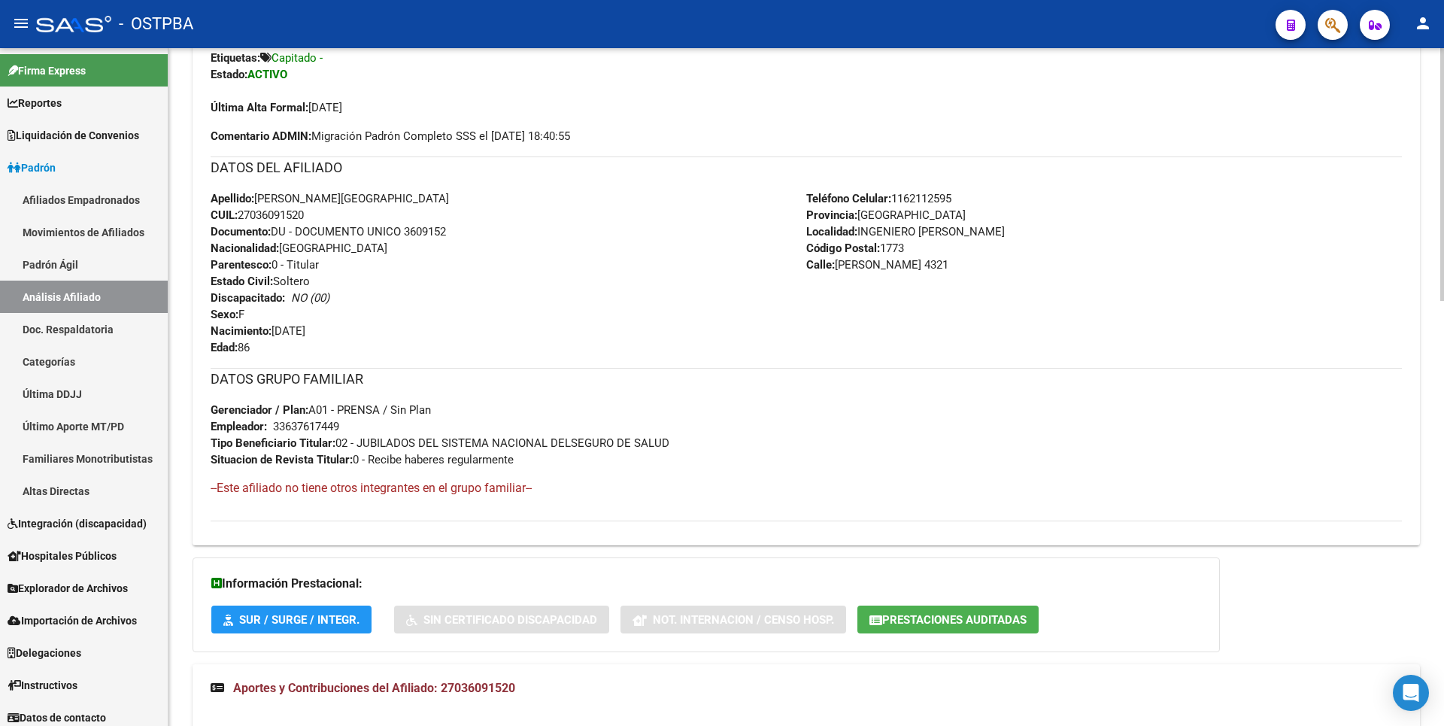
click at [990, 619] on span "Prestaciones Auditadas" at bounding box center [954, 620] width 144 height 14
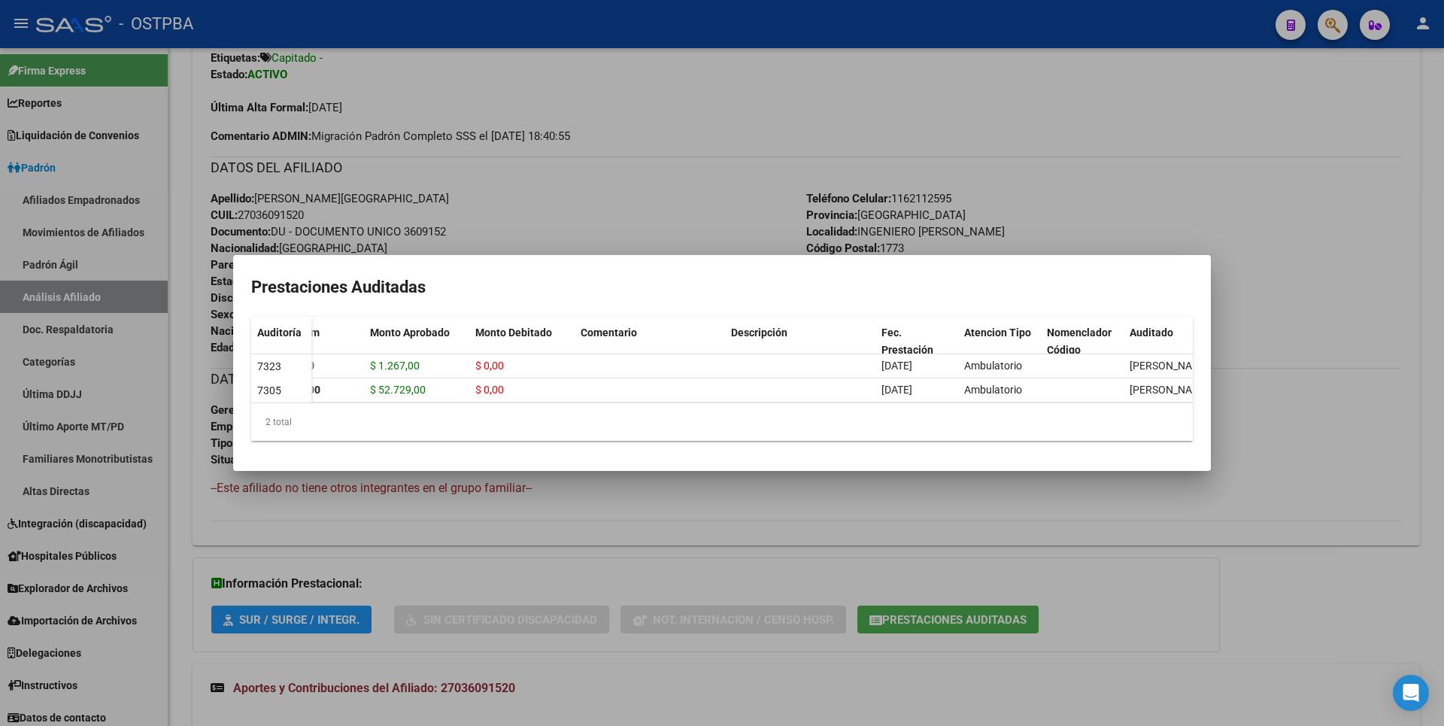
scroll to position [0, 0]
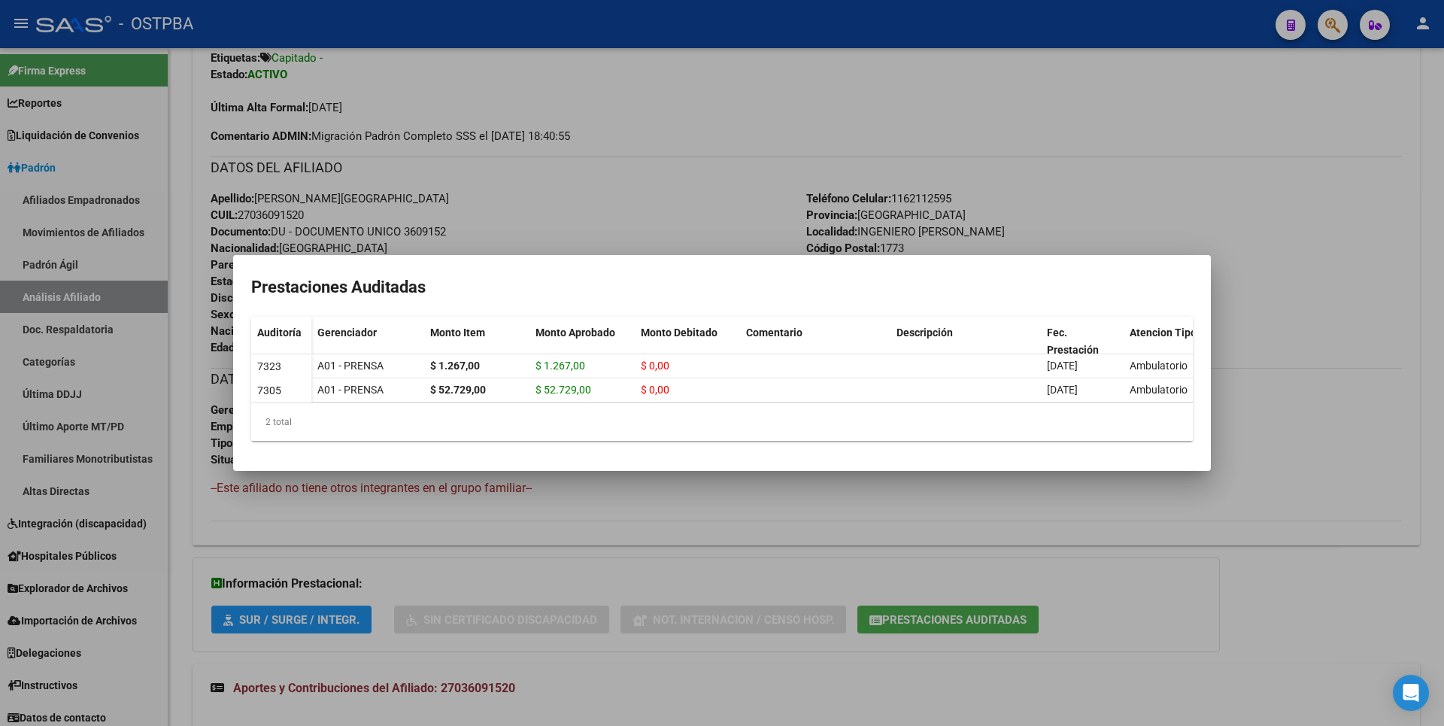
click at [620, 162] on div at bounding box center [722, 363] width 1444 height 726
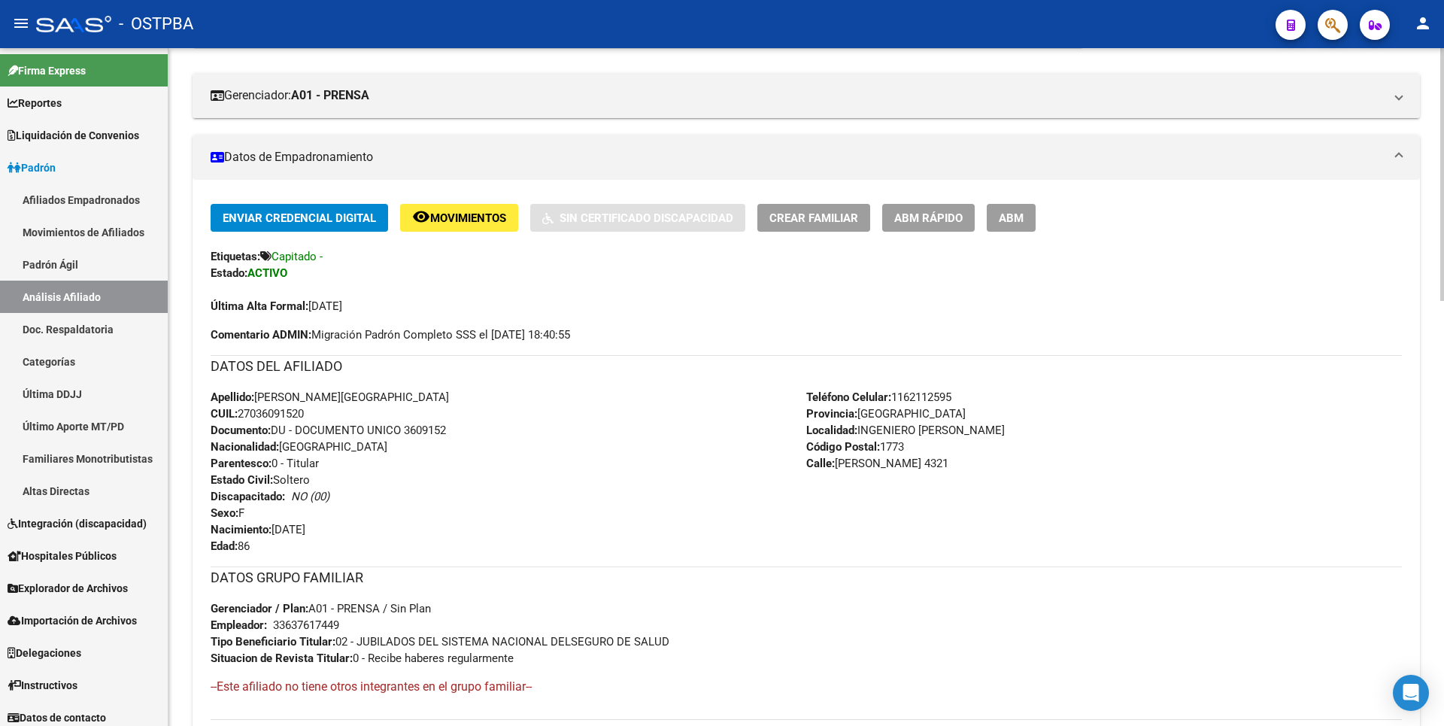
scroll to position [75, 0]
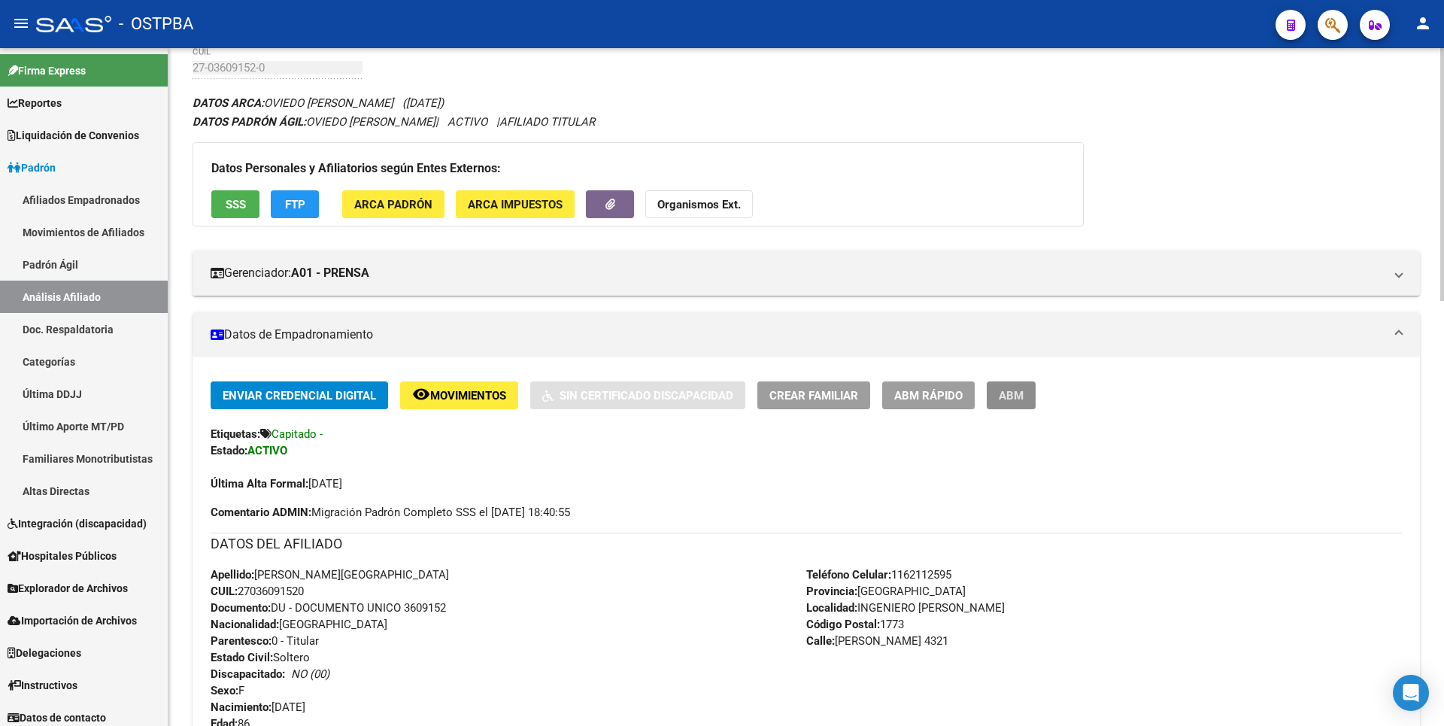
click at [1016, 395] on span "ABM" at bounding box center [1011, 396] width 25 height 14
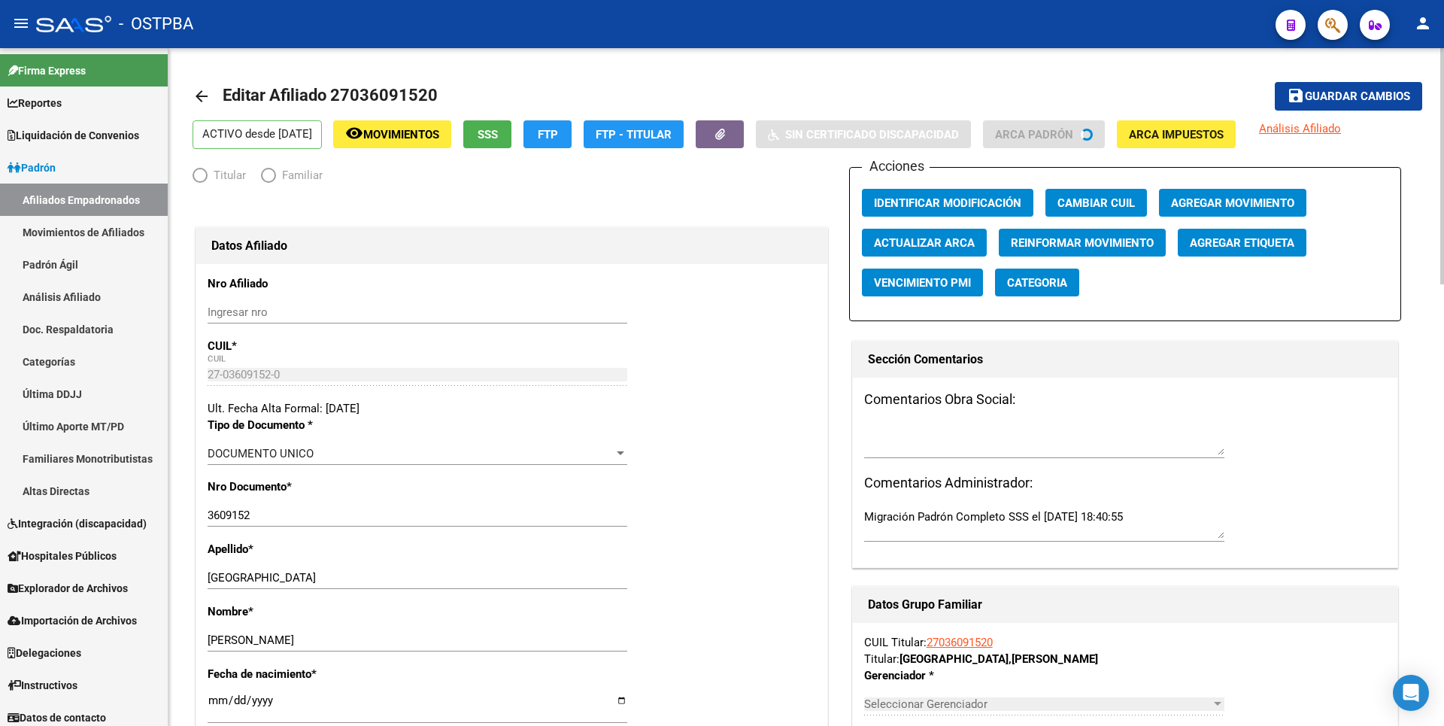
radio input "true"
type input "33-63761744-9"
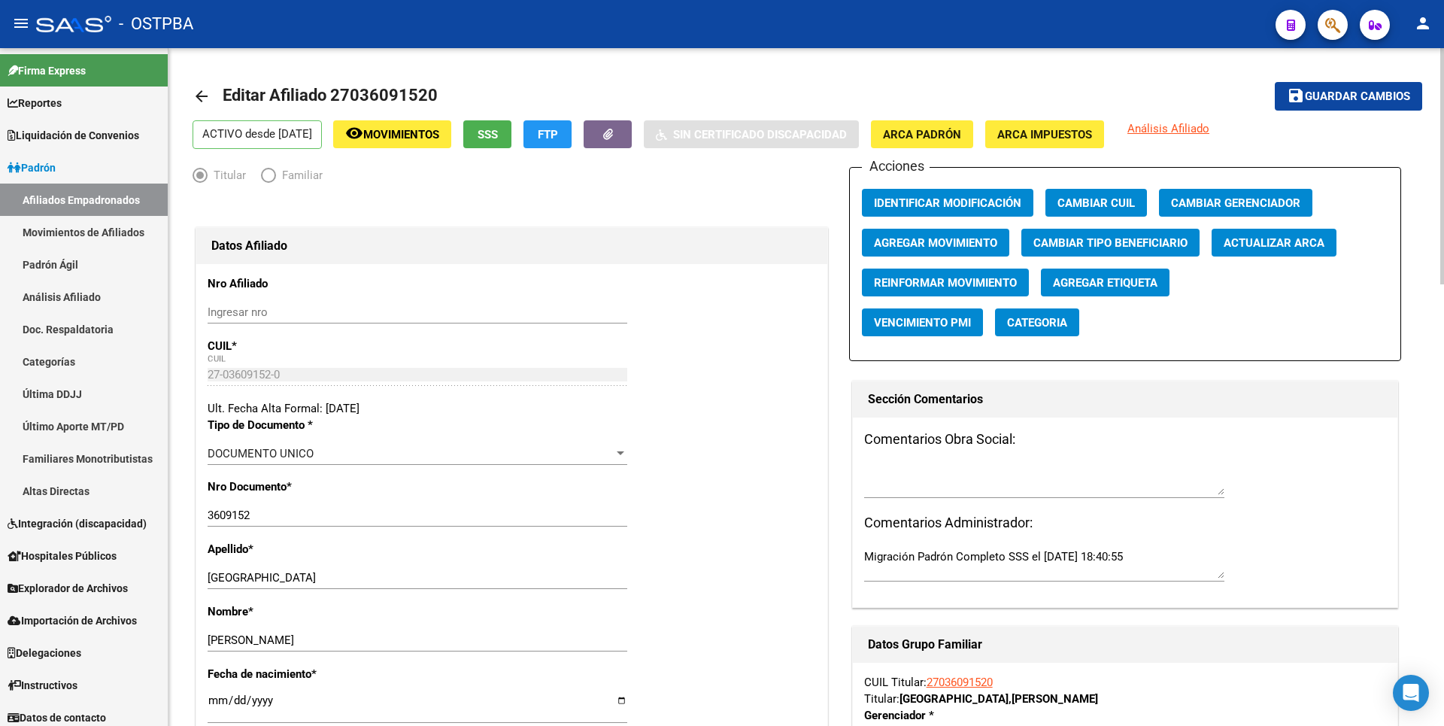
click at [965, 247] on span "Agregar Movimiento" at bounding box center [935, 243] width 123 height 14
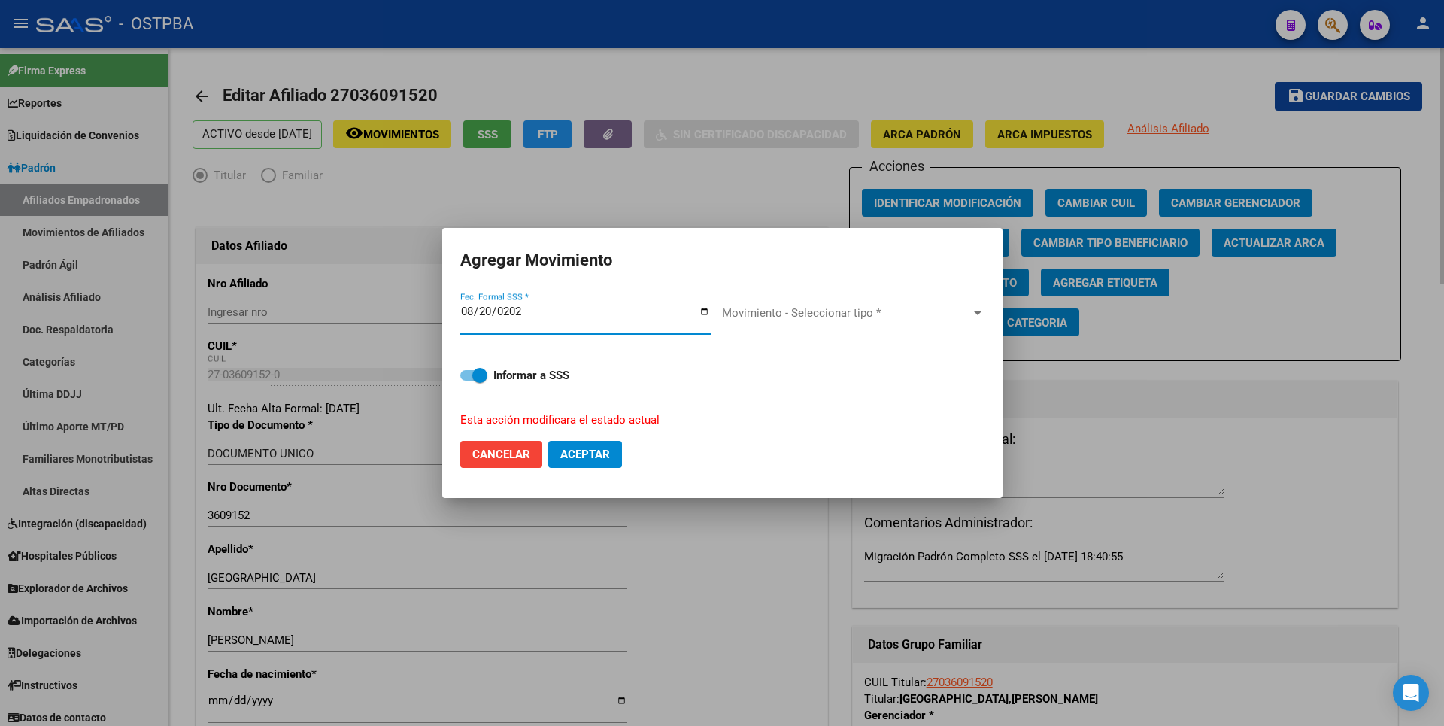
type input "[DATE]"
click at [972, 314] on div at bounding box center [978, 313] width 14 height 12
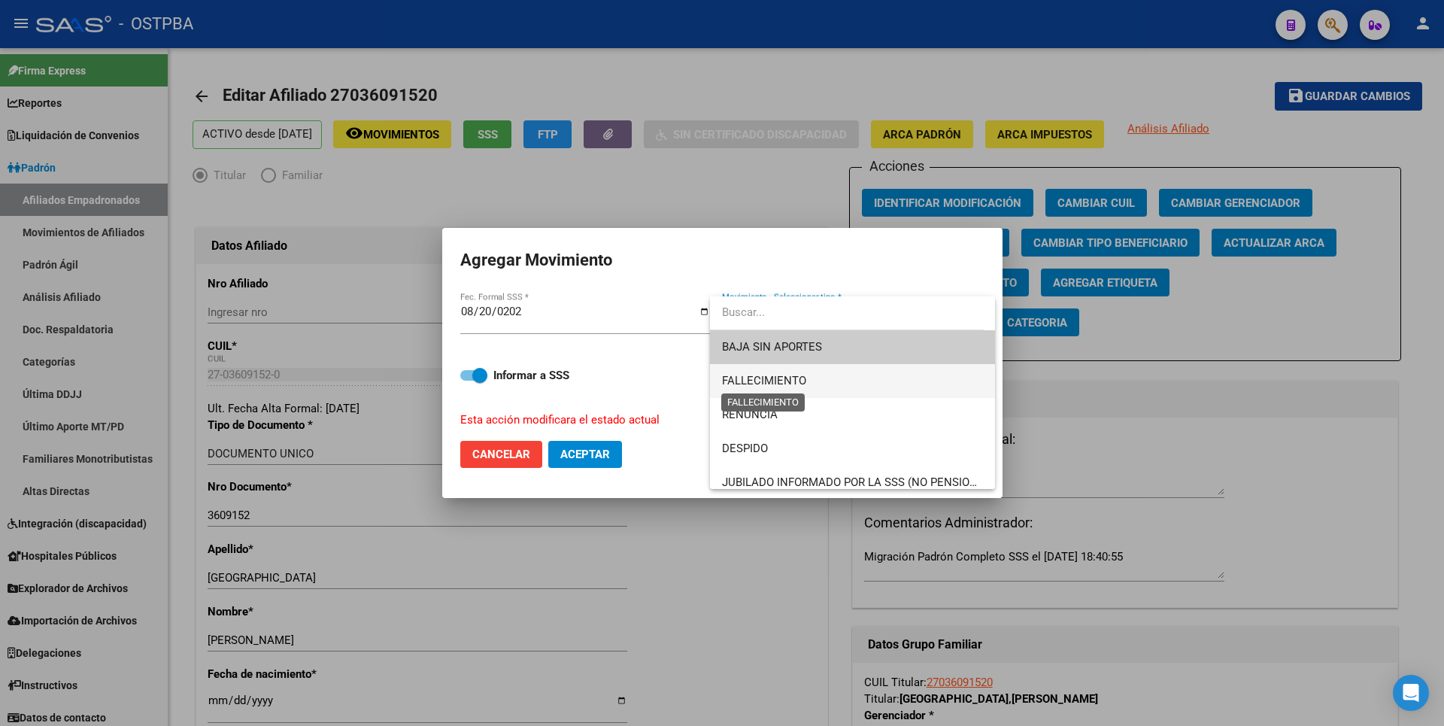
click at [788, 381] on span "FALLECIMIENTO" at bounding box center [764, 381] width 84 height 14
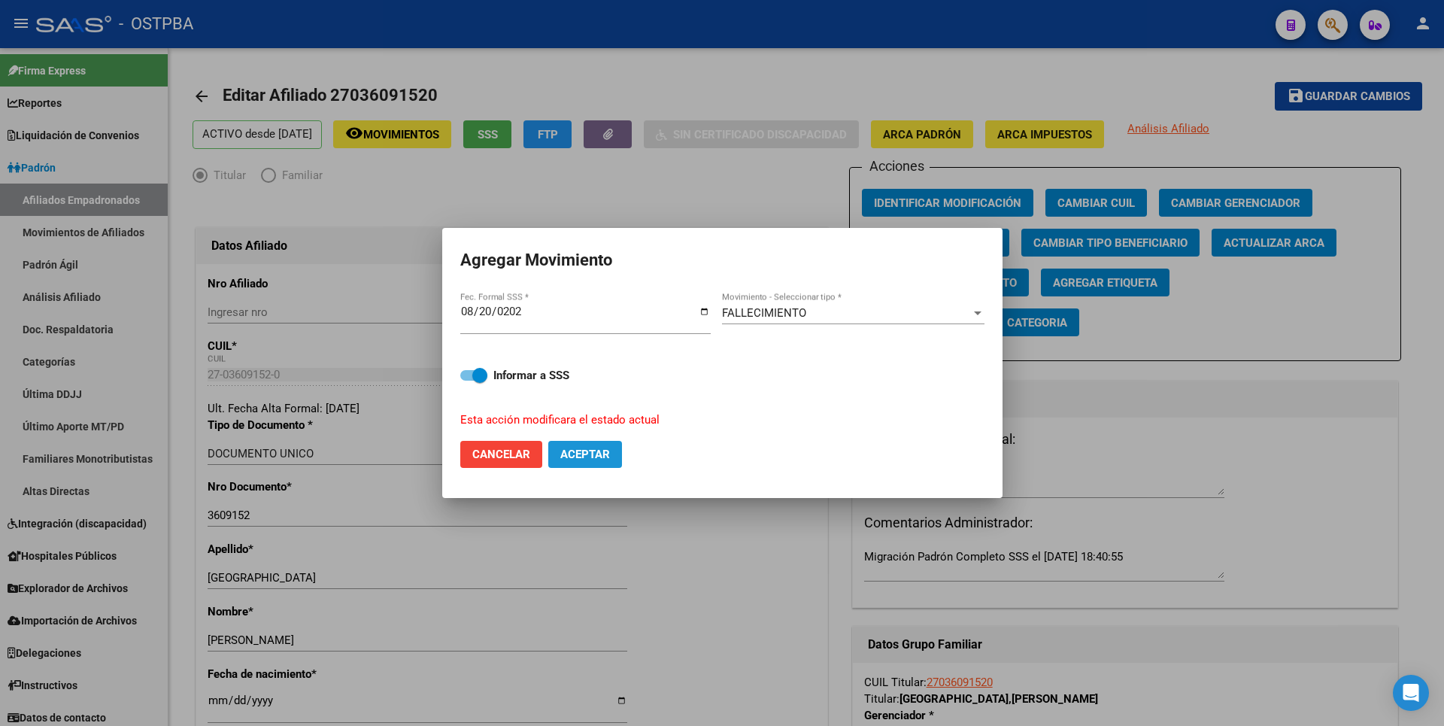
click at [616, 448] on button "Aceptar" at bounding box center [585, 454] width 74 height 27
checkbox input "false"
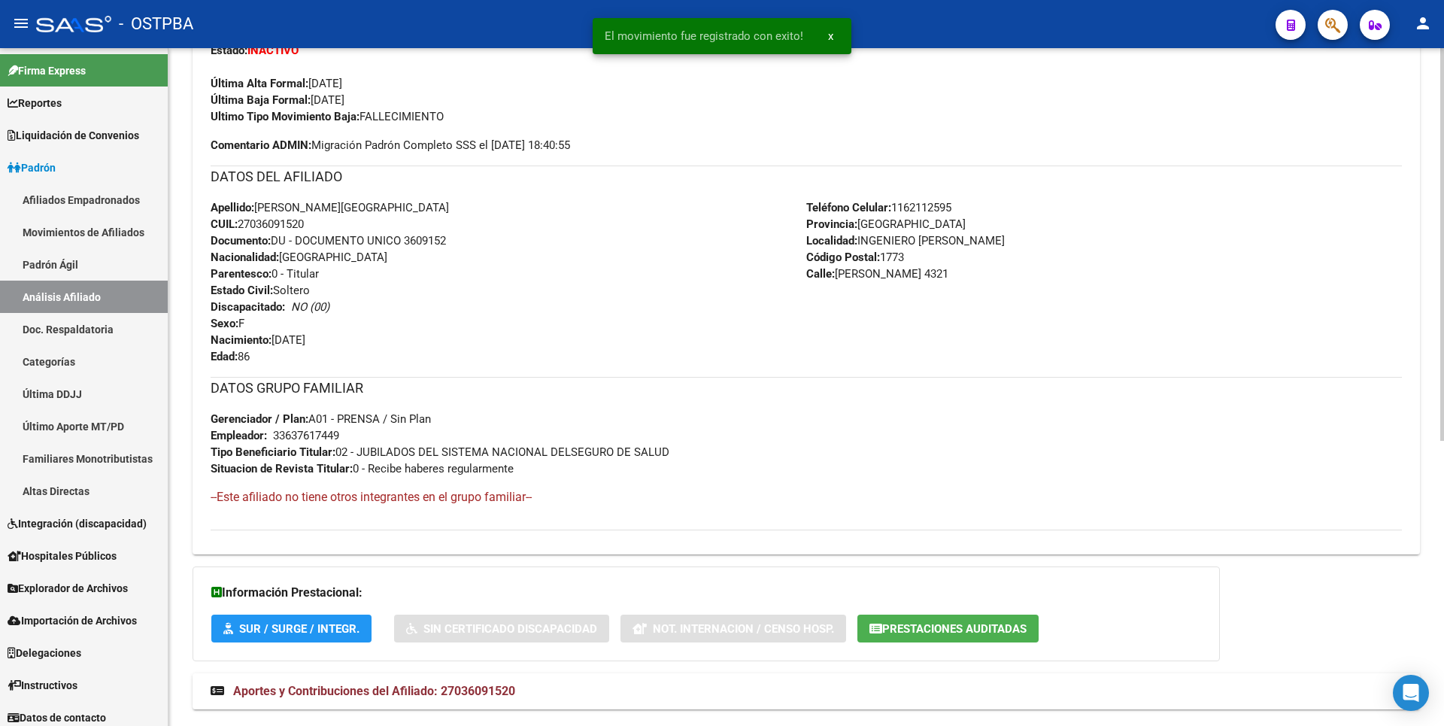
scroll to position [491, 0]
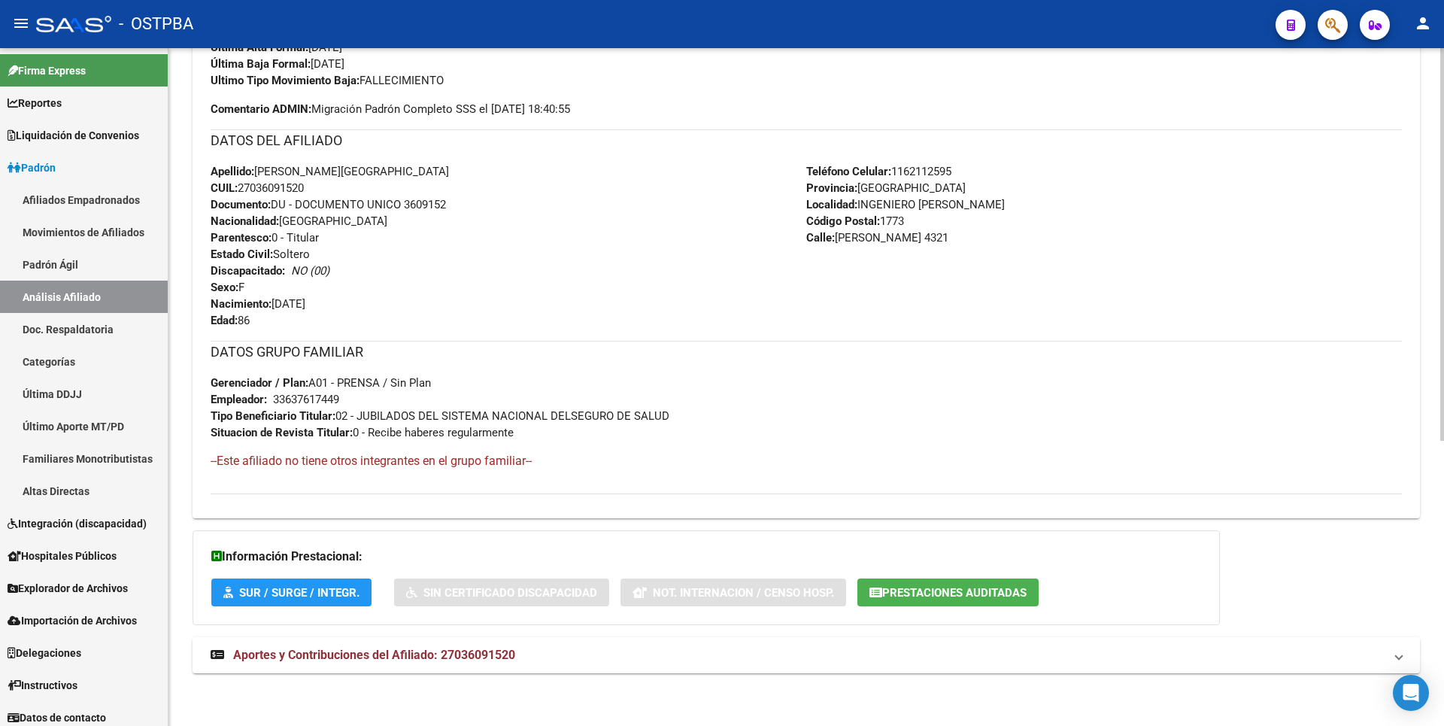
click at [1021, 595] on span "Prestaciones Auditadas" at bounding box center [954, 593] width 144 height 14
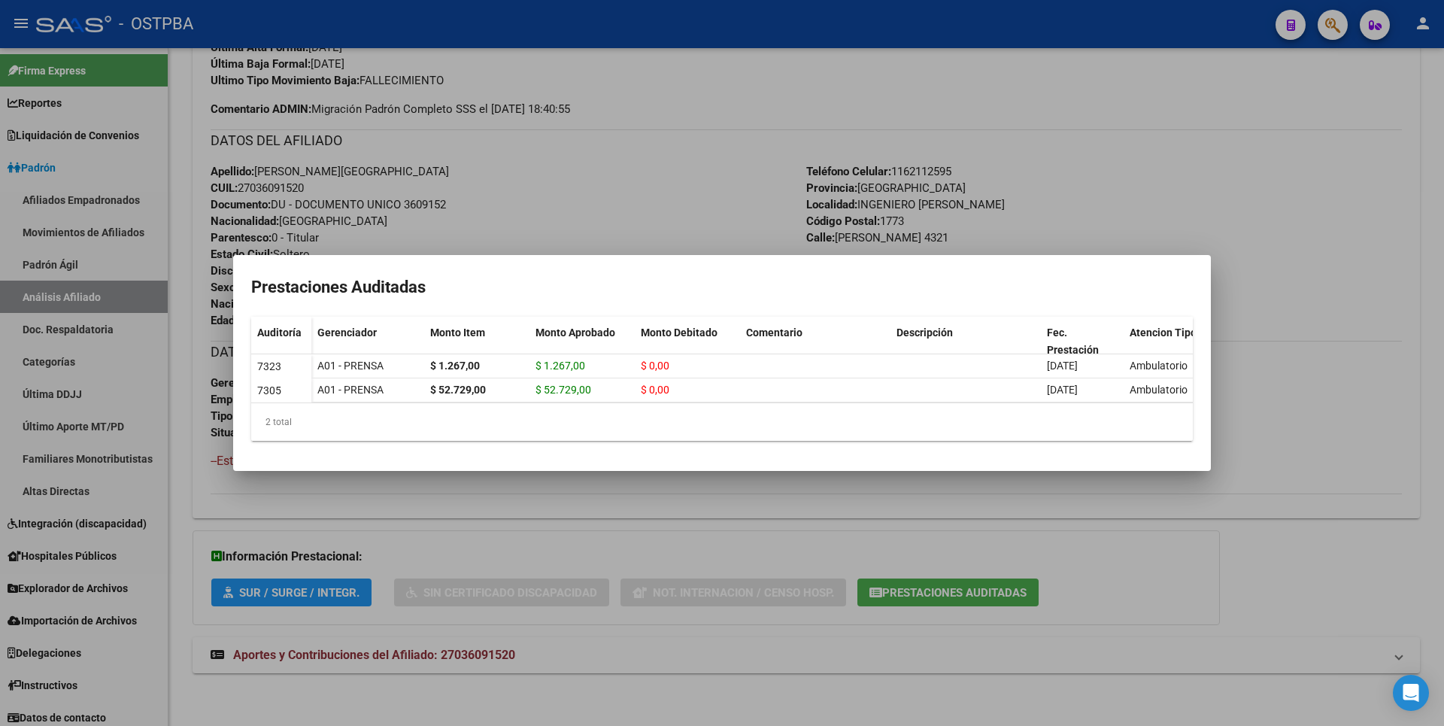
click at [1337, 192] on div at bounding box center [722, 363] width 1444 height 726
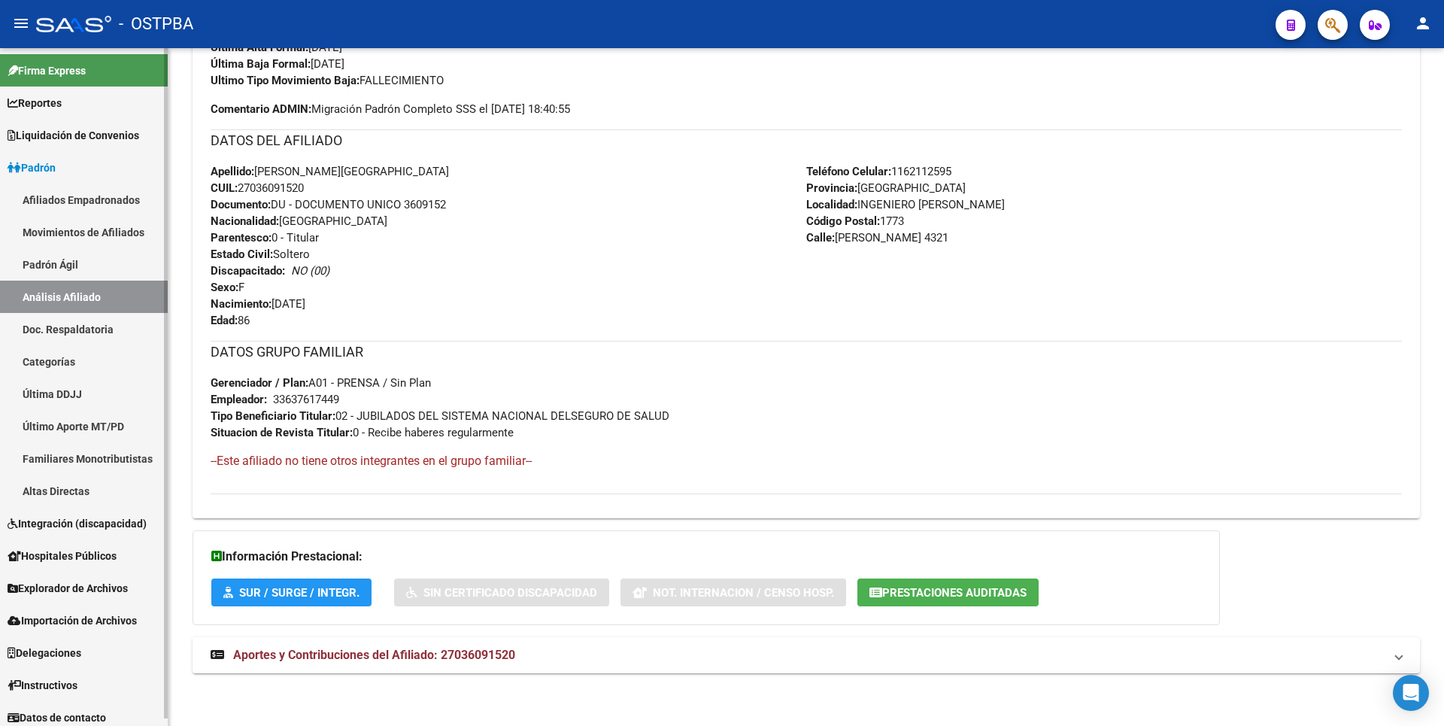
click at [101, 267] on link "Padrón Ágil" at bounding box center [84, 264] width 168 height 32
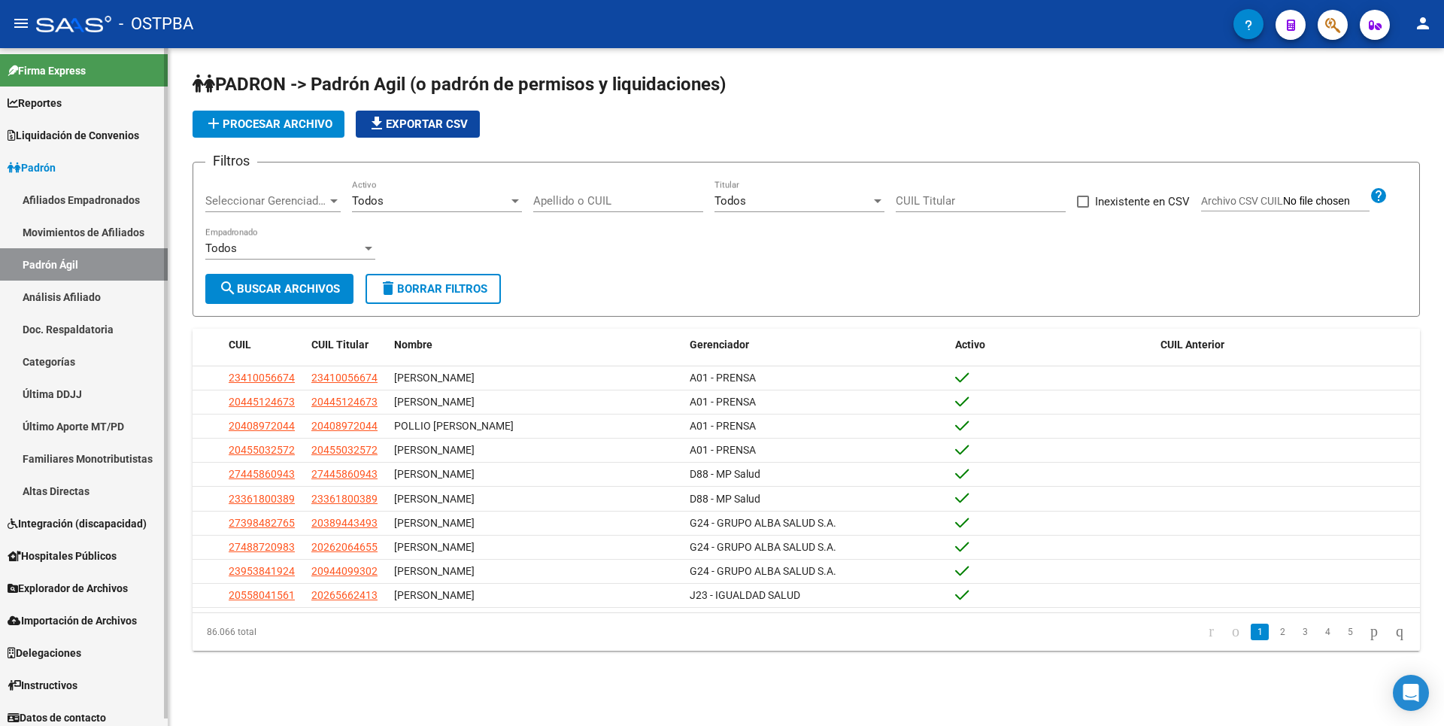
click at [57, 114] on link "Reportes" at bounding box center [84, 102] width 168 height 32
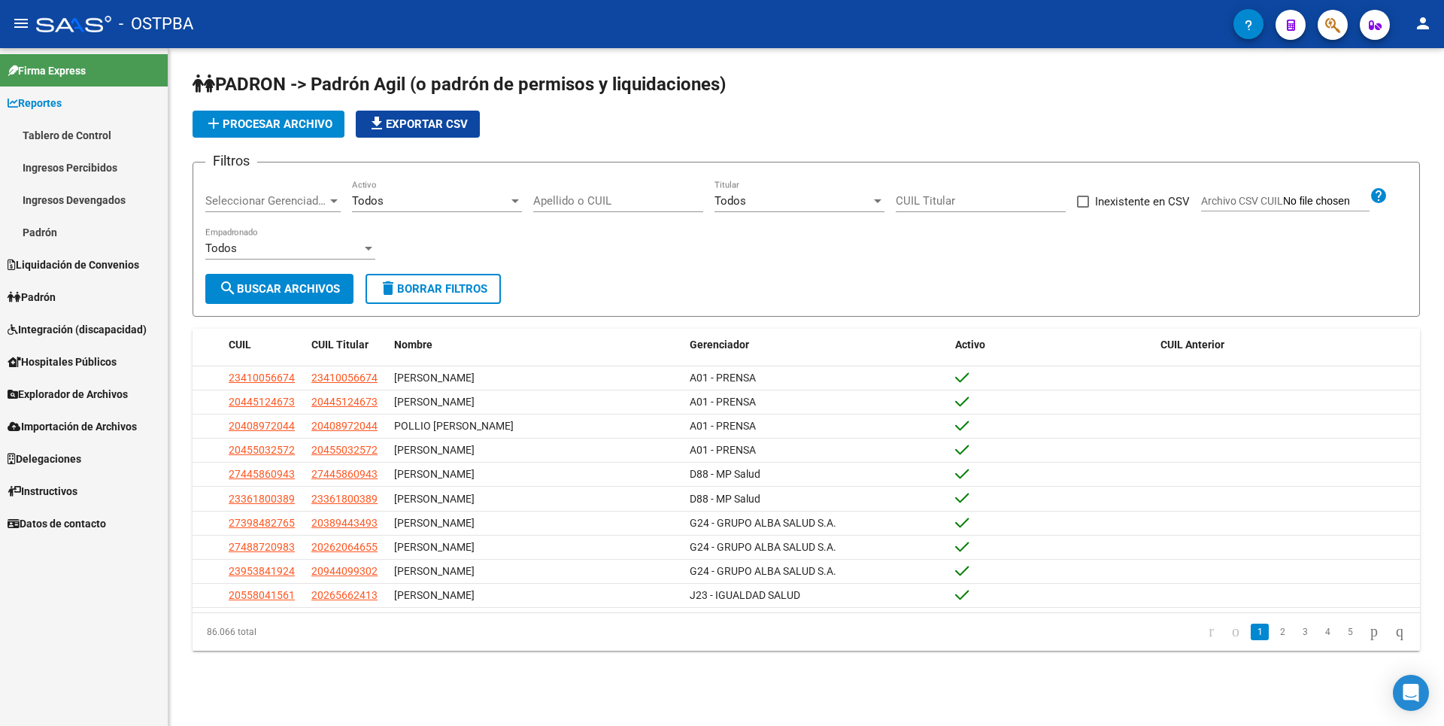
click at [82, 176] on link "Ingresos Percibidos" at bounding box center [84, 167] width 168 height 32
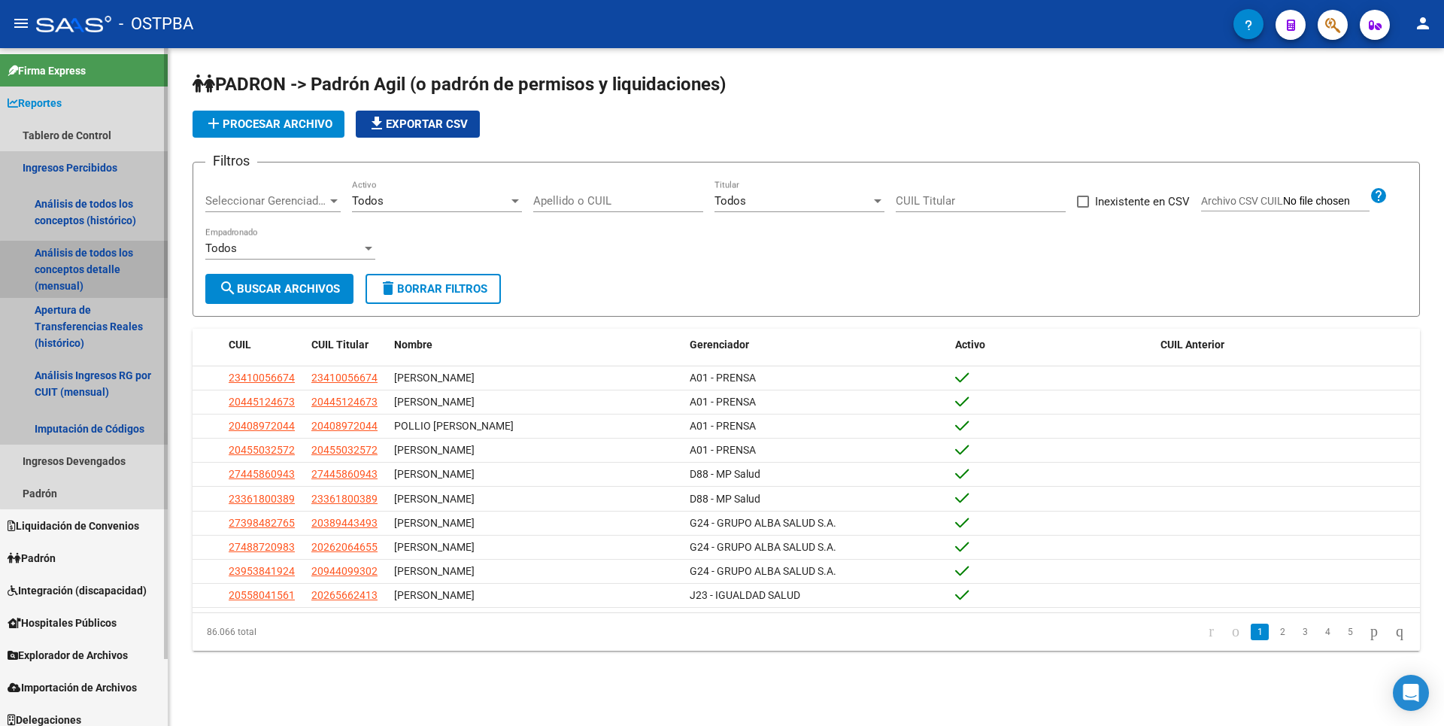
click at [110, 273] on link "Análisis de todos los conceptos detalle (mensual)" at bounding box center [84, 269] width 168 height 57
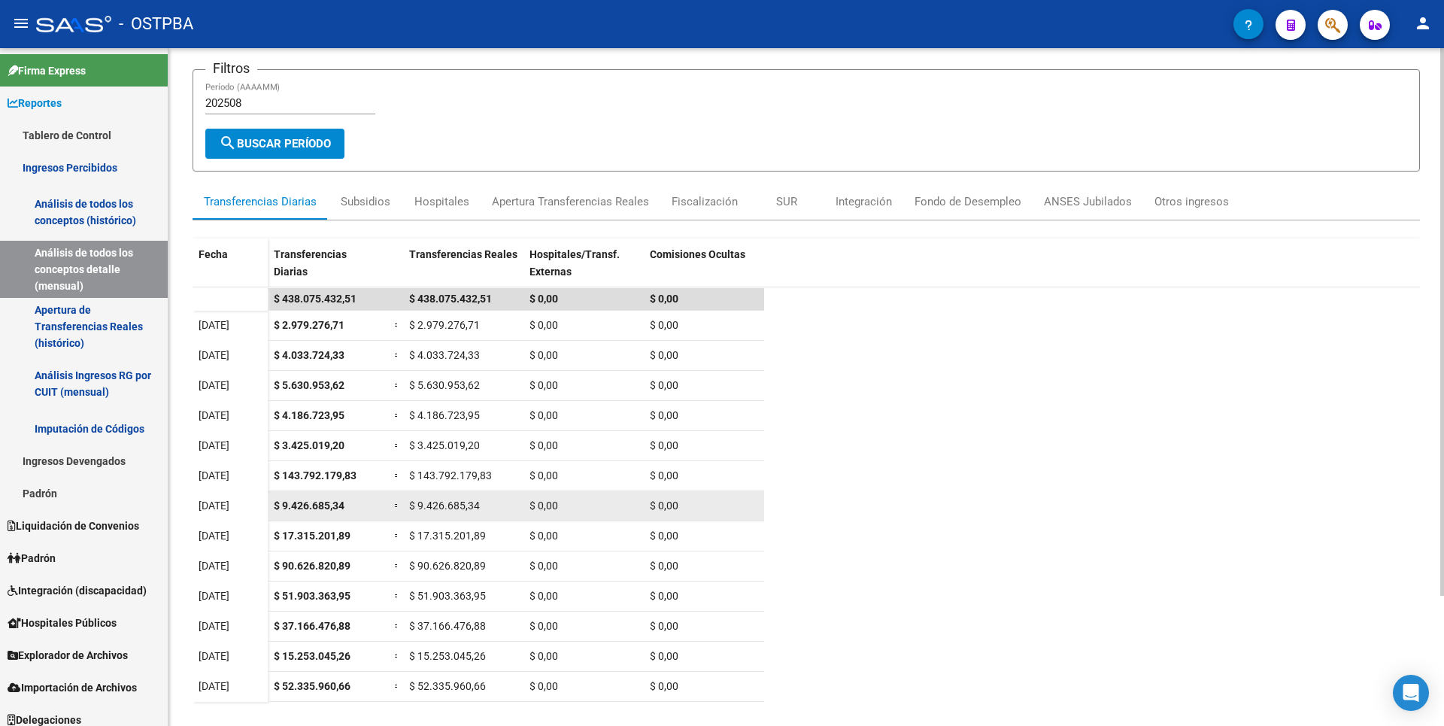
scroll to position [161, 0]
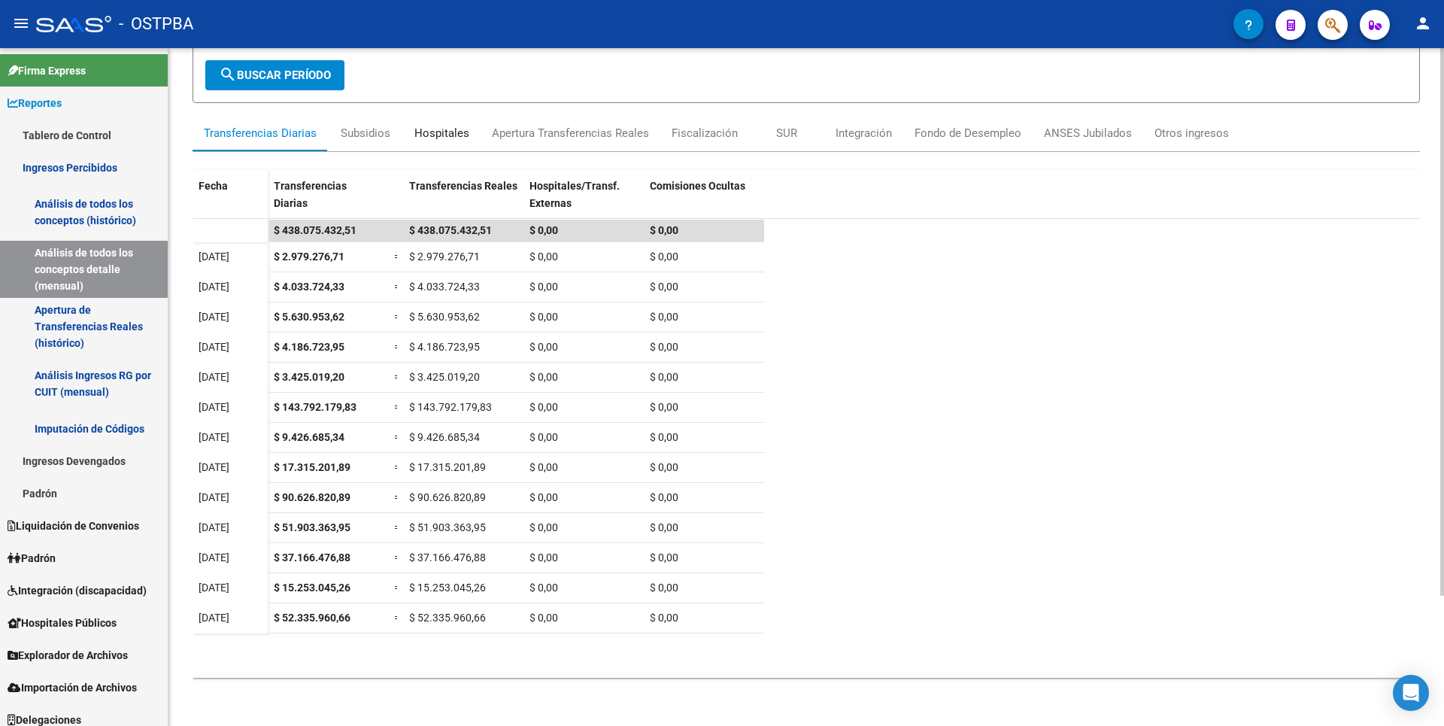
click at [421, 135] on div "Hospitales" at bounding box center [441, 133] width 55 height 17
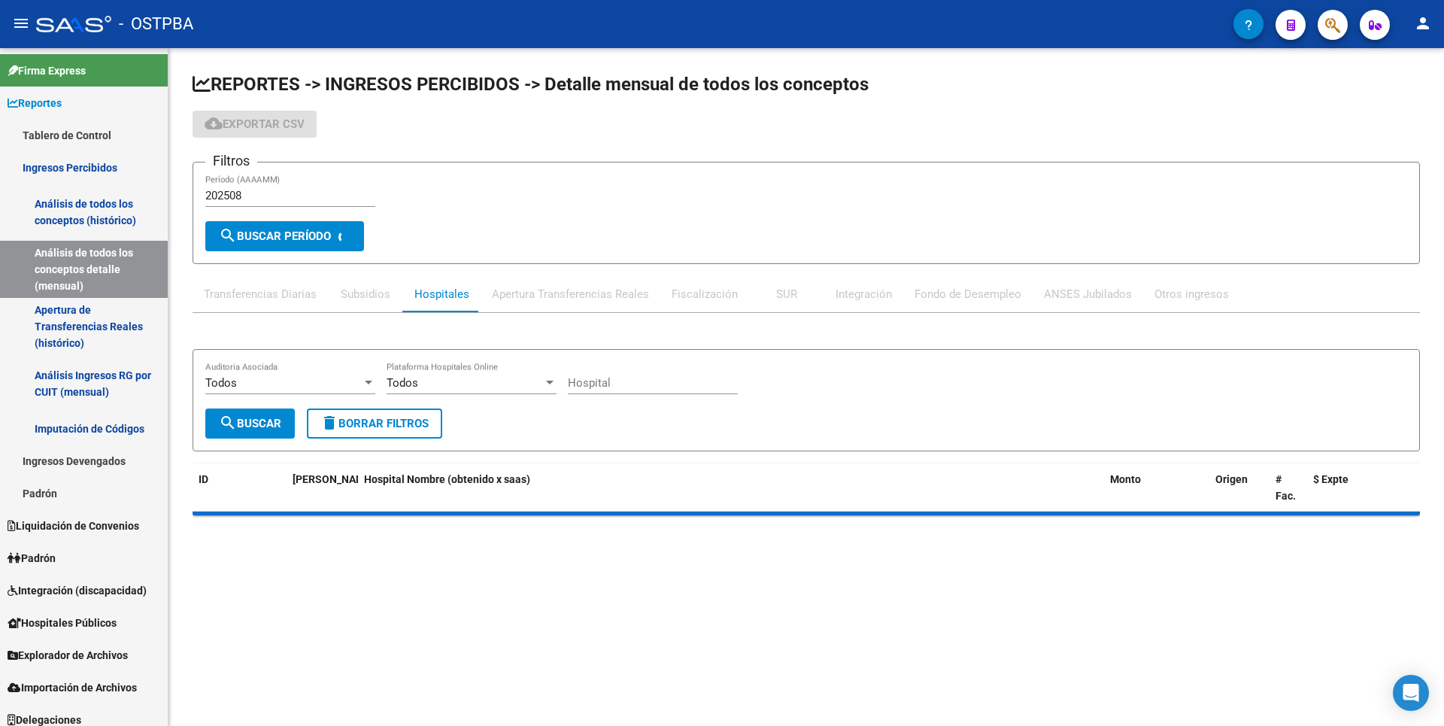
scroll to position [0, 0]
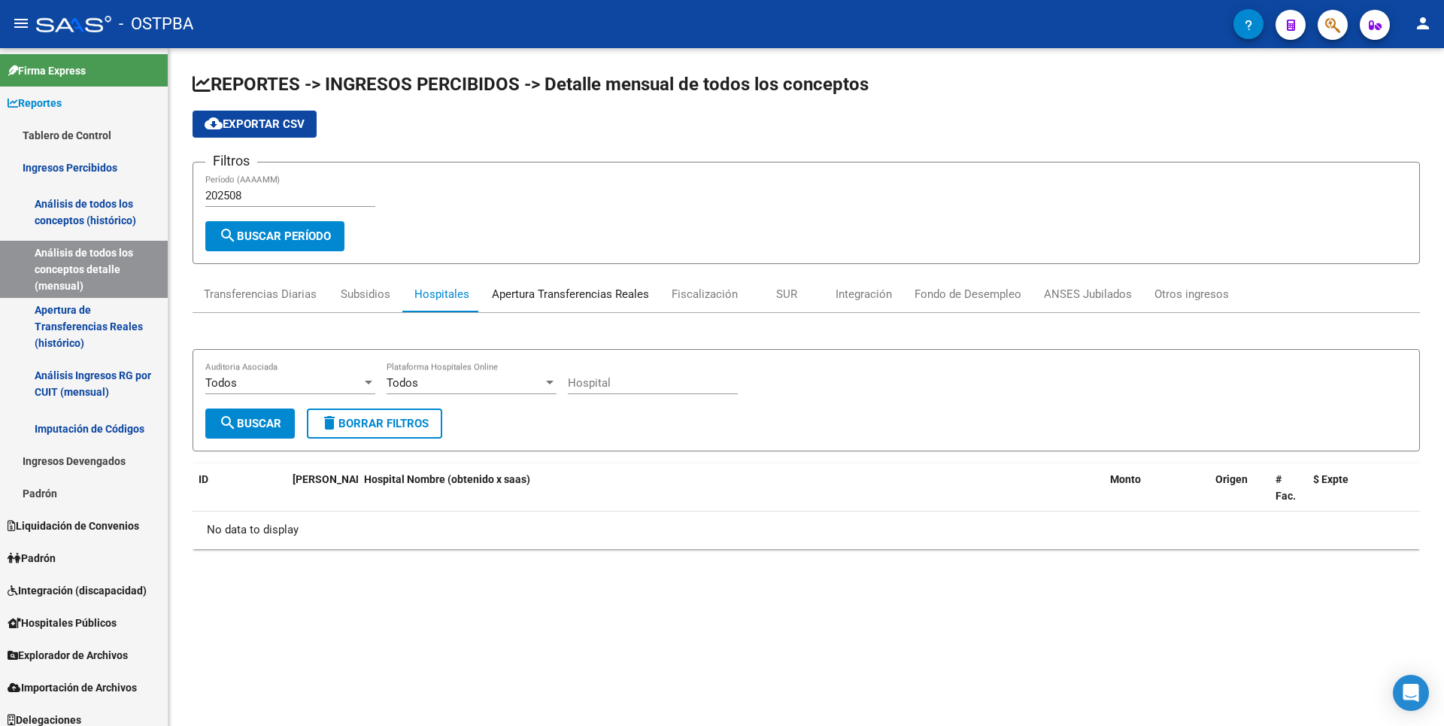
click at [586, 300] on div "Apertura Transferencias Reales" at bounding box center [570, 294] width 157 height 17
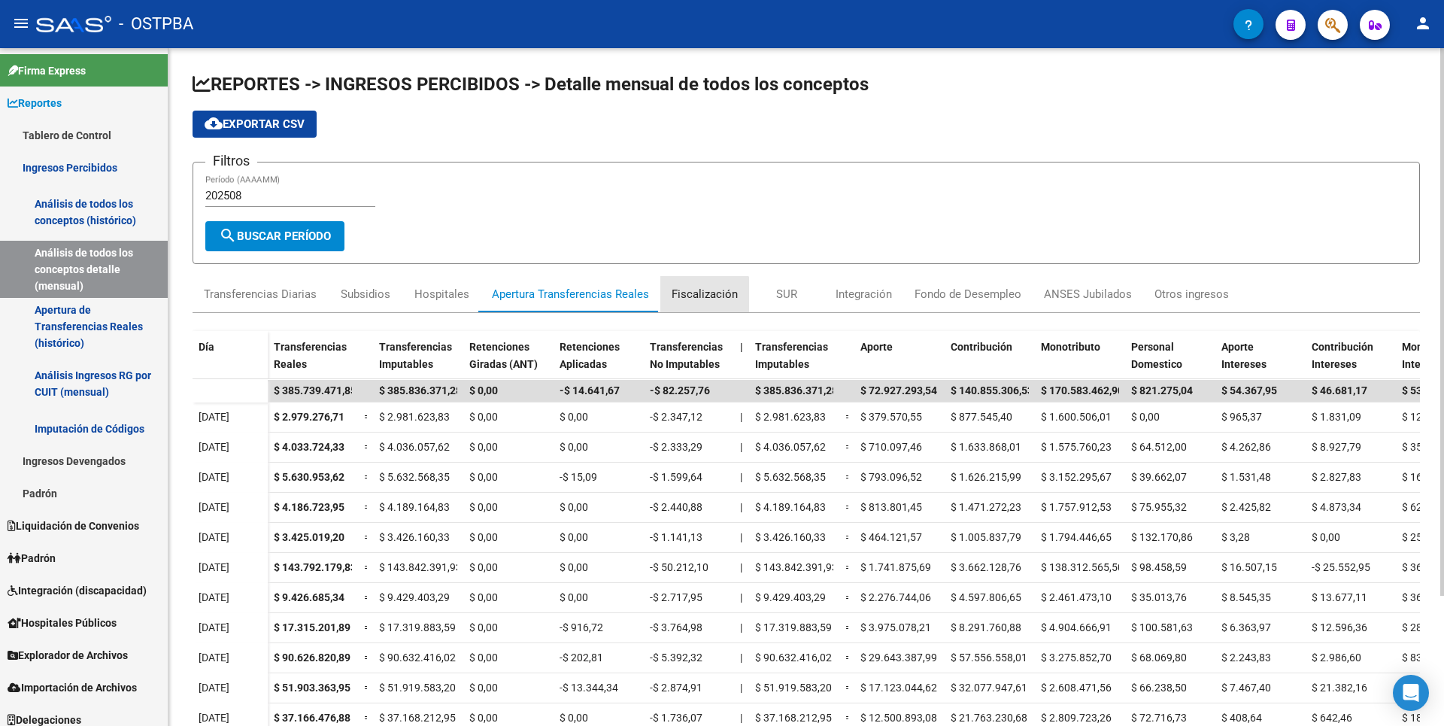
click at [701, 298] on div "Fiscalización" at bounding box center [705, 294] width 66 height 17
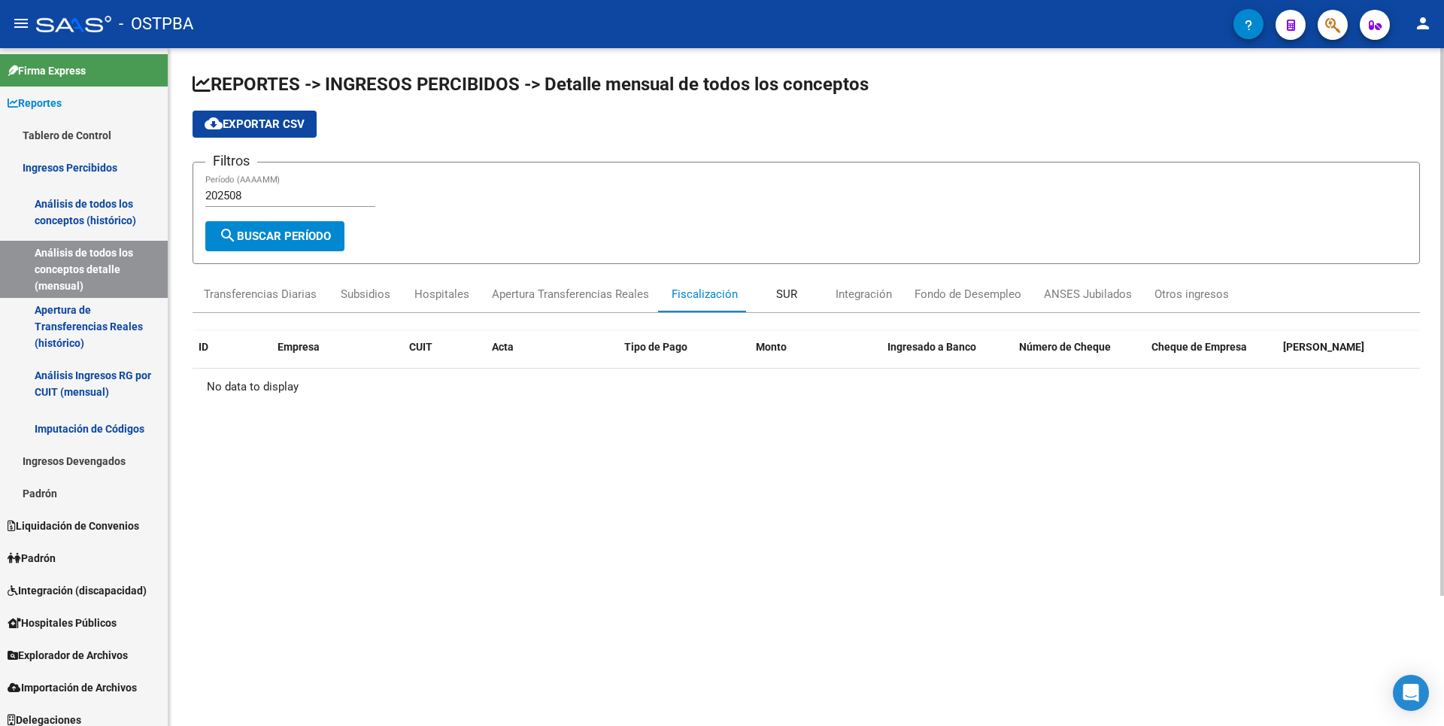
click at [790, 293] on div "SUR" at bounding box center [786, 294] width 21 height 17
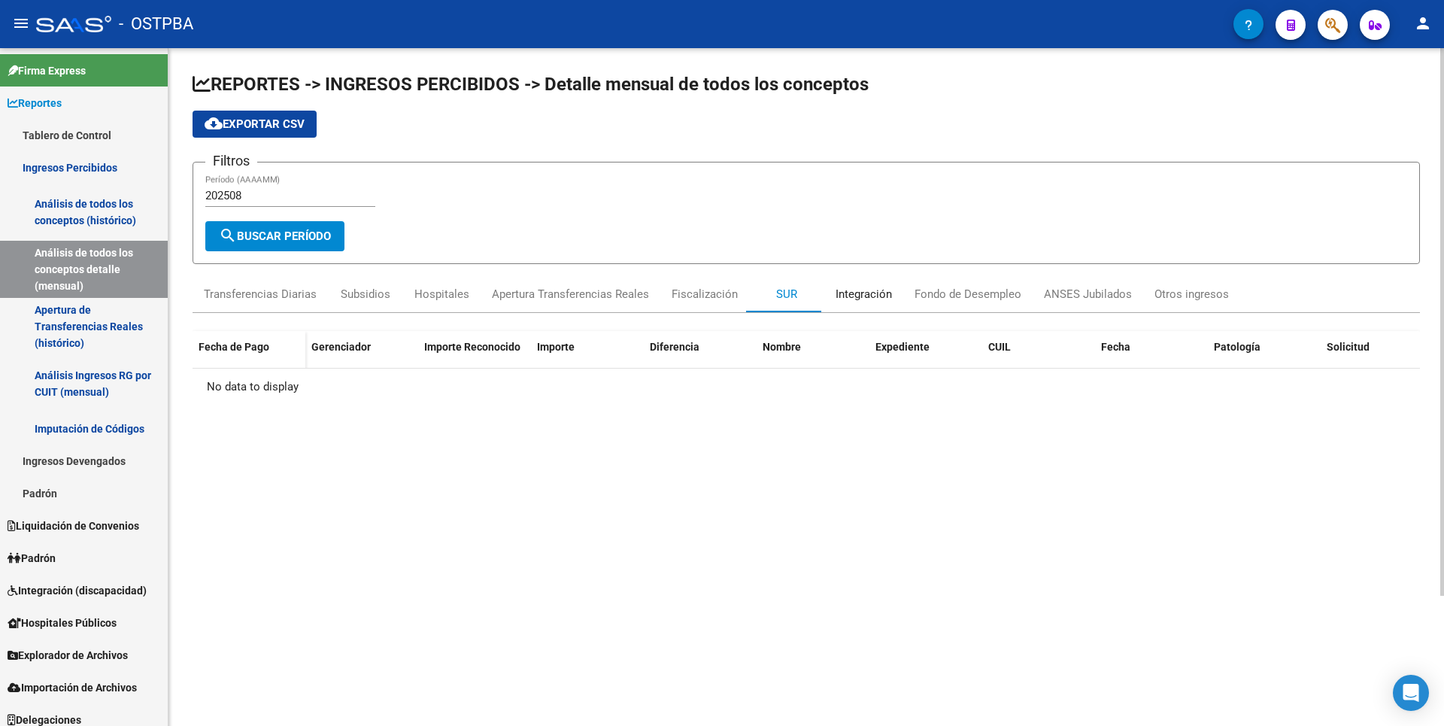
click at [846, 294] on div "Integración" at bounding box center [863, 294] width 56 height 17
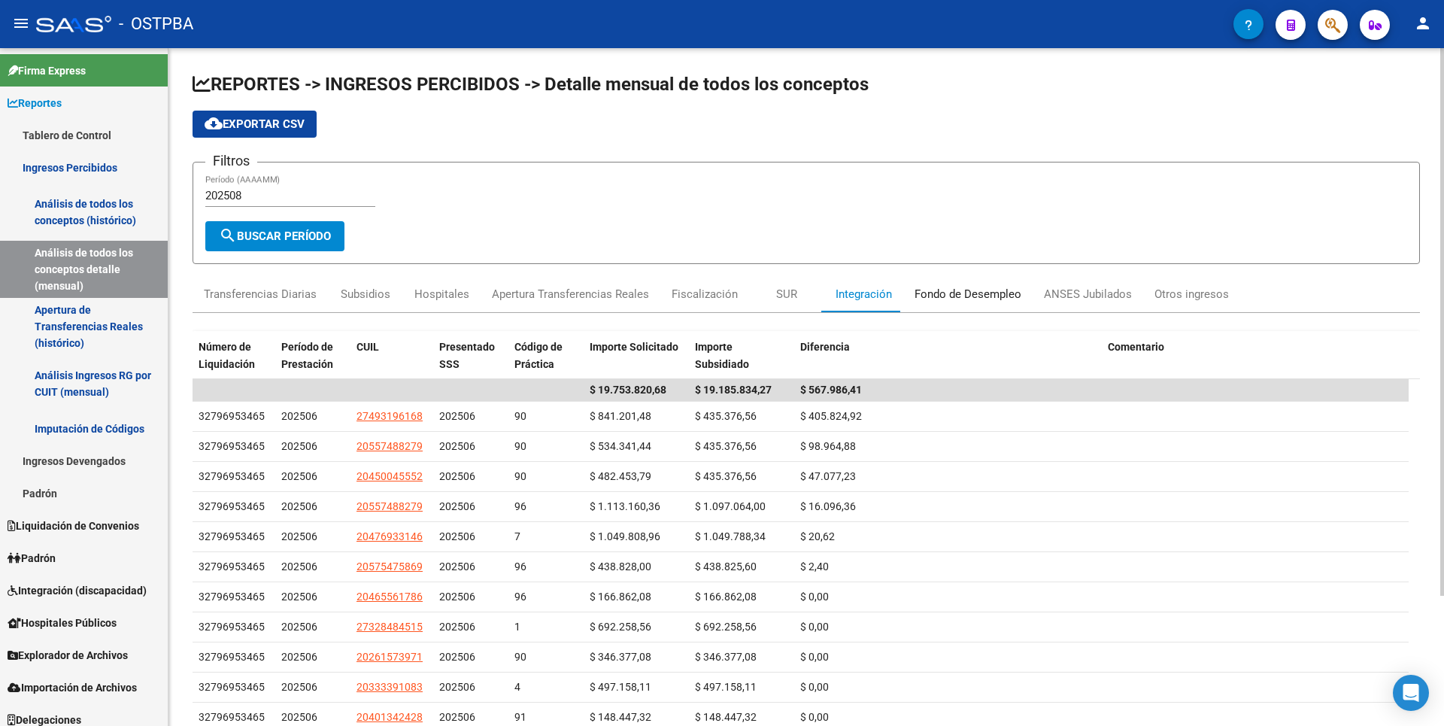
click at [958, 296] on div "Fondo de Desempleo" at bounding box center [967, 294] width 107 height 17
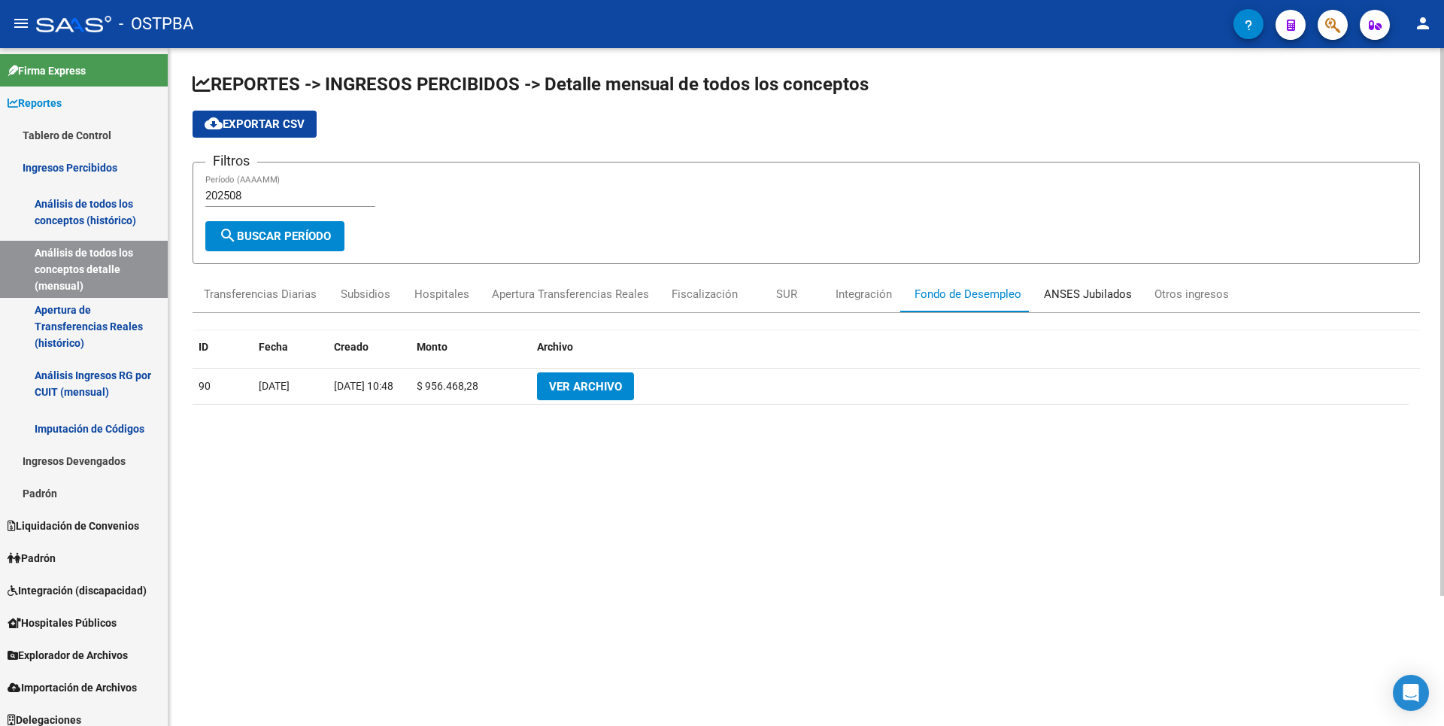
click at [1085, 297] on div "ANSES Jubilados" at bounding box center [1088, 294] width 88 height 17
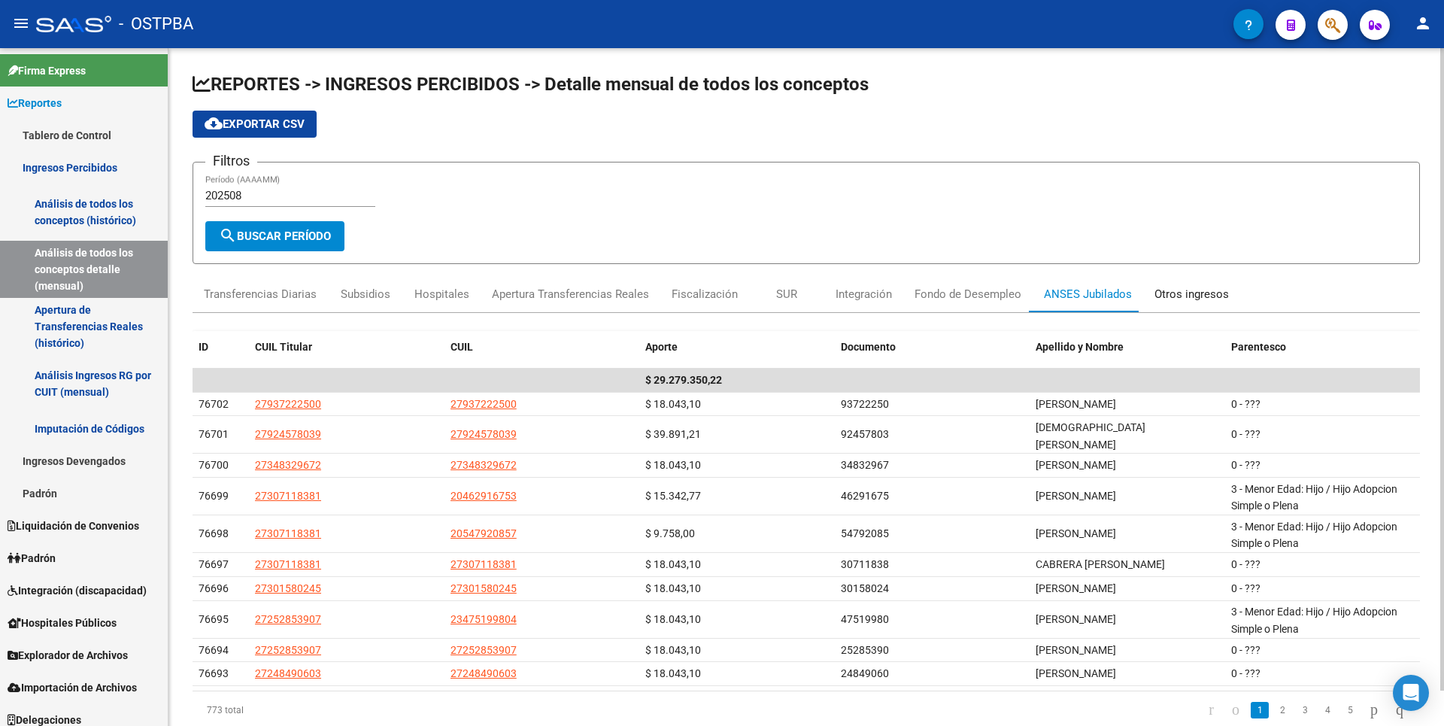
click at [1199, 298] on div "Otros ingresos" at bounding box center [1191, 294] width 74 height 17
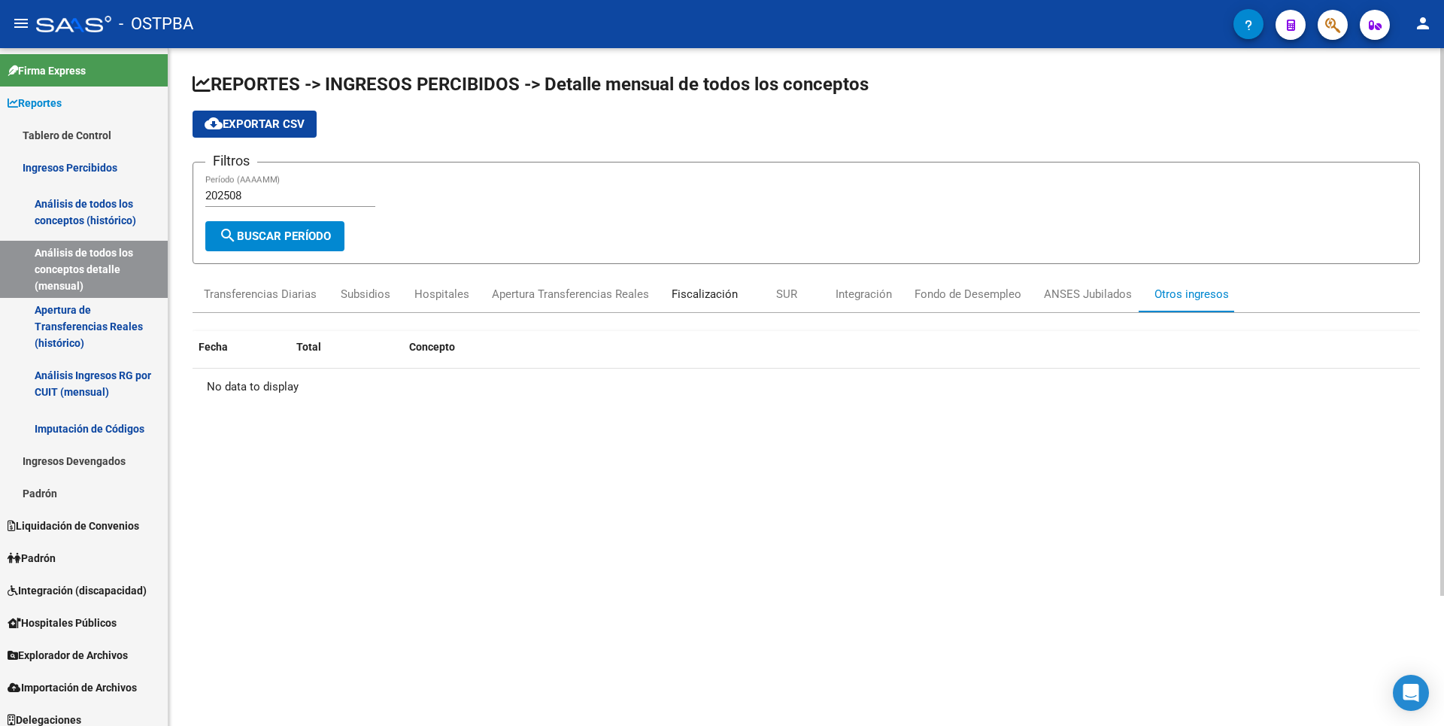
click at [683, 295] on div "Fiscalización" at bounding box center [705, 294] width 66 height 17
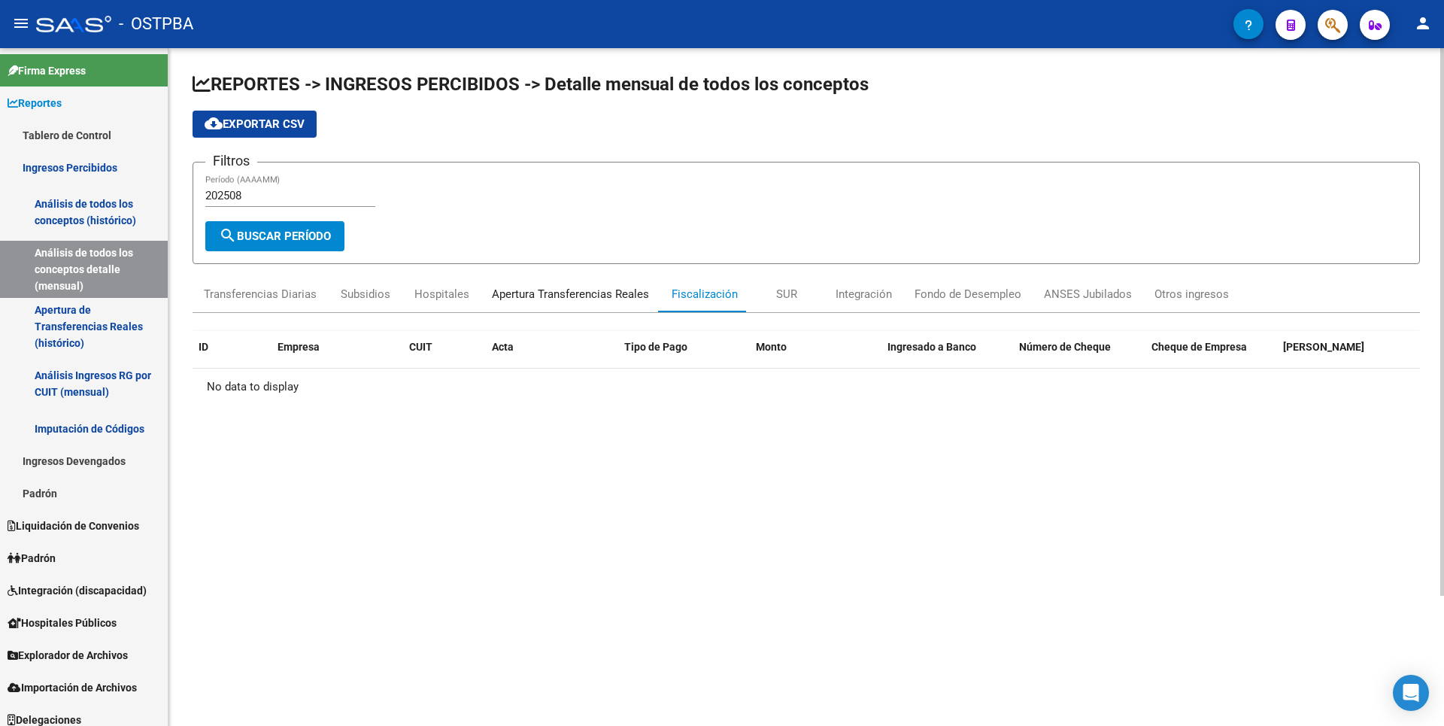
click at [558, 301] on div "Apertura Transferencias Reales" at bounding box center [570, 294] width 157 height 17
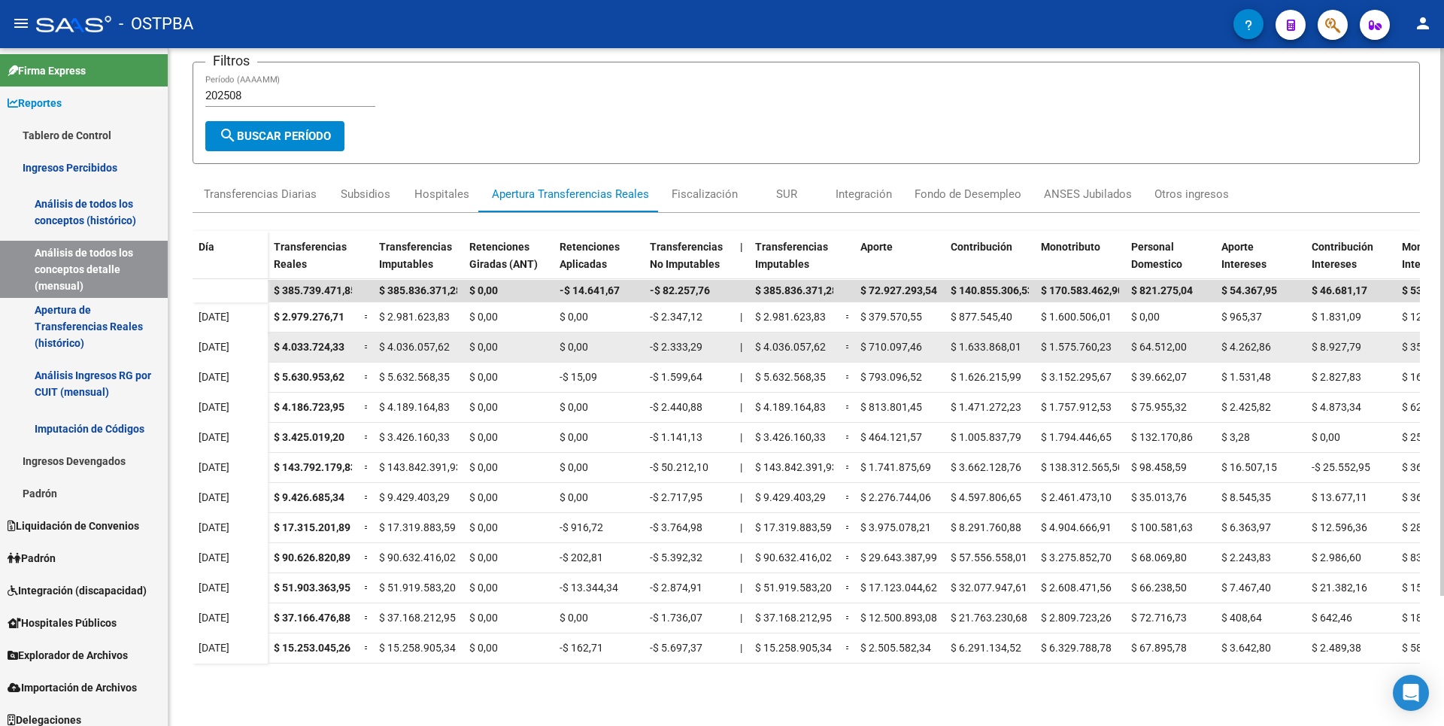
scroll to position [161, 0]
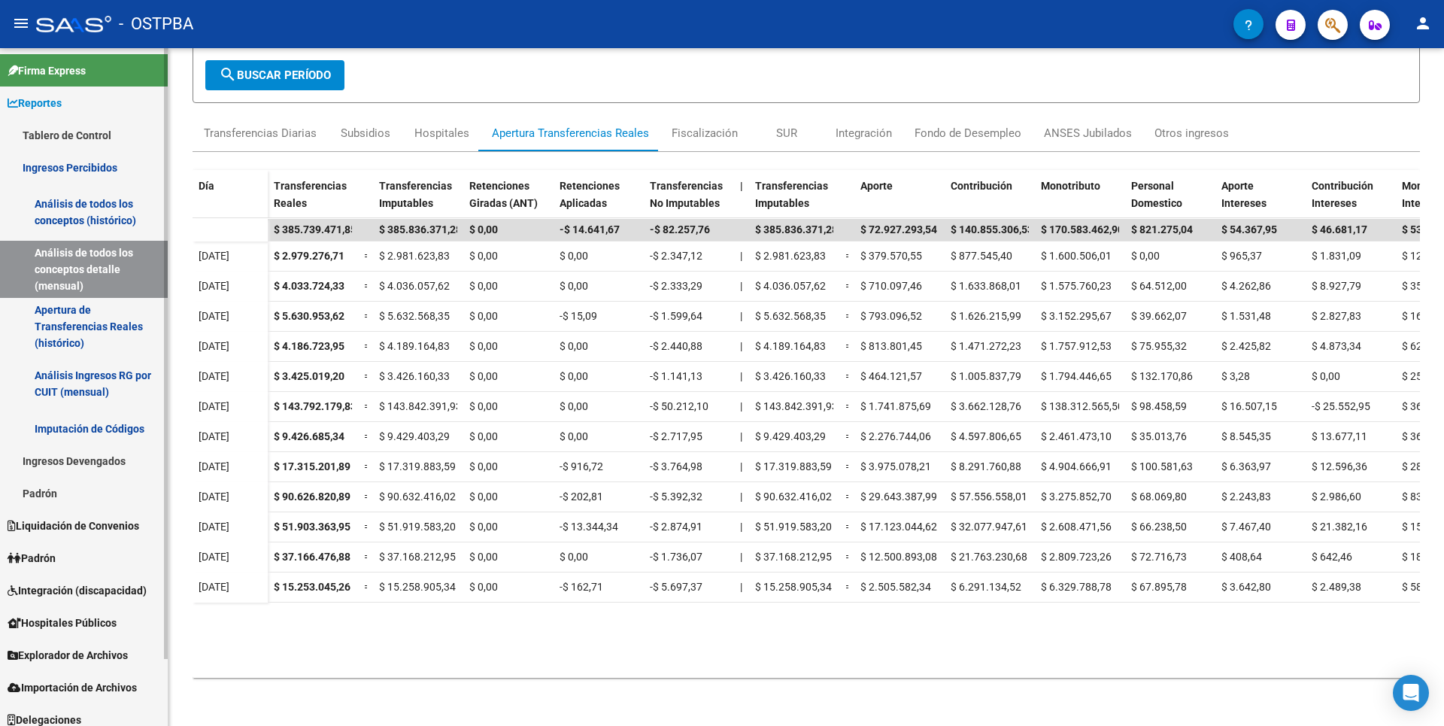
click at [77, 487] on link "Padrón" at bounding box center [84, 493] width 168 height 32
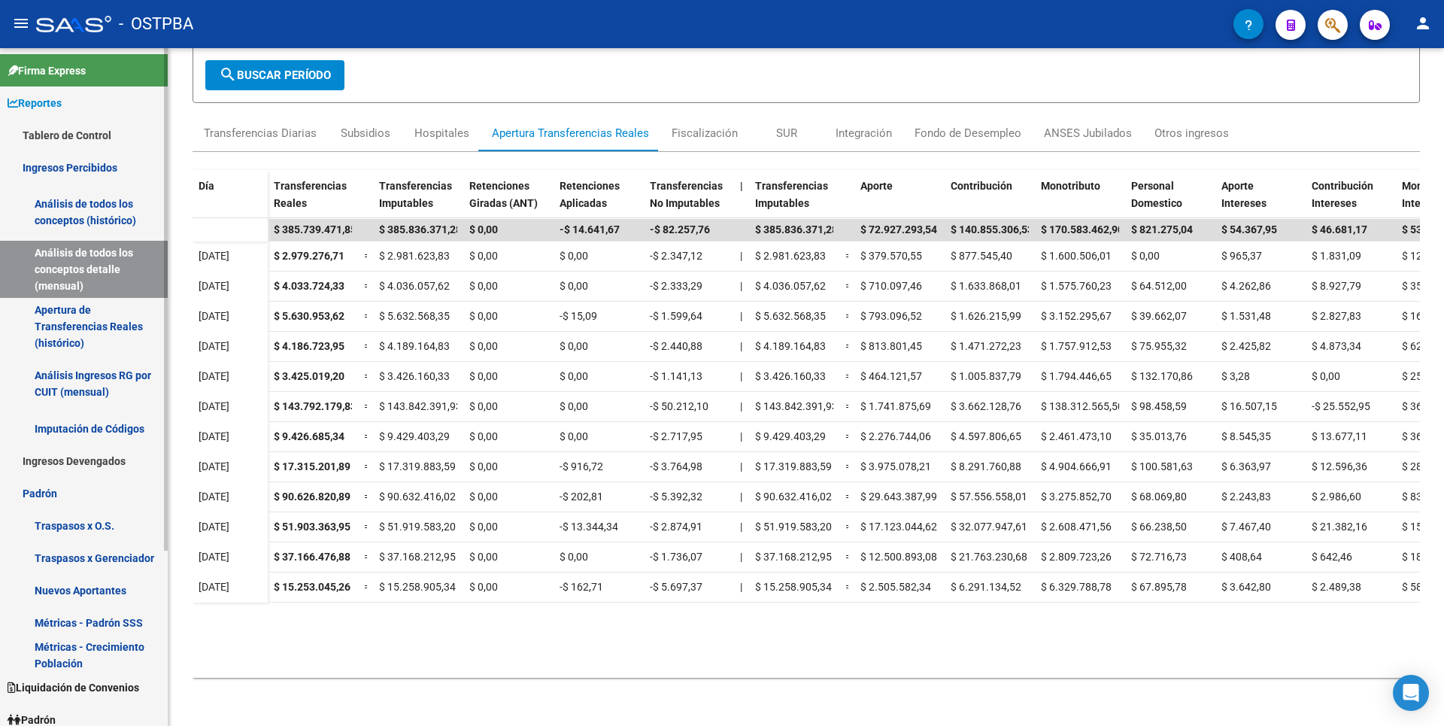
click at [81, 199] on link "Análisis de todos los conceptos (histórico)" at bounding box center [84, 211] width 168 height 57
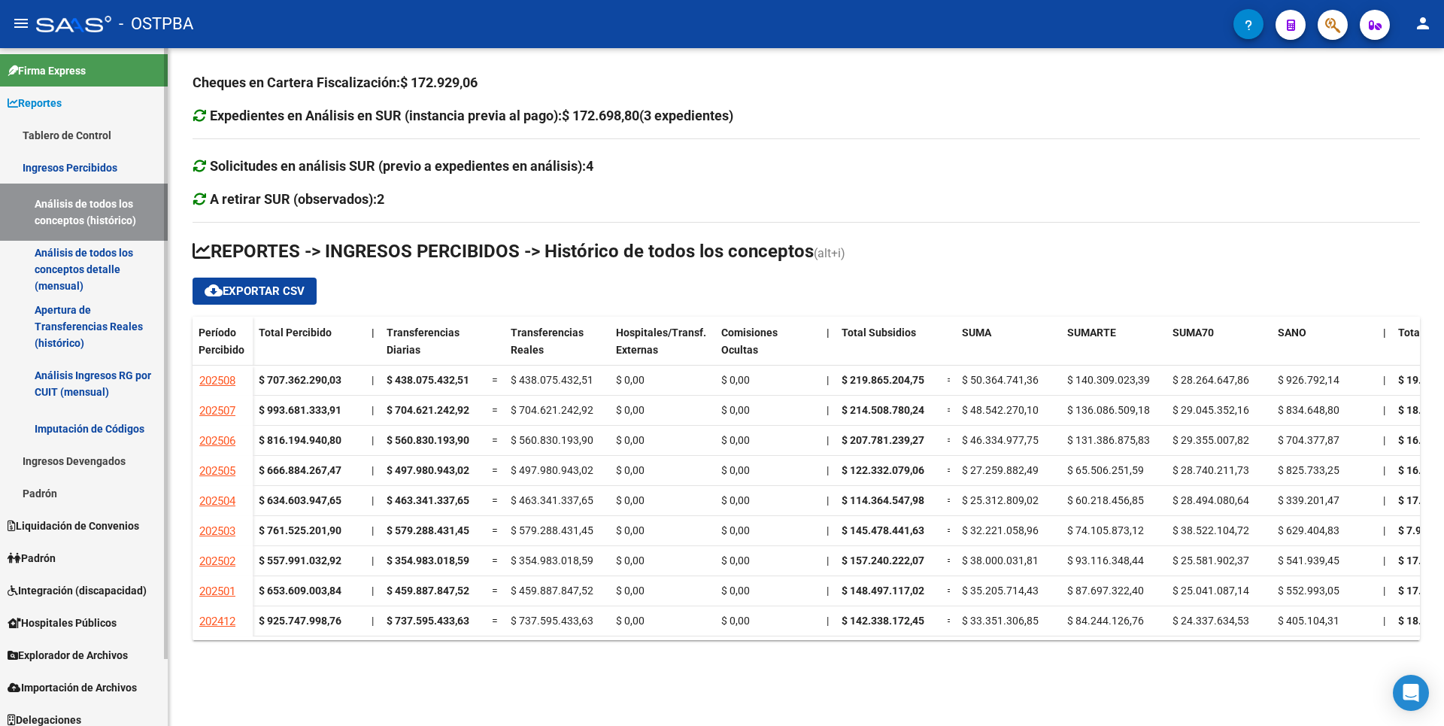
click at [108, 266] on link "Análisis de todos los conceptos detalle (mensual)" at bounding box center [84, 269] width 168 height 57
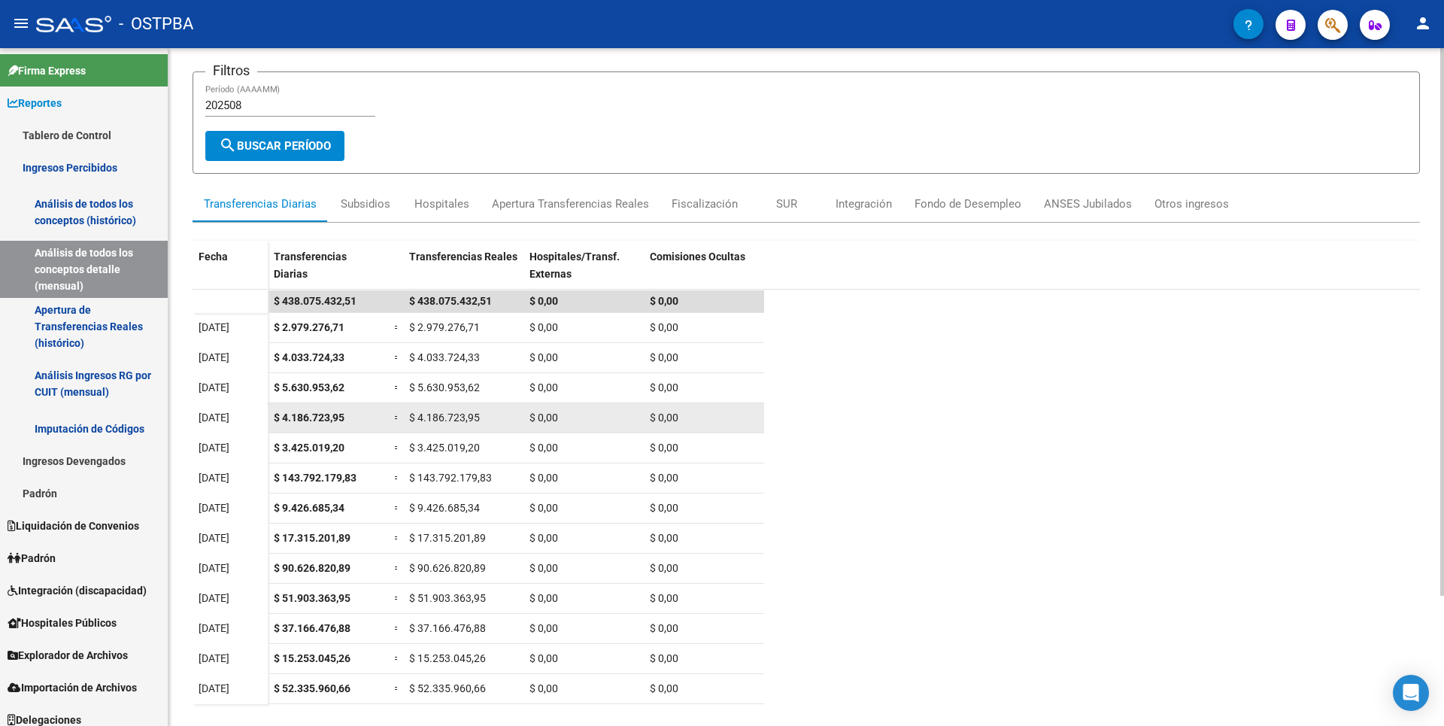
scroll to position [161, 0]
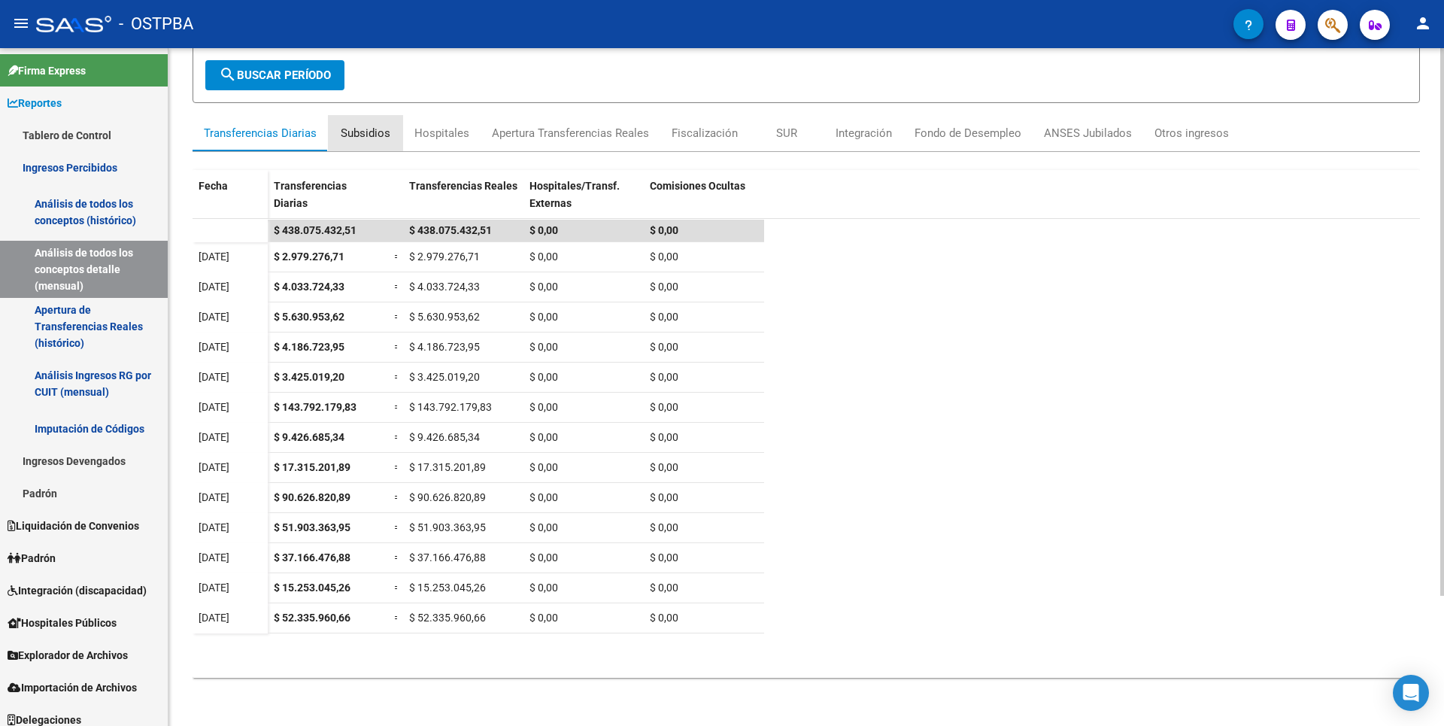
click at [373, 134] on div "Subsidios" at bounding box center [366, 133] width 50 height 17
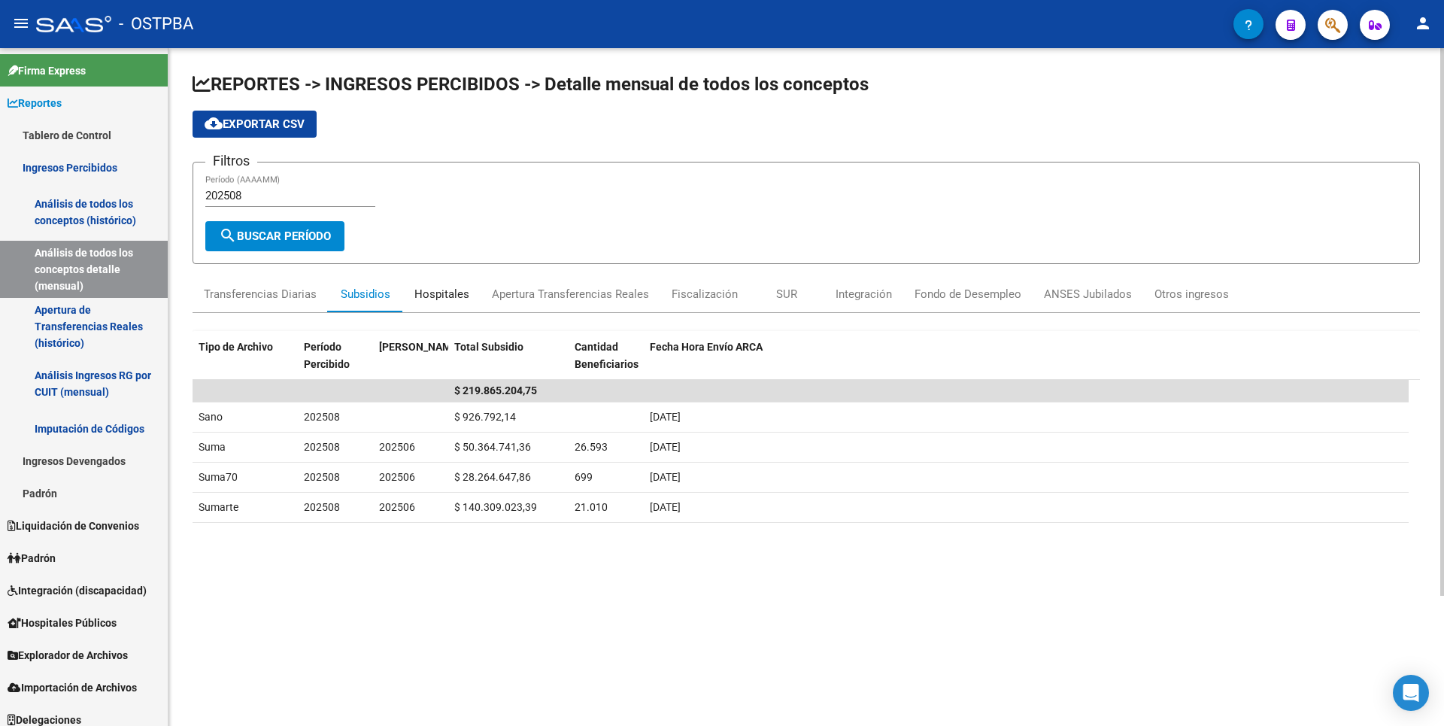
click at [435, 298] on div "Hospitales" at bounding box center [441, 294] width 55 height 17
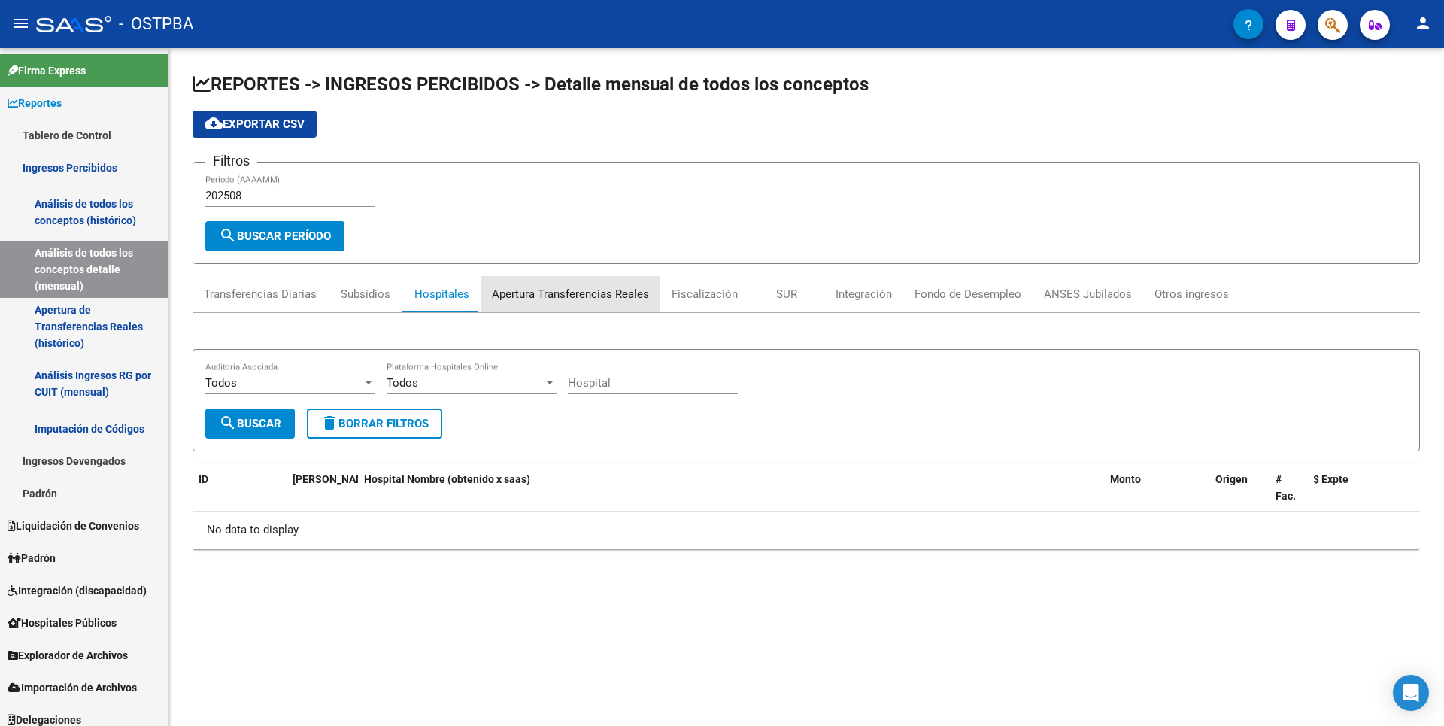
click at [615, 299] on div "Apertura Transferencias Reales" at bounding box center [570, 294] width 157 height 17
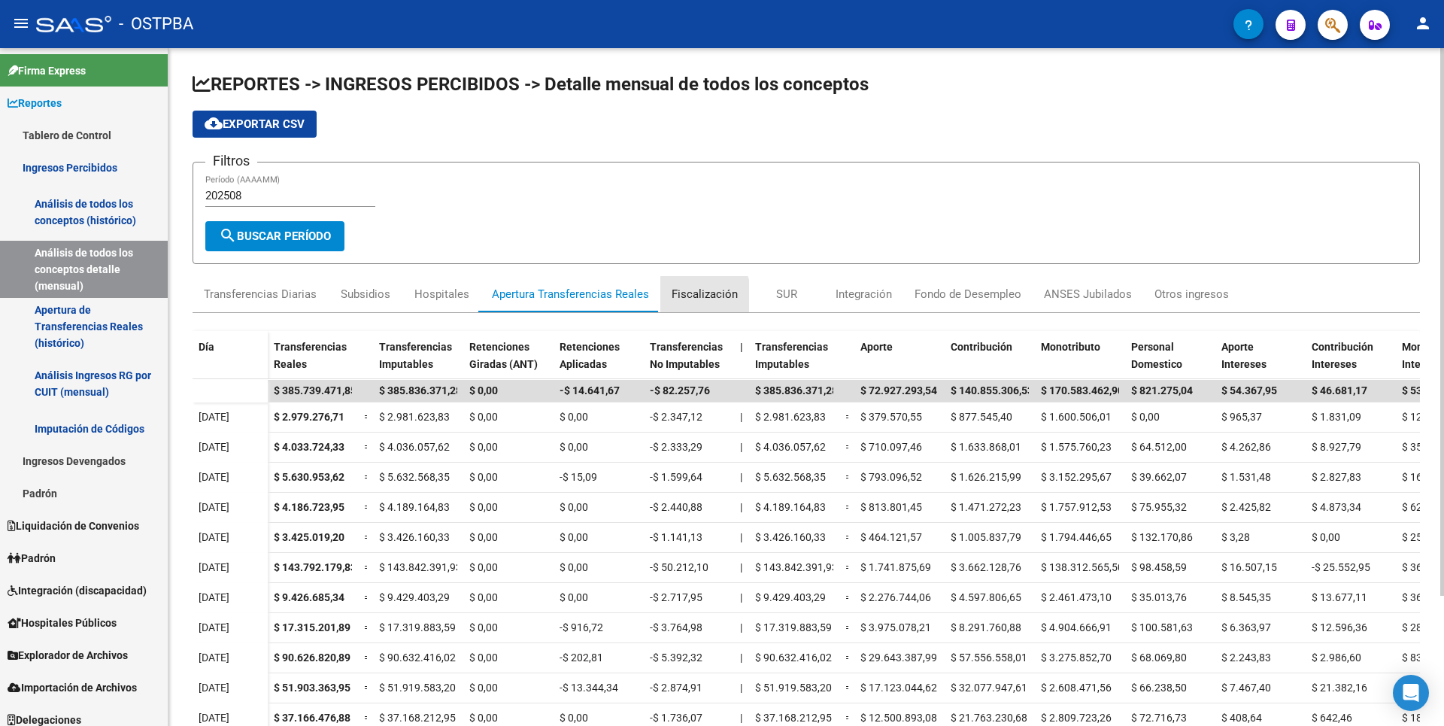
click at [691, 296] on div "Fiscalización" at bounding box center [705, 294] width 66 height 17
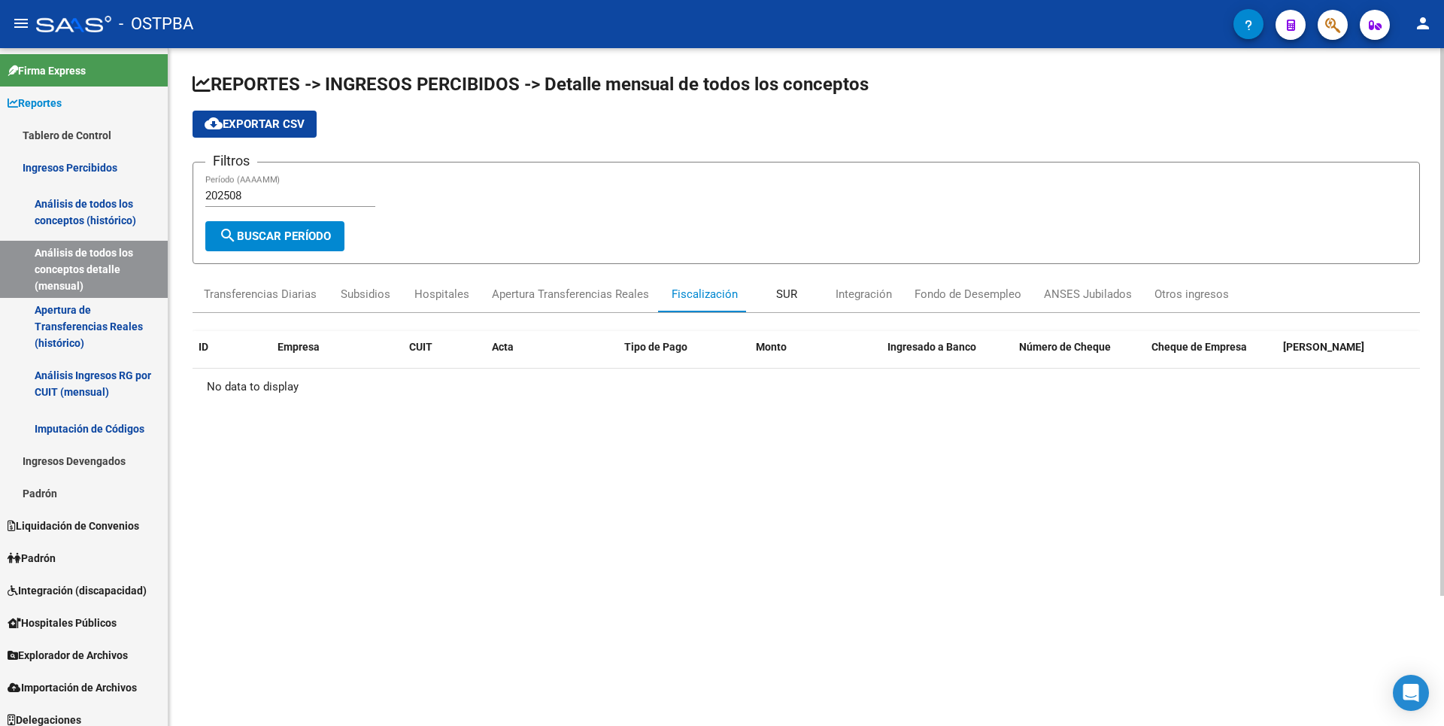
click at [789, 299] on div "SUR" at bounding box center [786, 294] width 21 height 17
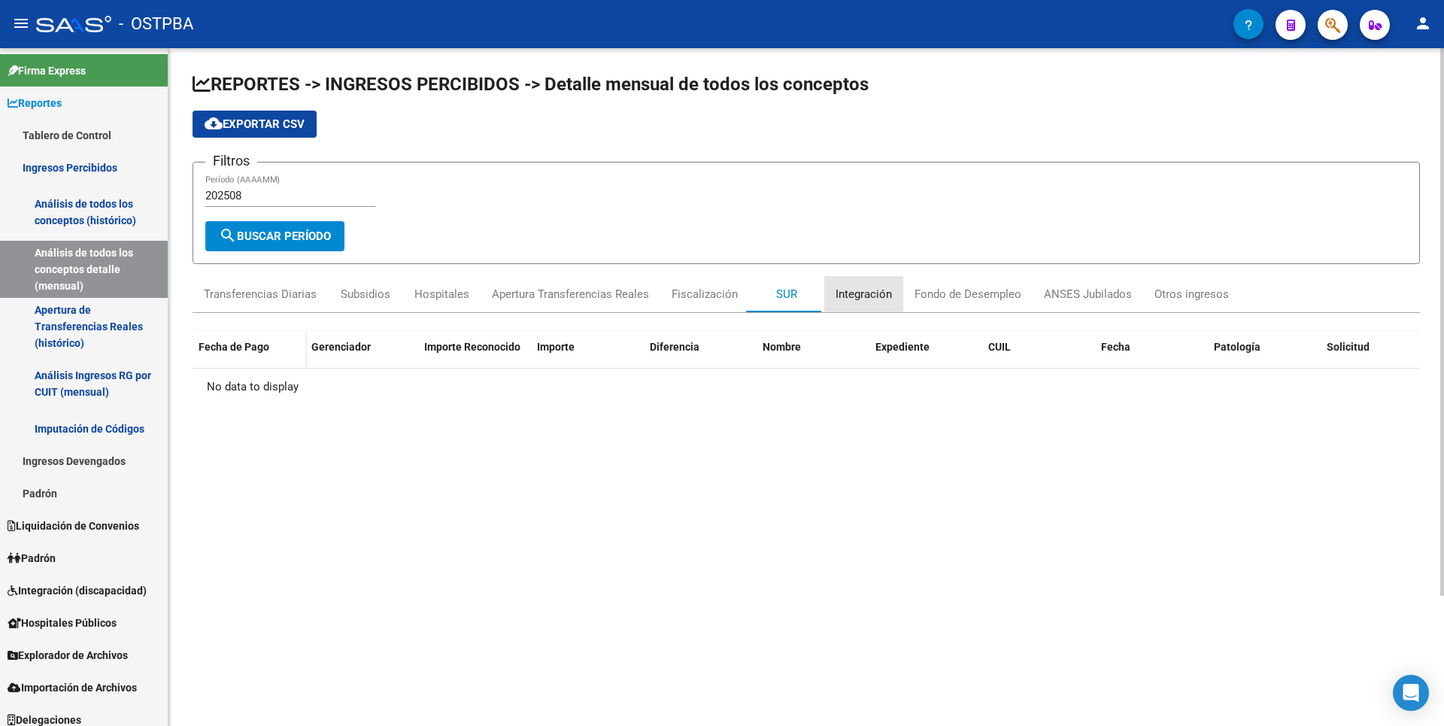
click at [860, 301] on div "Integración" at bounding box center [863, 294] width 56 height 17
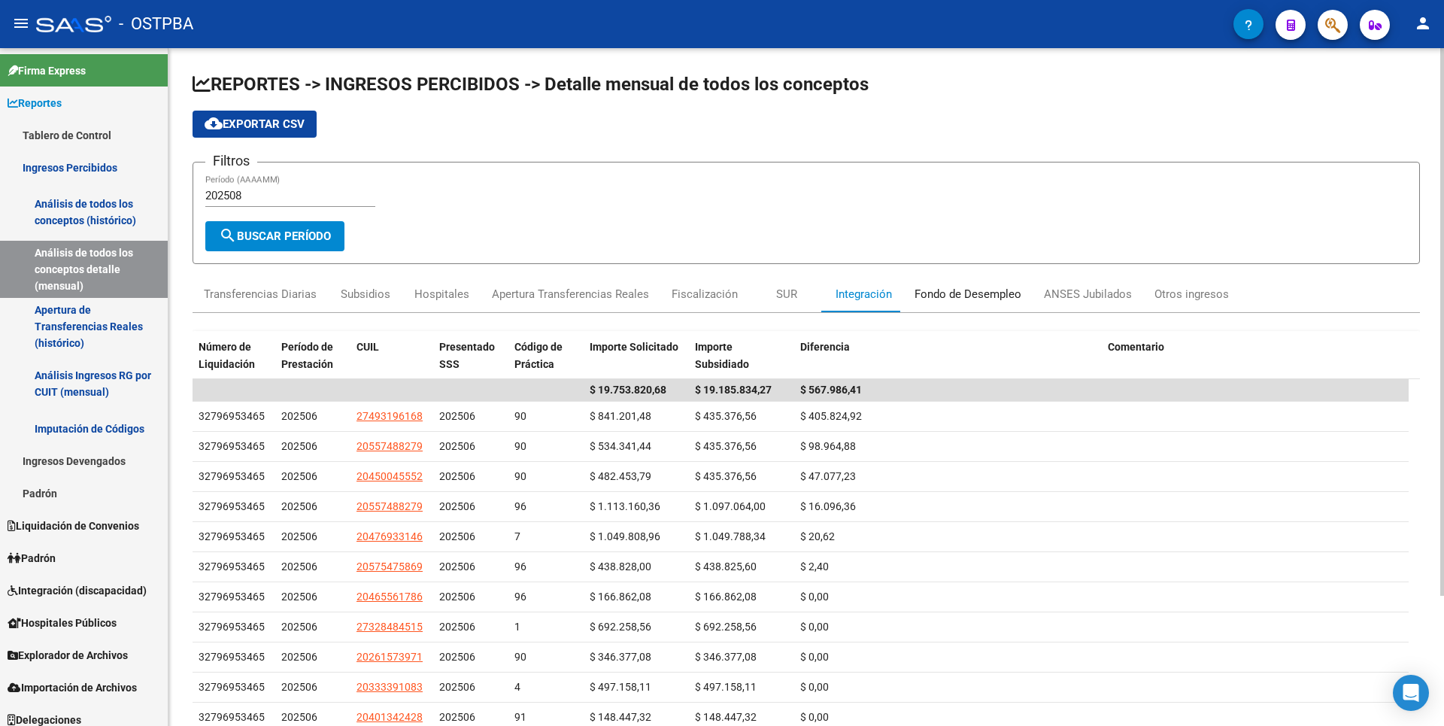
click at [966, 299] on div "Fondo de Desempleo" at bounding box center [967, 294] width 107 height 17
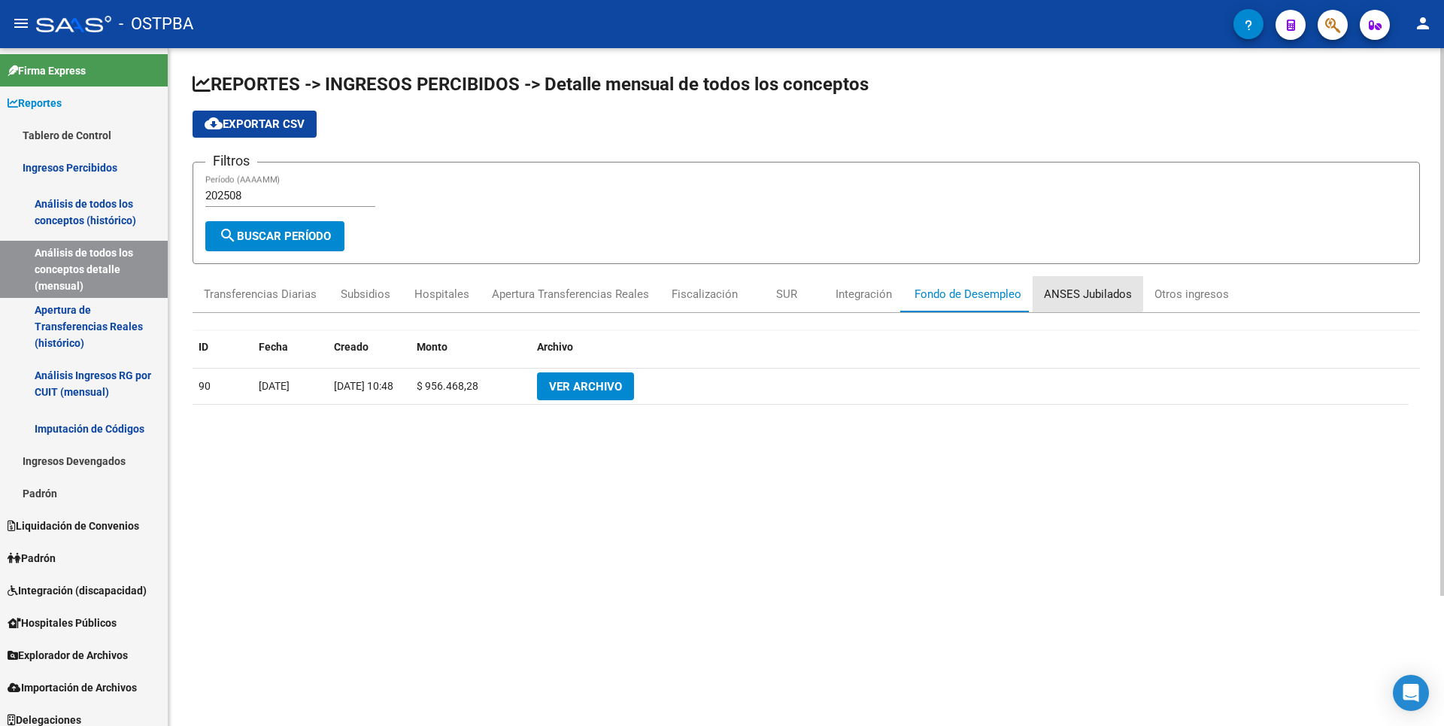
click at [1083, 290] on div "ANSES Jubilados" at bounding box center [1088, 294] width 88 height 17
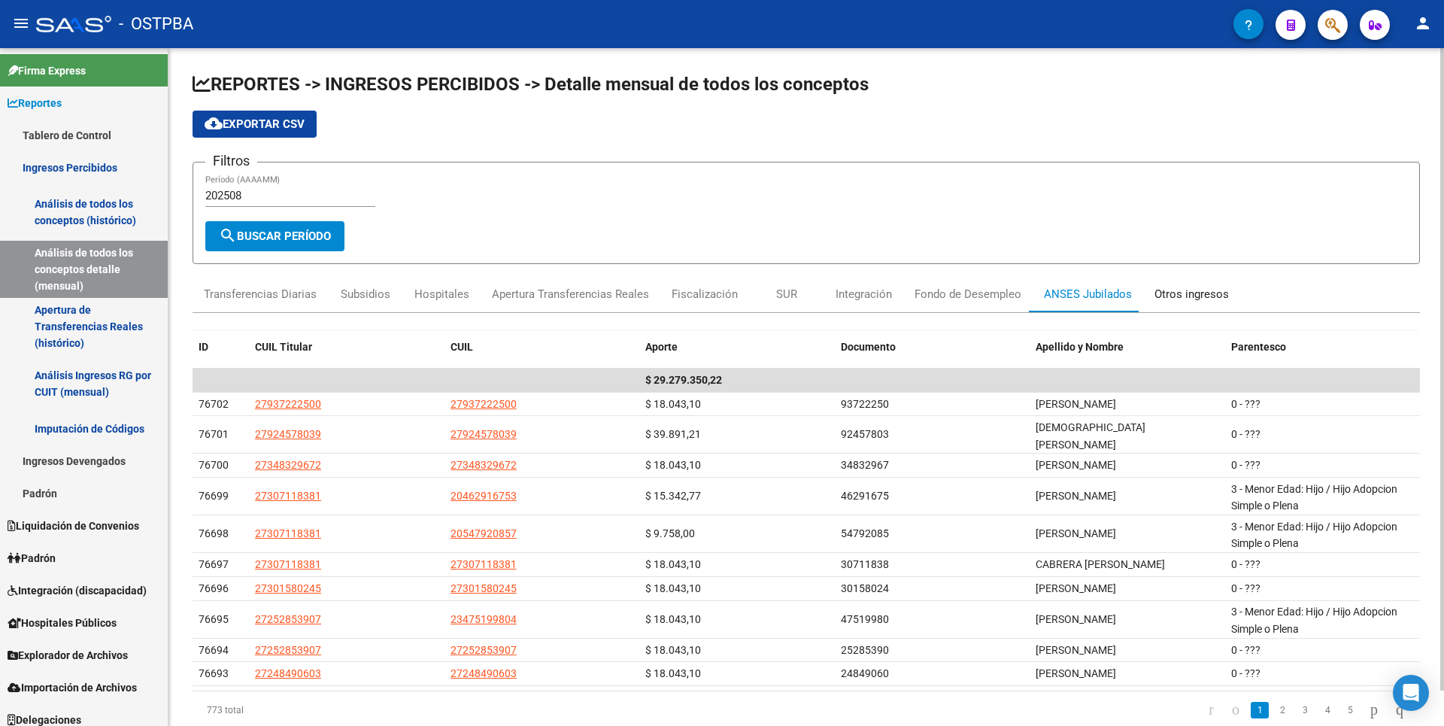
click at [1196, 299] on div "Otros ingresos" at bounding box center [1191, 294] width 74 height 17
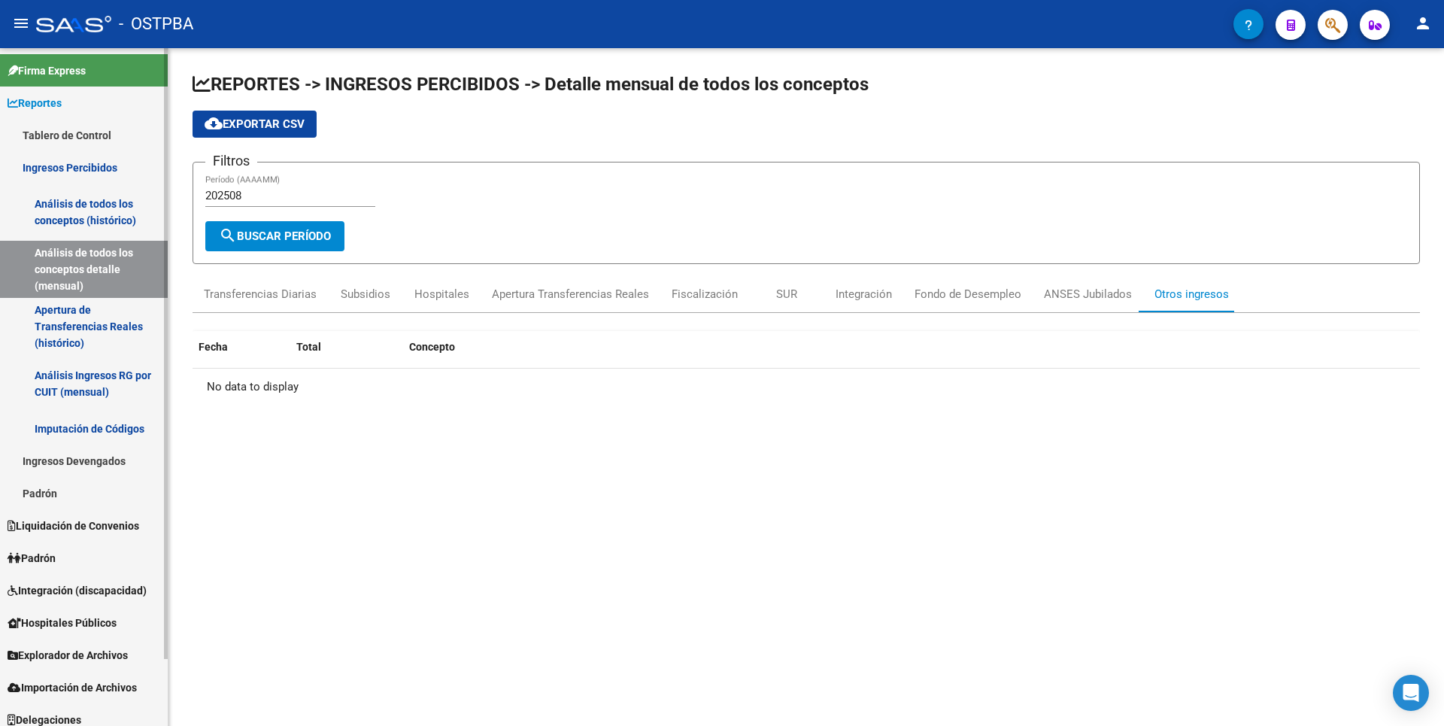
click at [52, 342] on link "Apertura de Transferencias Reales (histórico)" at bounding box center [84, 326] width 168 height 57
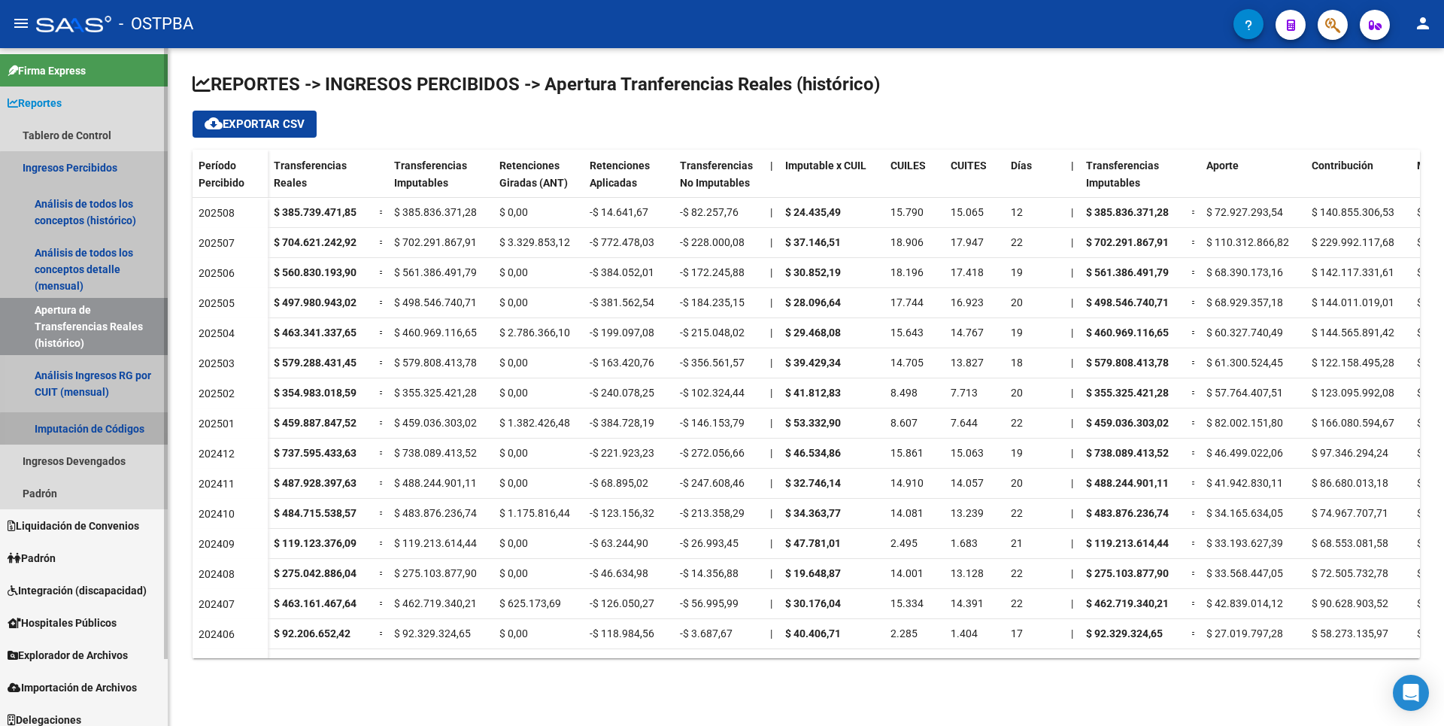
click at [124, 437] on link "Imputación de Códigos" at bounding box center [84, 428] width 168 height 32
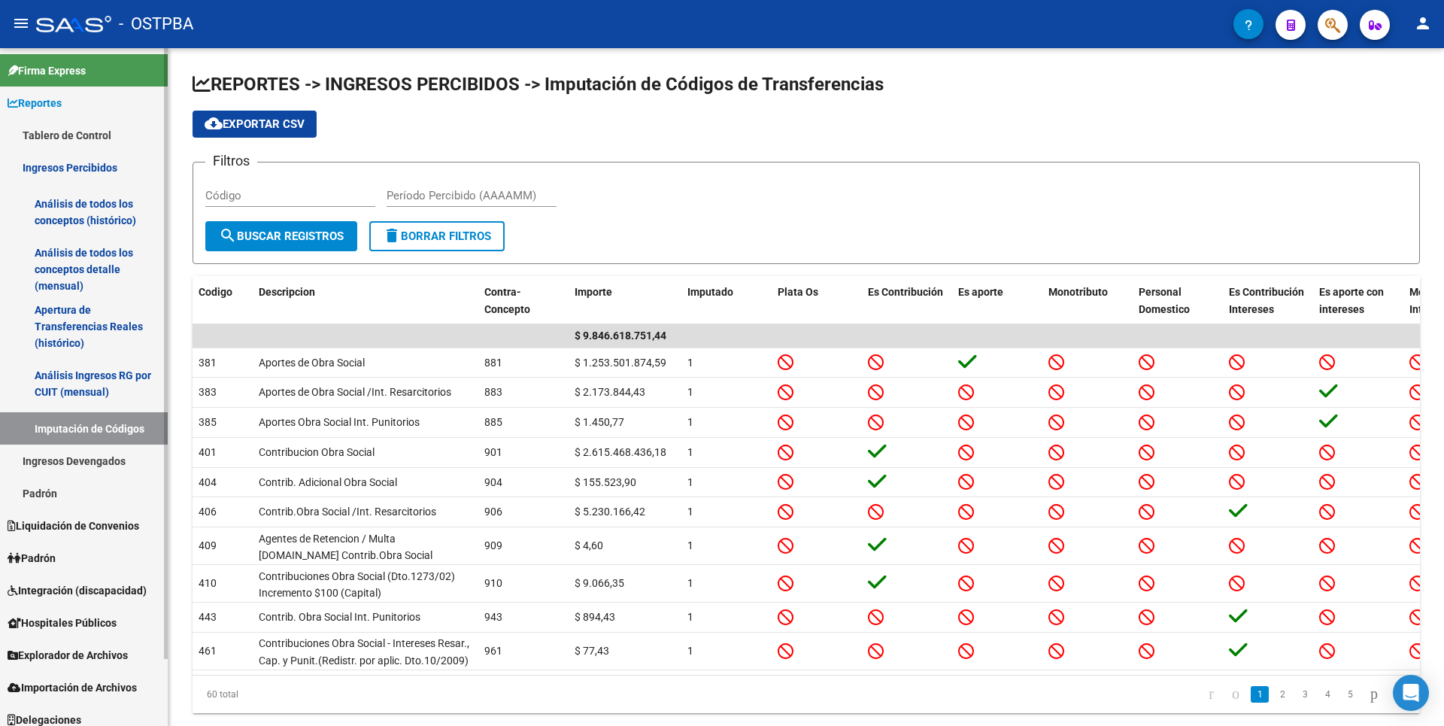
click at [106, 456] on link "Ingresos Devengados" at bounding box center [84, 460] width 168 height 32
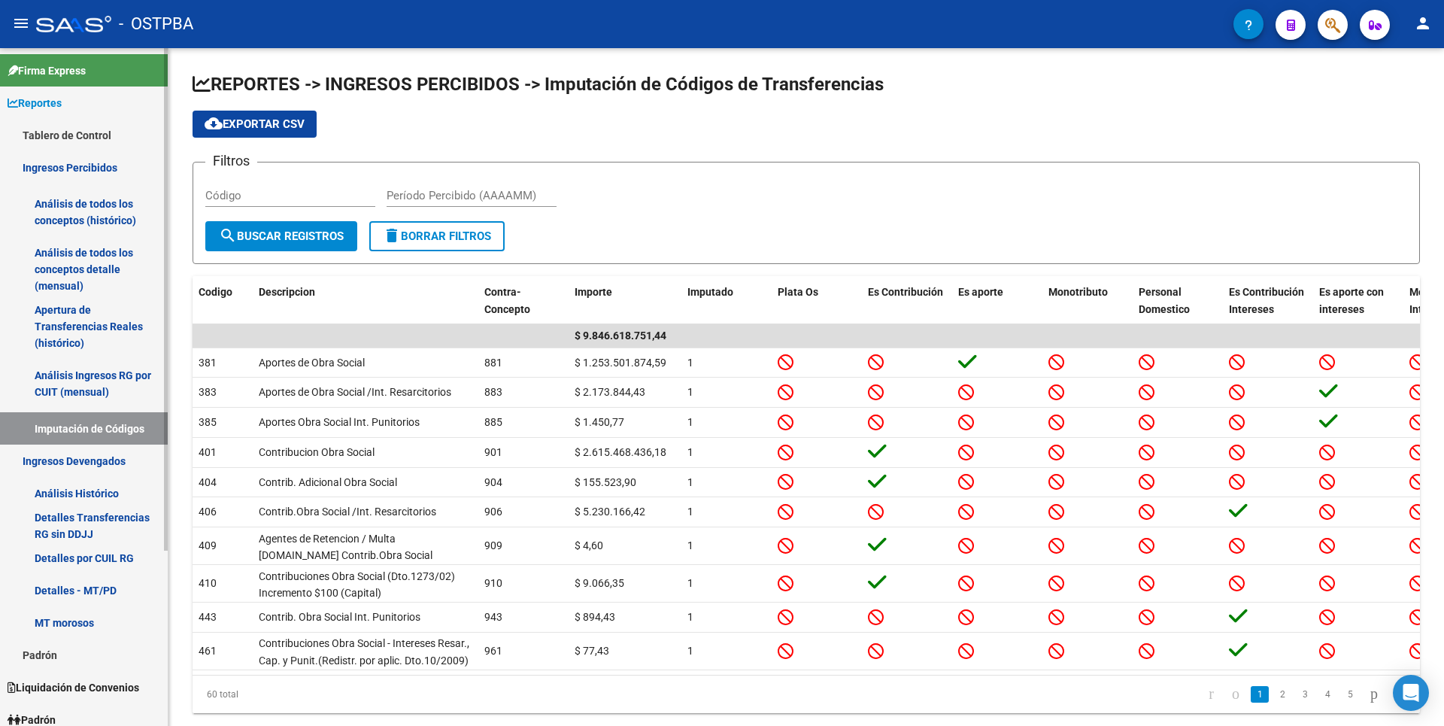
click at [89, 286] on link "Análisis de todos los conceptos detalle (mensual)" at bounding box center [84, 269] width 168 height 57
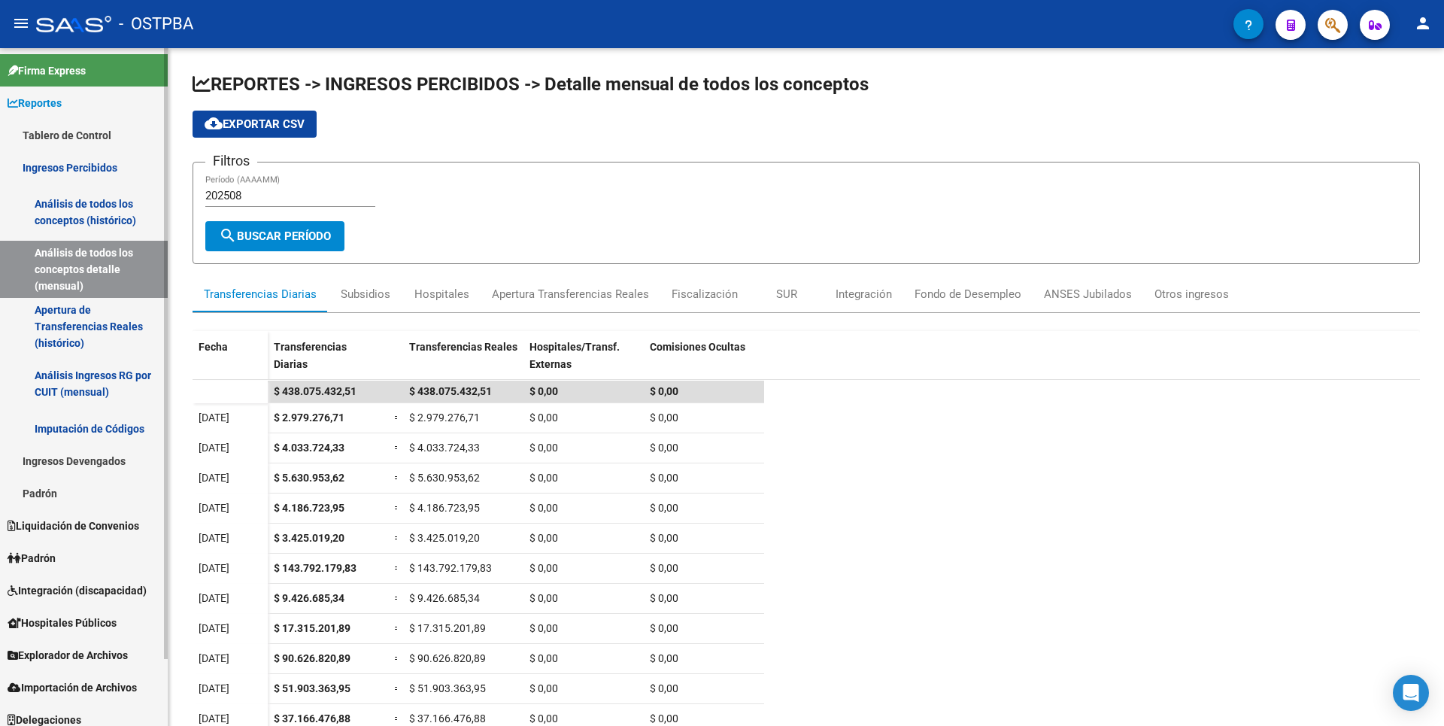
drag, startPoint x: 53, startPoint y: 329, endPoint x: 59, endPoint y: 356, distance: 27.0
click at [53, 329] on link "Apertura de Transferencias Reales (histórico)" at bounding box center [84, 326] width 168 height 57
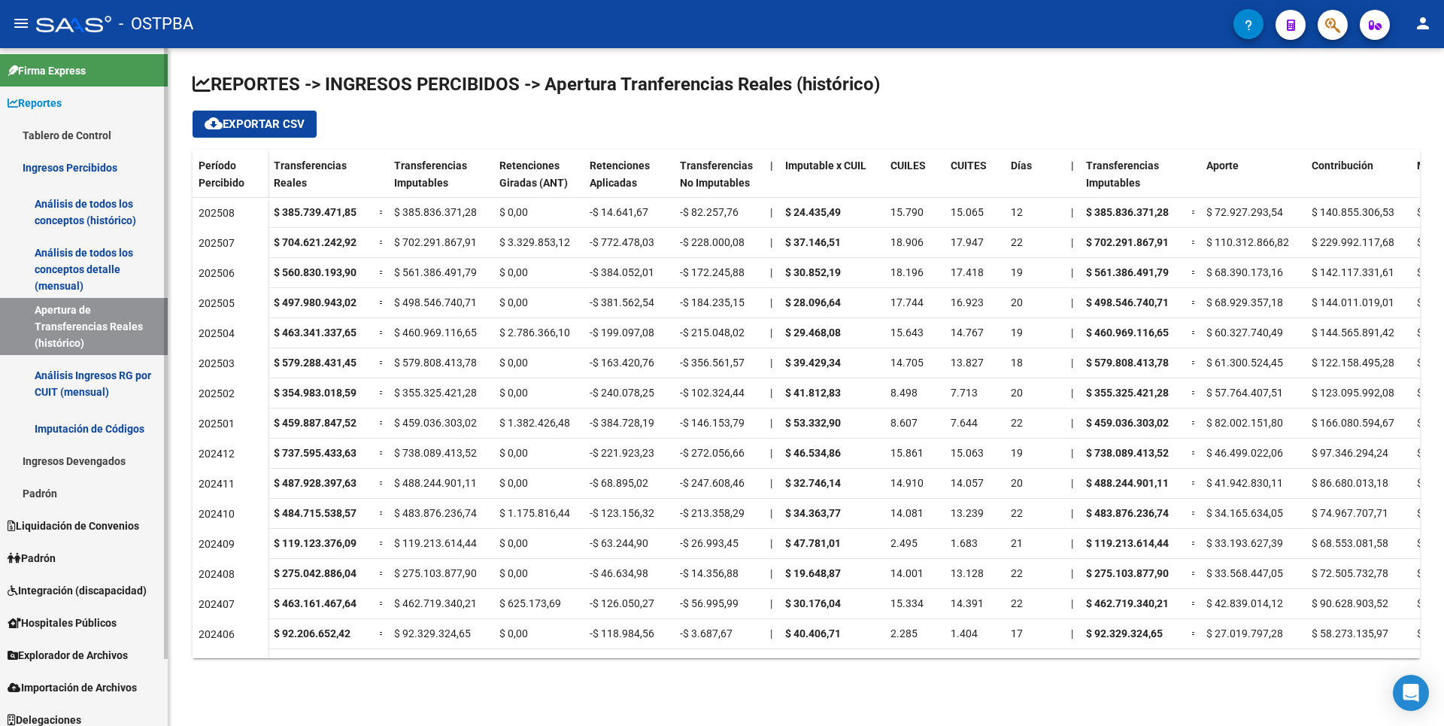
click at [47, 494] on link "Padrón" at bounding box center [84, 493] width 168 height 32
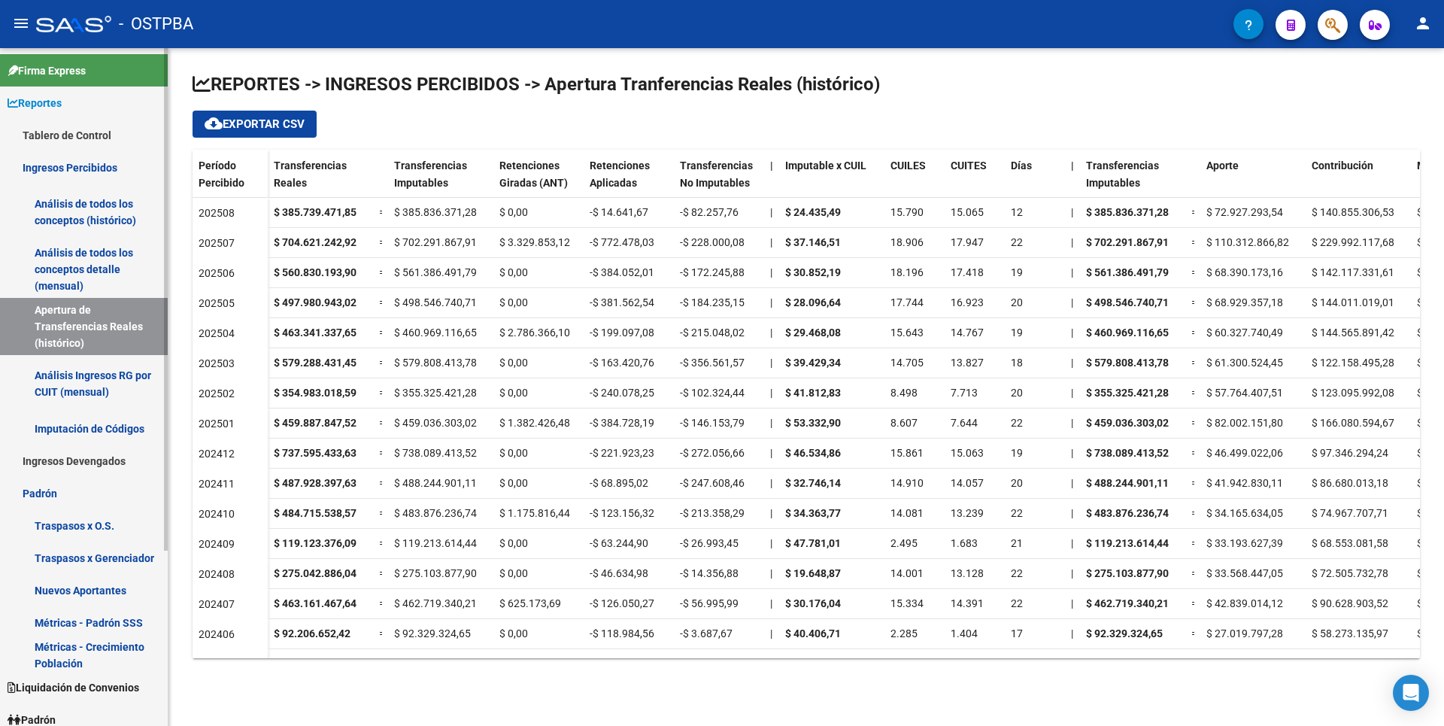
scroll to position [236, 0]
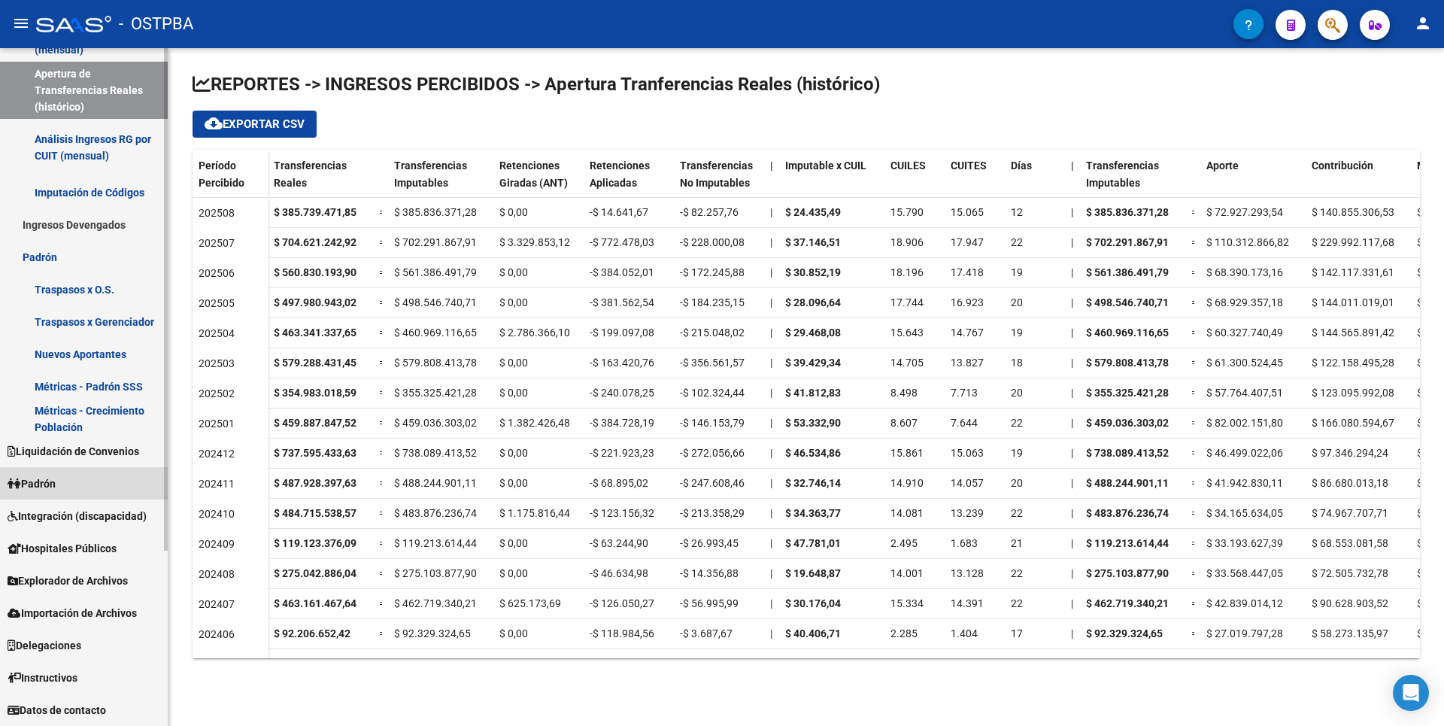
click at [44, 490] on span "Padrón" at bounding box center [32, 483] width 48 height 17
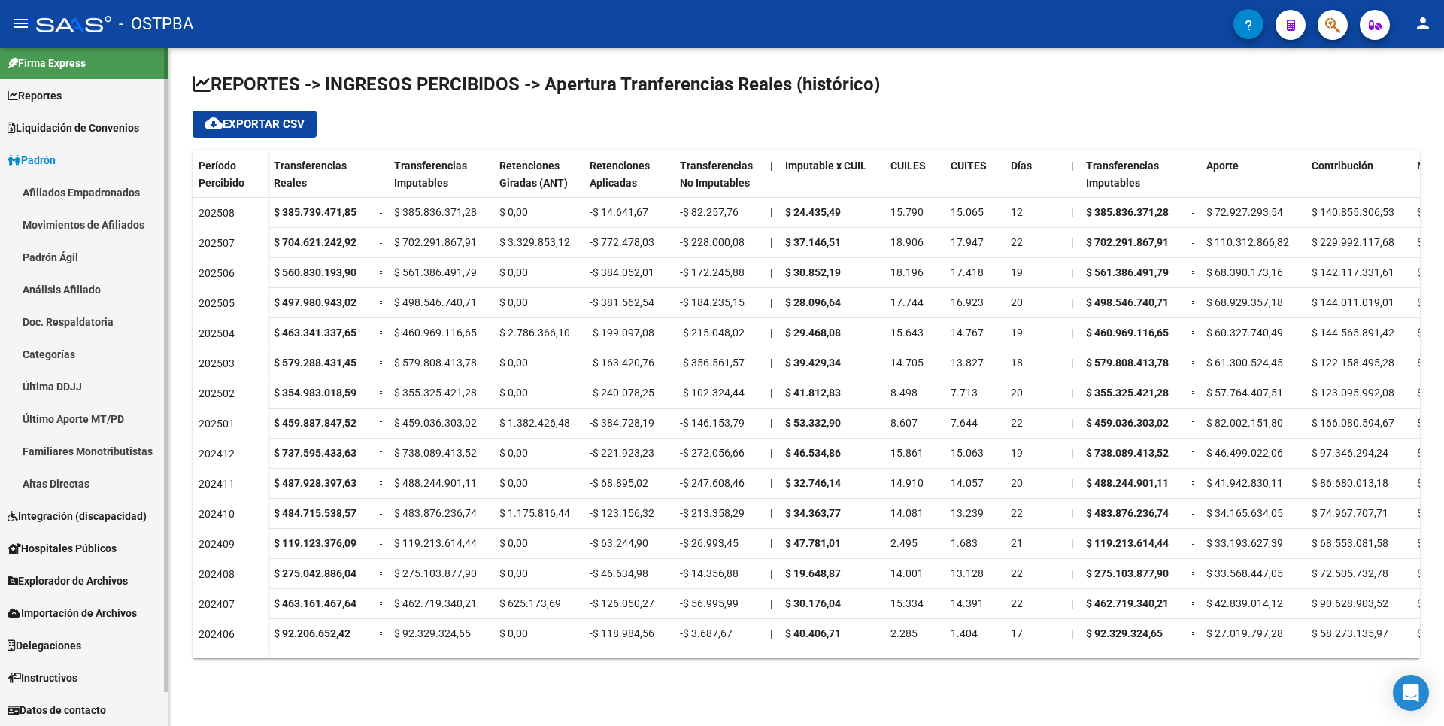
scroll to position [8, 0]
click at [98, 296] on link "Análisis Afiliado" at bounding box center [84, 289] width 168 height 32
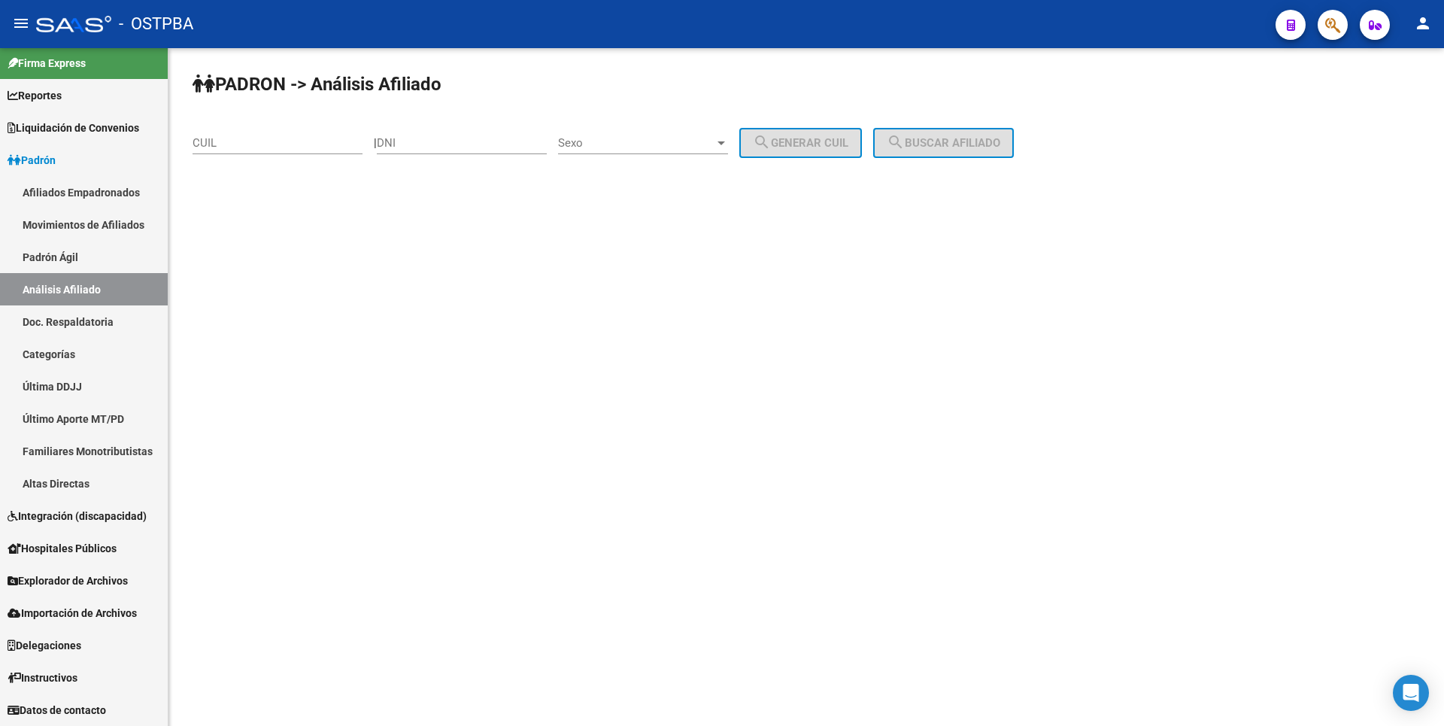
click at [219, 144] on input "CUIL" at bounding box center [278, 143] width 170 height 14
type input "27-33310894-7"
click at [959, 140] on span "search Buscar afiliado" at bounding box center [944, 143] width 114 height 14
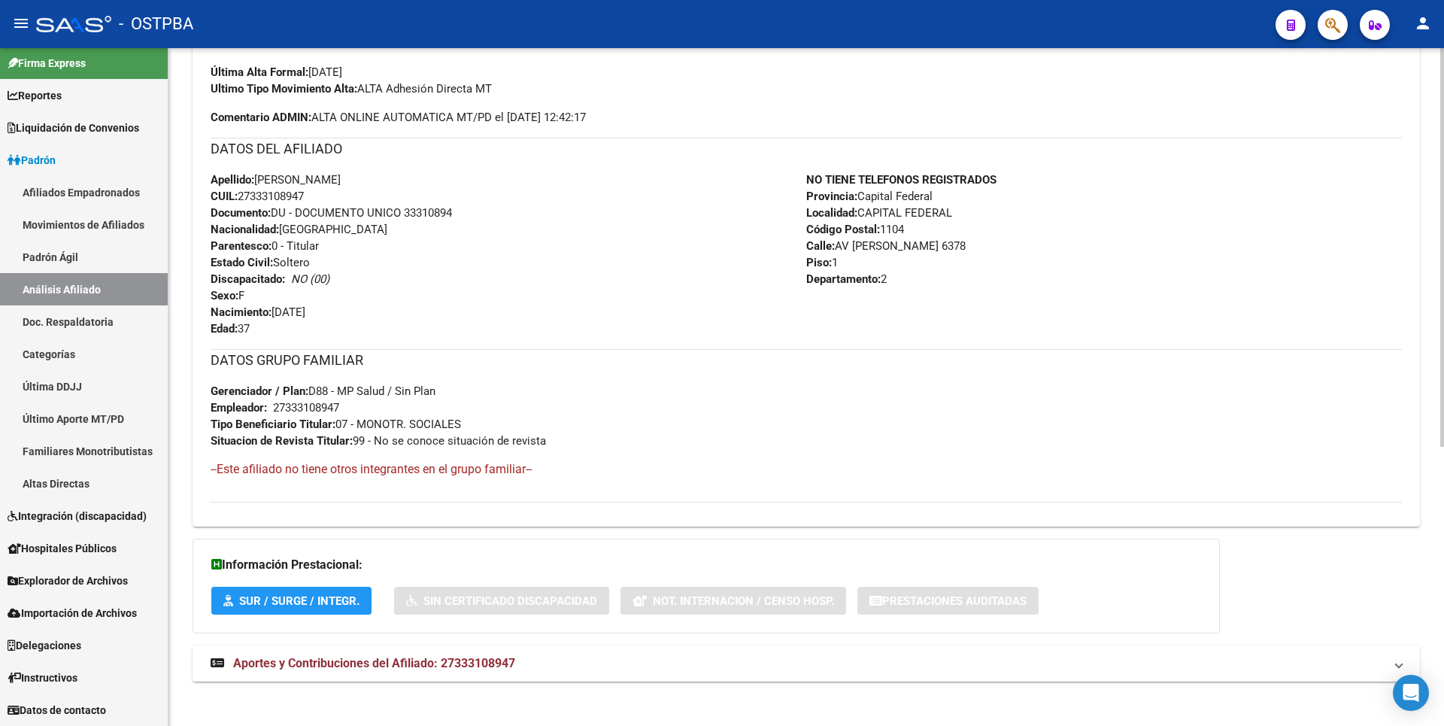
scroll to position [475, 0]
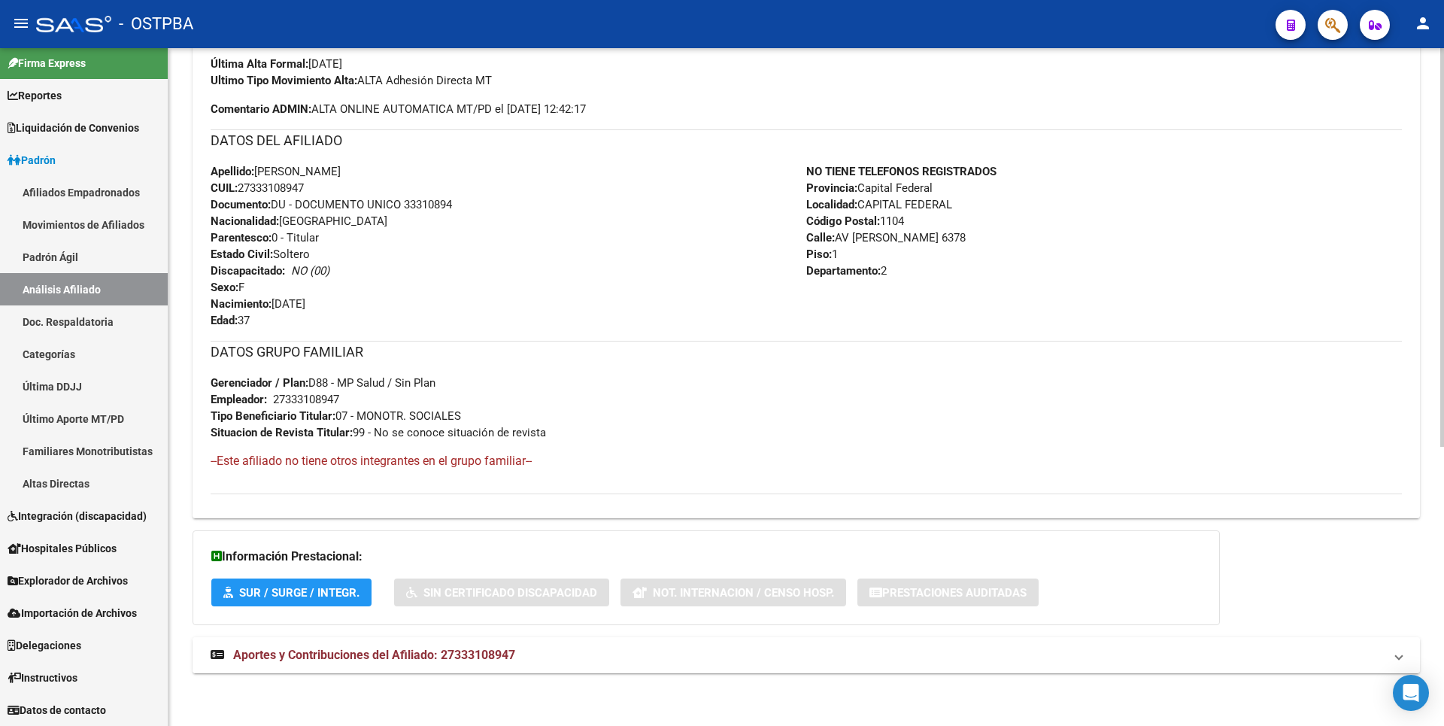
click at [422, 646] on mat-expansion-panel-header "Aportes y Contribuciones del Afiliado: 27333108947" at bounding box center [806, 655] width 1227 height 36
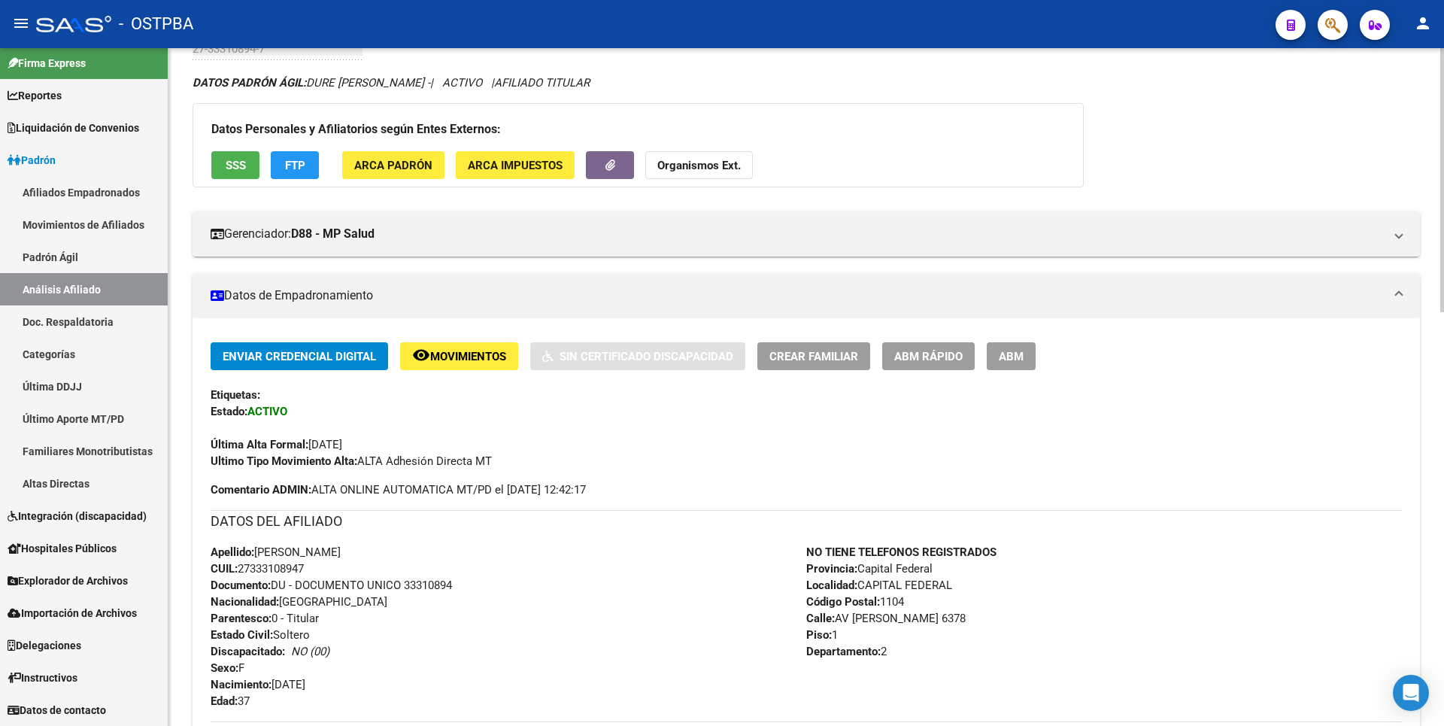
scroll to position [0, 0]
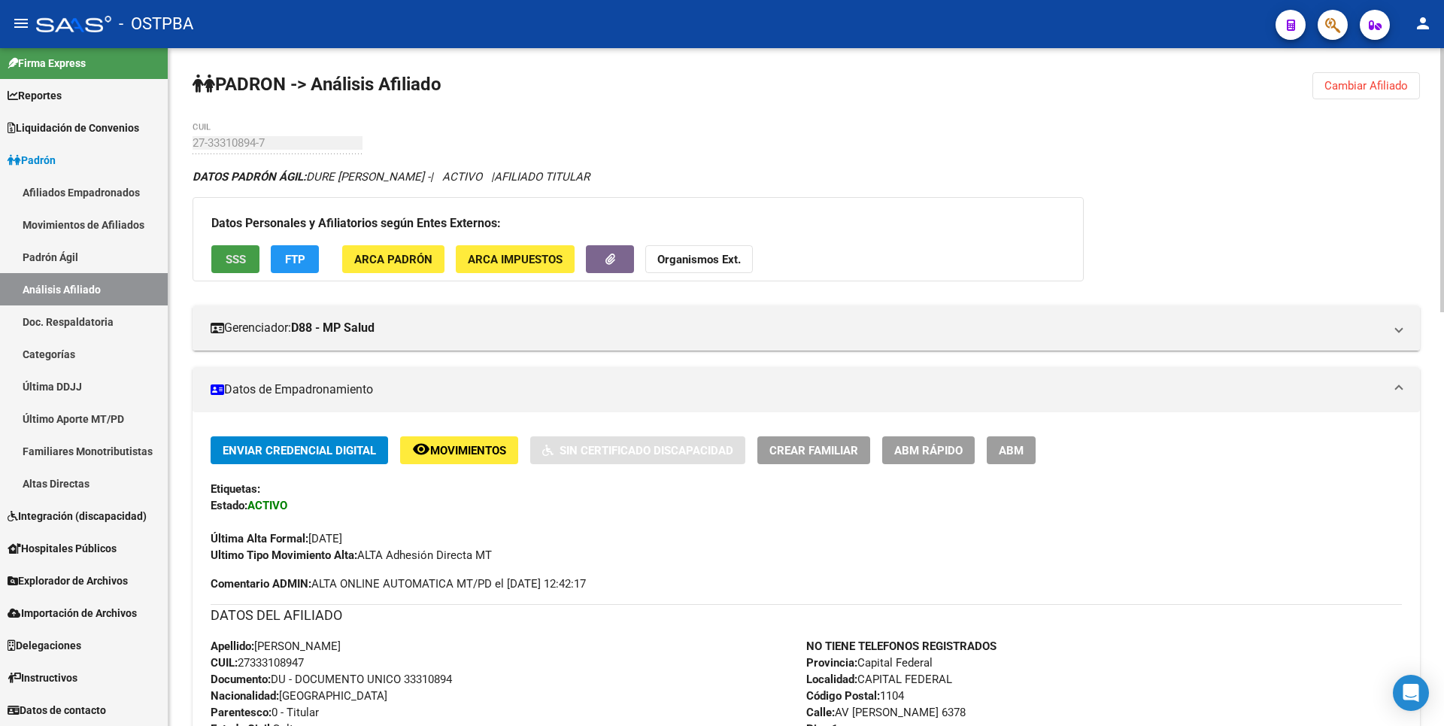
click at [236, 257] on span "SSS" at bounding box center [236, 260] width 20 height 14
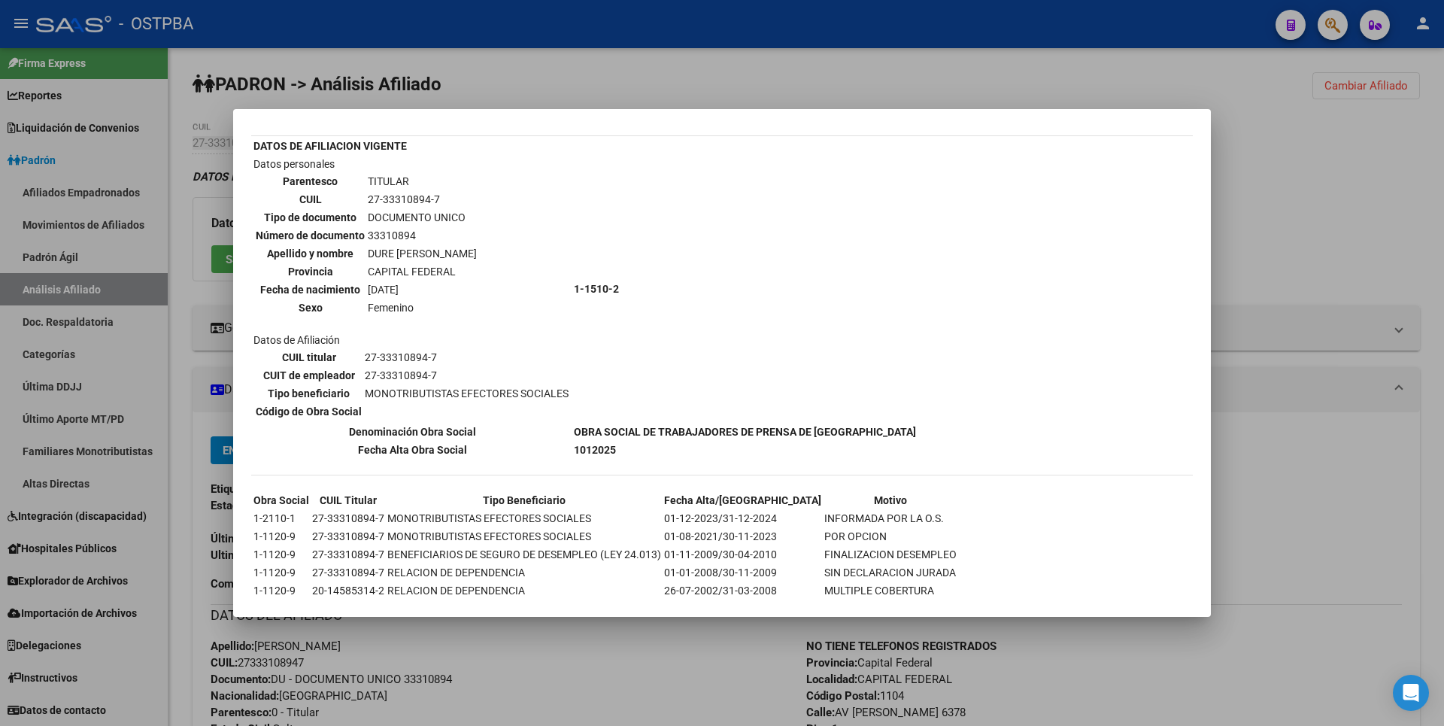
scroll to position [117, 0]
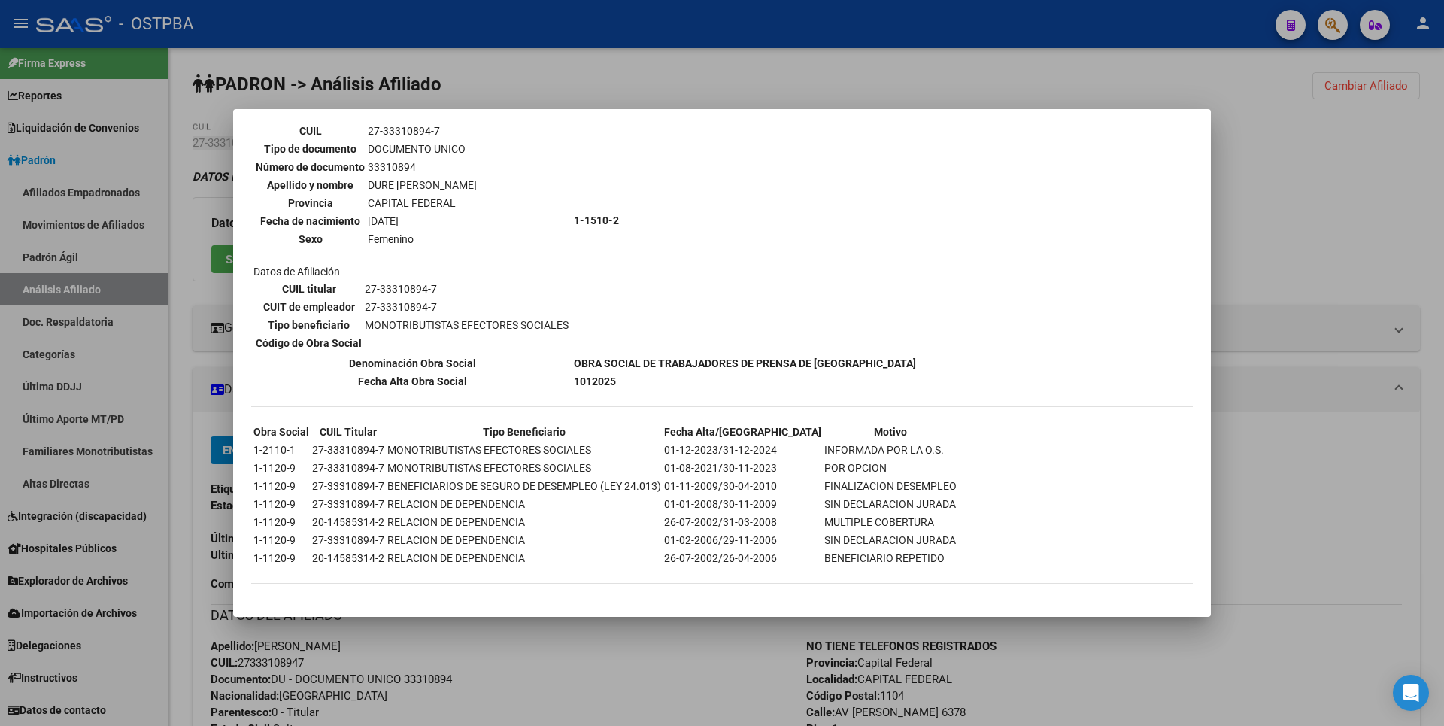
click at [1388, 266] on div at bounding box center [722, 363] width 1444 height 726
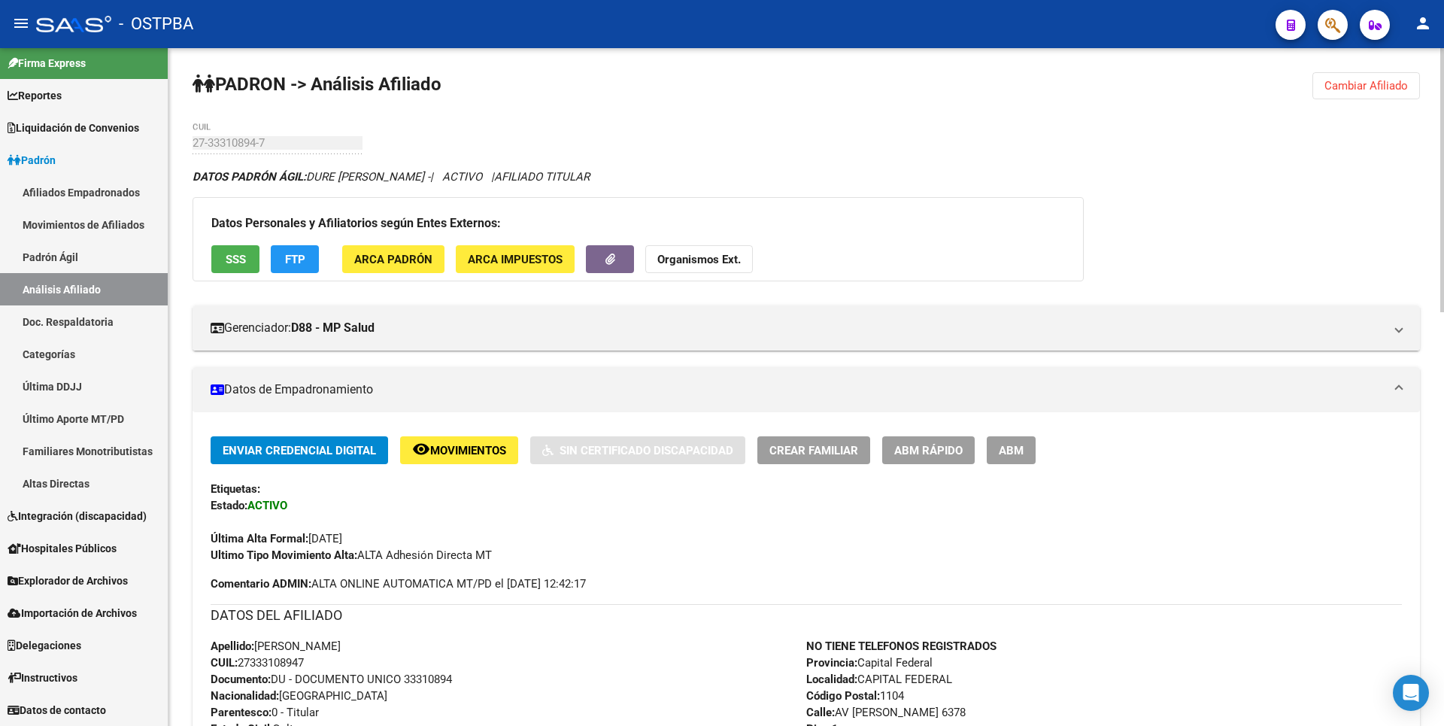
drag, startPoint x: 686, startPoint y: 252, endPoint x: 694, endPoint y: 248, distance: 9.1
click at [691, 250] on button "Organismos Ext." at bounding box center [699, 259] width 108 height 28
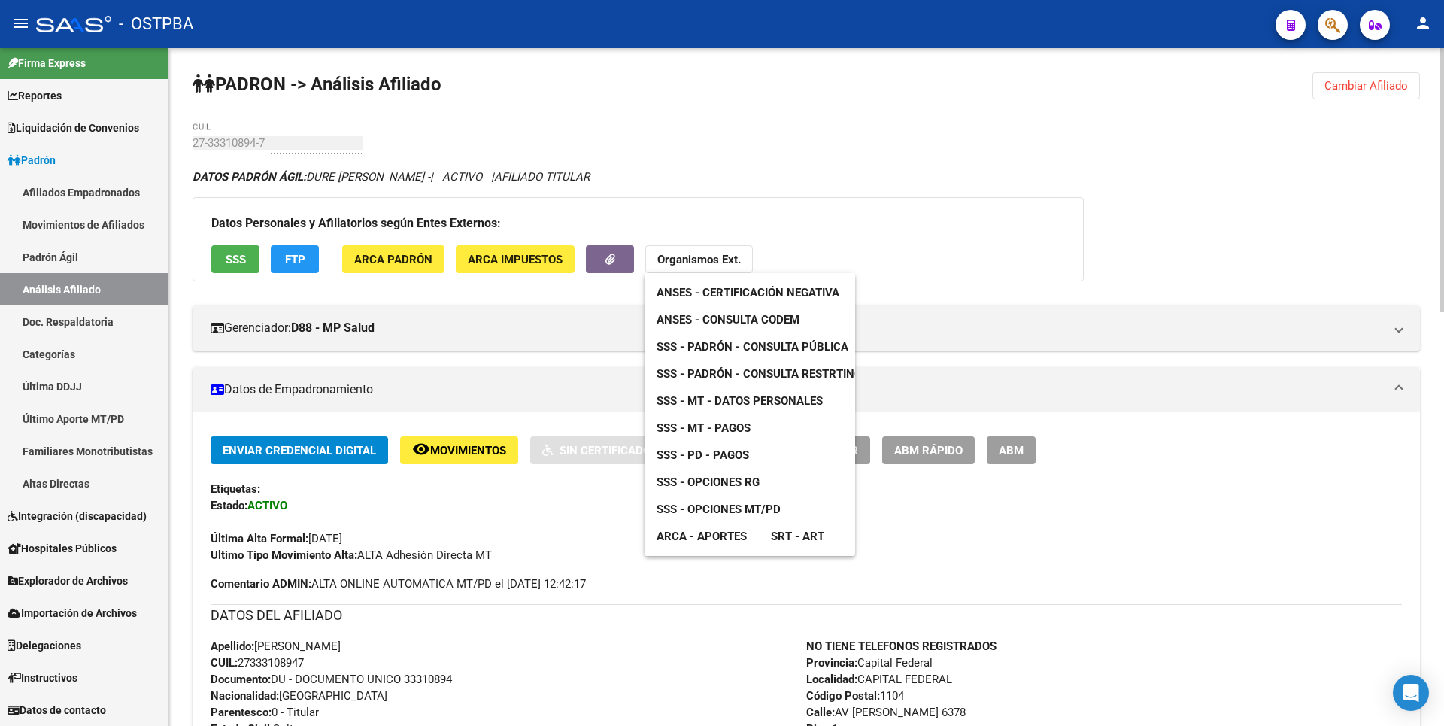
click at [763, 396] on span "SSS - MT - Datos Personales" at bounding box center [740, 401] width 166 height 14
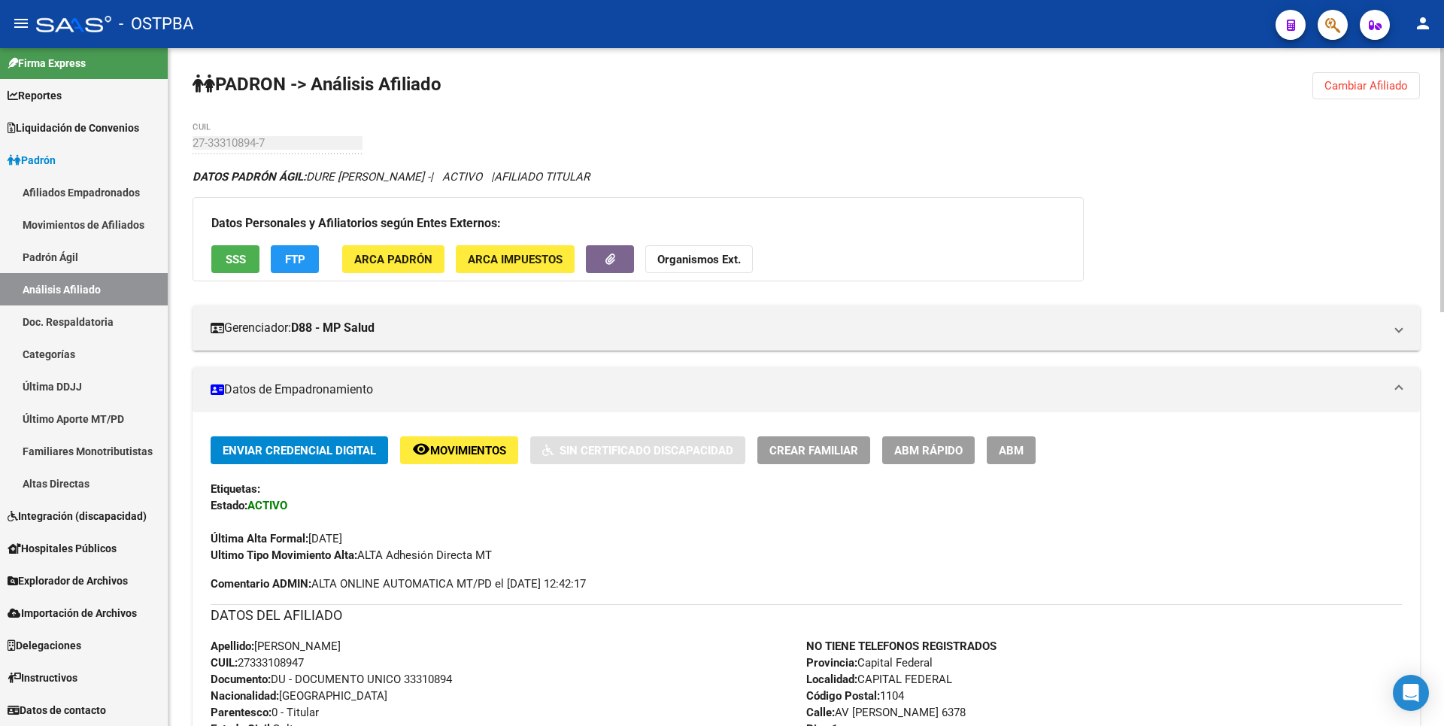
drag, startPoint x: 241, startPoint y: 660, endPoint x: 317, endPoint y: 661, distance: 76.7
click at [317, 661] on div "Apellido: [PERSON_NAME] DURE CUIL: 27333108947 Documento: DU - DOCUMENTO UNICO …" at bounding box center [509, 720] width 596 height 165
copy span "27333108947"
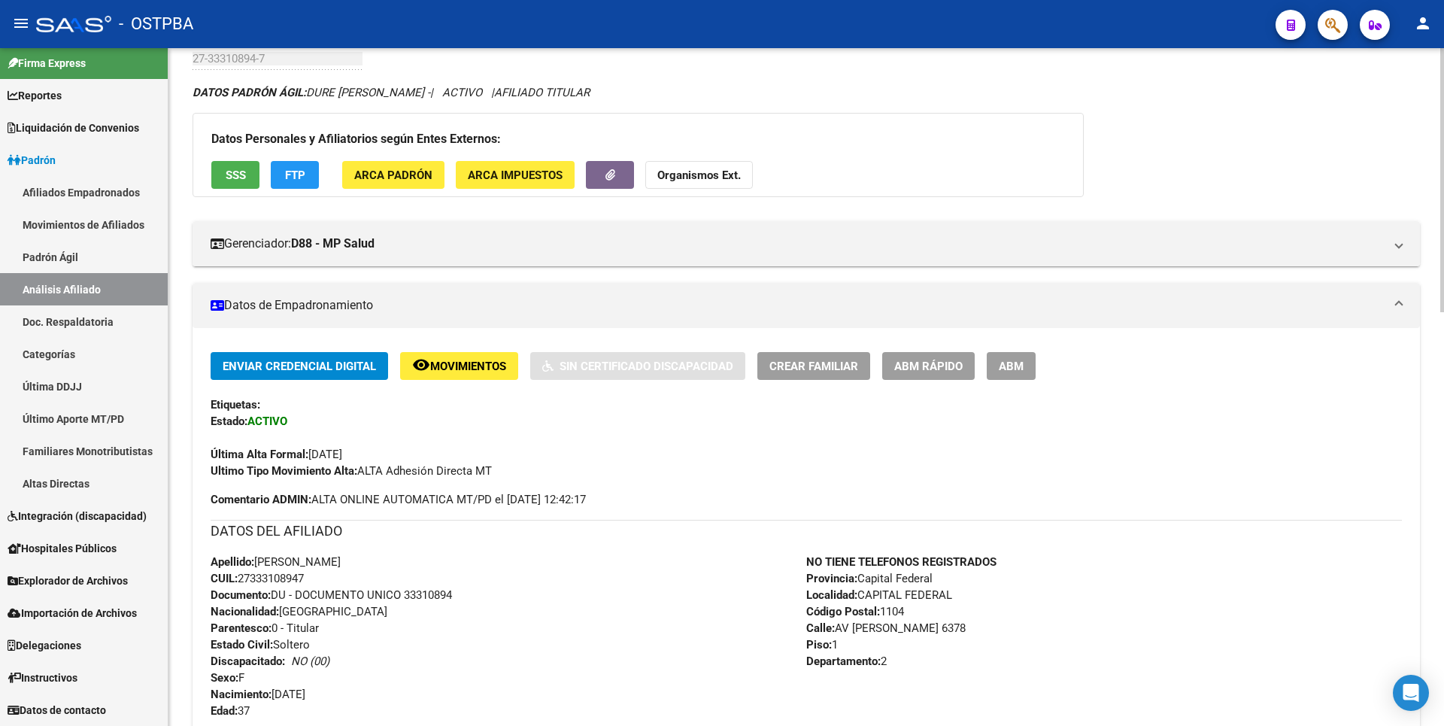
scroll to position [0, 0]
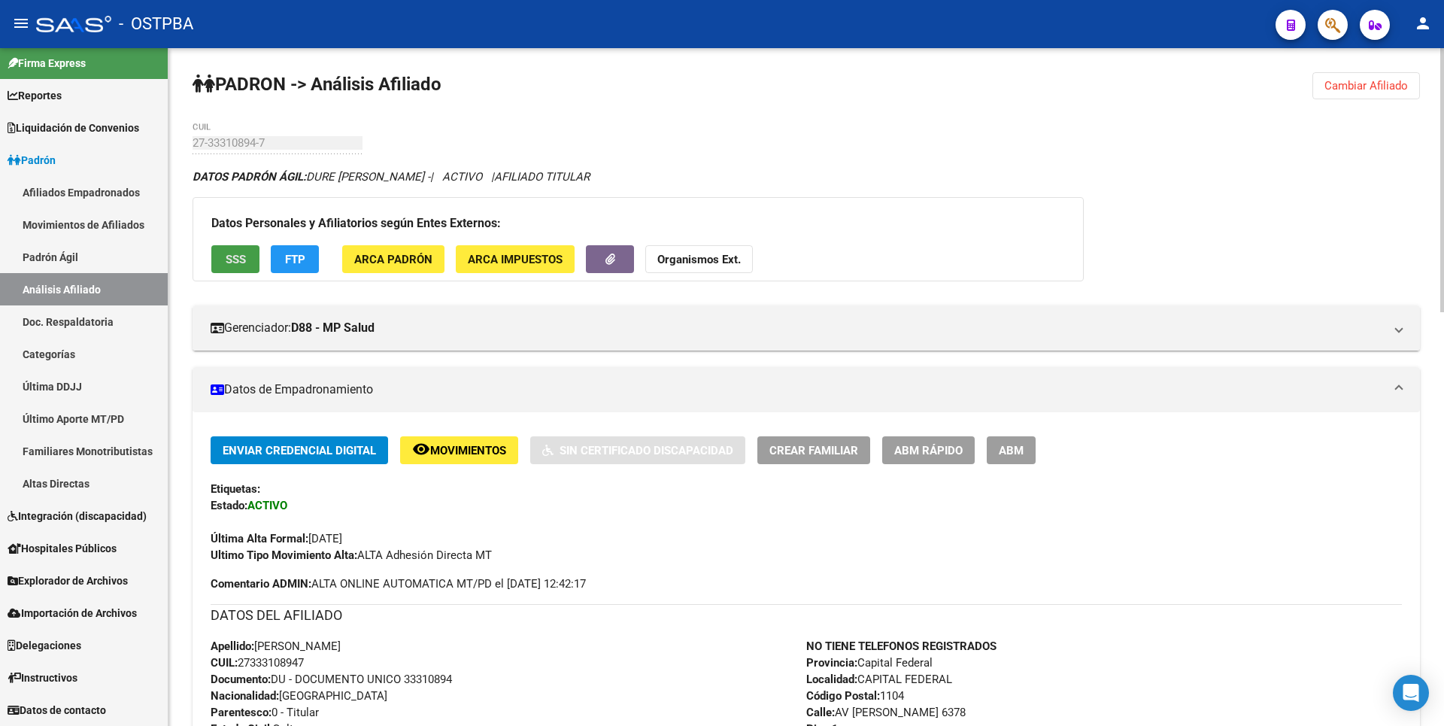
click at [245, 255] on span "SSS" at bounding box center [236, 260] width 20 height 14
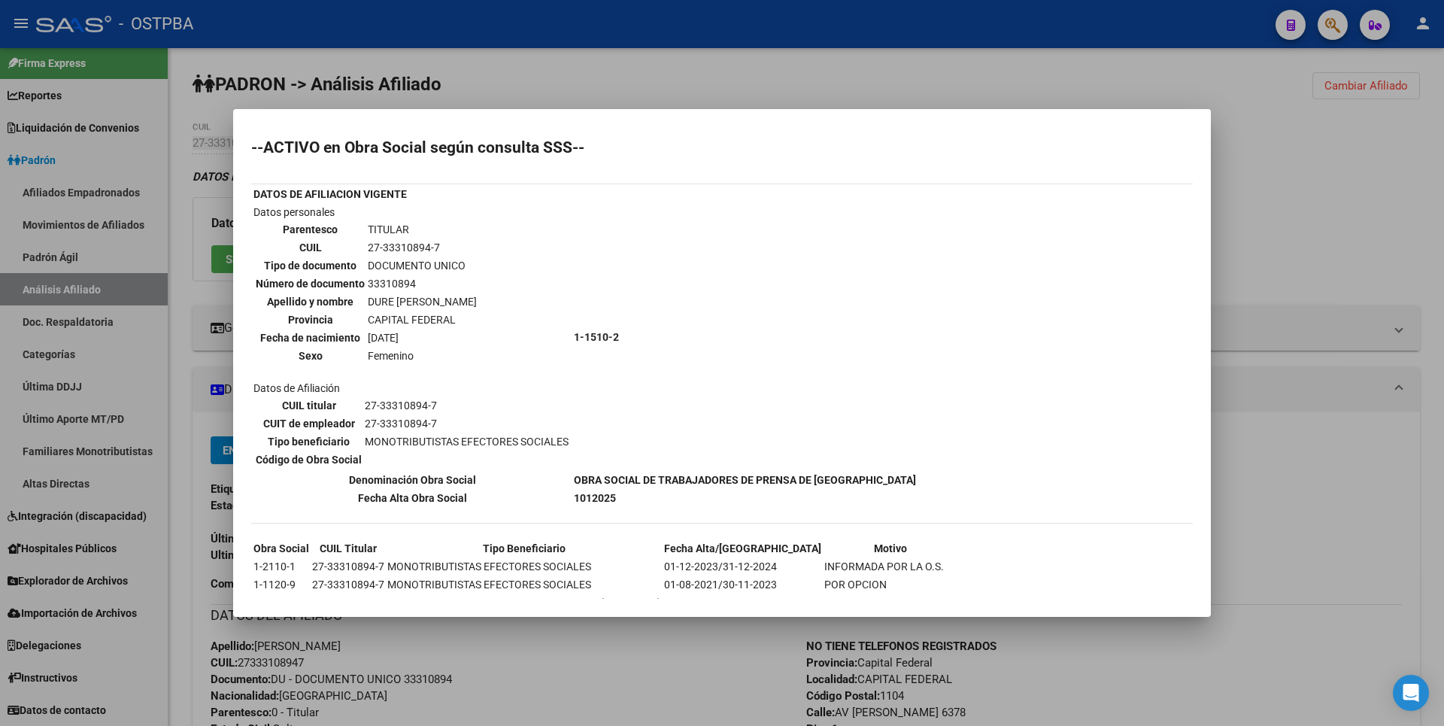
click at [679, 95] on div at bounding box center [722, 363] width 1444 height 726
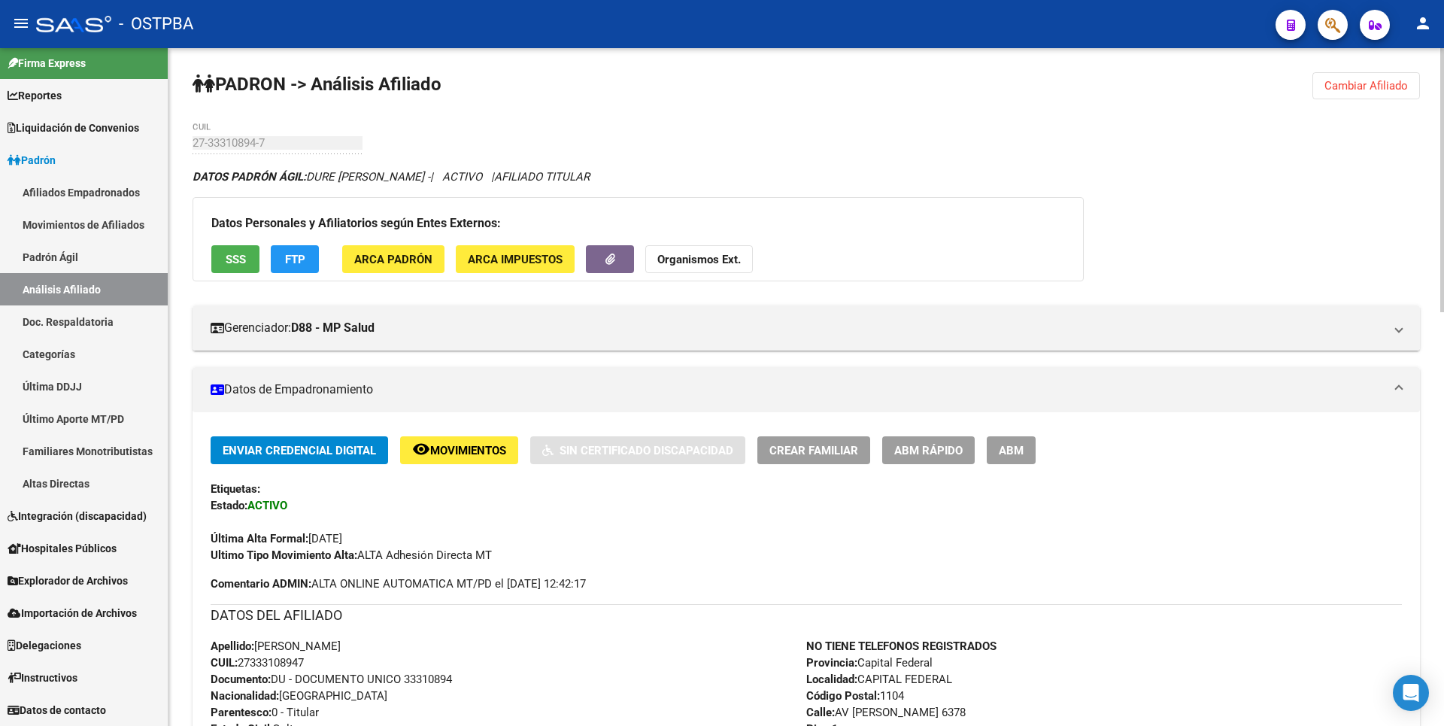
click at [1014, 452] on span "ABM" at bounding box center [1011, 451] width 25 height 14
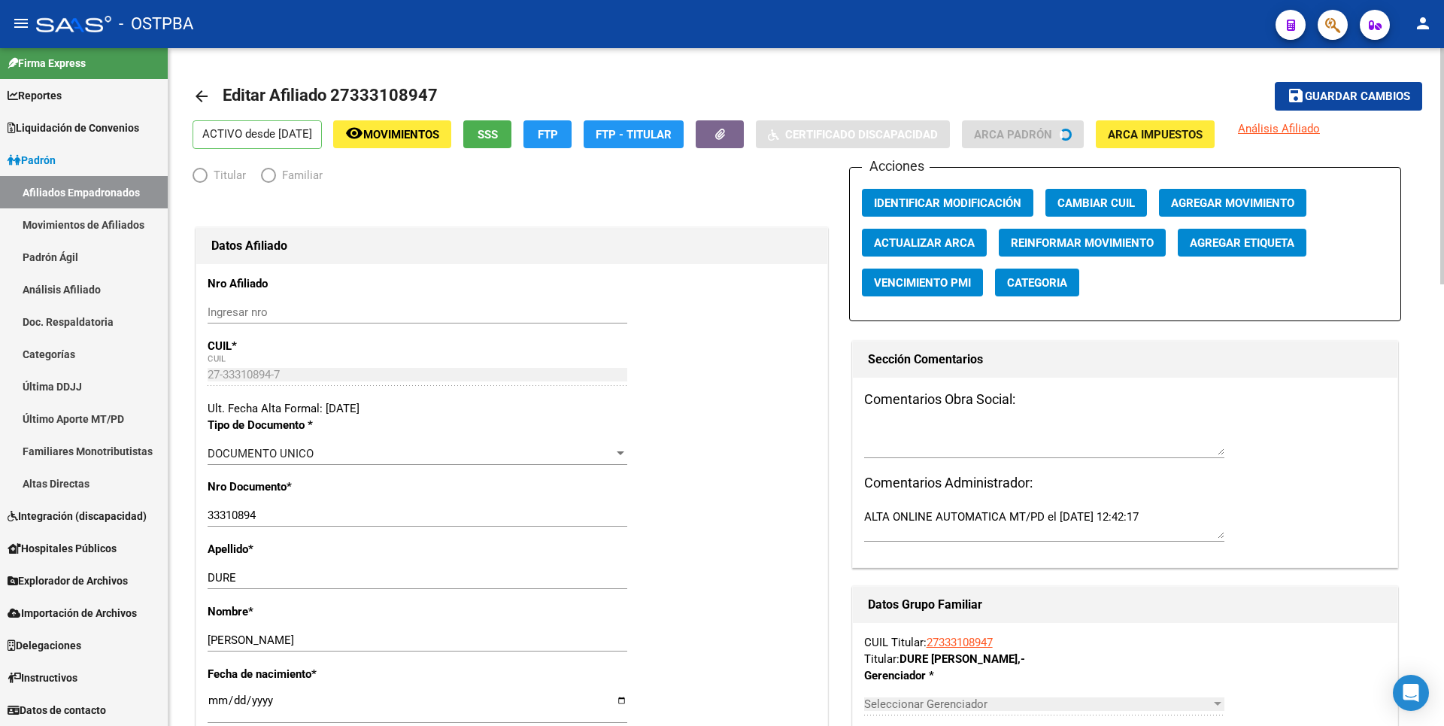
radio input "true"
type input "27-33310894-7"
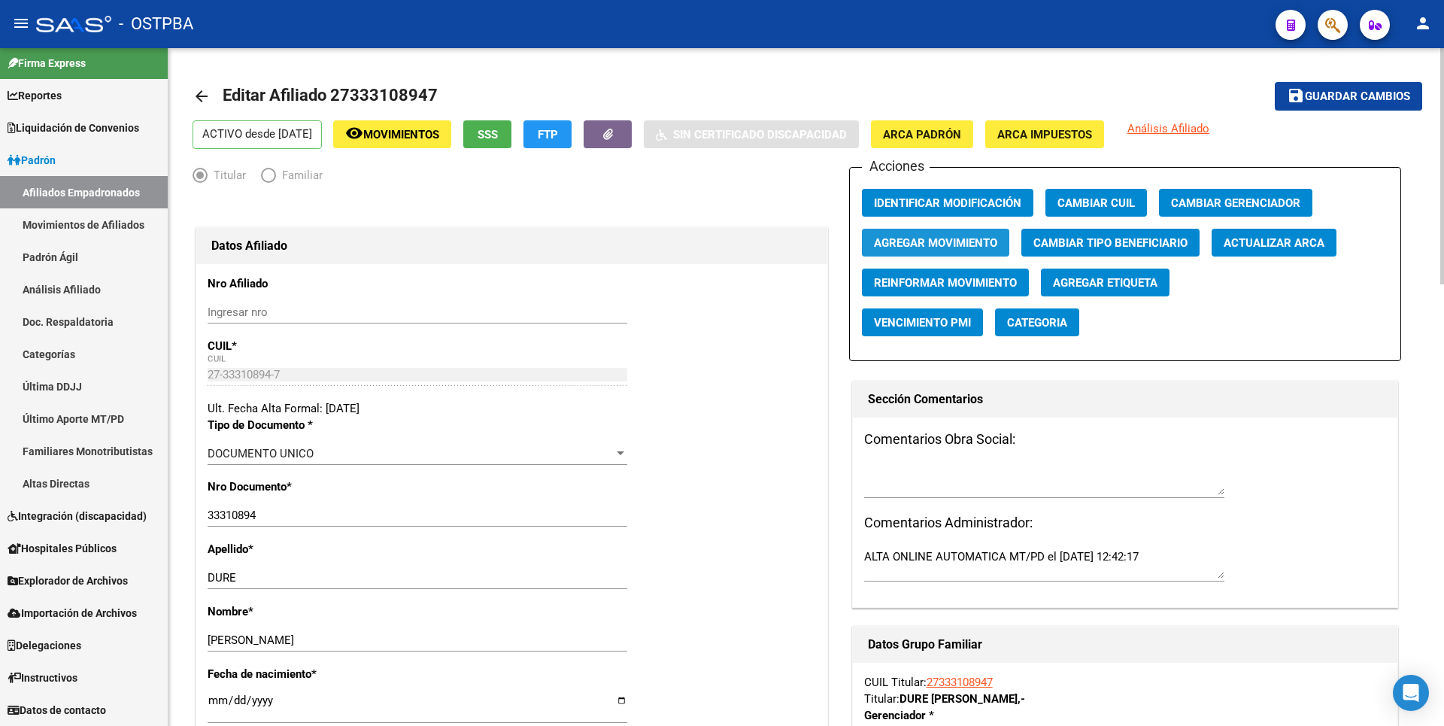
click at [947, 247] on span "Agregar Movimiento" at bounding box center [935, 243] width 123 height 14
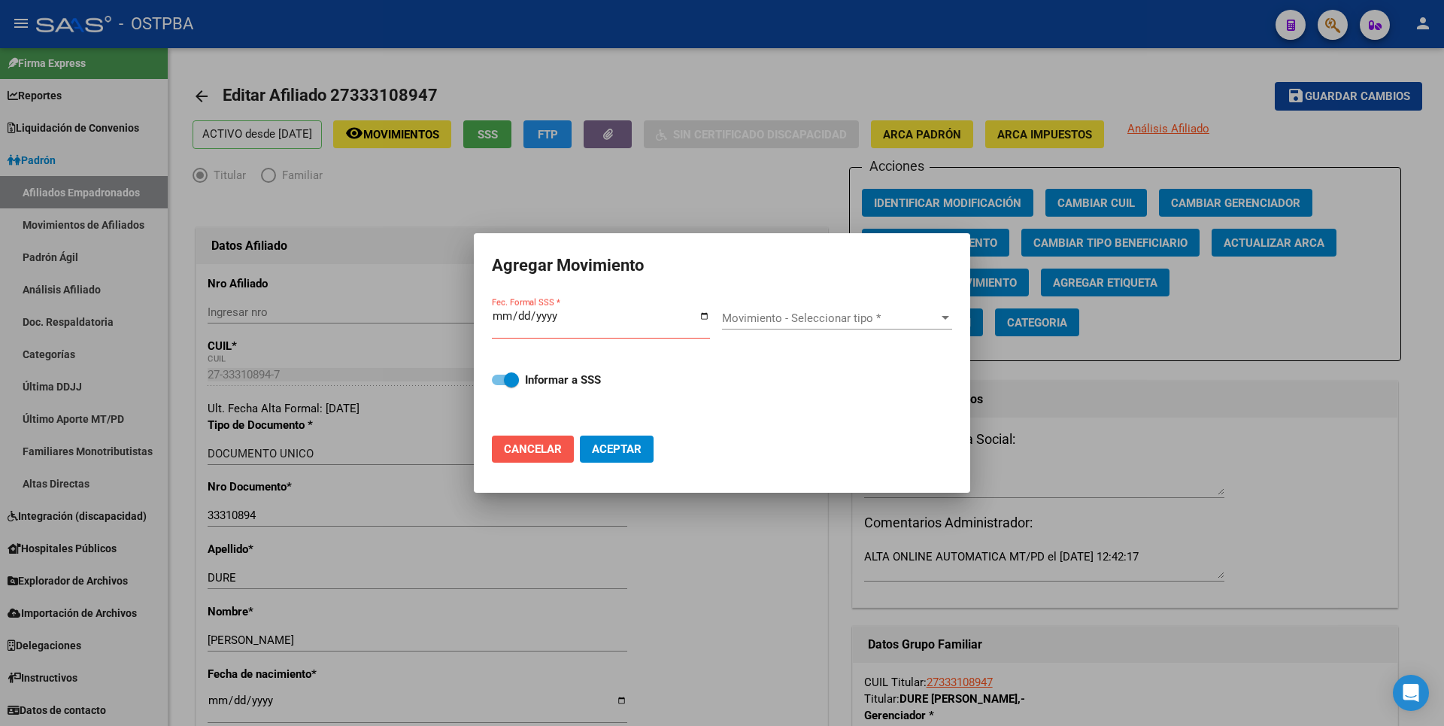
click at [516, 451] on span "Cancelar" at bounding box center [533, 449] width 58 height 14
checkbox input "false"
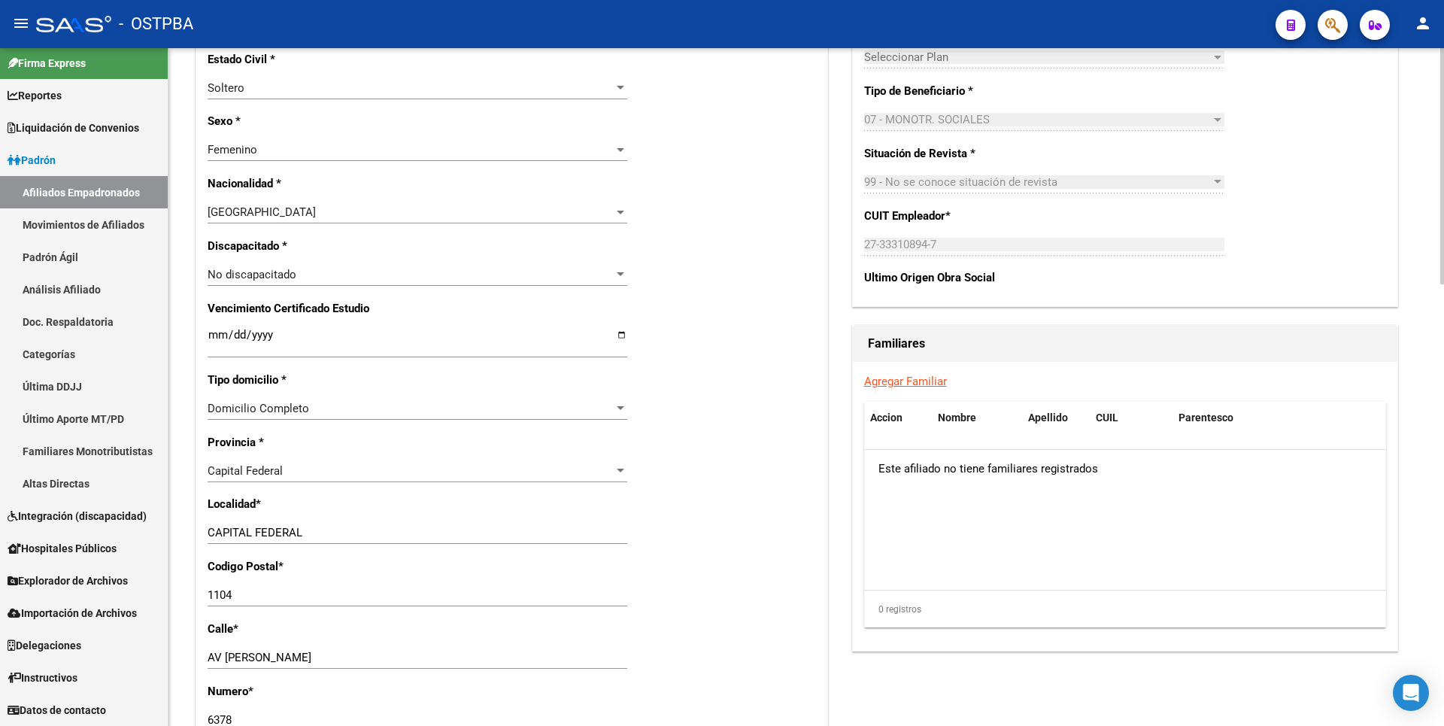
scroll to position [752, 0]
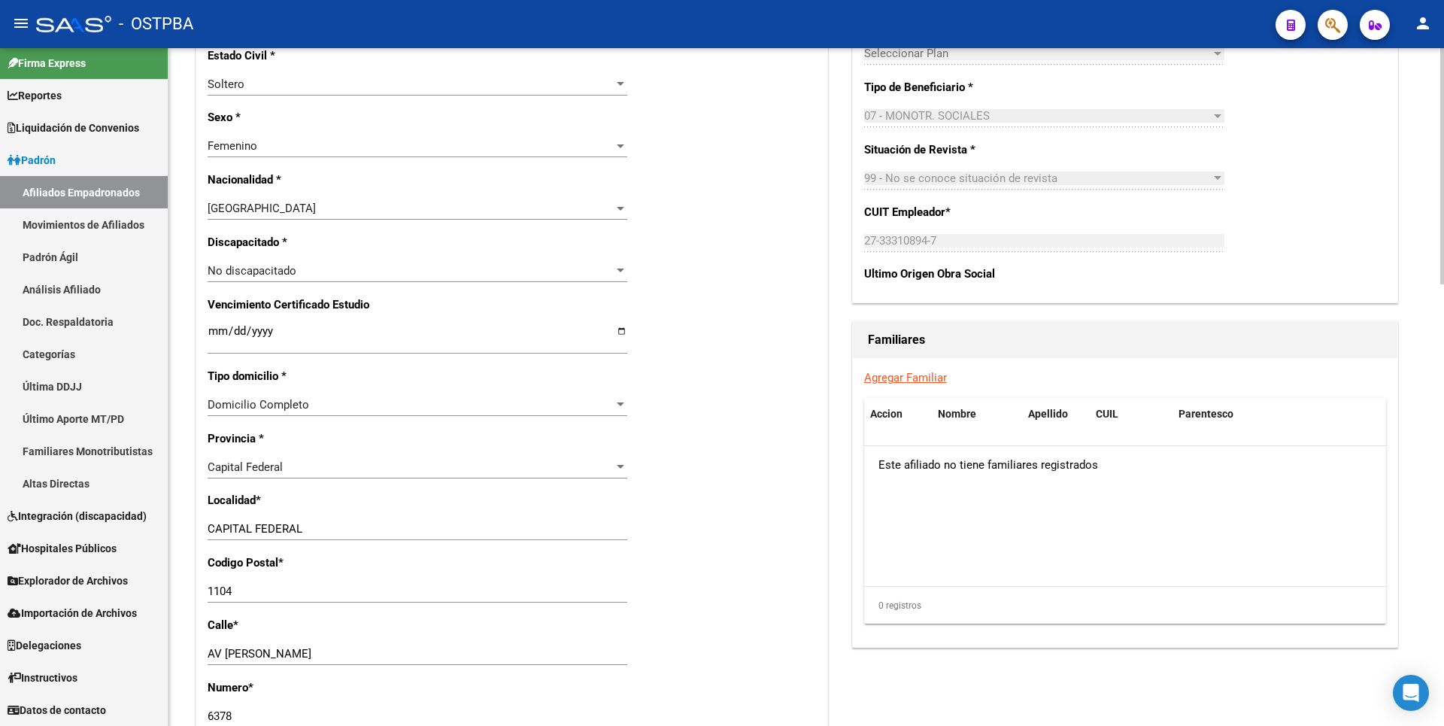
click at [914, 371] on link "Agregar Familiar" at bounding box center [905, 378] width 83 height 14
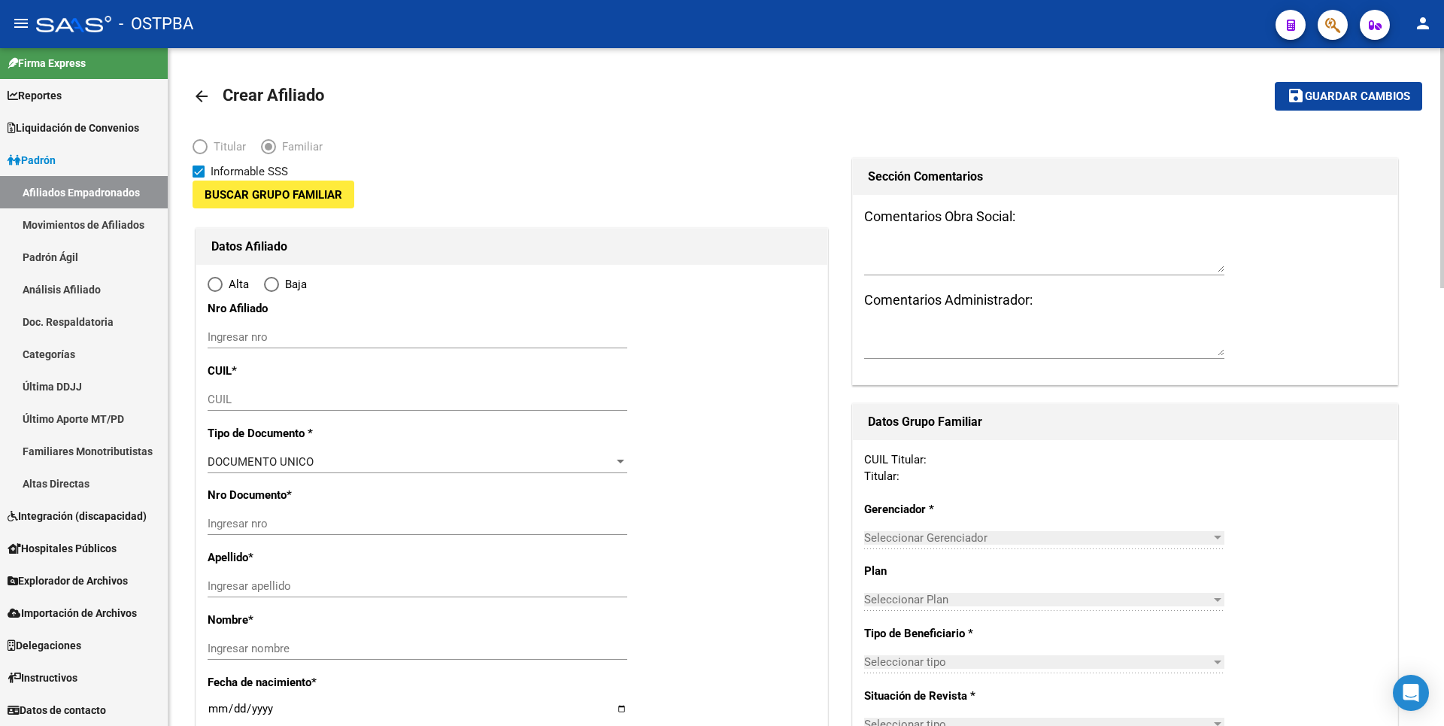
type input "27-33310894-7"
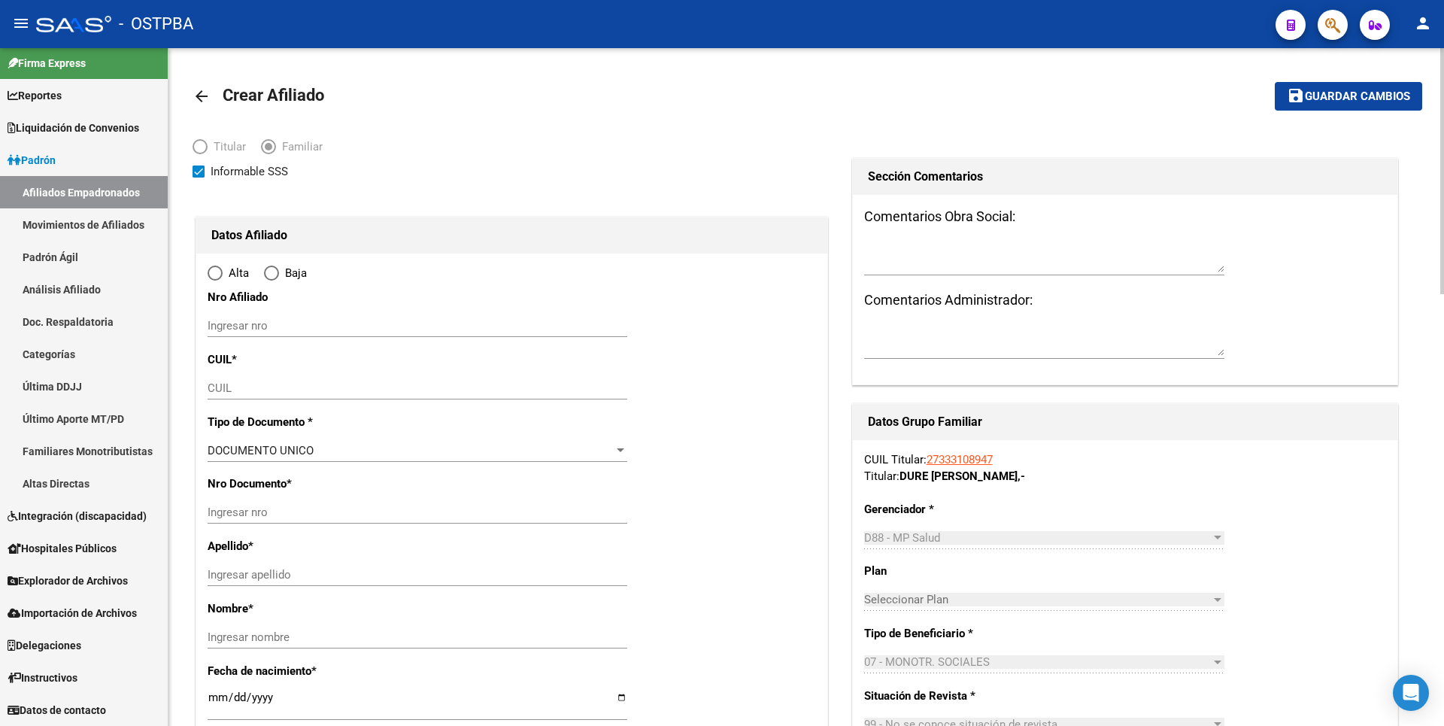
type input "CAPITAL FEDERAL"
type input "1104"
type input "AV [PERSON_NAME]"
type input "6378"
type input "2"
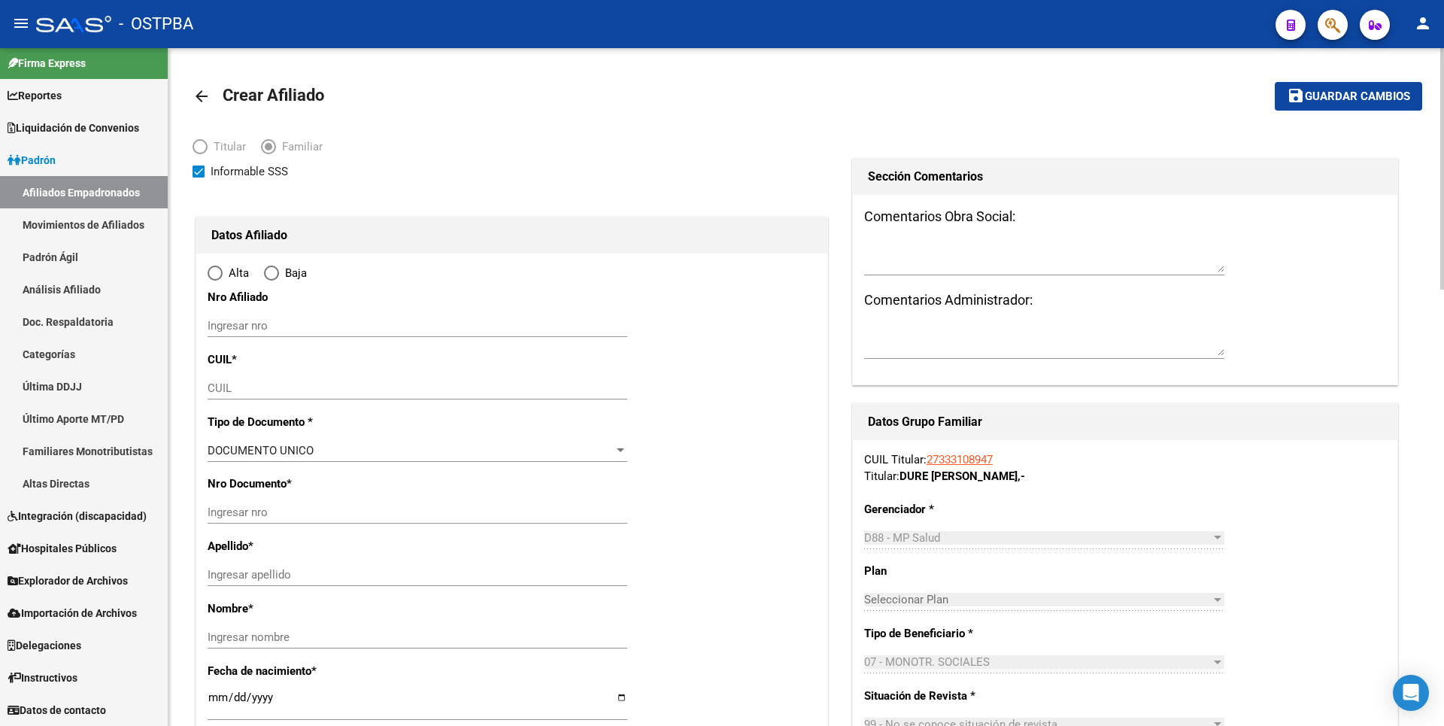
radio input "true"
click at [226, 391] on input "CUIL" at bounding box center [418, 388] width 420 height 14
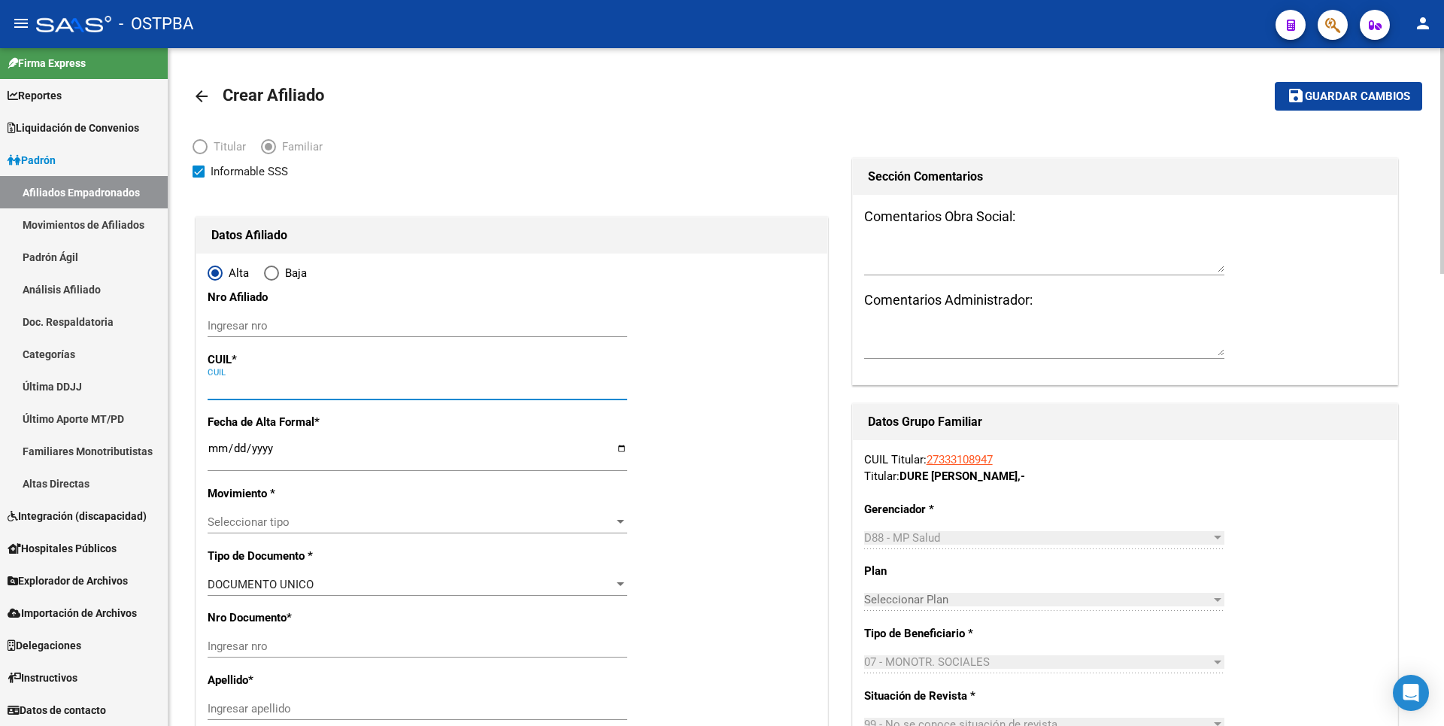
type input "27-33310894-7"
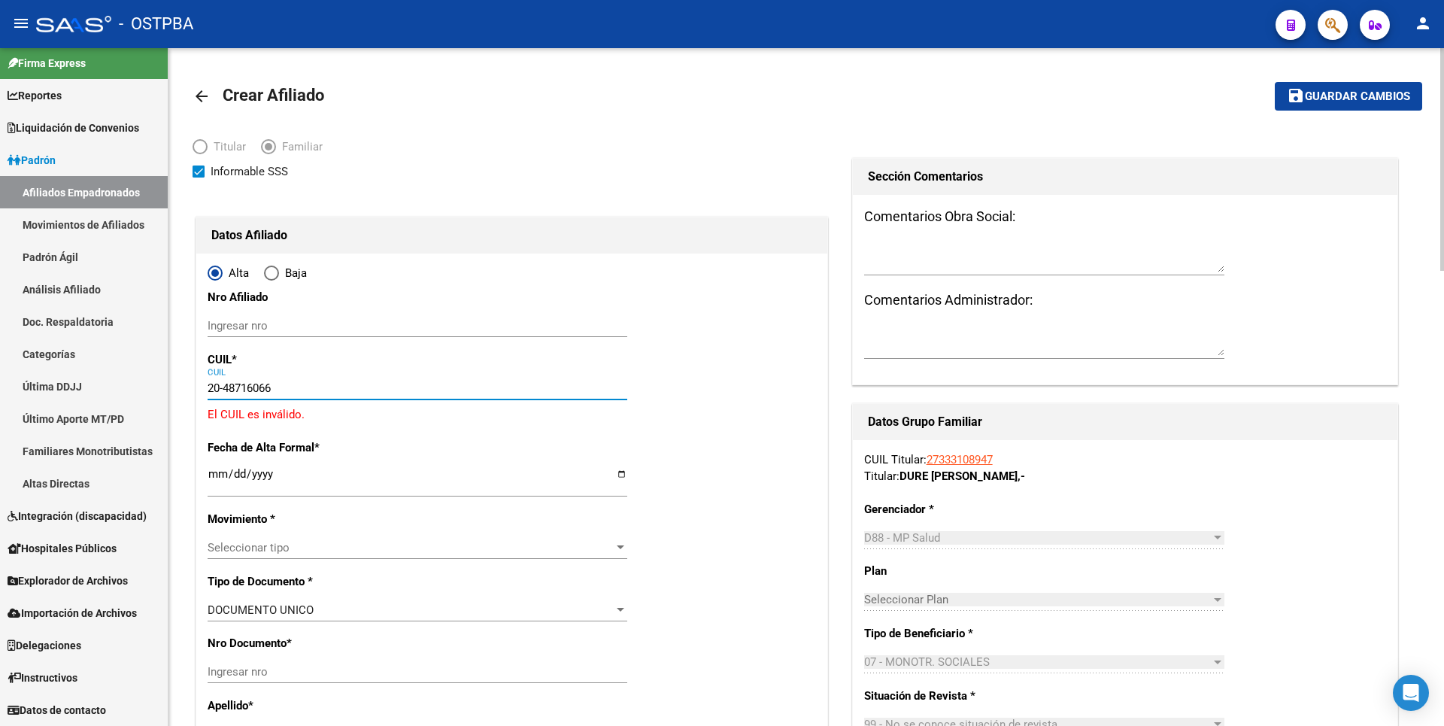
type input "20-48716066-1"
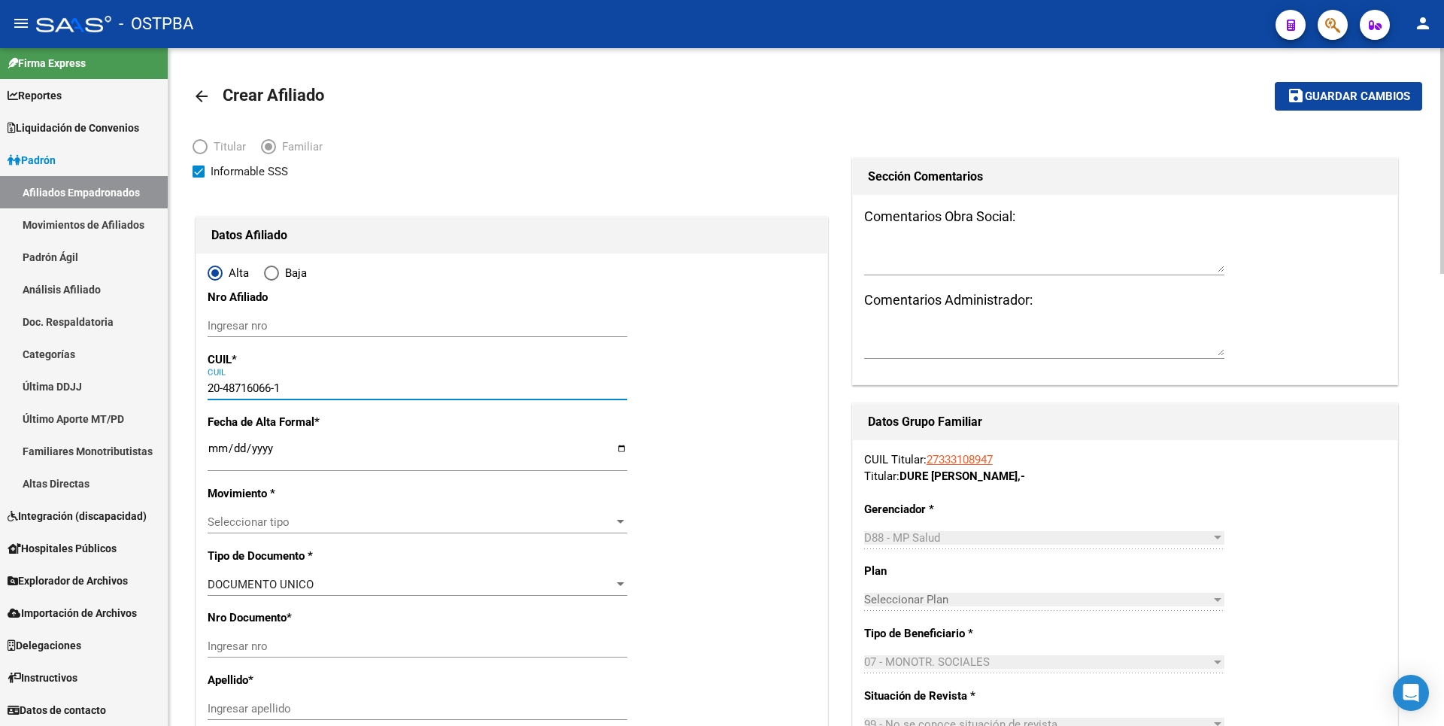
type input "48716066"
type input "DURE"
type input "[PERSON_NAME]"
type input "[DATE]"
type input "CABA"
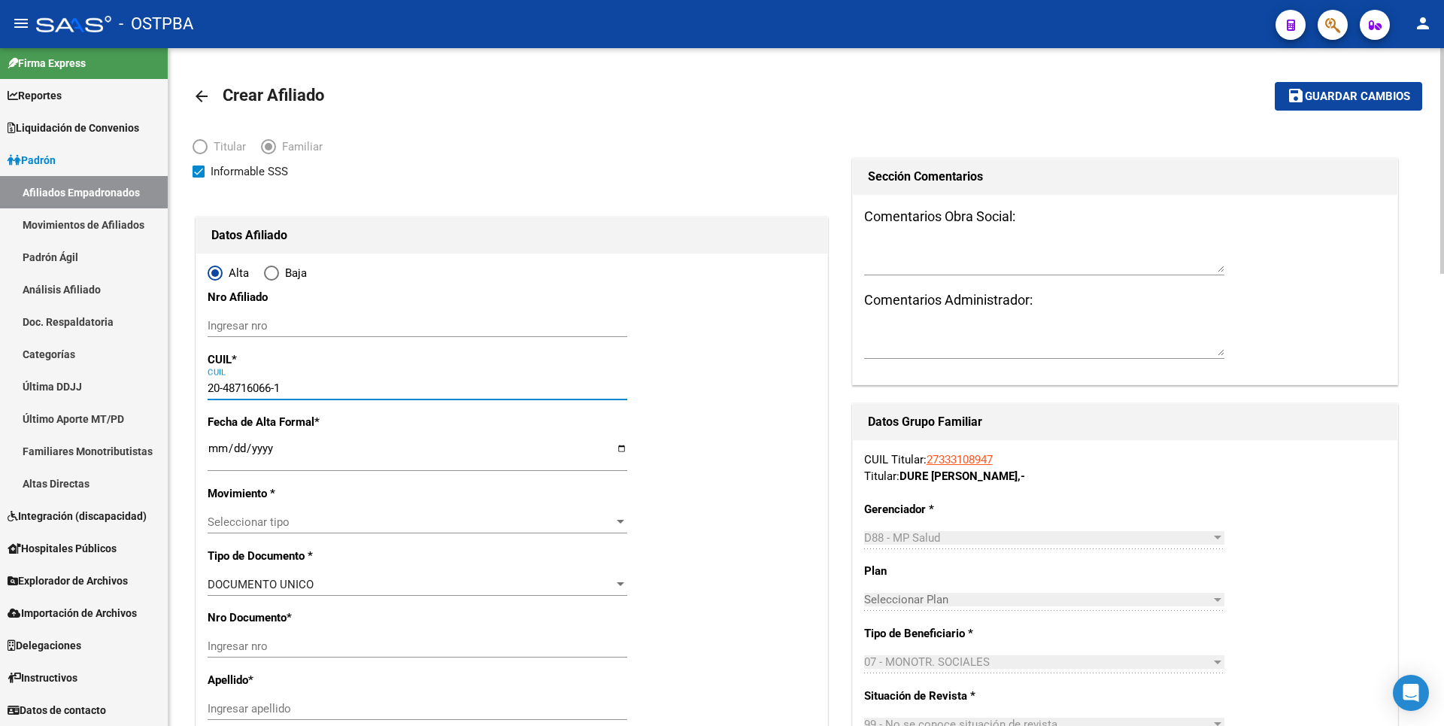
type input "1439"
type input "AV [PERSON_NAME]"
type input "6378"
type input "20-48716066-1"
click at [230, 456] on input "Ingresar fecha" at bounding box center [418, 454] width 420 height 24
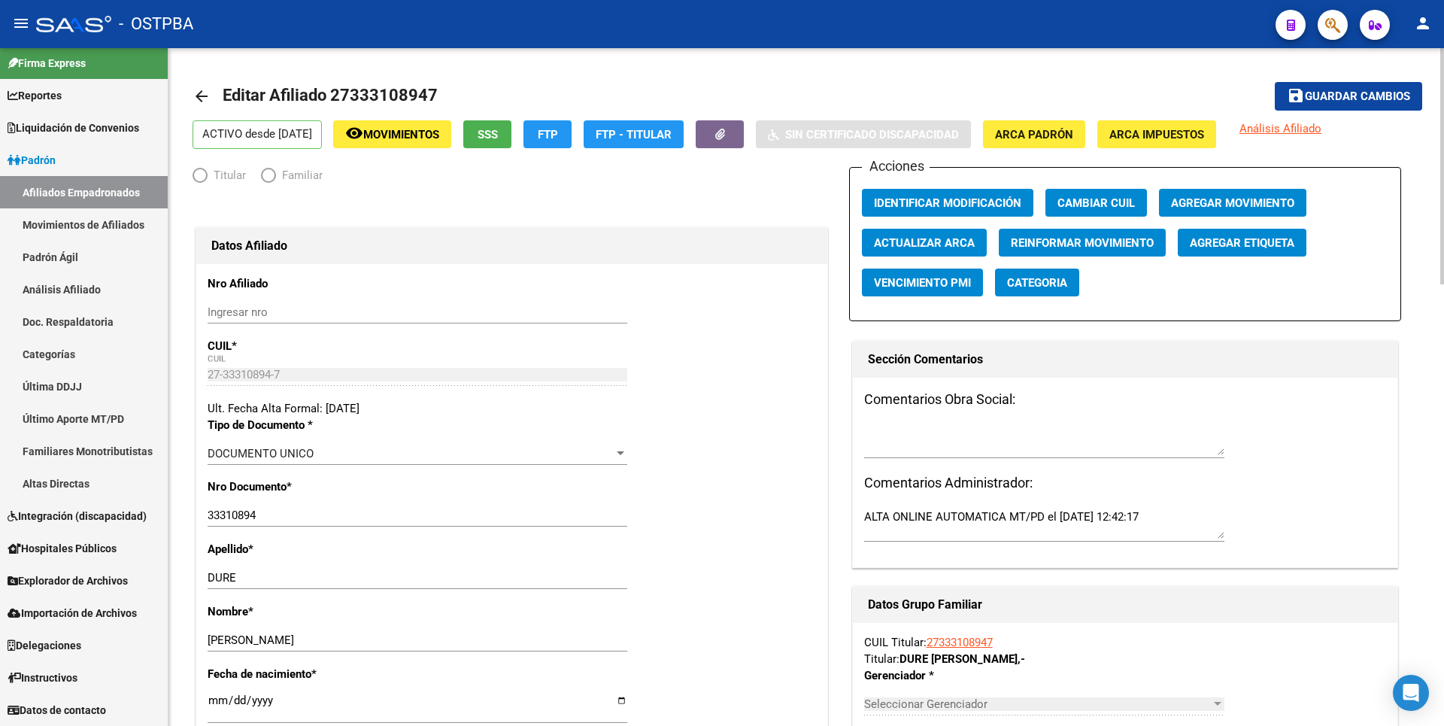
radio input "true"
type input "27-33310894-7"
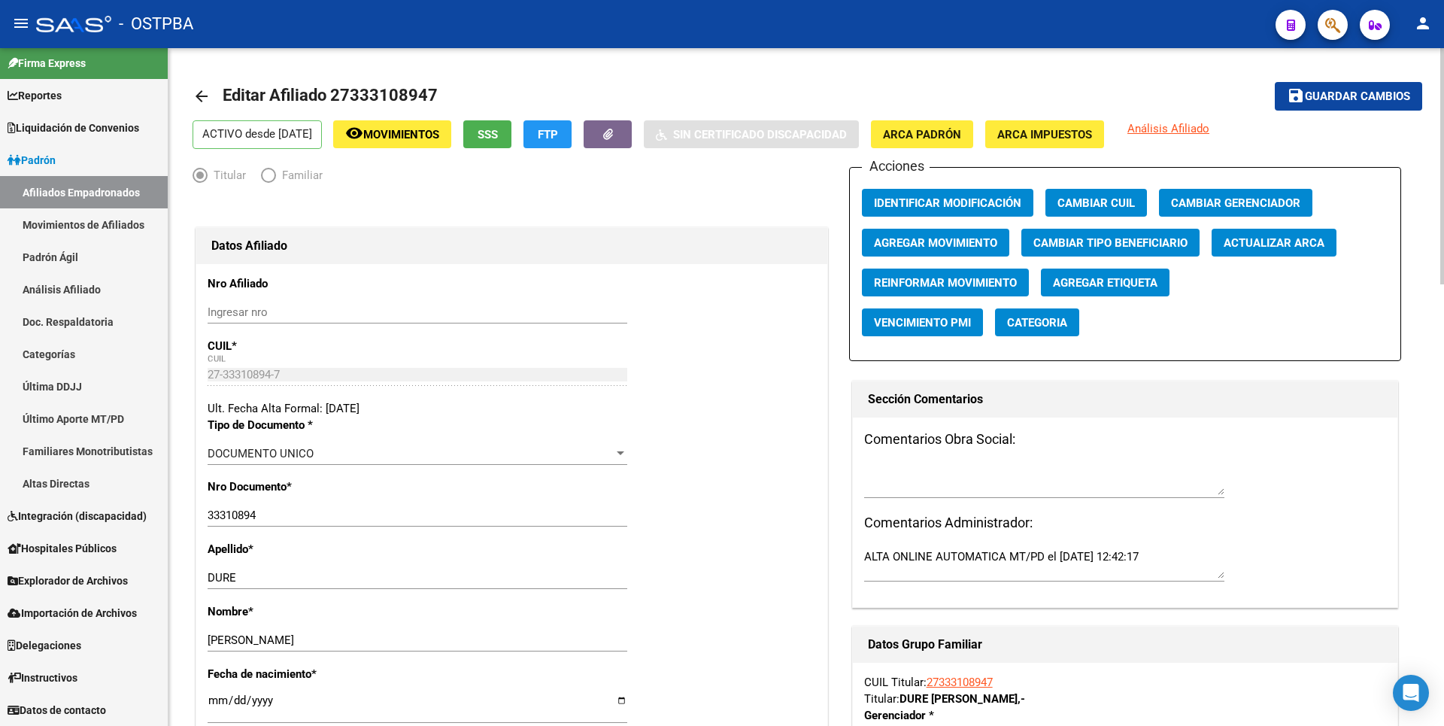
click at [498, 129] on span "SSS" at bounding box center [488, 135] width 20 height 14
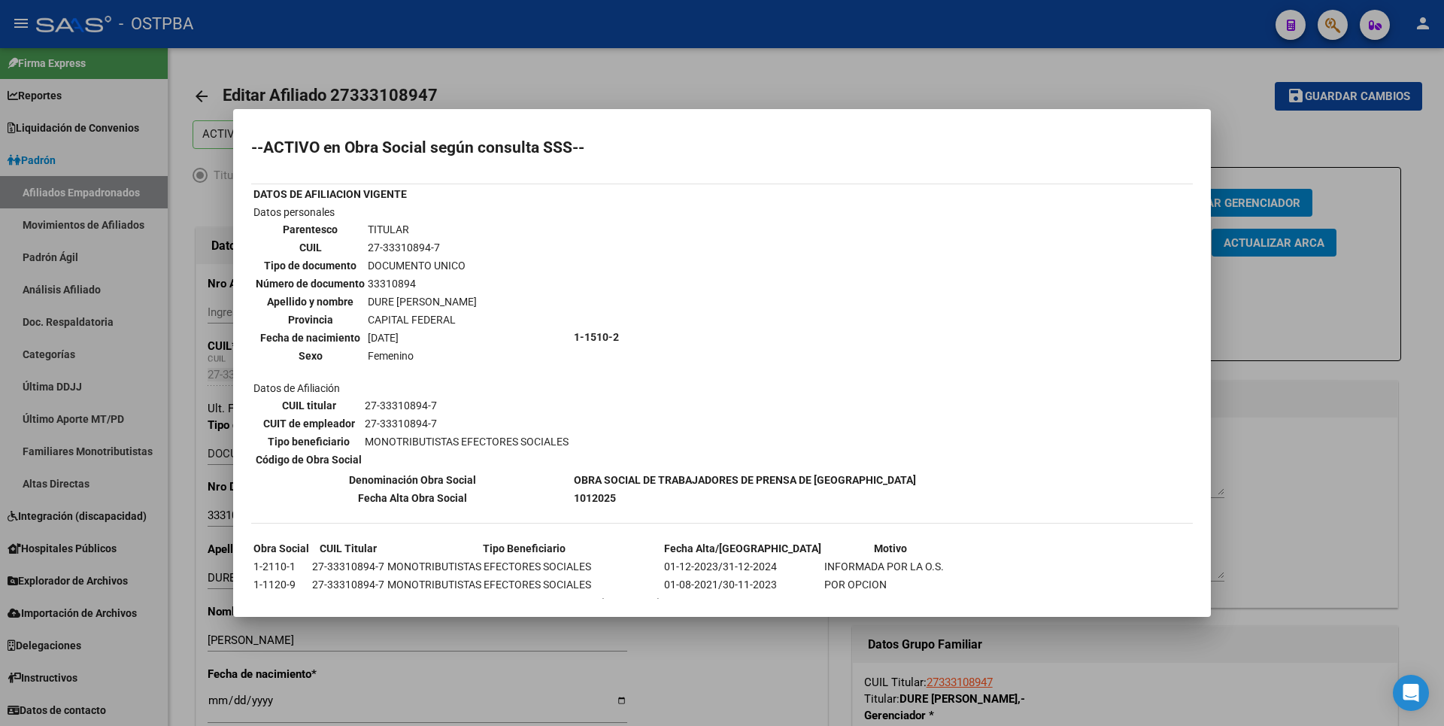
click at [1218, 321] on div at bounding box center [722, 363] width 1444 height 726
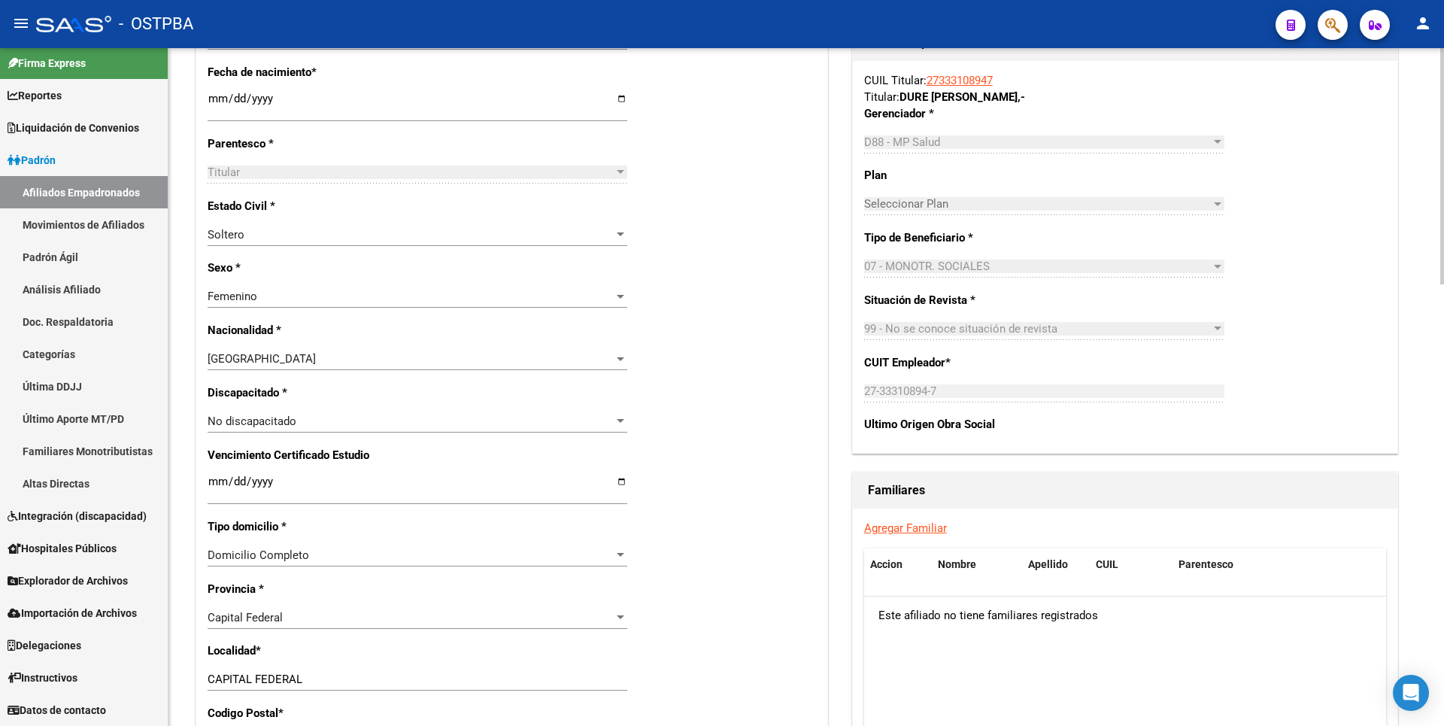
scroll to position [902, 0]
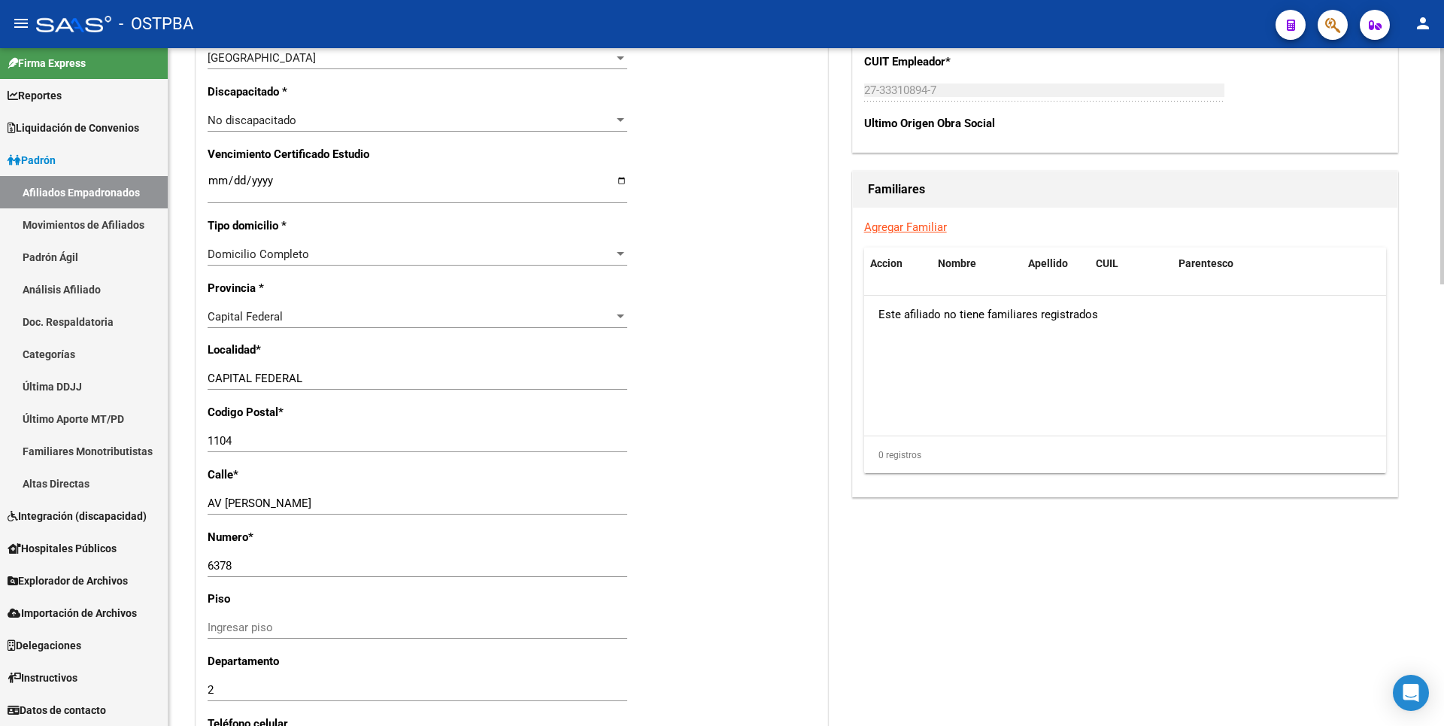
click at [936, 229] on link "Agregar Familiar" at bounding box center [905, 227] width 83 height 14
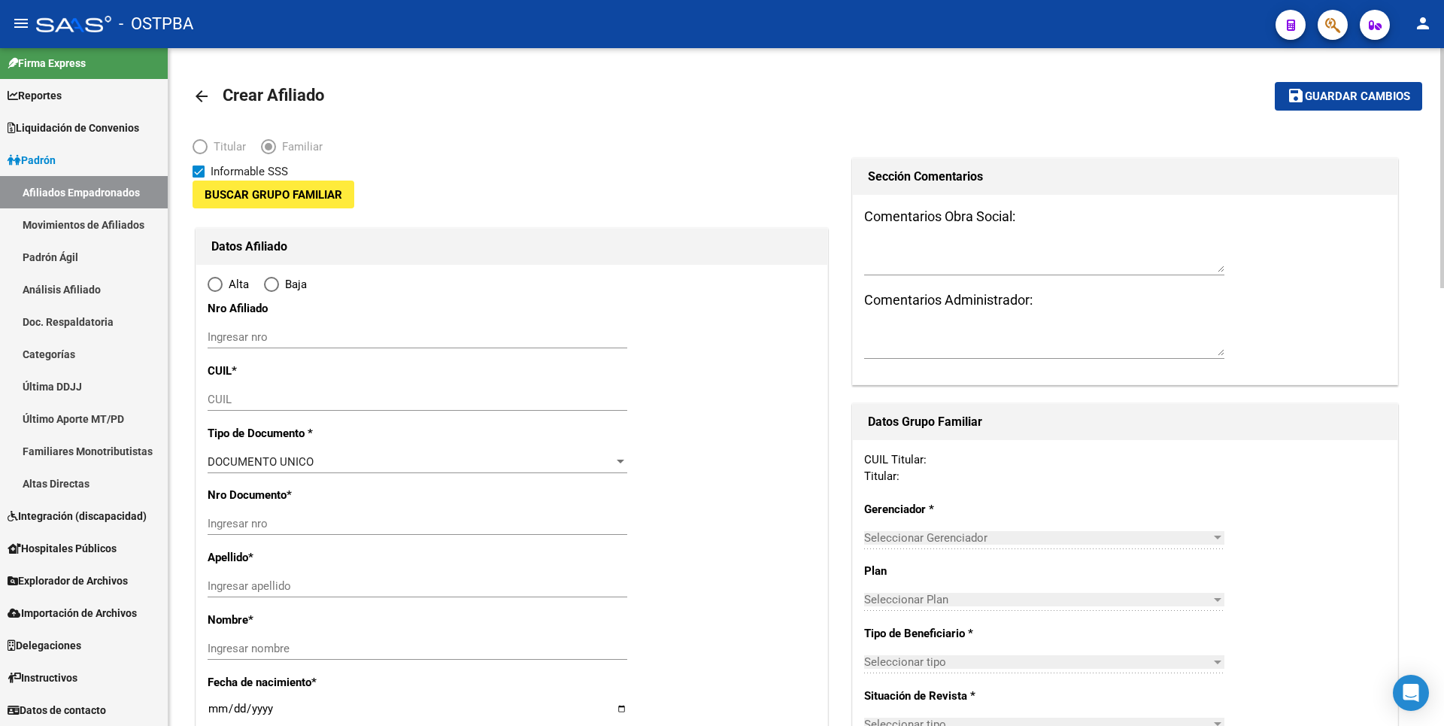
type input "27-33310894-7"
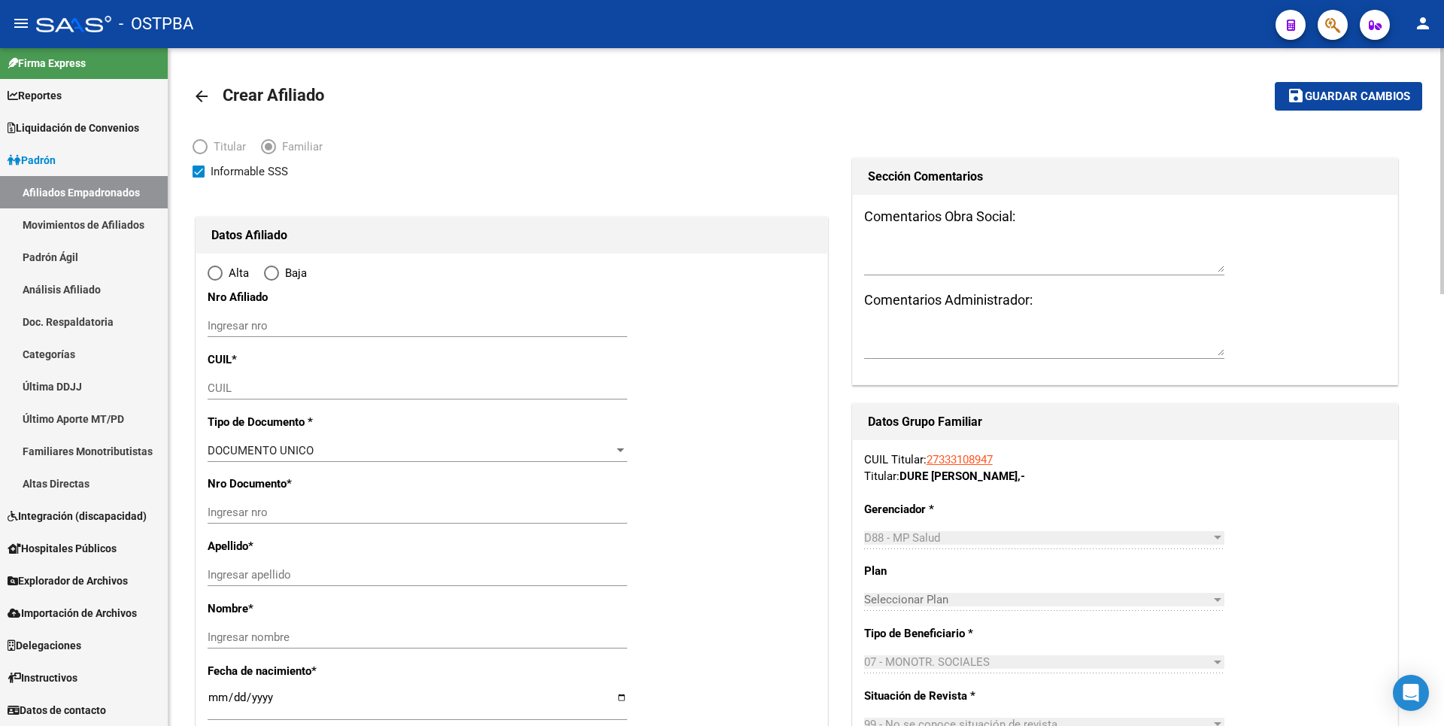
type input "CAPITAL FEDERAL"
type input "1104"
type input "AV [PERSON_NAME]"
type input "6378"
type input "2"
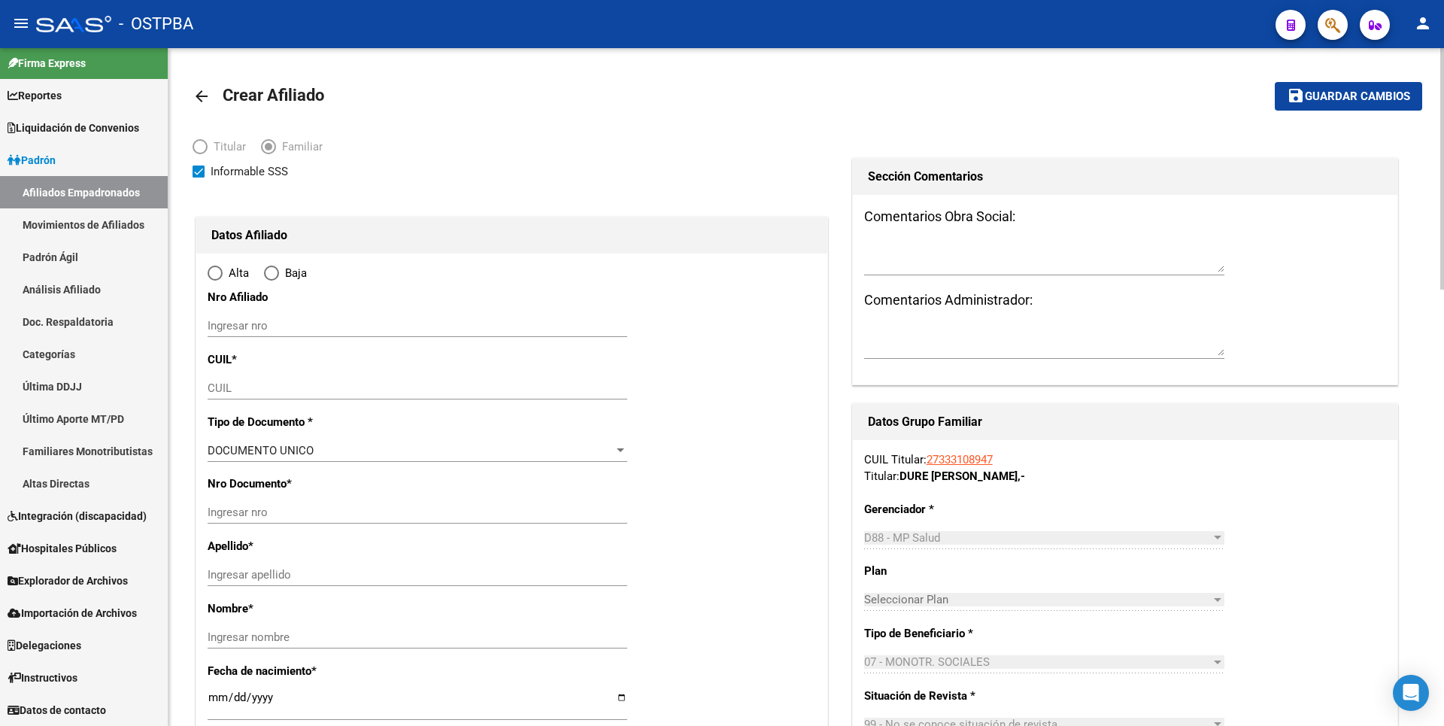
radio input "true"
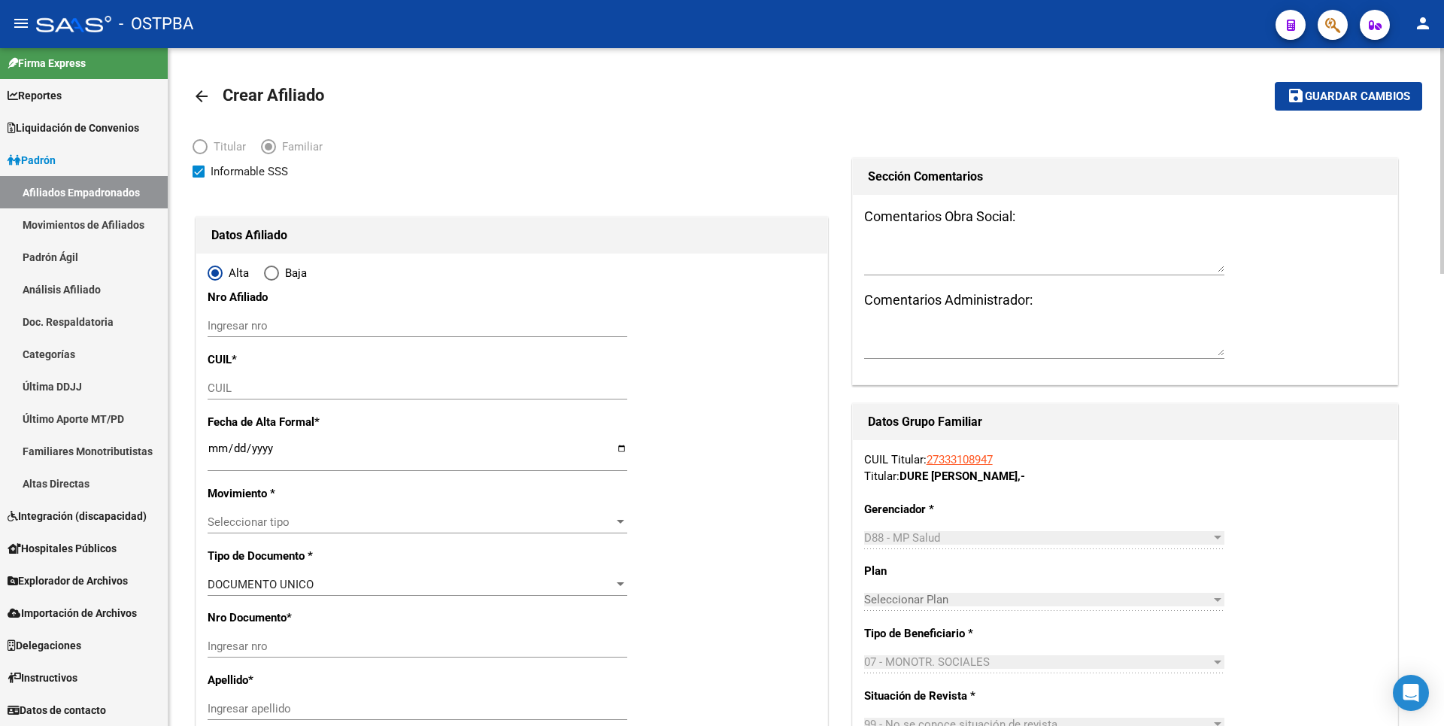
type input "27-33310894-7"
click at [231, 387] on input "CUIL" at bounding box center [418, 388] width 420 height 14
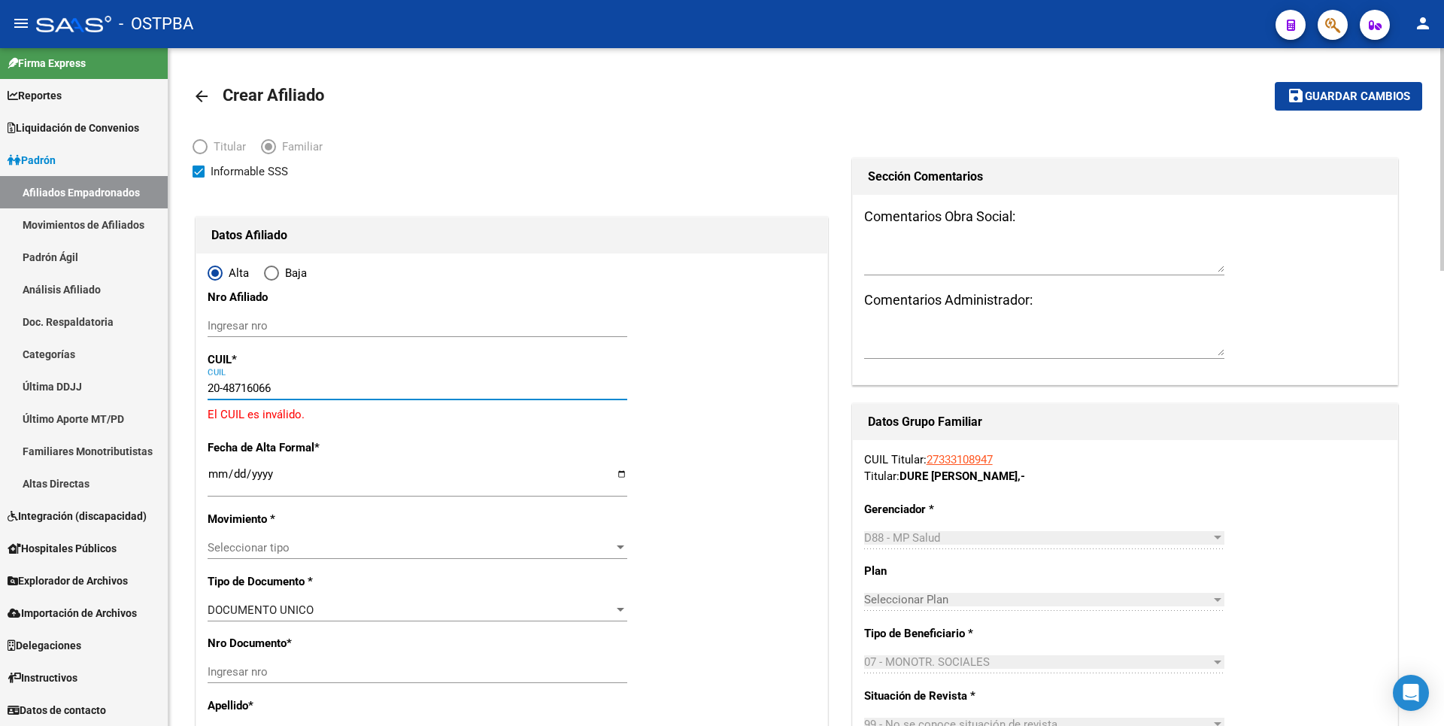
type input "20-48716066-1"
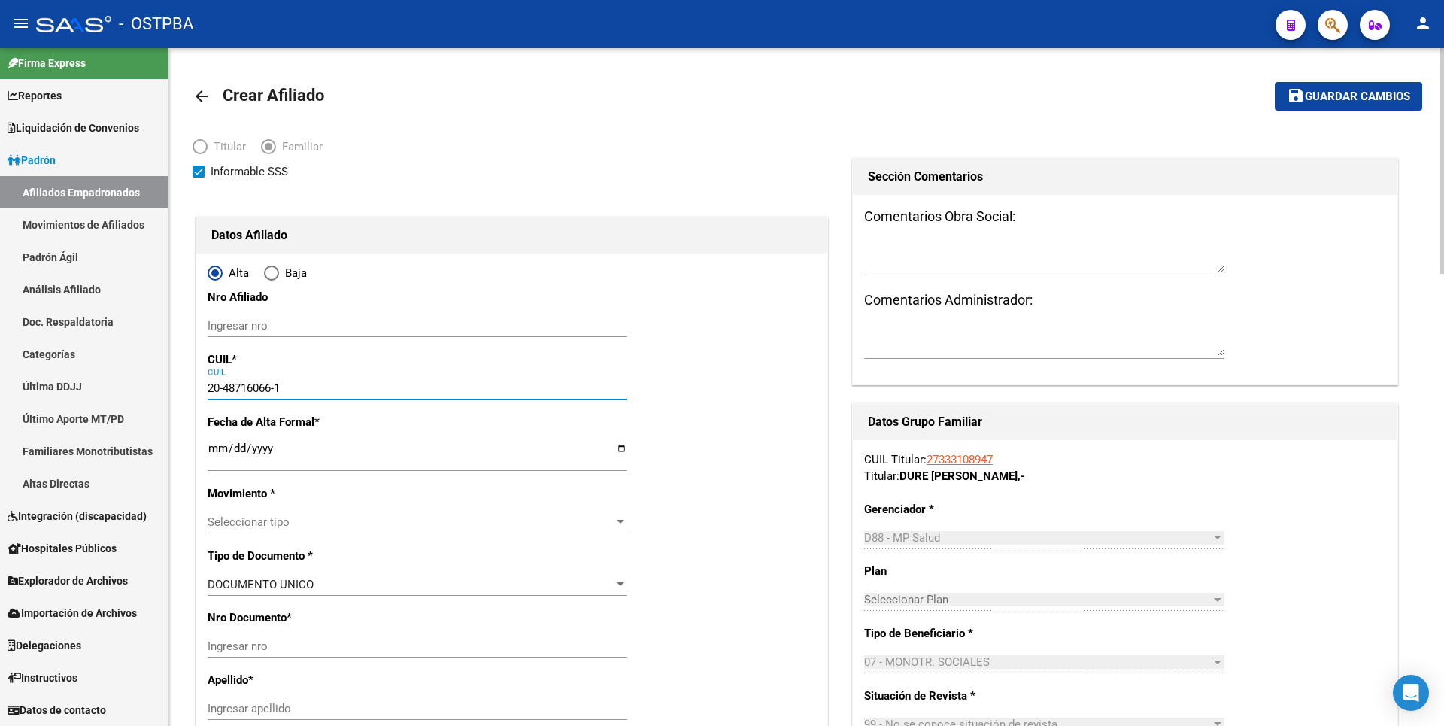
type input "48716066"
type input "DURE"
type input "[PERSON_NAME]"
type input "[DATE]"
type input "CABA"
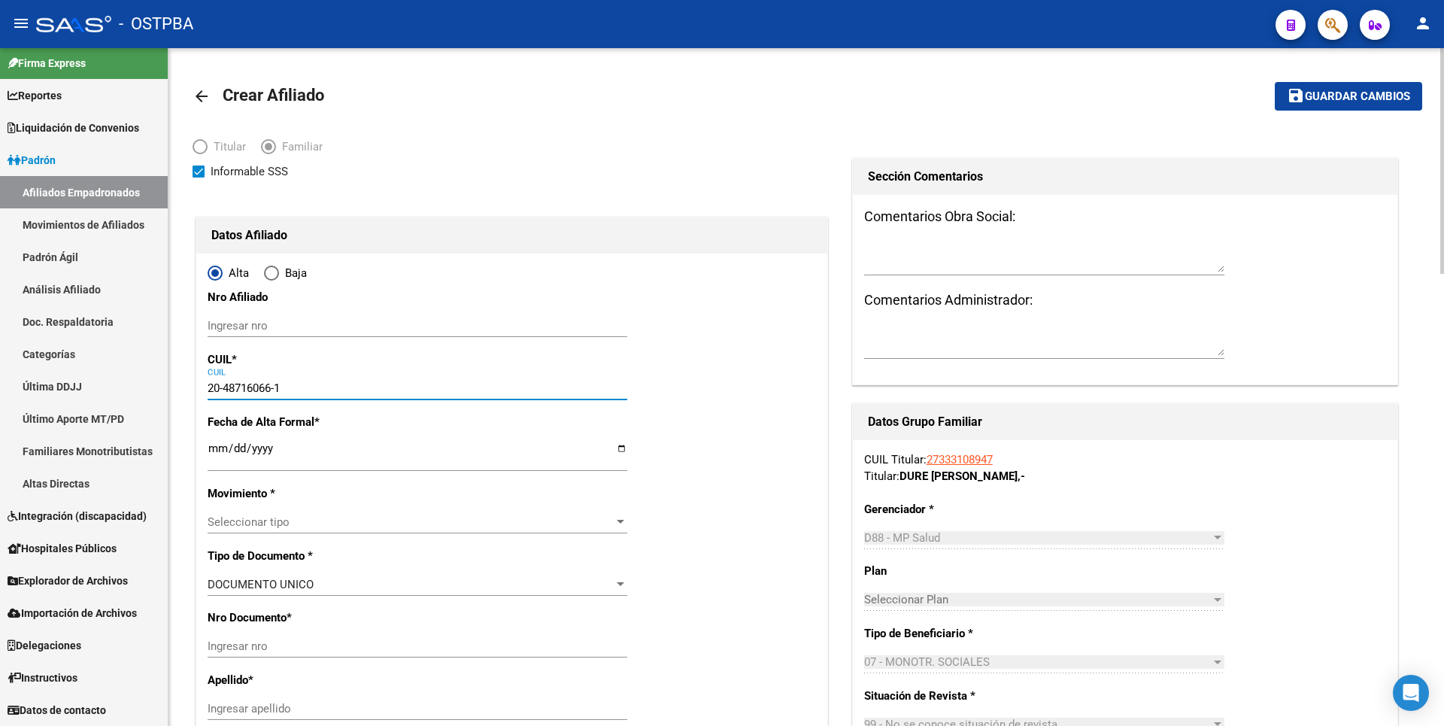
type input "1439"
type input "AV [PERSON_NAME]"
type input "6378"
type input "20-48716066-1"
click at [210, 450] on input "Ingresar fecha" at bounding box center [418, 454] width 420 height 24
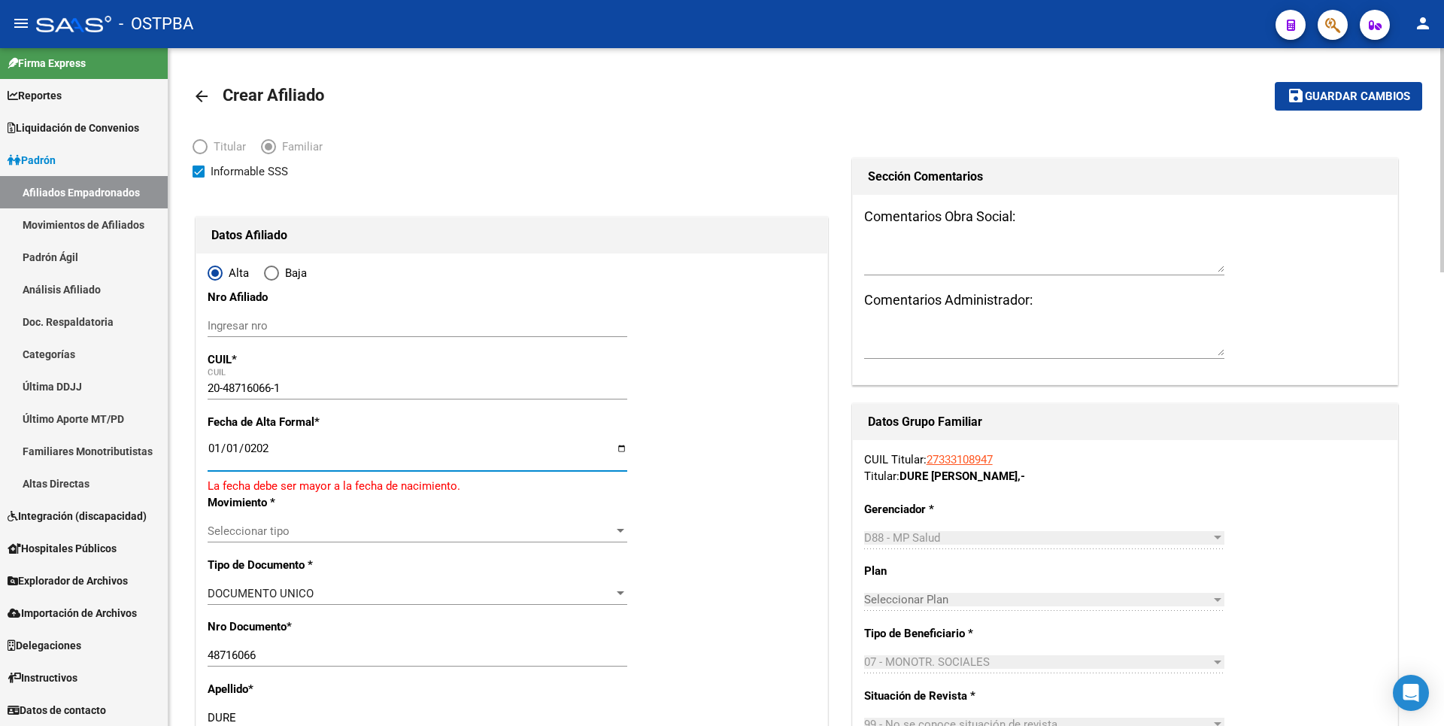
type input "[DATE]"
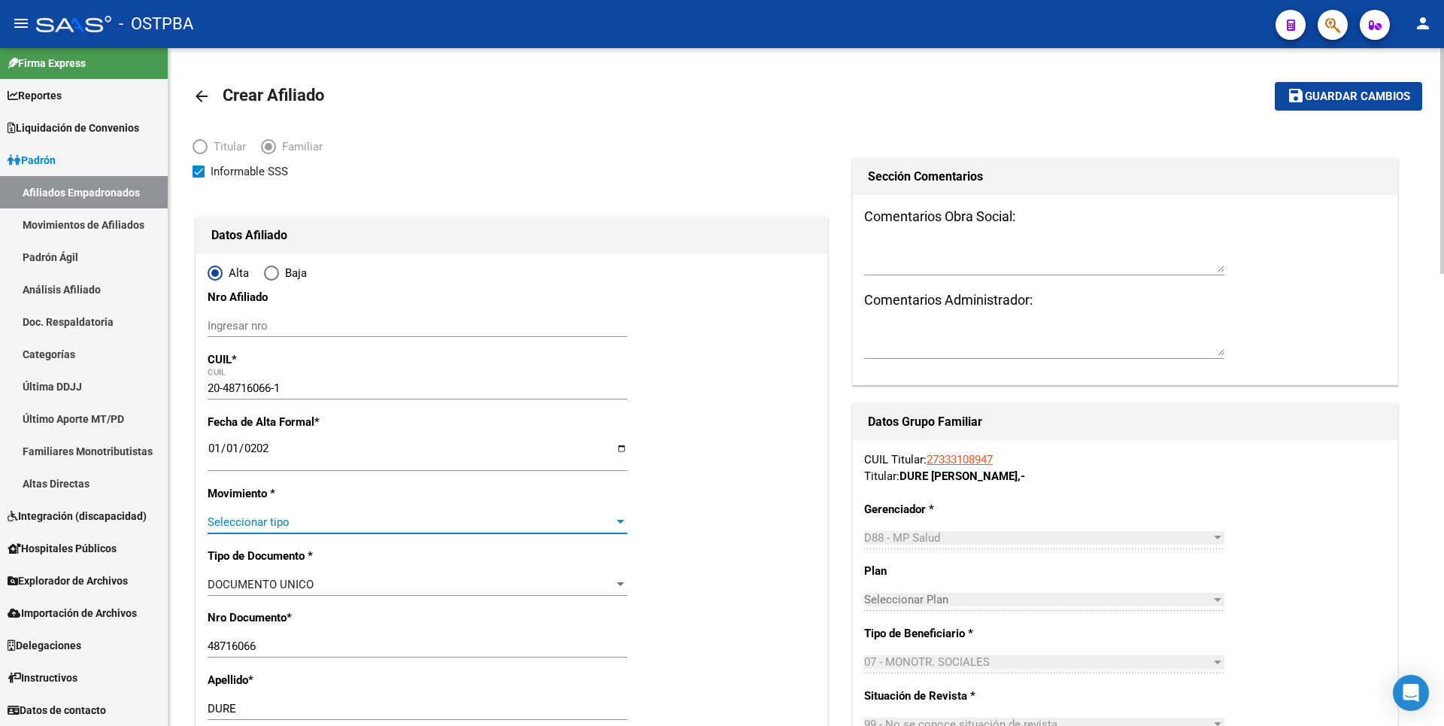
click at [362, 524] on span "Seleccionar tipo" at bounding box center [411, 522] width 406 height 14
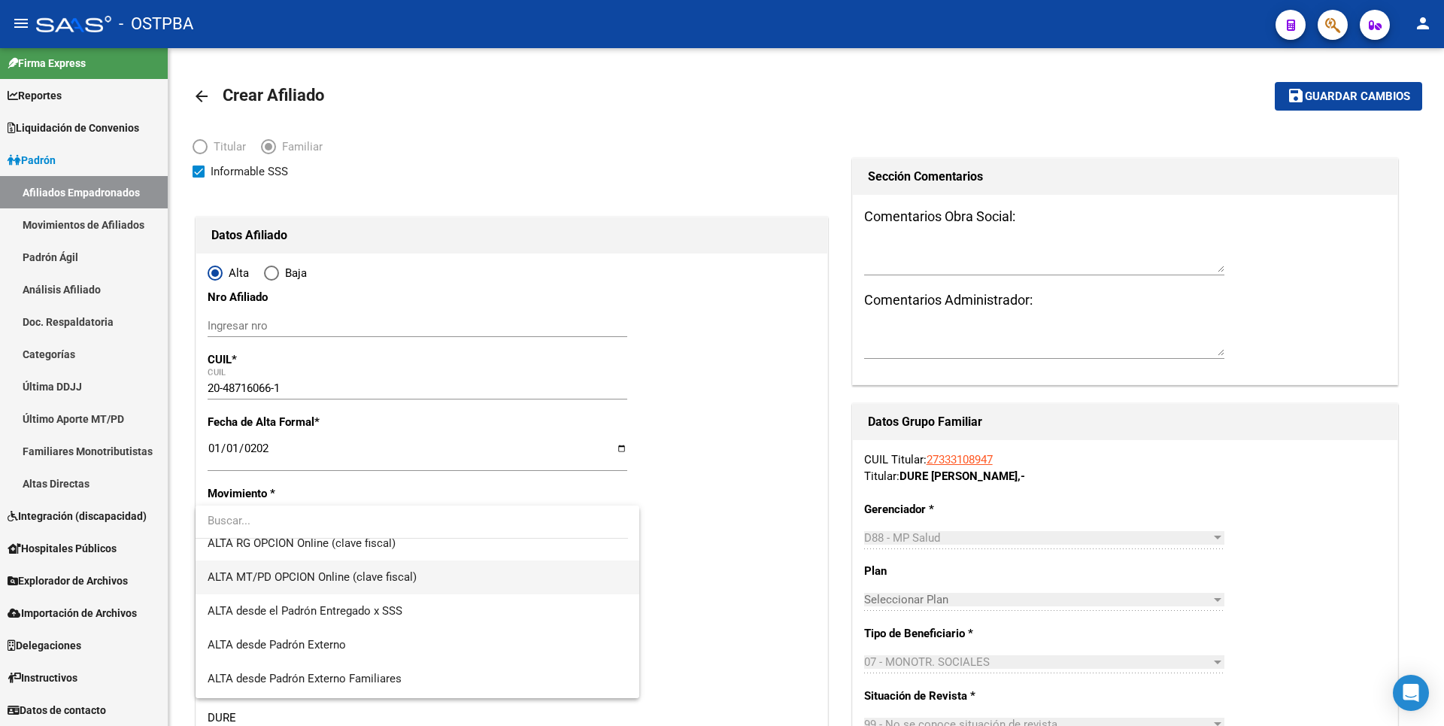
scroll to position [451, 0]
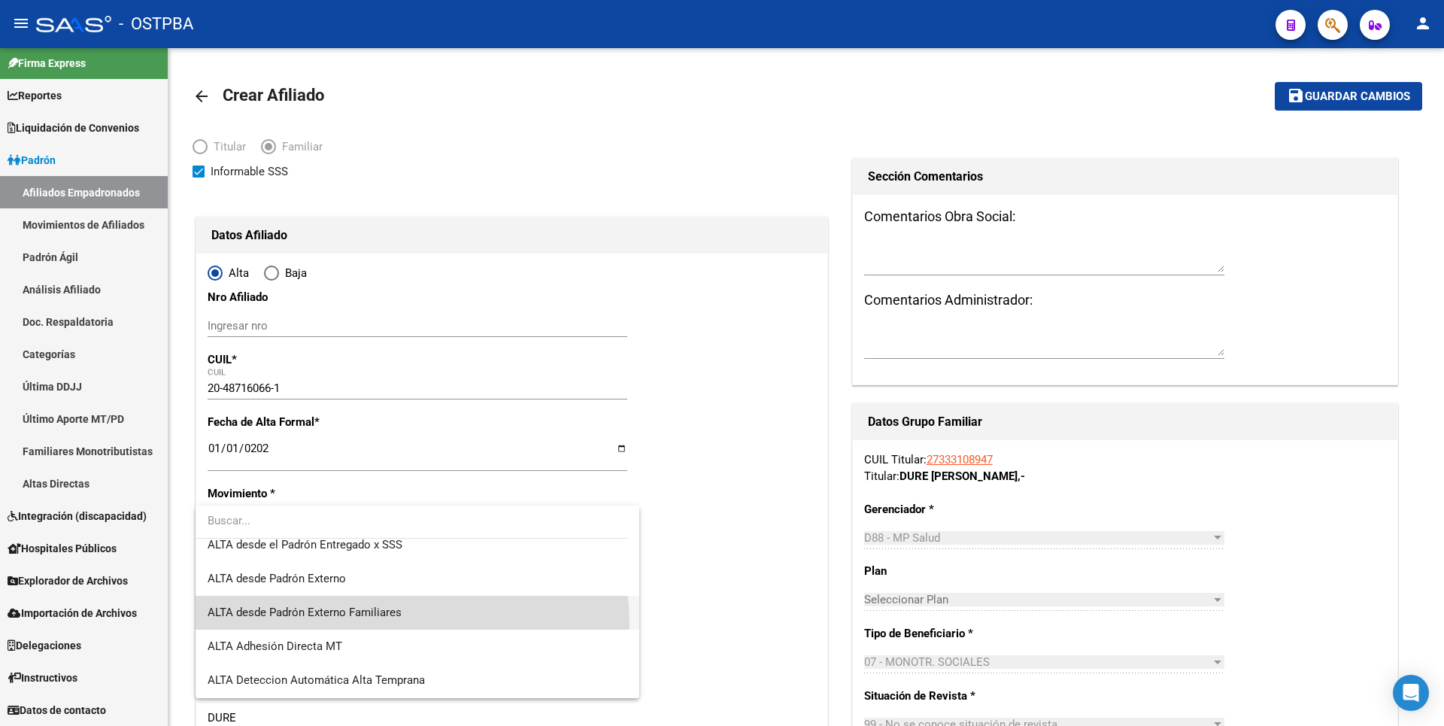
click at [393, 624] on span "ALTA desde Padrón Externo Familiares" at bounding box center [418, 613] width 420 height 34
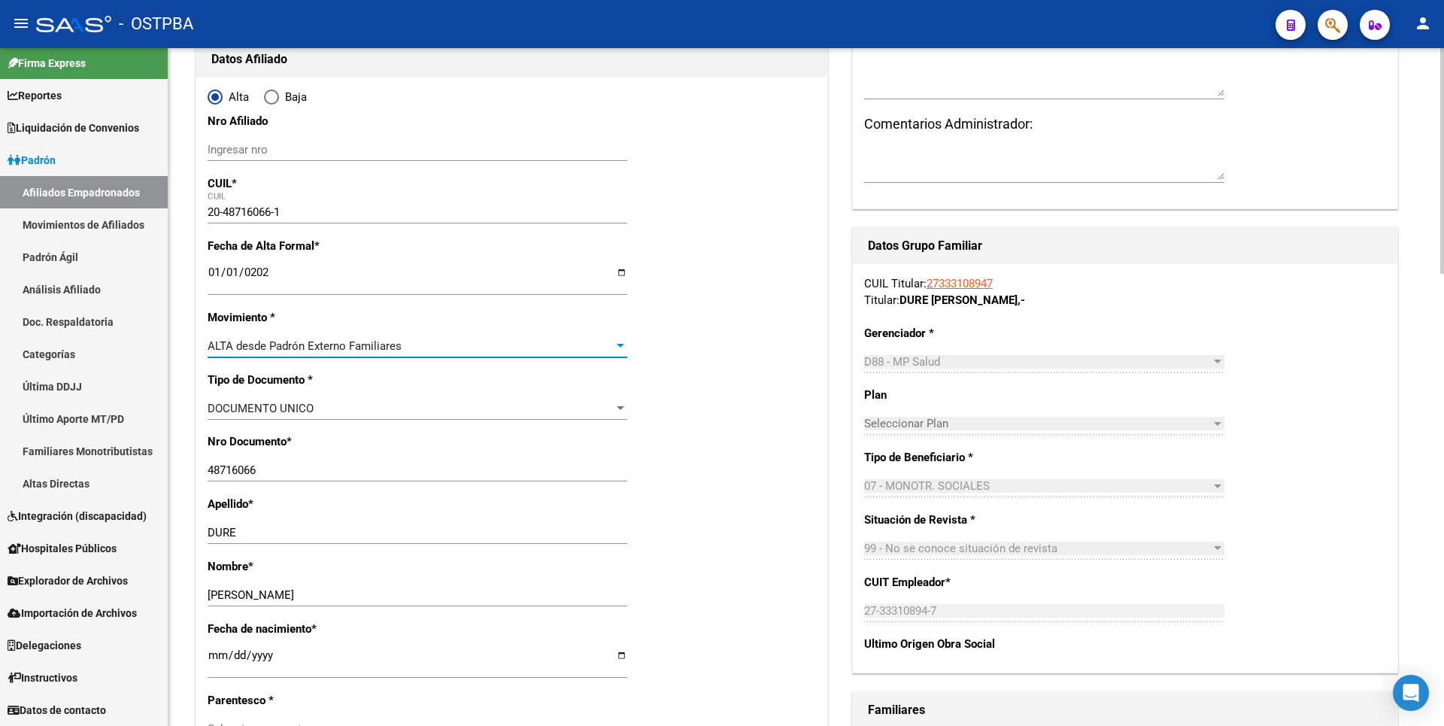
scroll to position [376, 0]
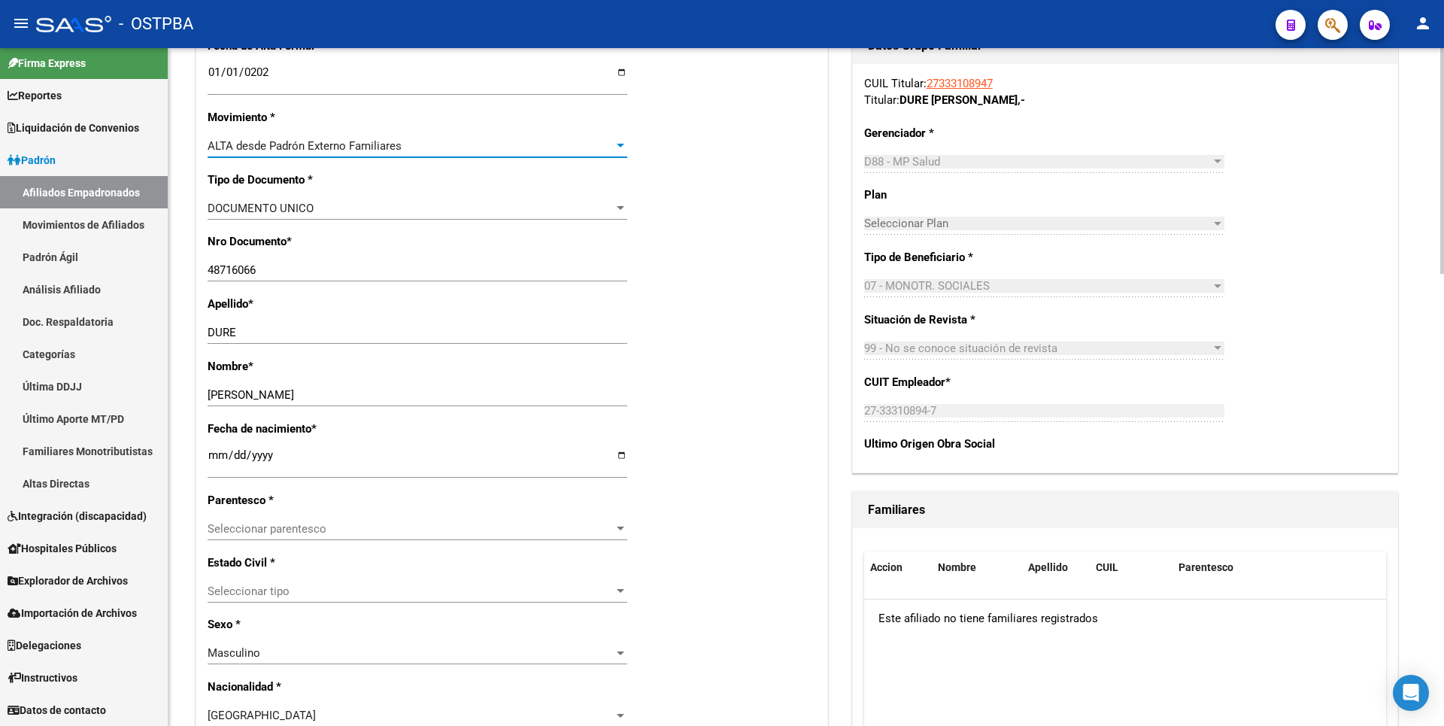
click at [611, 523] on span "Seleccionar parentesco" at bounding box center [411, 529] width 406 height 14
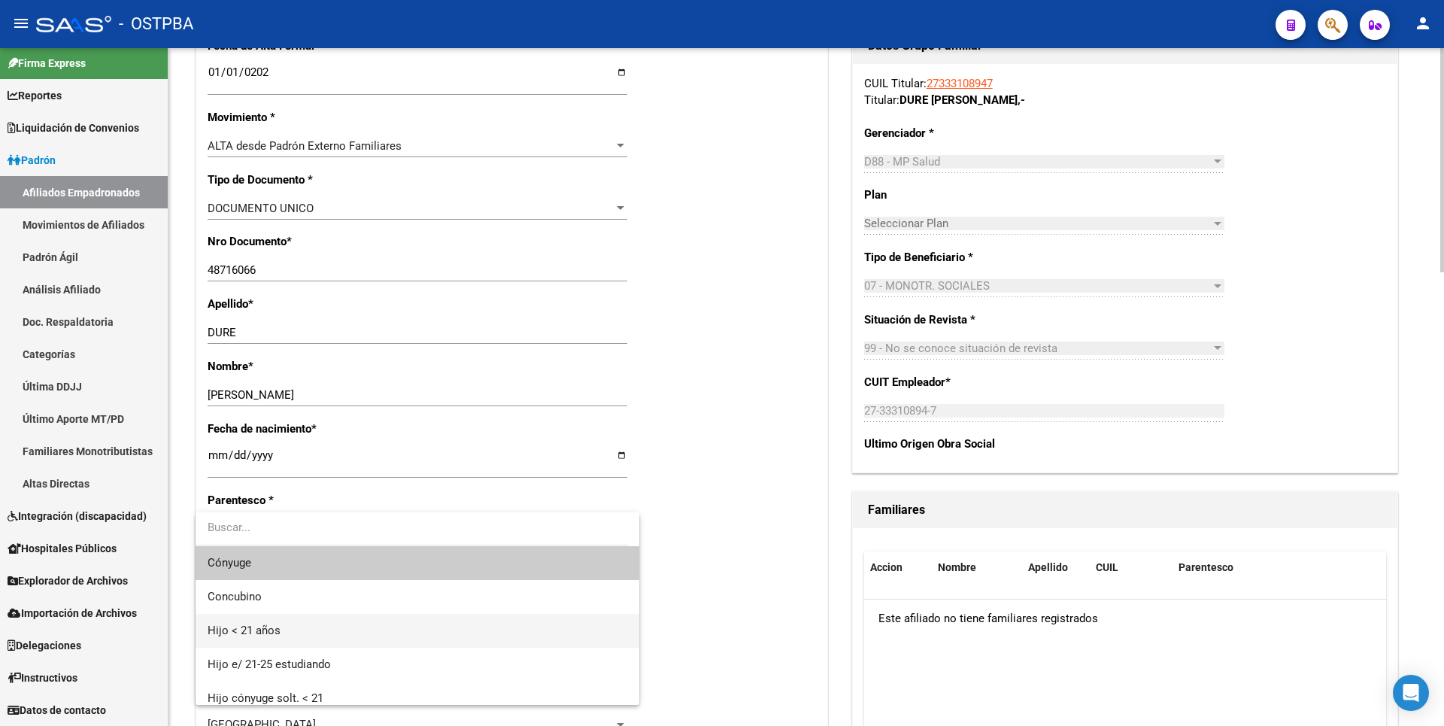
drag, startPoint x: 268, startPoint y: 622, endPoint x: 275, endPoint y: 620, distance: 7.7
click at [272, 620] on span "Hijo < 21 años" at bounding box center [418, 631] width 420 height 34
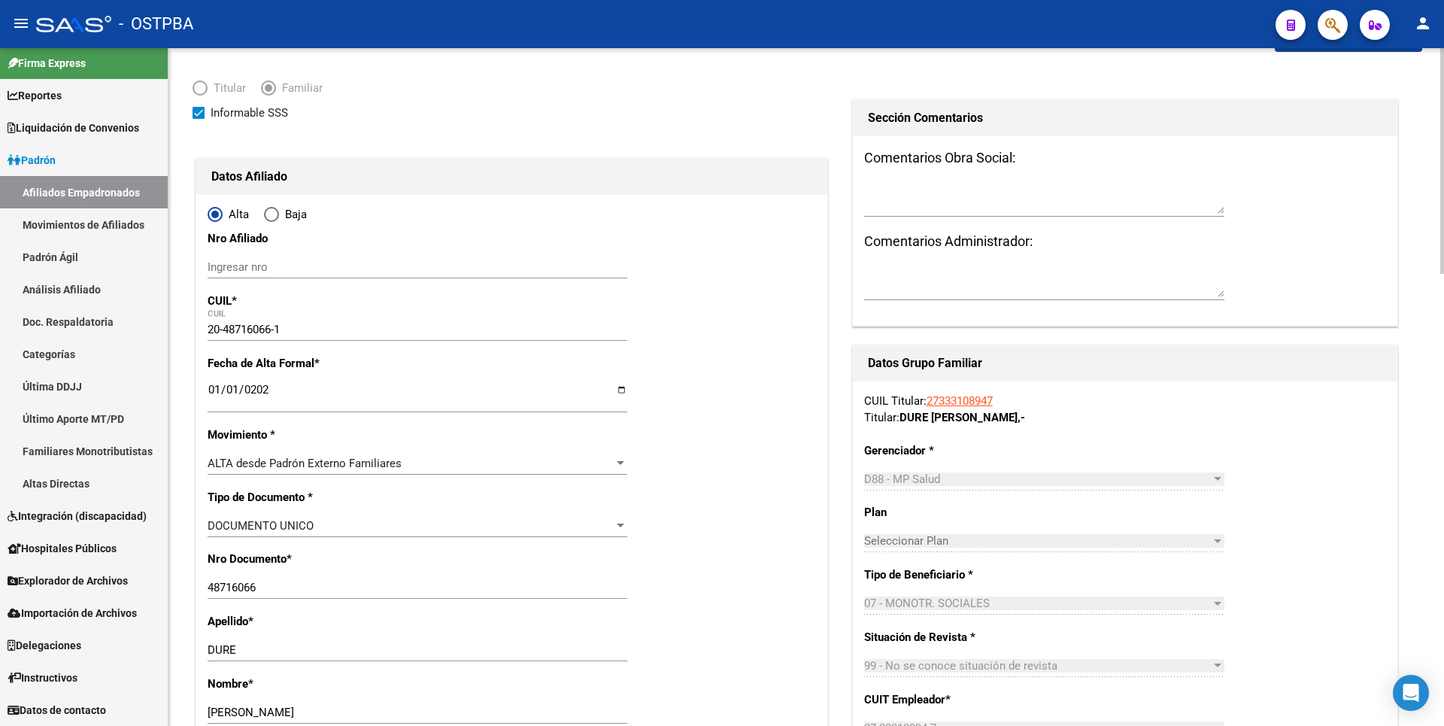
scroll to position [0, 0]
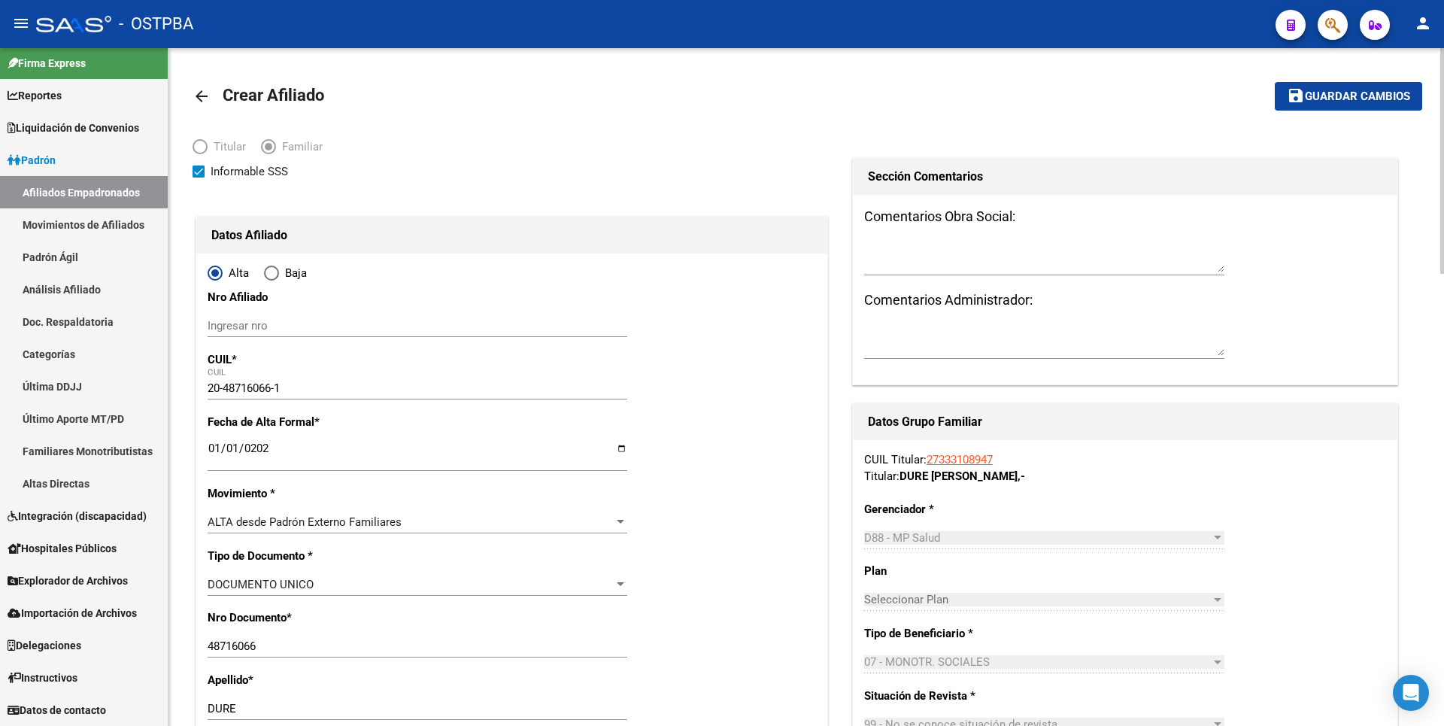
click at [1375, 92] on span "Guardar cambios" at bounding box center [1357, 97] width 105 height 14
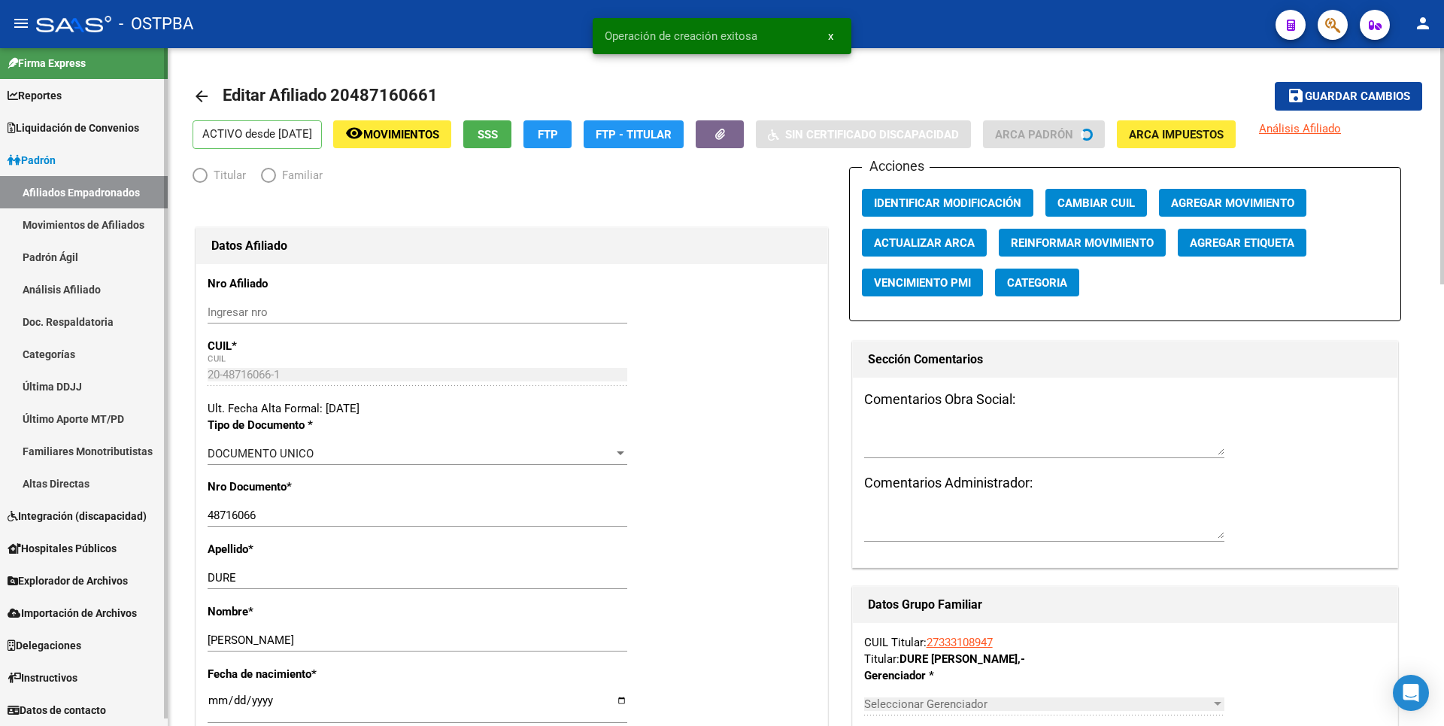
radio input "true"
type input "27-33310894-7"
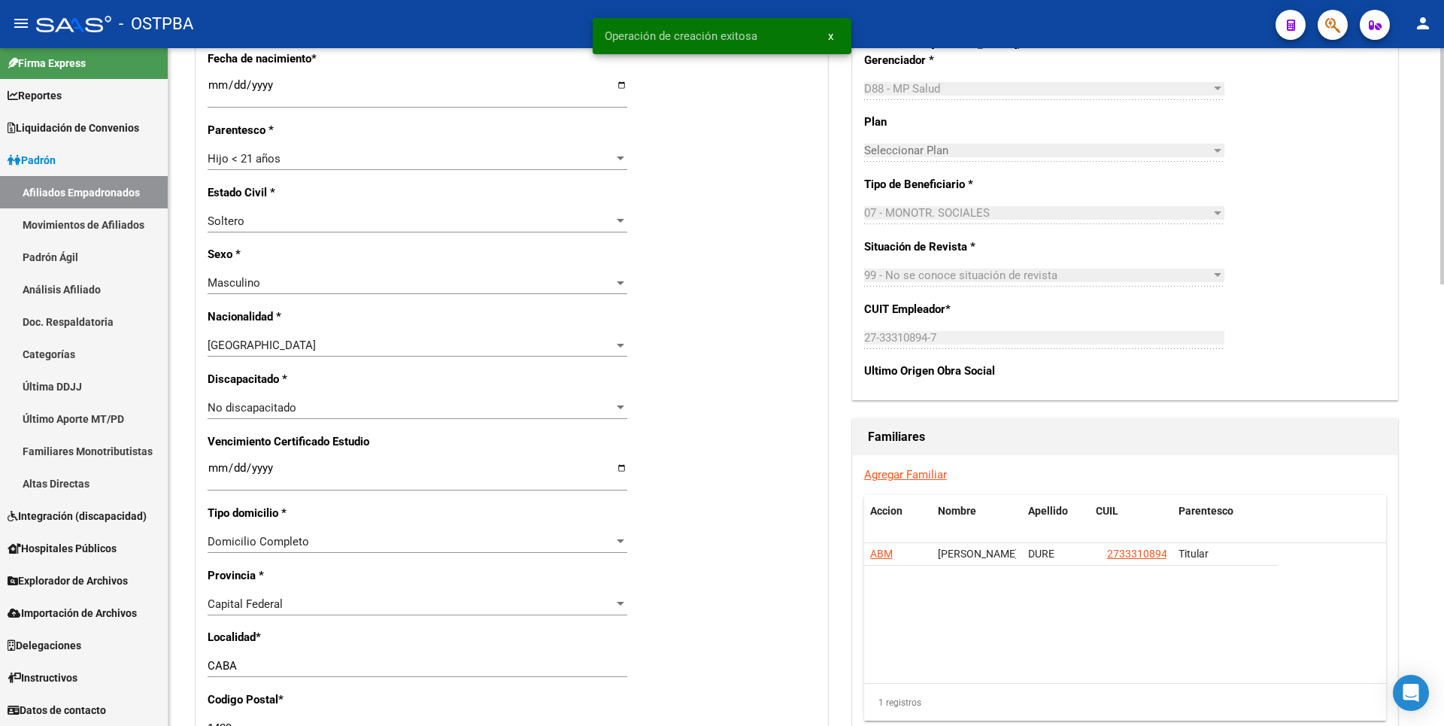
scroll to position [827, 0]
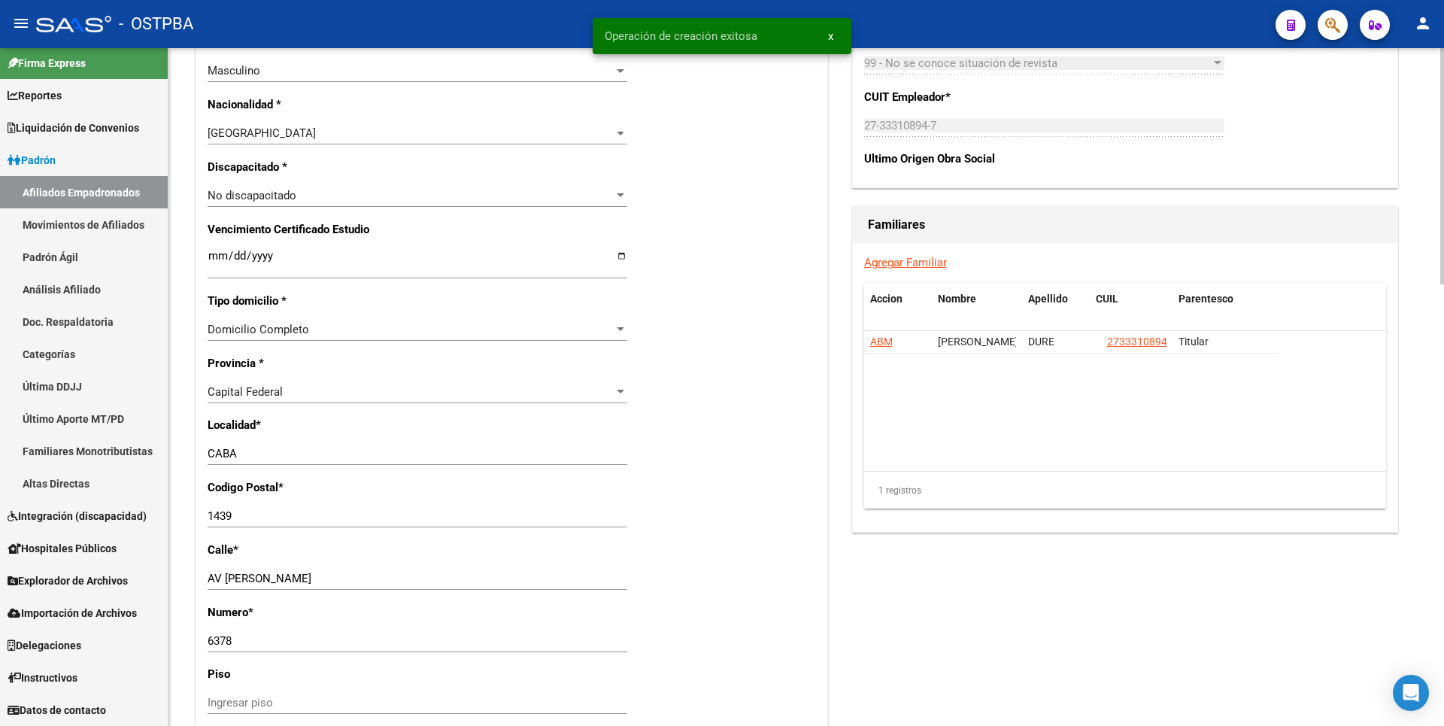
click at [928, 259] on link "Agregar Familiar" at bounding box center [905, 263] width 83 height 14
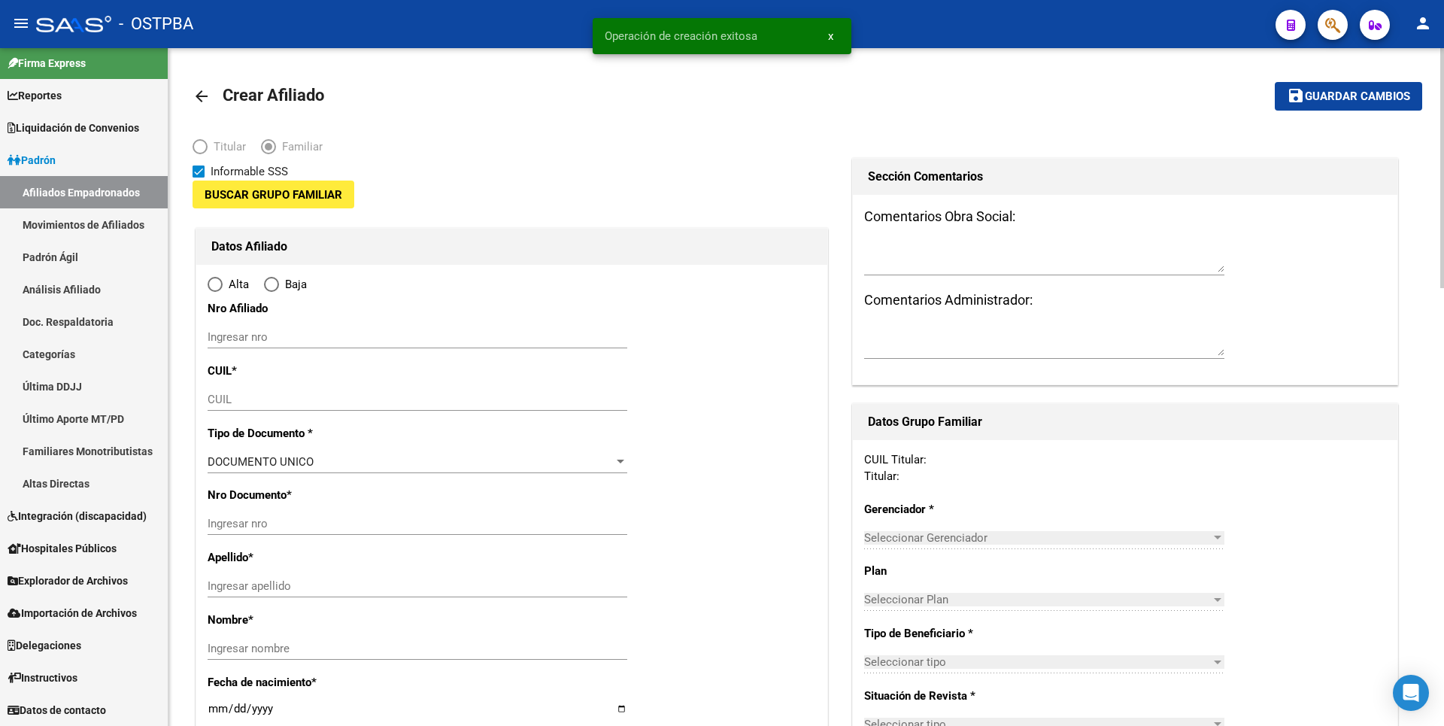
type input "27-33310894-7"
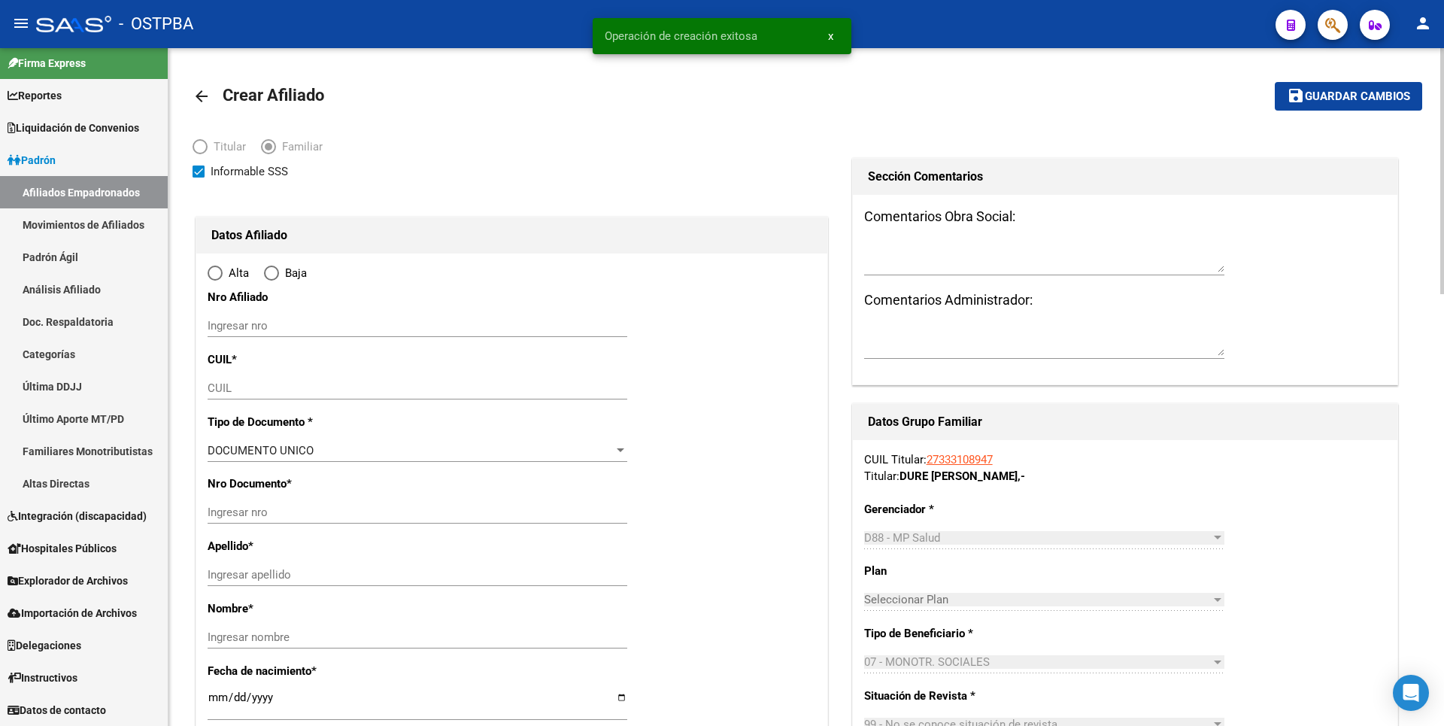
type input "CAPITAL FEDERAL"
type input "1104"
type input "AV [PERSON_NAME]"
type input "6378"
type input "2"
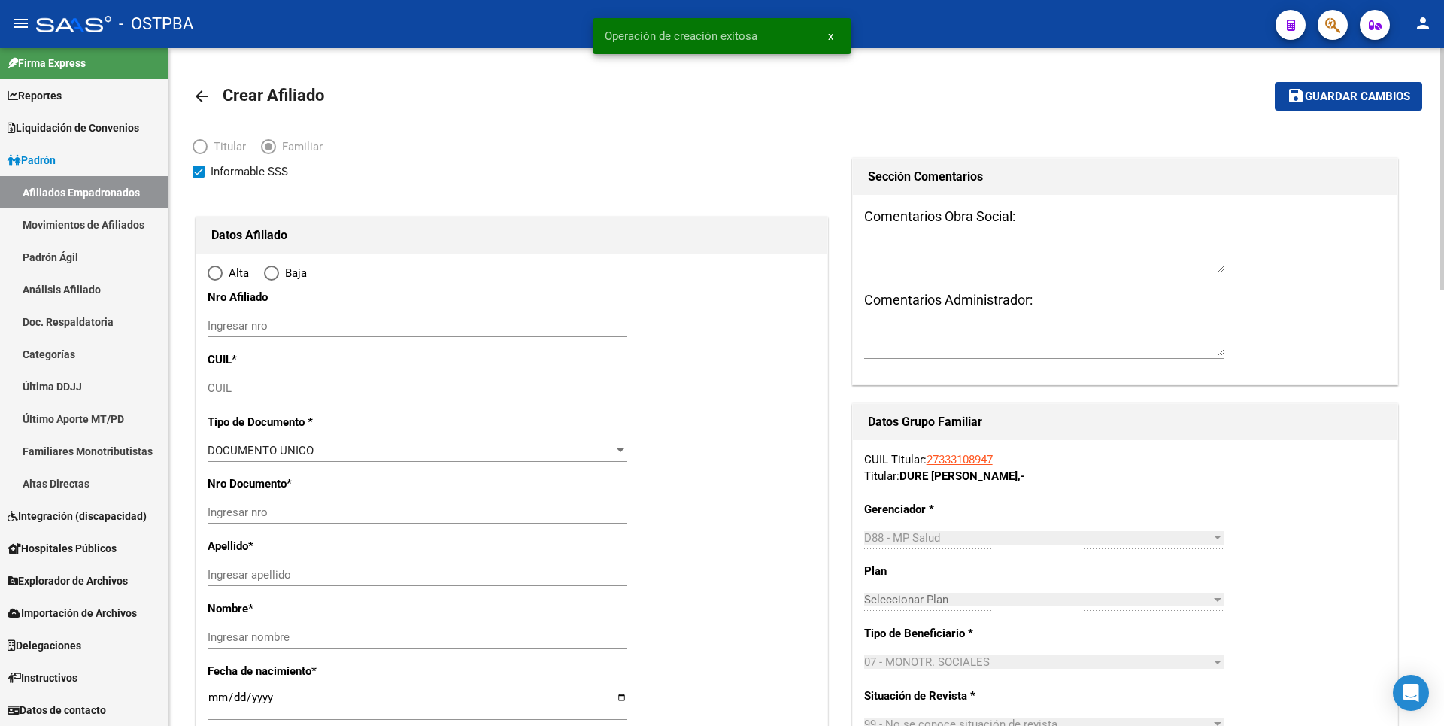
radio input "true"
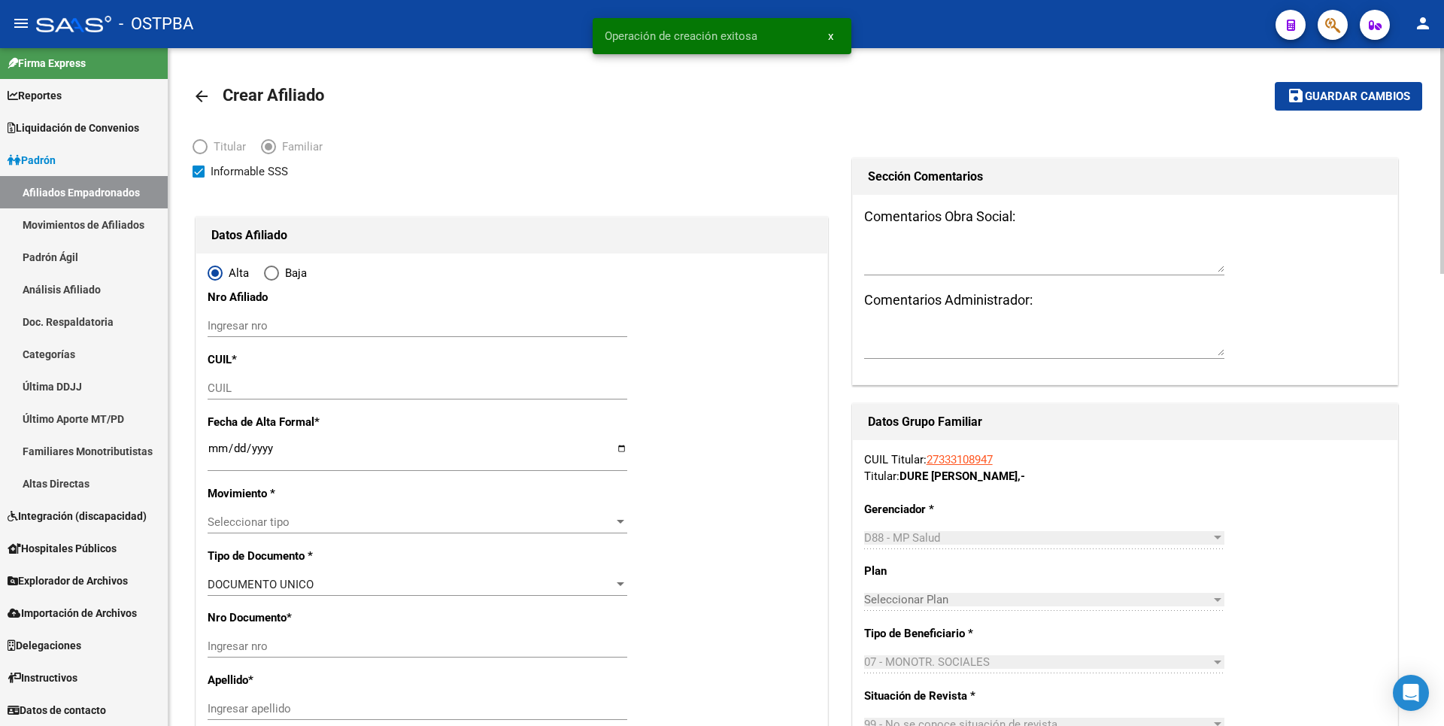
type input "27-33310894-7"
click at [222, 393] on input "CUIL" at bounding box center [418, 388] width 420 height 14
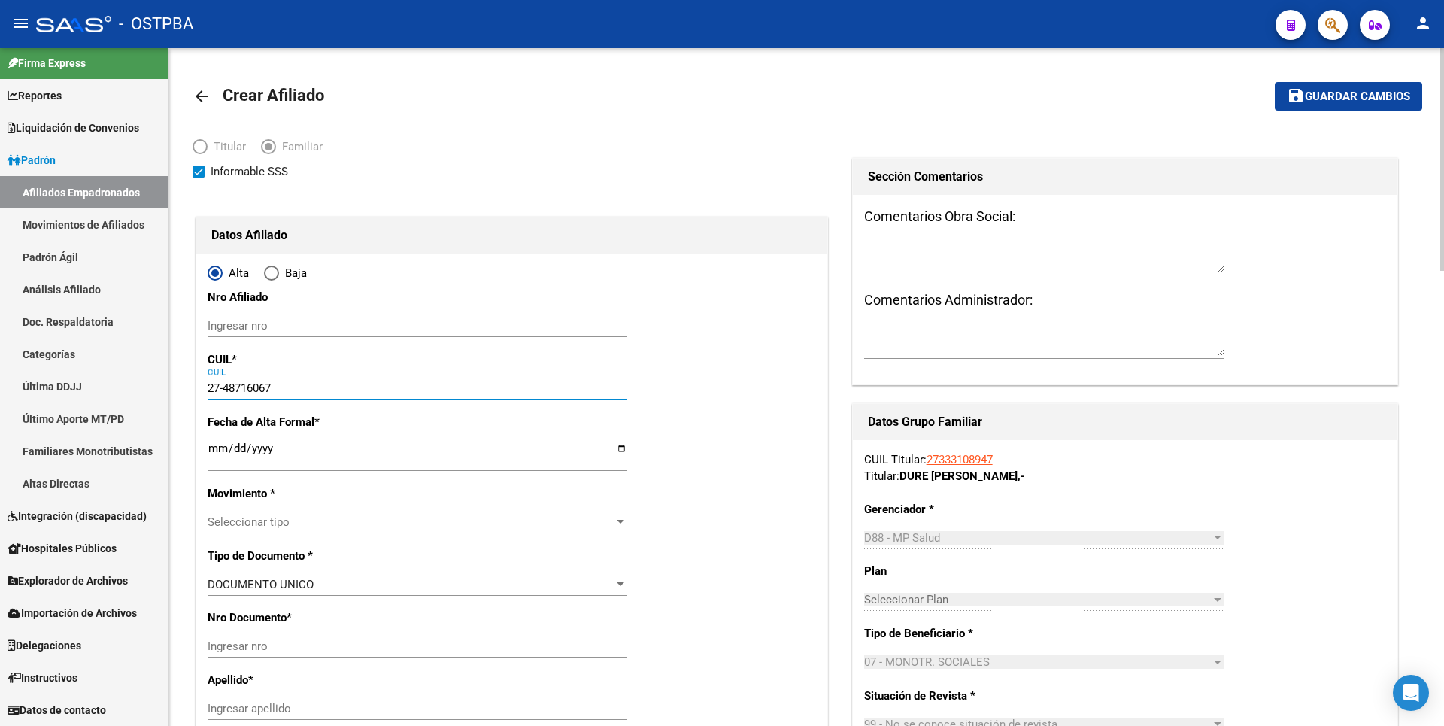
type input "27-48716067-4"
type input "48716067"
type input "DURE [PERSON_NAME]"
type input "[DATE]"
type input "CABA"
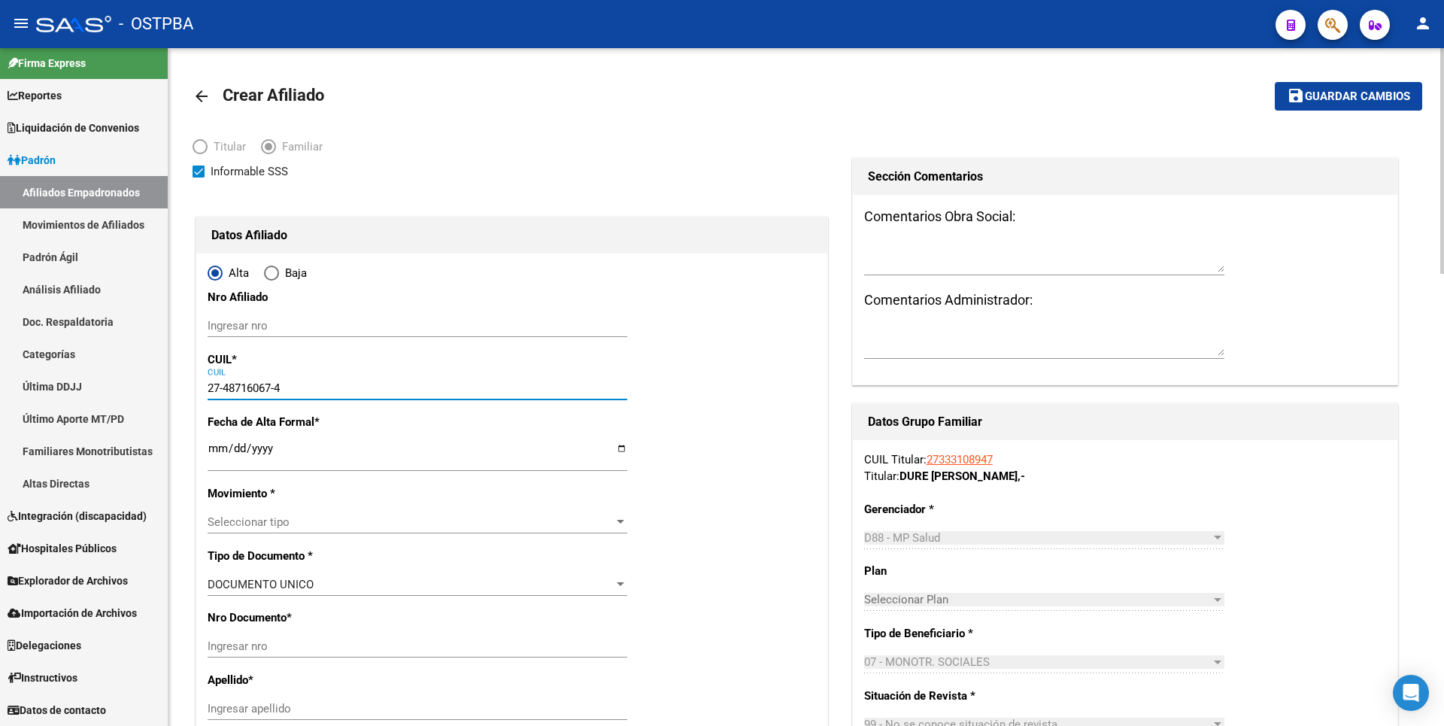
type input "1439"
type input "AV [PERSON_NAME]"
type input "6378"
type input "27-48716067-4"
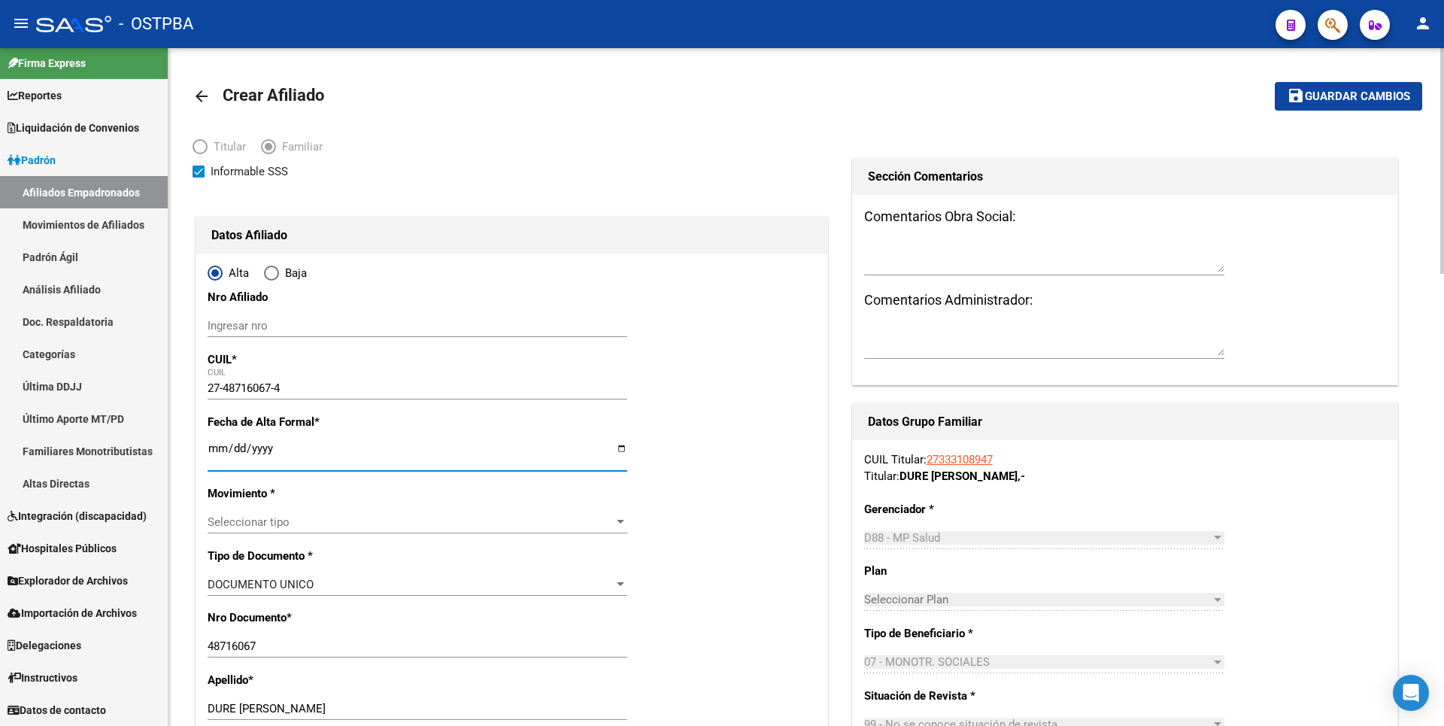
click at [211, 453] on input "Ingresar fecha" at bounding box center [418, 454] width 420 height 24
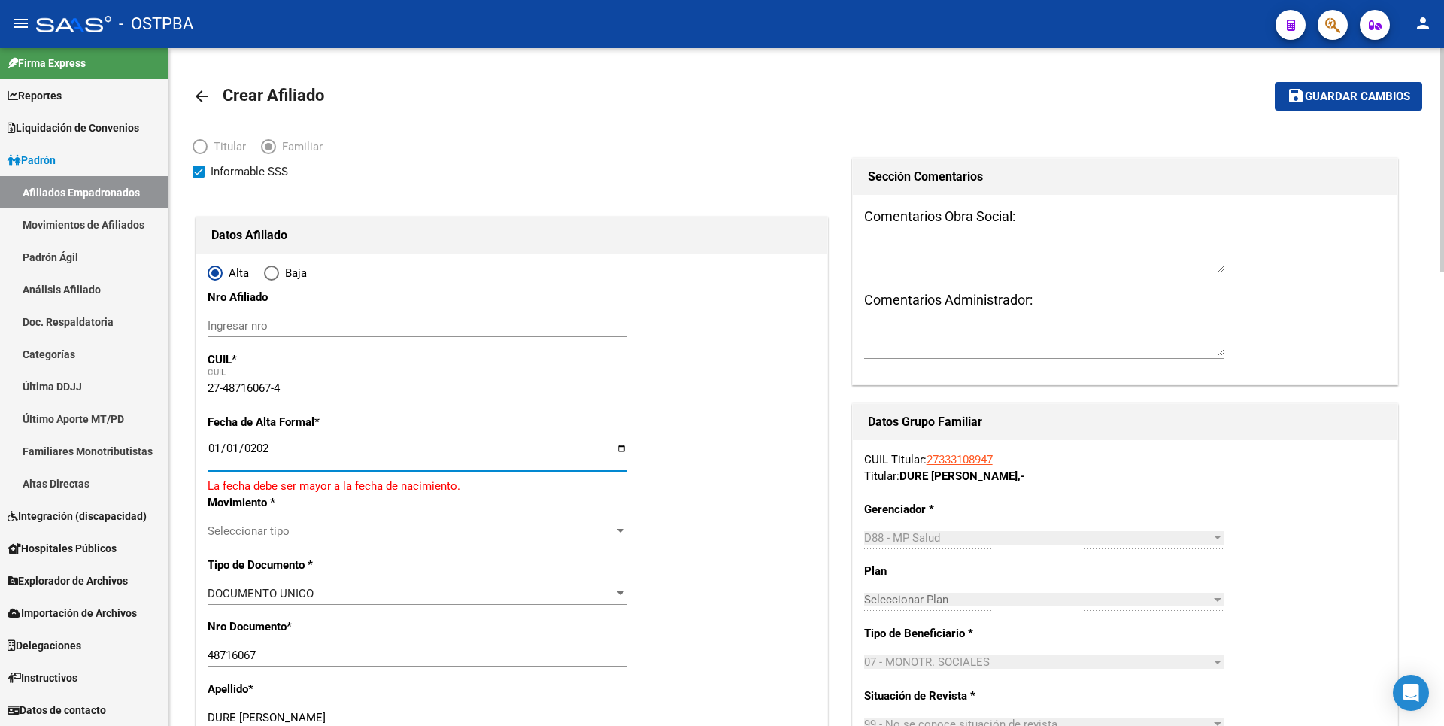
type input "[DATE]"
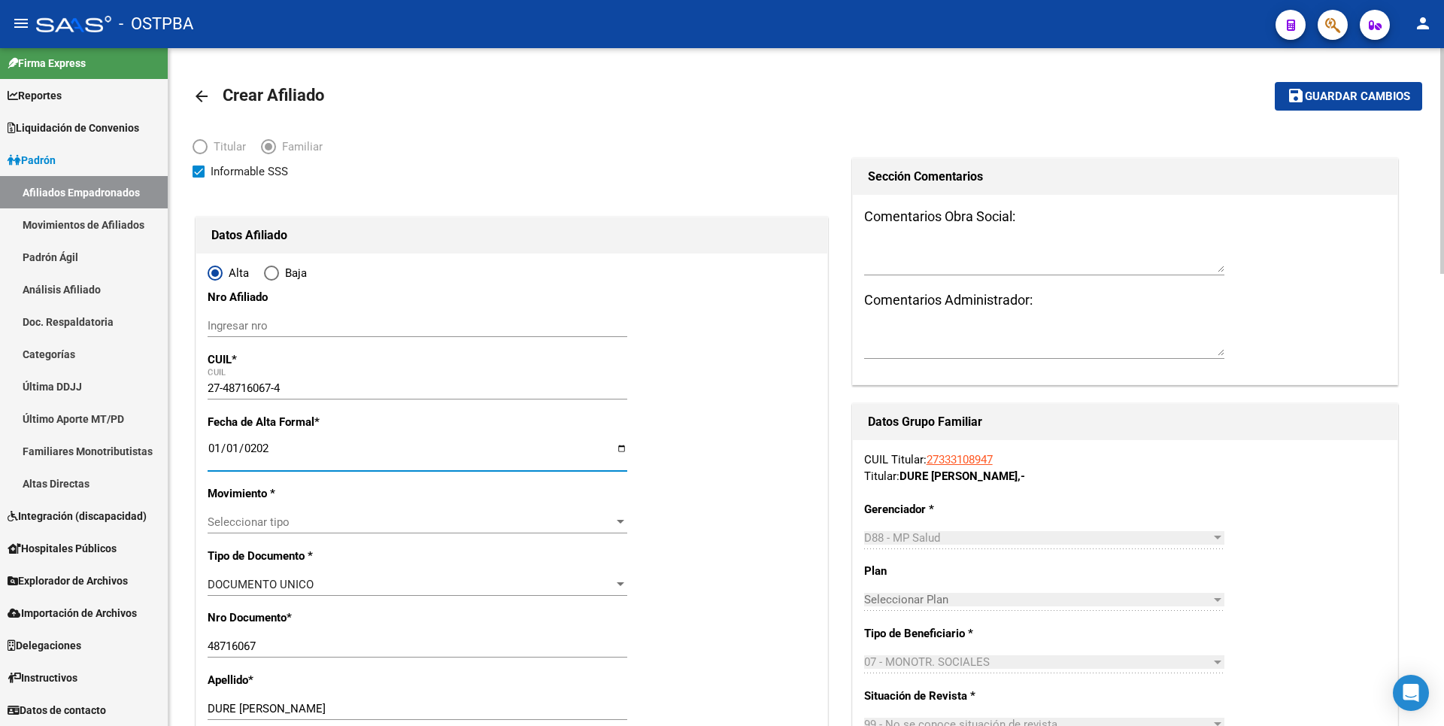
click at [617, 523] on div at bounding box center [621, 522] width 8 height 4
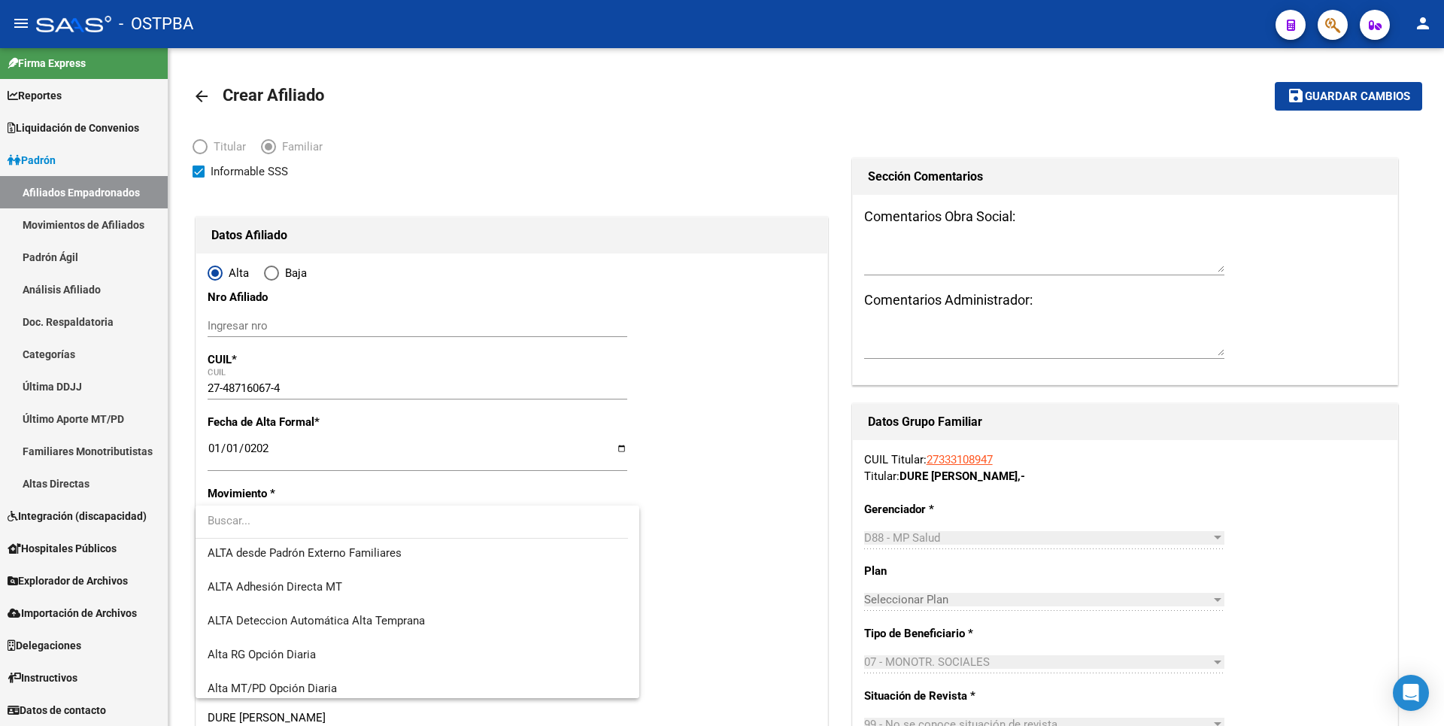
scroll to position [518, 0]
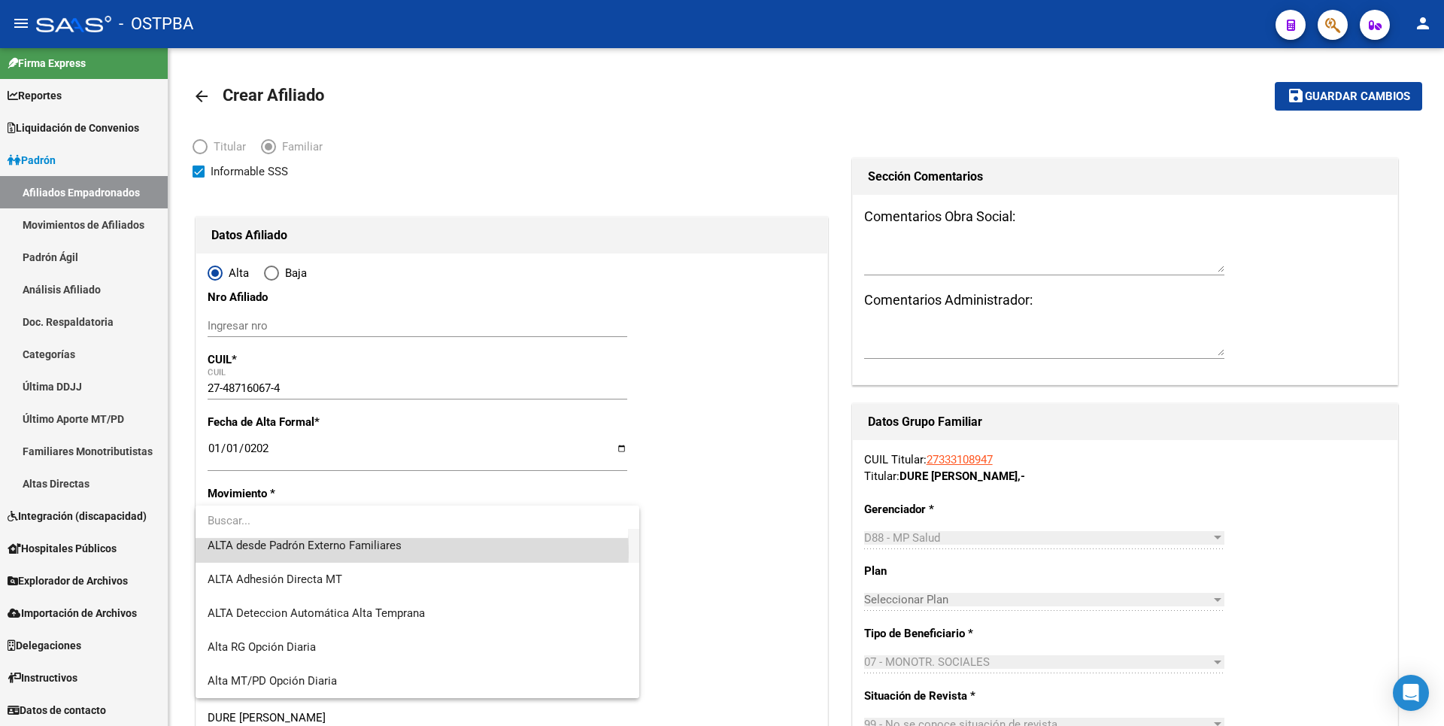
click at [365, 552] on span "ALTA desde Padrón Externo Familiares" at bounding box center [418, 546] width 420 height 34
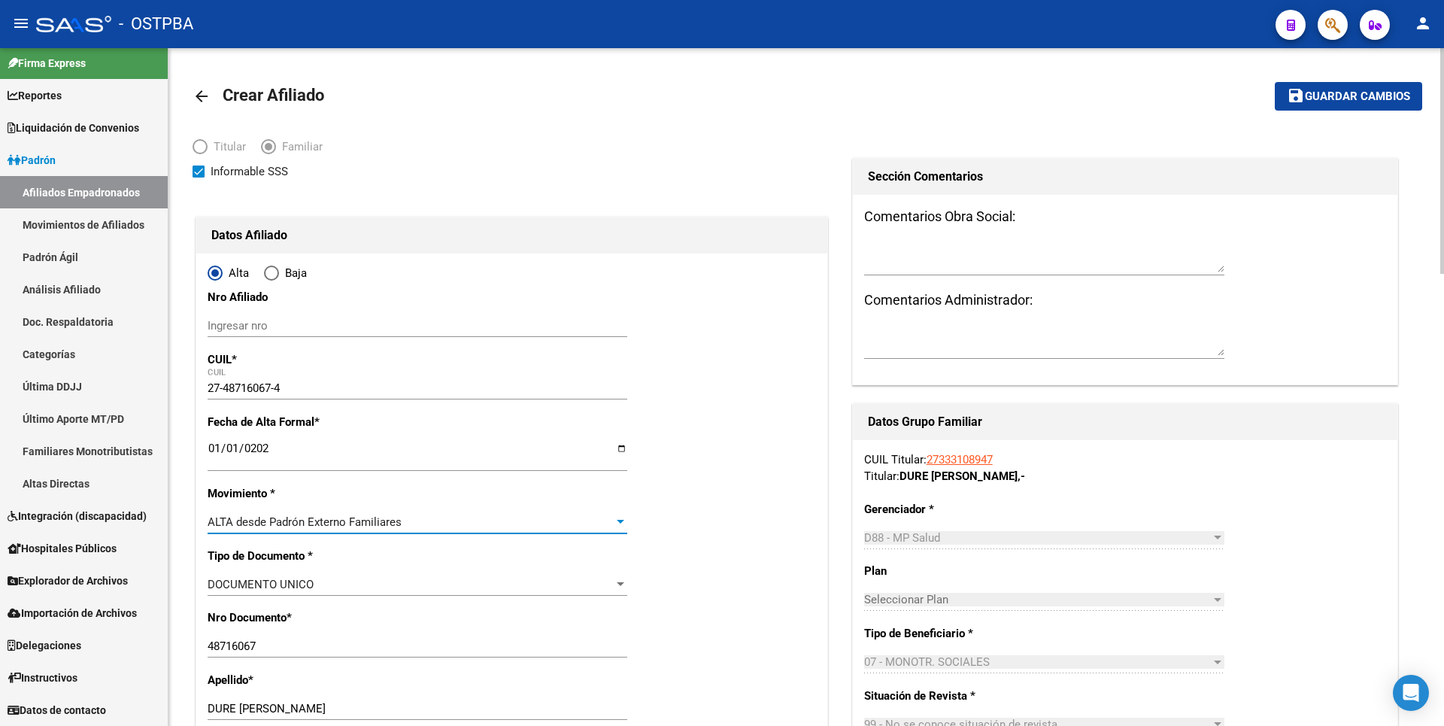
scroll to position [376, 0]
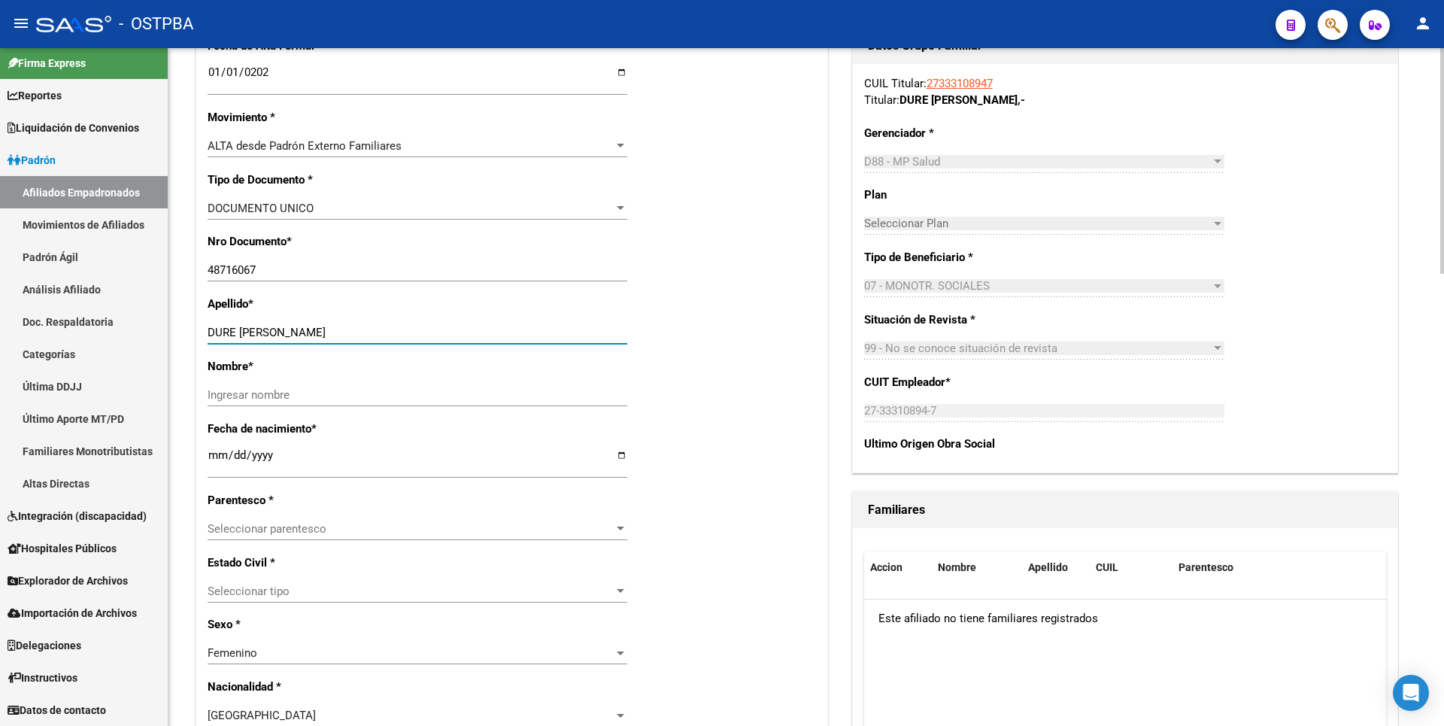
drag, startPoint x: 241, startPoint y: 332, endPoint x: 363, endPoint y: 336, distance: 121.9
click at [363, 336] on input "DURE [PERSON_NAME]" at bounding box center [418, 333] width 420 height 14
type input "DURE"
click at [253, 393] on input "Ingresar nombre" at bounding box center [418, 395] width 420 height 14
paste input "[PERSON_NAME]"
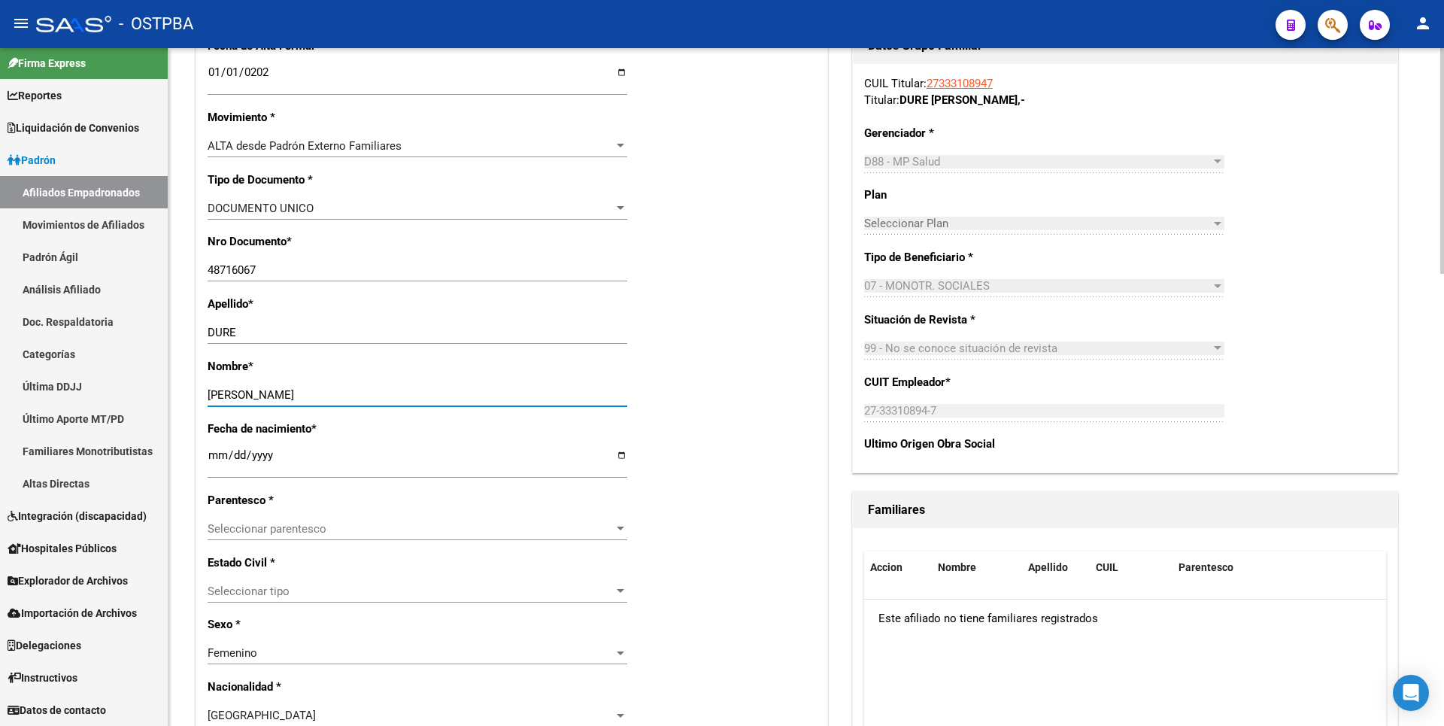
type input "[PERSON_NAME]"
click at [584, 528] on span "Seleccionar parentesco" at bounding box center [411, 529] width 406 height 14
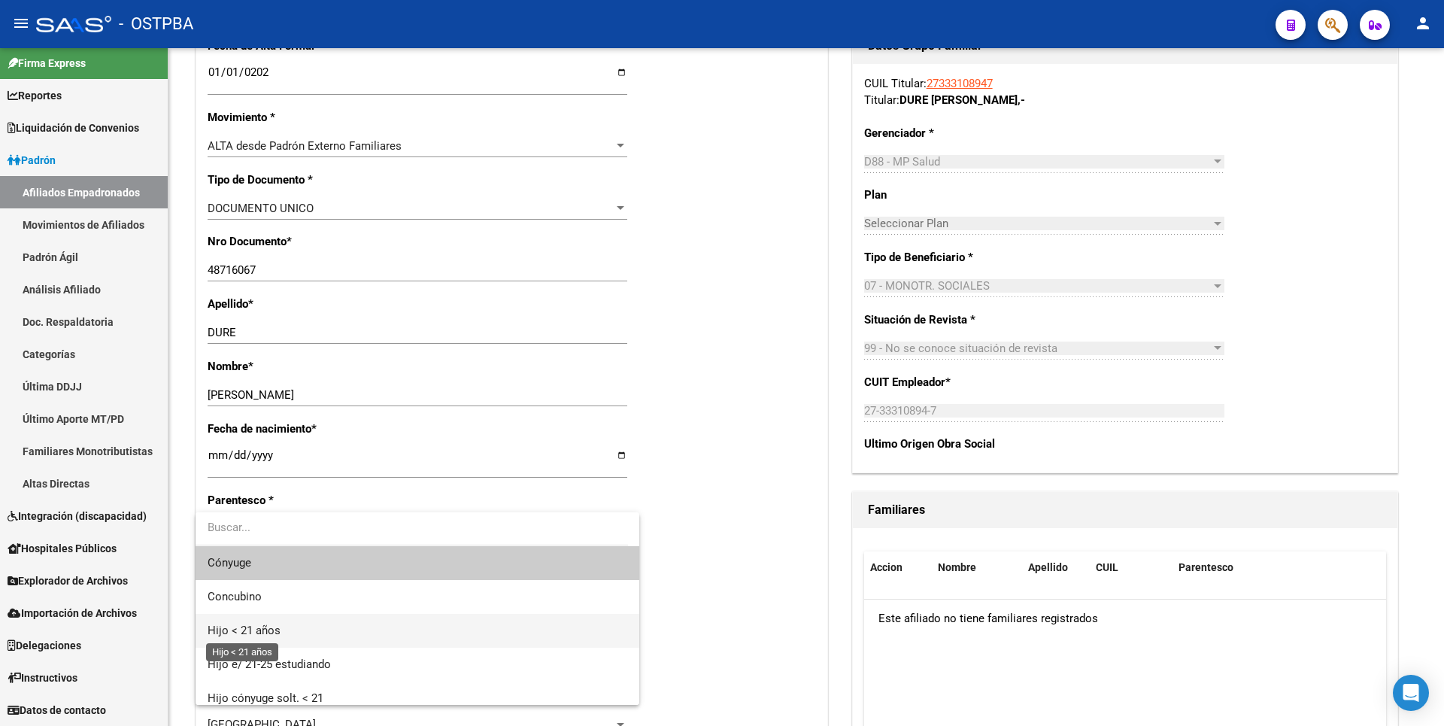
click at [233, 634] on span "Hijo < 21 años" at bounding box center [244, 630] width 73 height 14
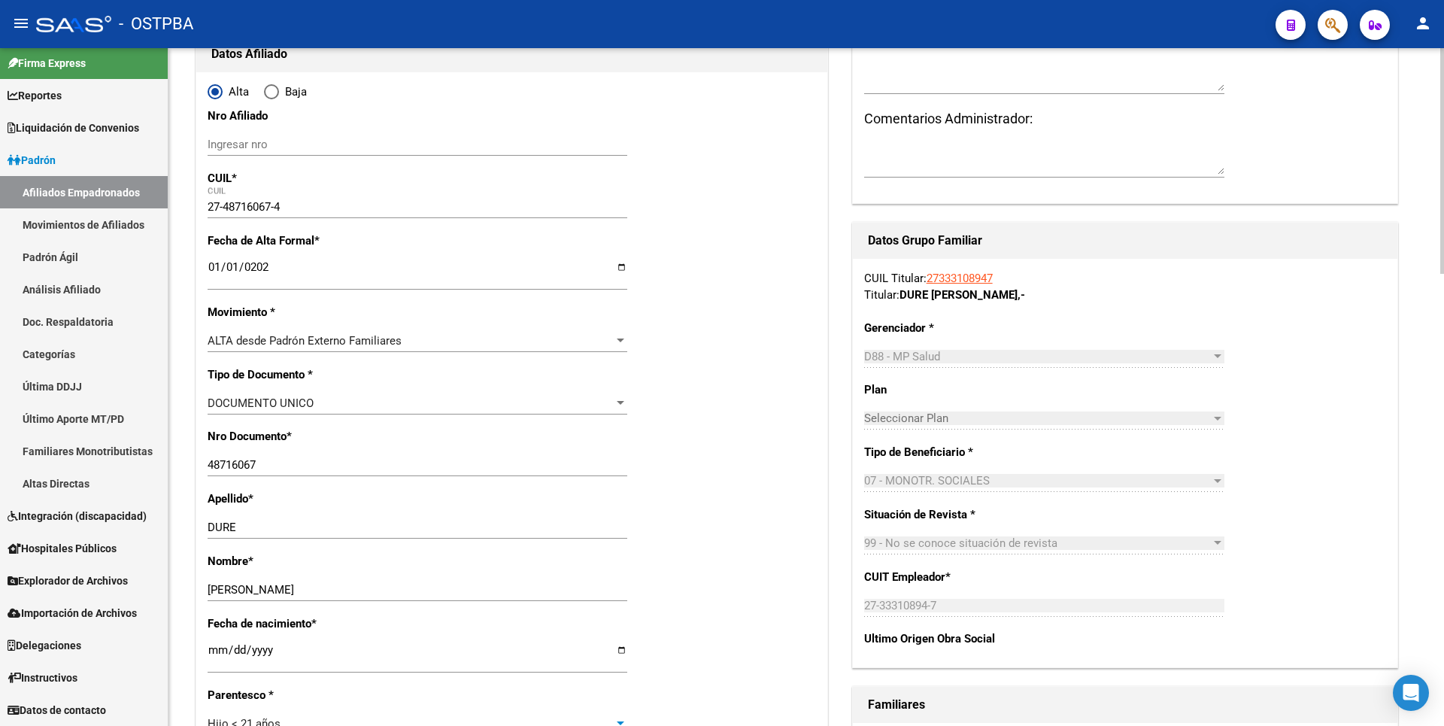
scroll to position [0, 0]
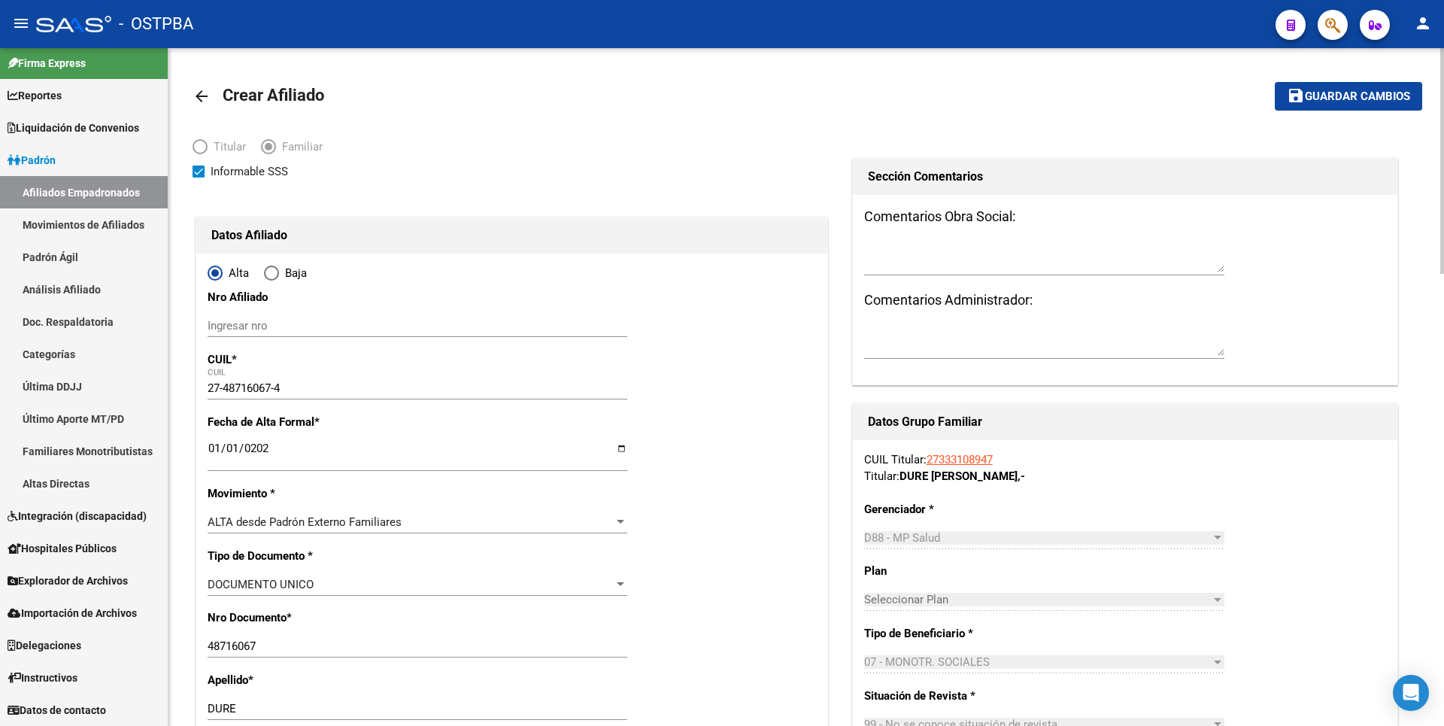
click at [1332, 97] on span "Guardar cambios" at bounding box center [1357, 97] width 105 height 14
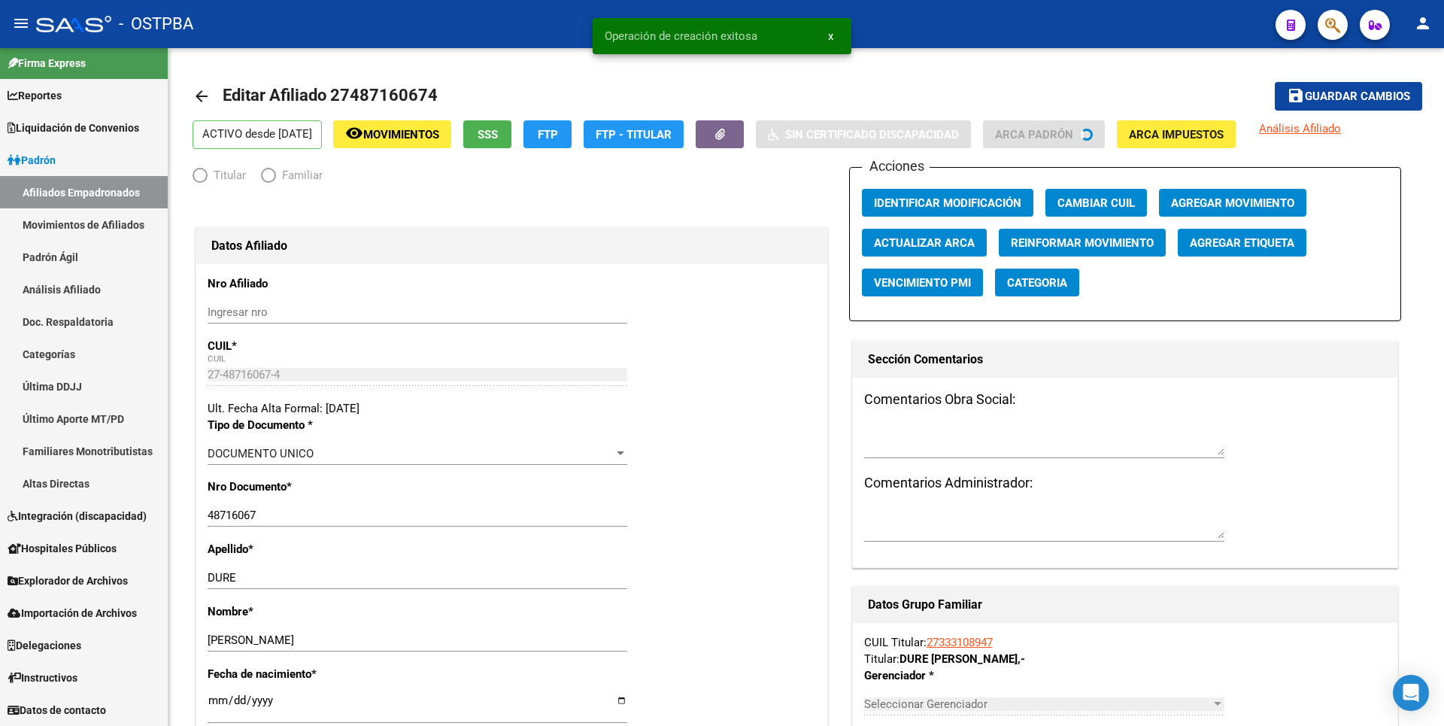
radio input "true"
type input "27-33310894-7"
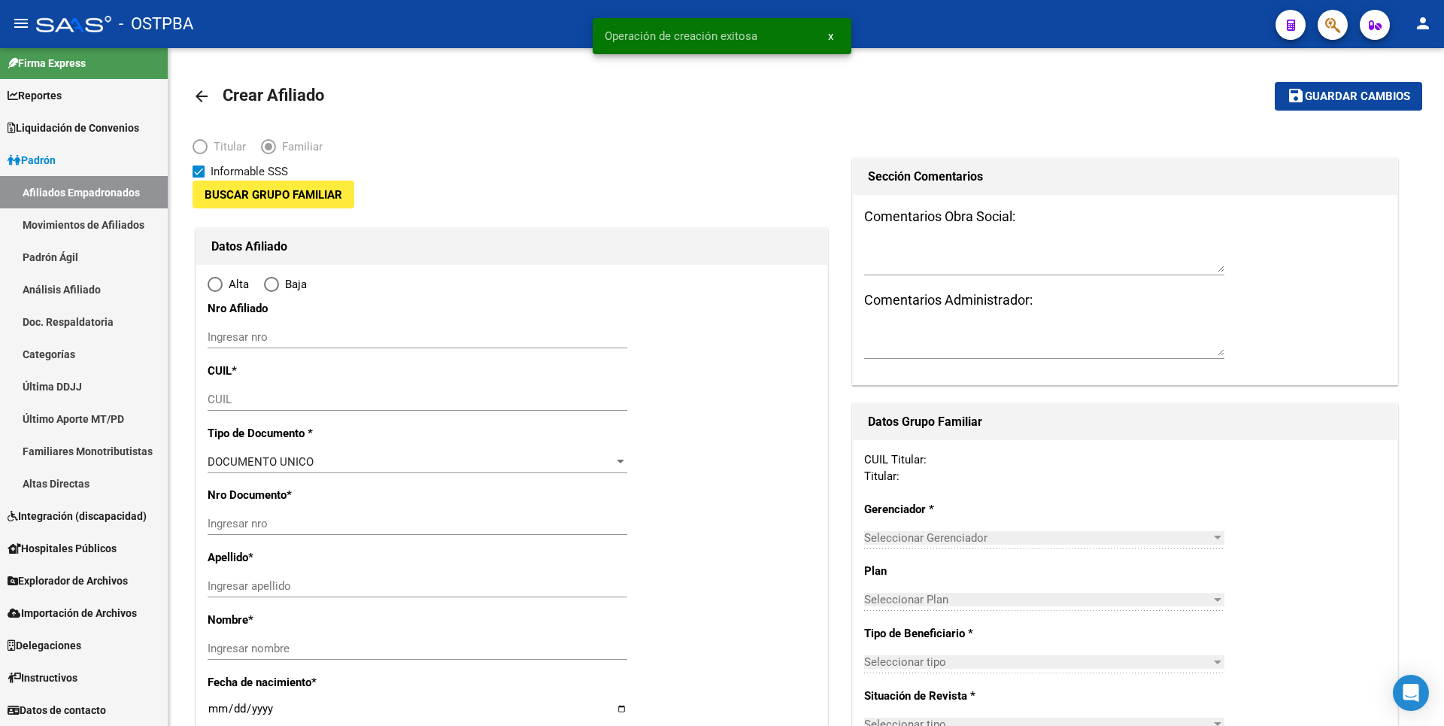
type input "27-33310894-7"
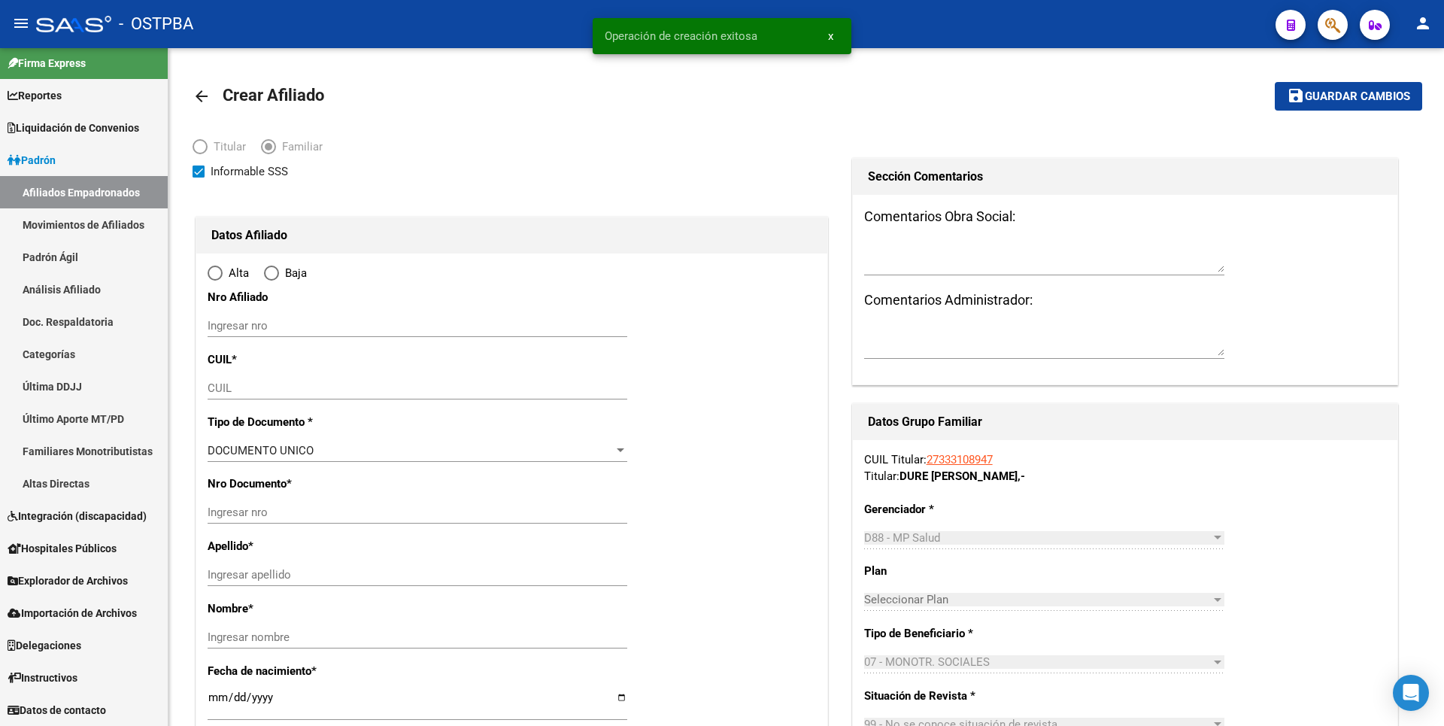
type input "CAPITAL FEDERAL"
type input "1104"
type input "AV [PERSON_NAME]"
type input "6378"
type input "2"
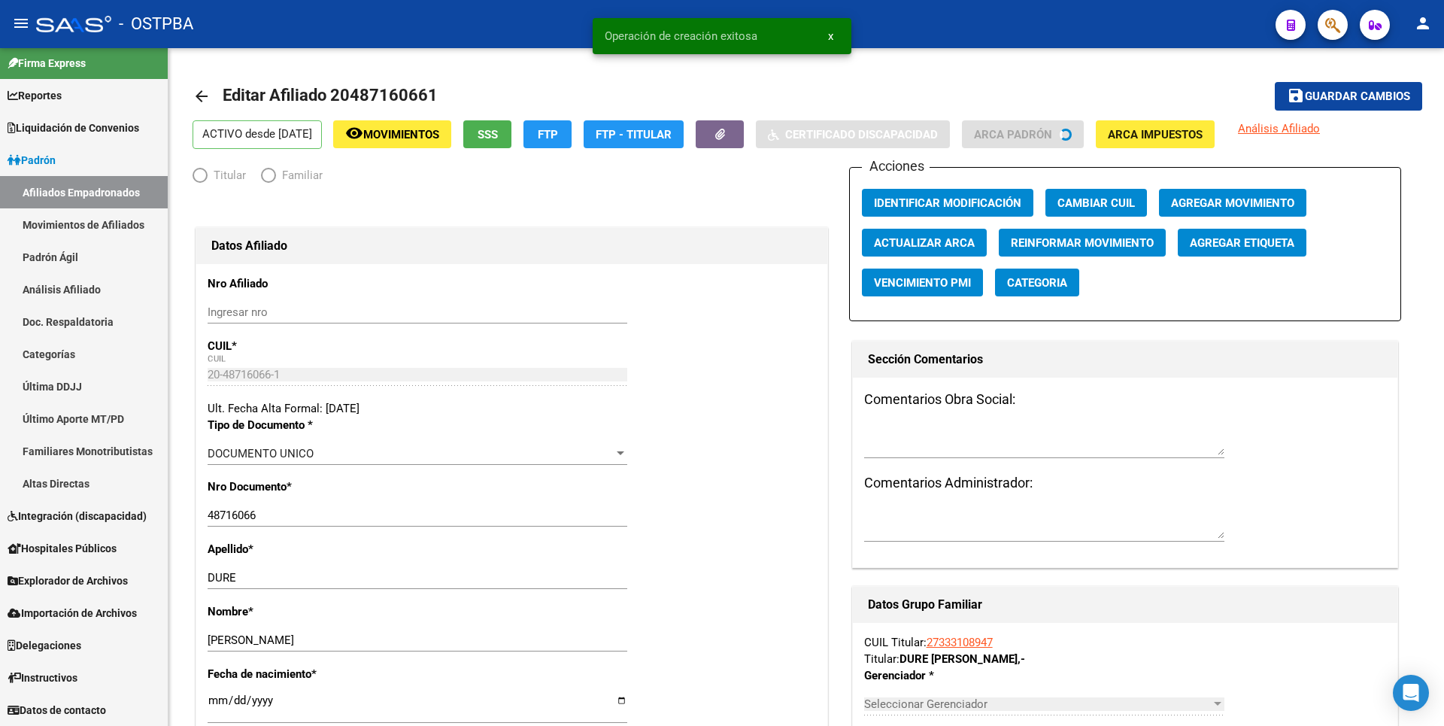
radio input "true"
type input "27-33310894-7"
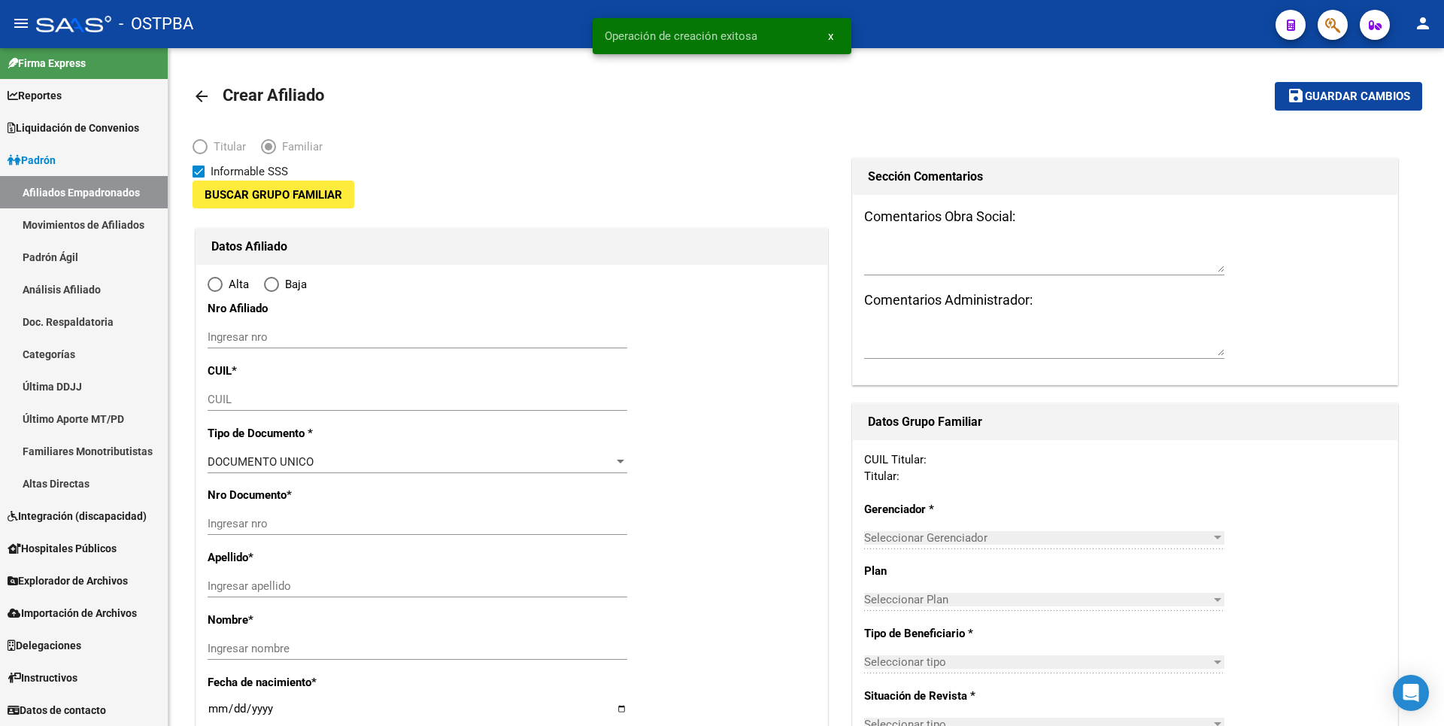
type input "27-33310894-7"
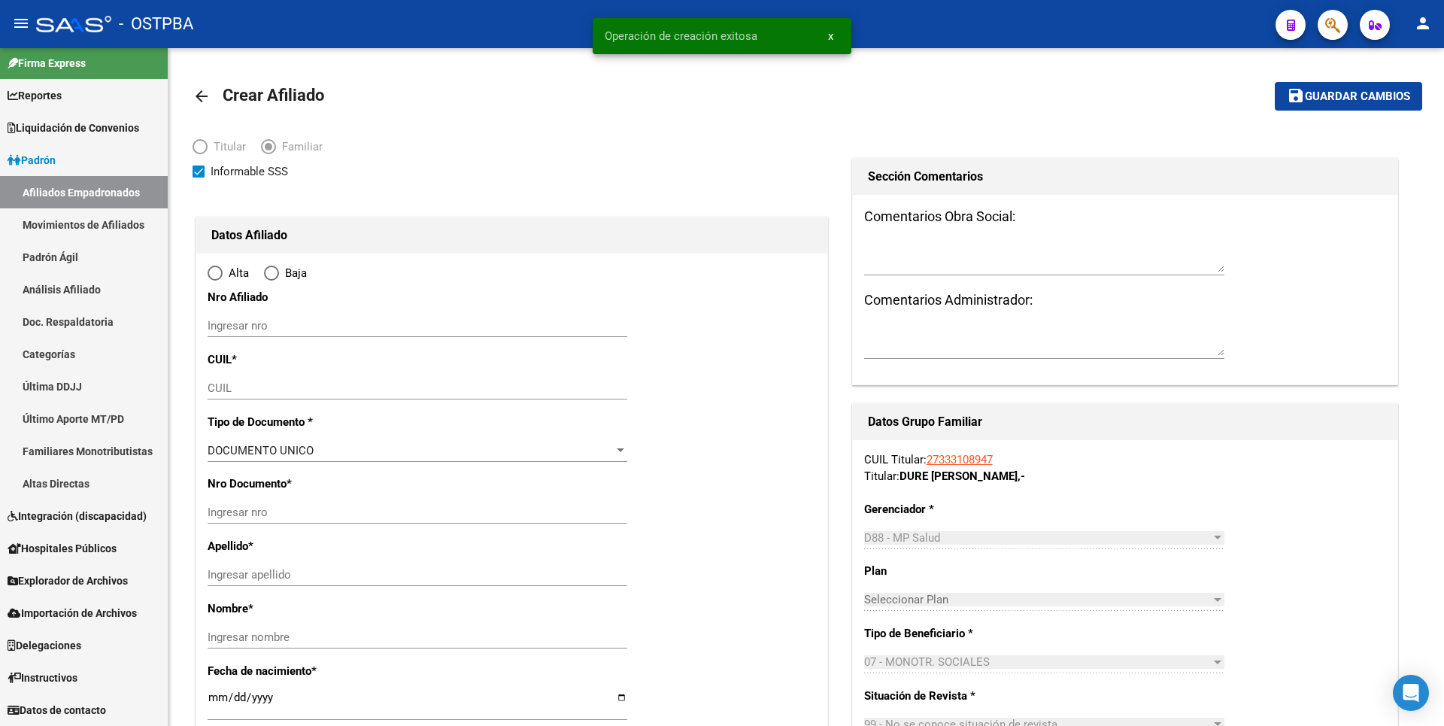
type input "CAPITAL FEDERAL"
type input "1104"
type input "AV [PERSON_NAME]"
type input "6378"
type input "2"
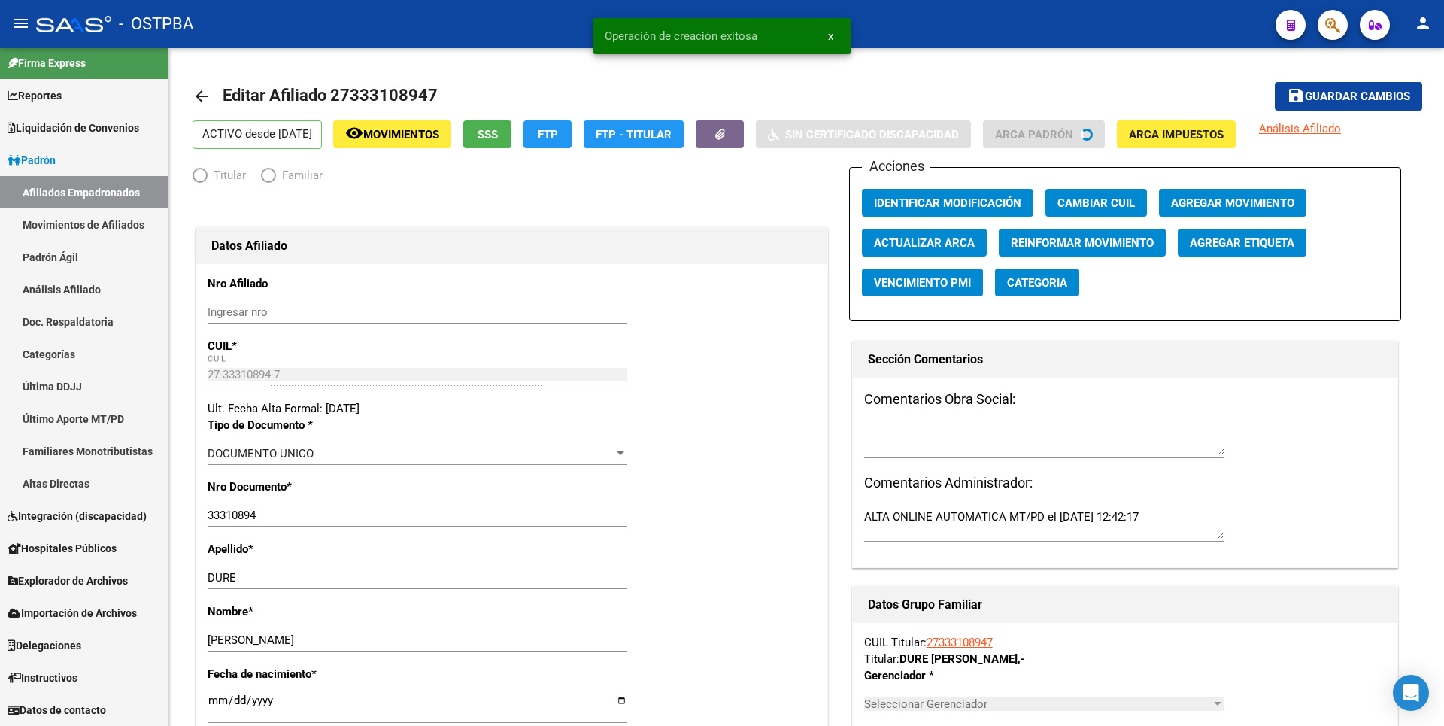
radio input "true"
type input "27-33310894-7"
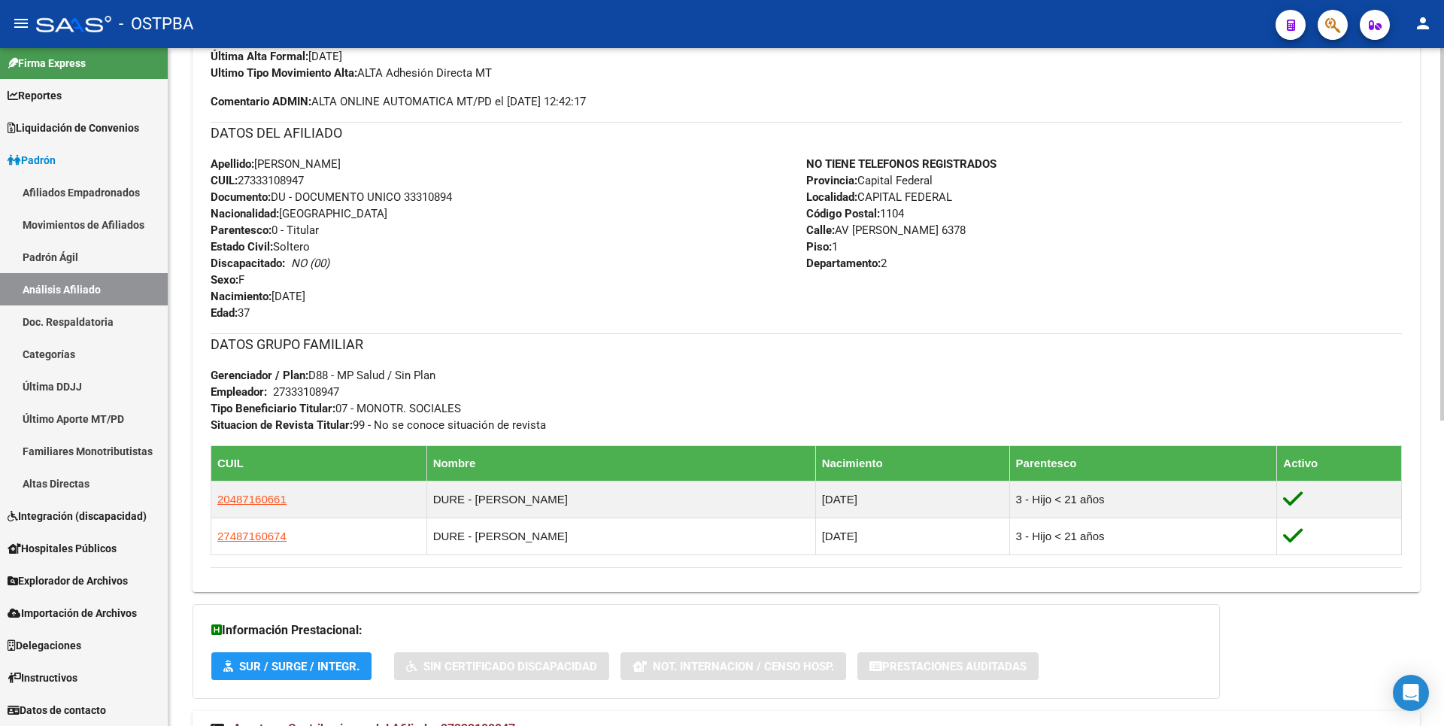
scroll to position [556, 0]
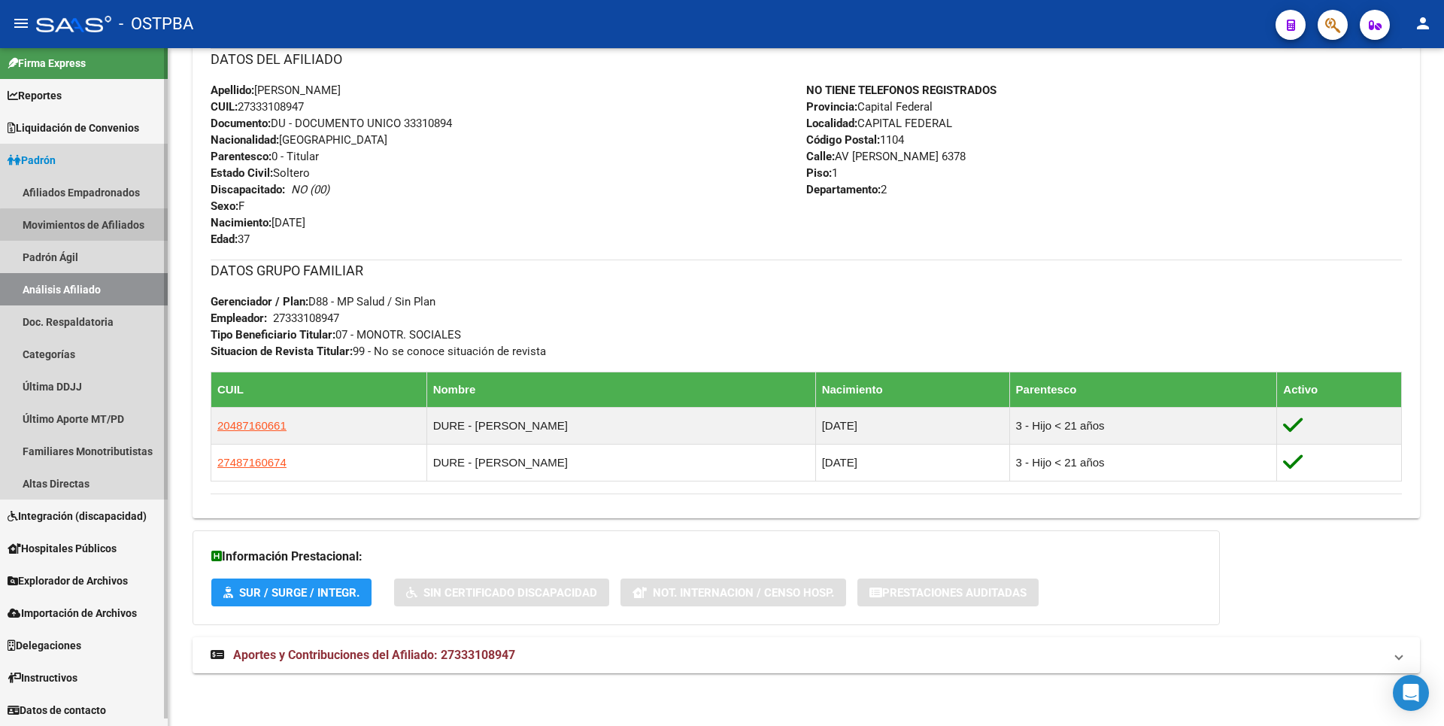
click at [85, 237] on link "Movimientos de Afiliados" at bounding box center [84, 224] width 168 height 32
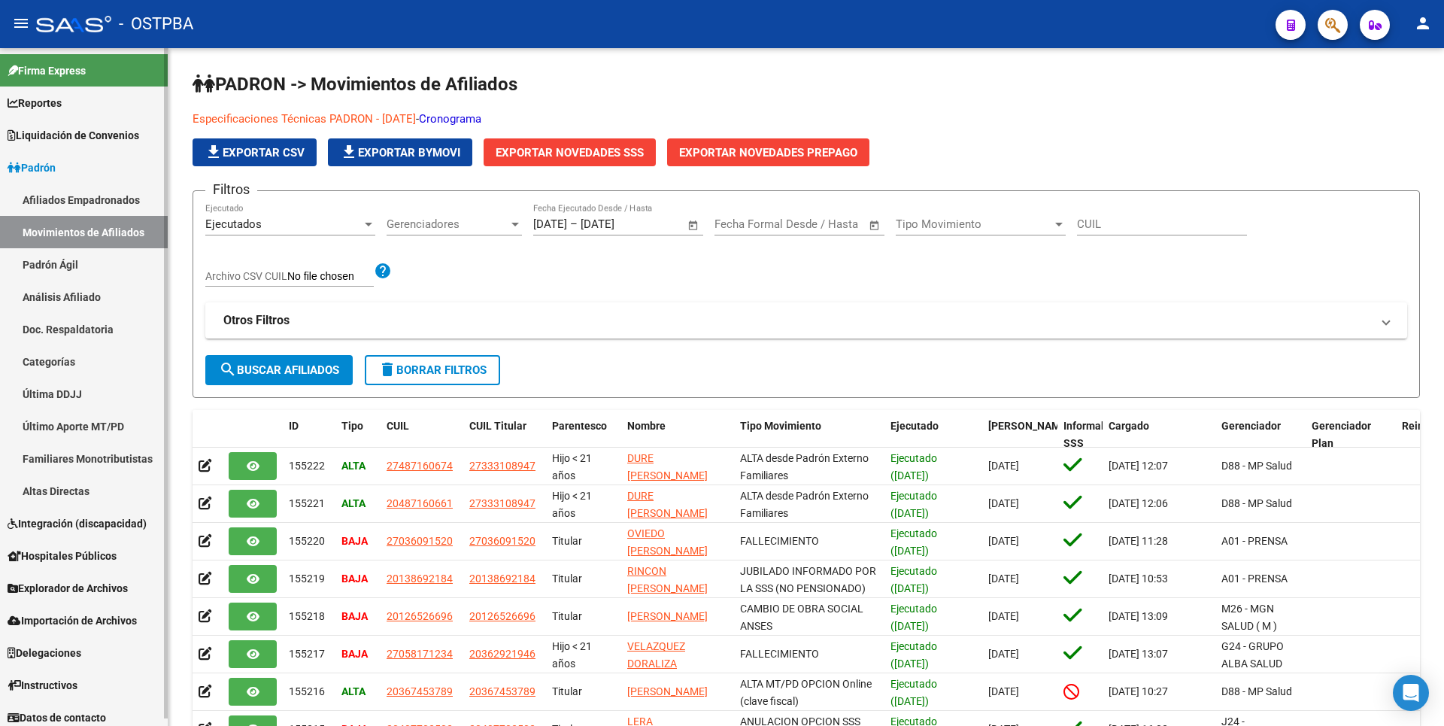
click at [59, 105] on span "Reportes" at bounding box center [35, 103] width 54 height 17
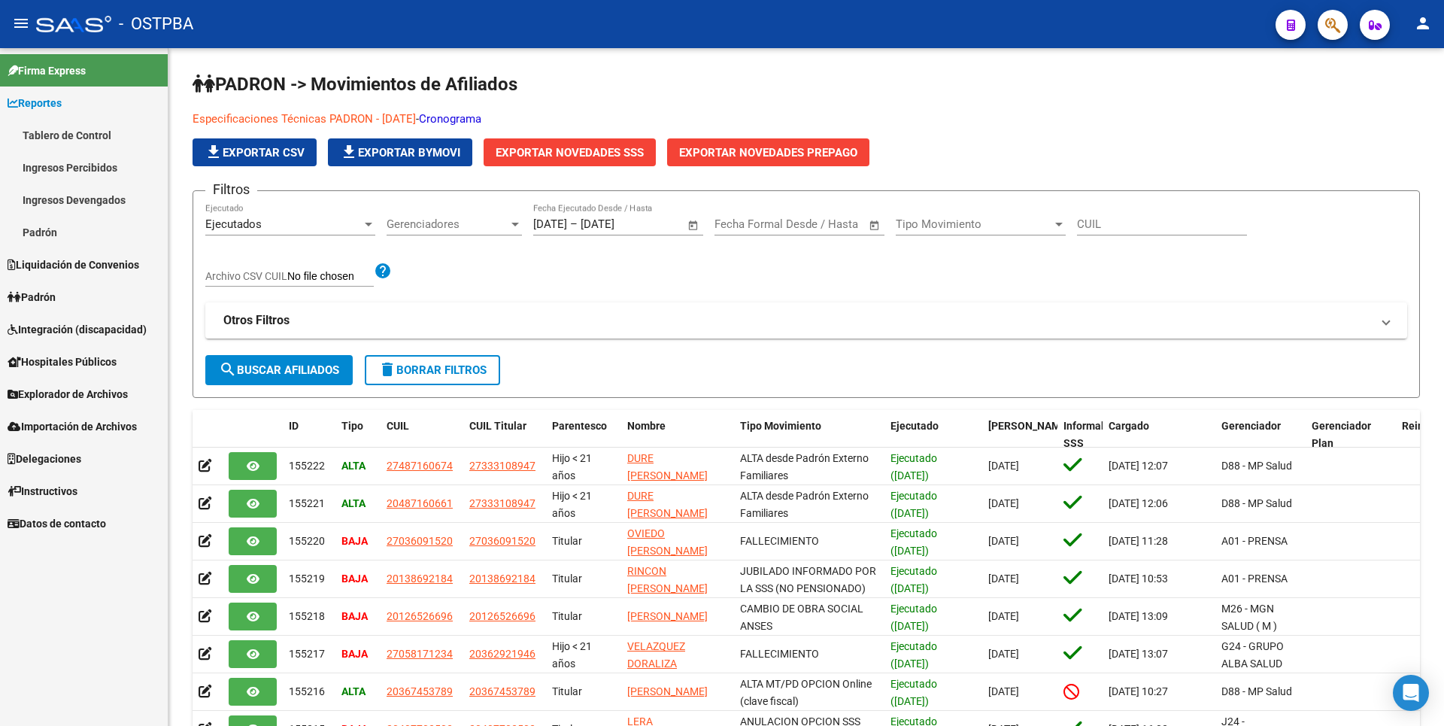
click at [63, 242] on link "Padrón" at bounding box center [84, 232] width 168 height 32
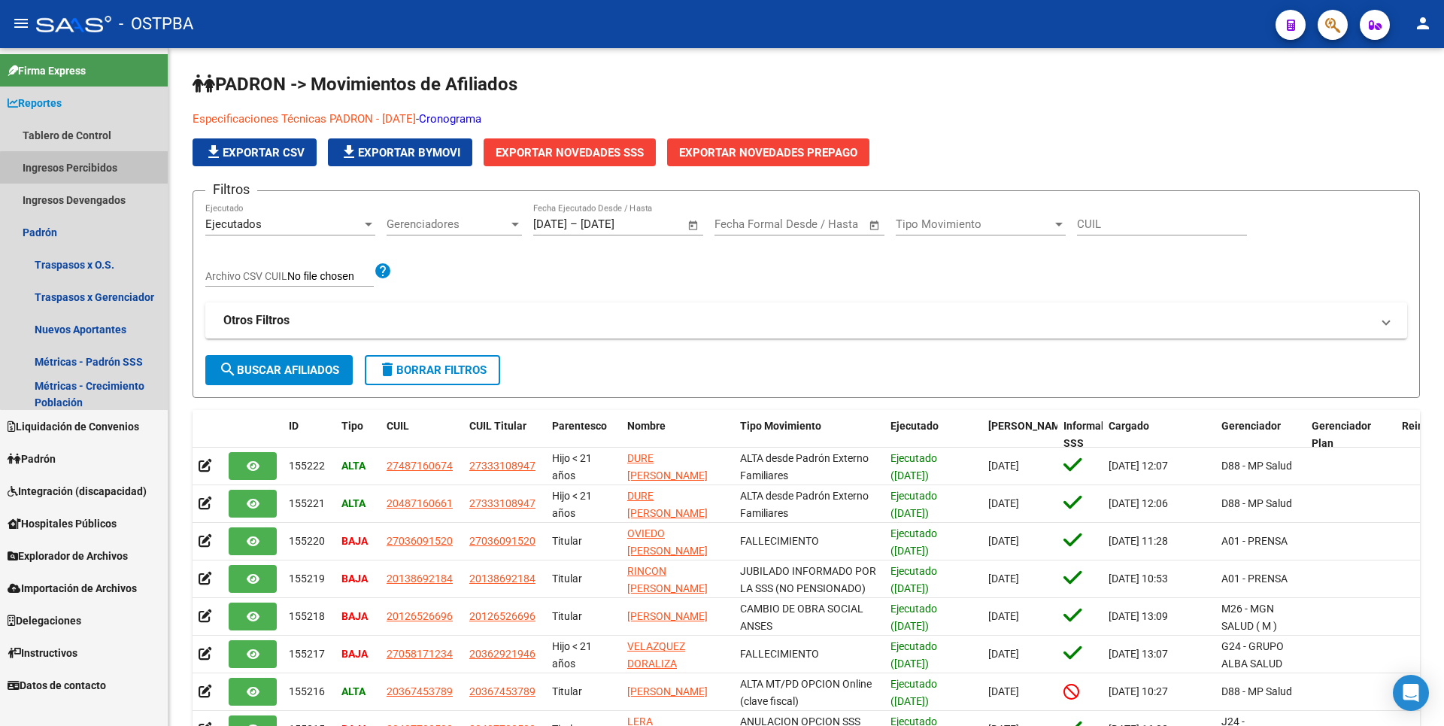
click at [101, 174] on link "Ingresos Percibidos" at bounding box center [84, 167] width 168 height 32
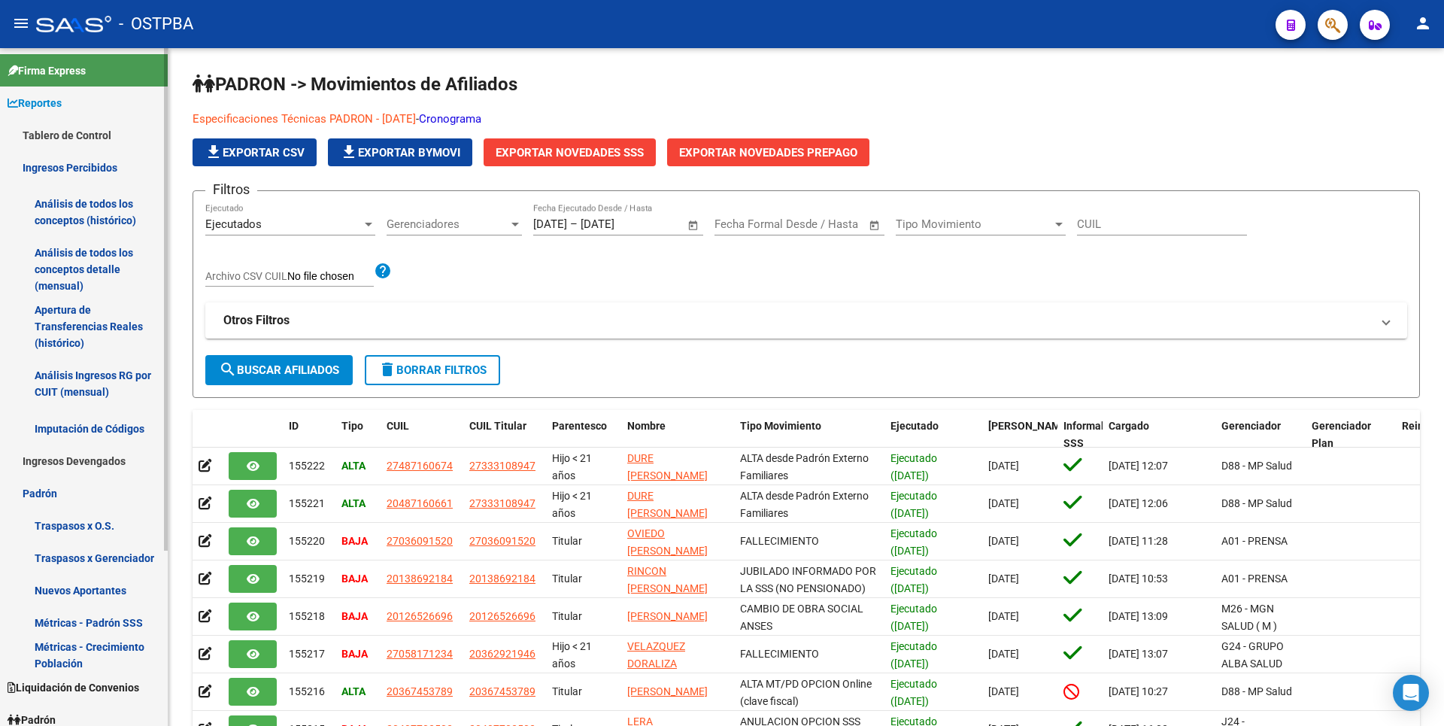
click at [57, 259] on link "Análisis de todos los conceptos detalle (mensual)" at bounding box center [84, 269] width 168 height 57
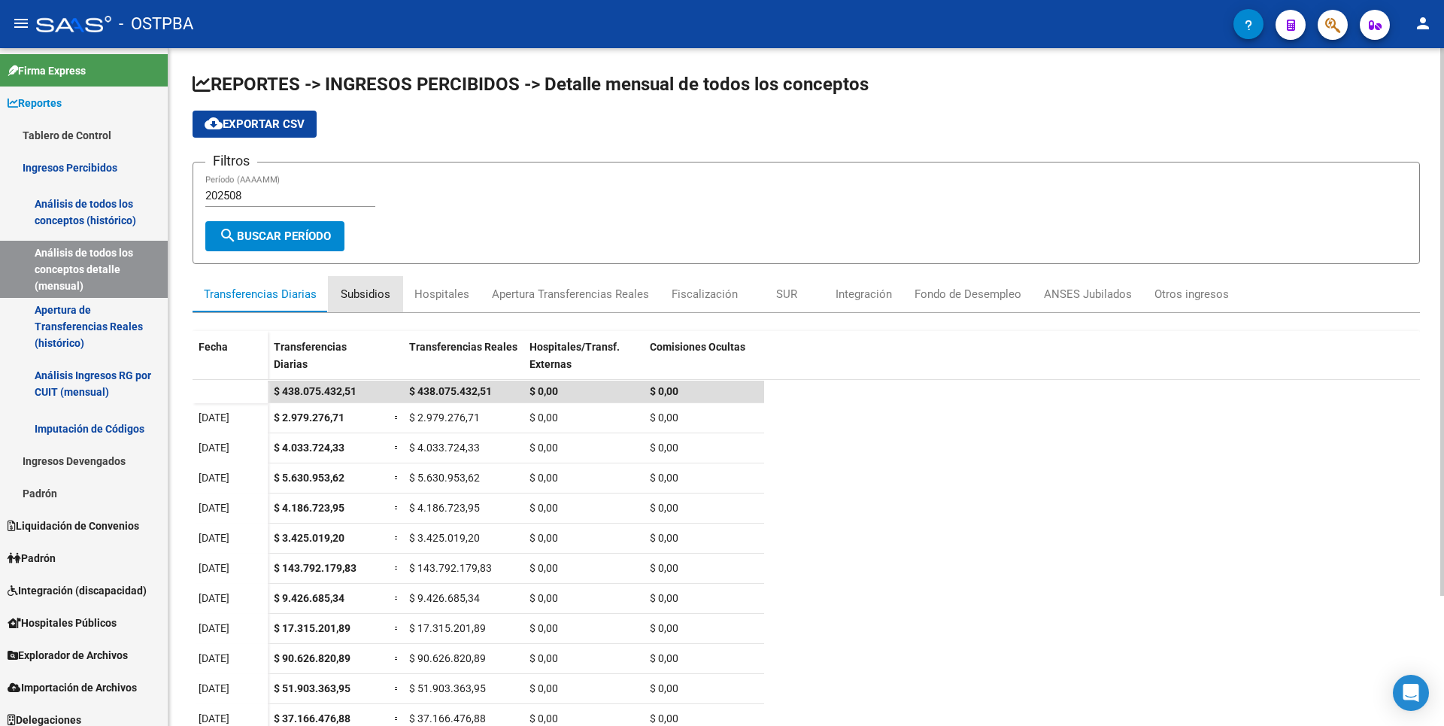
click at [359, 296] on div "Subsidios" at bounding box center [366, 294] width 50 height 17
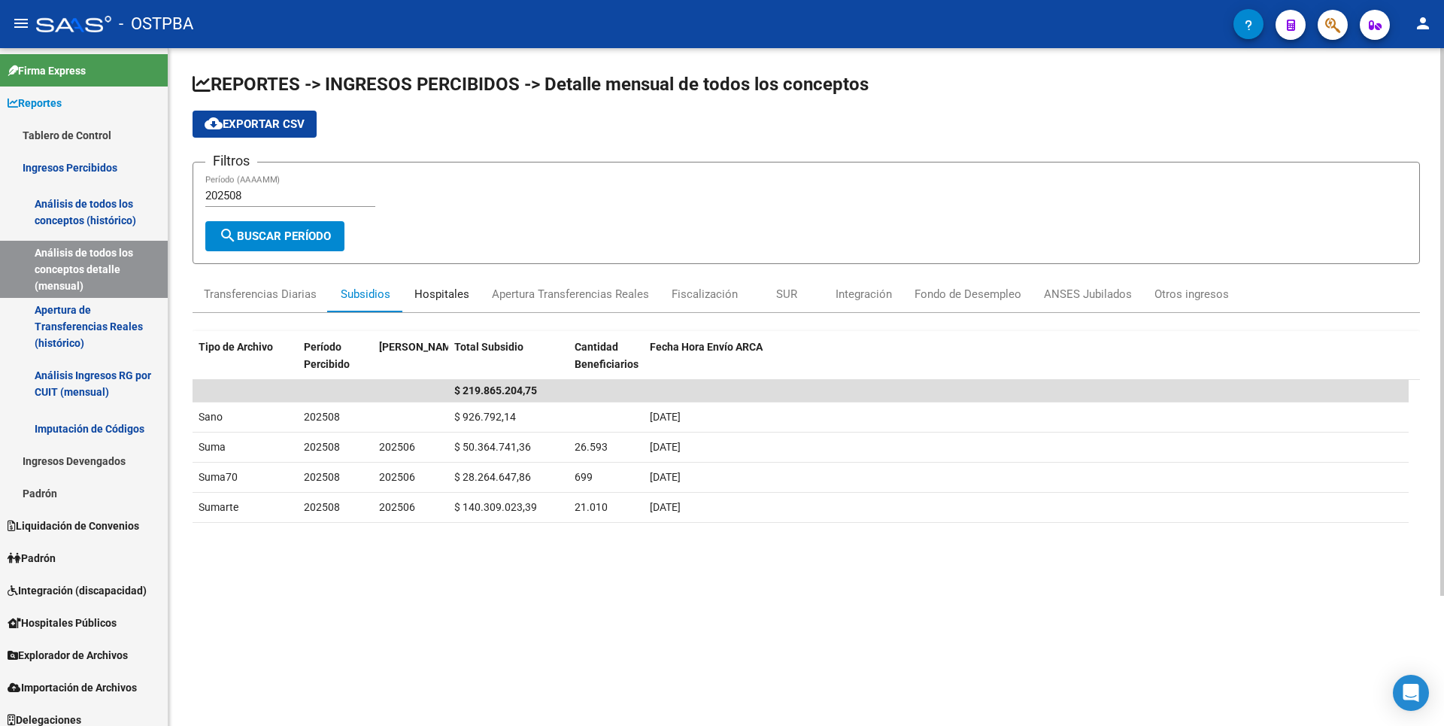
click at [445, 292] on div "Hospitales" at bounding box center [441, 294] width 55 height 17
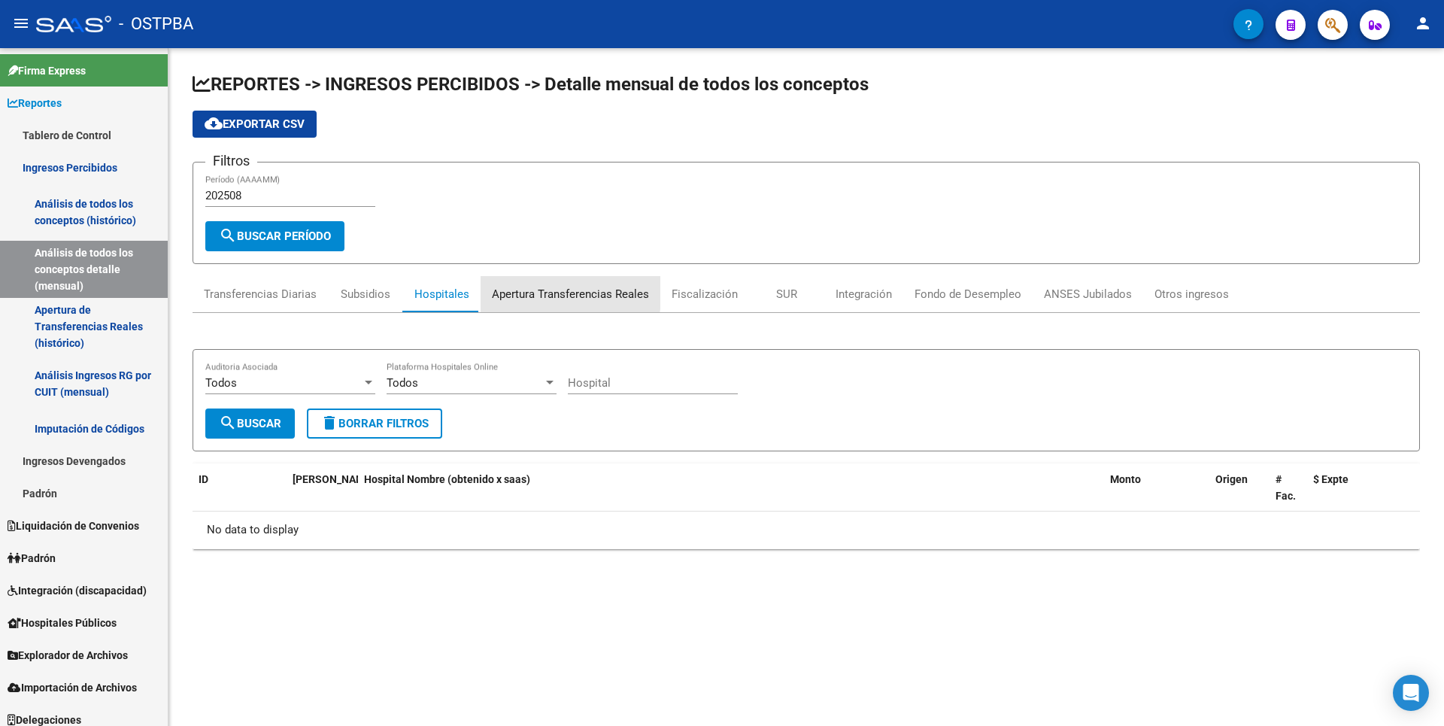
click at [540, 291] on div "Apertura Transferencias Reales" at bounding box center [570, 294] width 157 height 17
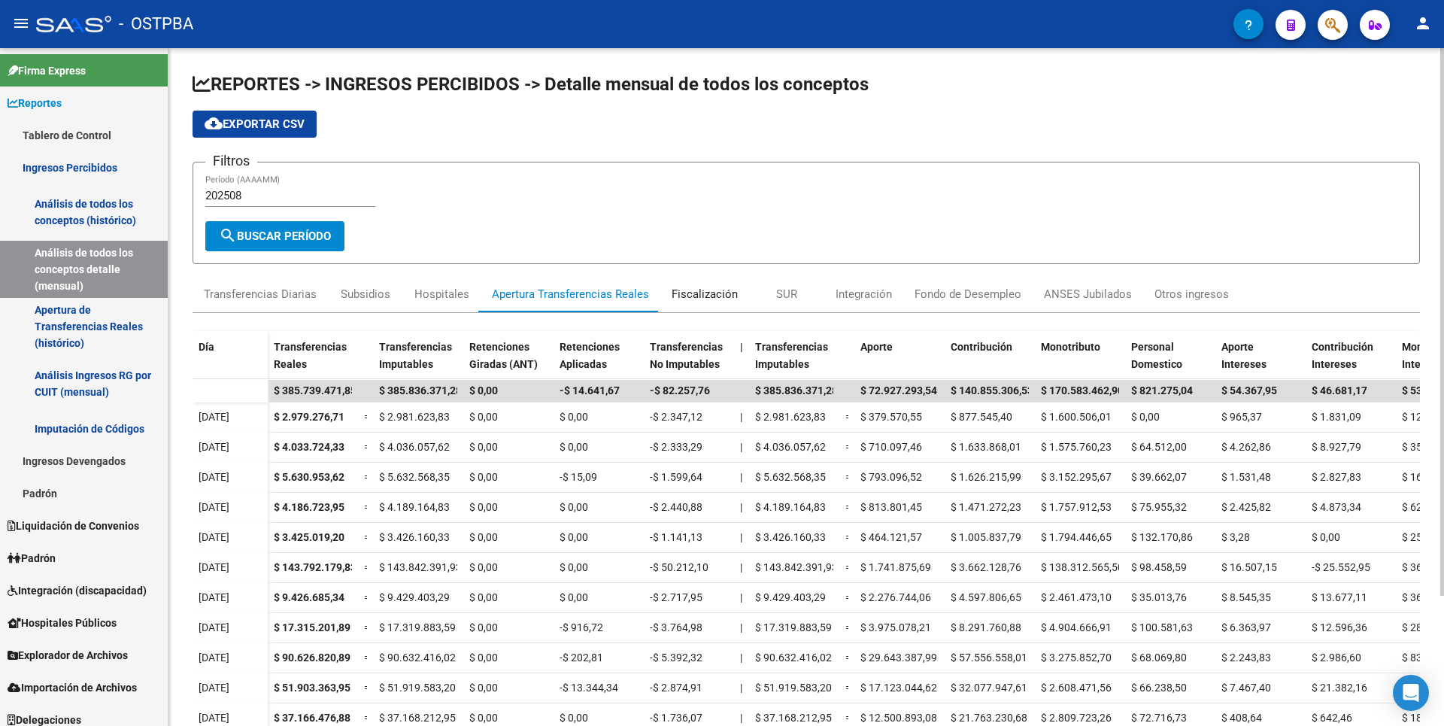
click at [721, 293] on div "Fiscalización" at bounding box center [705, 294] width 66 height 17
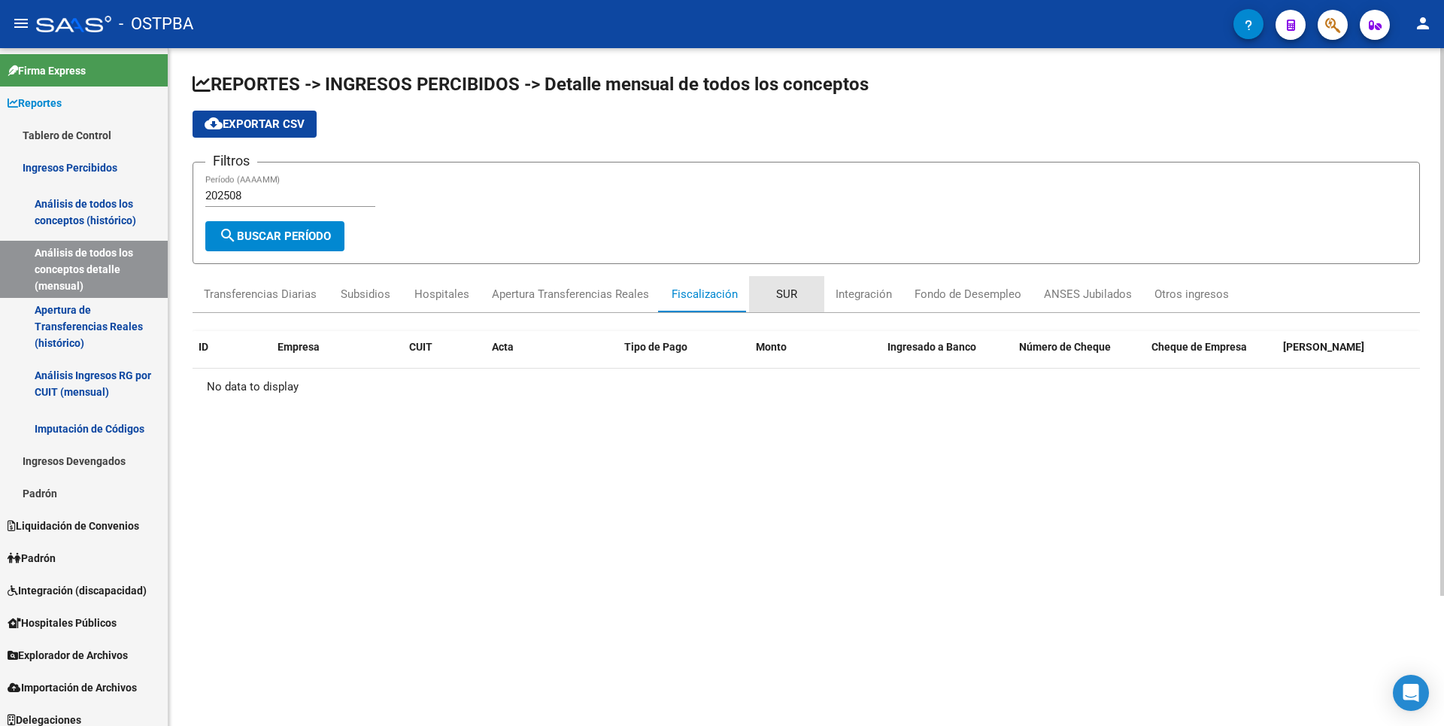
click at [790, 299] on div "SUR" at bounding box center [786, 294] width 21 height 17
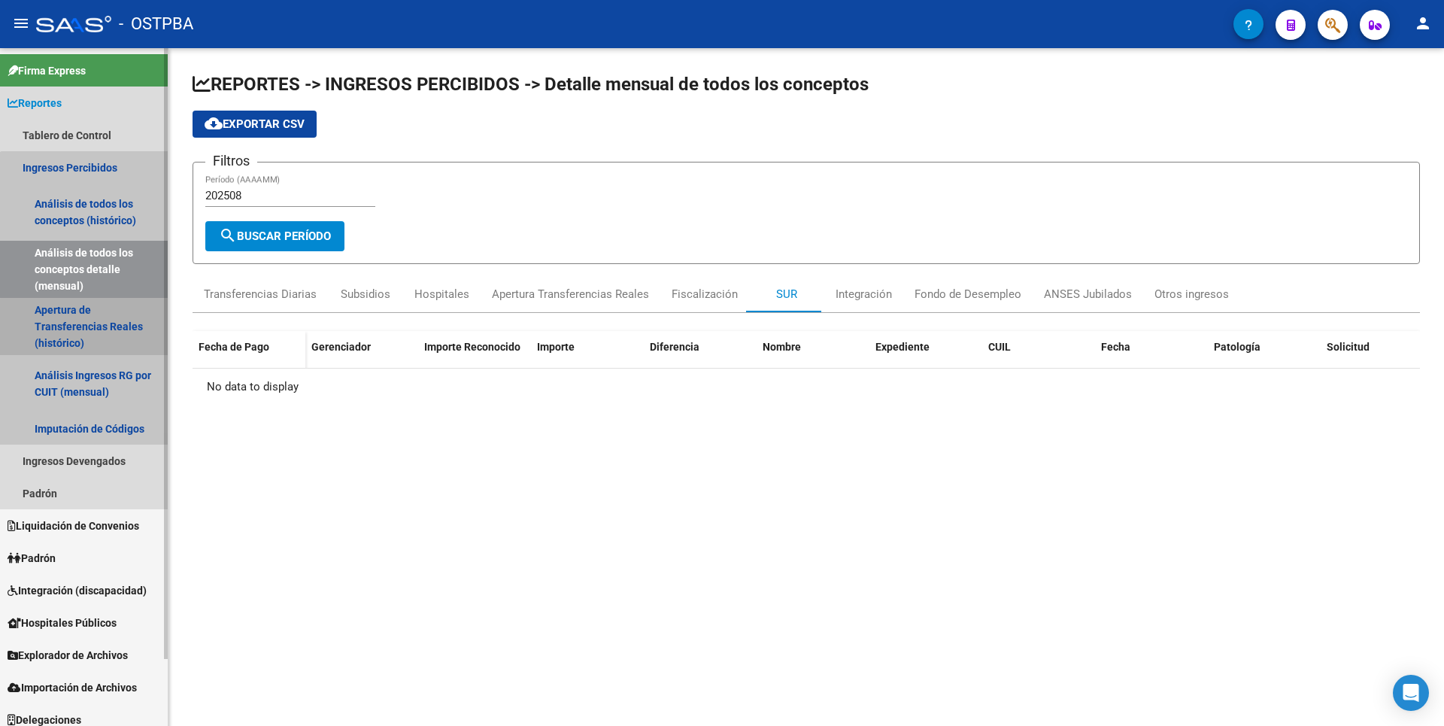
click at [102, 331] on link "Apertura de Transferencias Reales (histórico)" at bounding box center [84, 326] width 168 height 57
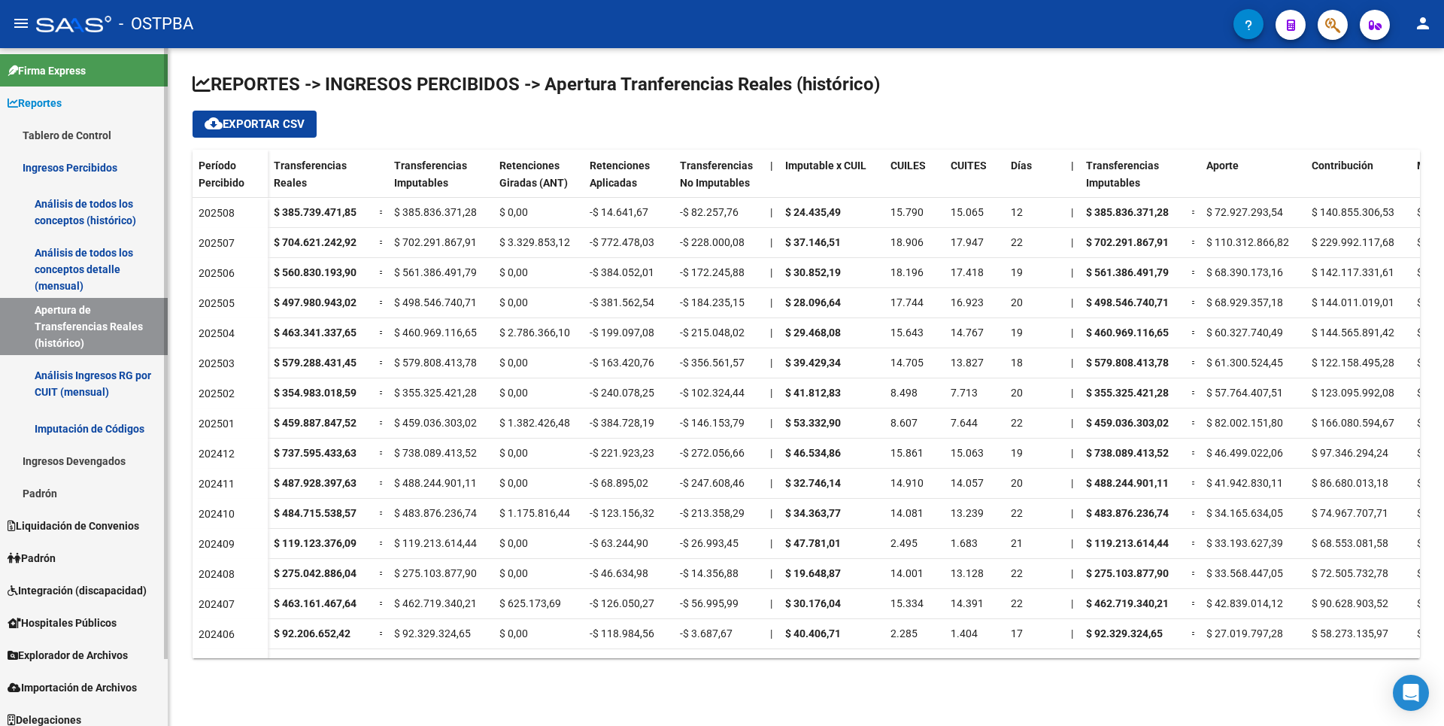
click at [74, 265] on link "Análisis de todos los conceptos detalle (mensual)" at bounding box center [84, 269] width 168 height 57
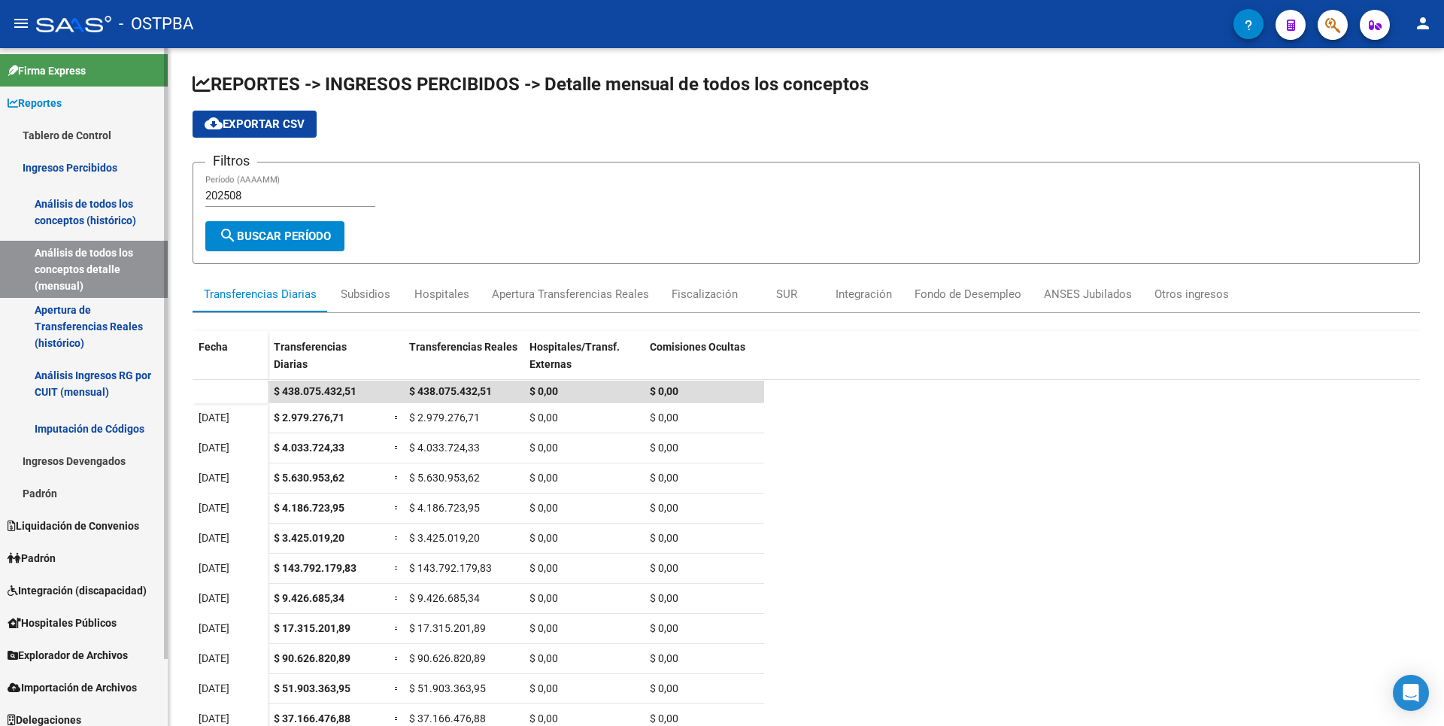
click at [104, 347] on link "Apertura de Transferencias Reales (histórico)" at bounding box center [84, 326] width 168 height 57
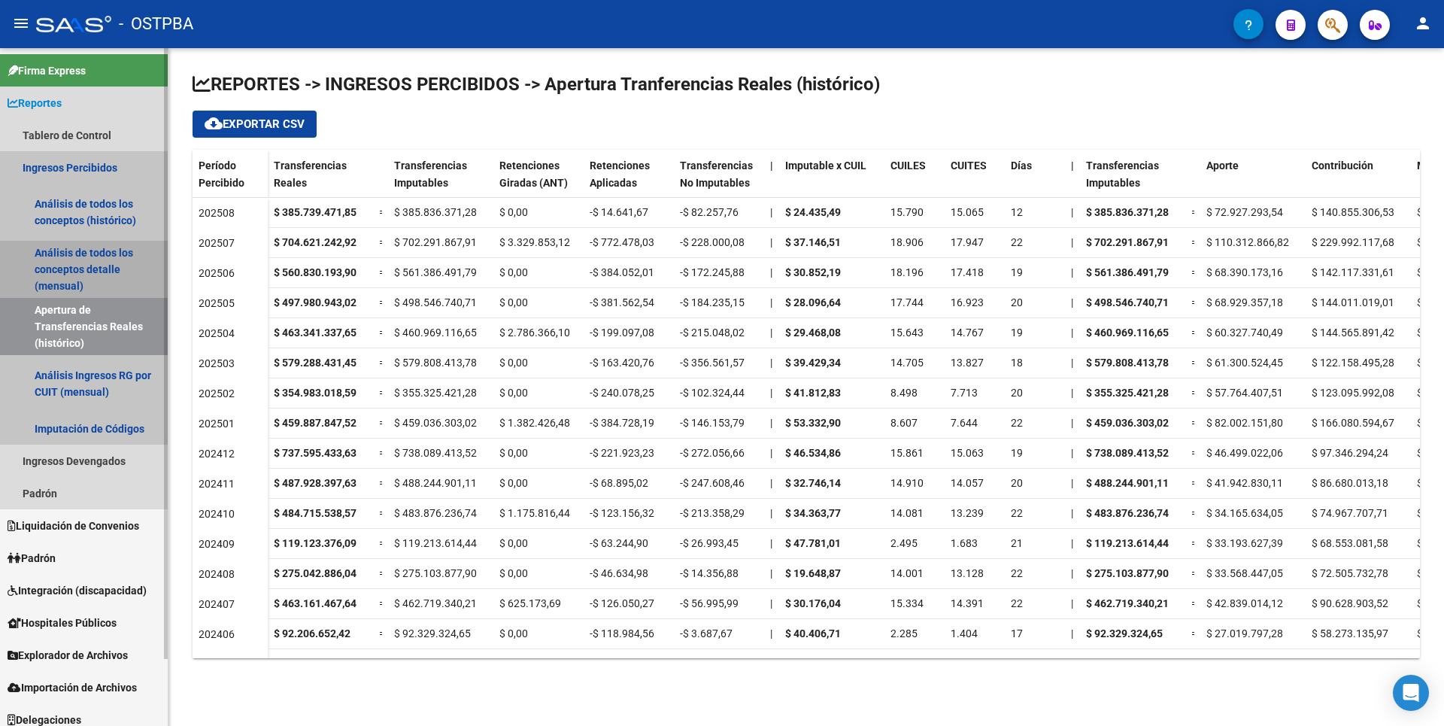
click at [84, 270] on link "Análisis de todos los conceptos detalle (mensual)" at bounding box center [84, 269] width 168 height 57
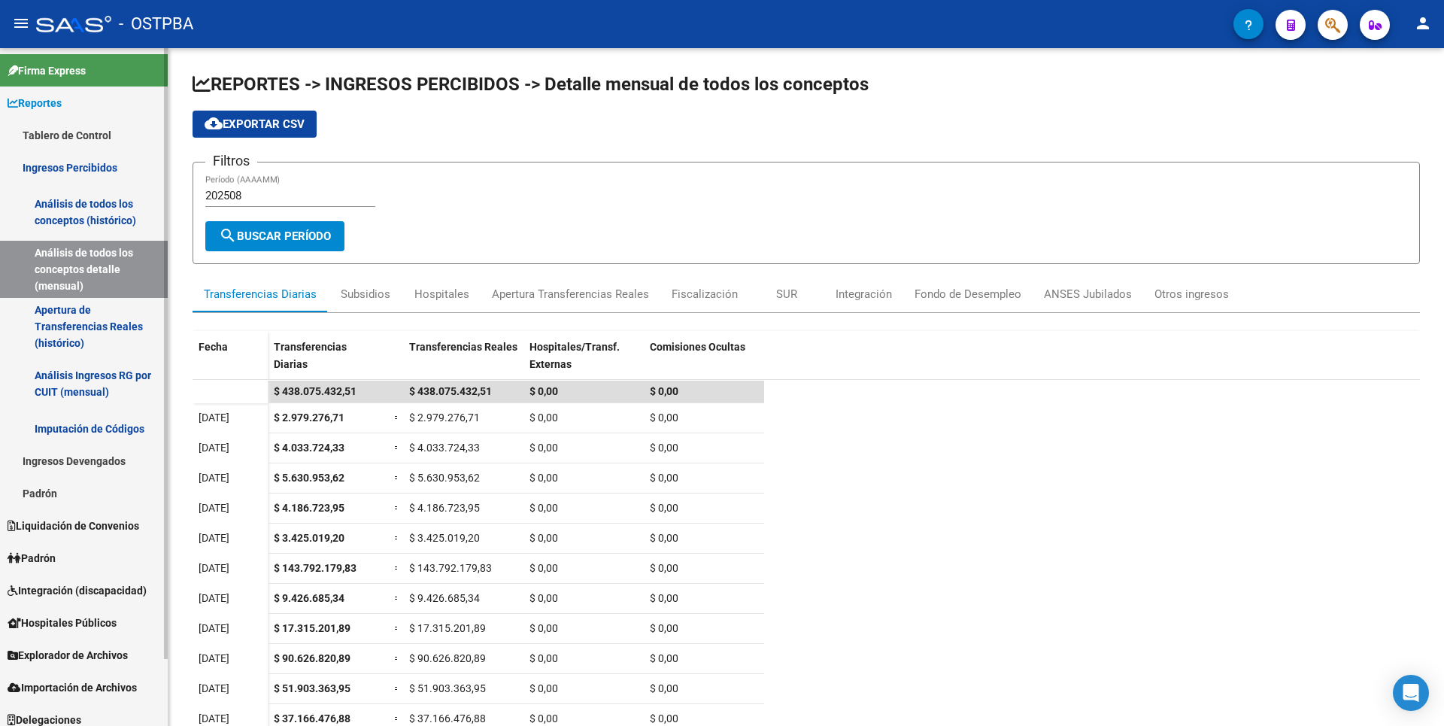
click at [87, 270] on link "Análisis de todos los conceptos detalle (mensual)" at bounding box center [84, 269] width 168 height 57
click at [86, 212] on link "Análisis de todos los conceptos (histórico)" at bounding box center [84, 211] width 168 height 57
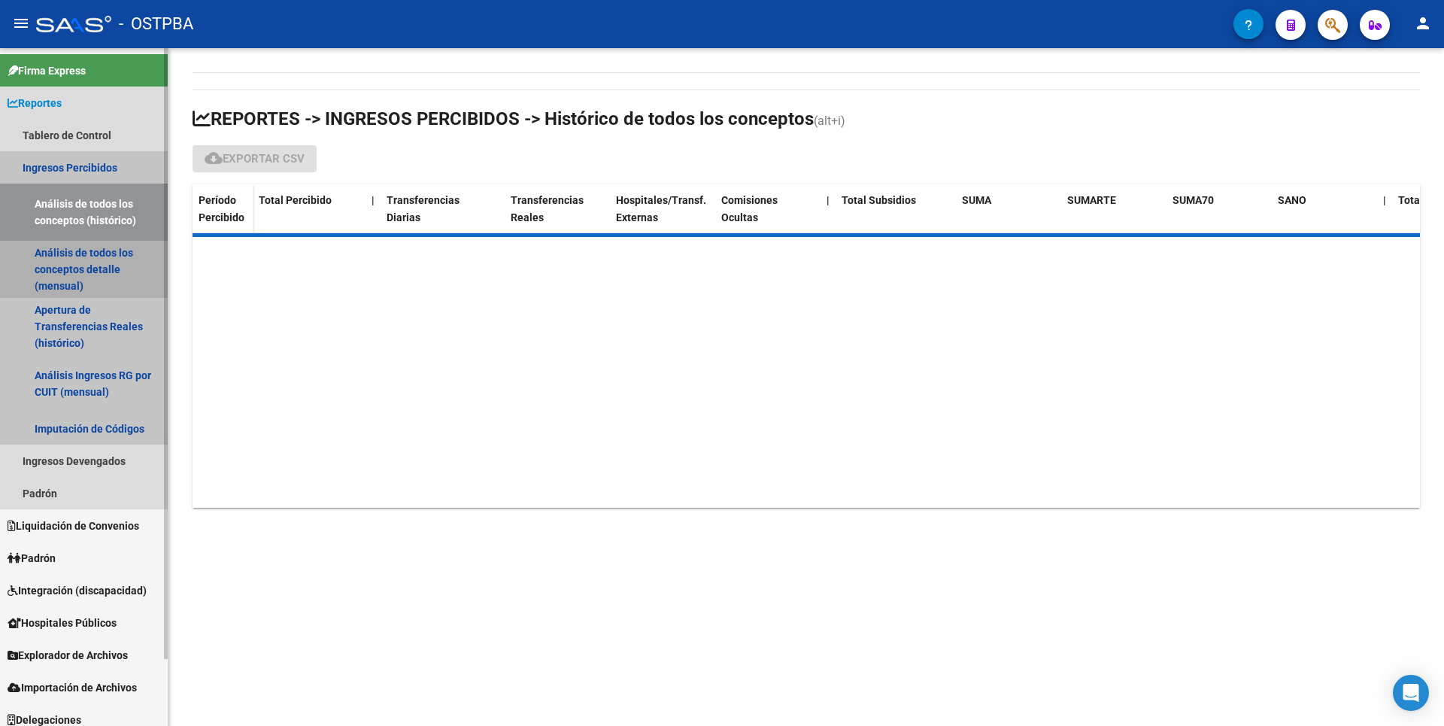
click at [76, 266] on link "Análisis de todos los conceptos detalle (mensual)" at bounding box center [84, 269] width 168 height 57
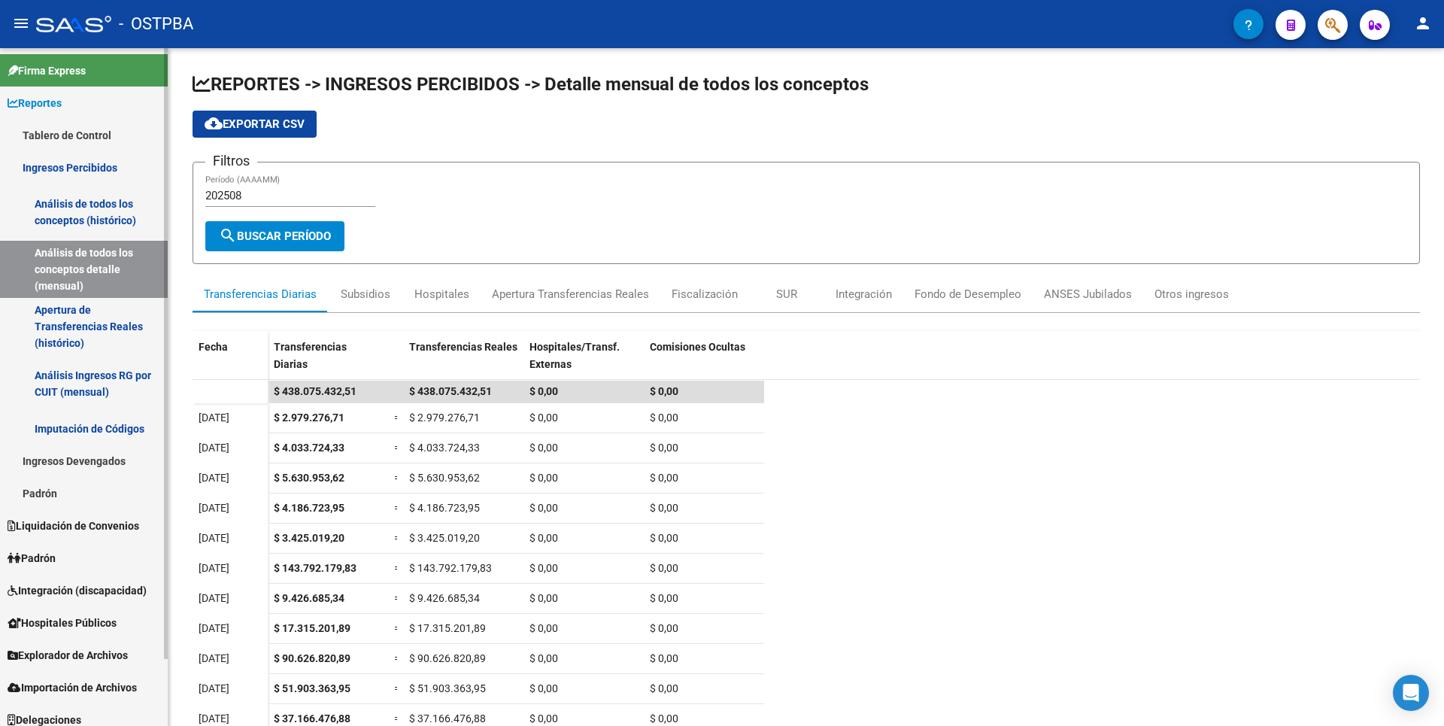
click at [62, 315] on link "Apertura de Transferencias Reales (histórico)" at bounding box center [84, 326] width 168 height 57
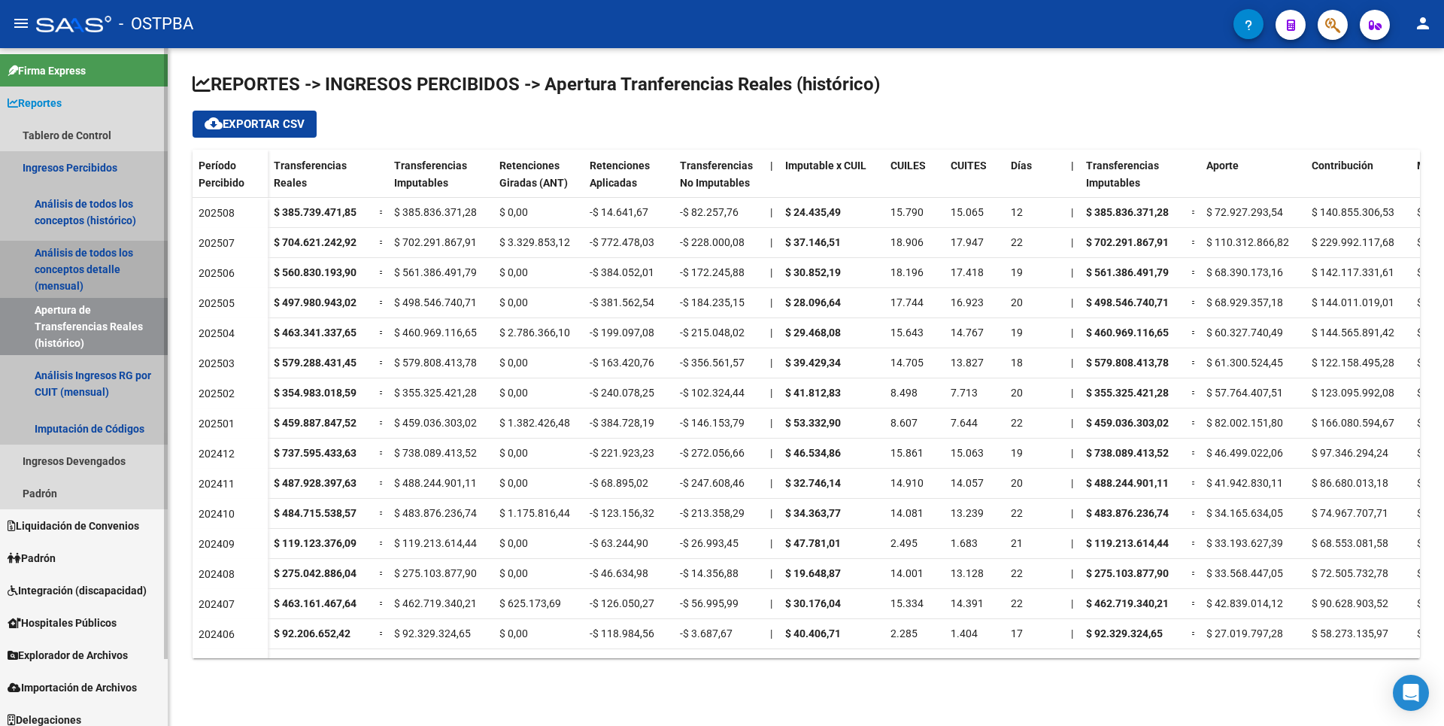
click at [73, 268] on link "Análisis de todos los conceptos detalle (mensual)" at bounding box center [84, 269] width 168 height 57
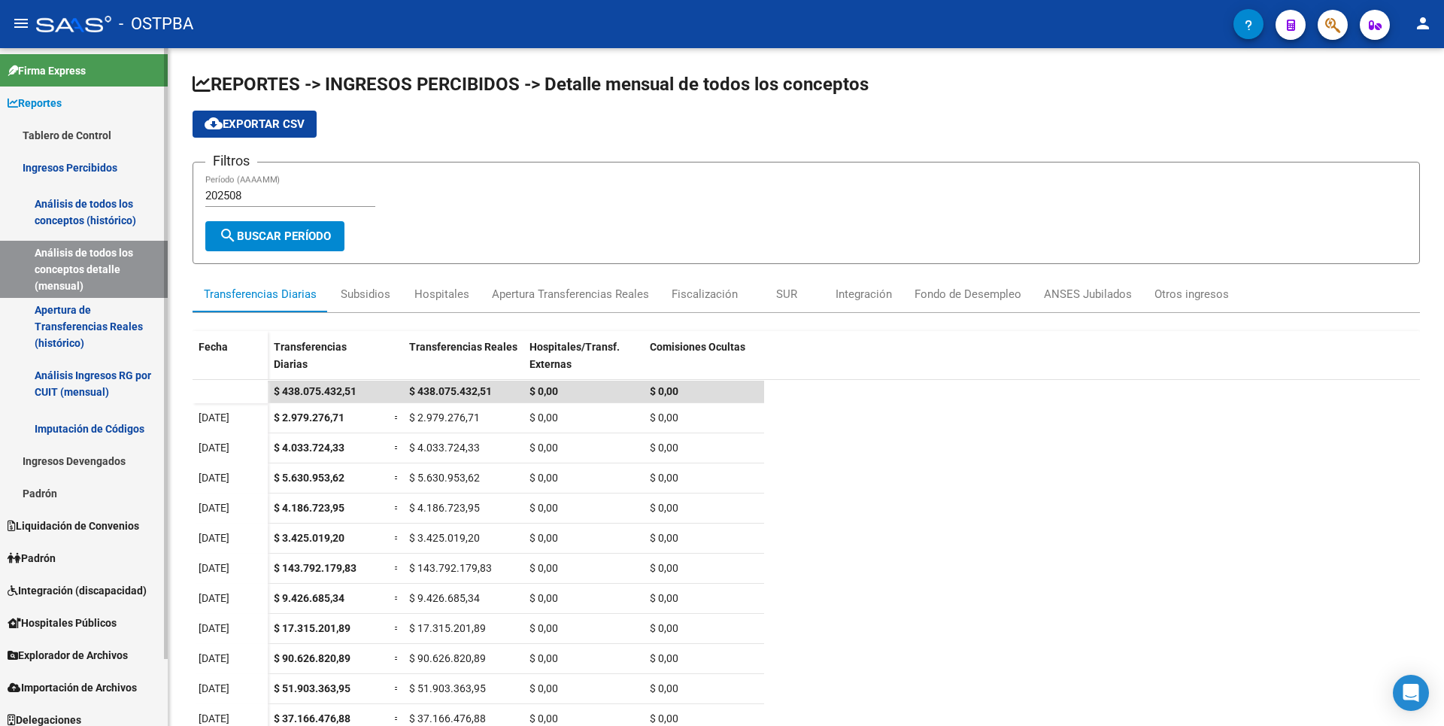
click at [95, 220] on link "Análisis de todos los conceptos (histórico)" at bounding box center [84, 211] width 168 height 57
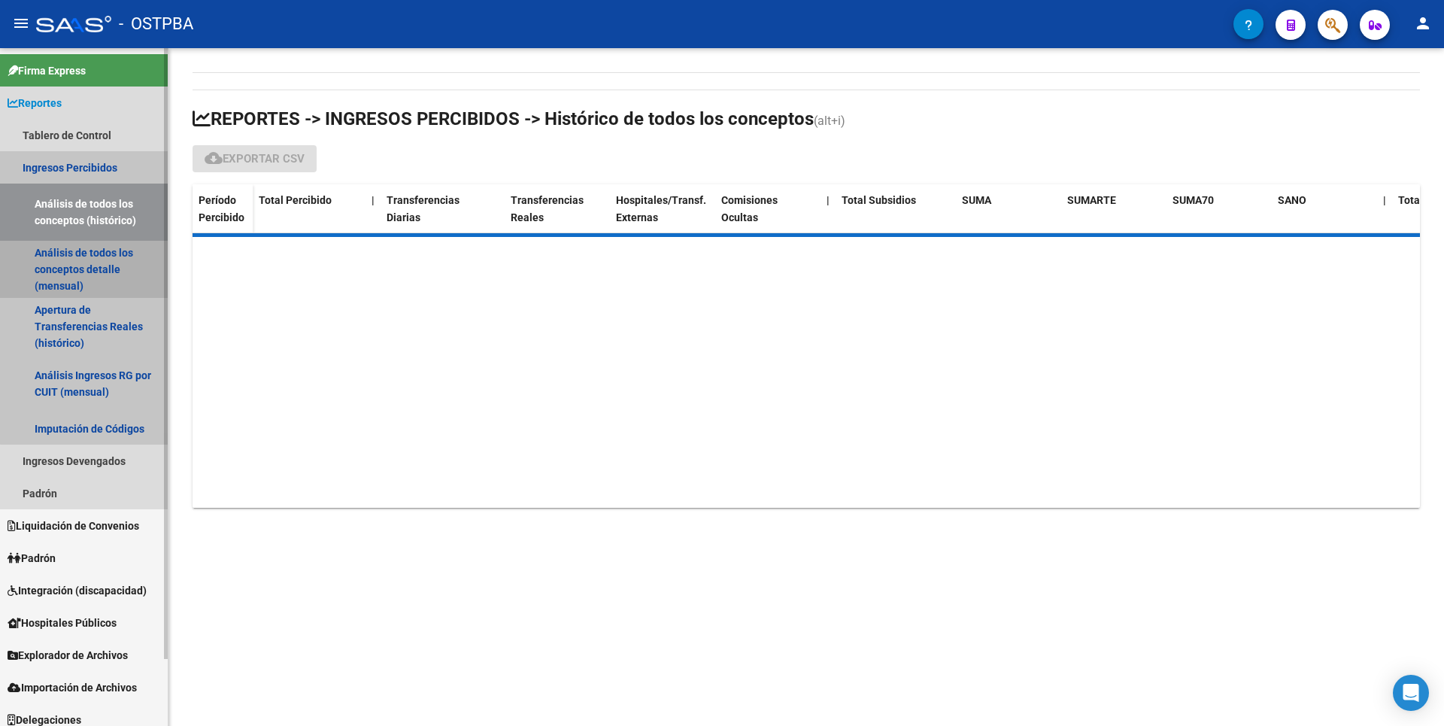
click at [87, 262] on link "Análisis de todos los conceptos detalle (mensual)" at bounding box center [84, 269] width 168 height 57
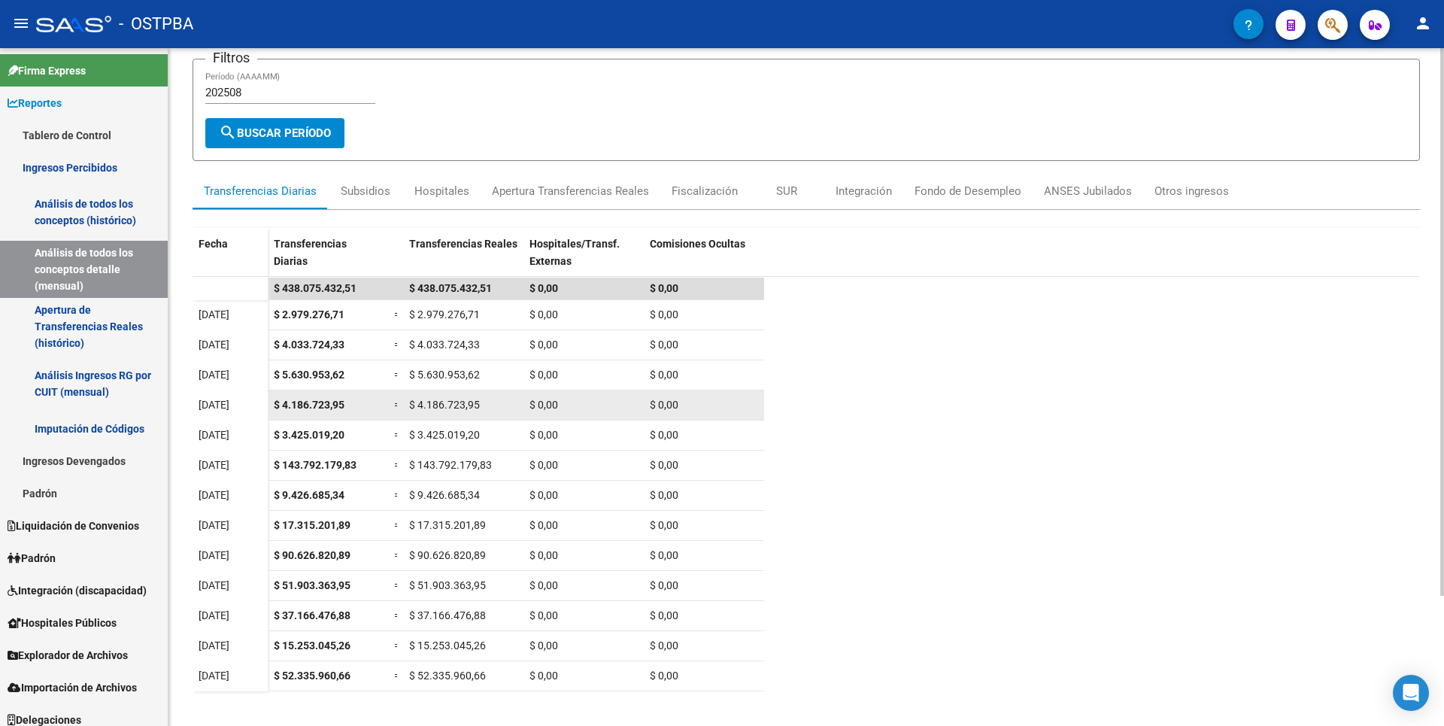
scroll to position [161, 0]
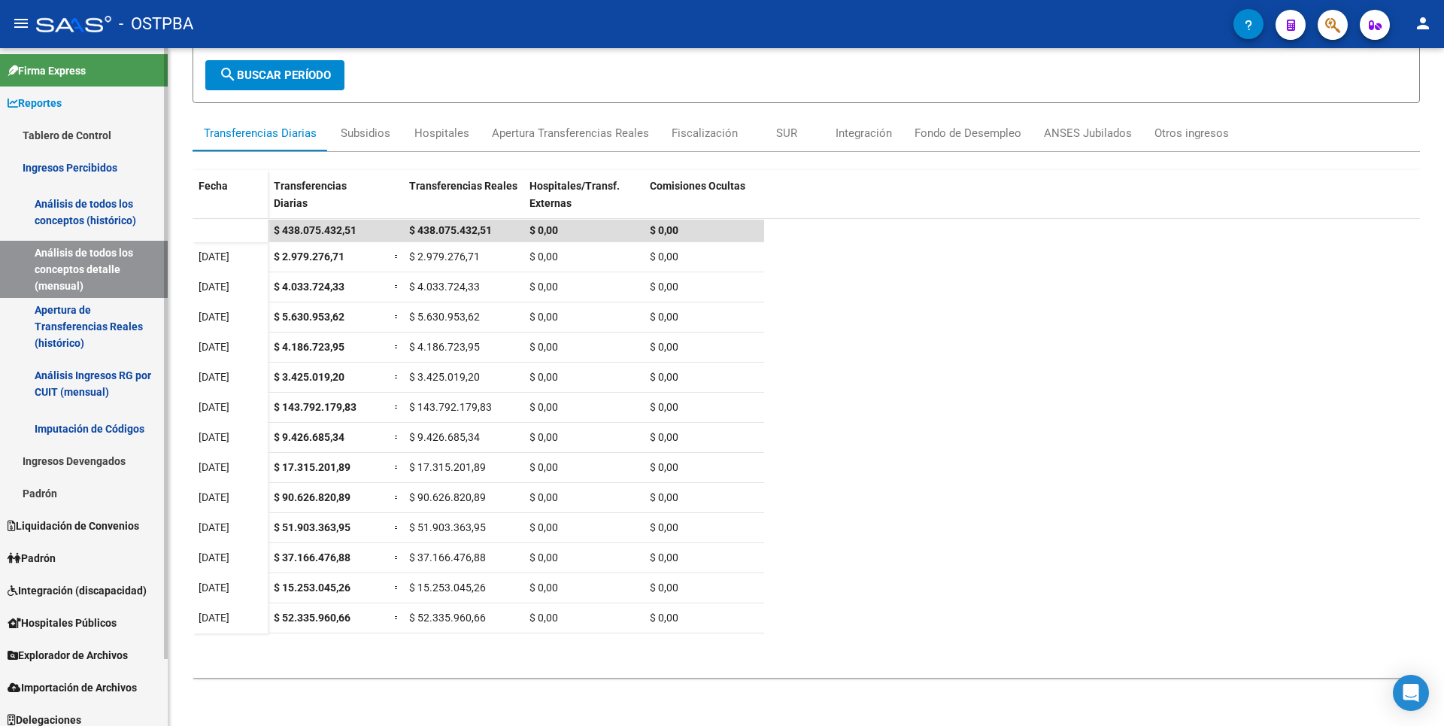
click at [74, 338] on link "Apertura de Transferencias Reales (histórico)" at bounding box center [84, 326] width 168 height 57
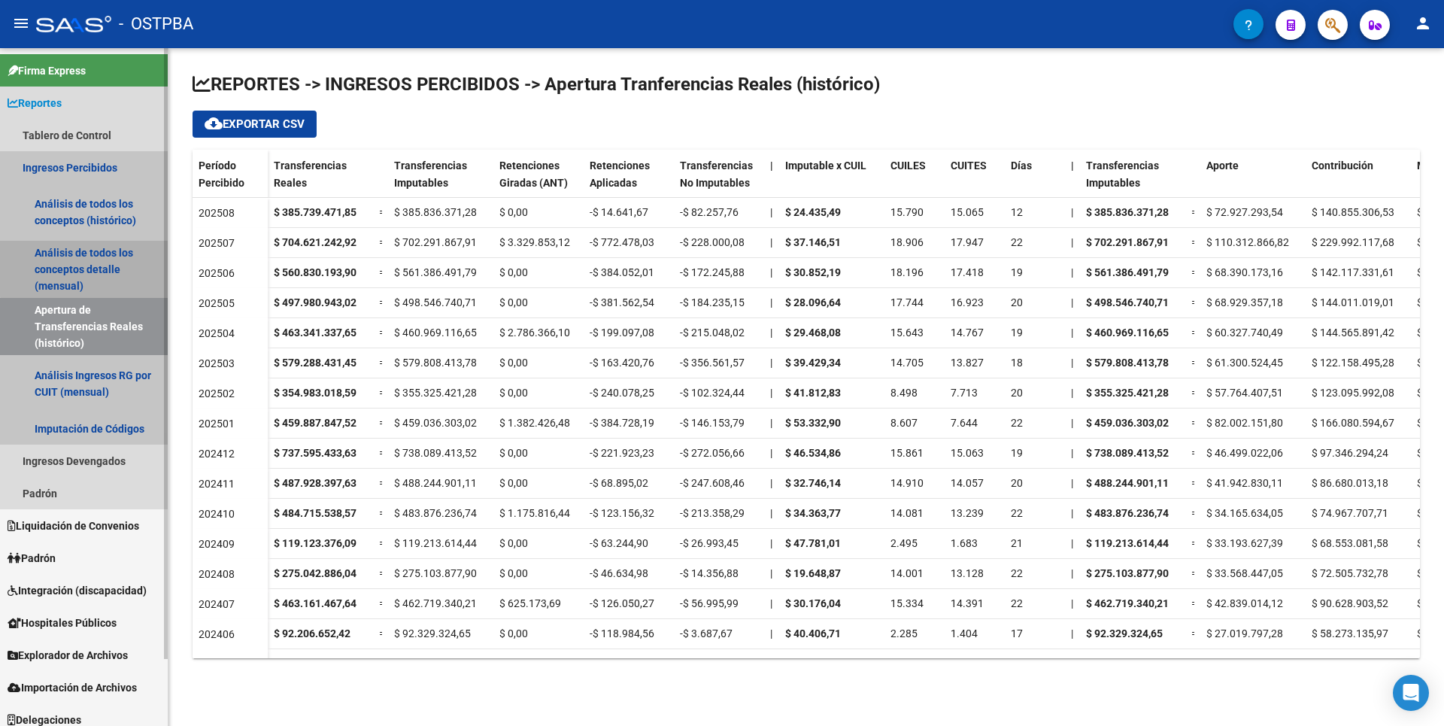
click at [123, 263] on link "Análisis de todos los conceptos detalle (mensual)" at bounding box center [84, 269] width 168 height 57
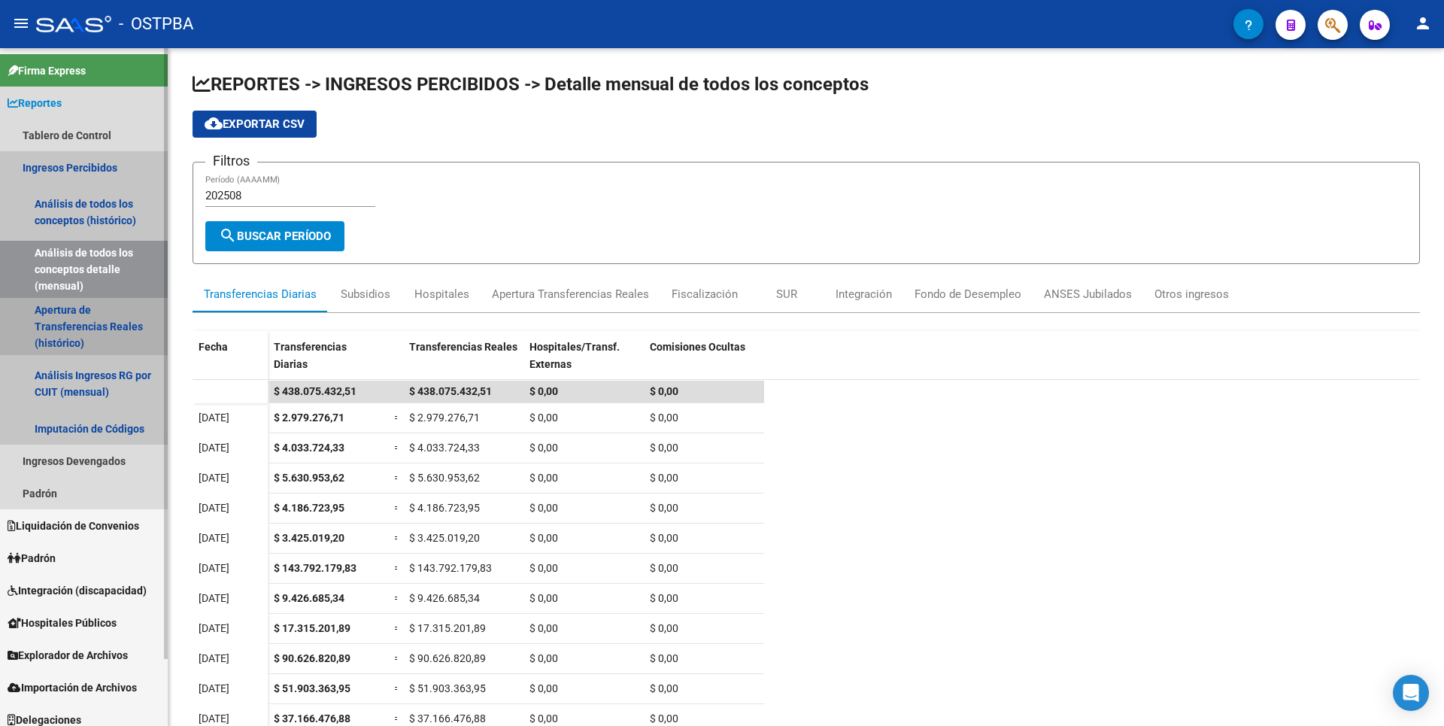
click at [91, 339] on link "Apertura de Transferencias Reales (histórico)" at bounding box center [84, 326] width 168 height 57
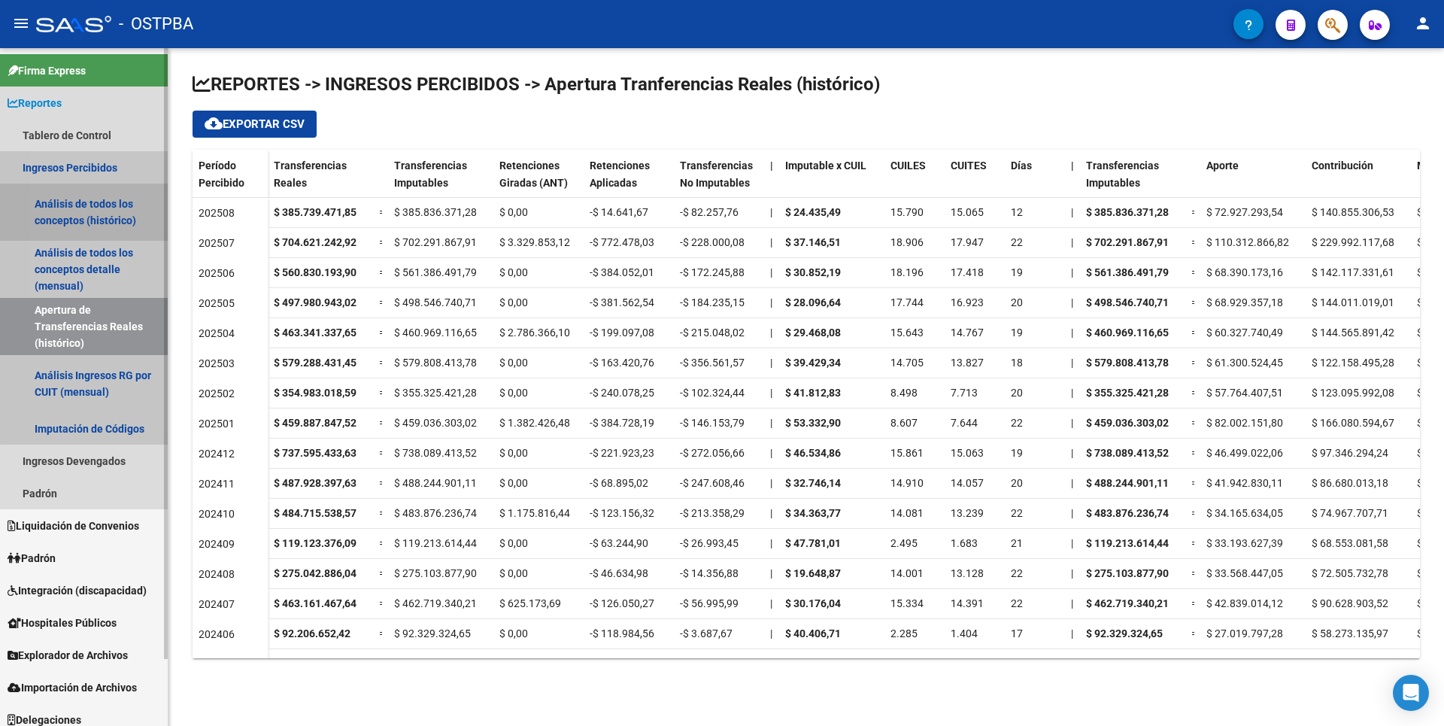
click at [89, 210] on link "Análisis de todos los conceptos (histórico)" at bounding box center [84, 211] width 168 height 57
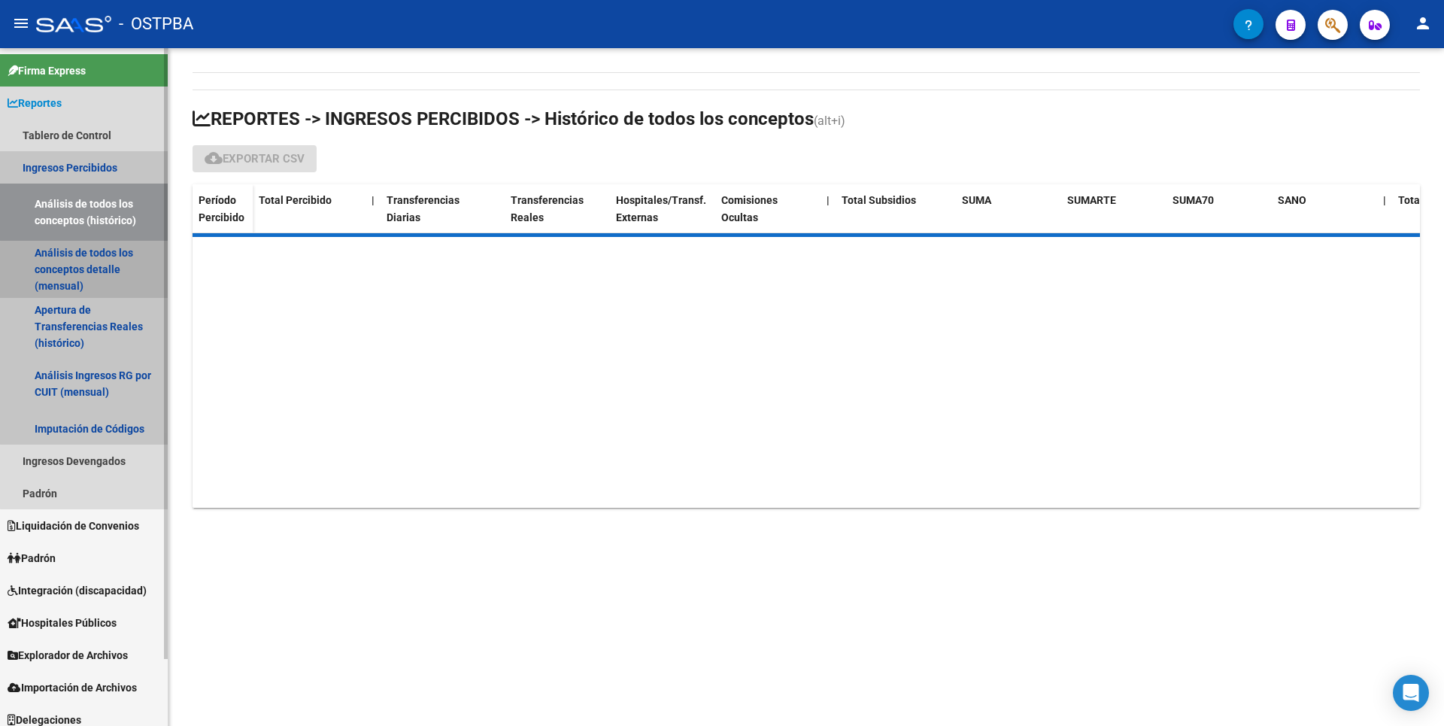
click at [92, 277] on link "Análisis de todos los conceptos detalle (mensual)" at bounding box center [84, 269] width 168 height 57
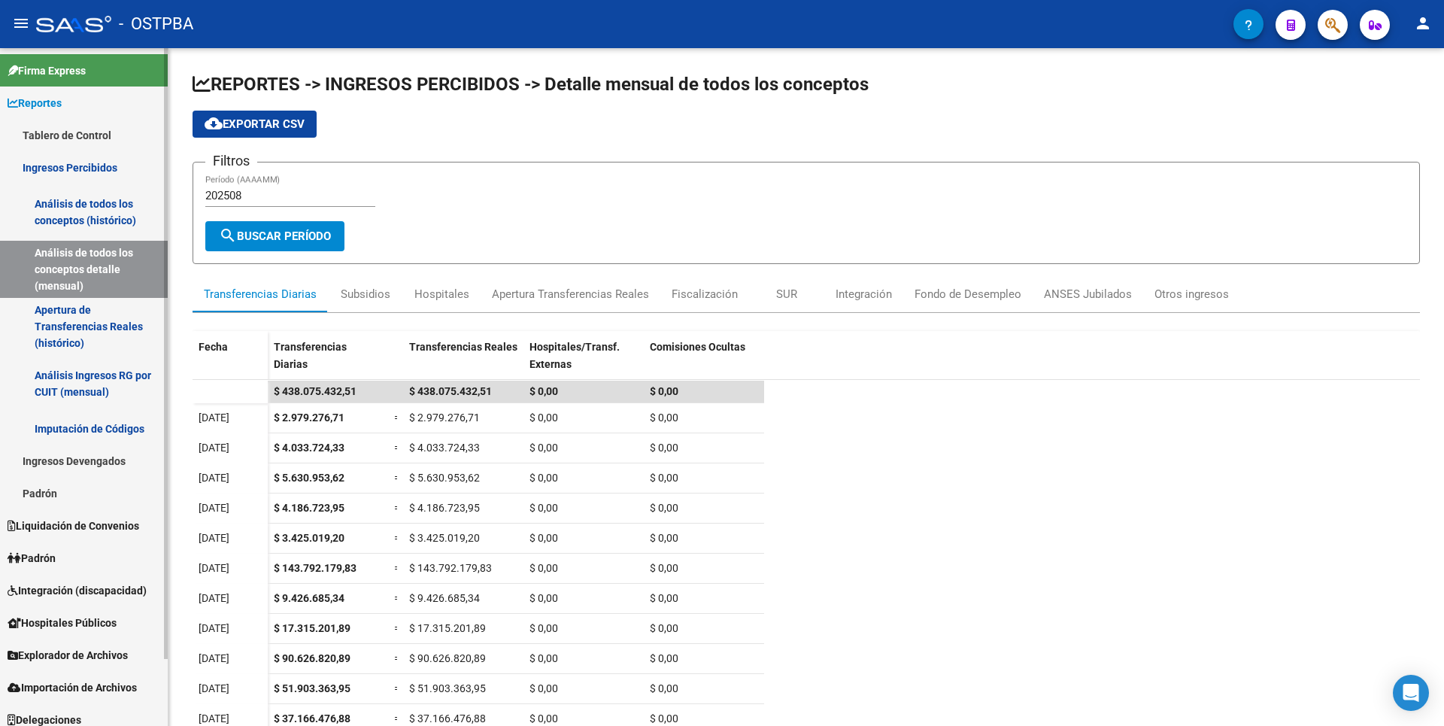
click at [89, 324] on link "Apertura de Transferencias Reales (histórico)" at bounding box center [84, 326] width 168 height 57
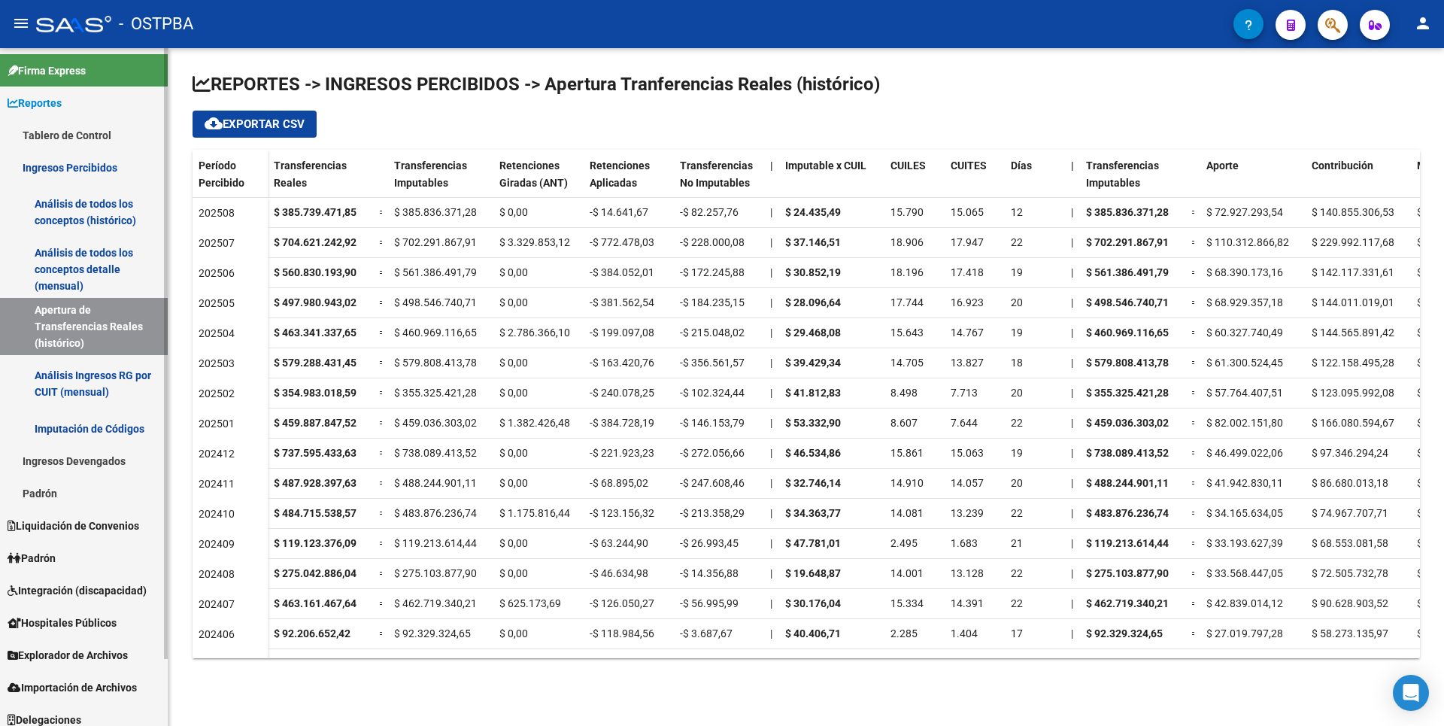
click at [104, 275] on link "Análisis de todos los conceptos detalle (mensual)" at bounding box center [84, 269] width 168 height 57
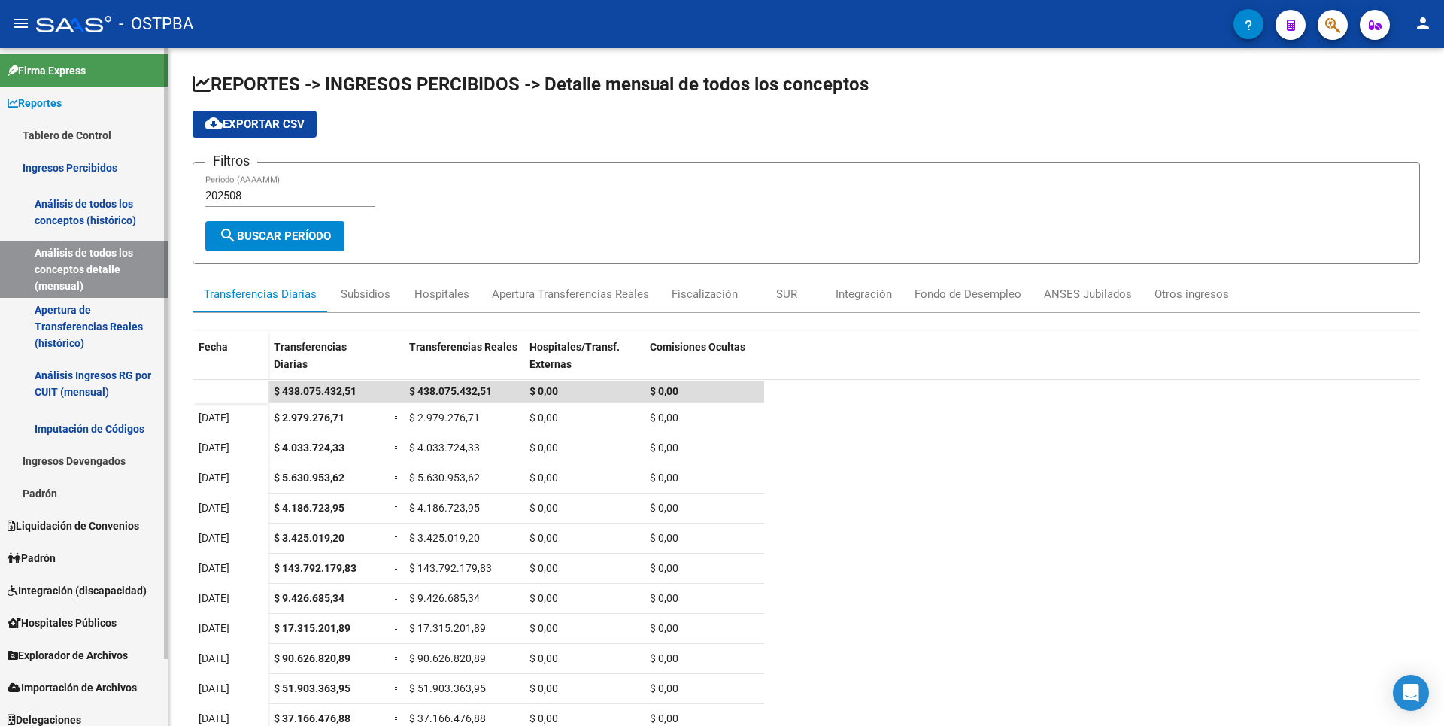
click at [99, 211] on link "Análisis de todos los conceptos (histórico)" at bounding box center [84, 211] width 168 height 57
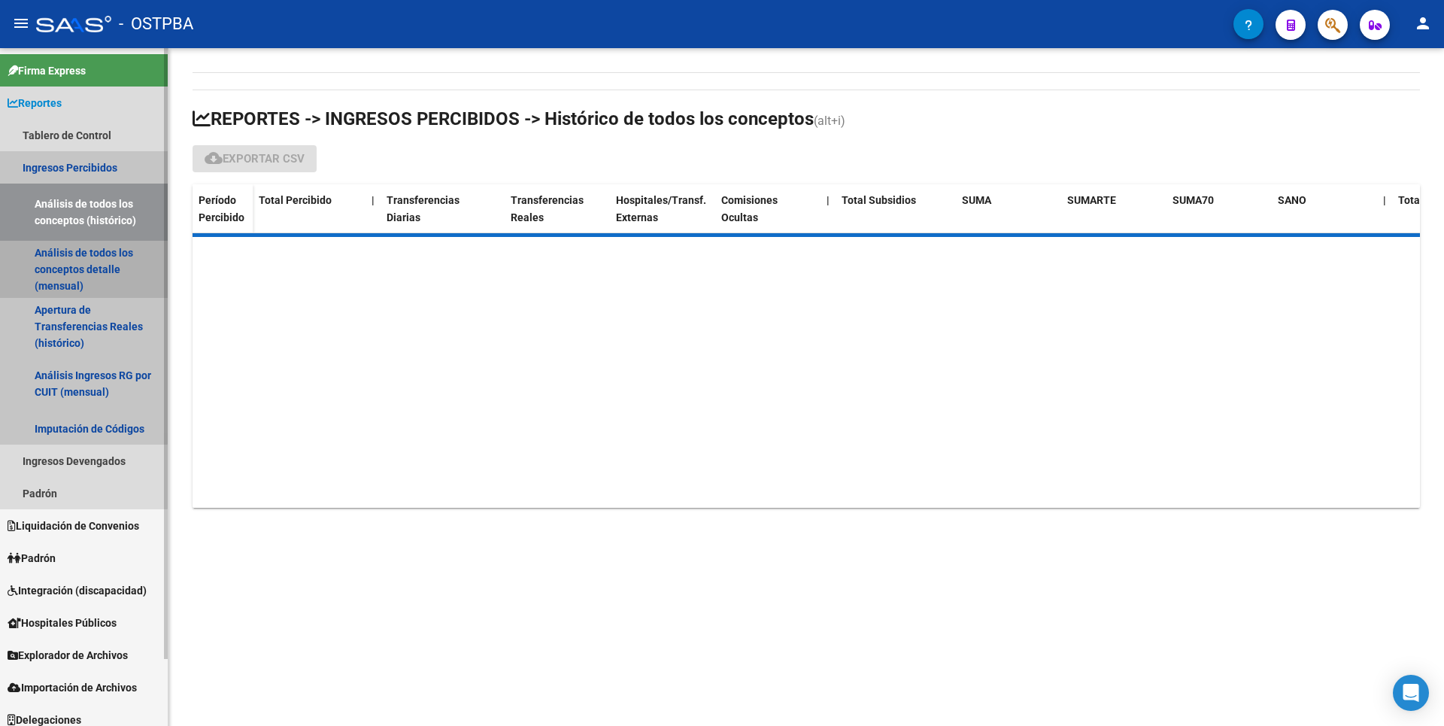
click at [81, 273] on link "Análisis de todos los conceptos detalle (mensual)" at bounding box center [84, 269] width 168 height 57
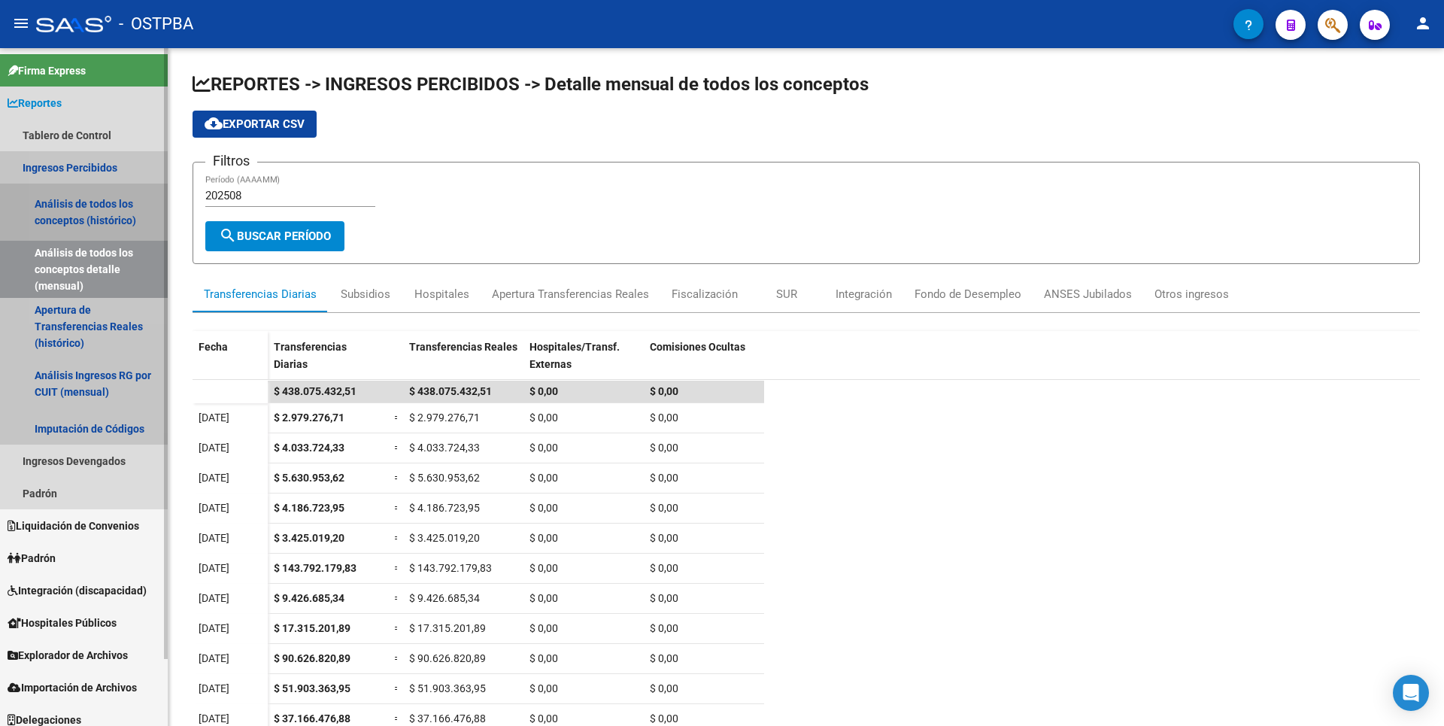
click at [99, 202] on link "Análisis de todos los conceptos (histórico)" at bounding box center [84, 211] width 168 height 57
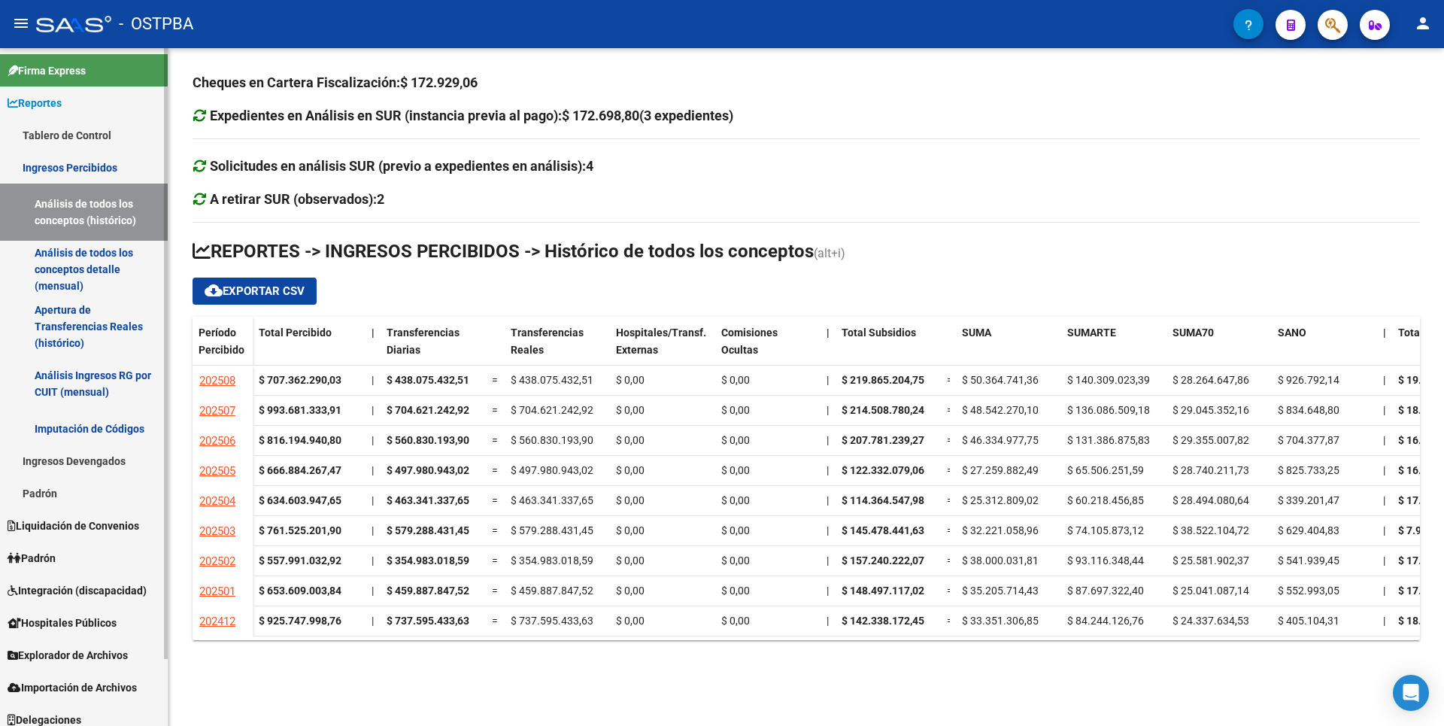
click at [102, 271] on link "Análisis de todos los conceptos detalle (mensual)" at bounding box center [84, 269] width 168 height 57
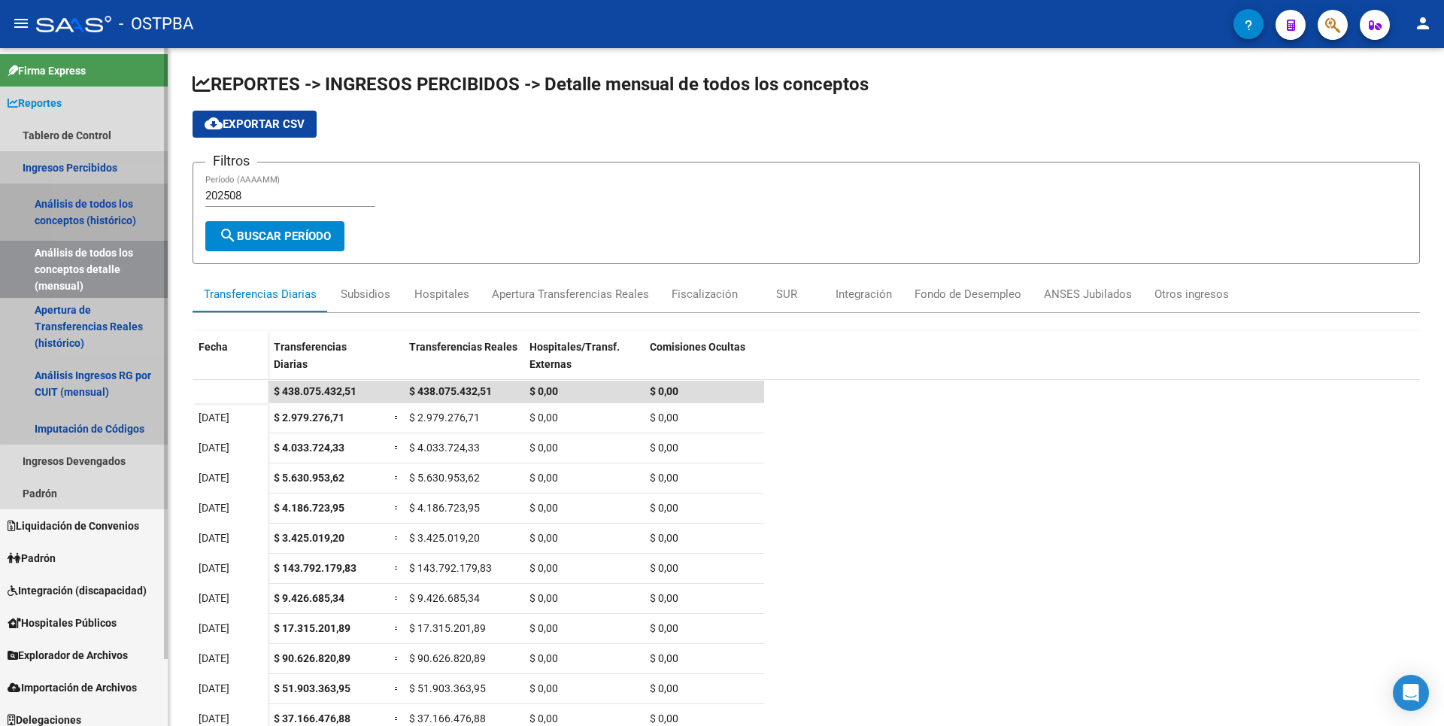
click at [111, 220] on link "Análisis de todos los conceptos (histórico)" at bounding box center [84, 211] width 168 height 57
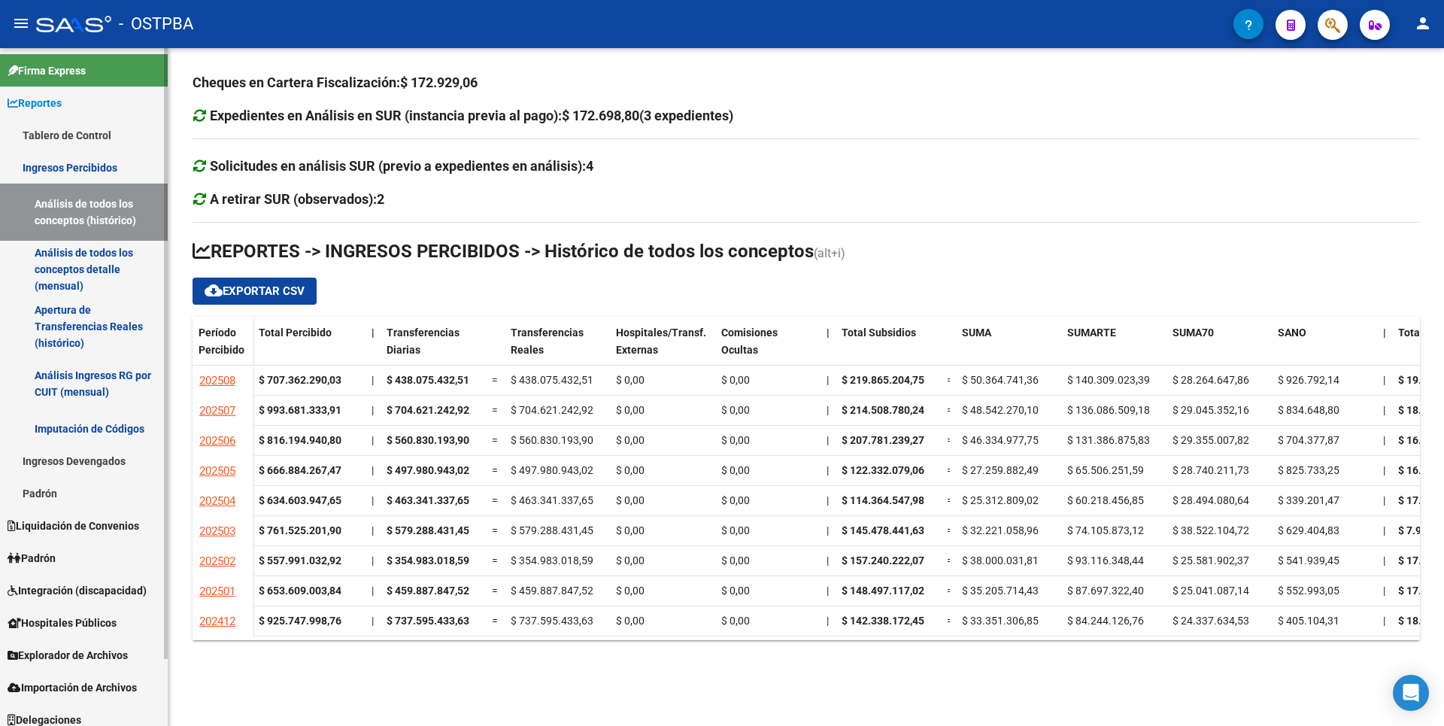
click at [96, 265] on link "Análisis de todos los conceptos detalle (mensual)" at bounding box center [84, 269] width 168 height 57
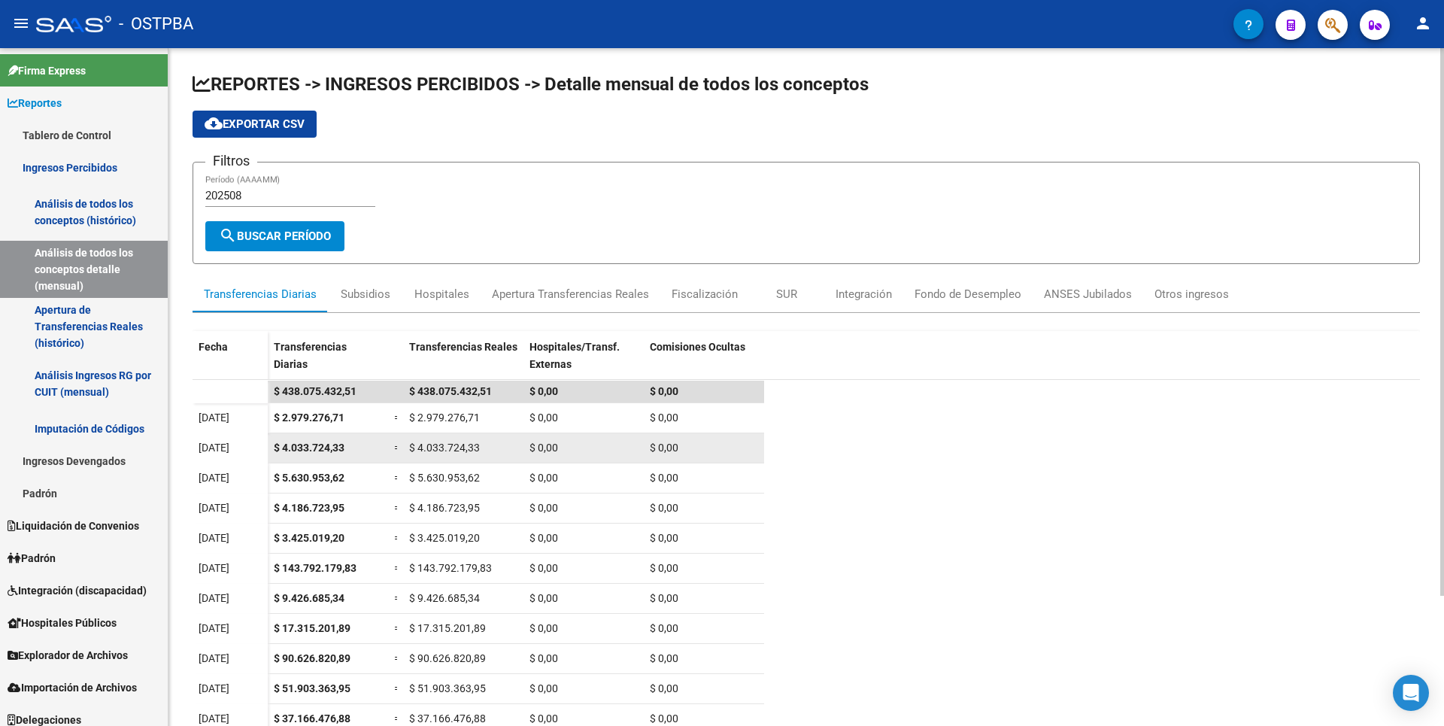
scroll to position [161, 0]
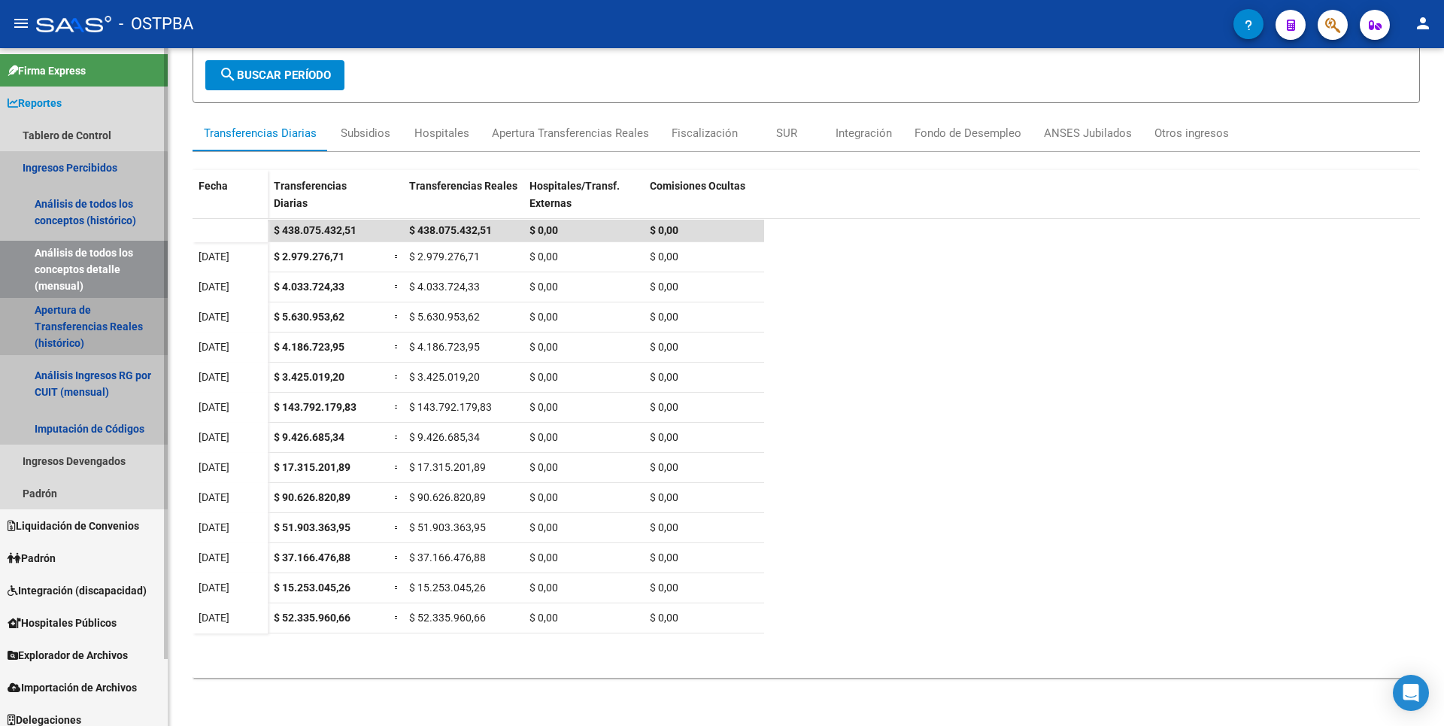
click at [81, 323] on link "Apertura de Transferencias Reales (histórico)" at bounding box center [84, 326] width 168 height 57
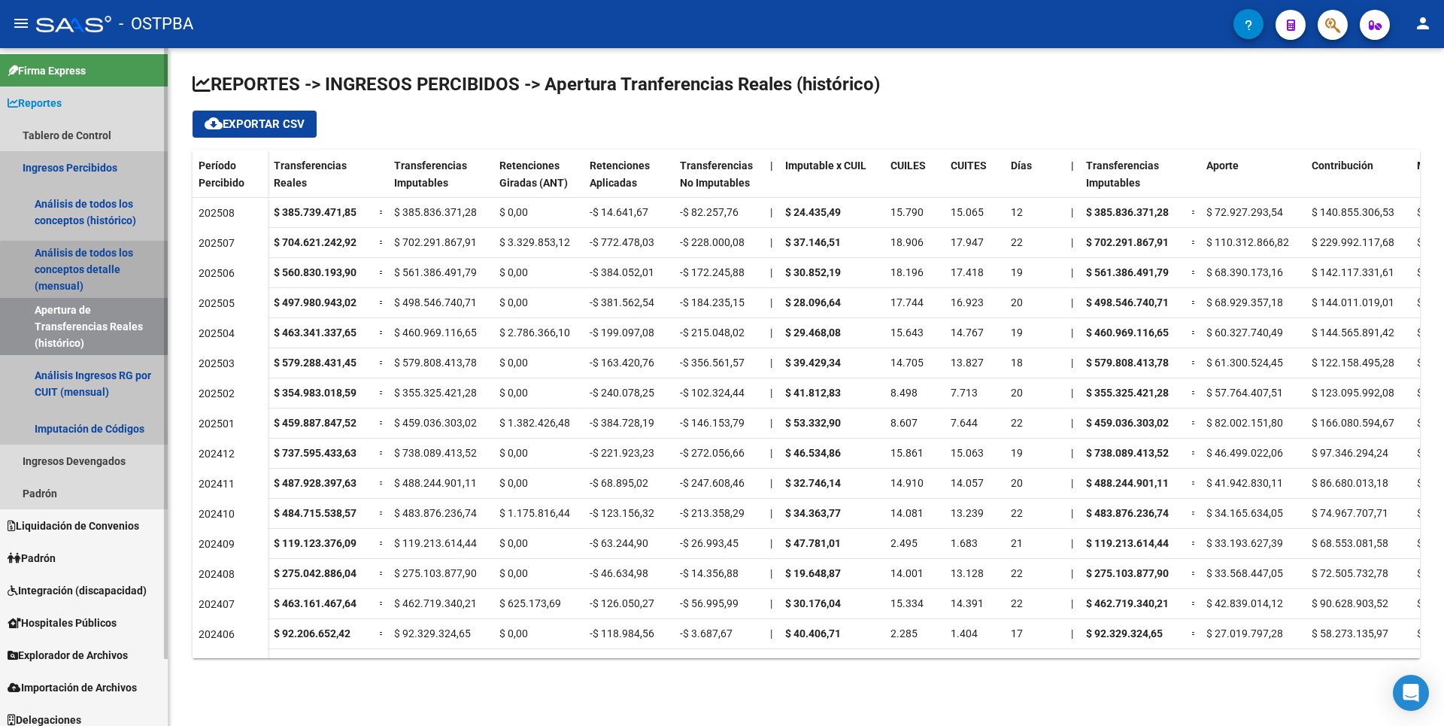
click at [95, 276] on link "Análisis de todos los conceptos detalle (mensual)" at bounding box center [84, 269] width 168 height 57
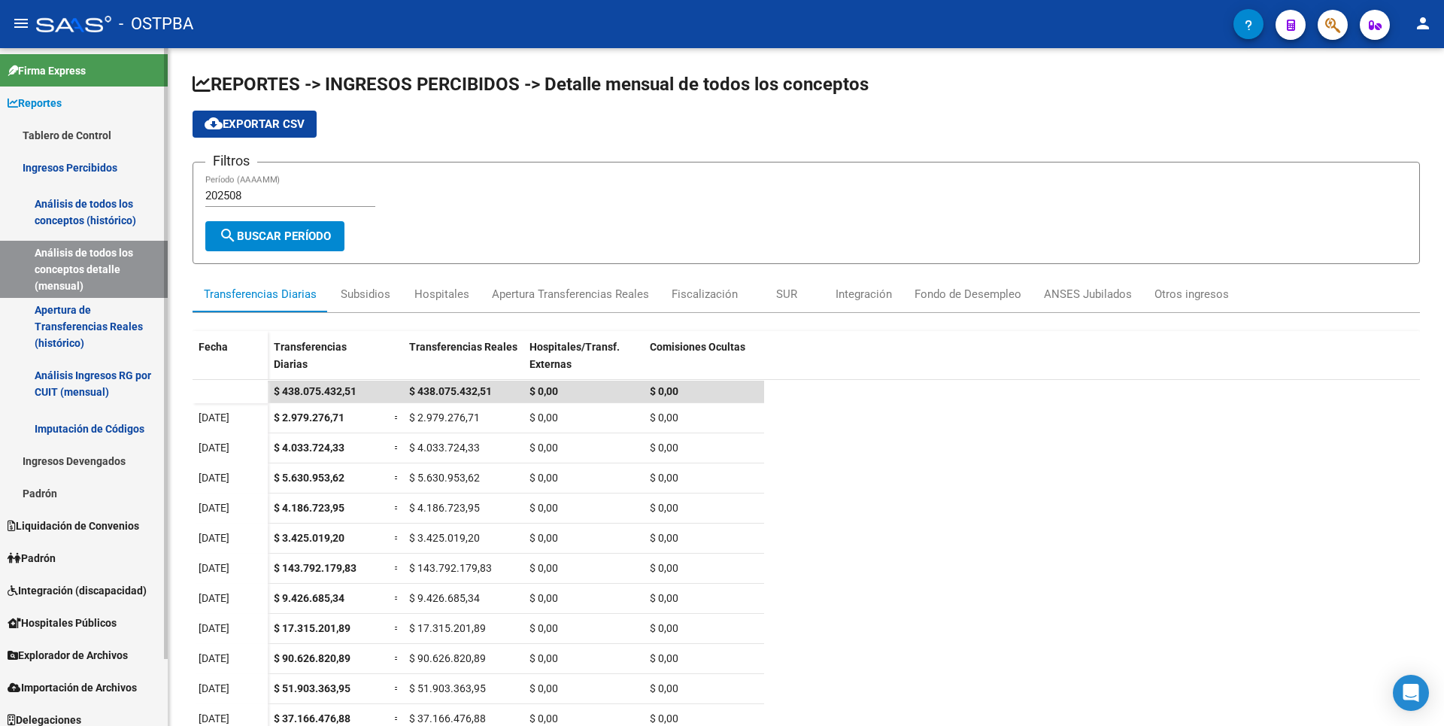
click at [99, 213] on link "Análisis de todos los conceptos (histórico)" at bounding box center [84, 211] width 168 height 57
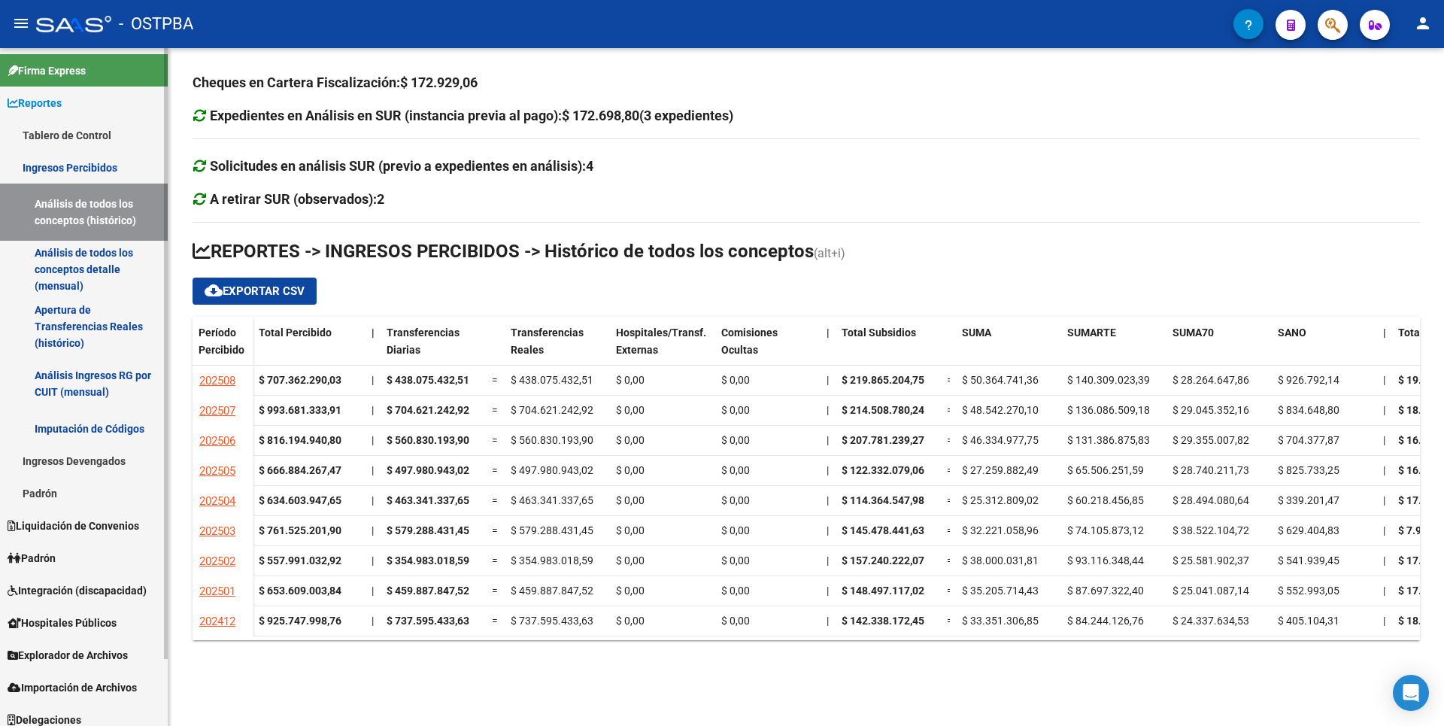
click at [105, 280] on link "Análisis de todos los conceptos detalle (mensual)" at bounding box center [84, 269] width 168 height 57
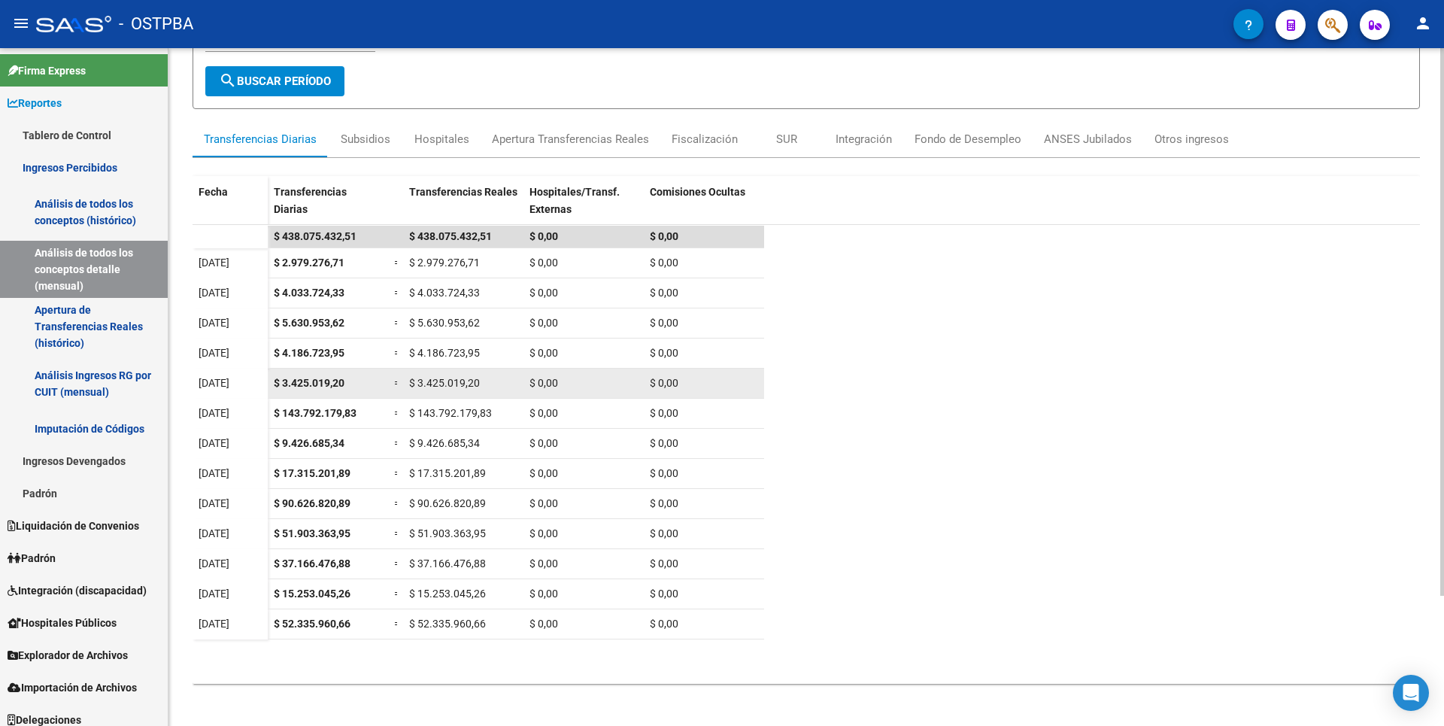
scroll to position [161, 0]
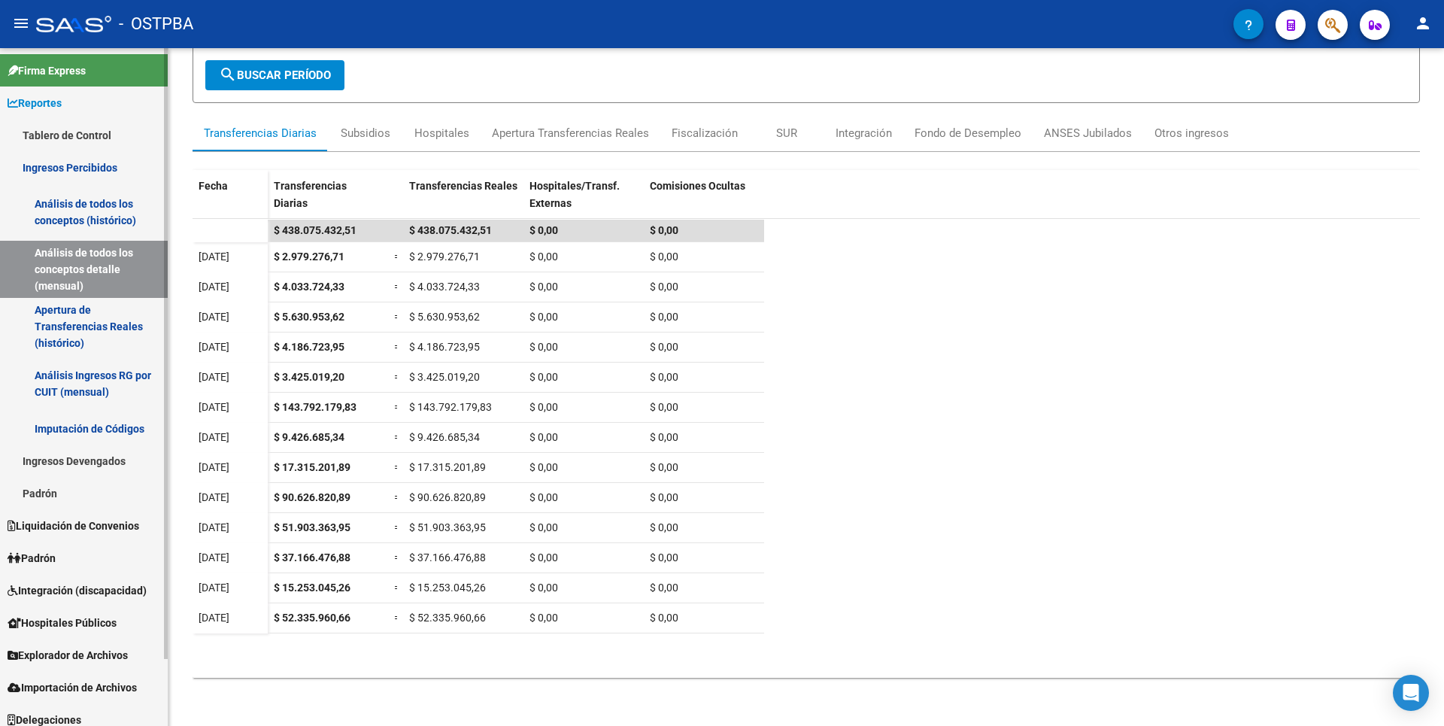
click at [36, 559] on span "Padrón" at bounding box center [32, 558] width 48 height 17
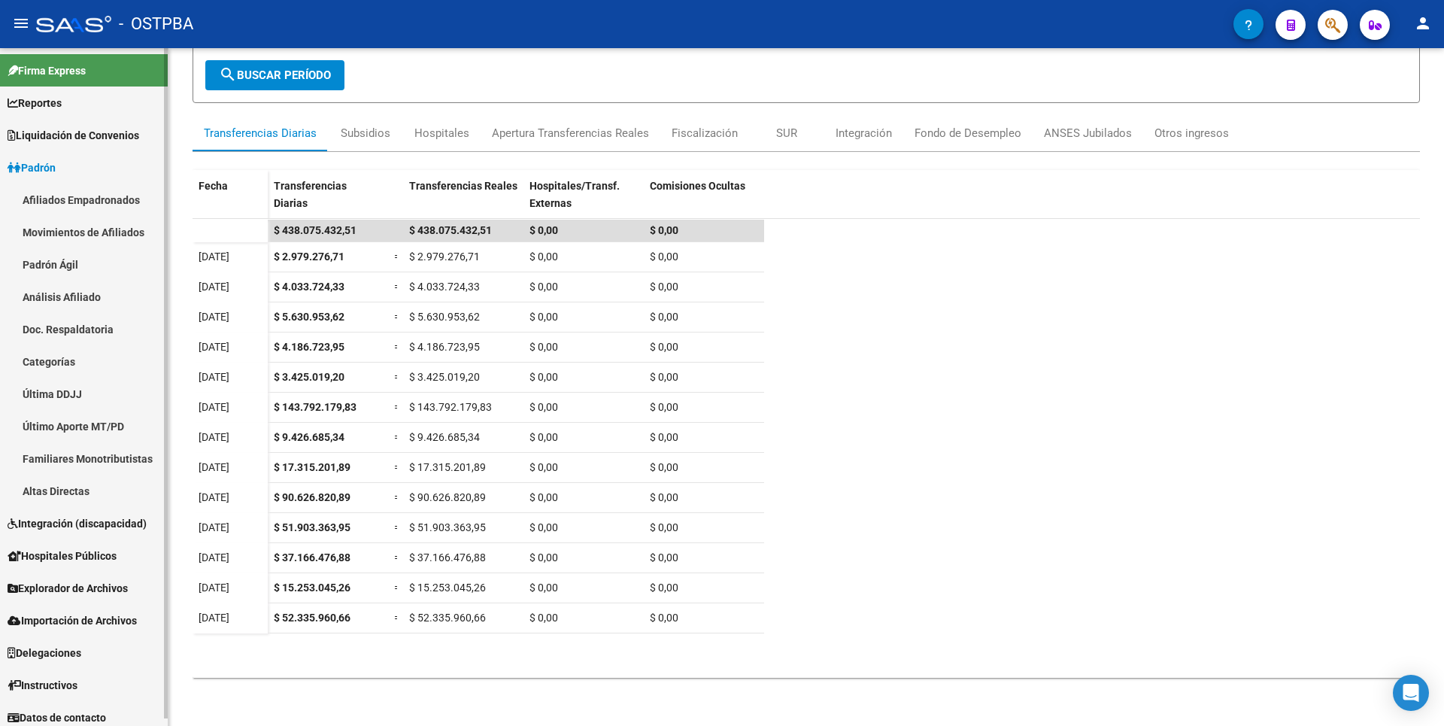
click at [68, 290] on link "Análisis Afiliado" at bounding box center [84, 297] width 168 height 32
